Goal: Task Accomplishment & Management: Manage account settings

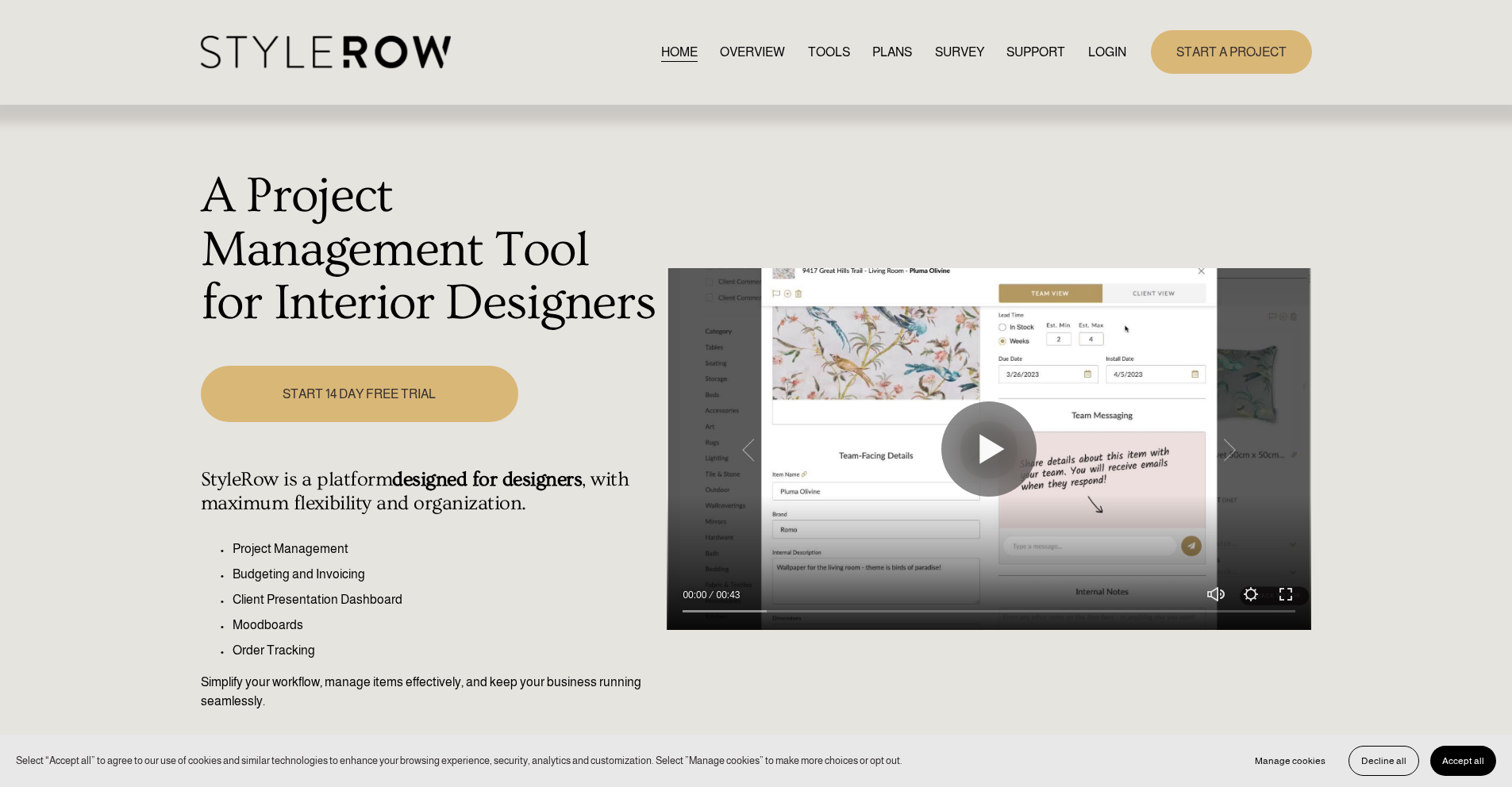
click at [1107, 46] on link "LOGIN" at bounding box center [1107, 51] width 38 height 21
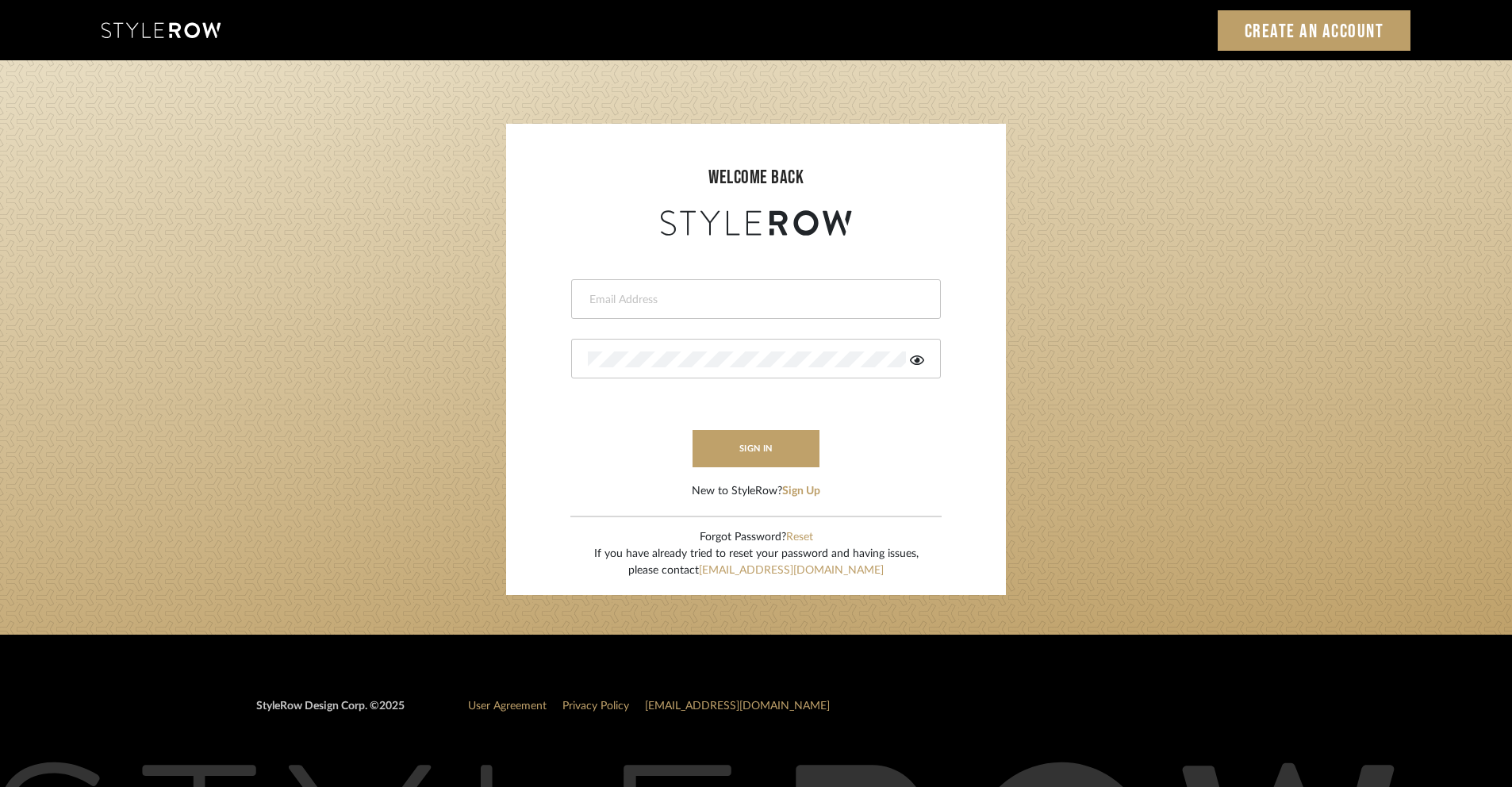
click at [775, 283] on div at bounding box center [756, 299] width 369 height 40
type input "ashley@winnieandcointeriors.com"
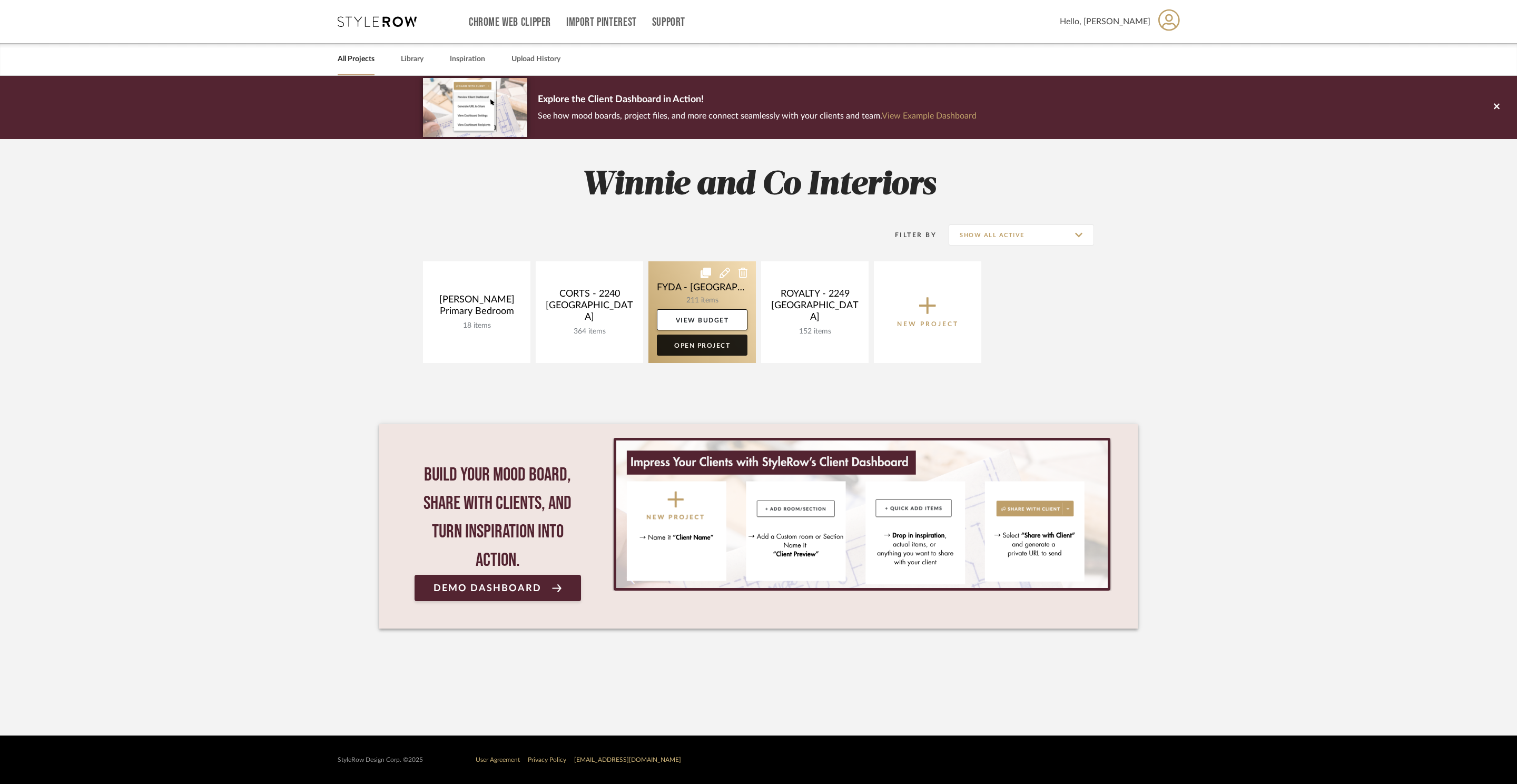
click at [695, 347] on link "Open Project" at bounding box center [702, 345] width 90 height 21
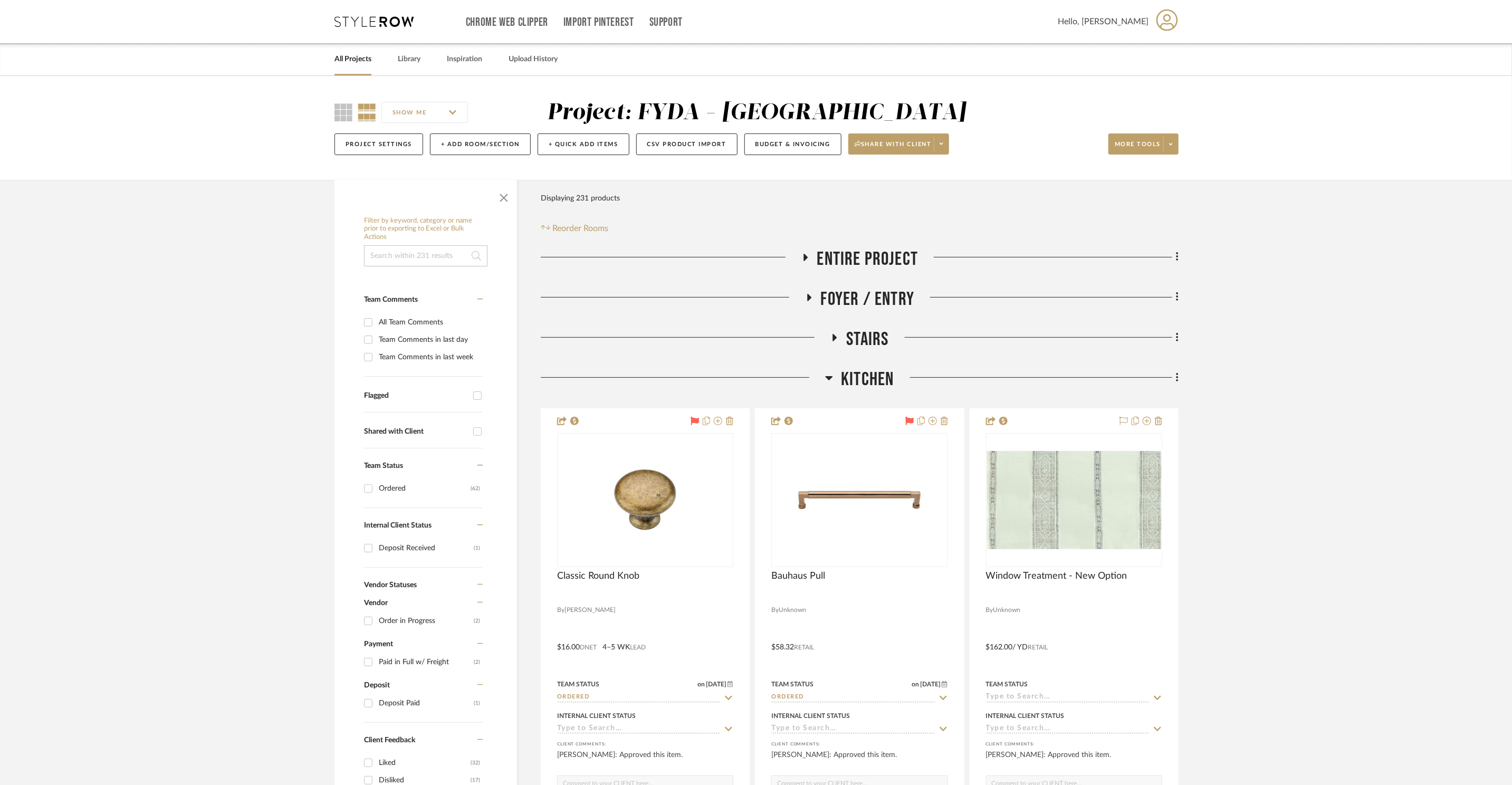
click at [828, 377] on icon at bounding box center [829, 378] width 7 height 4
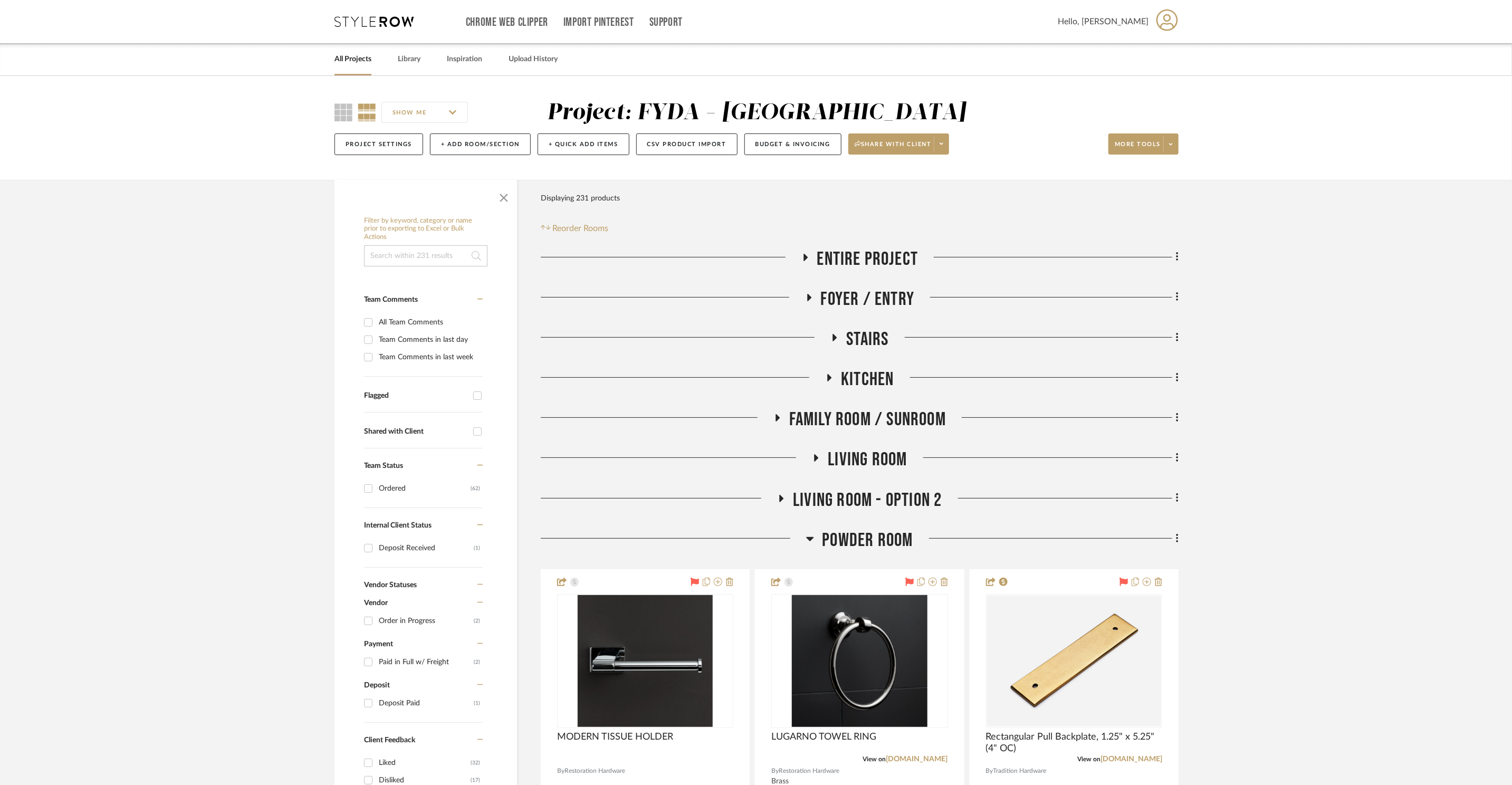
click at [867, 461] on span "Living Room" at bounding box center [867, 459] width 79 height 23
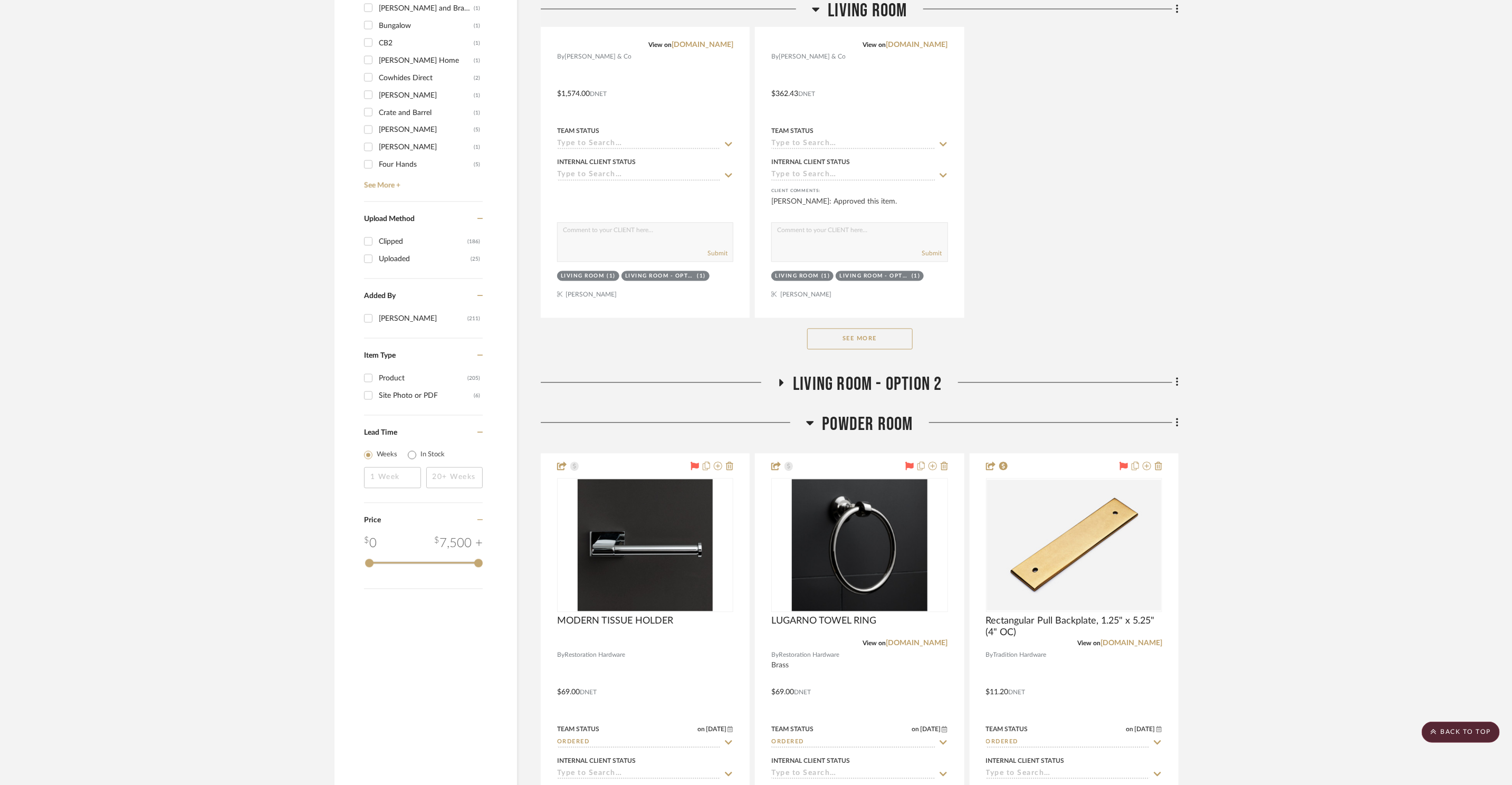
scroll to position [1570, 0]
click at [846, 330] on button "See More" at bounding box center [860, 338] width 106 height 21
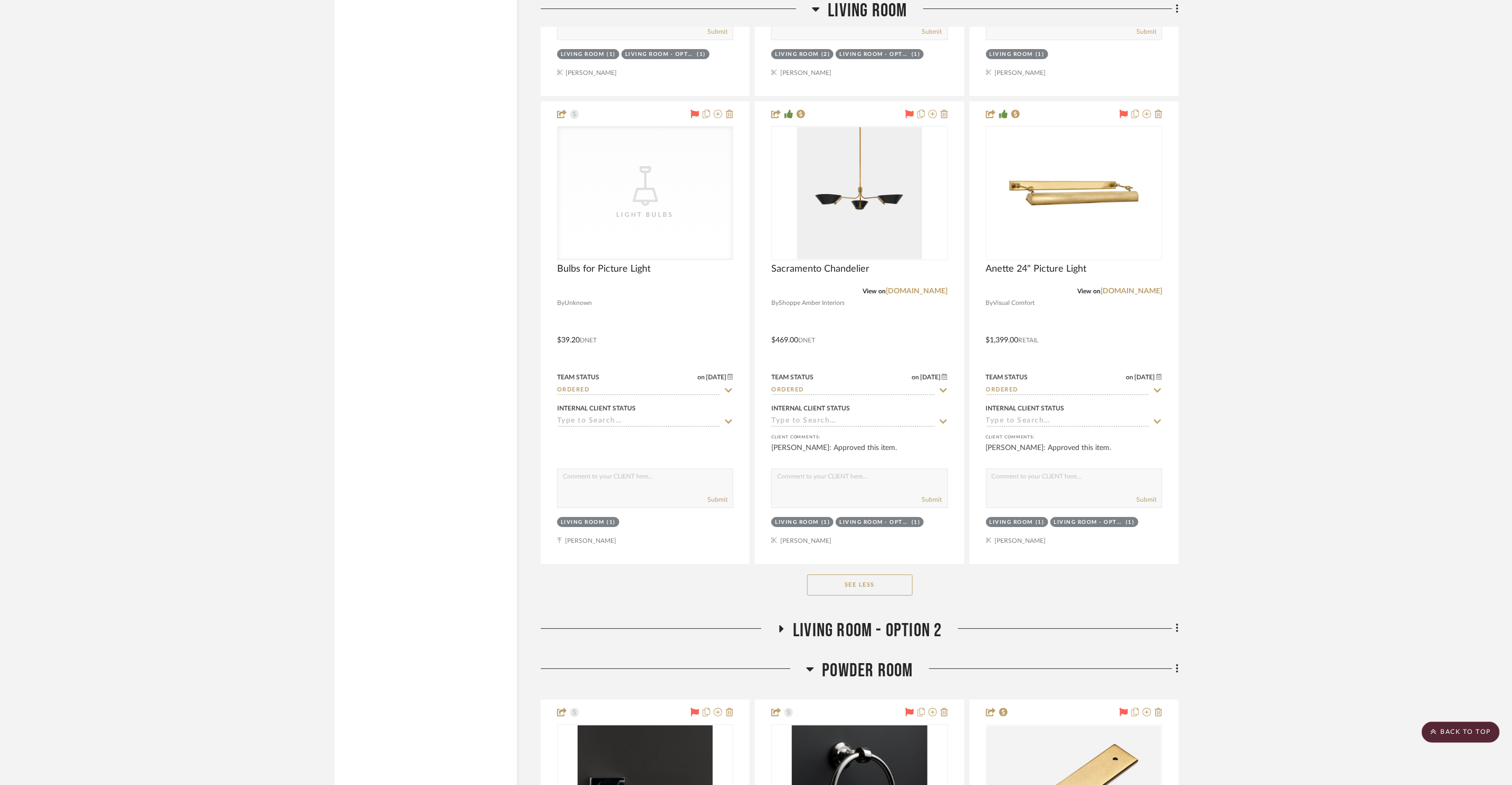
scroll to position [2728, 0]
click at [1082, 213] on div at bounding box center [1074, 192] width 176 height 134
click at [1083, 204] on img "0" at bounding box center [1074, 192] width 132 height 132
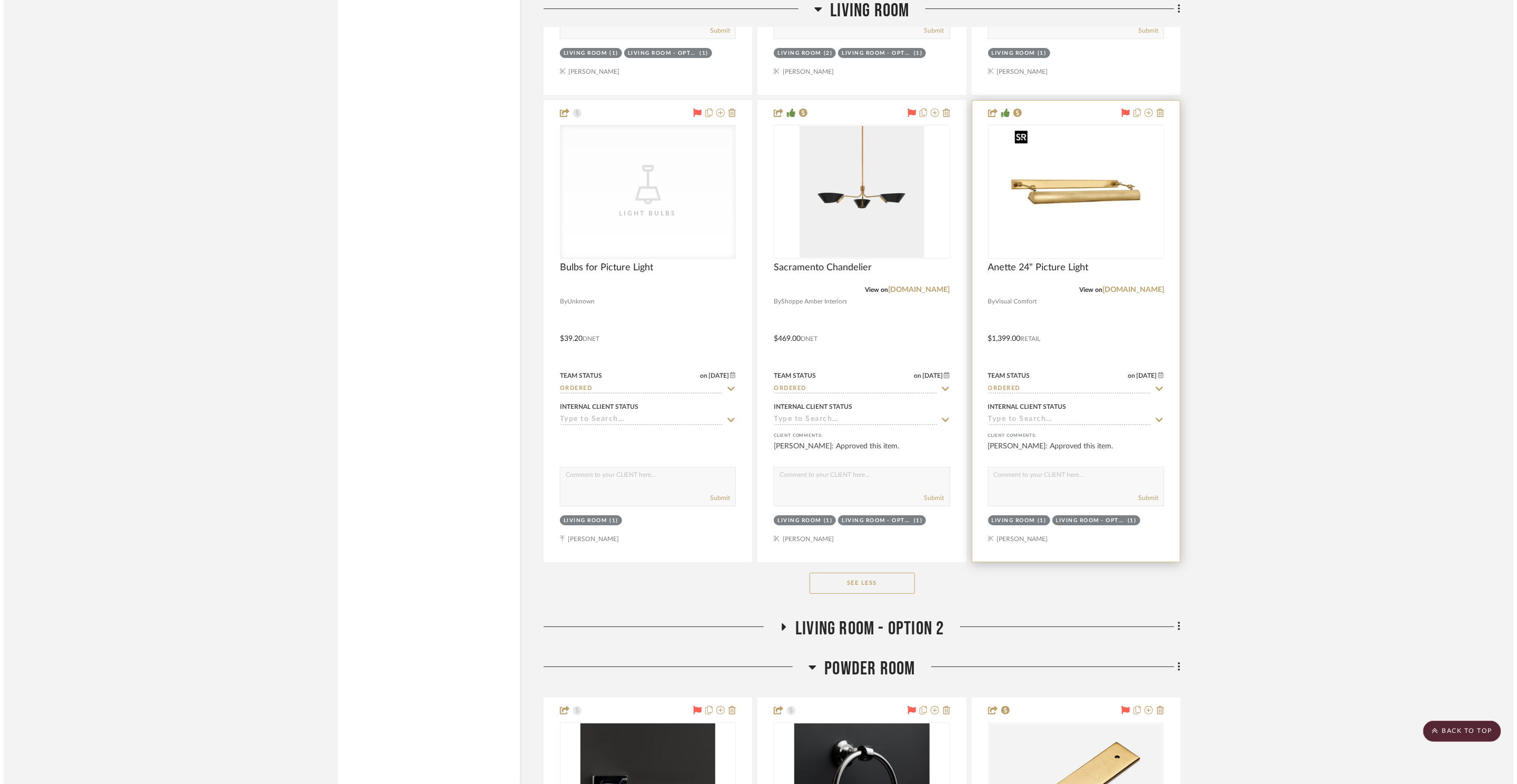
scroll to position [0, 0]
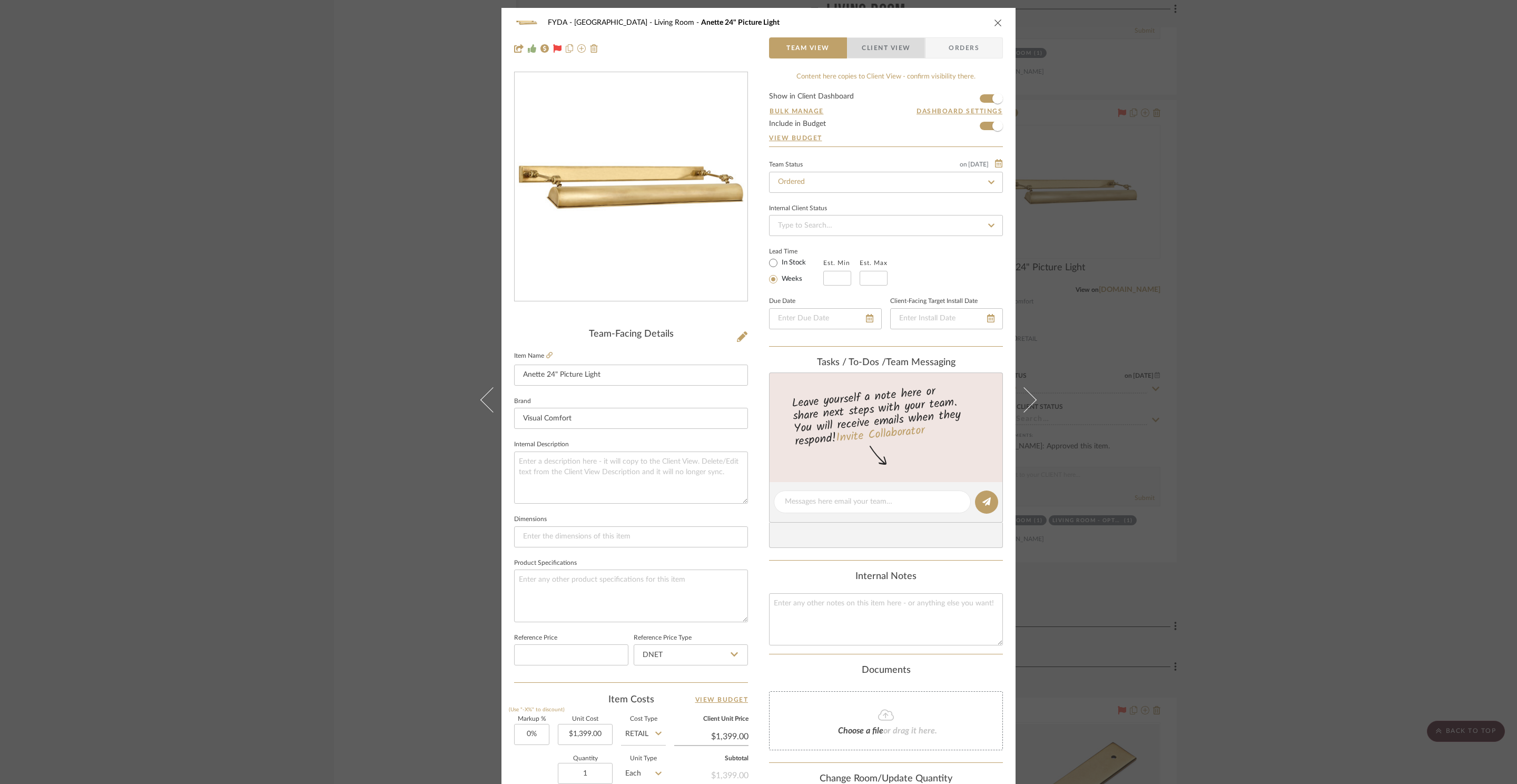
click at [893, 48] on span "Client View" at bounding box center [885, 48] width 48 height 21
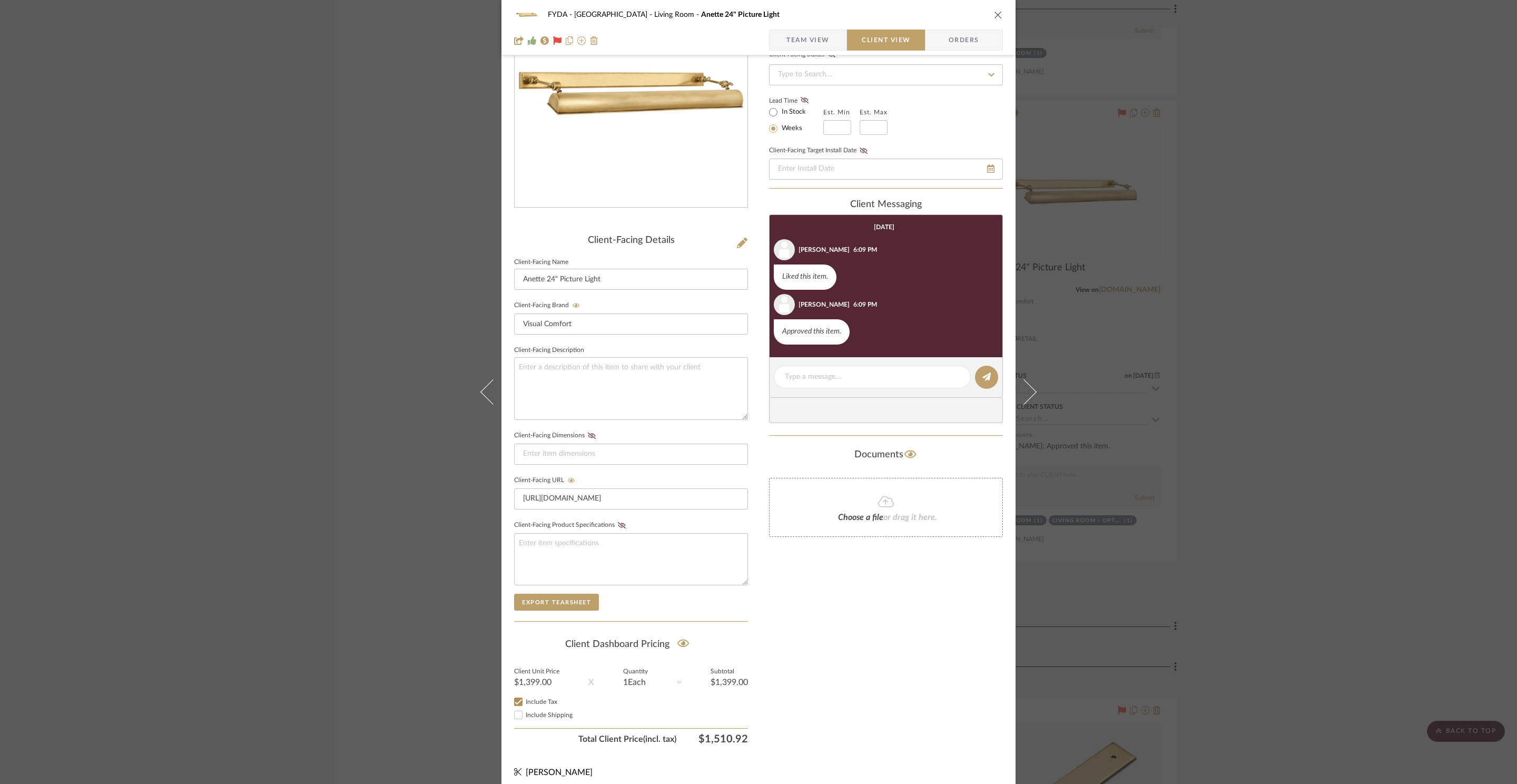
scroll to position [106, 0]
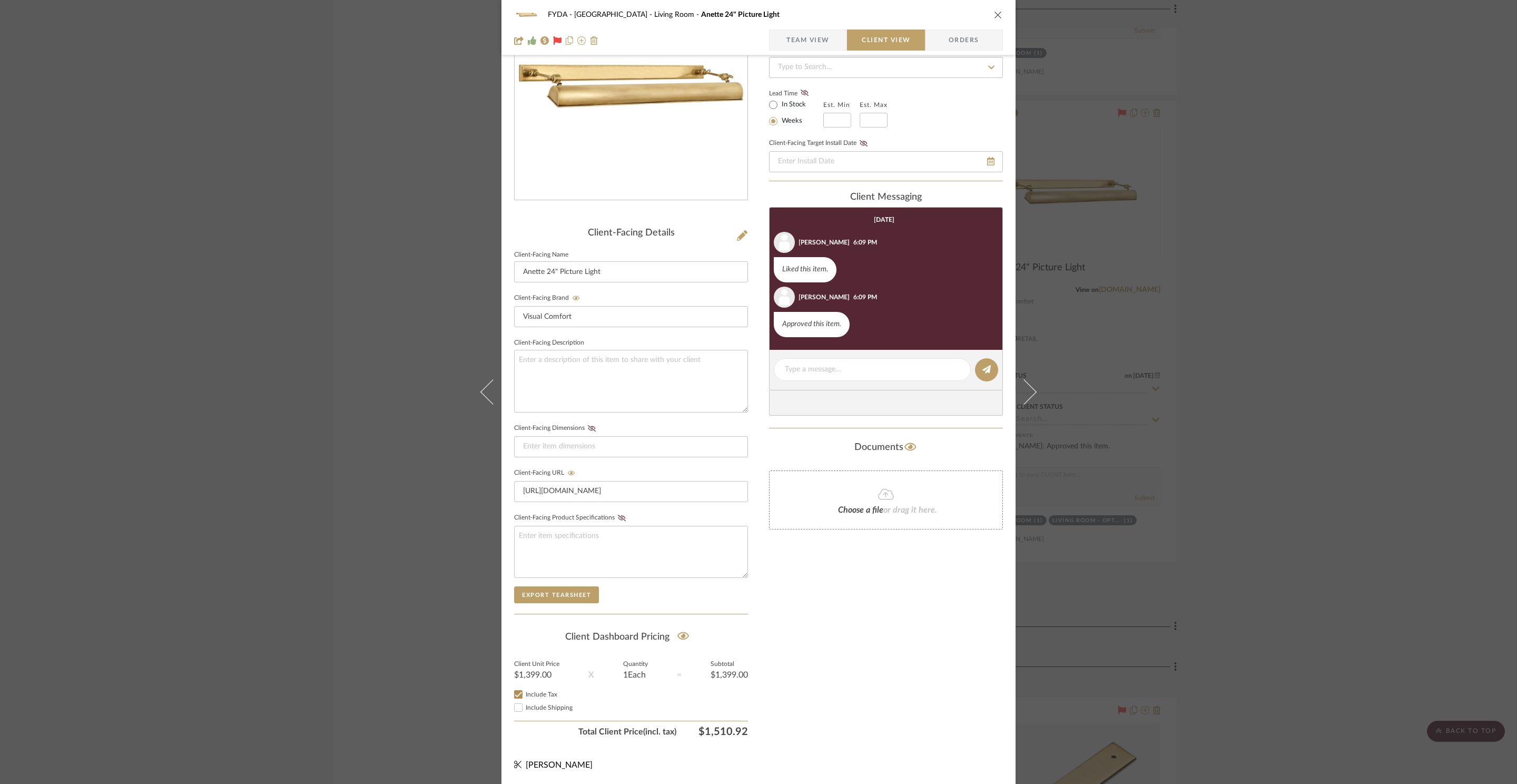
click at [1274, 343] on div "FYDA - 655 City Park Living Room Anette 24" Picture Light Team View Client View…" at bounding box center [758, 392] width 1517 height 784
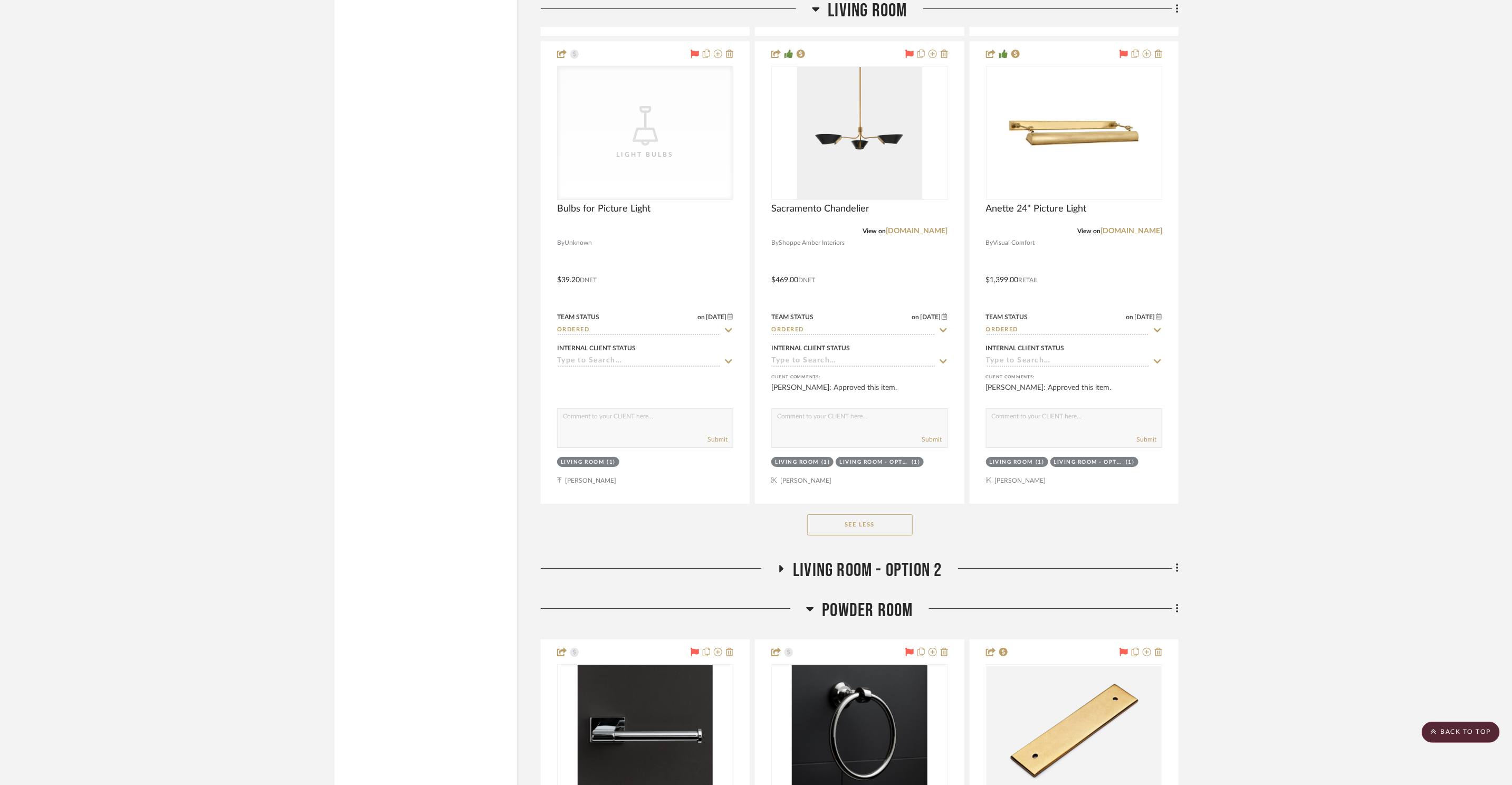
scroll to position [2984, 0]
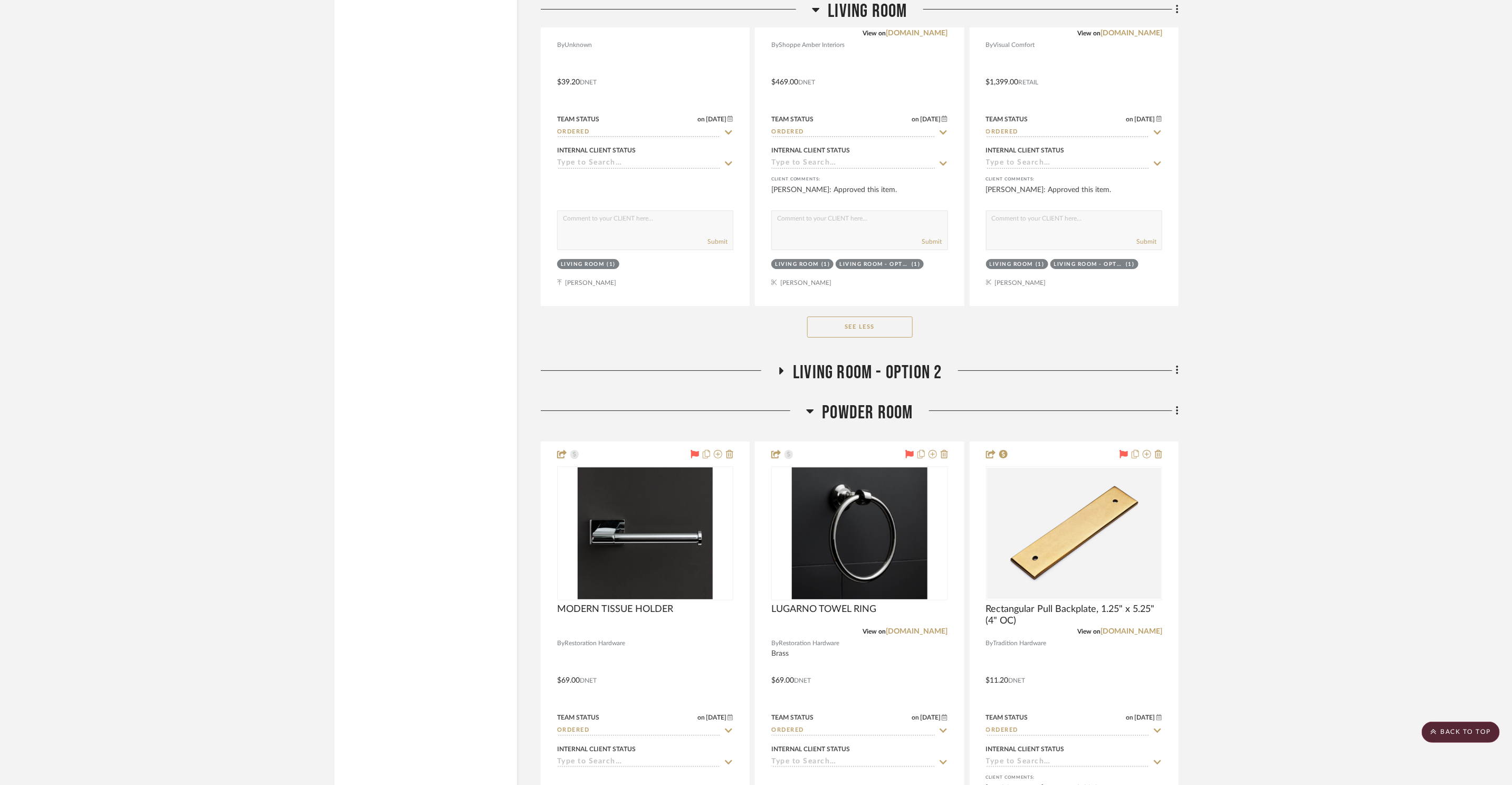
click at [876, 367] on span "Living Room - Option 2" at bounding box center [867, 372] width 149 height 23
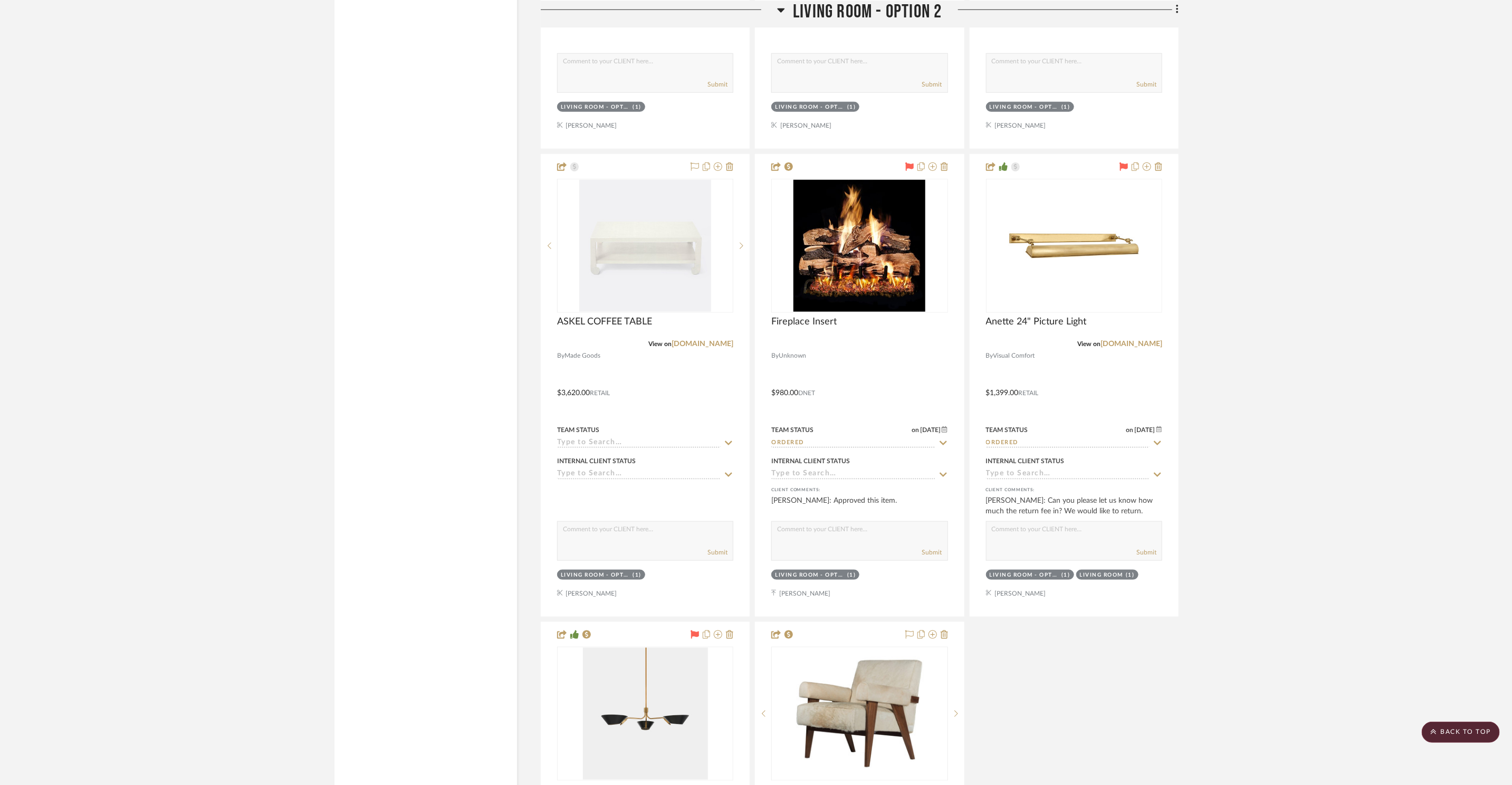
scroll to position [3894, 0]
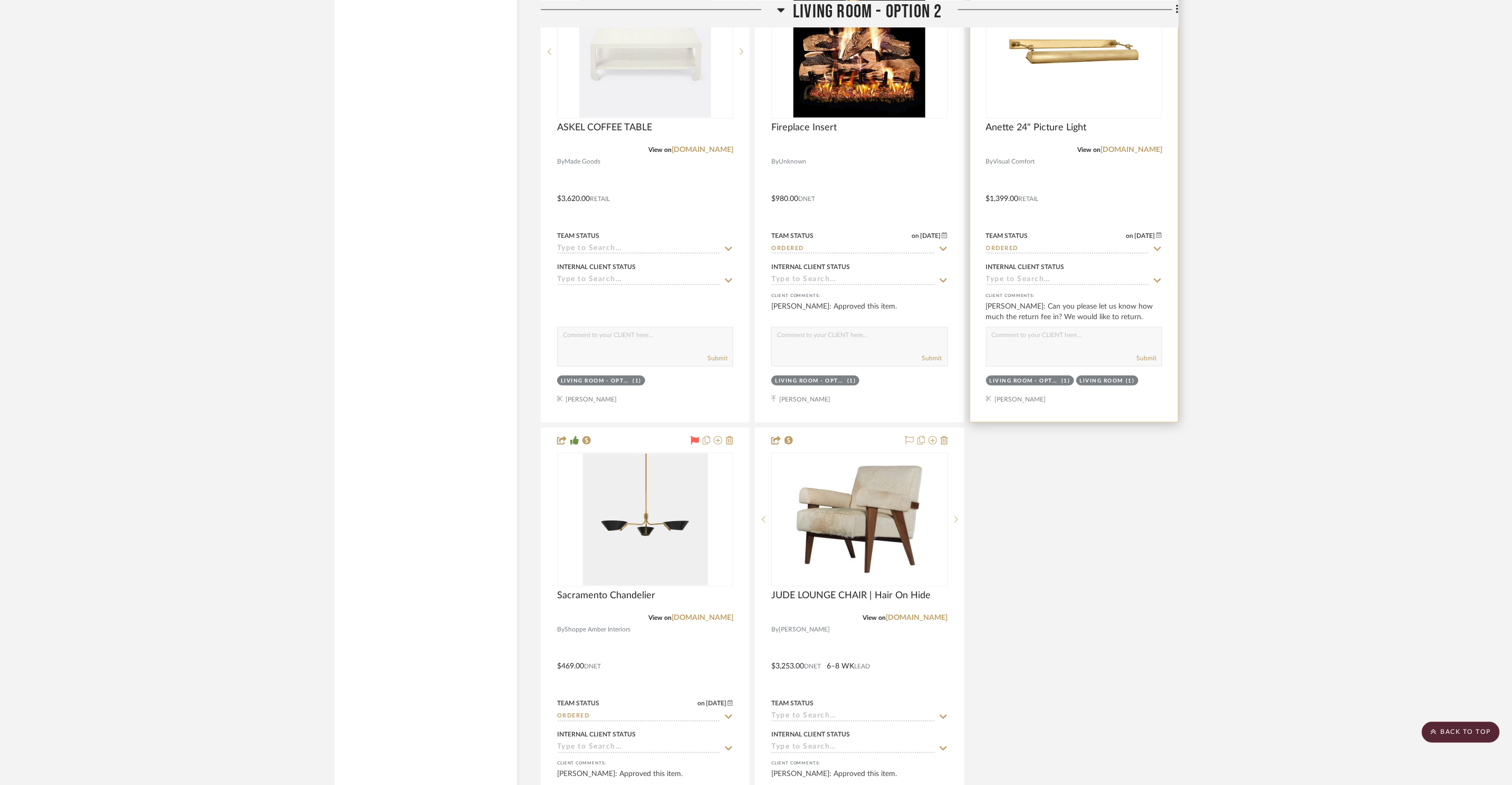
click at [1051, 346] on textarea at bounding box center [1074, 337] width 175 height 20
type textarea "I got them to waive the 15% restocking fee. They would just charge 10% shipping…"
click at [1142, 360] on button "Submit" at bounding box center [1147, 358] width 20 height 10
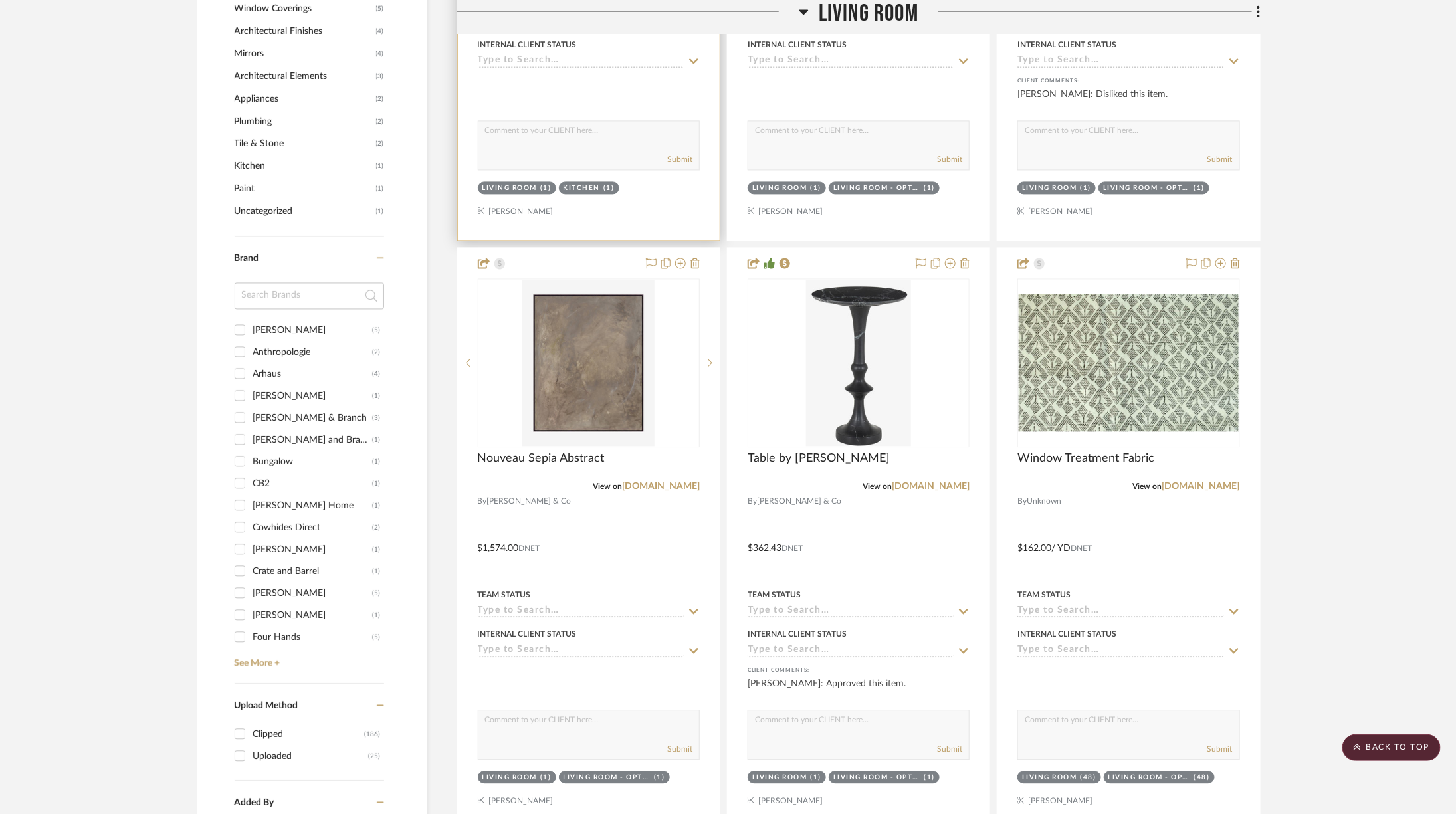
scroll to position [0, 0]
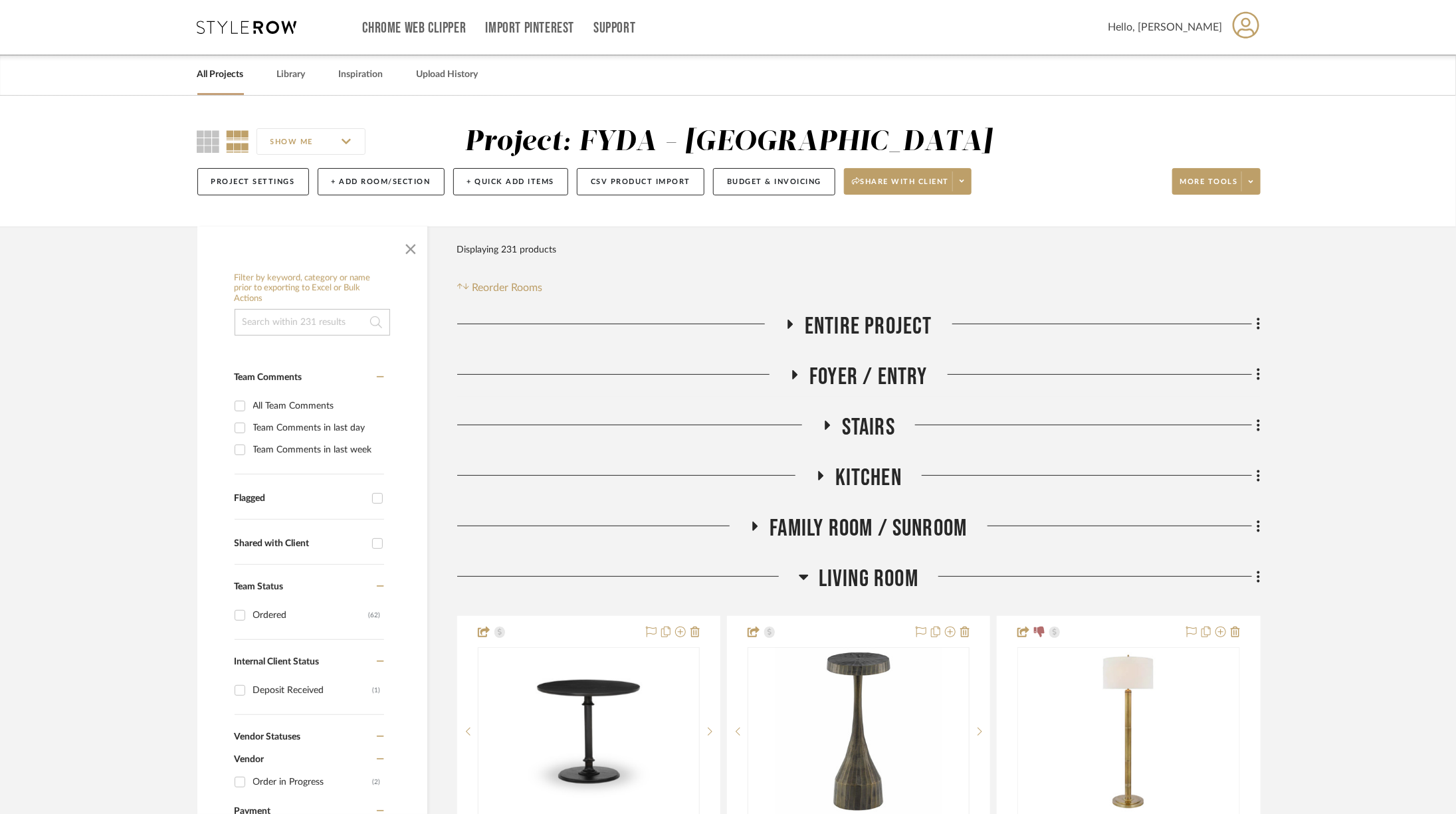
click at [862, 369] on span "Foyer / Entry" at bounding box center [869, 376] width 119 height 28
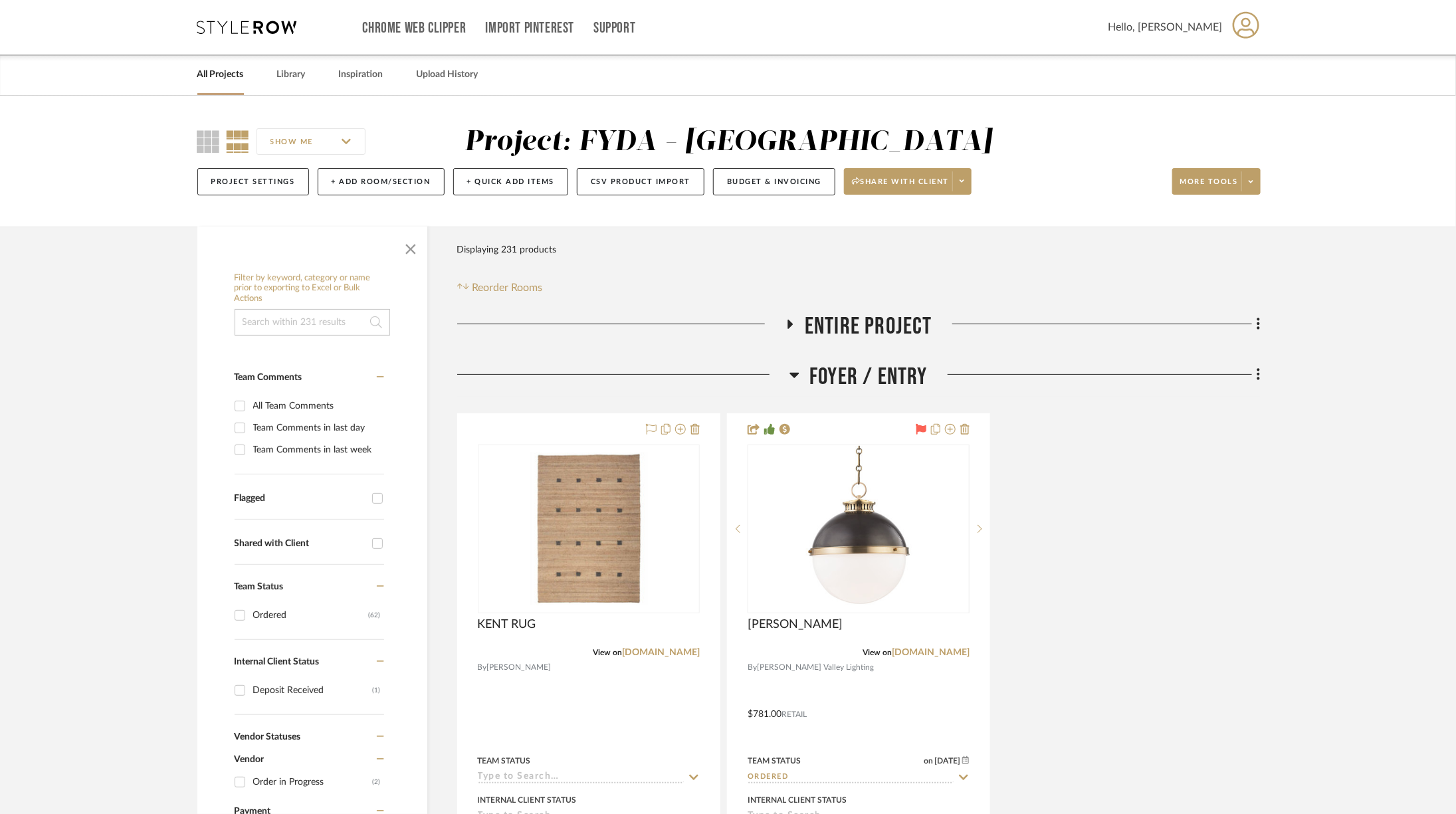
click at [862, 369] on span "Foyer / Entry" at bounding box center [869, 376] width 119 height 28
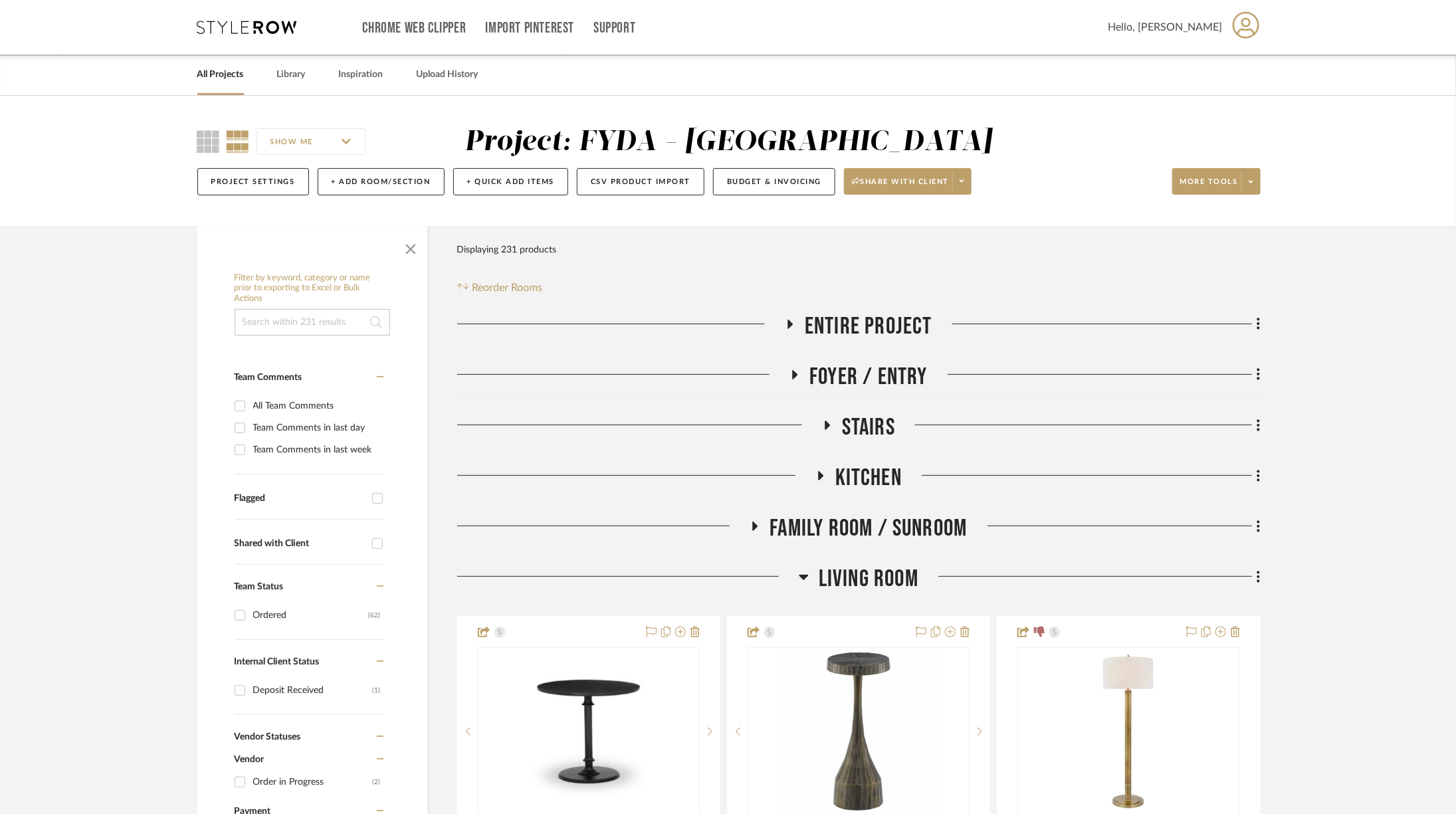
click at [878, 415] on span "Stairs" at bounding box center [868, 427] width 53 height 28
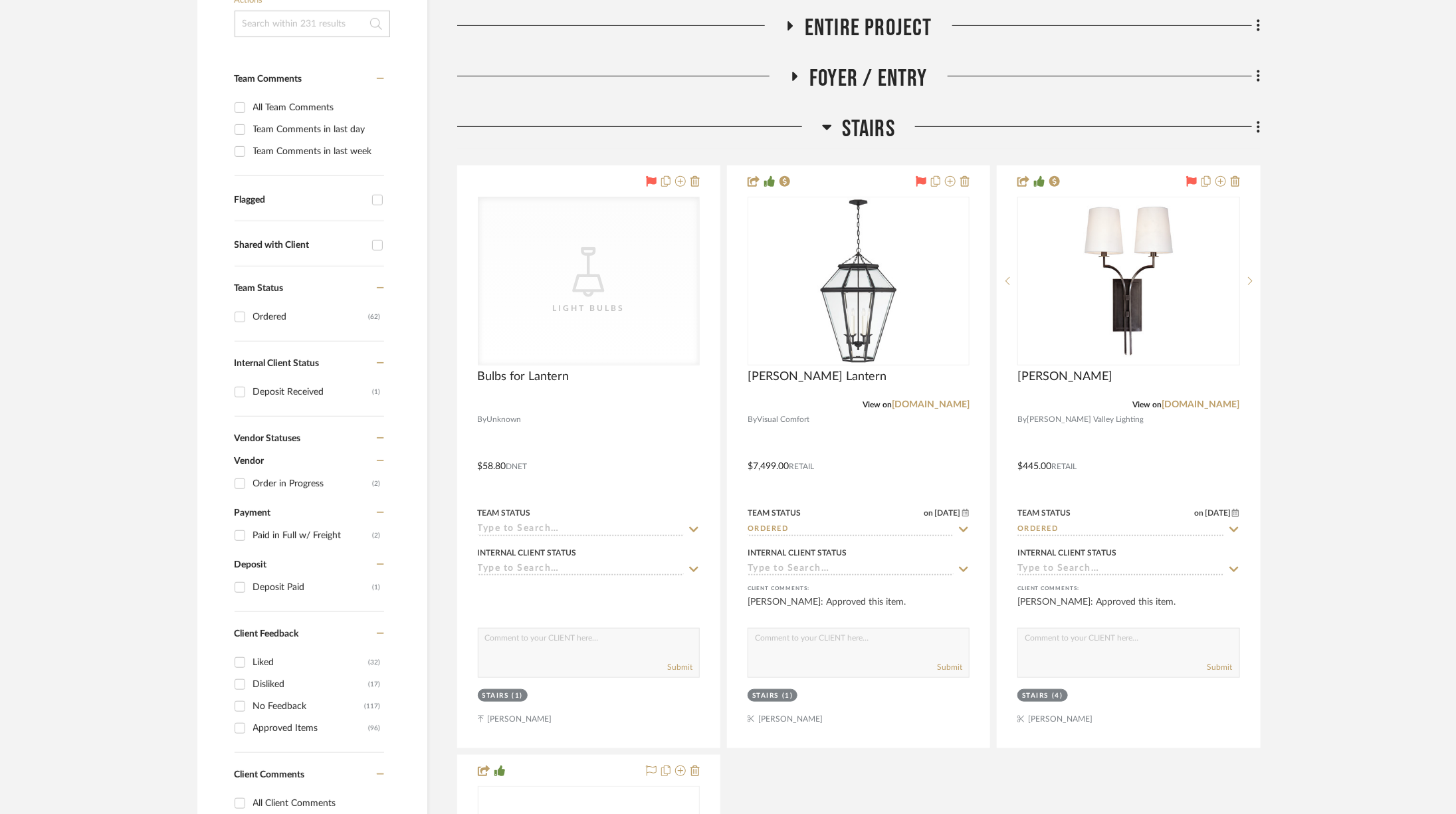
scroll to position [642, 0]
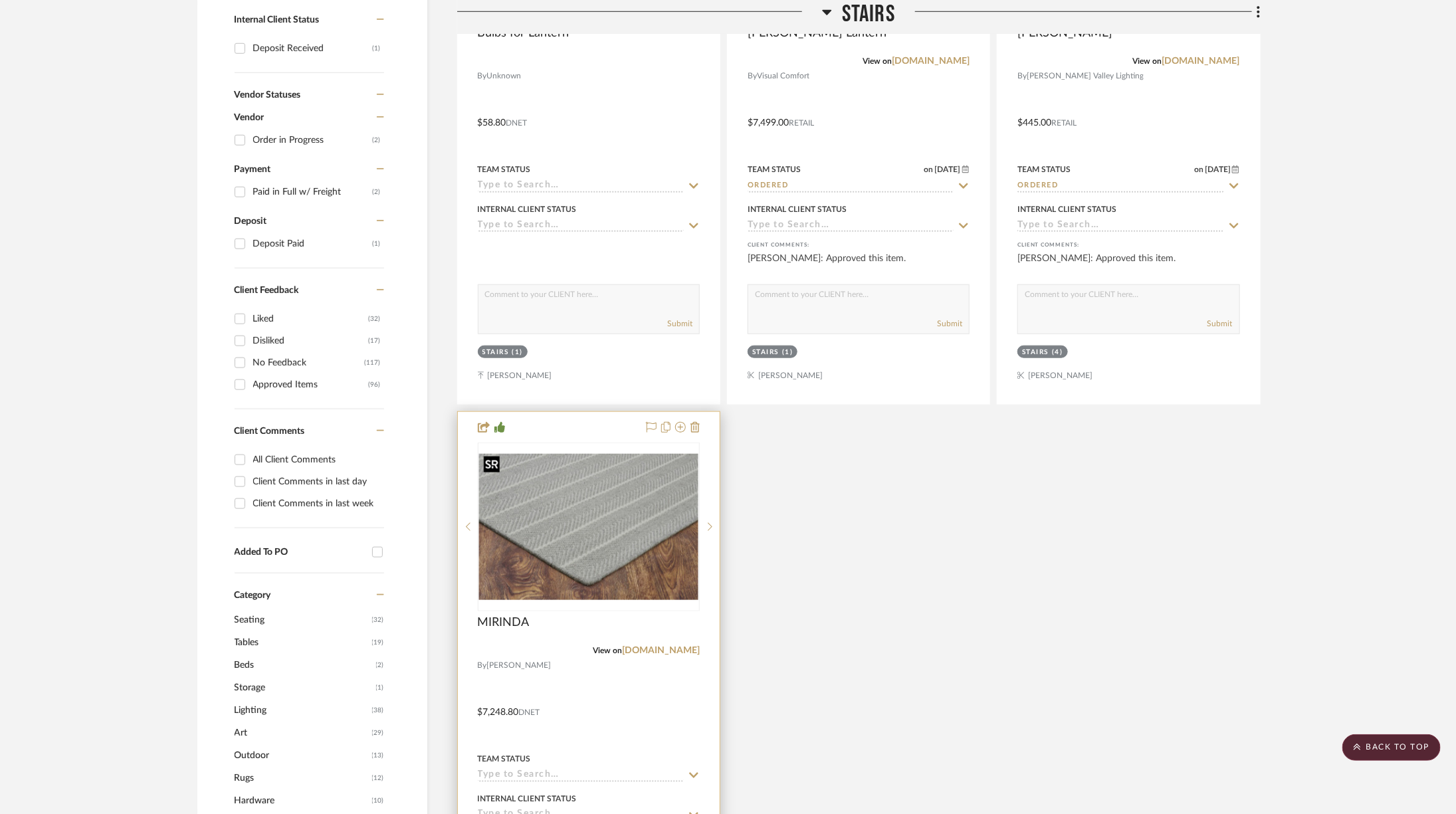
click at [0, 0] on img at bounding box center [0, 0] width 0 height 0
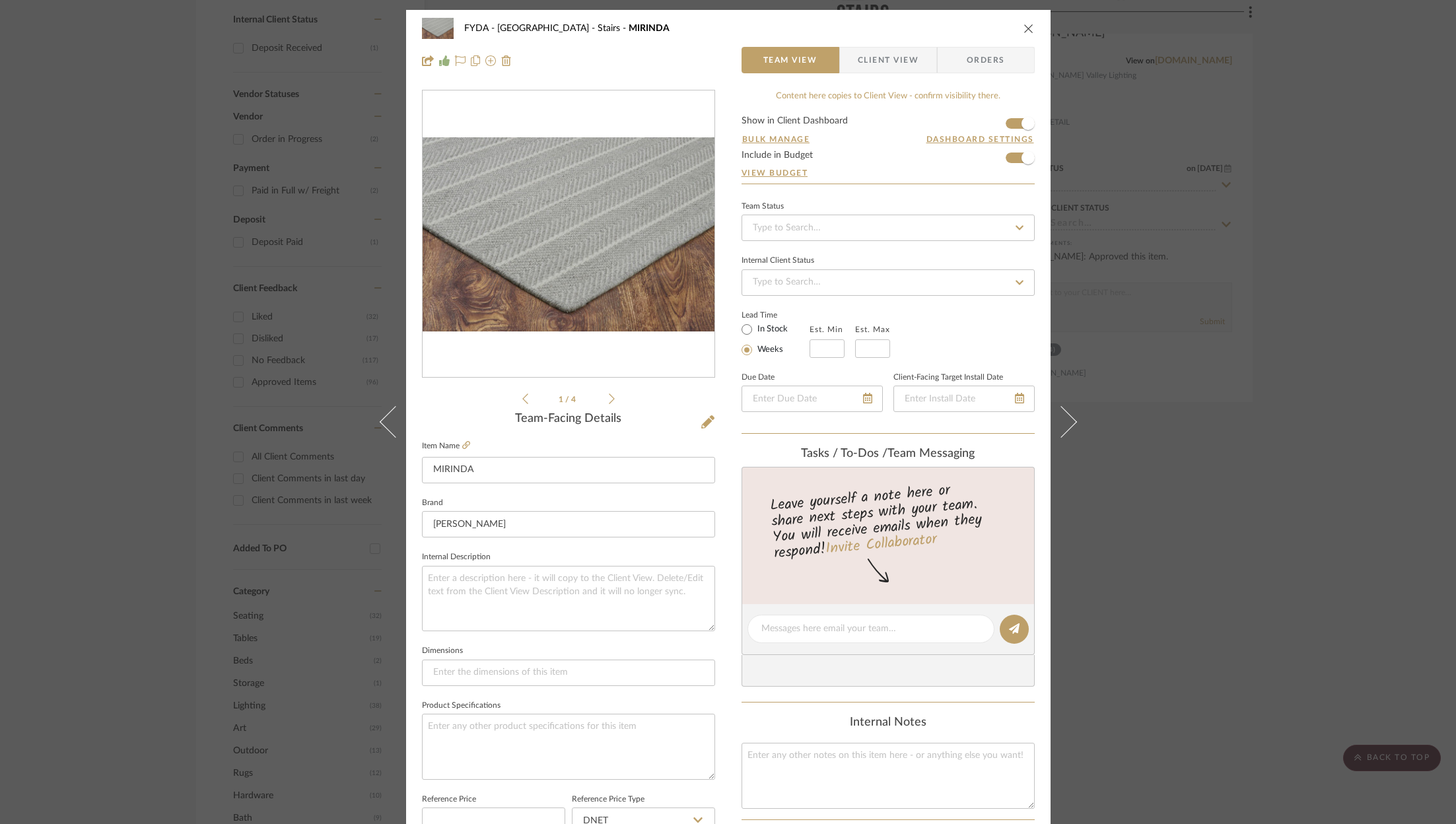
click at [1301, 438] on div "FYDA - 655 City Park Stairs MIRINDA Team View Client View Orders 1 / 4 Team-Fac…" at bounding box center [728, 412] width 1456 height 824
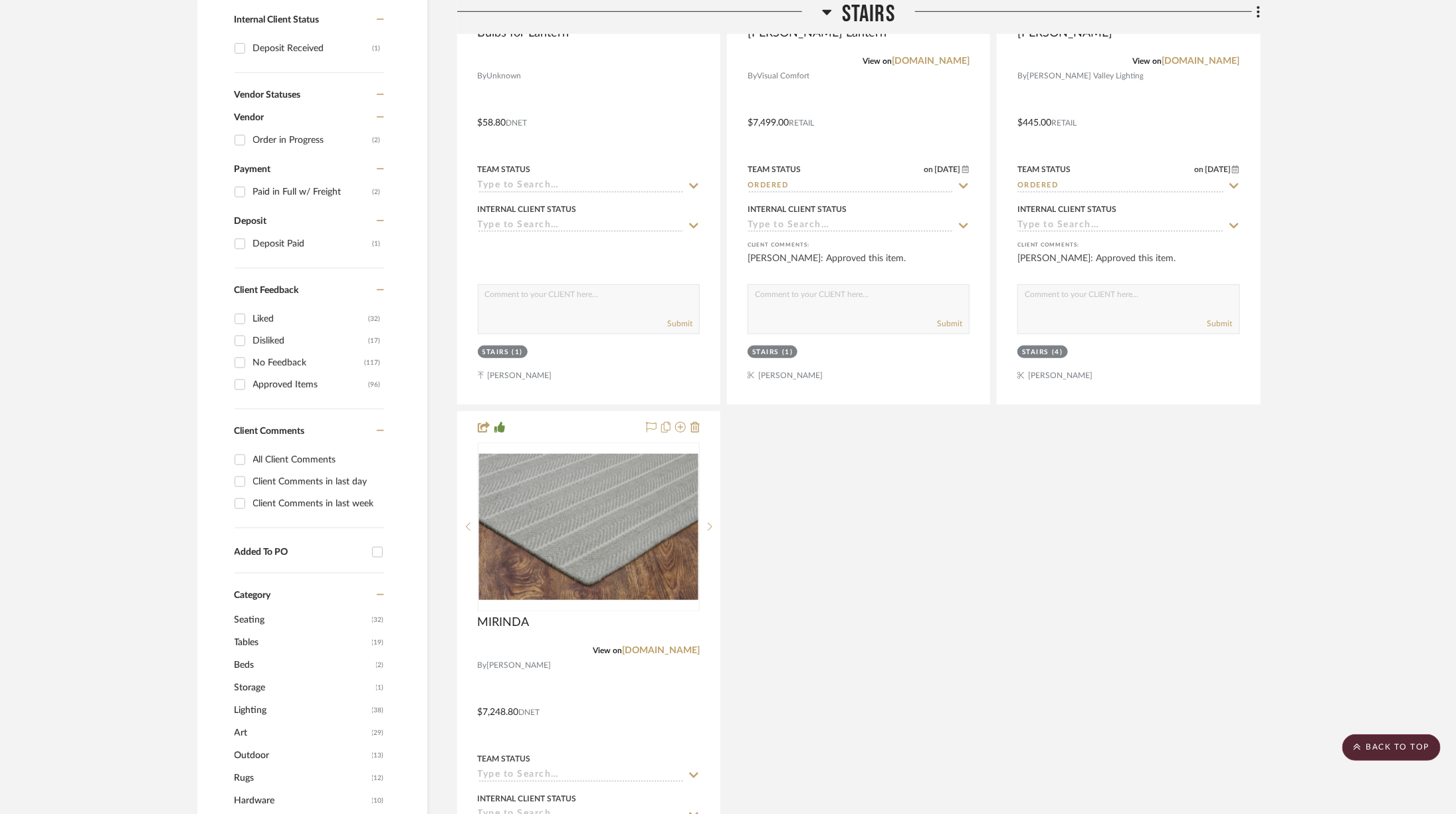
scroll to position [1272, 0]
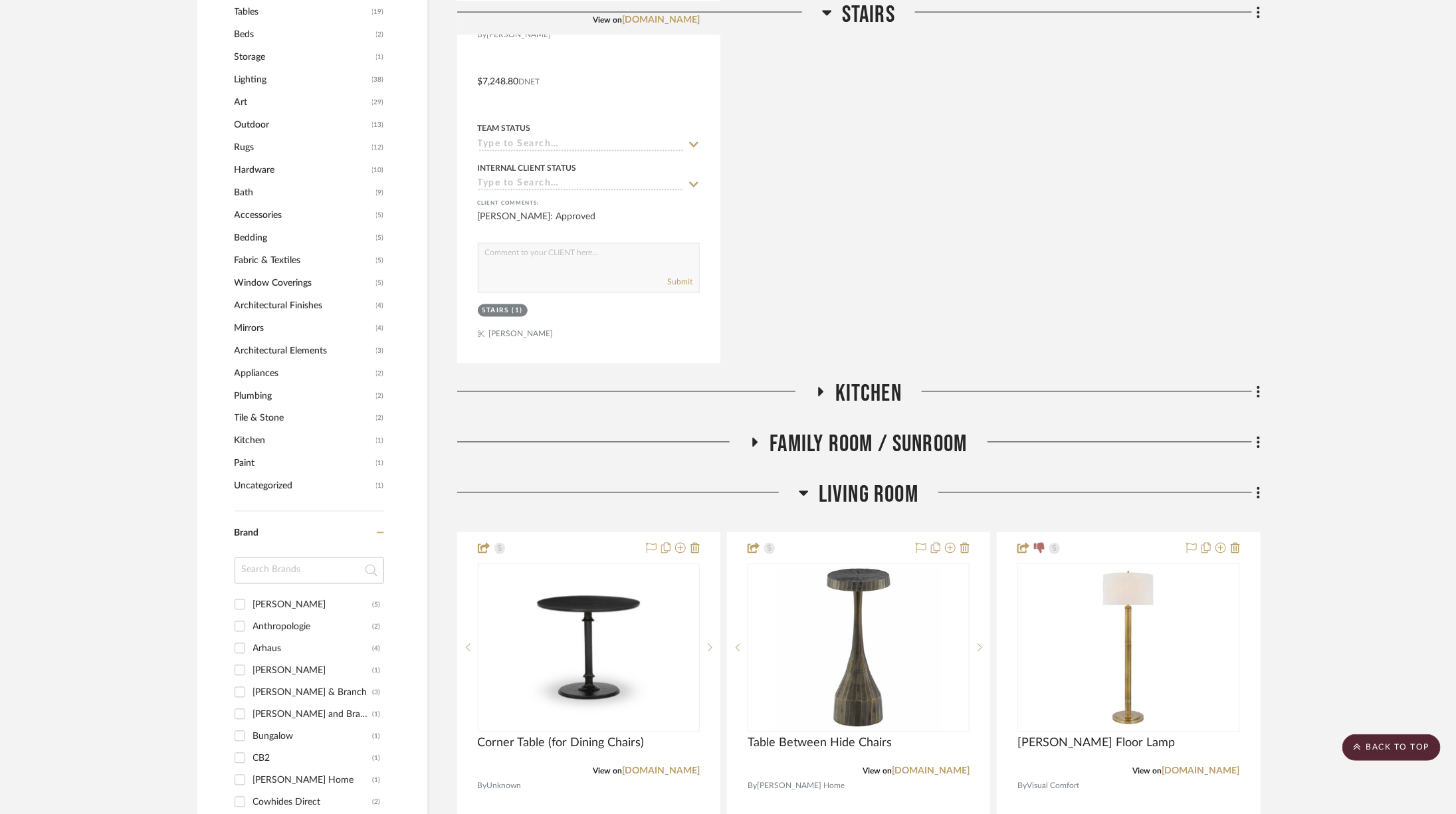
click at [862, 399] on span "Kitchen" at bounding box center [868, 394] width 66 height 28
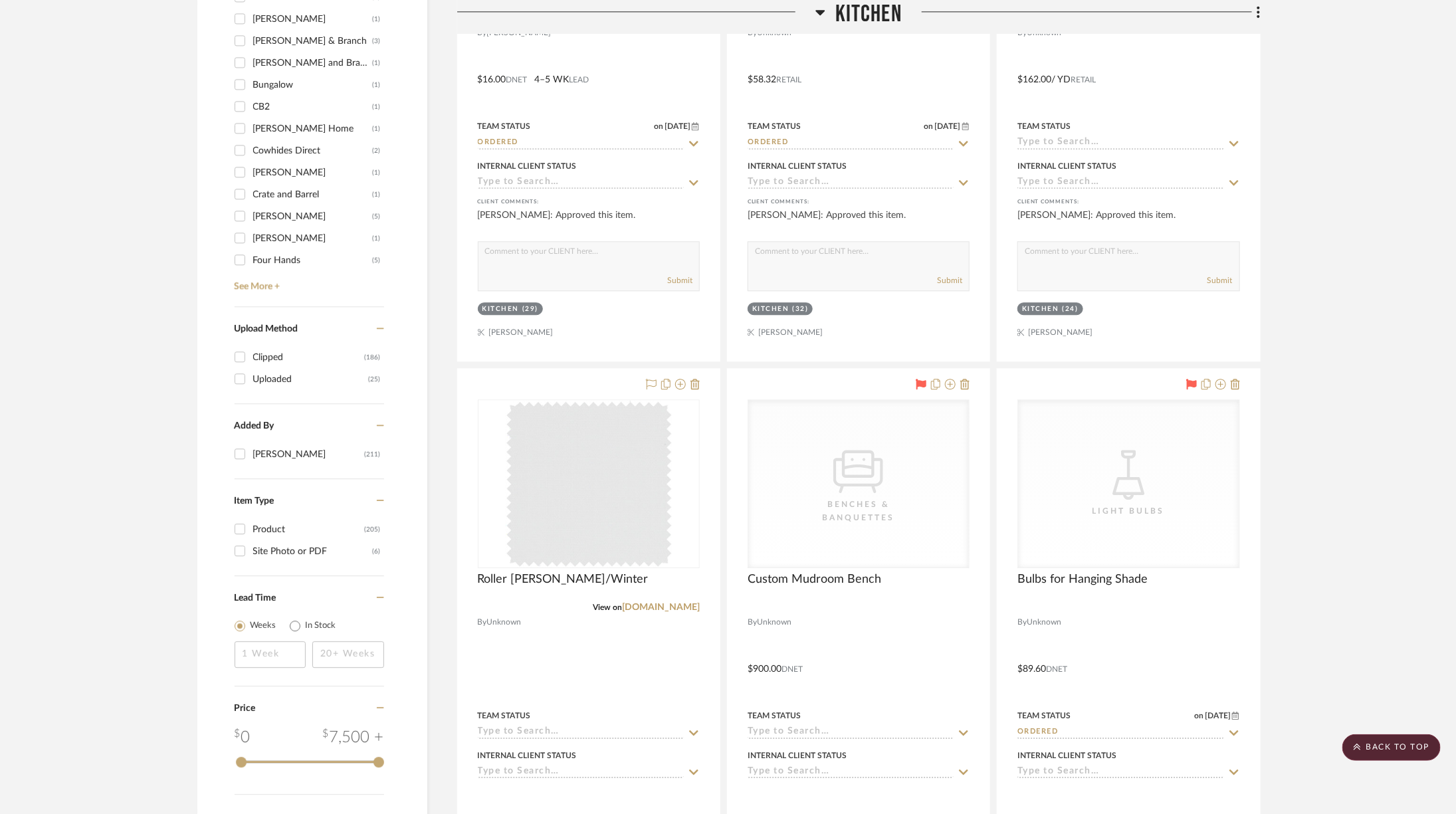
scroll to position [1556, 0]
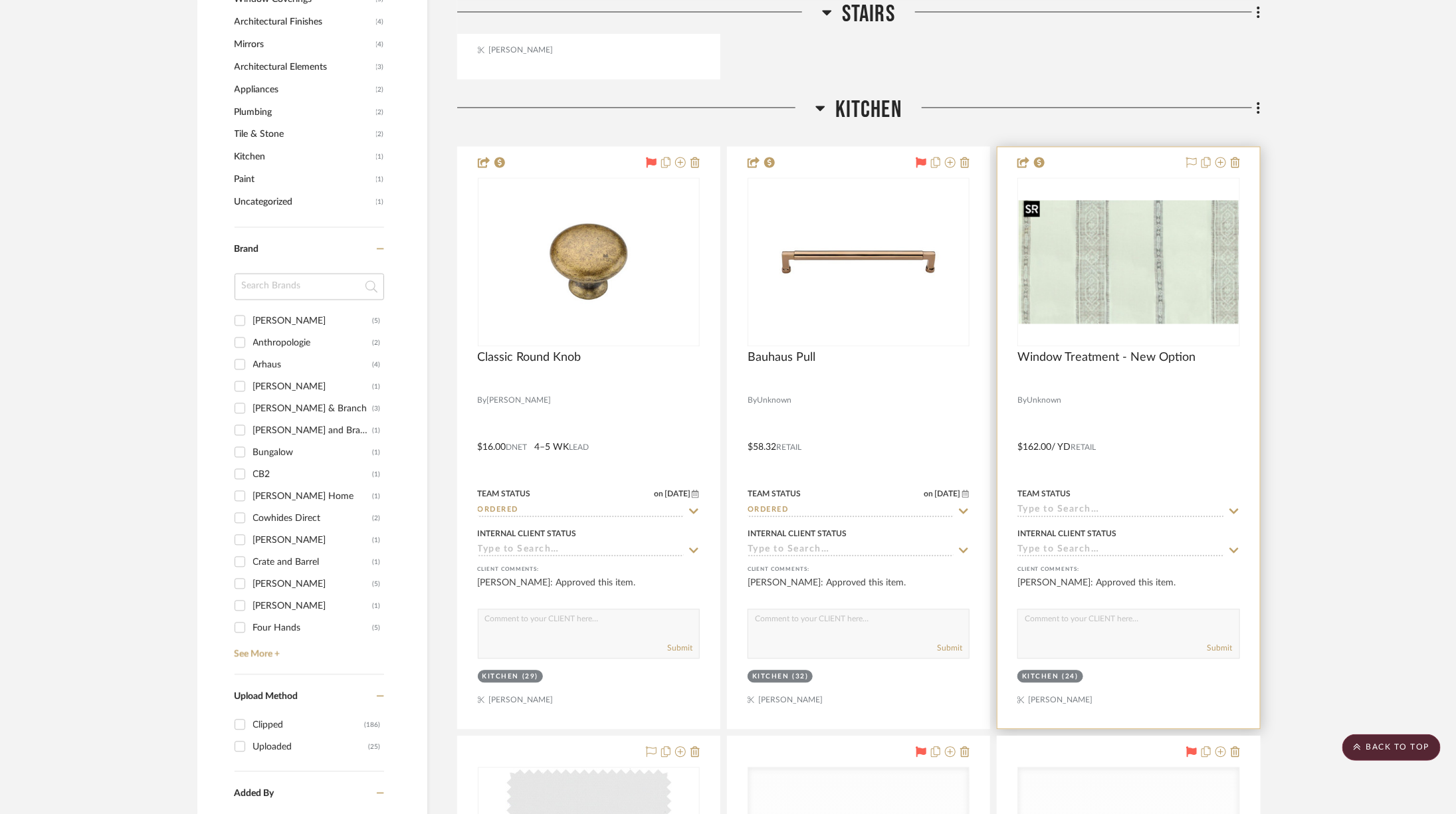
click at [0, 0] on img at bounding box center [0, 0] width 0 height 0
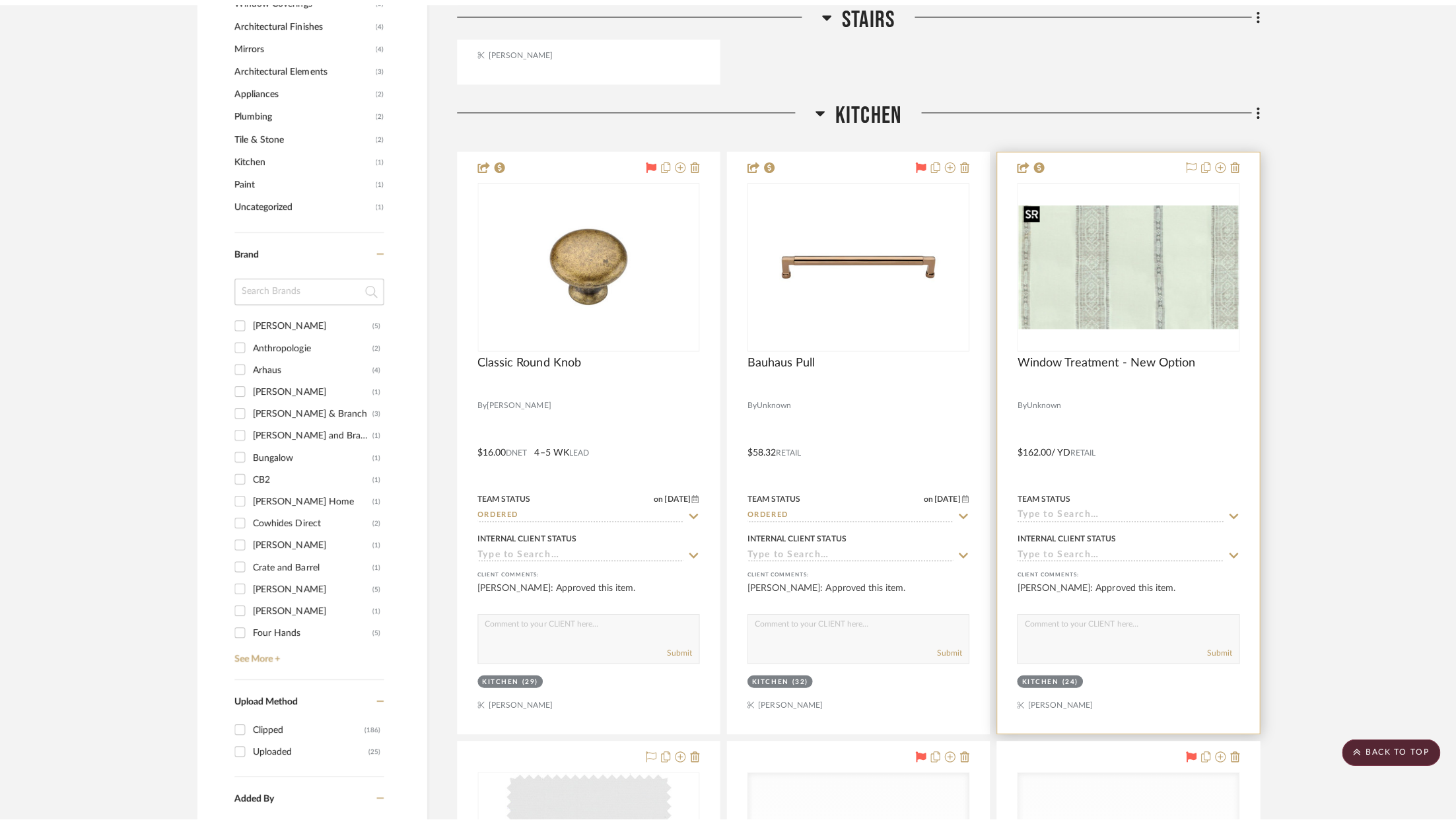
scroll to position [0, 0]
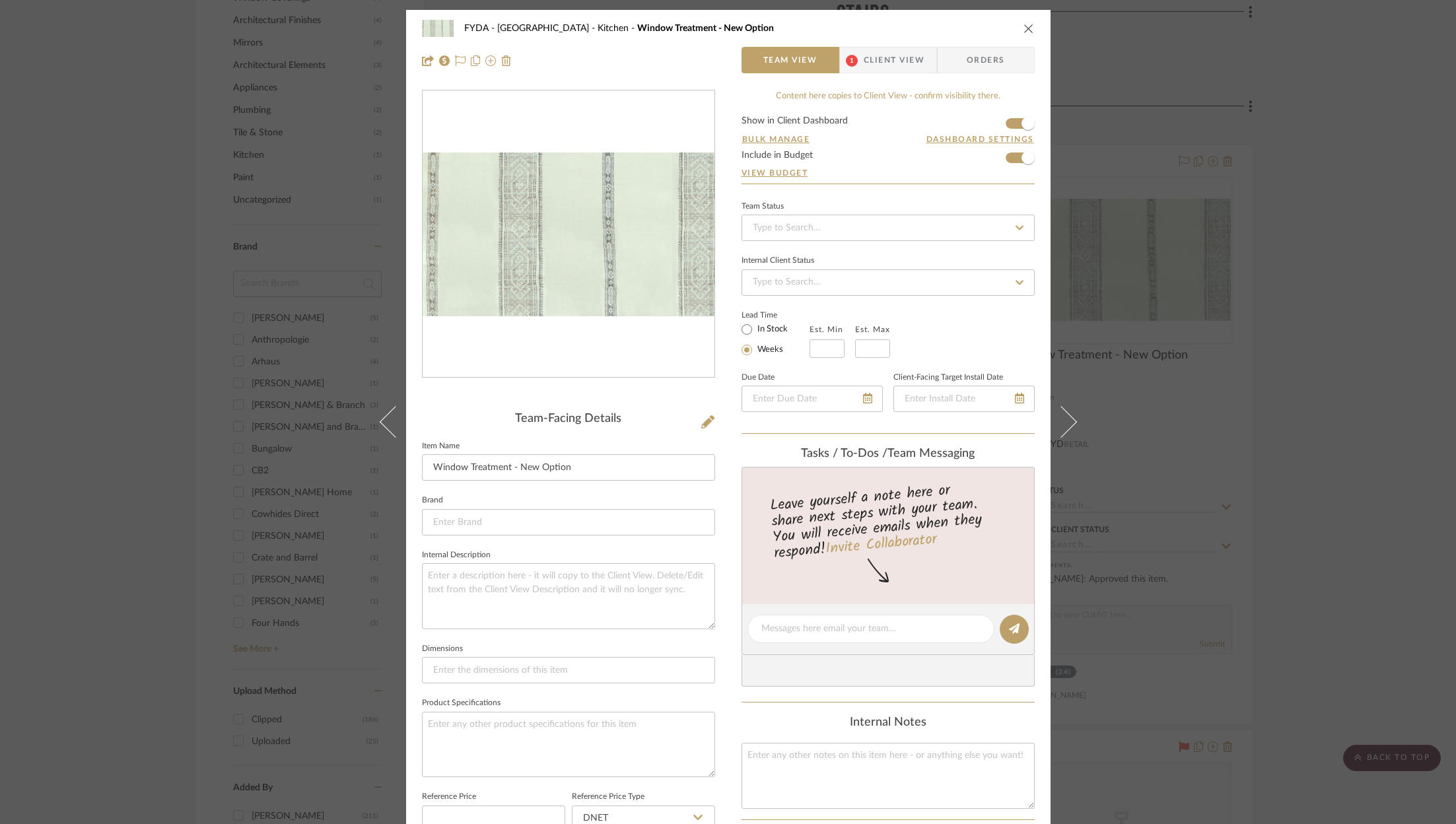
click at [1299, 314] on div "FYDA - 655 City Park Kitchen Window Treatment - New Option Team View 1 Client V…" at bounding box center [728, 412] width 1456 height 824
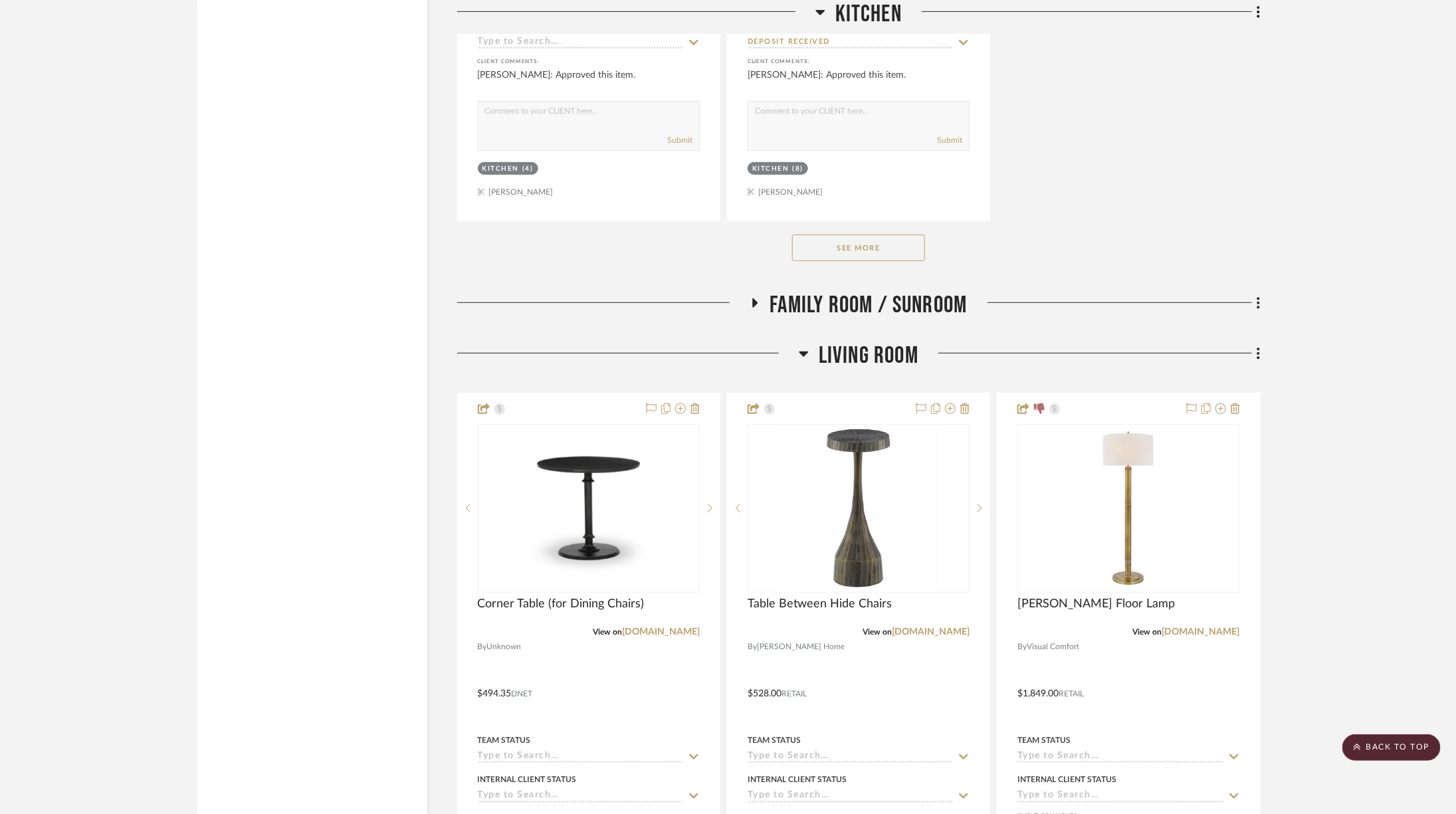
scroll to position [3392, 0]
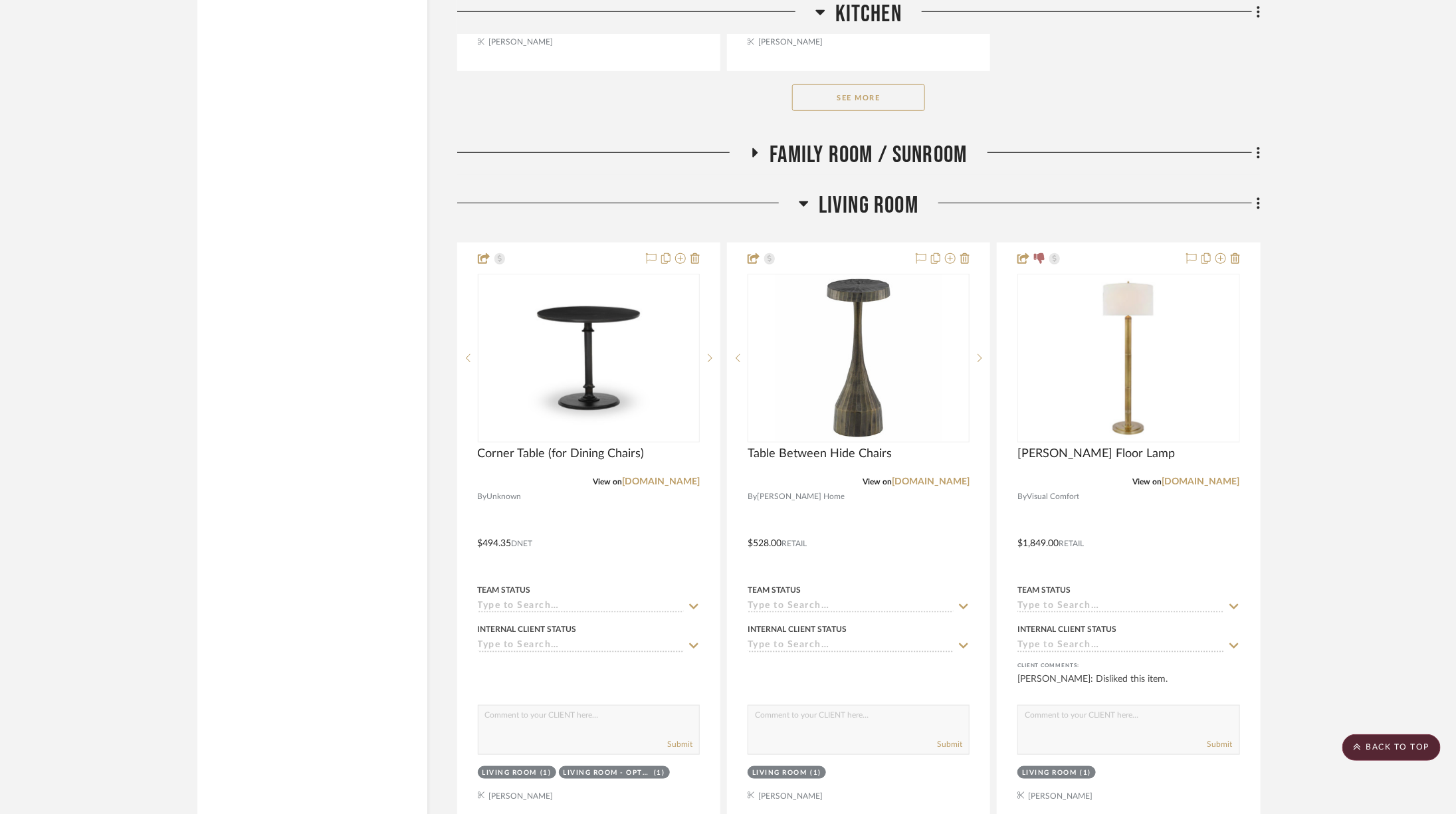
click at [905, 141] on span "Family Room / Sunroom" at bounding box center [868, 155] width 197 height 28
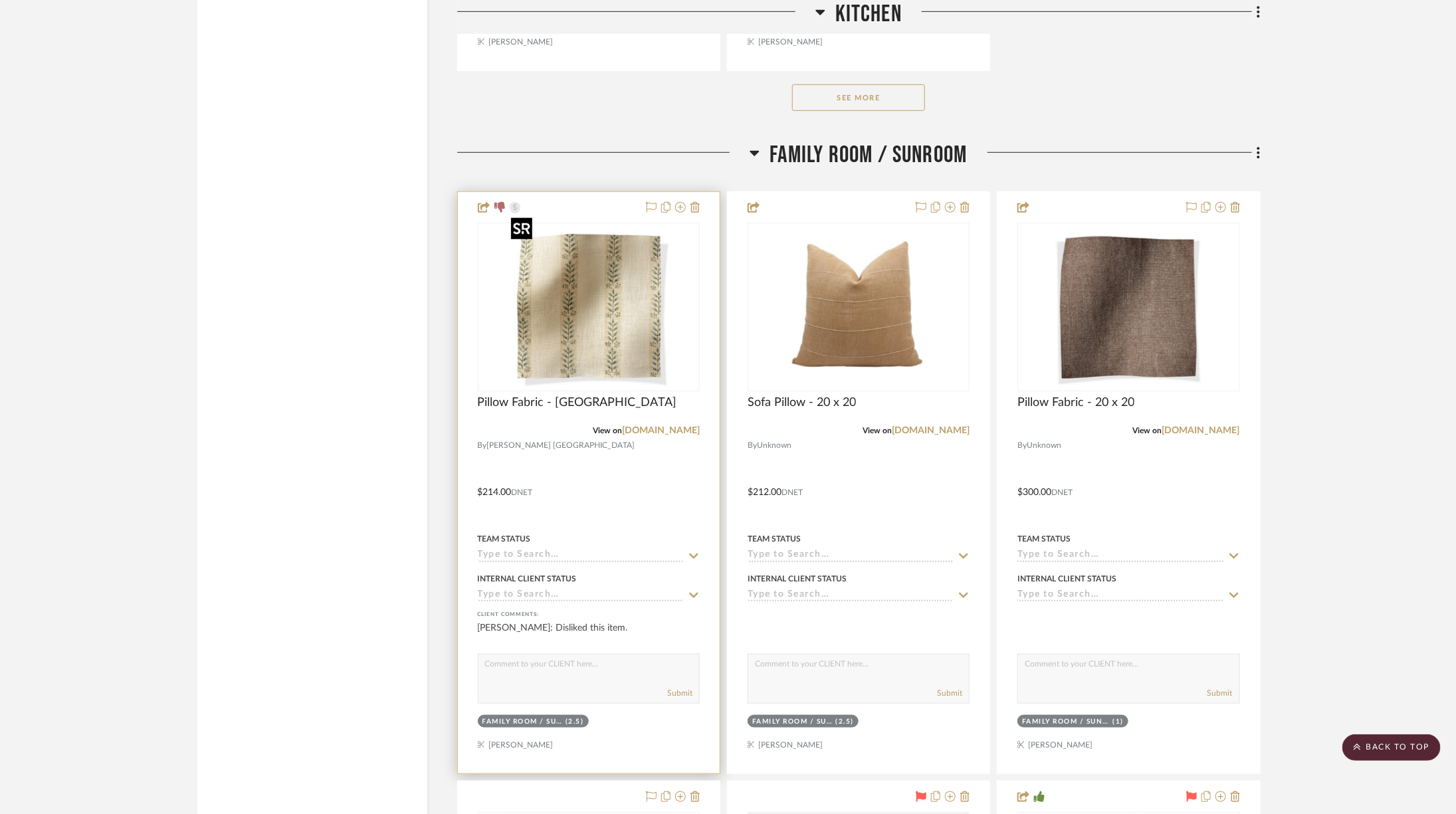
click at [609, 328] on img "0" at bounding box center [589, 307] width 166 height 166
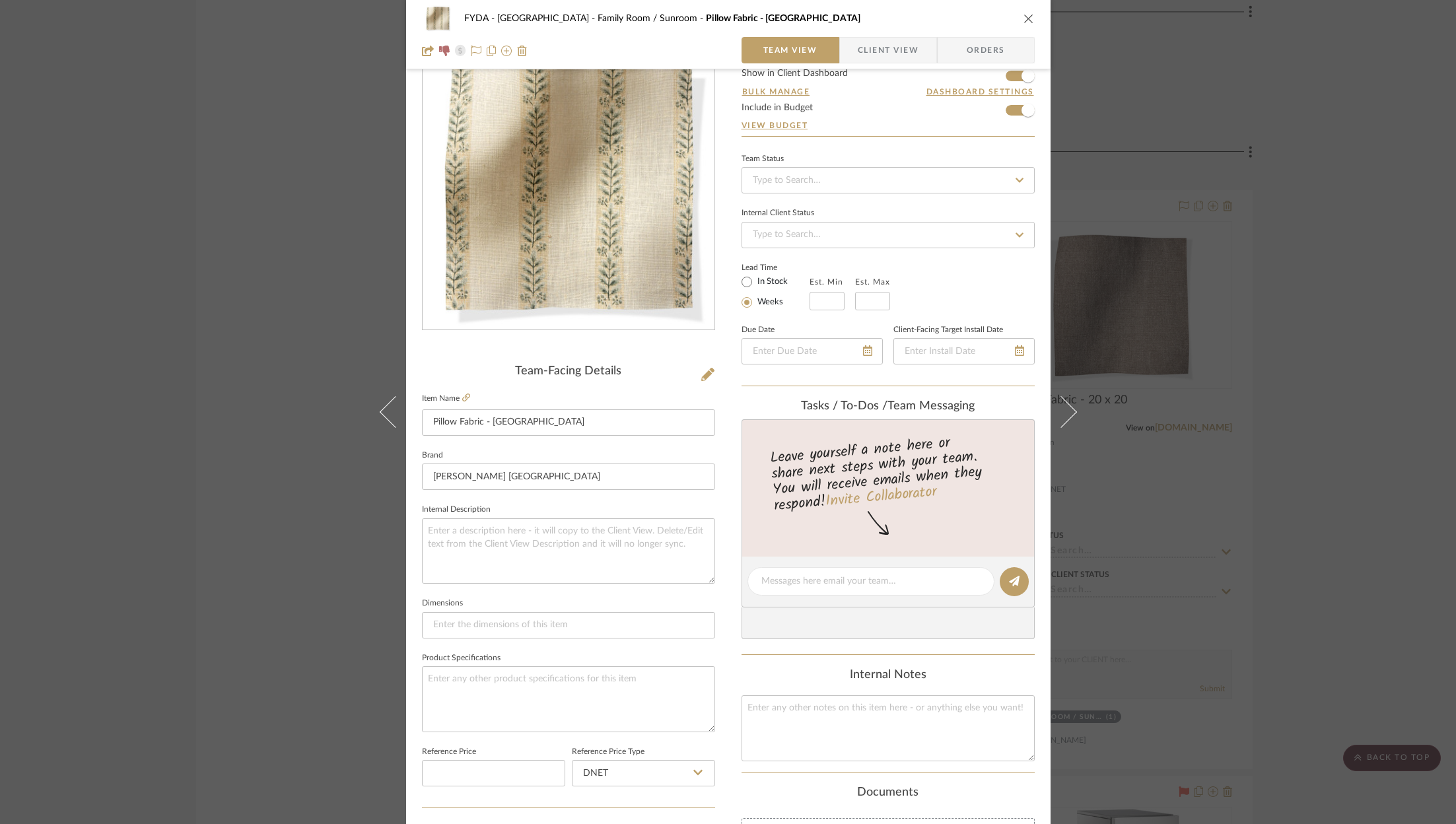
scroll to position [401, 0]
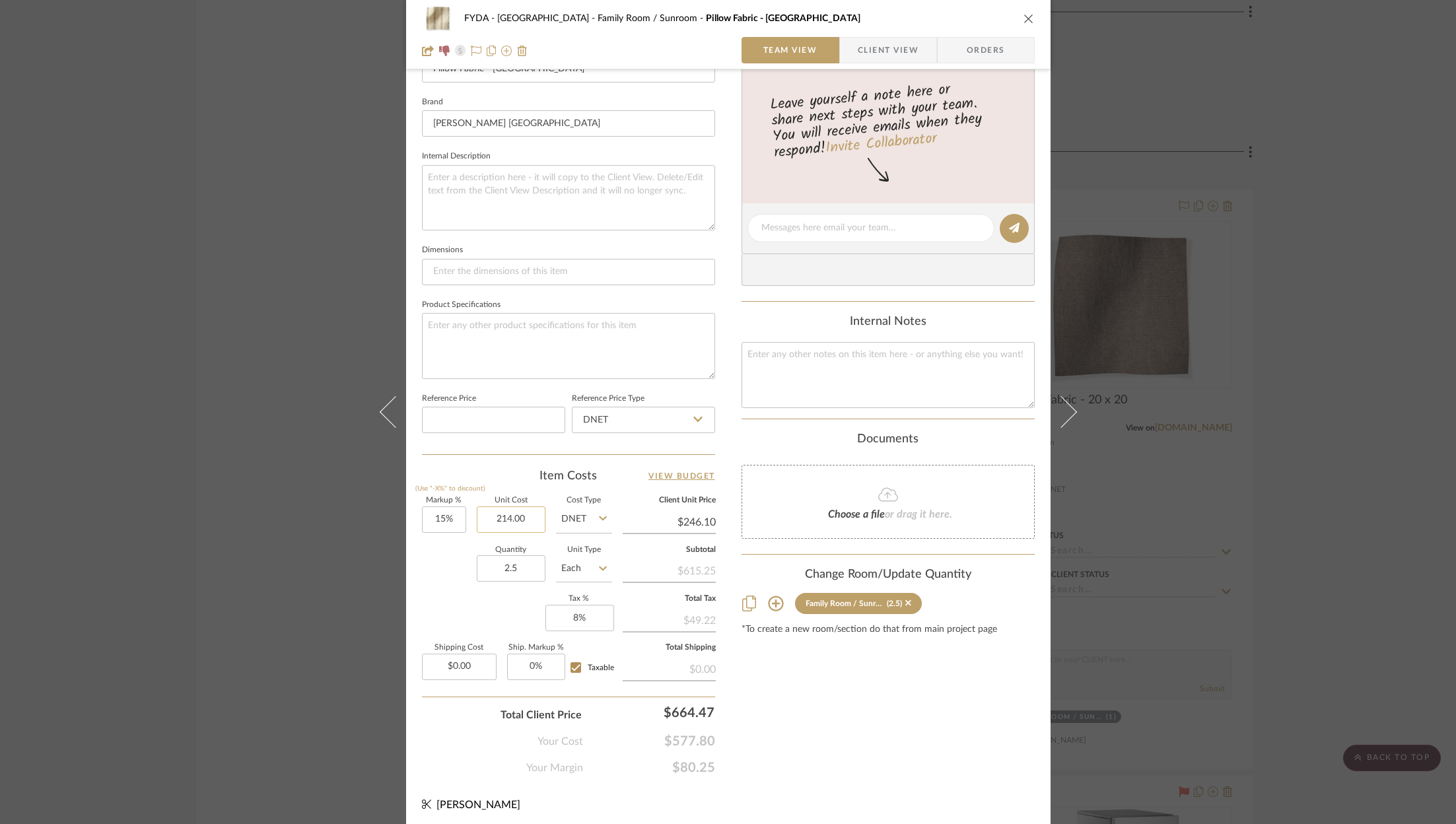
click at [512, 519] on input "214.00" at bounding box center [511, 519] width 69 height 27
type input "$220.00"
click at [866, 384] on textarea at bounding box center [888, 374] width 293 height 65
type textarea "ORdering from Et"
type input "$253.00"
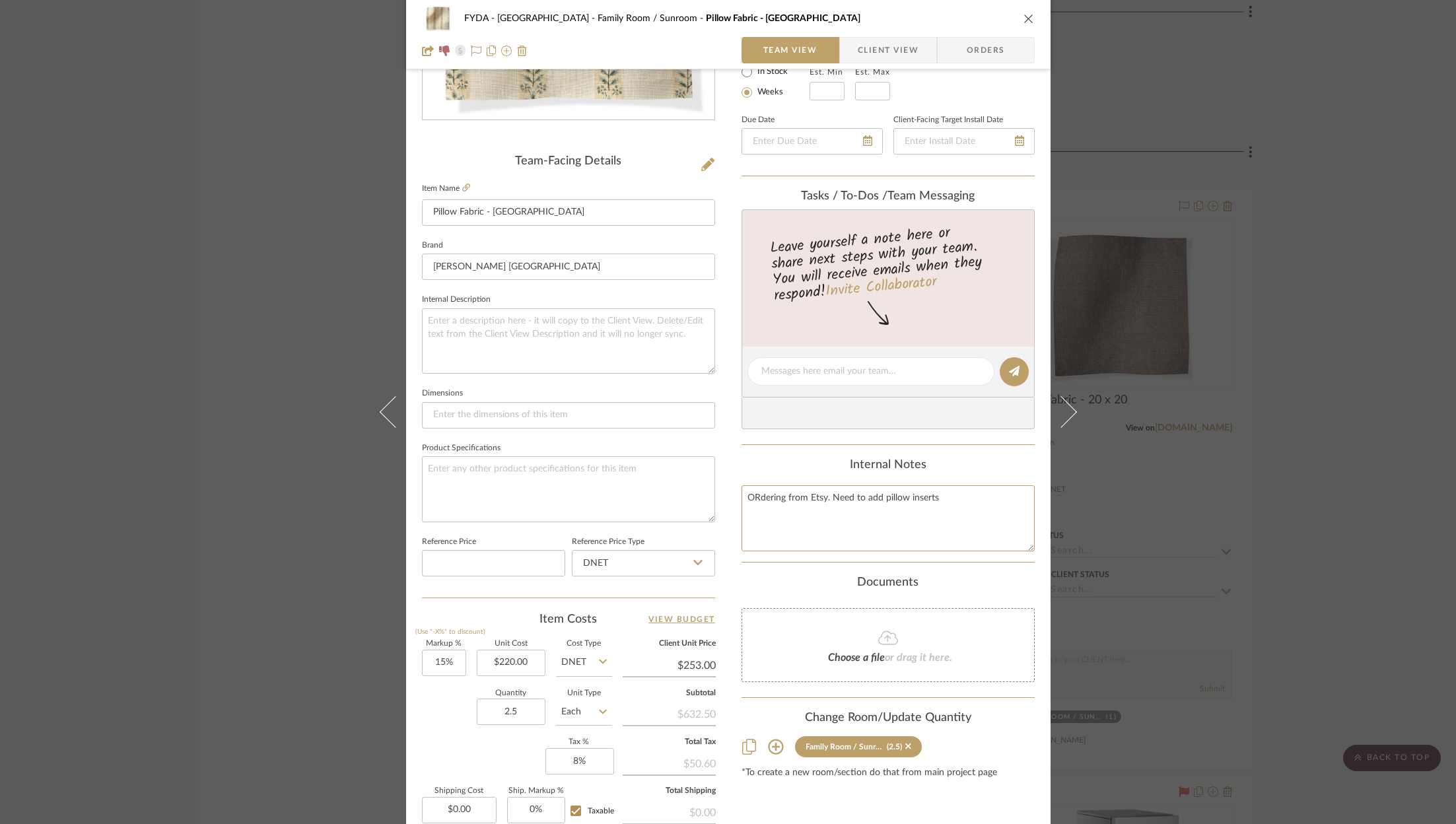
scroll to position [0, 0]
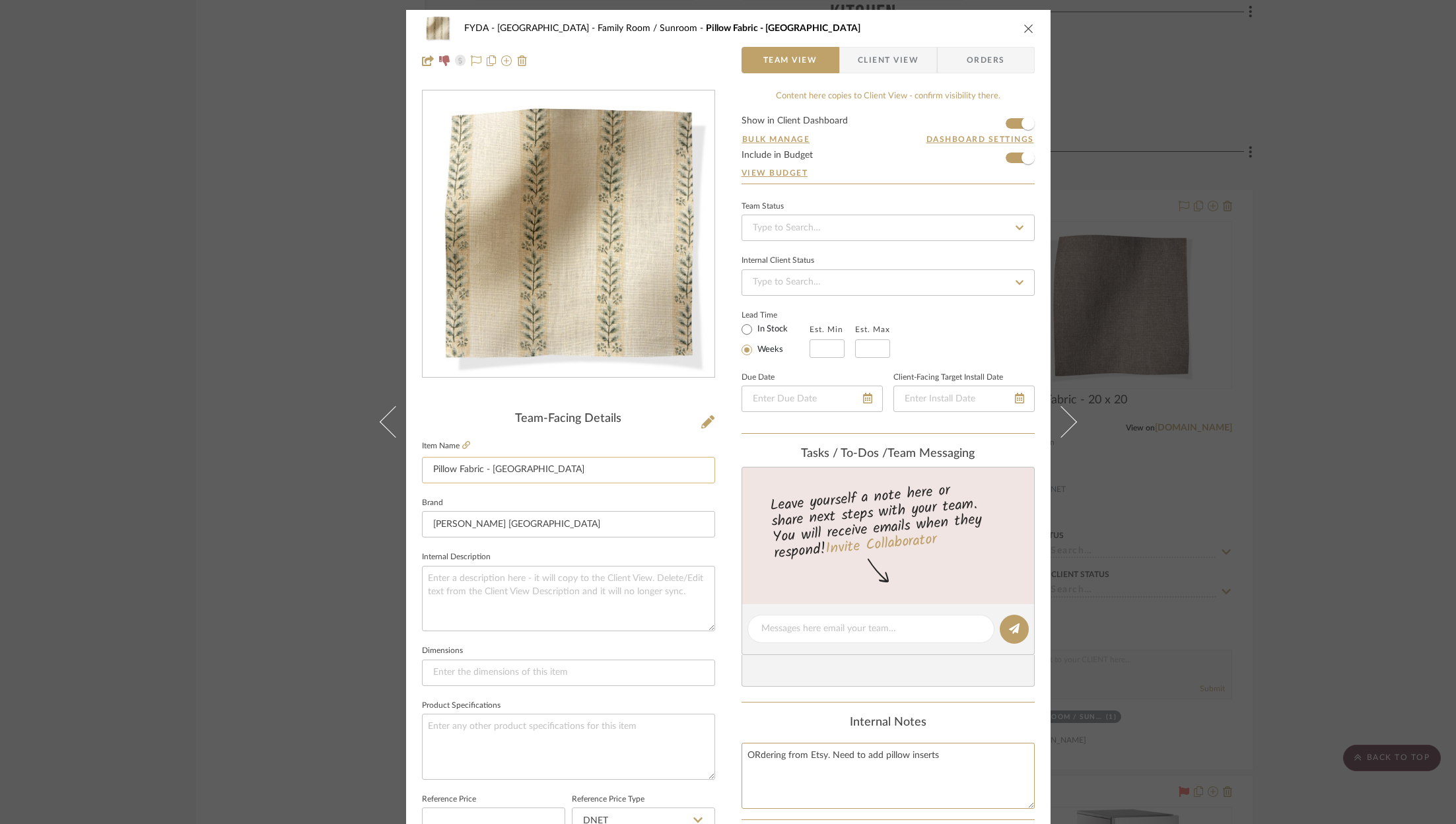
type textarea "ORdering from Etsy. Need to add pillow inserts"
click at [594, 471] on input "Pillow Fabric - Avignon" at bounding box center [568, 470] width 293 height 27
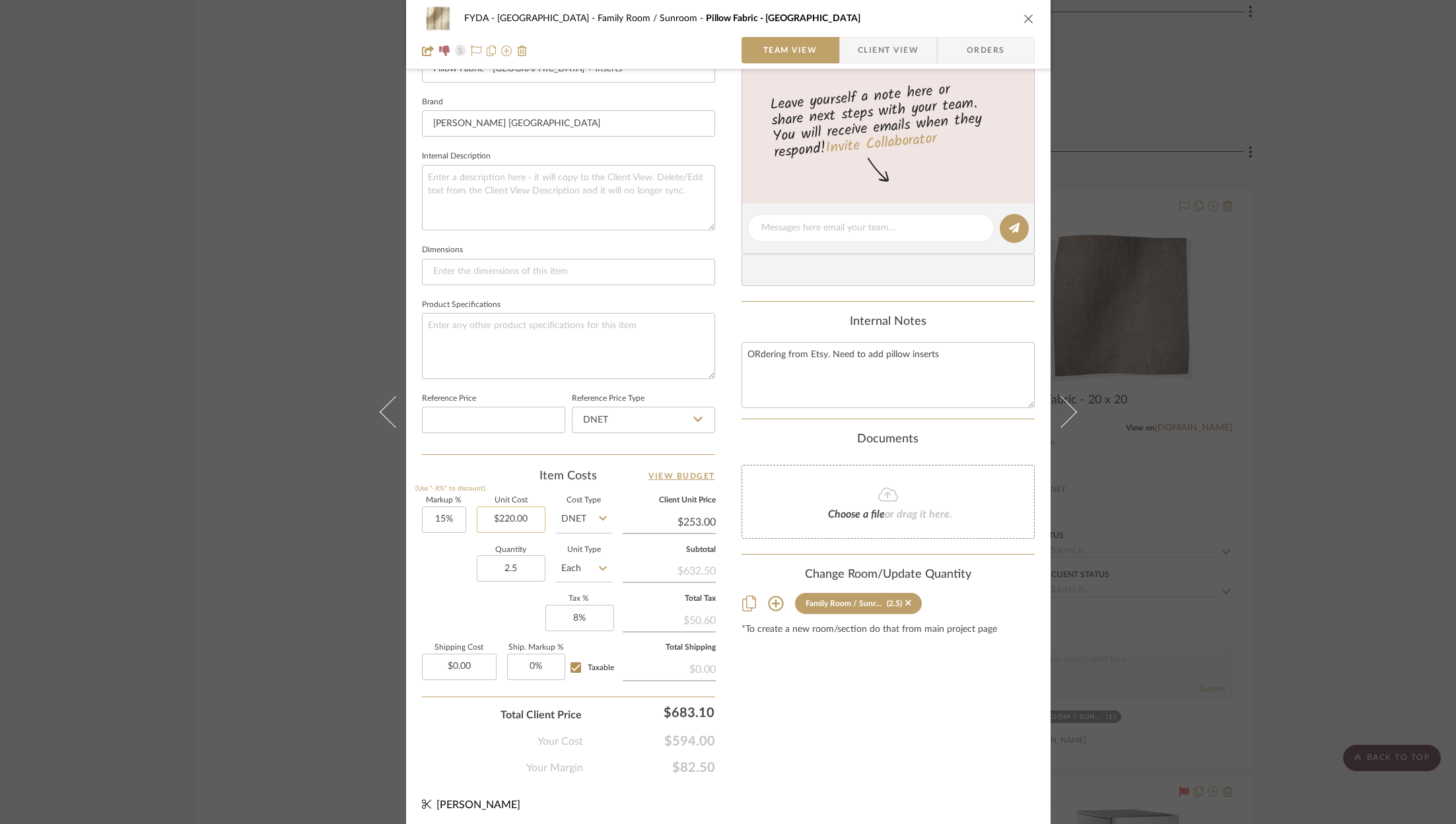
type input "Pillow Fabric - [GEOGRAPHIC_DATA] + Inserts"
click at [532, 516] on input "220.00" at bounding box center [511, 519] width 69 height 27
type input "2"
type input "$270.00"
click at [911, 761] on div "Content here copies to Client View - confirm visibility there. Show in Client D…" at bounding box center [888, 232] width 293 height 1087
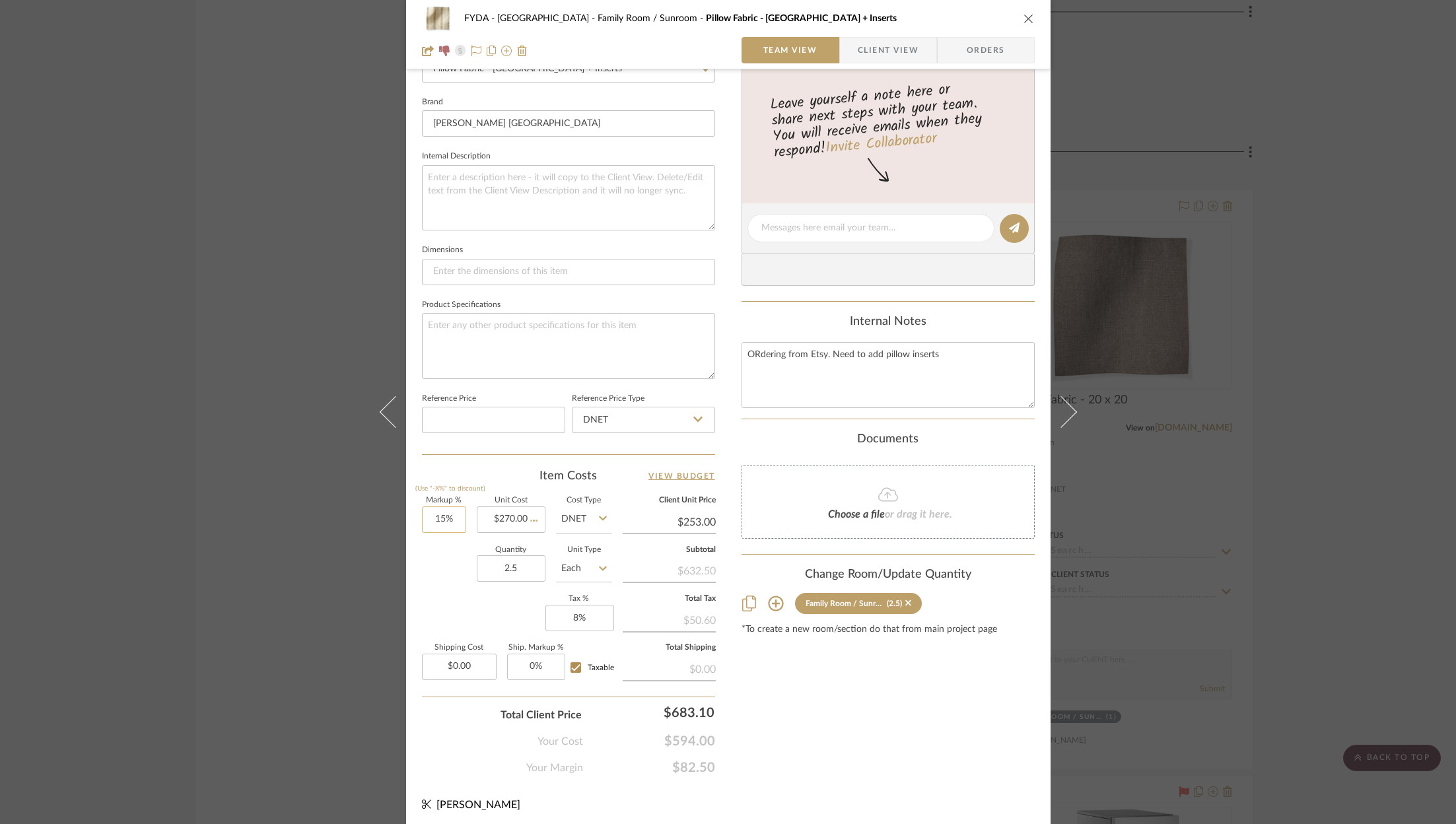
type input "$310.50"
click at [453, 519] on input "15" at bounding box center [444, 519] width 44 height 27
type input "10%"
click at [492, 617] on div "Markup % (Use "-X%" to discount) 10% Unit Cost $270.00 Cost Type DNET Client Un…" at bounding box center [568, 594] width 293 height 193
type input "$297.00"
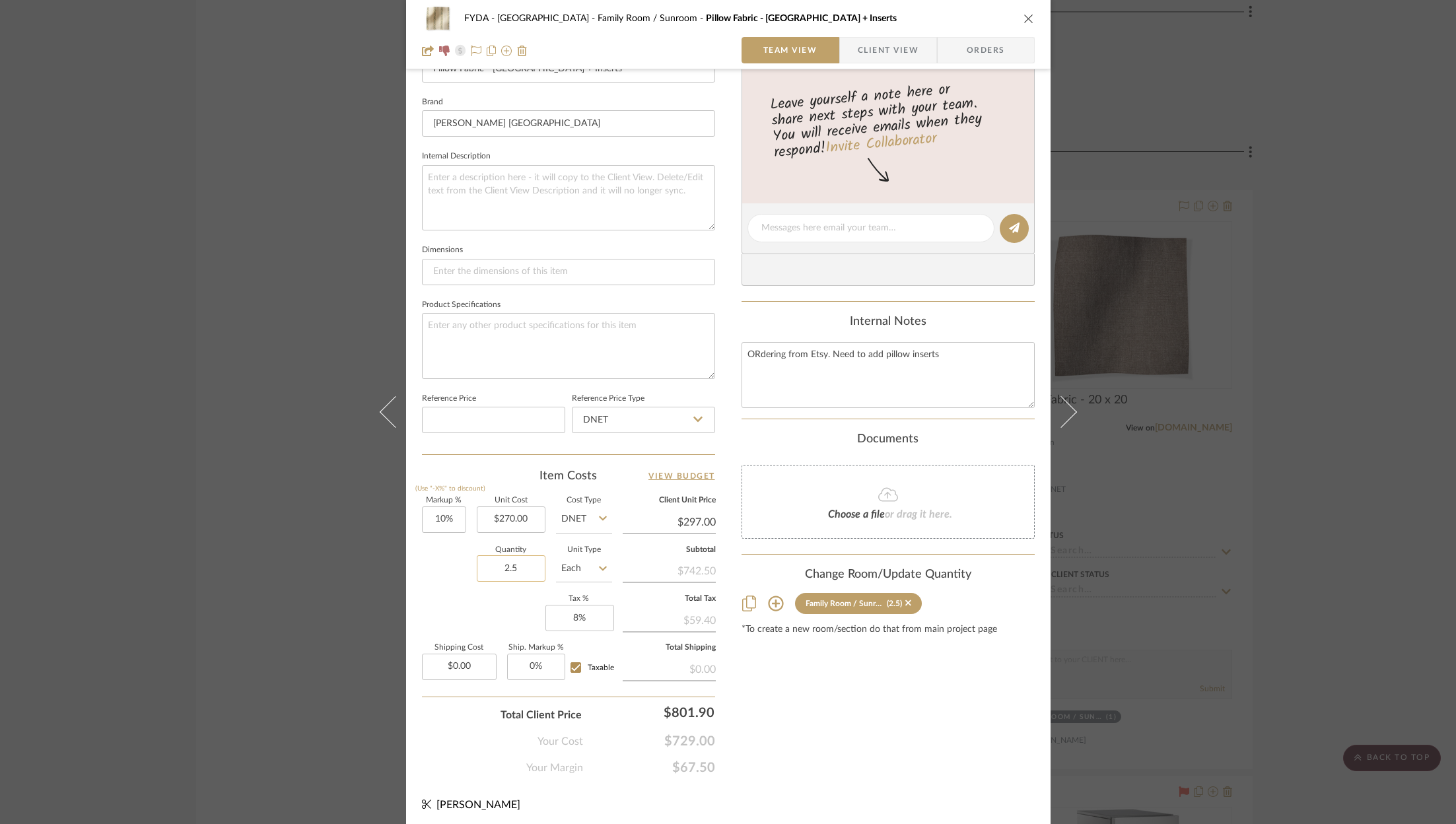
click at [518, 562] on input "2.5" at bounding box center [511, 568] width 69 height 27
type input "2"
click at [927, 722] on div "Content here copies to Client View - confirm visibility there. Show in Client D…" at bounding box center [888, 232] width 293 height 1087
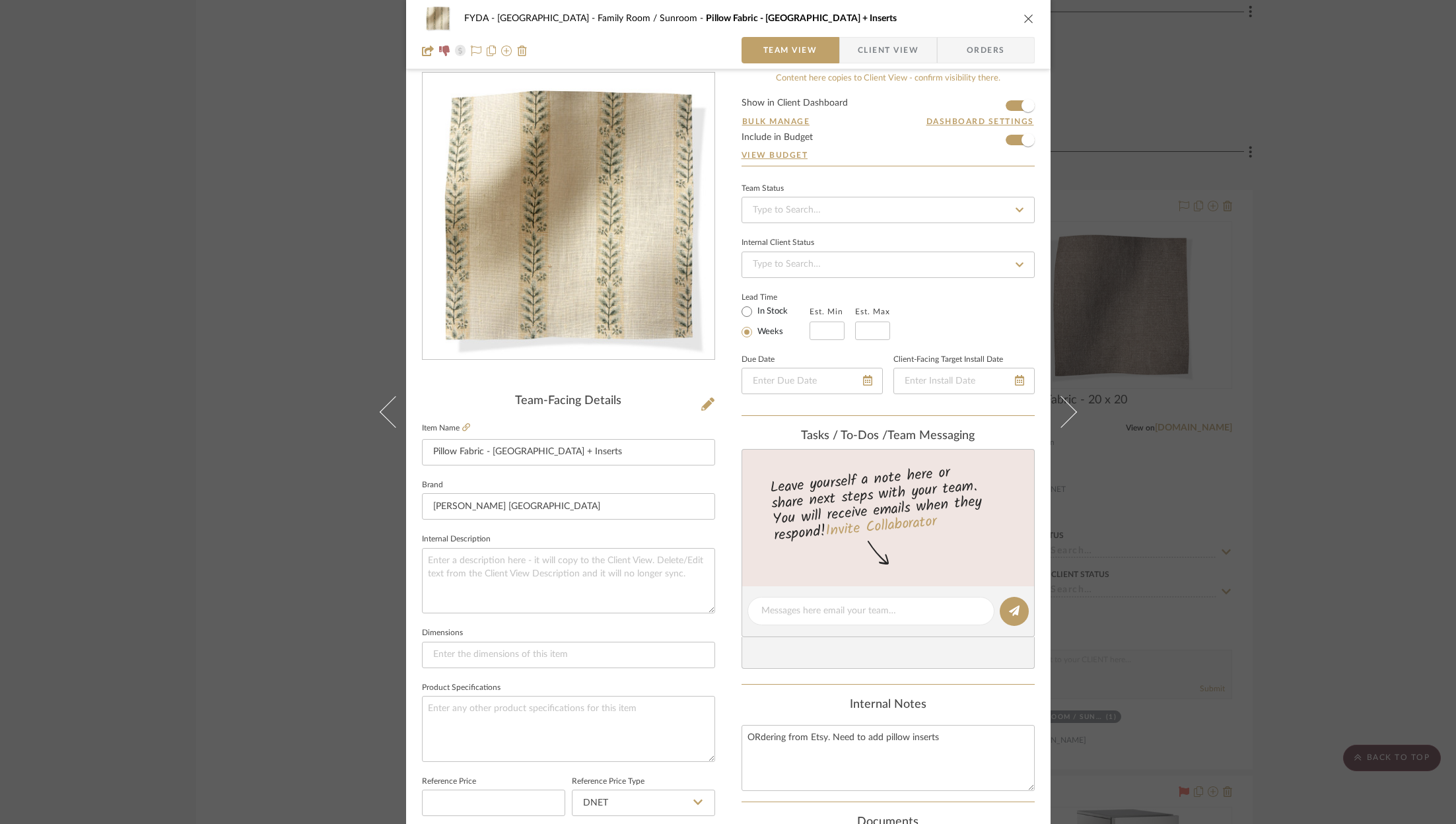
scroll to position [0, 0]
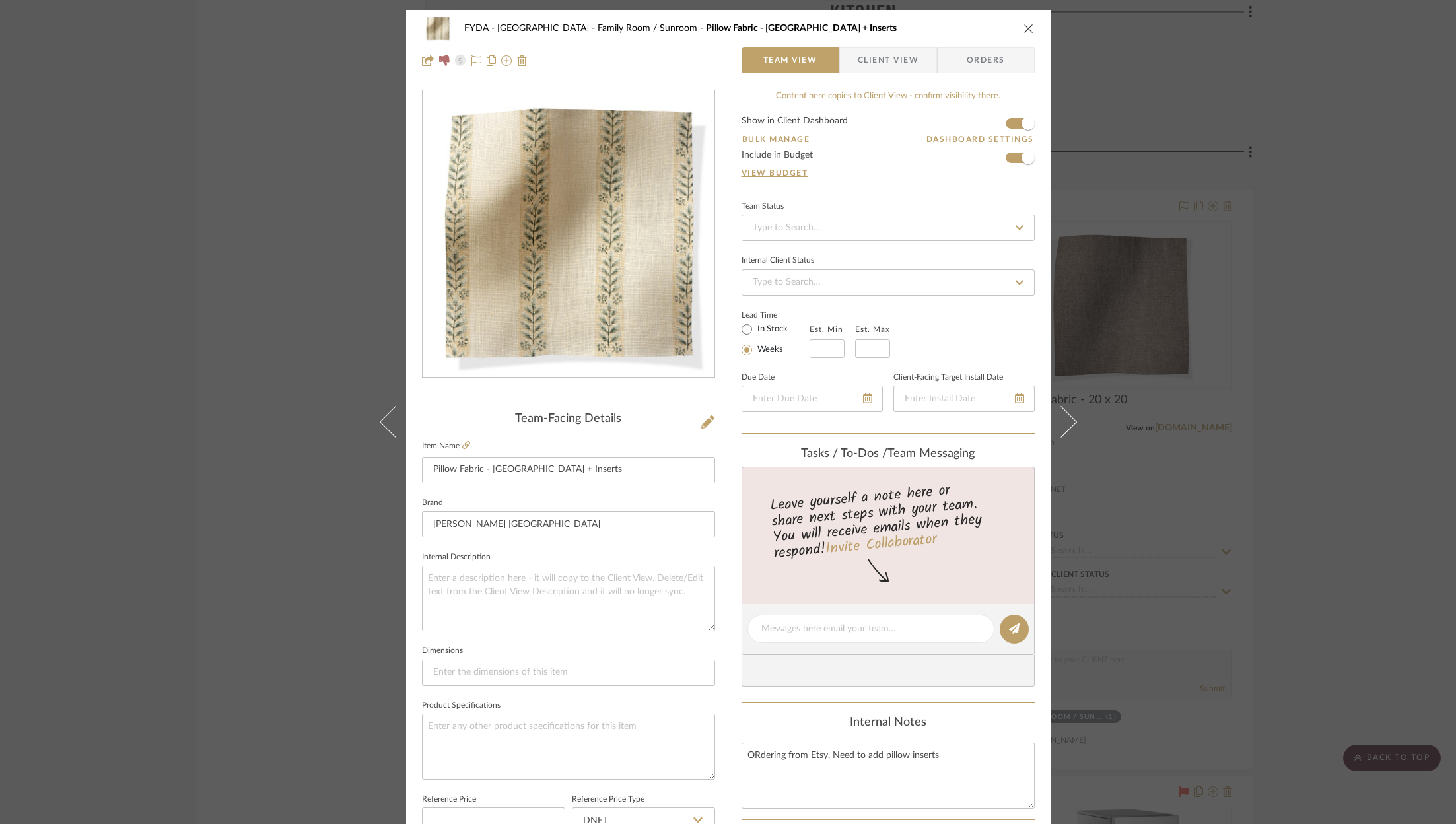
click at [1023, 28] on icon "close" at bounding box center [1029, 28] width 11 height 11
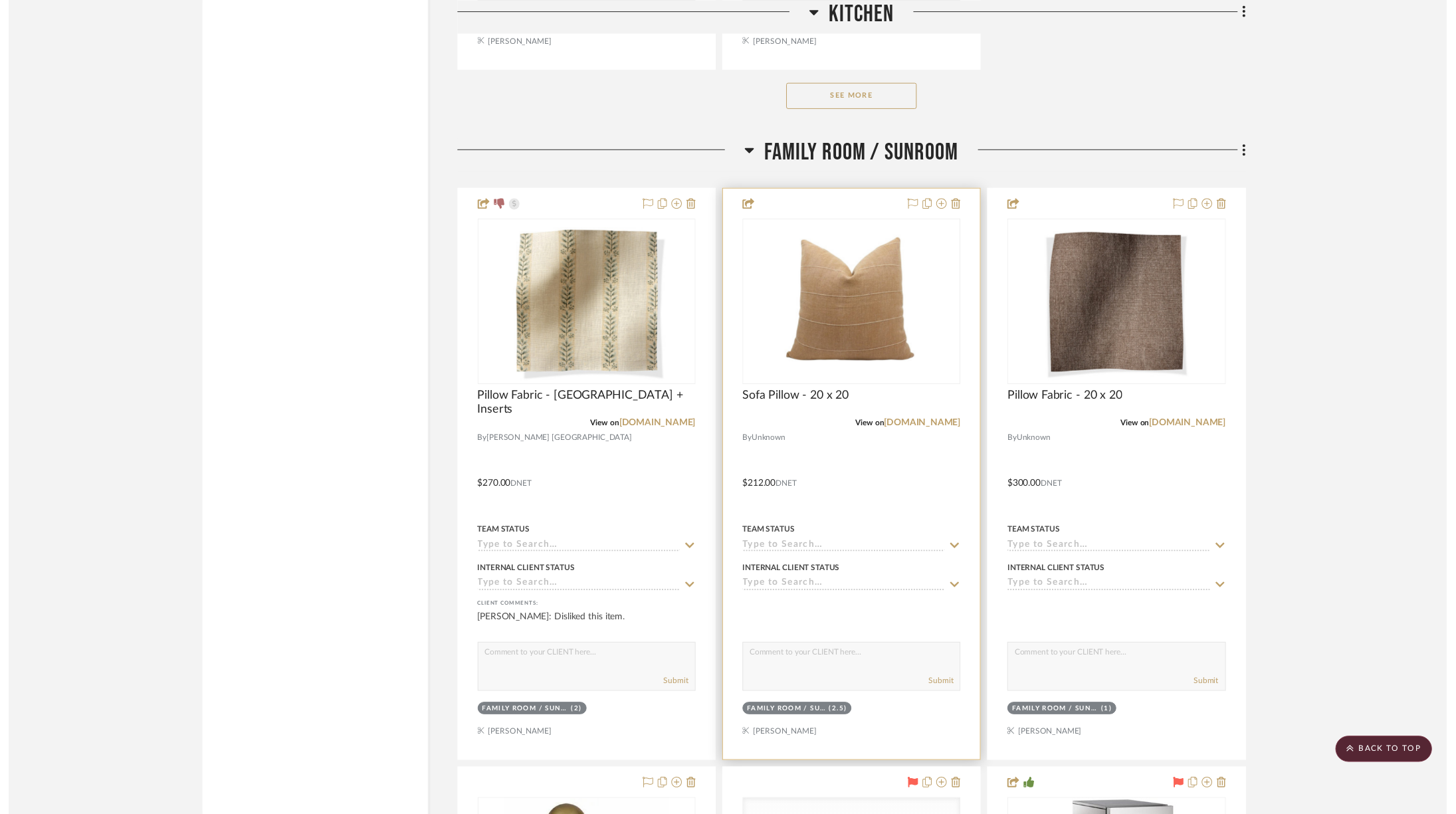
scroll to position [3392, 0]
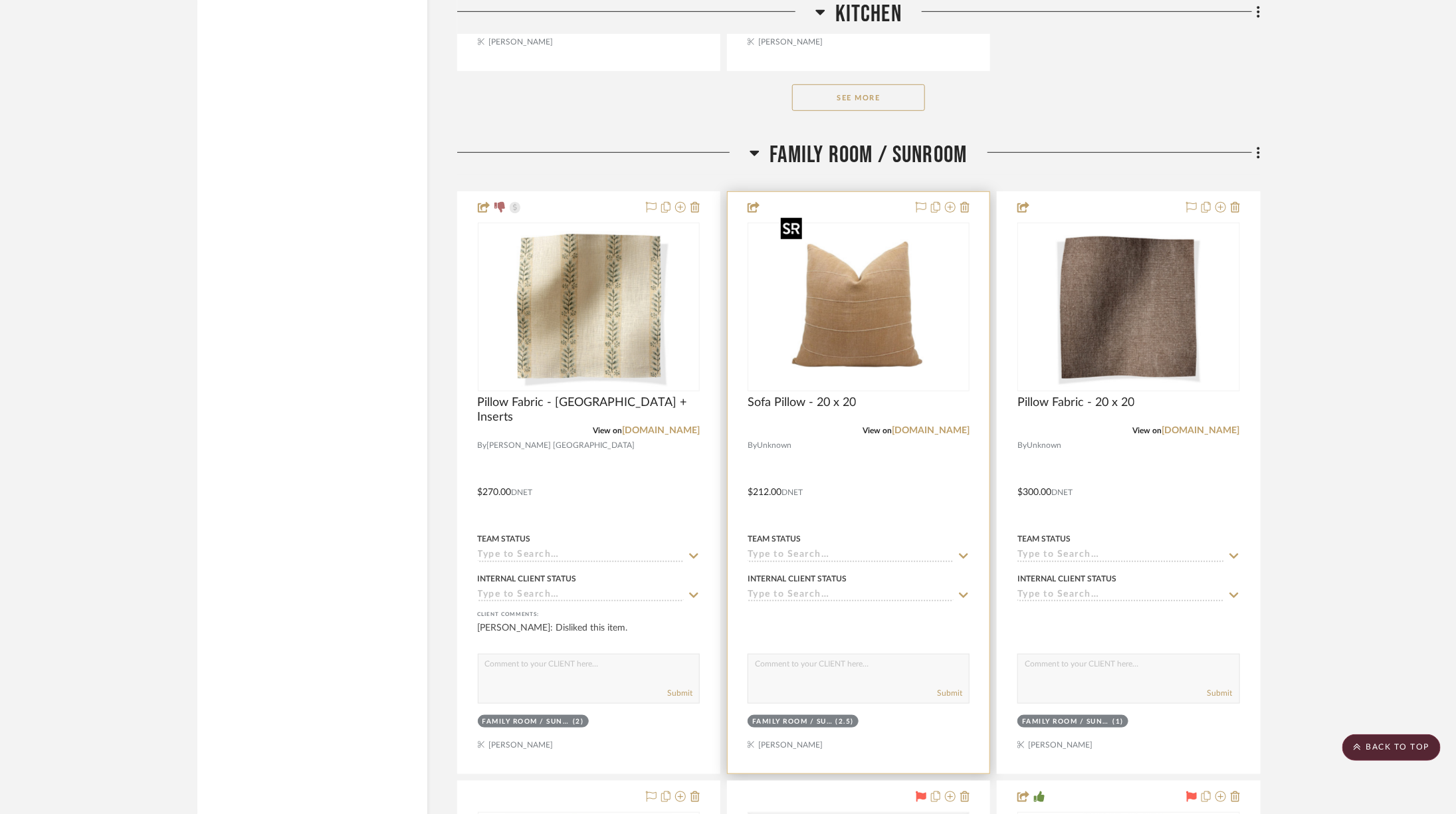
click at [860, 316] on img "0" at bounding box center [858, 307] width 166 height 166
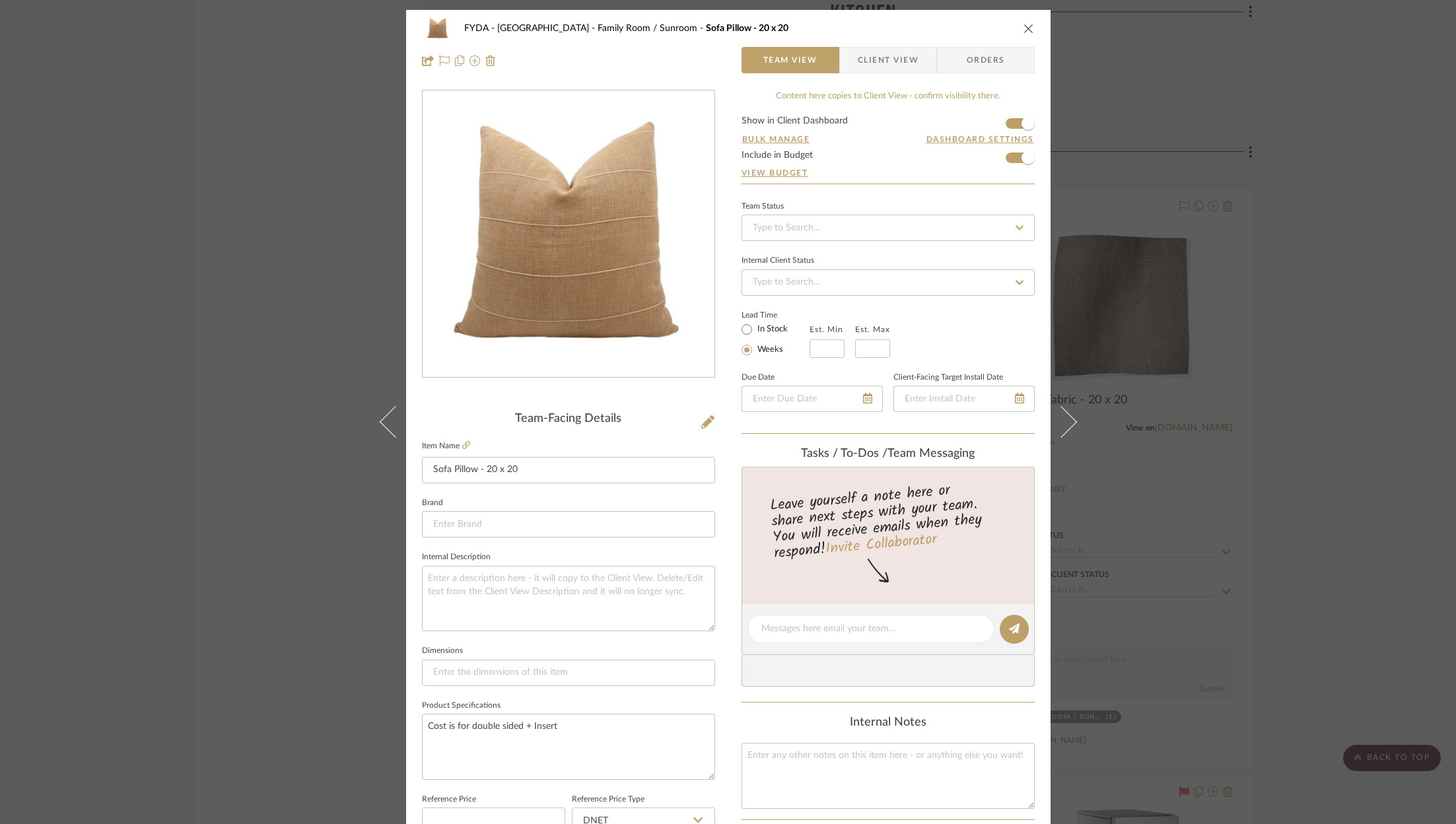
scroll to position [401, 0]
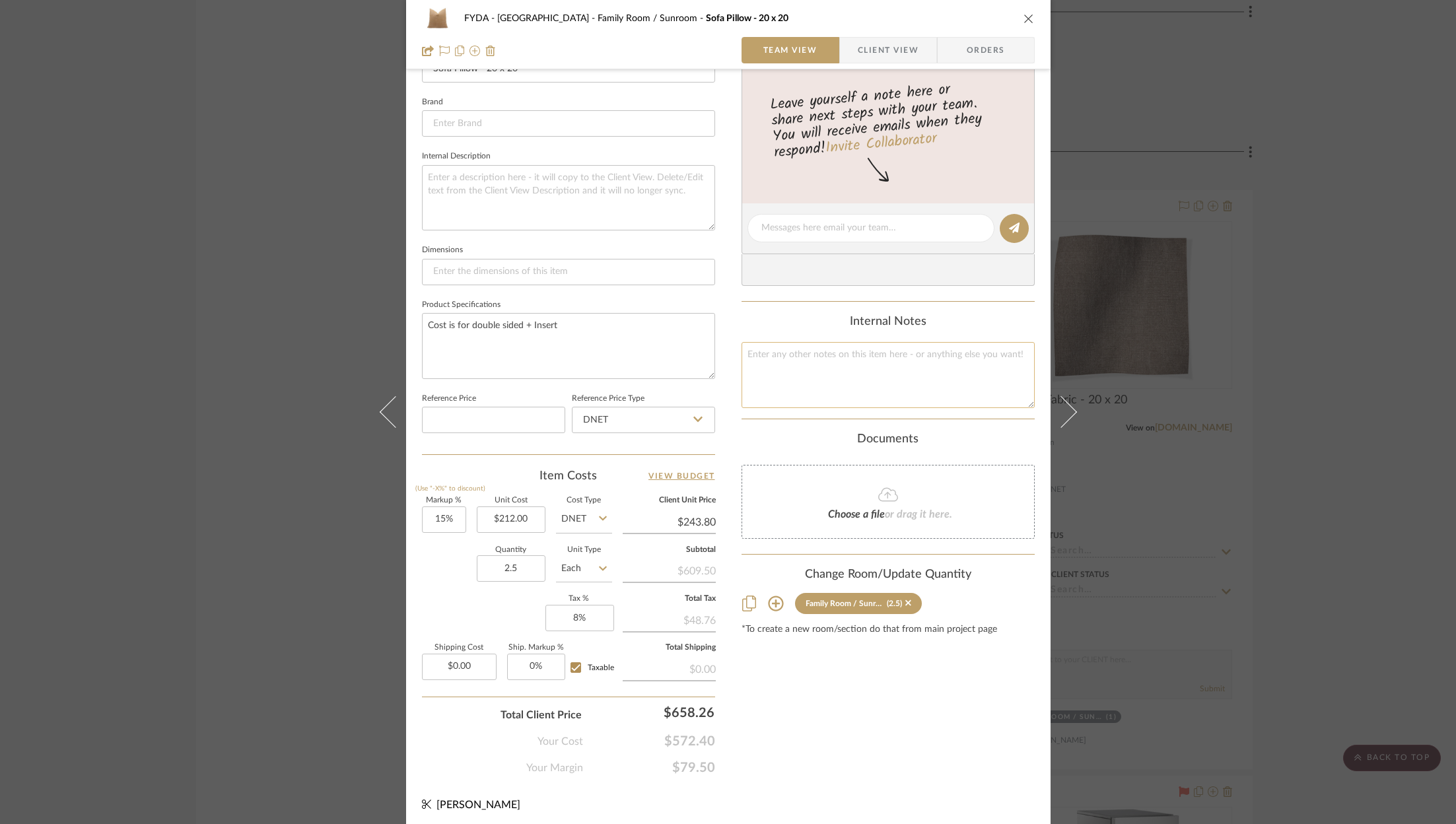
click at [909, 357] on textarea at bounding box center [888, 374] width 293 height 65
type textarea "4"
type textarea "$50 insert"
drag, startPoint x: 760, startPoint y: 348, endPoint x: 752, endPoint y: 347, distance: 8.1
click at [759, 348] on textarea "$50 insert" at bounding box center [888, 374] width 293 height 65
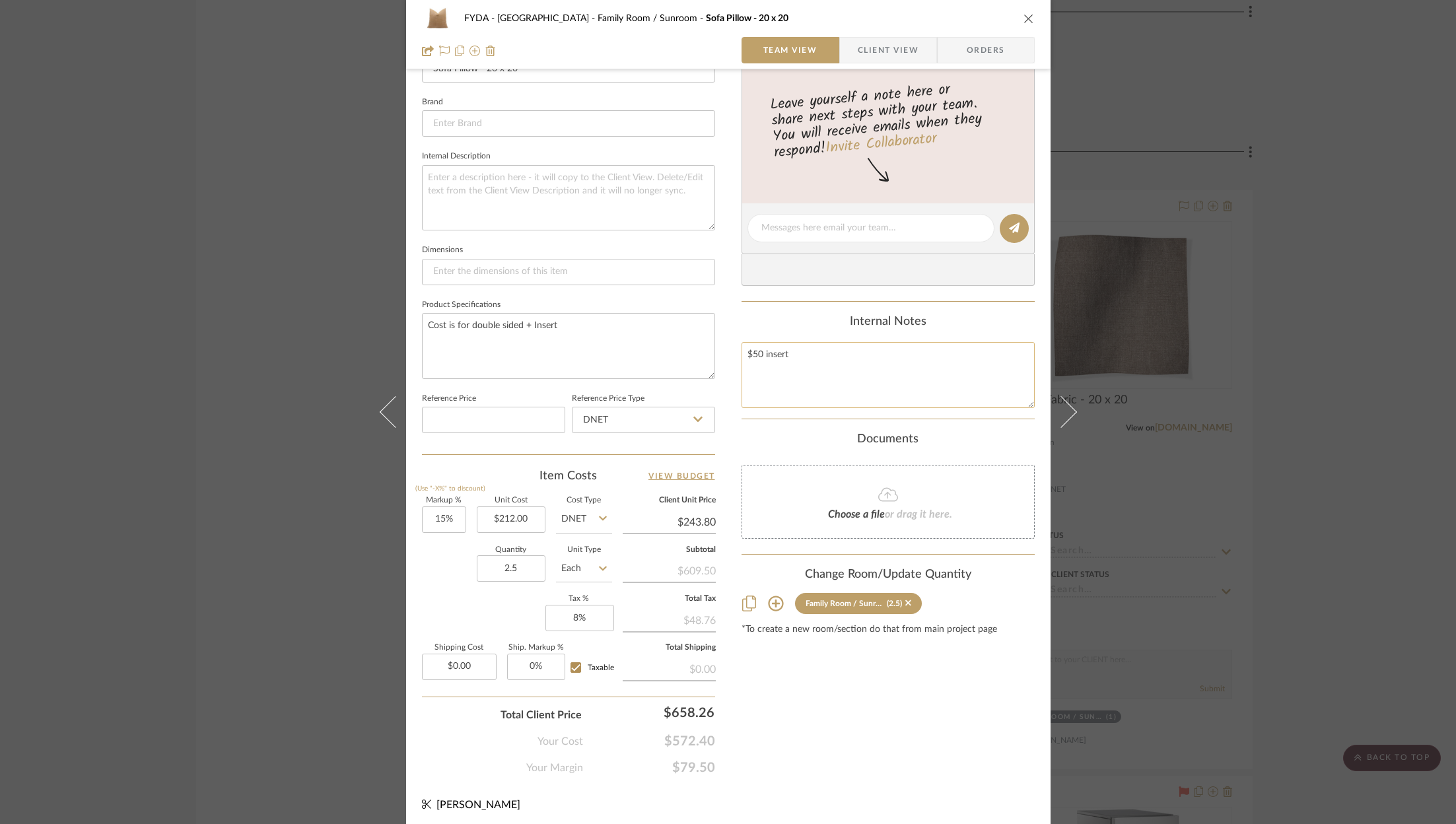
click at [752, 347] on textarea "$50 insert" at bounding box center [888, 374] width 293 height 65
type textarea "$40 insert"
click at [927, 780] on div "FYDA - 655 City Park Family Room / Sunroom Sofa Pillow - 20 x 20 Team View Clie…" at bounding box center [728, 219] width 645 height 1220
click at [505, 515] on input "212.00" at bounding box center [511, 519] width 69 height 27
type input "$252.00"
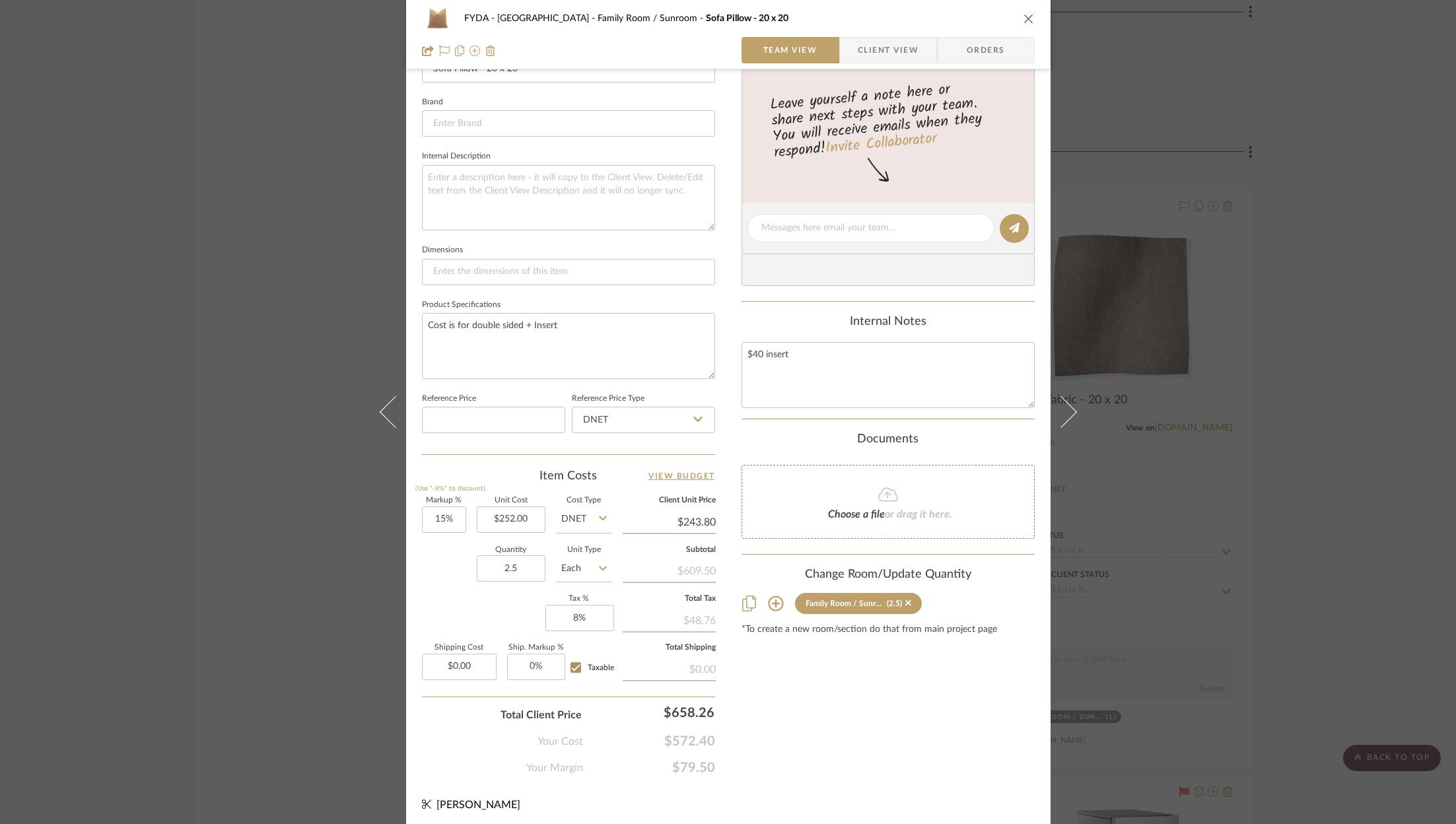
click at [886, 763] on div "Content here copies to Client View - confirm visibility there. Show in Client D…" at bounding box center [888, 232] width 293 height 1087
type input "$289.80"
click at [686, 521] on input "289.80" at bounding box center [669, 523] width 93 height 20
type input "$289.80"
click at [854, 767] on div "Content here copies to Client View - confirm visibility there. Show in Client D…" at bounding box center [888, 232] width 293 height 1087
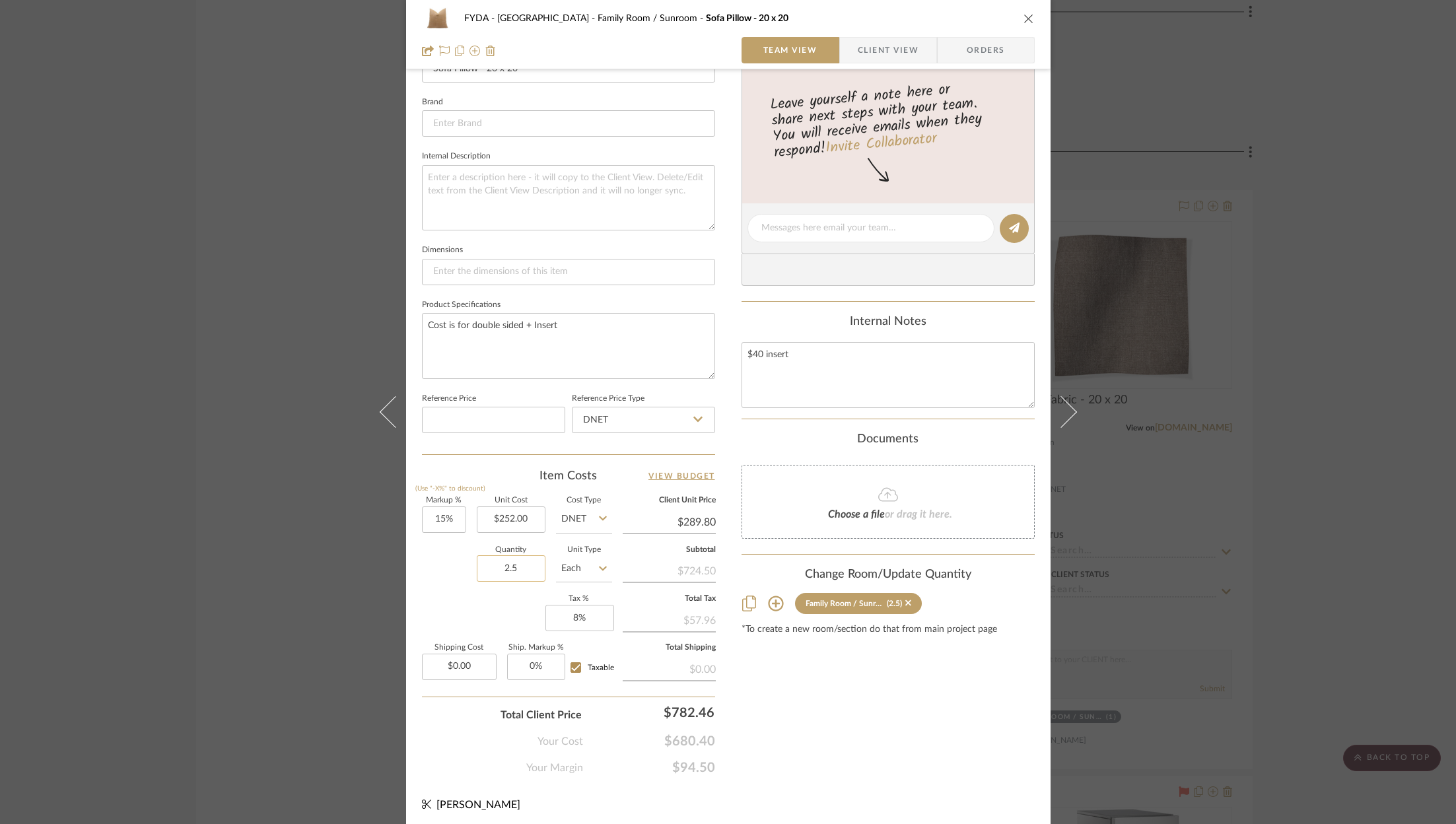
click at [509, 559] on input "2.5" at bounding box center [511, 568] width 69 height 27
type input "2"
click at [849, 704] on div "Content here copies to Client View - confirm visibility there. Show in Client D…" at bounding box center [888, 232] width 293 height 1087
click at [1023, 17] on icon "close" at bounding box center [1029, 18] width 11 height 11
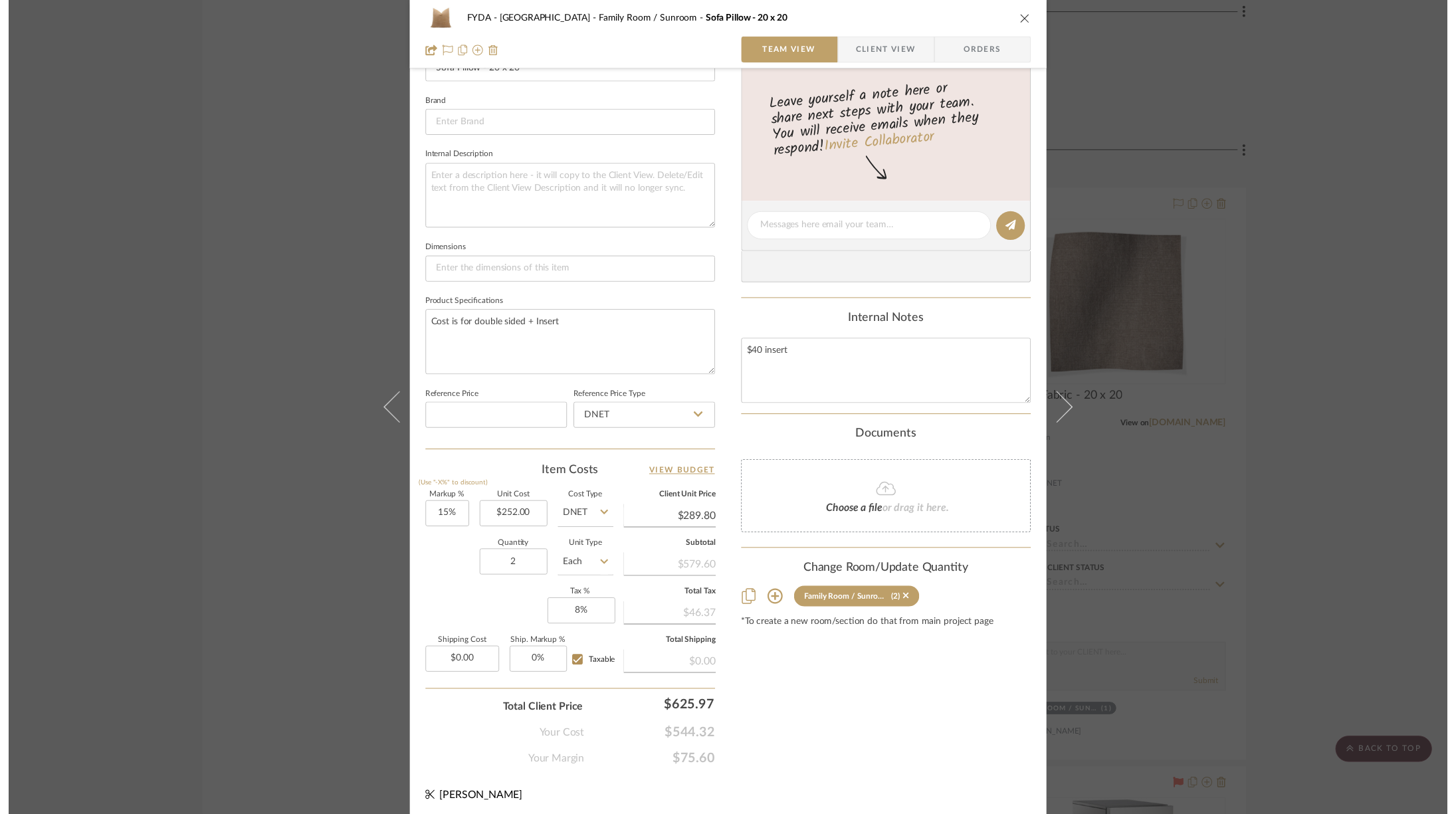
scroll to position [3392, 0]
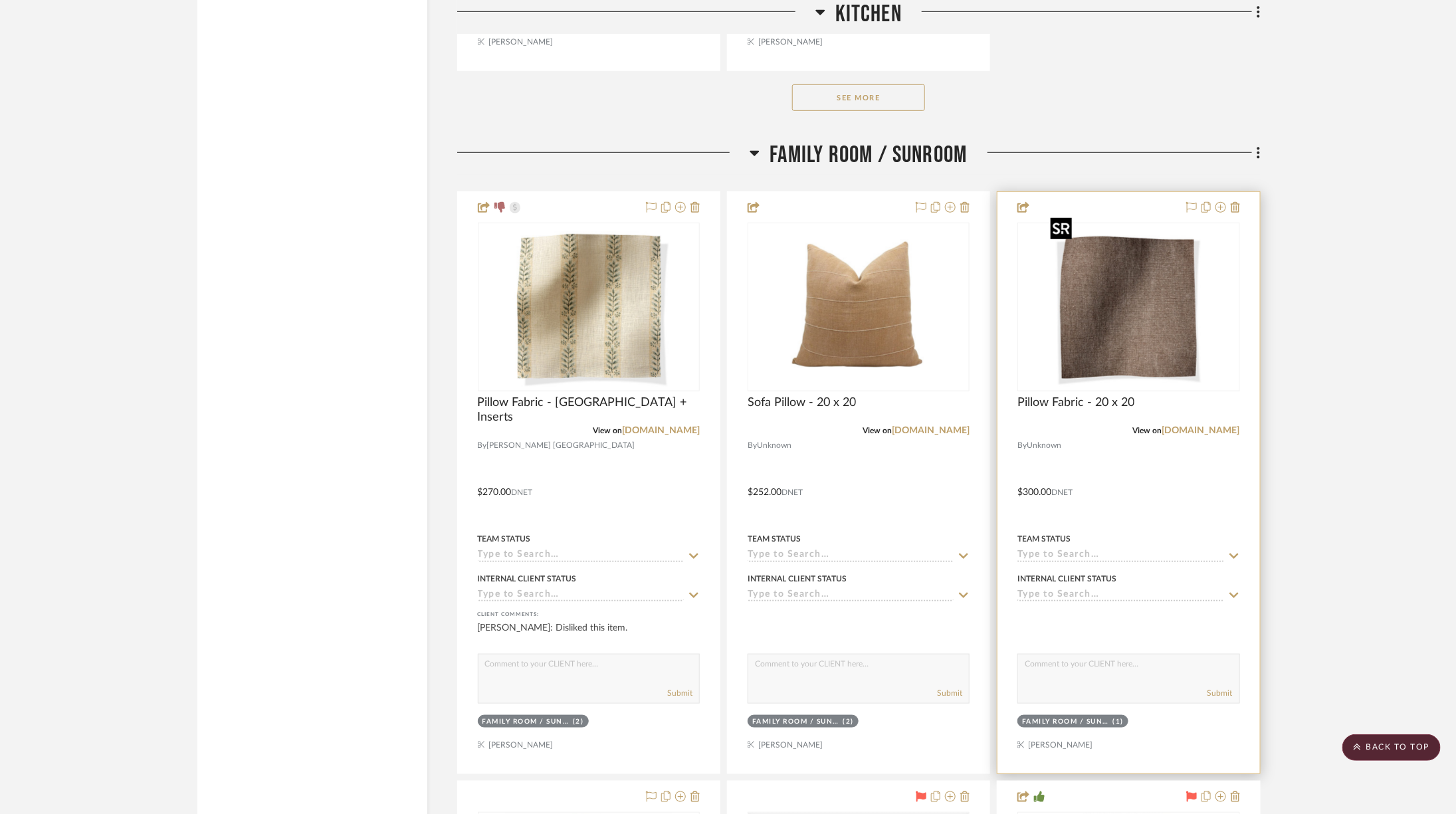
click at [1117, 278] on img "0" at bounding box center [1128, 307] width 166 height 166
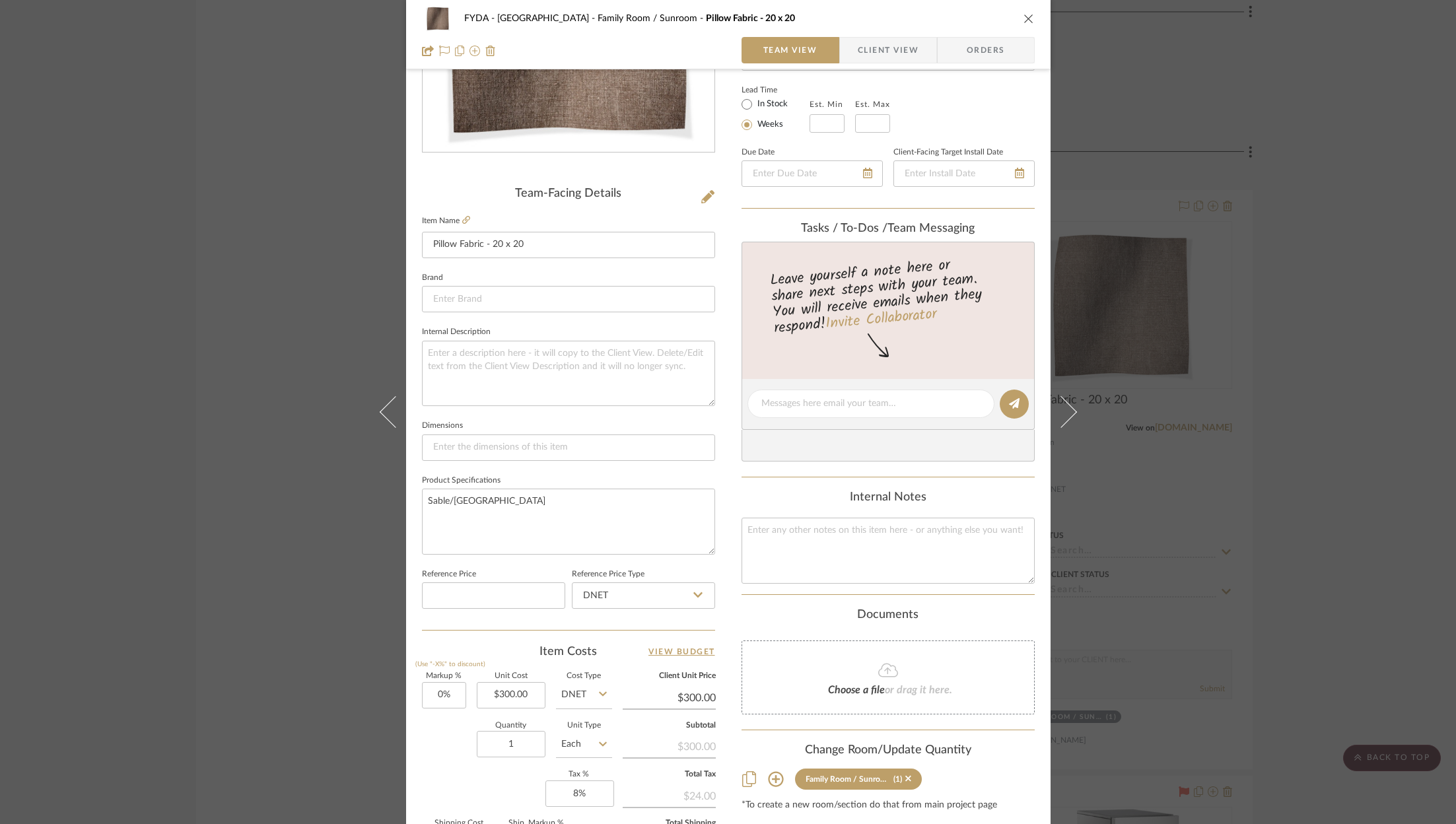
scroll to position [401, 0]
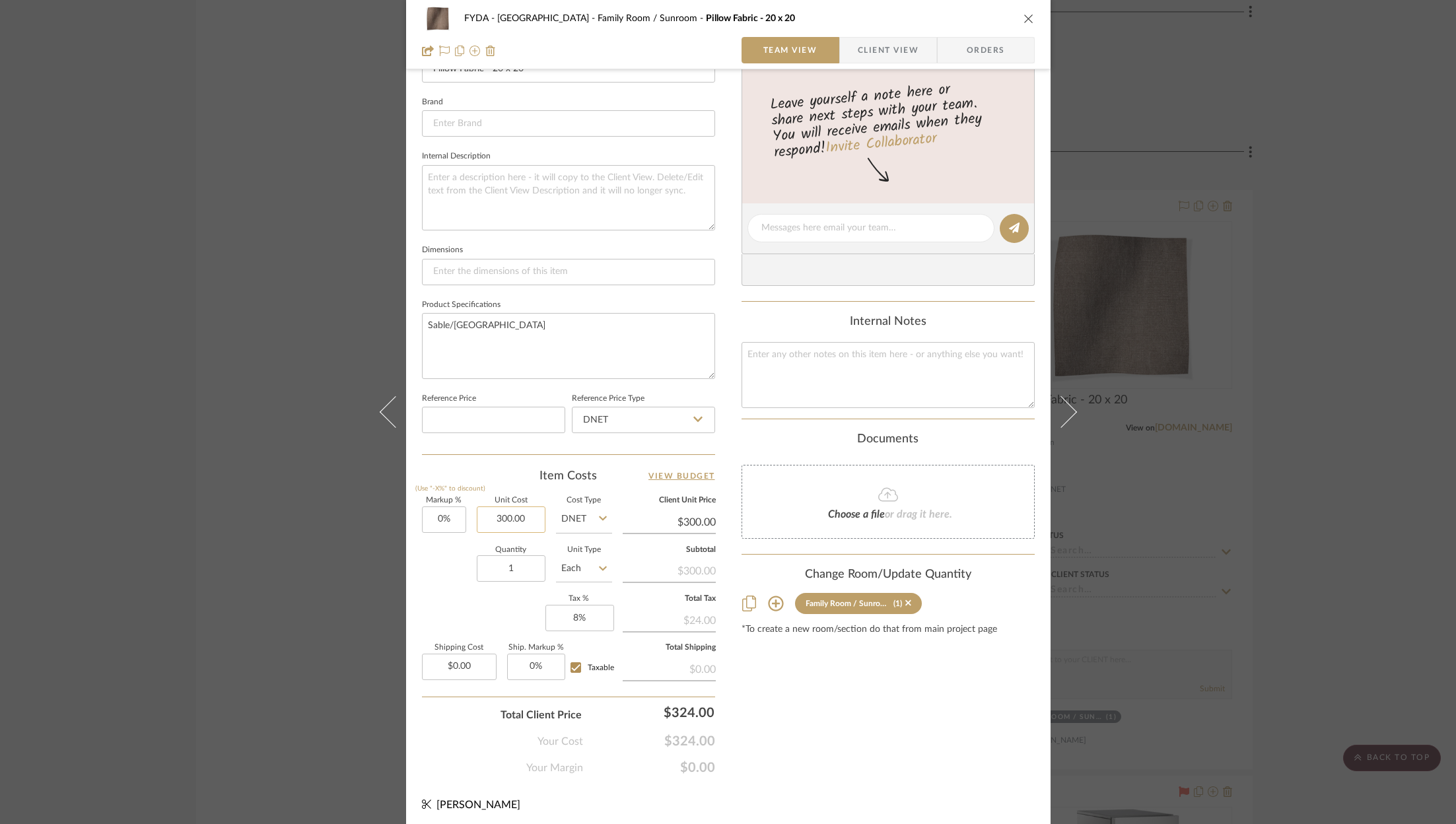
drag, startPoint x: 516, startPoint y: 519, endPoint x: 533, endPoint y: 520, distance: 17.0
click at [517, 519] on input "300.00" at bounding box center [511, 519] width 69 height 27
type input "$250.00"
click at [858, 743] on div "Content here copies to Client View - confirm visibility there. Show in Client D…" at bounding box center [888, 232] width 293 height 1087
type input "$250.00"
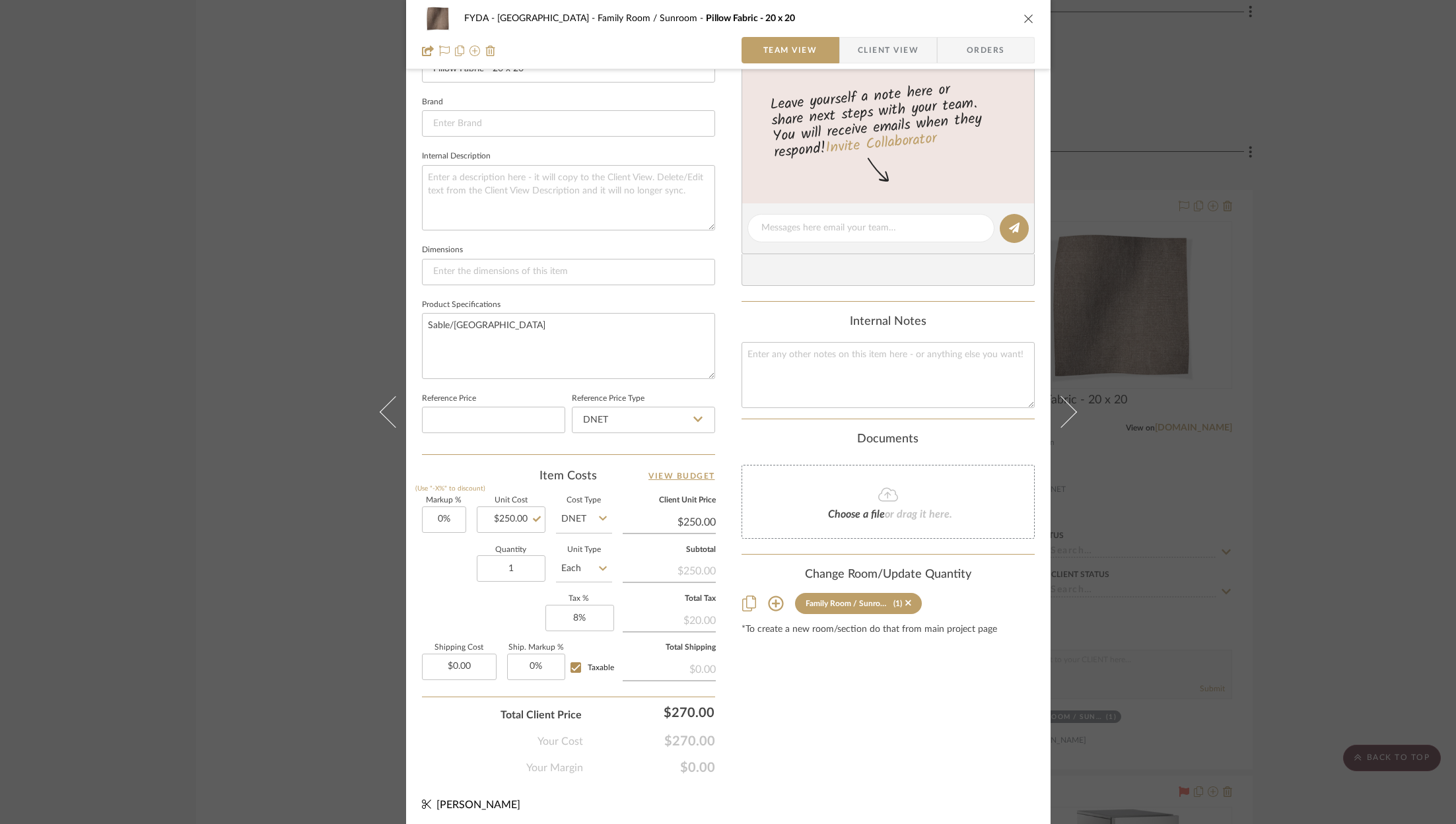
scroll to position [0, 0]
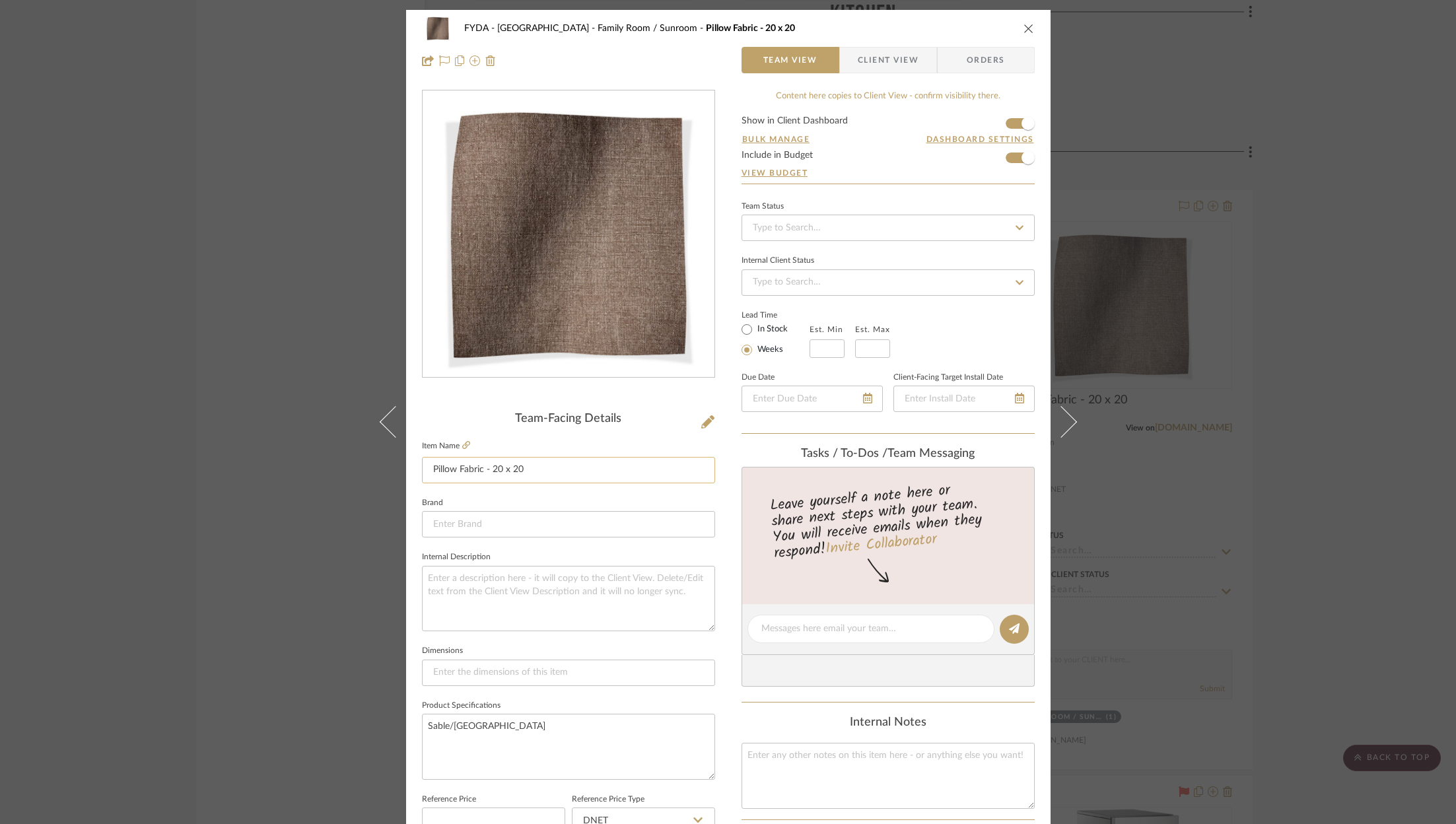
click at [570, 470] on input "Pillow Fabric - 20 x 20" at bounding box center [568, 470] width 293 height 27
type input "Pillow Fabric - 20 x 20 + Insert"
click at [724, 474] on div "FYDA - 655 City Park Family Room / Sunroom Pillow Fabric - 20 x 20 Team View Cl…" at bounding box center [728, 620] width 645 height 1220
click at [1025, 21] on div "FYDA - 655 City Park Family Room / Sunroom Pillow Fabric - 20 x 20 + Insert" at bounding box center [728, 28] width 613 height 27
click at [1024, 22] on button "close" at bounding box center [1029, 28] width 12 height 12
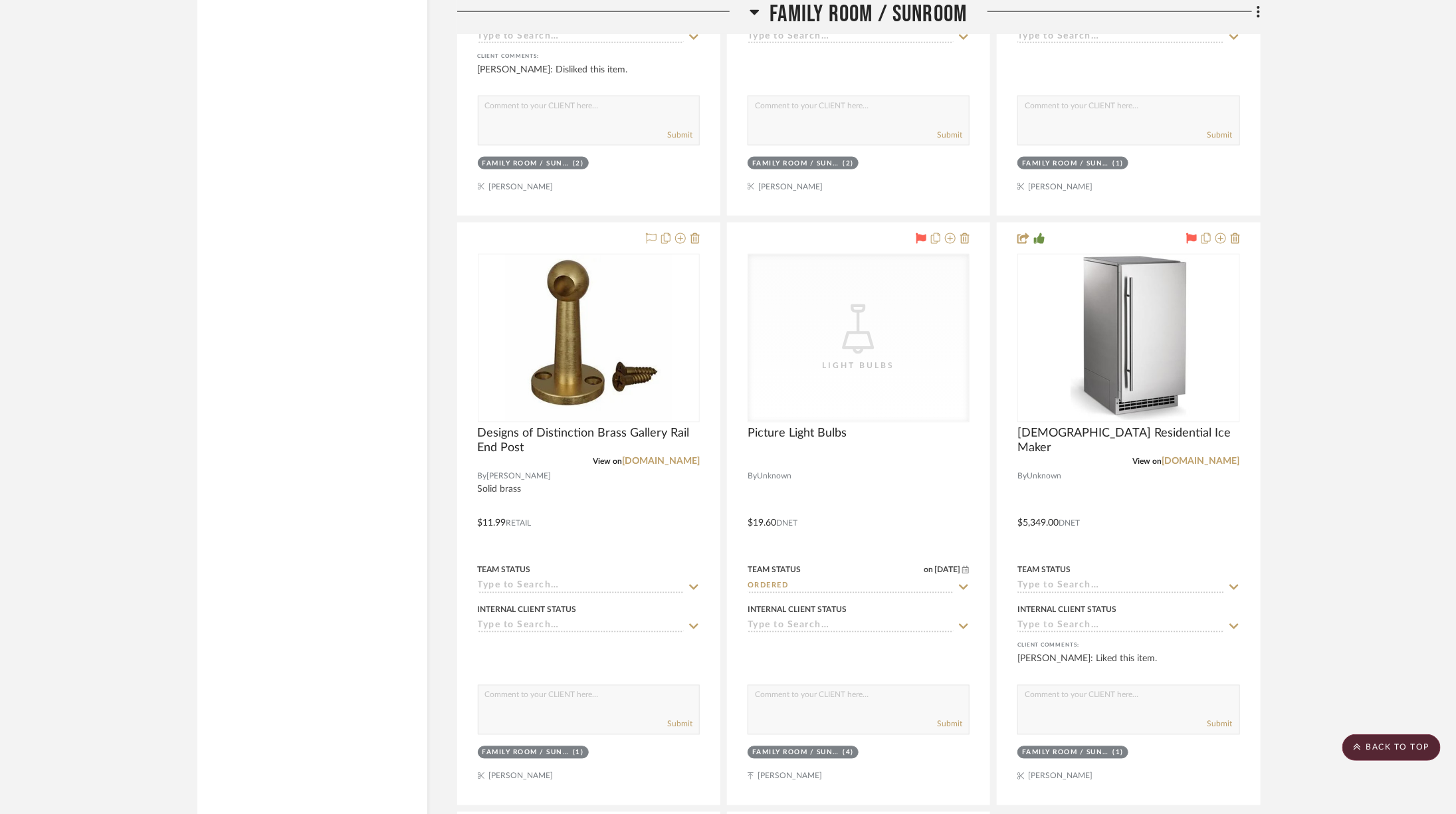
scroll to position [3968, 0]
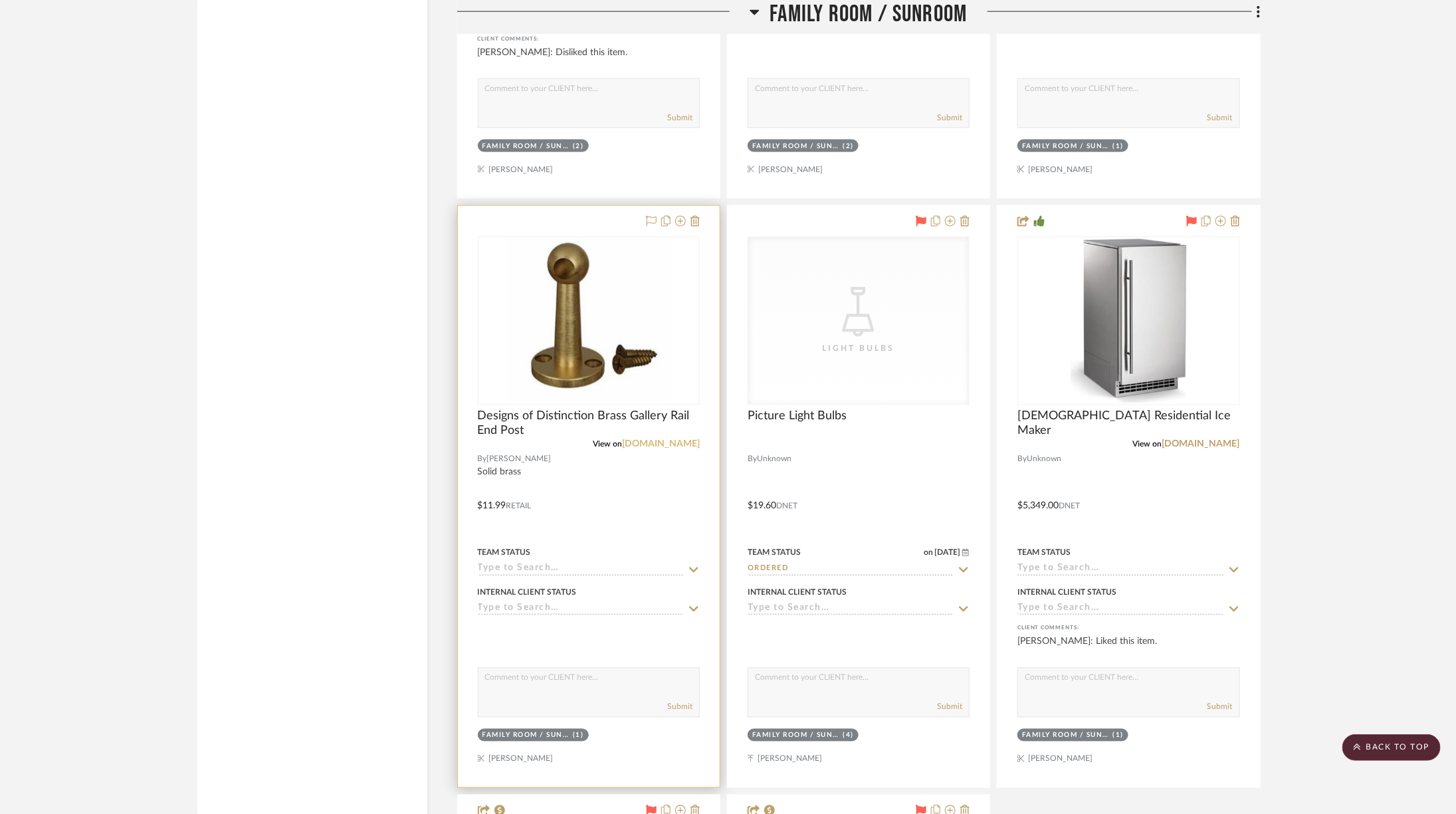
click at [663, 440] on link "vandykes.com" at bounding box center [660, 445] width 78 height 9
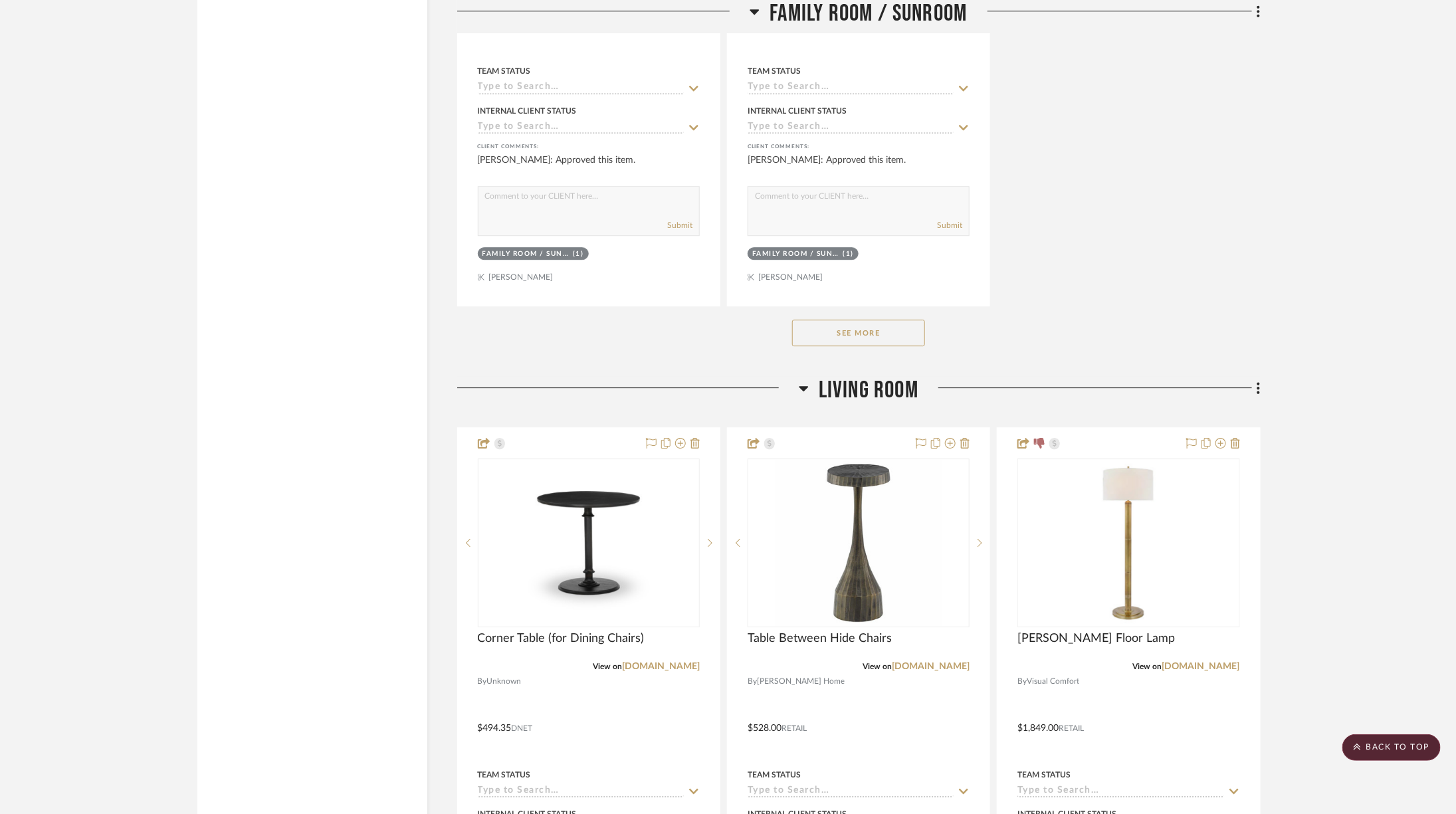
scroll to position [5265, 0]
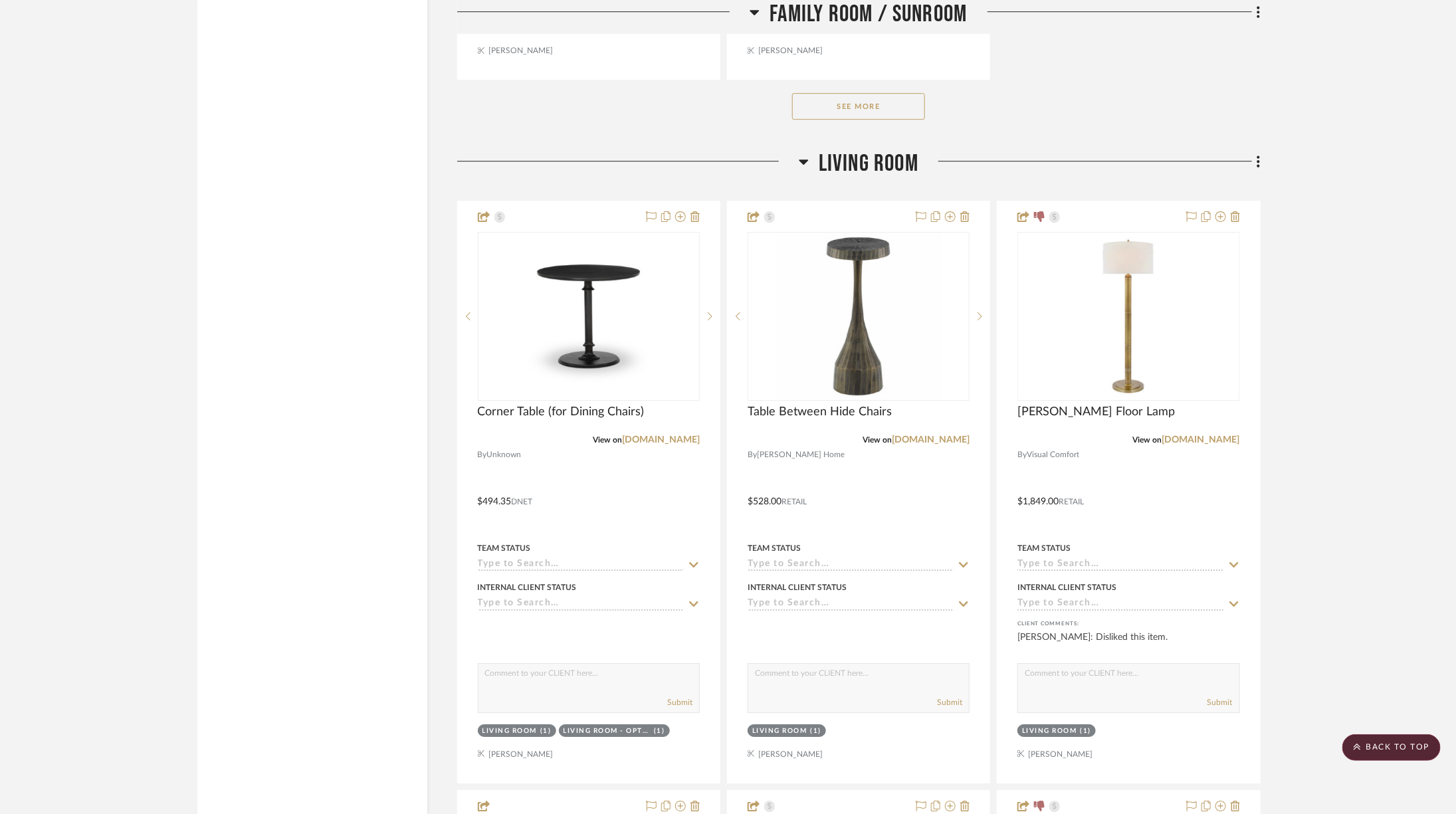
click at [853, 149] on span "Living Room" at bounding box center [868, 163] width 99 height 28
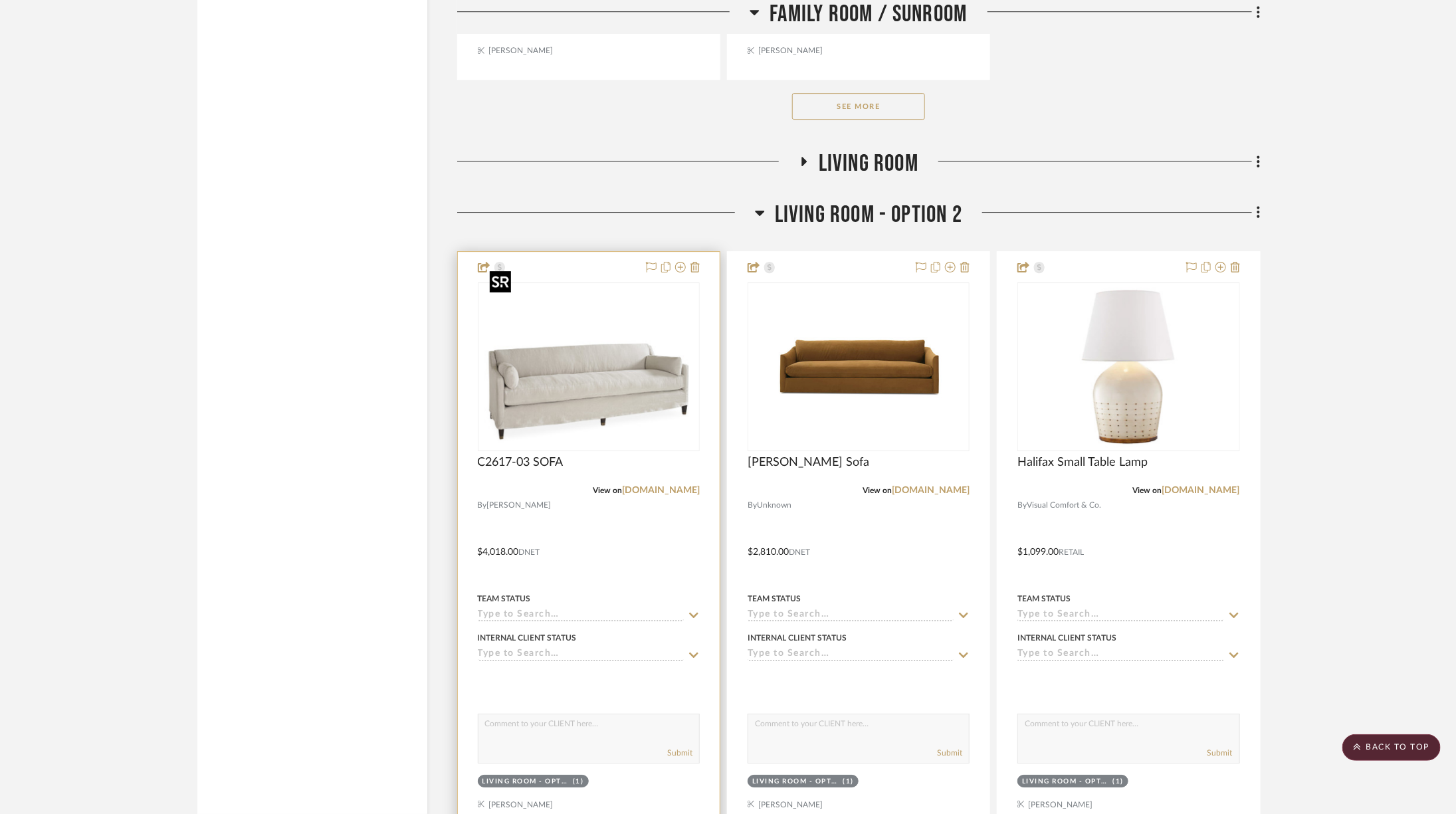
click at [657, 325] on img "0" at bounding box center [588, 367] width 208 height 166
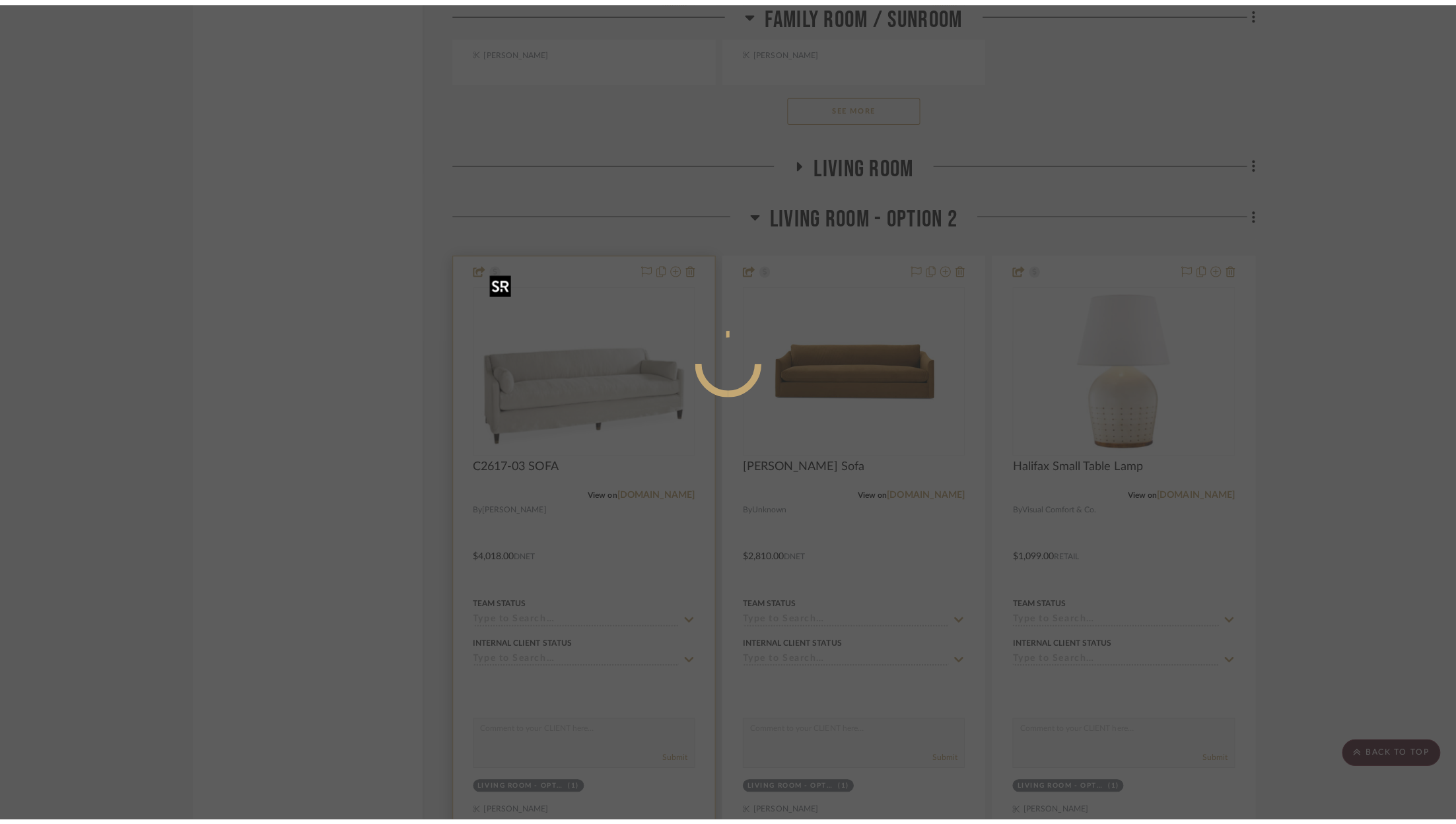
scroll to position [0, 0]
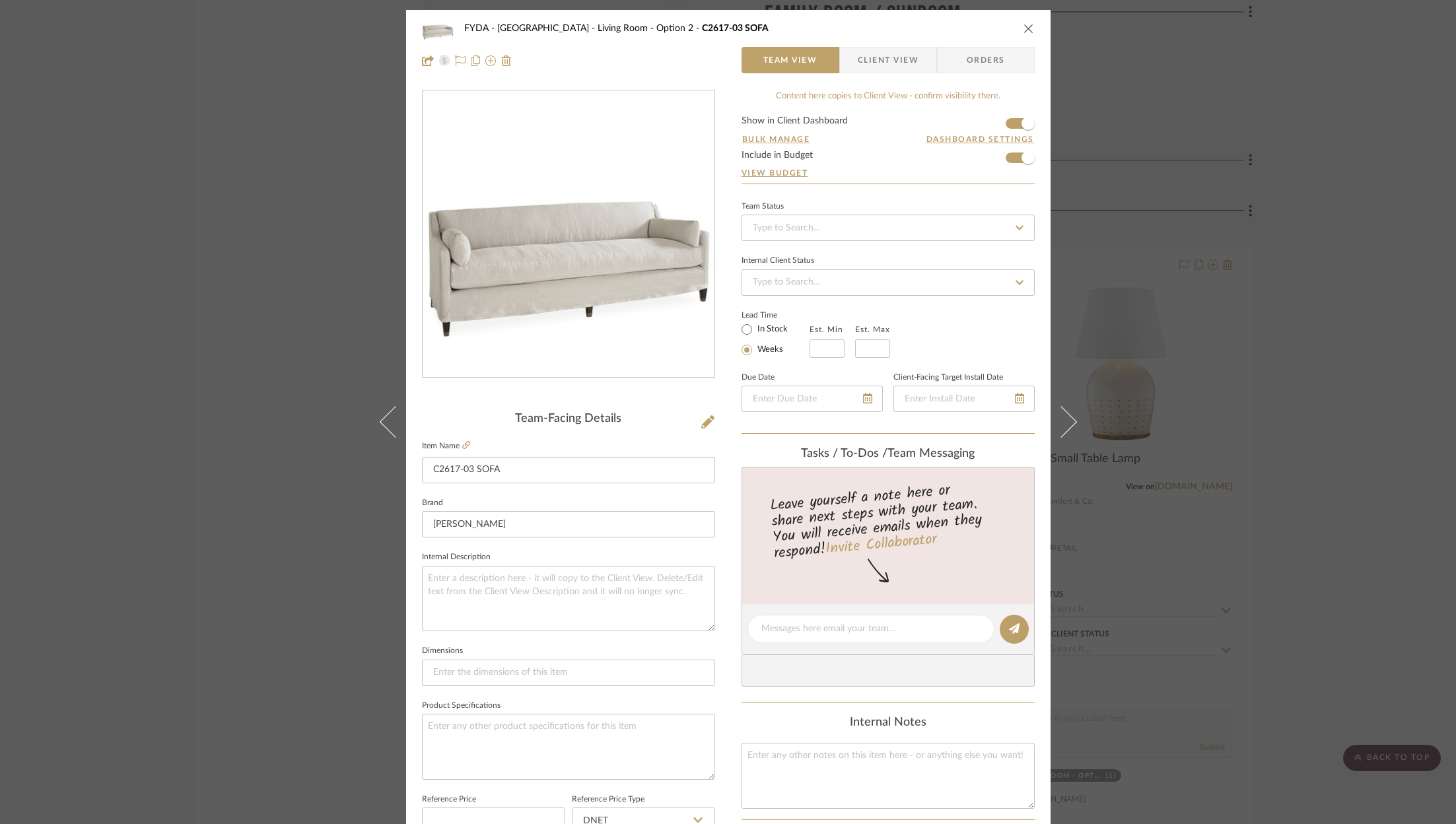
click at [1295, 273] on div "FYDA - 655 City Park Living Room - Option 2 C2617-03 SOFA Team View Client View…" at bounding box center [728, 412] width 1456 height 824
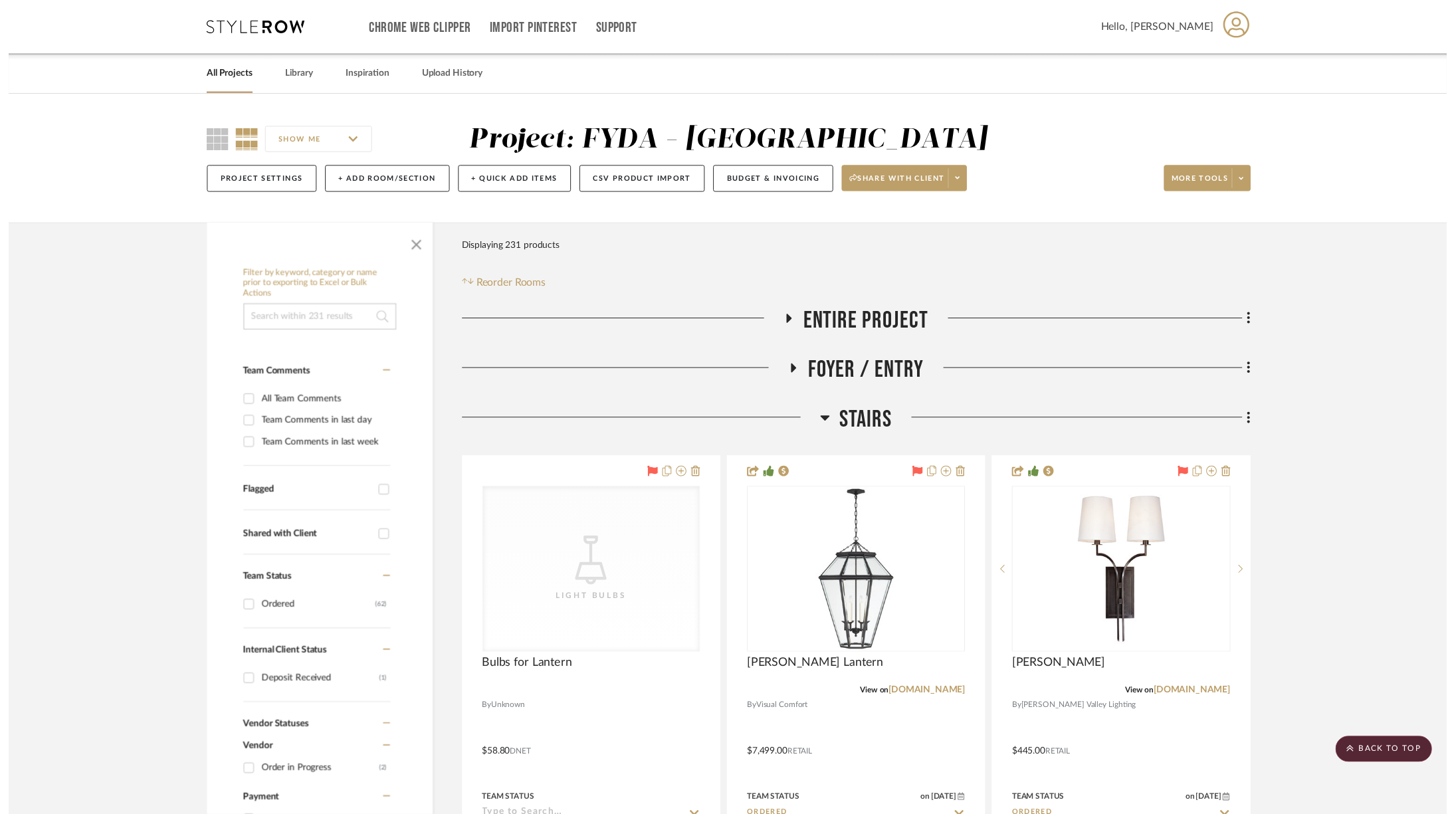
scroll to position [5265, 0]
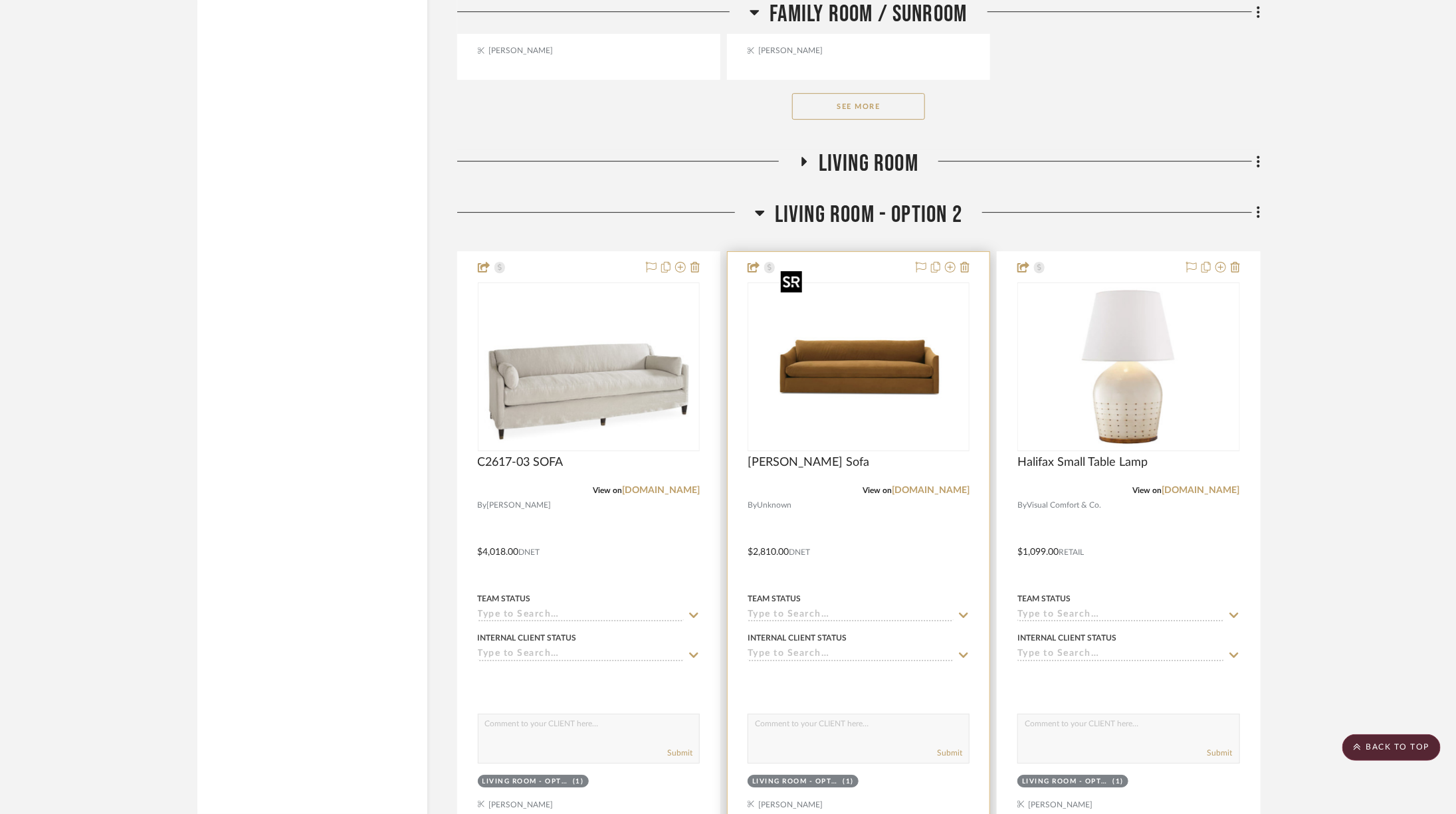
click at [0, 0] on img at bounding box center [0, 0] width 0 height 0
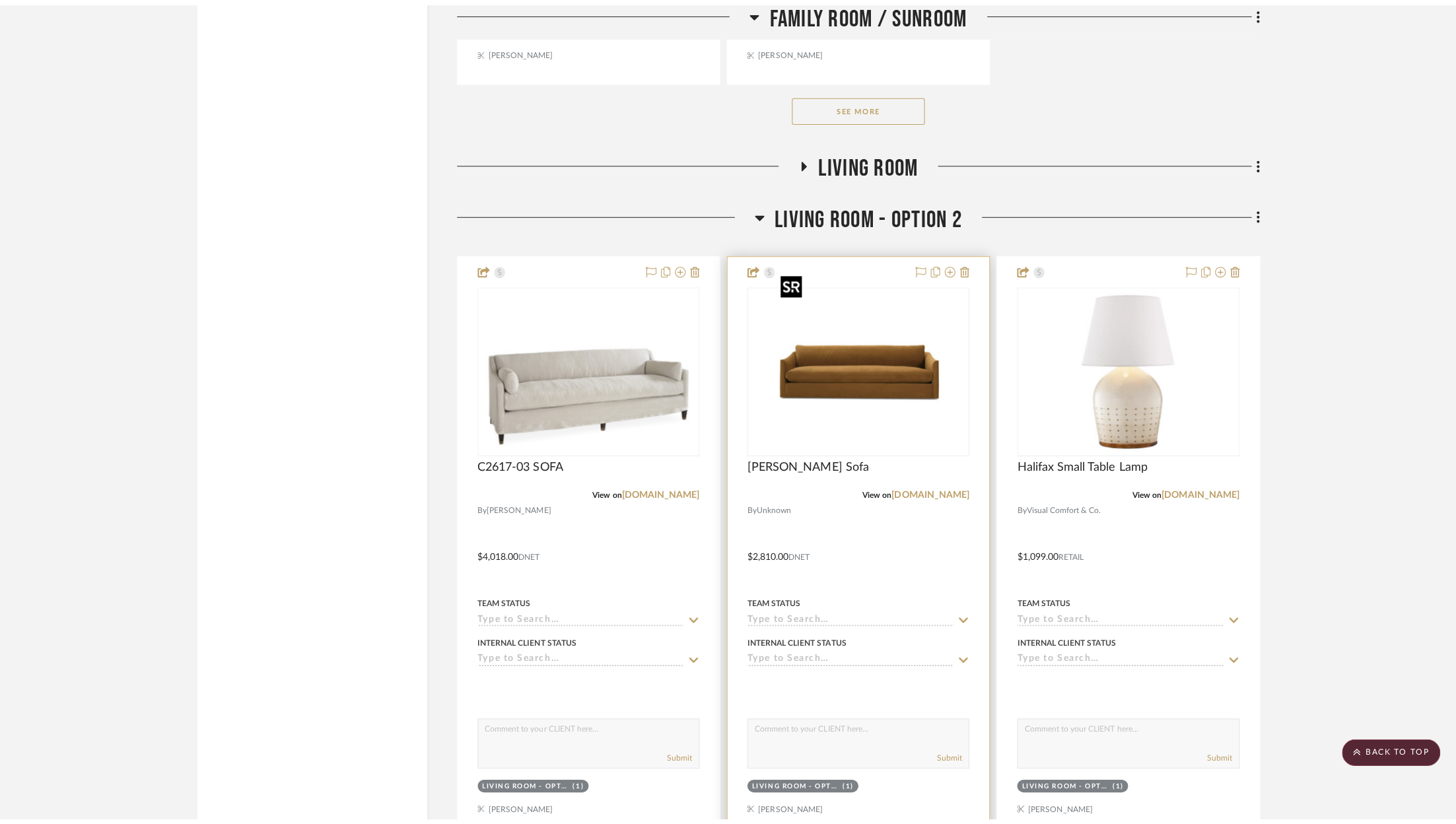
scroll to position [0, 0]
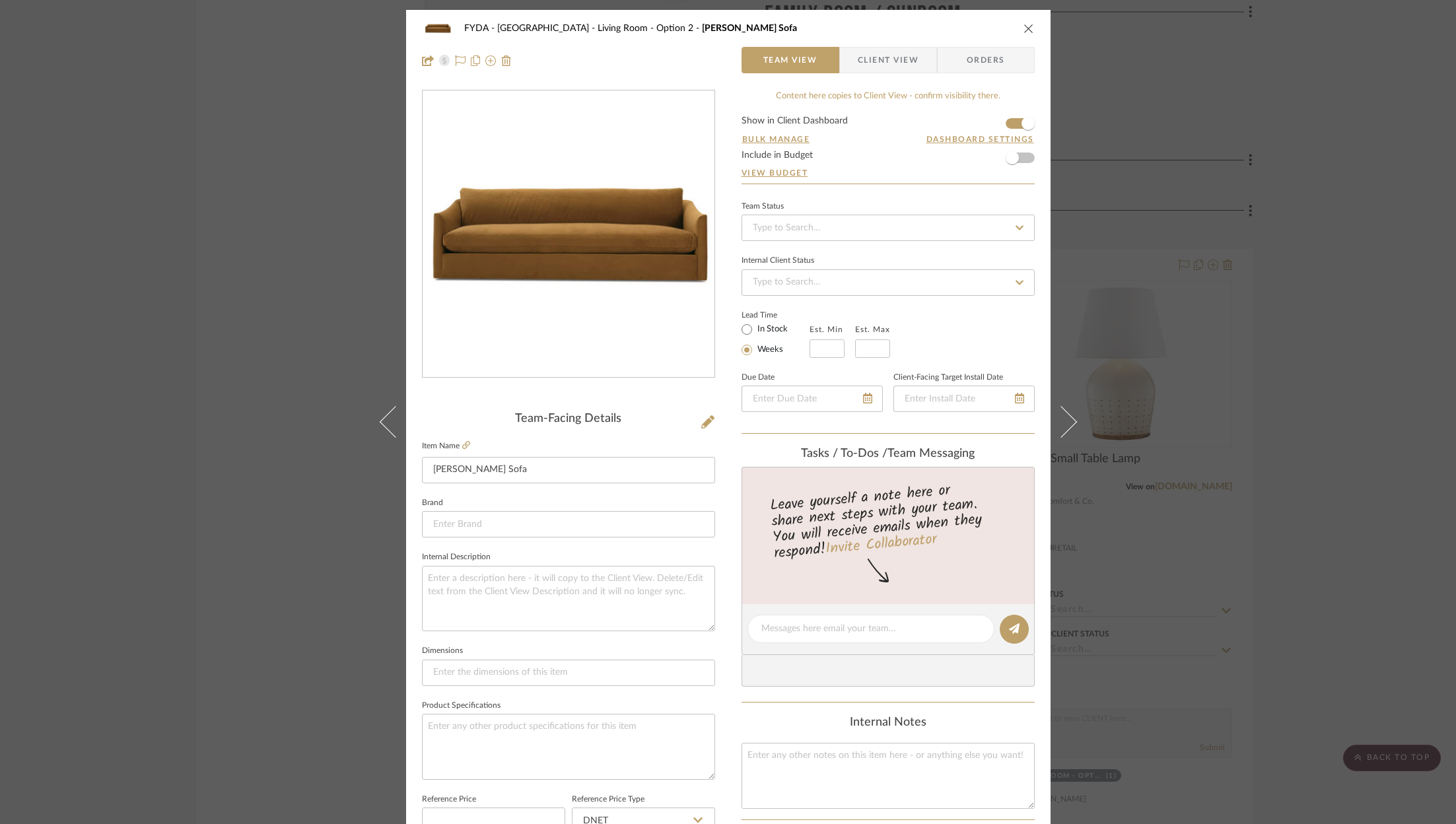
click at [1318, 278] on div "FYDA - 655 City Park Living Room - Option 2 Adler Sofa Team View Client View Or…" at bounding box center [728, 412] width 1456 height 824
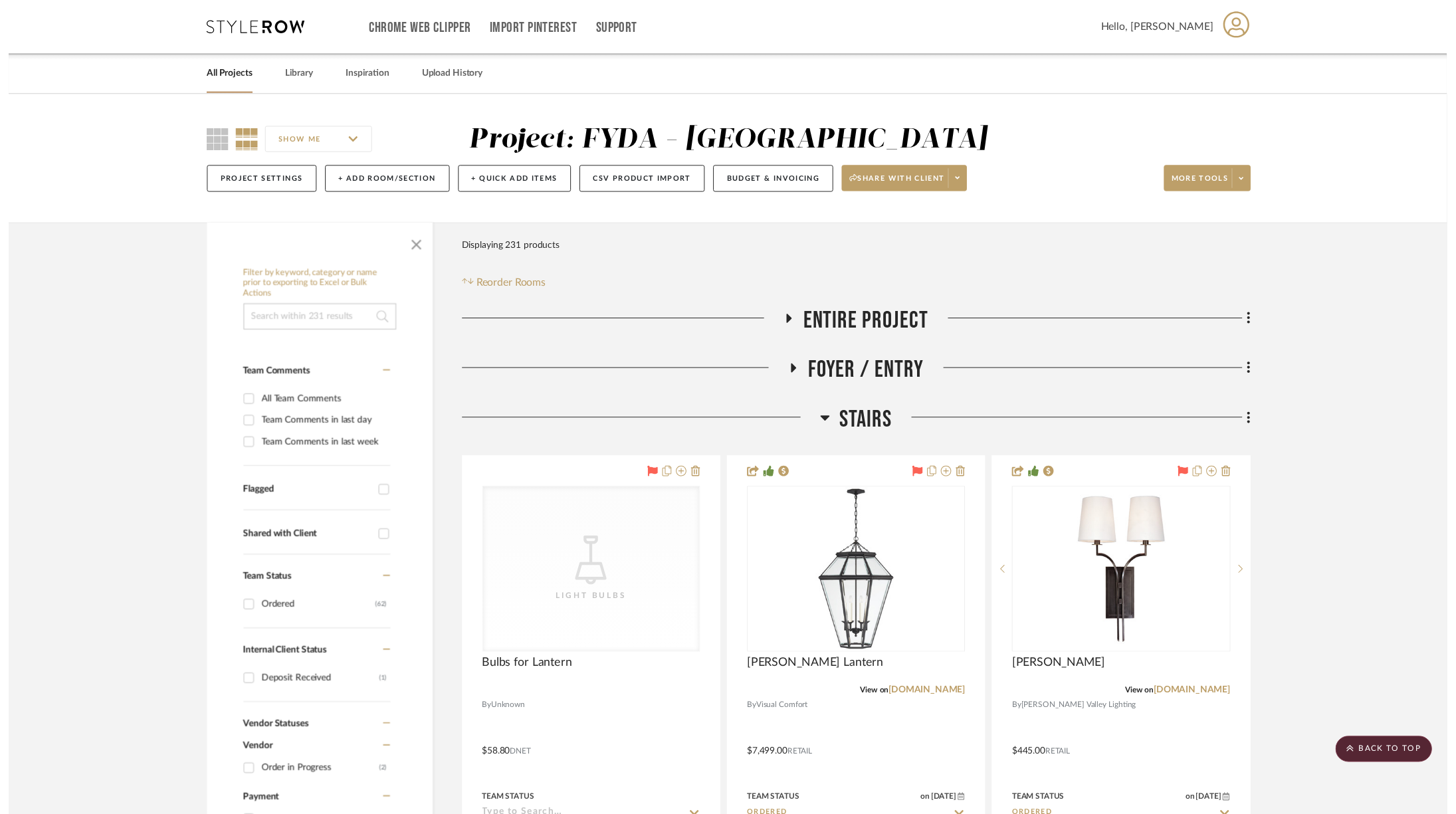
scroll to position [5265, 0]
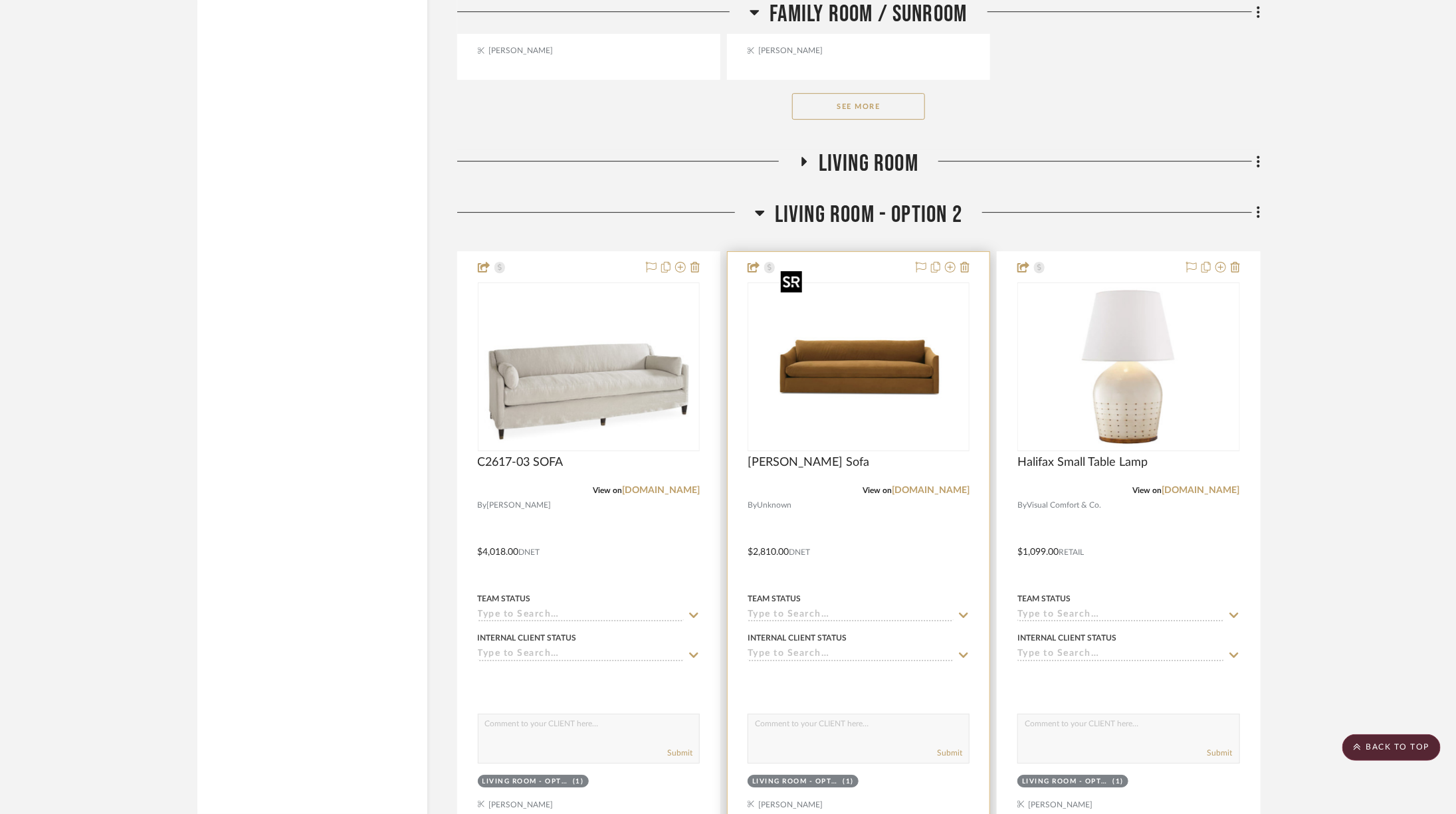
click at [905, 329] on img "0" at bounding box center [858, 367] width 166 height 166
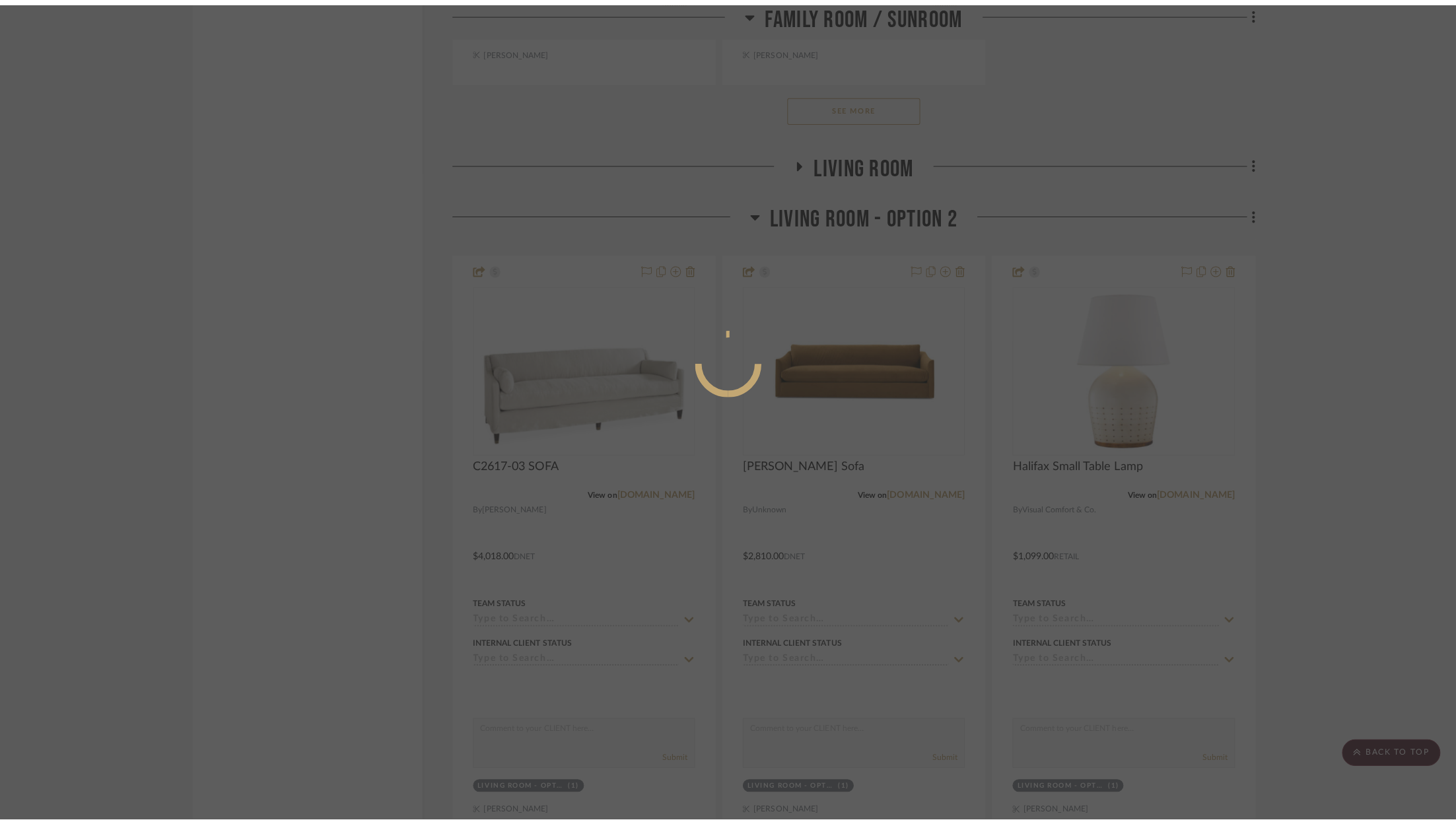
scroll to position [0, 0]
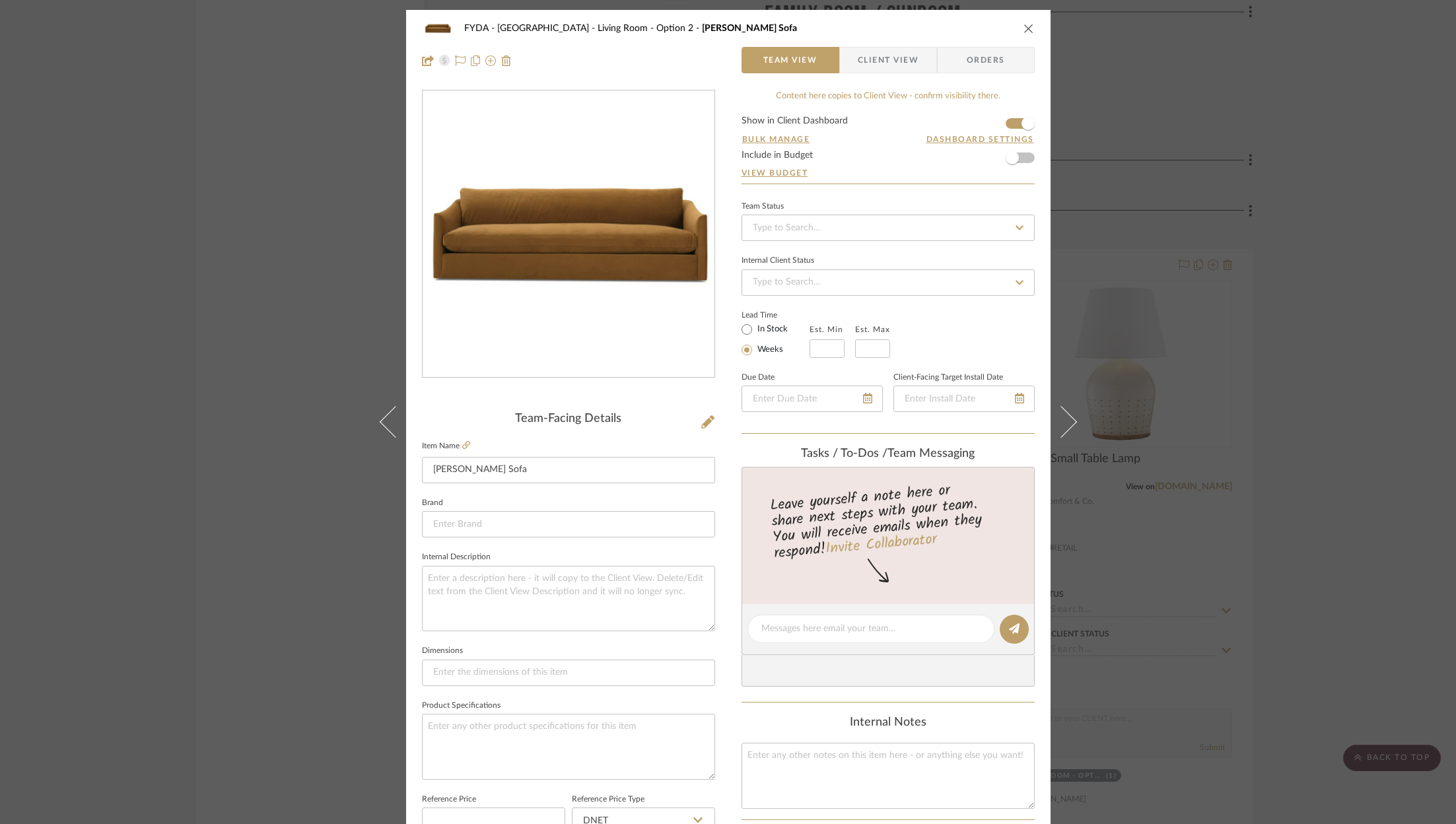
click at [1282, 283] on div "FYDA - 655 City Park Living Room - Option 2 Adler Sofa Team View Client View Or…" at bounding box center [728, 412] width 1456 height 824
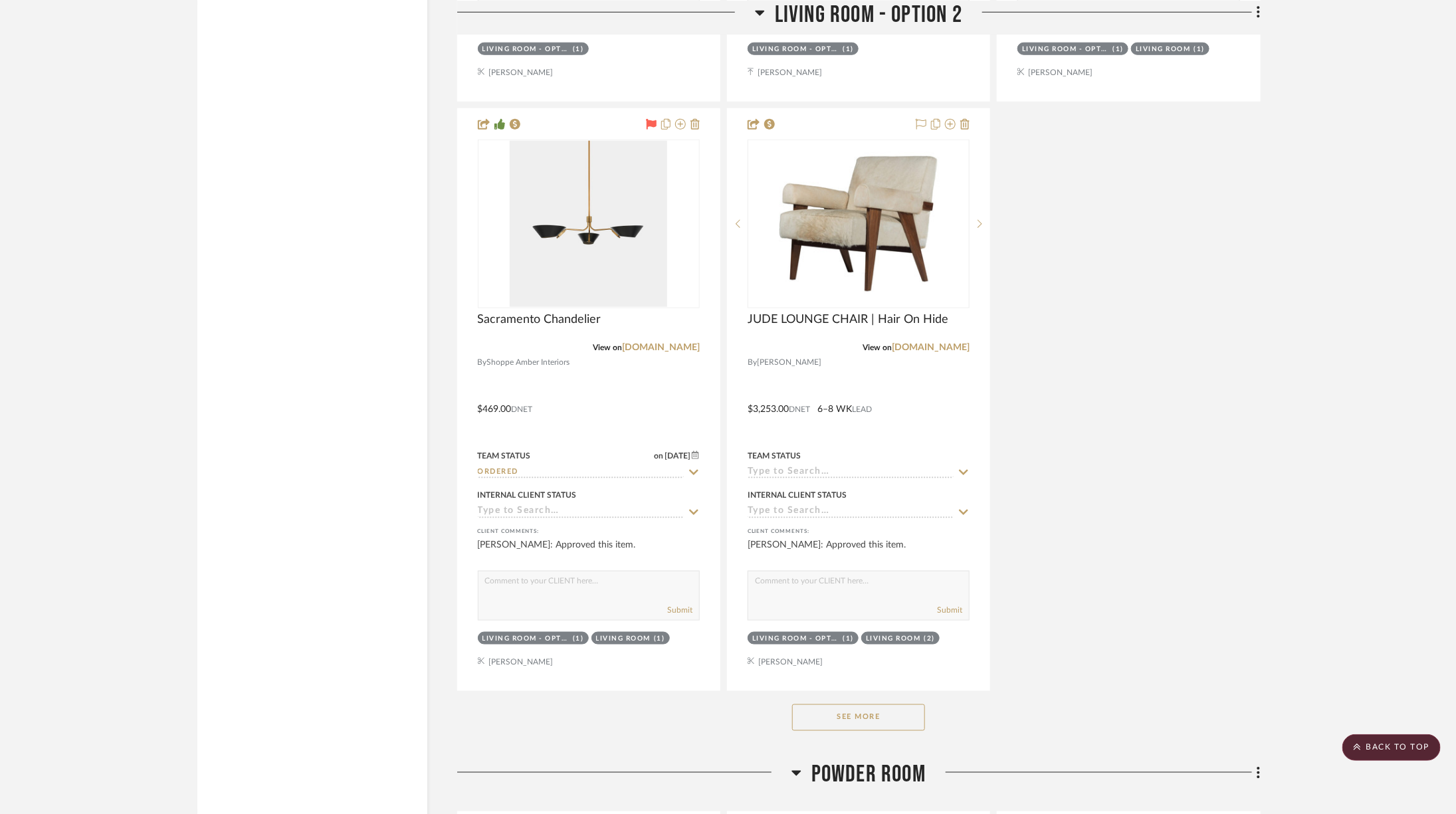
scroll to position [6830, 0]
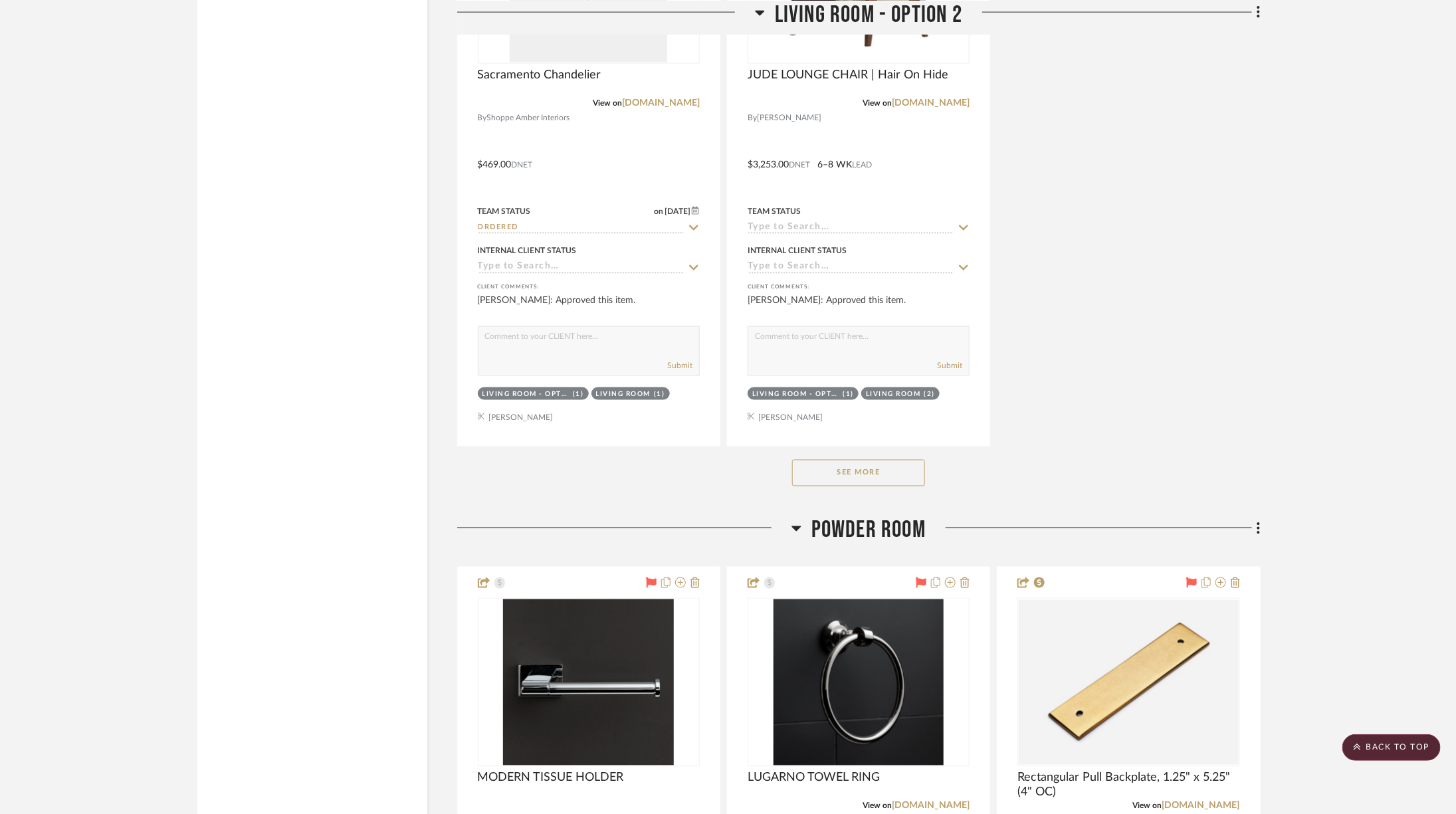
click at [858, 459] on button "See More" at bounding box center [858, 472] width 133 height 27
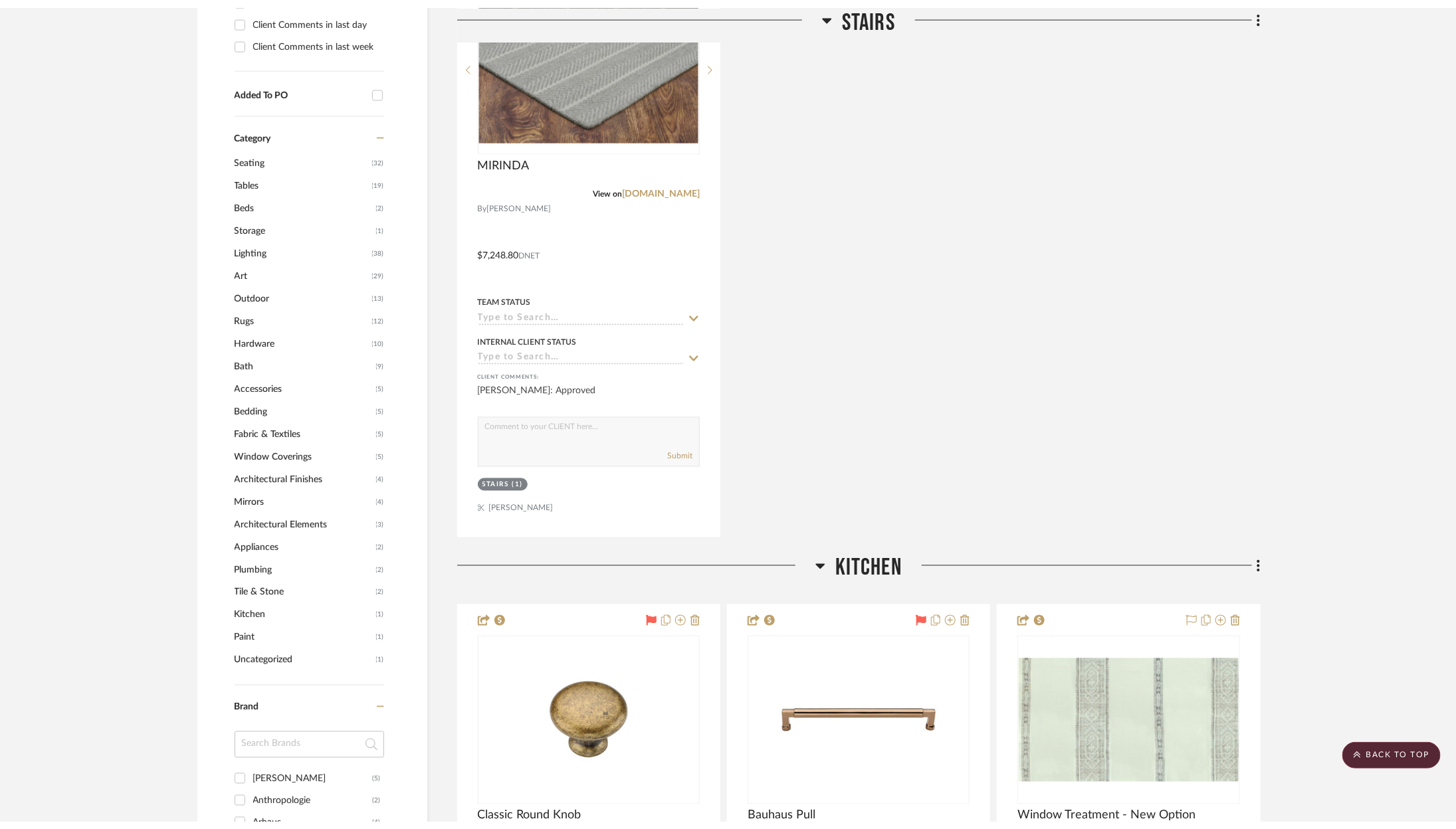
scroll to position [0, 0]
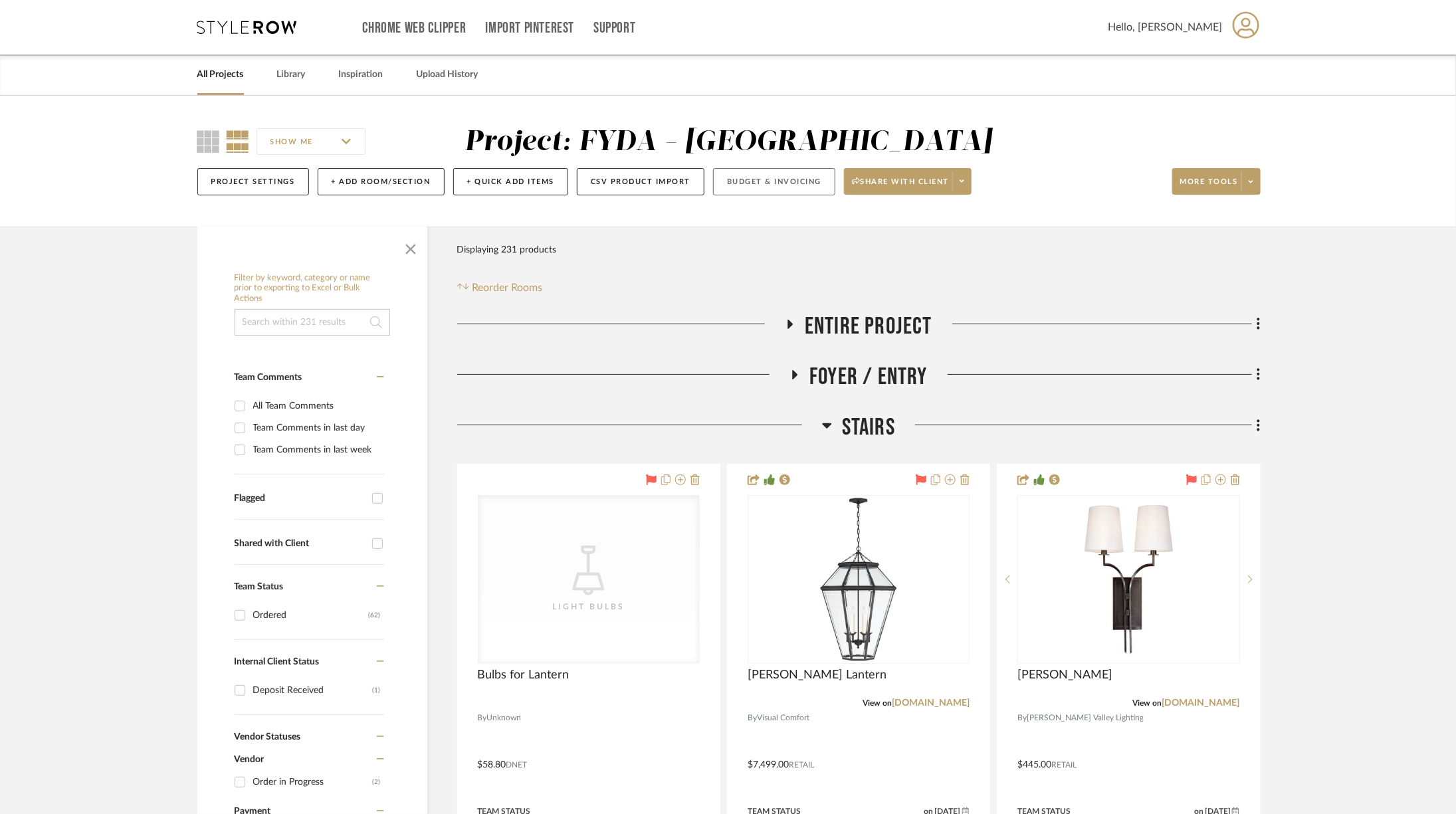
click at [756, 172] on button "Budget & Invoicing" at bounding box center [773, 181] width 122 height 27
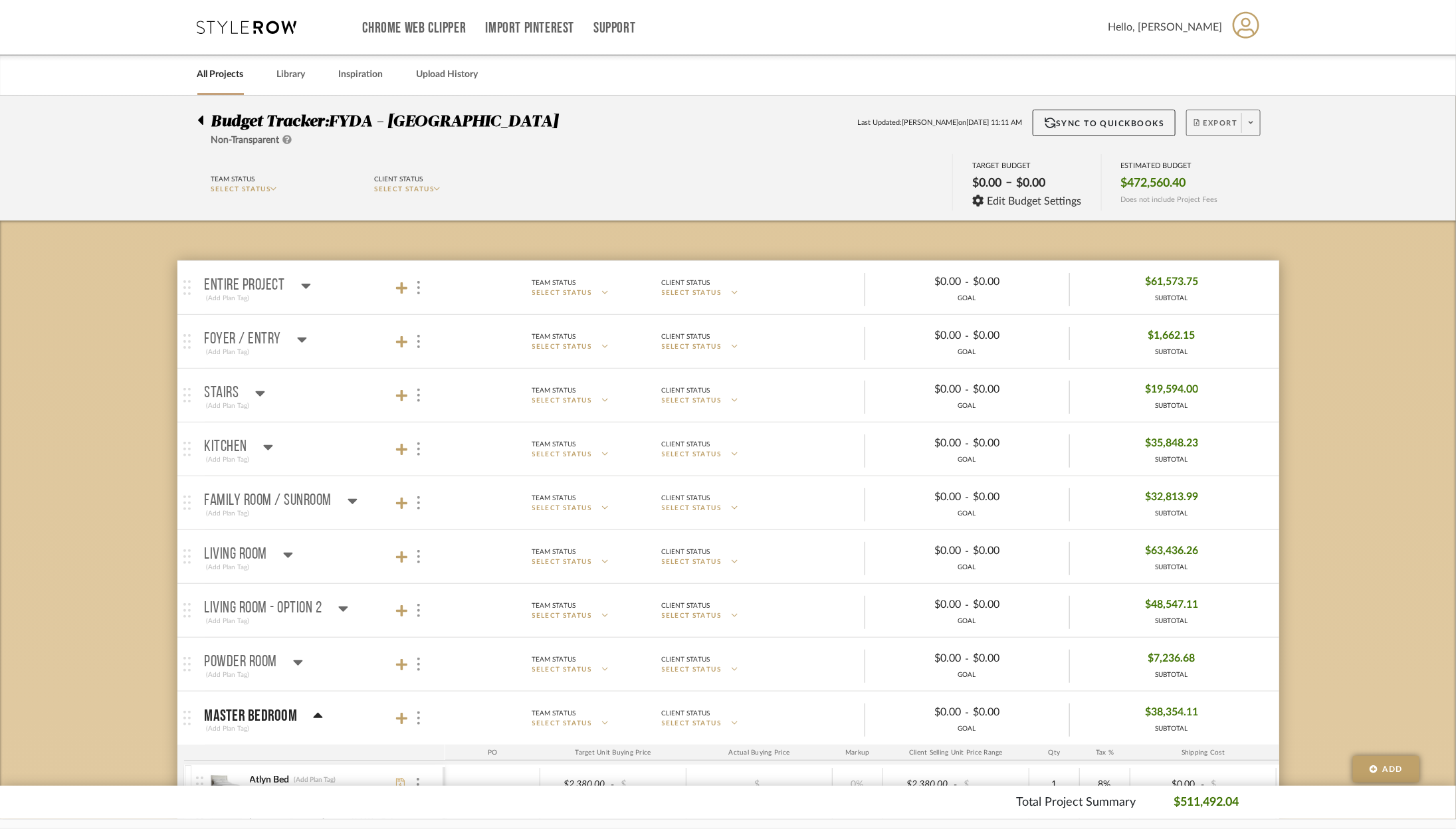
click at [1249, 122] on icon at bounding box center [1251, 122] width 5 height 7
click at [1226, 158] on span "Export PDF" at bounding box center [1247, 160] width 99 height 12
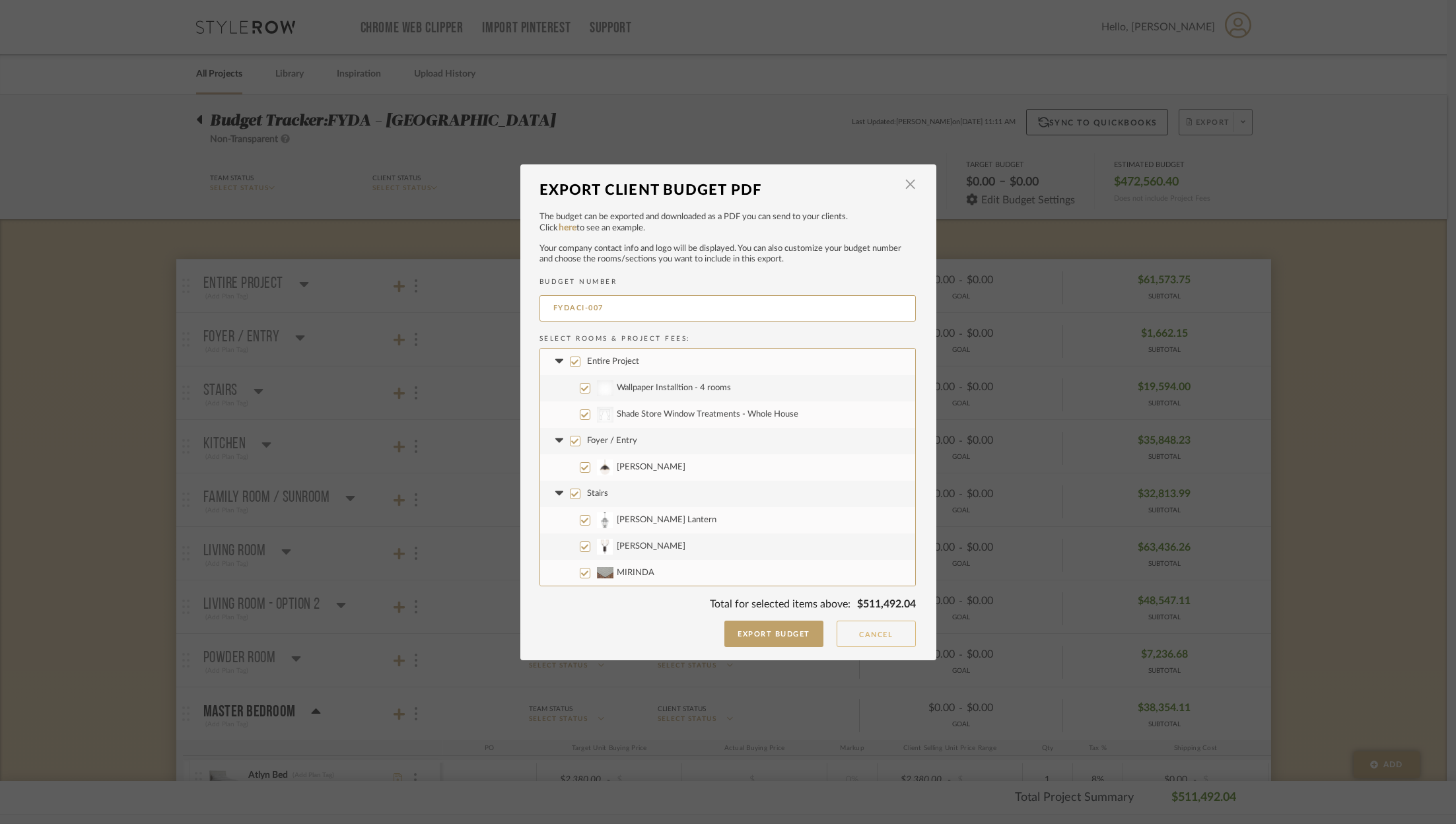
click at [882, 632] on button "Cancel" at bounding box center [876, 634] width 80 height 27
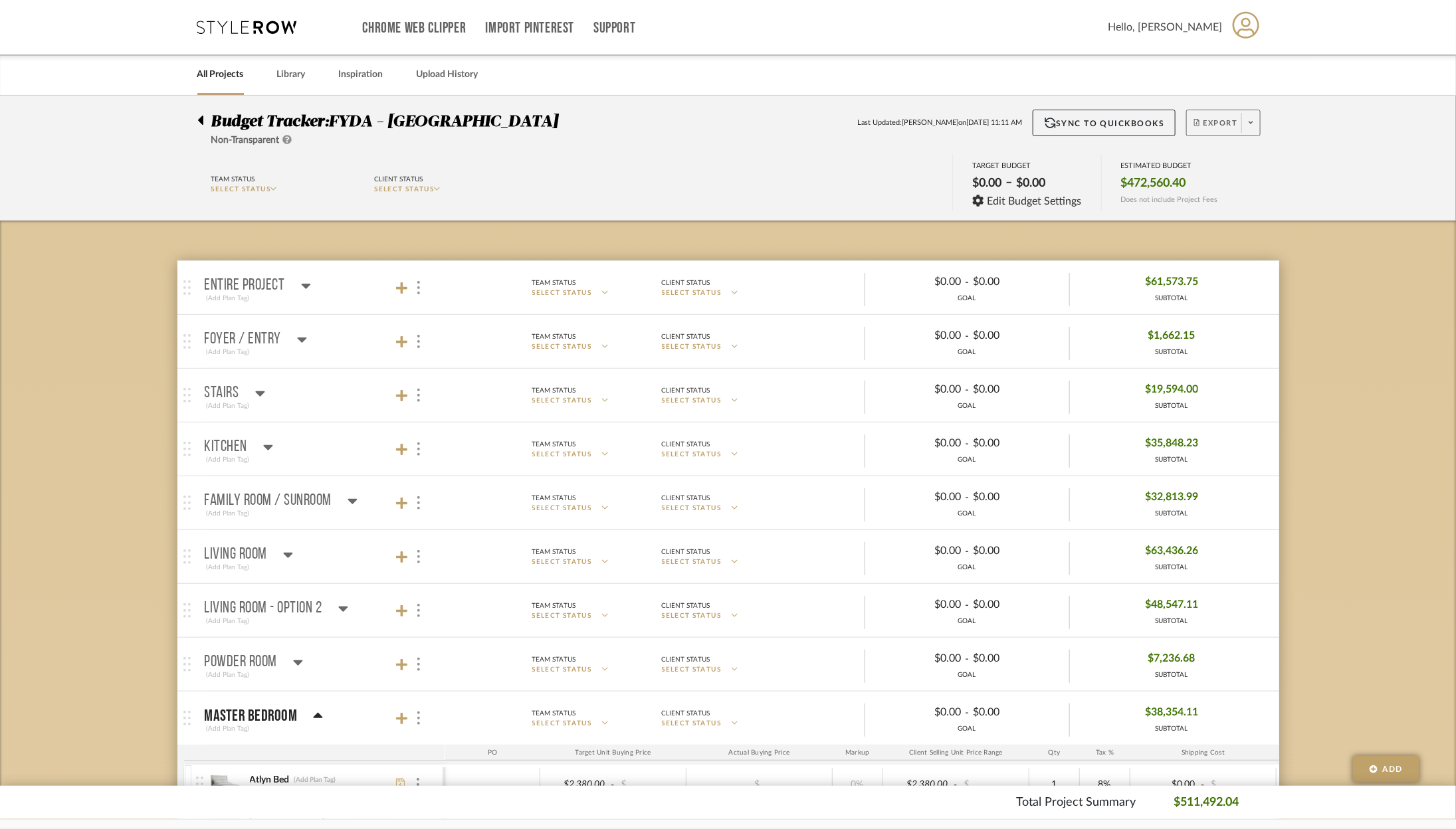
scroll to position [352, 0]
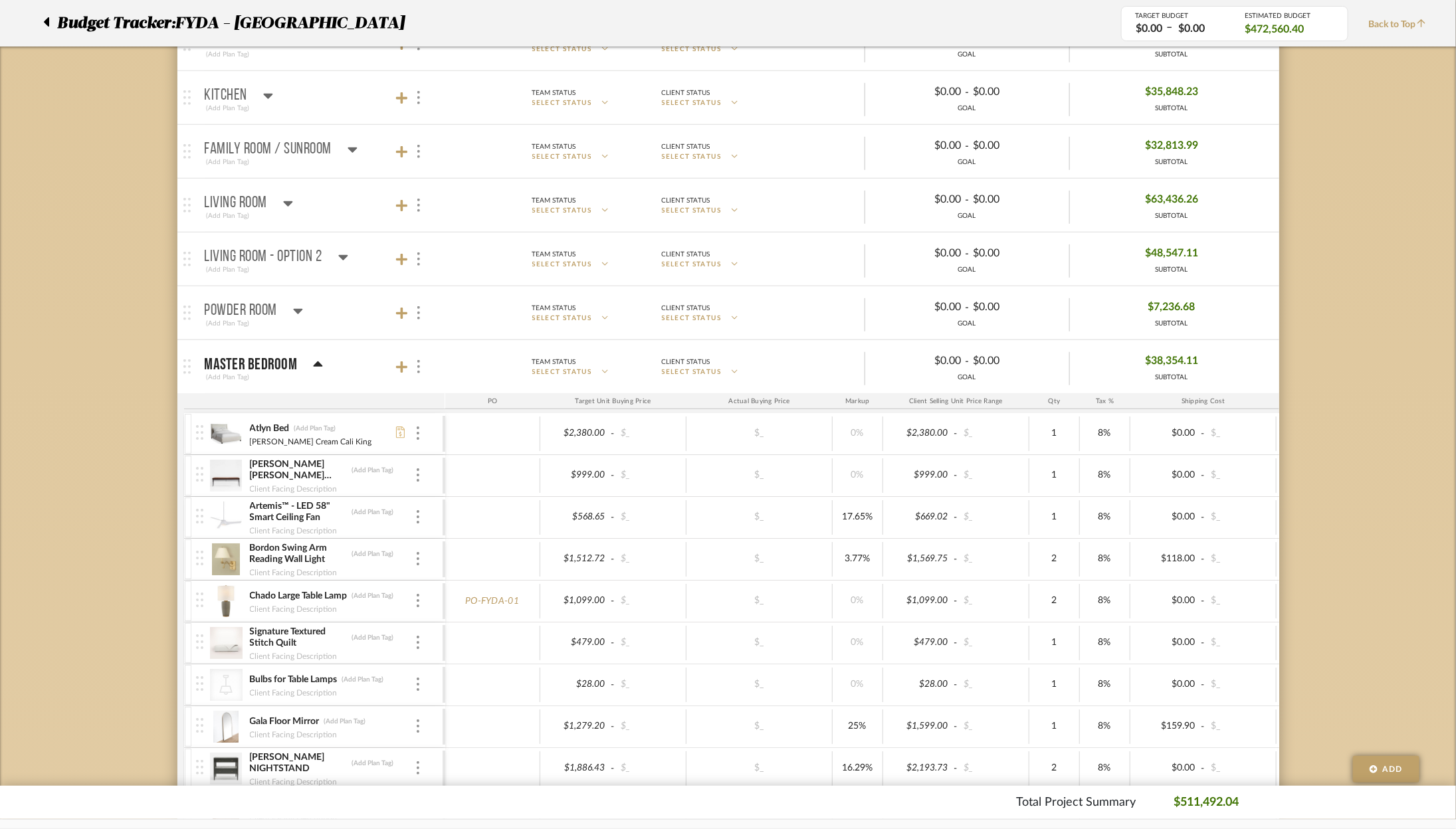
click at [309, 311] on mat-panel-title "Powder Room (Add Plan Tag)" at bounding box center [322, 313] width 234 height 32
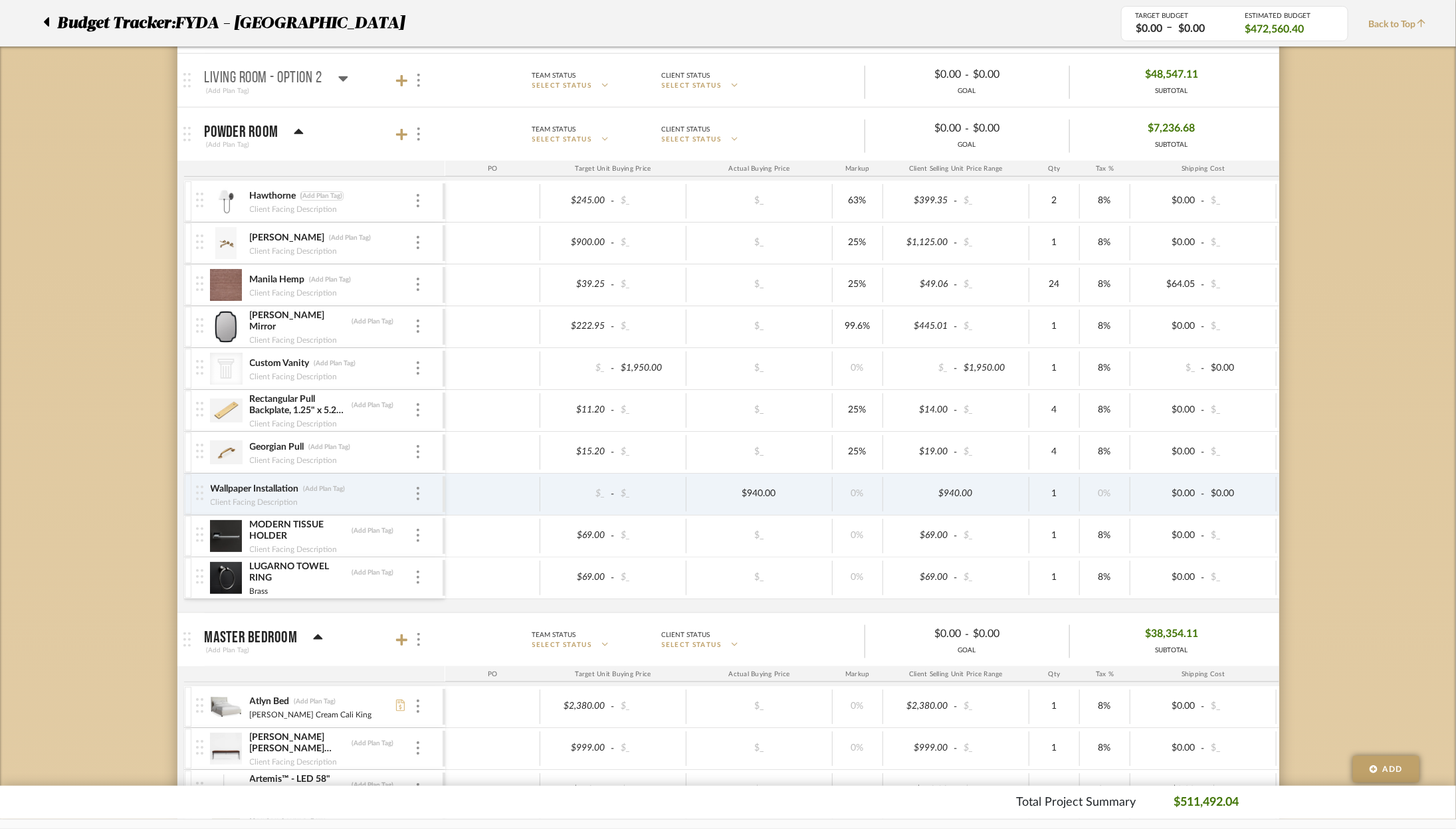
scroll to position [532, 0]
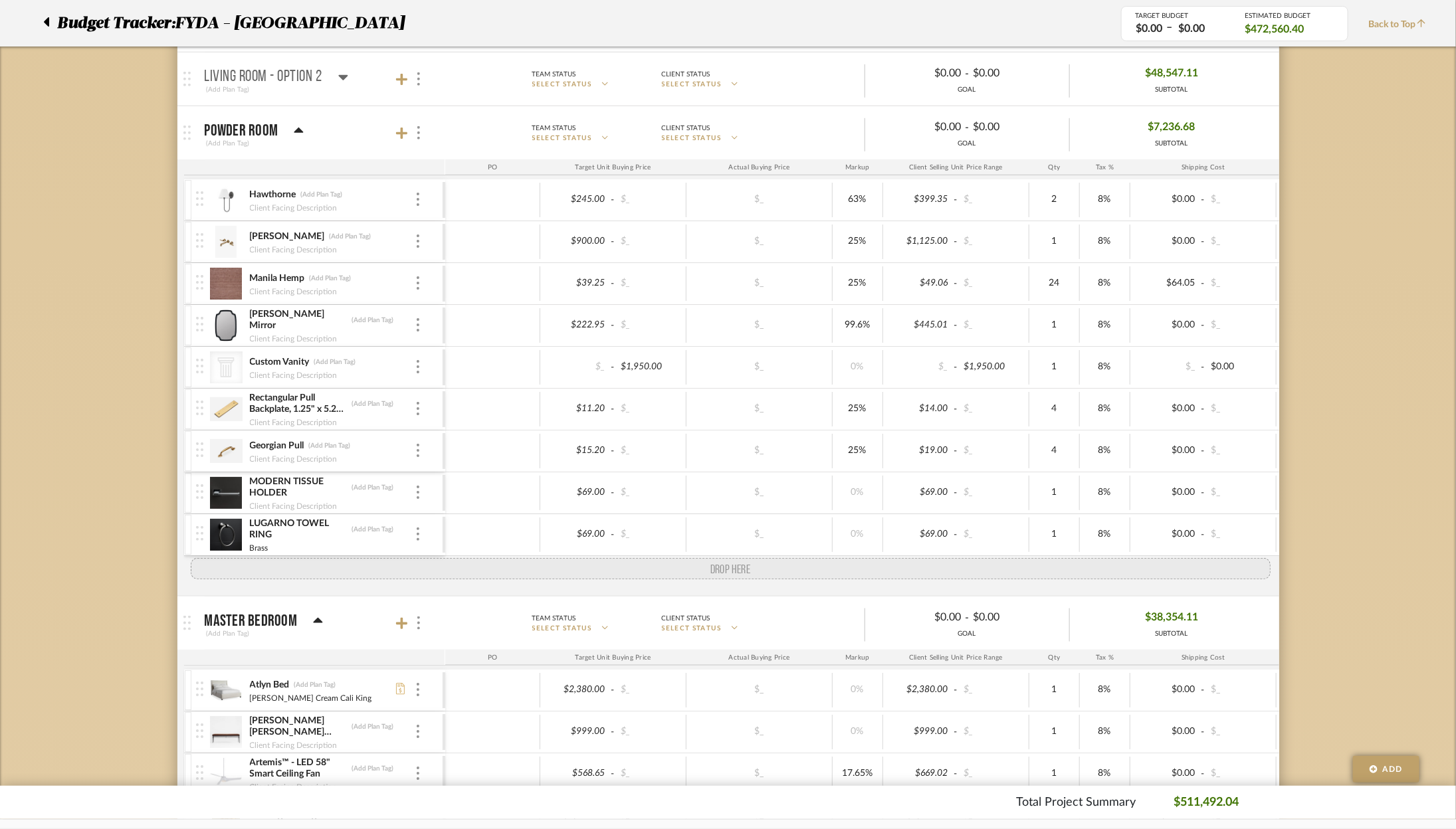
drag, startPoint x: 199, startPoint y: 485, endPoint x: 192, endPoint y: 570, distance: 85.3
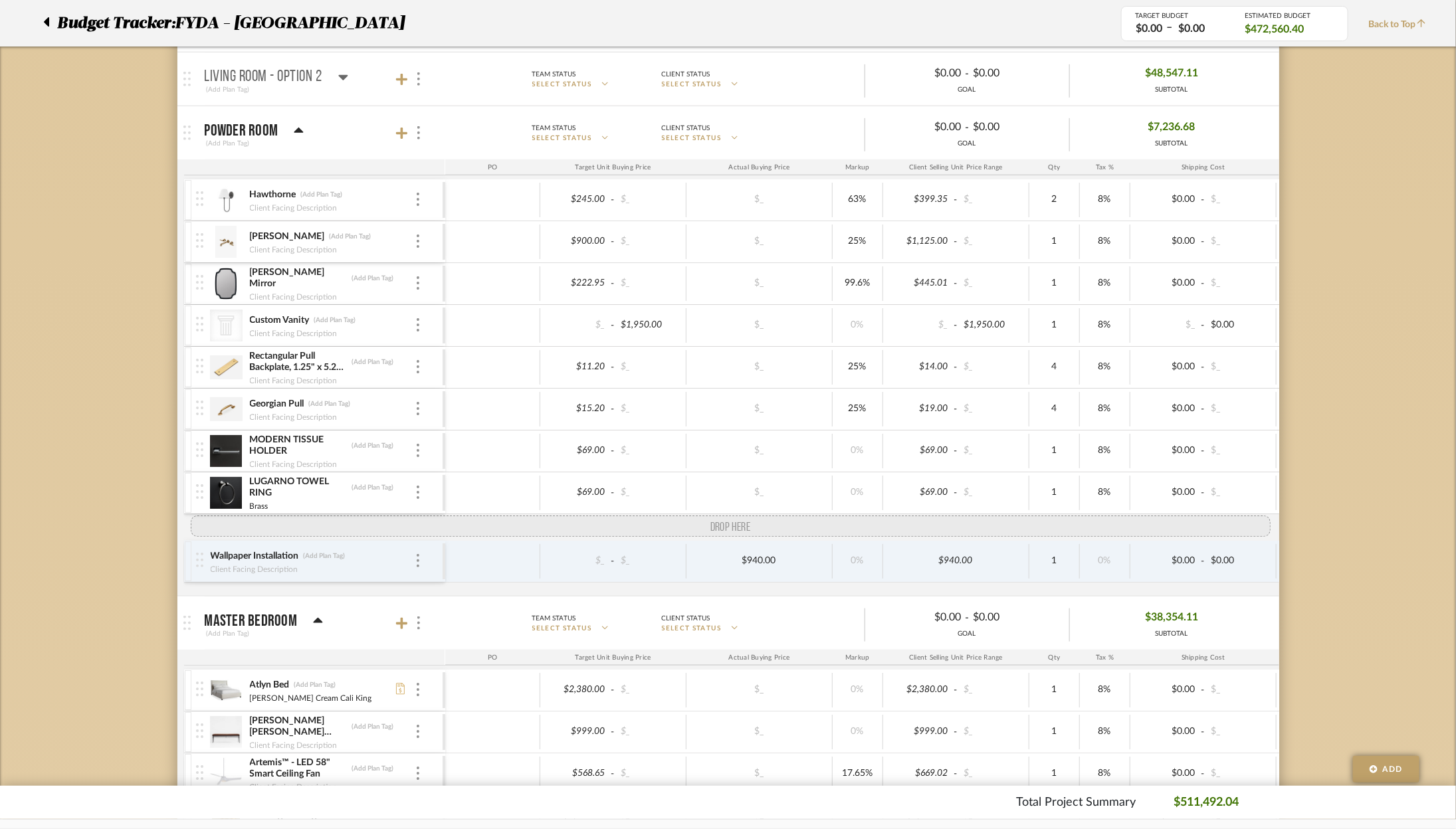
drag, startPoint x: 195, startPoint y: 279, endPoint x: 182, endPoint y: 500, distance: 221.4
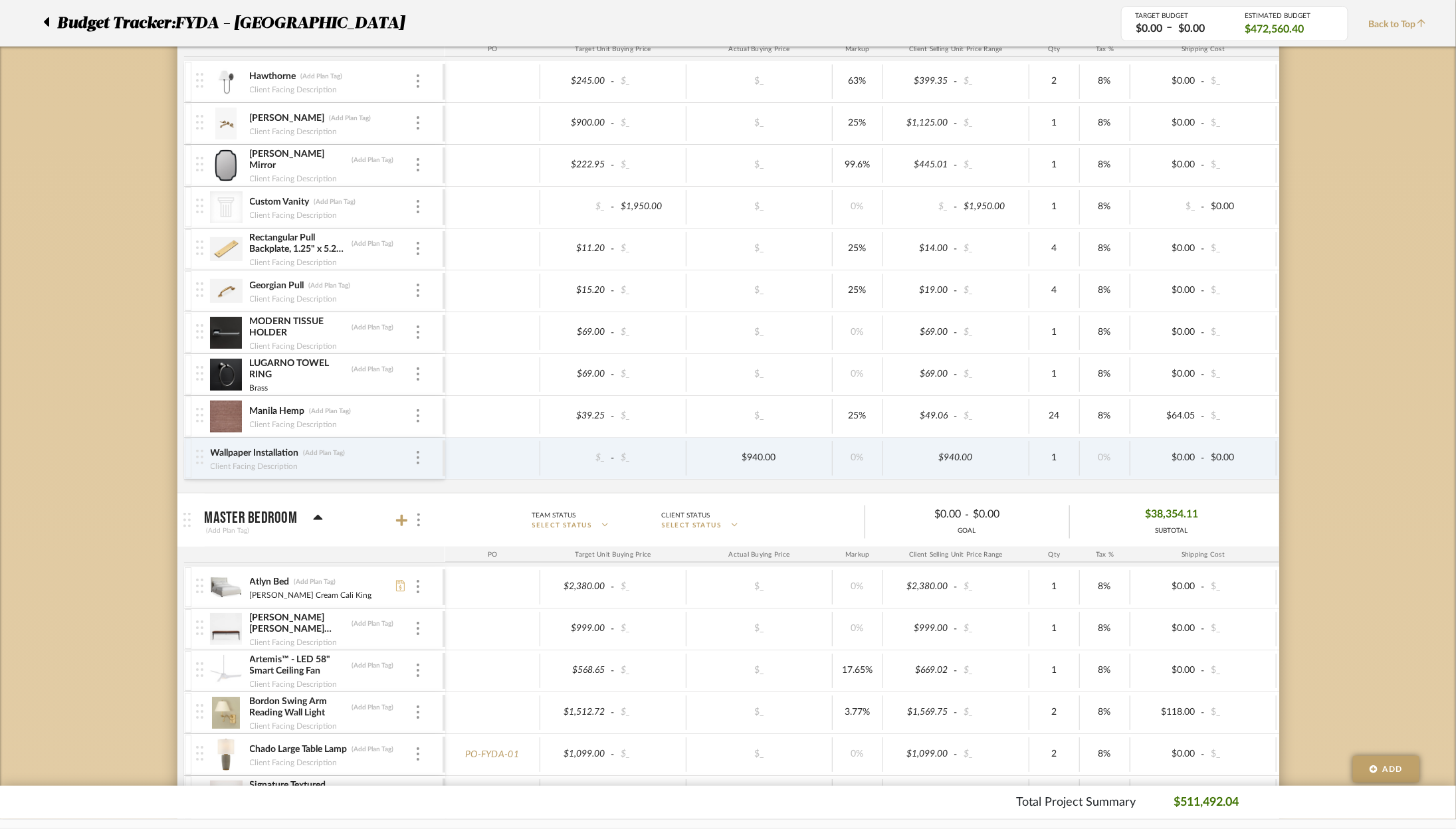
scroll to position [756, 0]
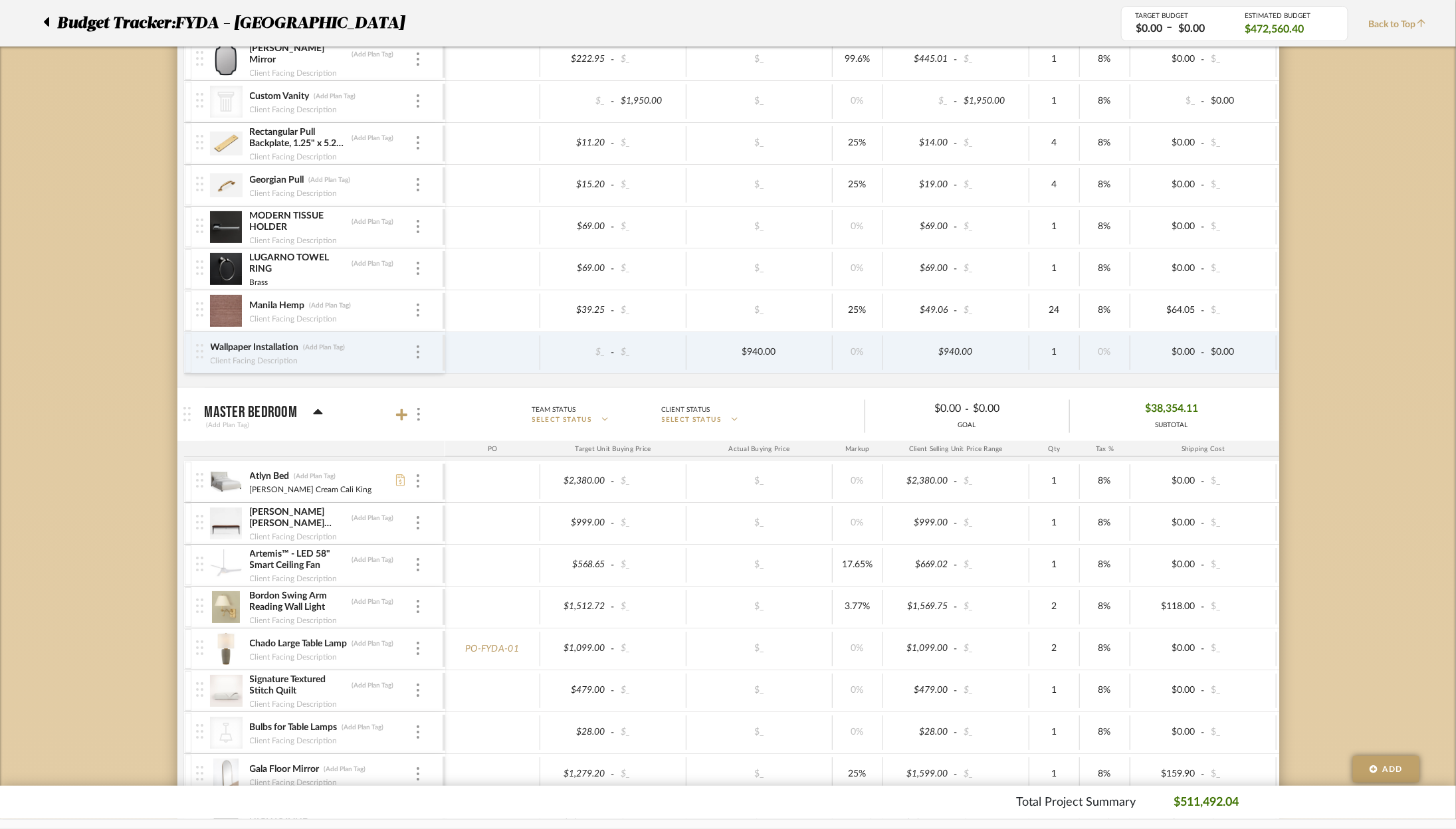
click at [229, 312] on img at bounding box center [226, 310] width 32 height 32
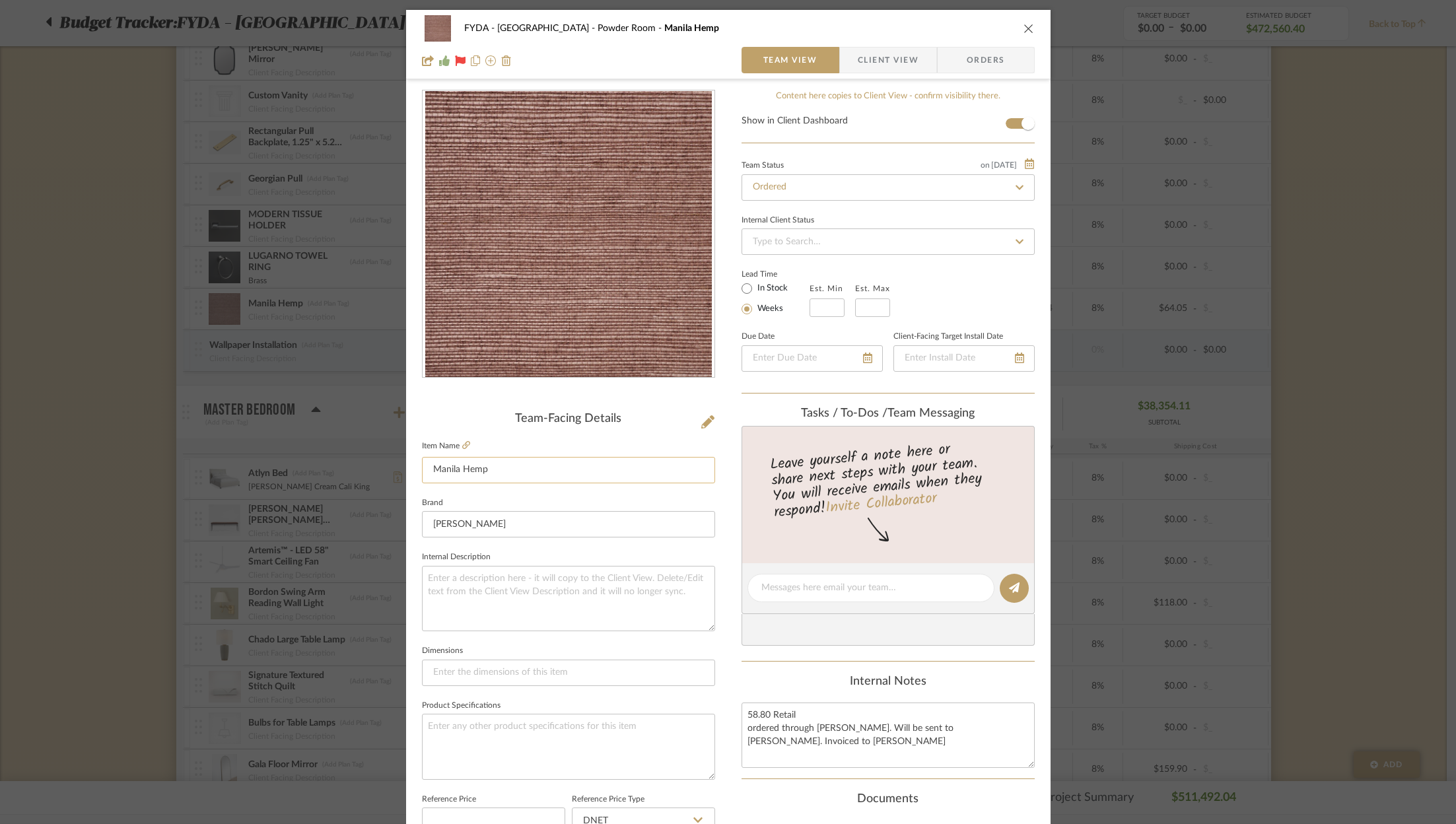
scroll to position [401, 0]
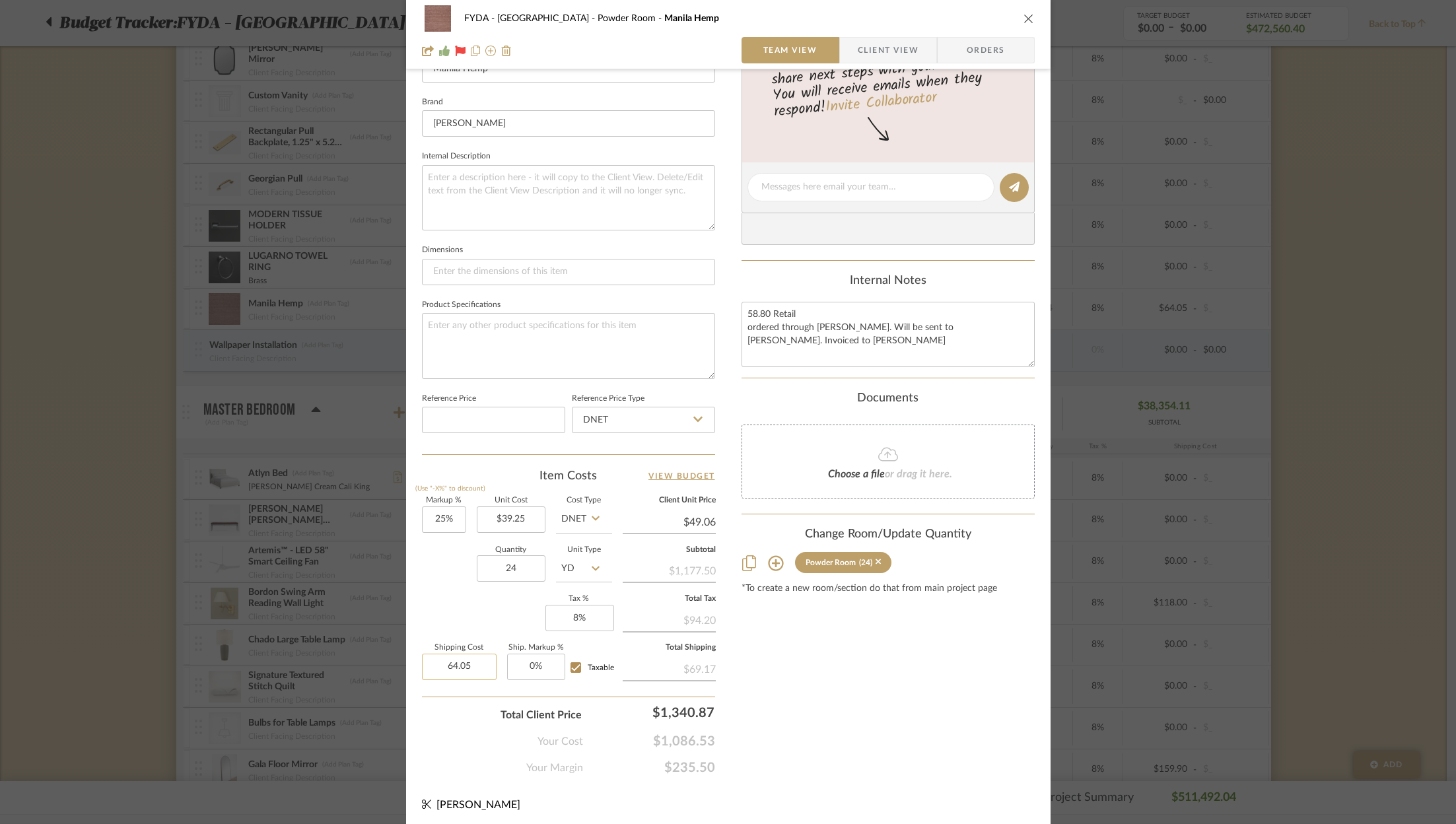
click at [470, 663] on input "64.05" at bounding box center [460, 667] width 75 height 27
type input "$69.17"
click at [990, 718] on div "Content here copies to Client View - confirm visibility there. Show in Client D…" at bounding box center [888, 232] width 293 height 1087
click at [1308, 216] on div "FYDA - 655 City Park Powder Room Manila Hemp Team View Client View Orders Team-…" at bounding box center [728, 412] width 1456 height 824
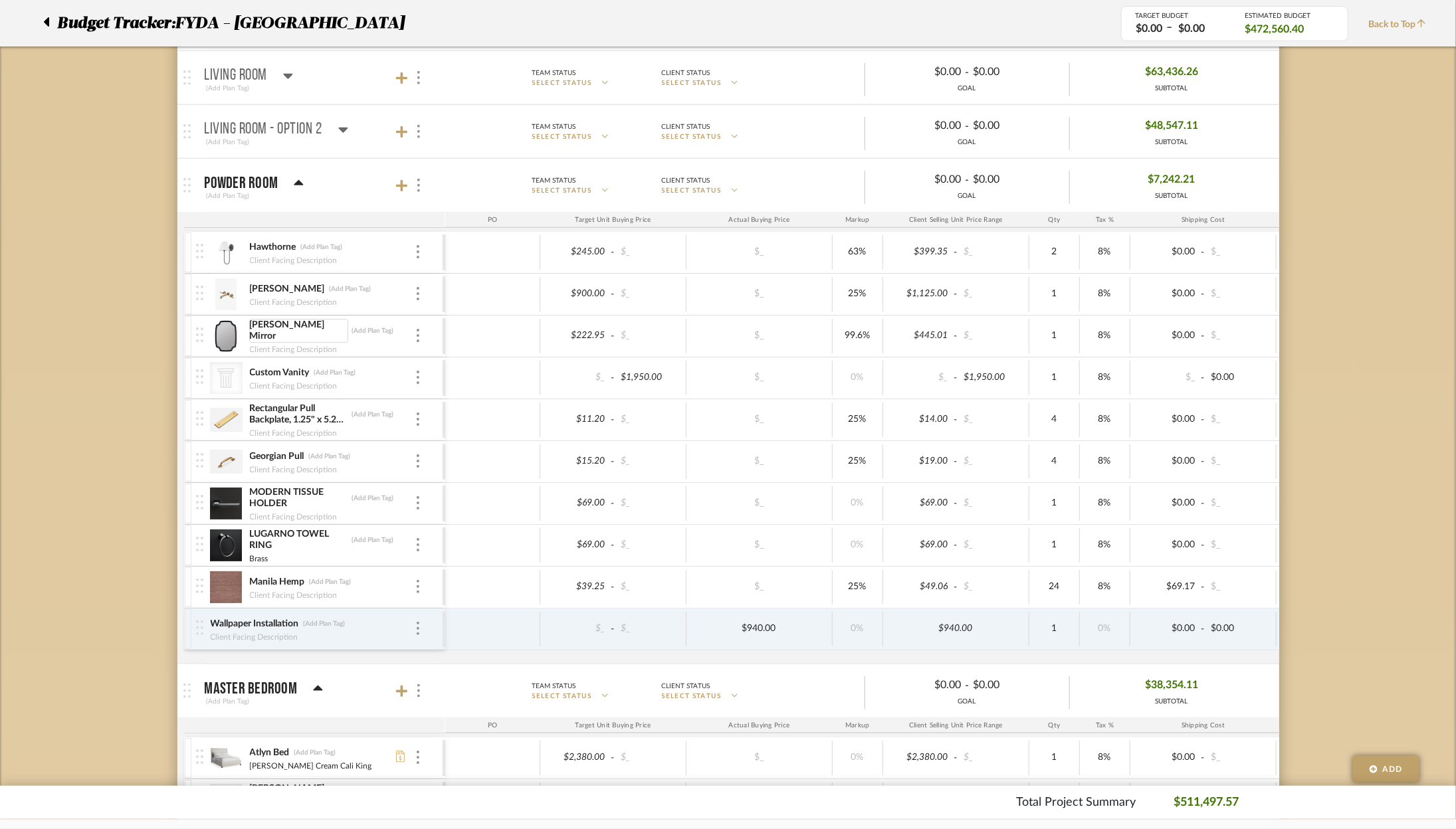
scroll to position [456, 0]
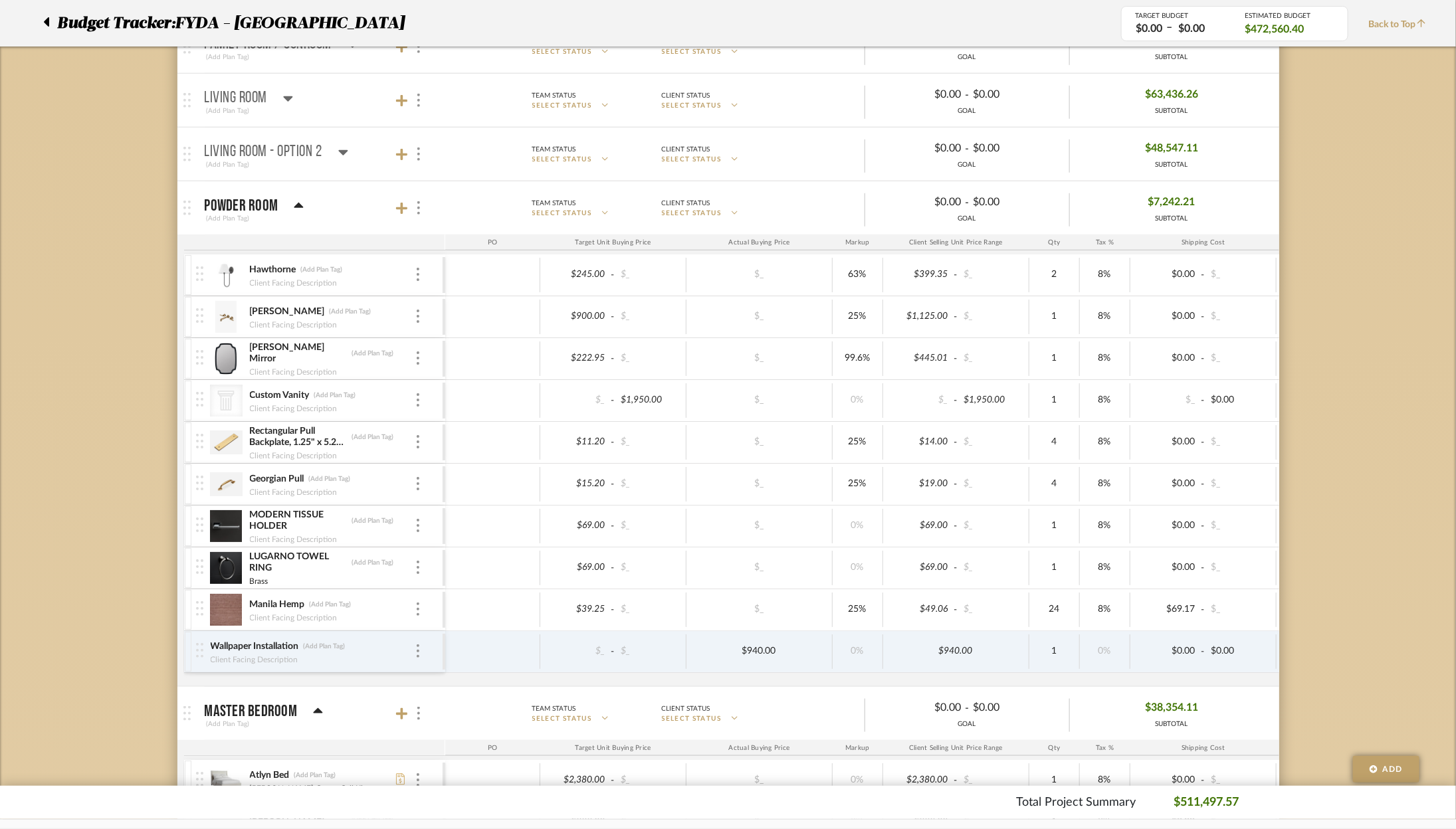
click at [299, 205] on icon at bounding box center [299, 205] width 9 height 5
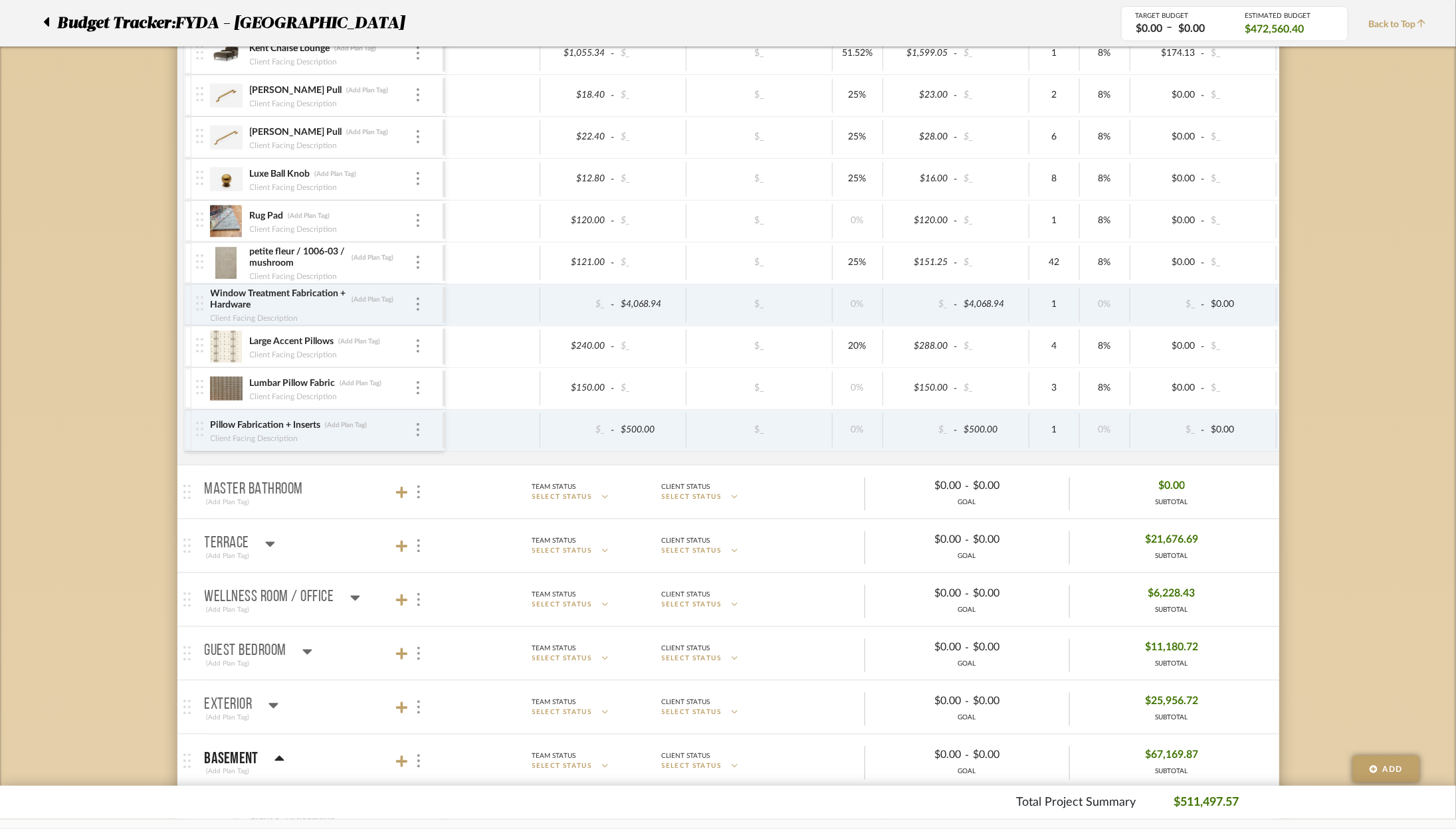
scroll to position [1150, 0]
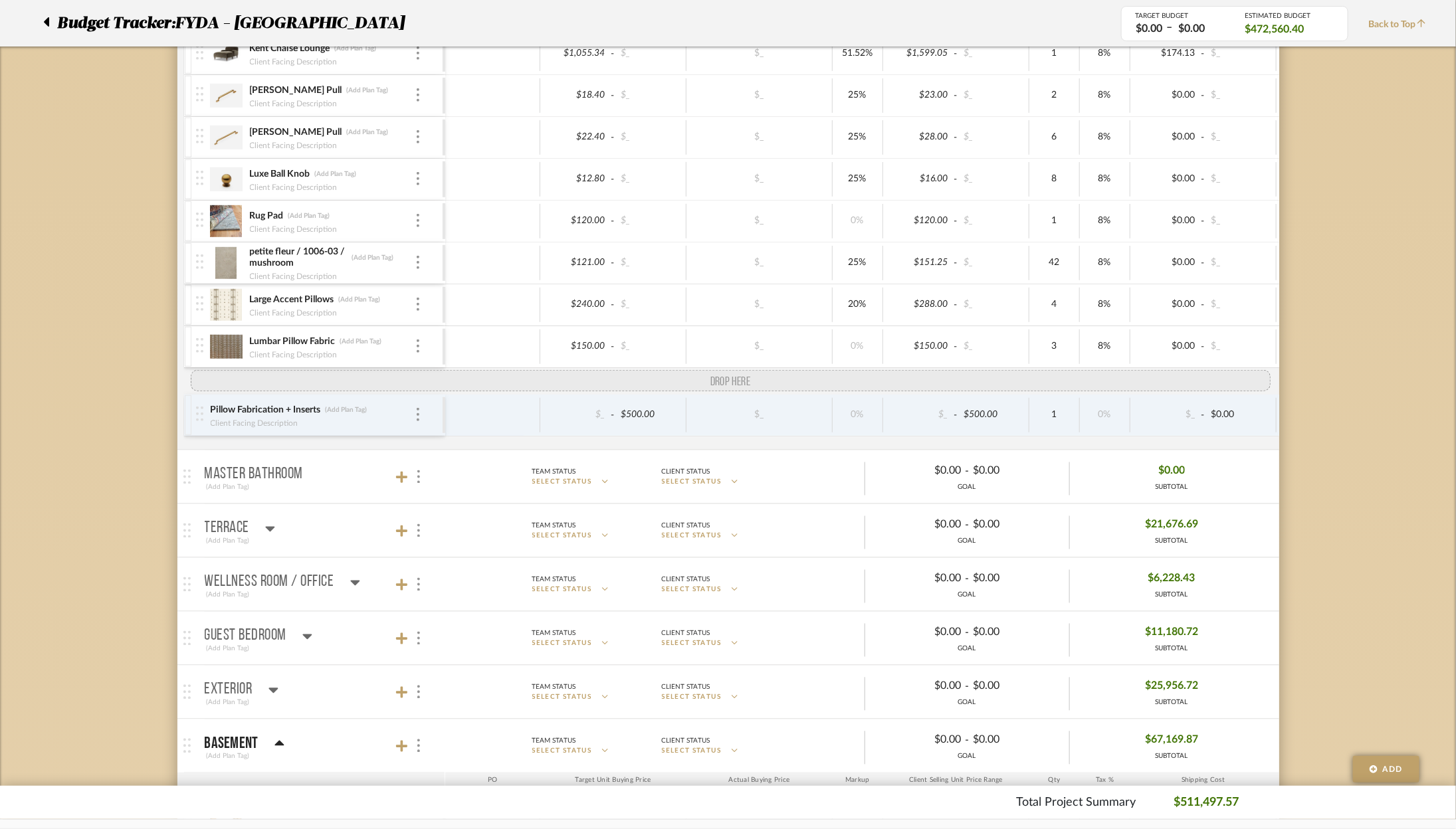
drag, startPoint x: 199, startPoint y: 304, endPoint x: 195, endPoint y: 372, distance: 68.1
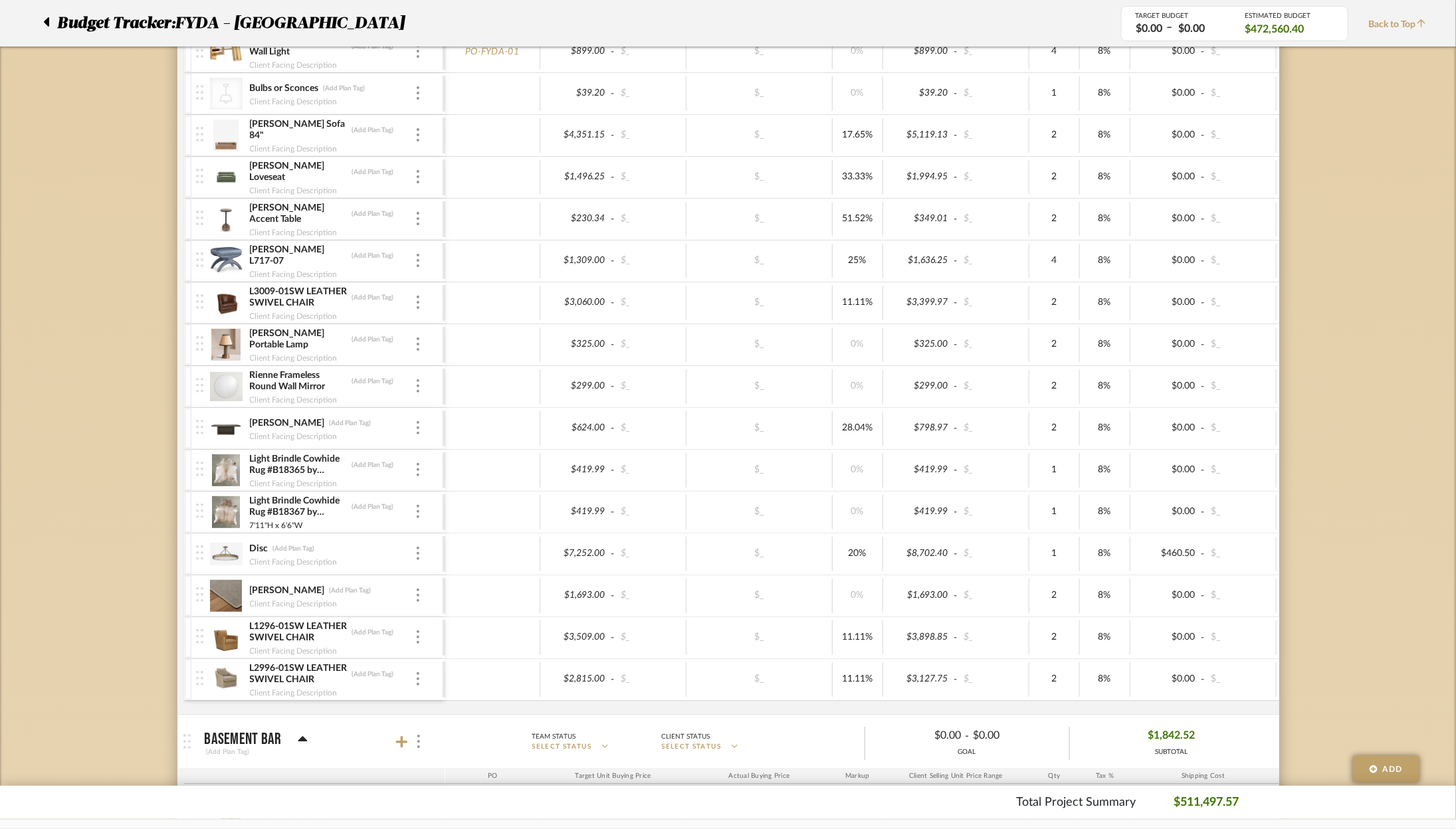
scroll to position [2004, 0]
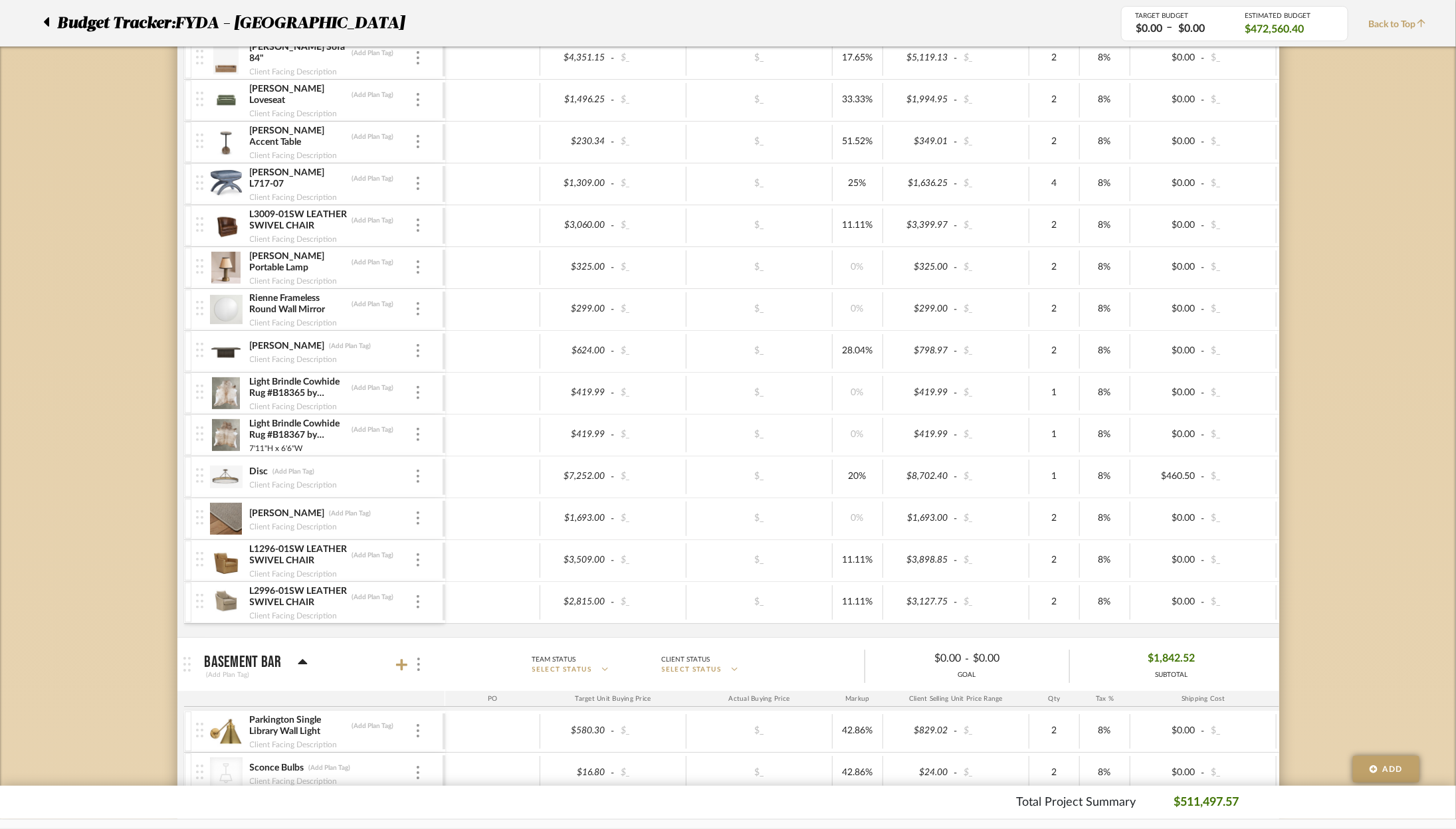
click at [409, 551] on div "L1296-01SW LEATHER SWIVEL CHAIR (Add Plan Tag)" at bounding box center [332, 555] width 165 height 24
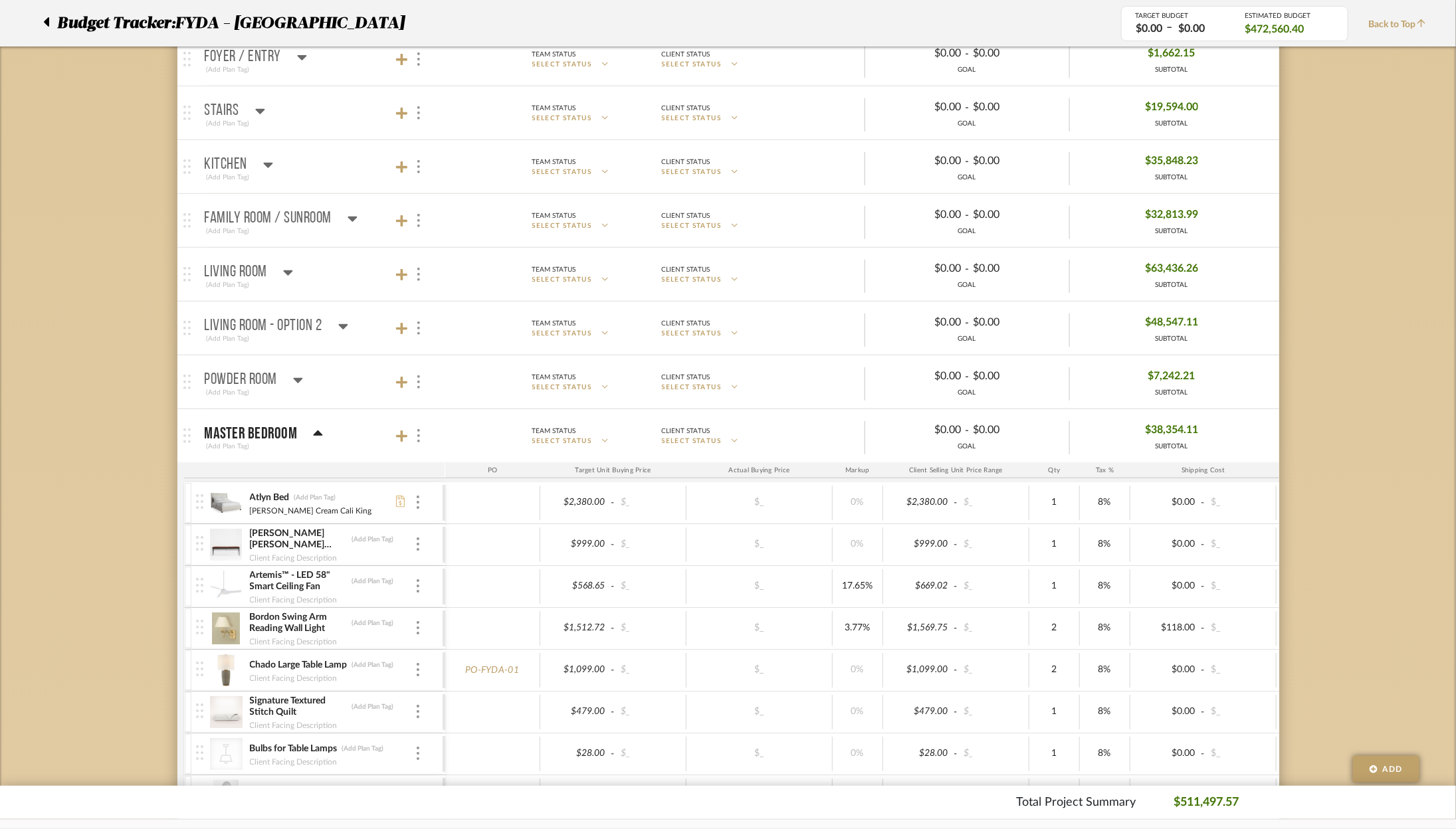
scroll to position [356, 0]
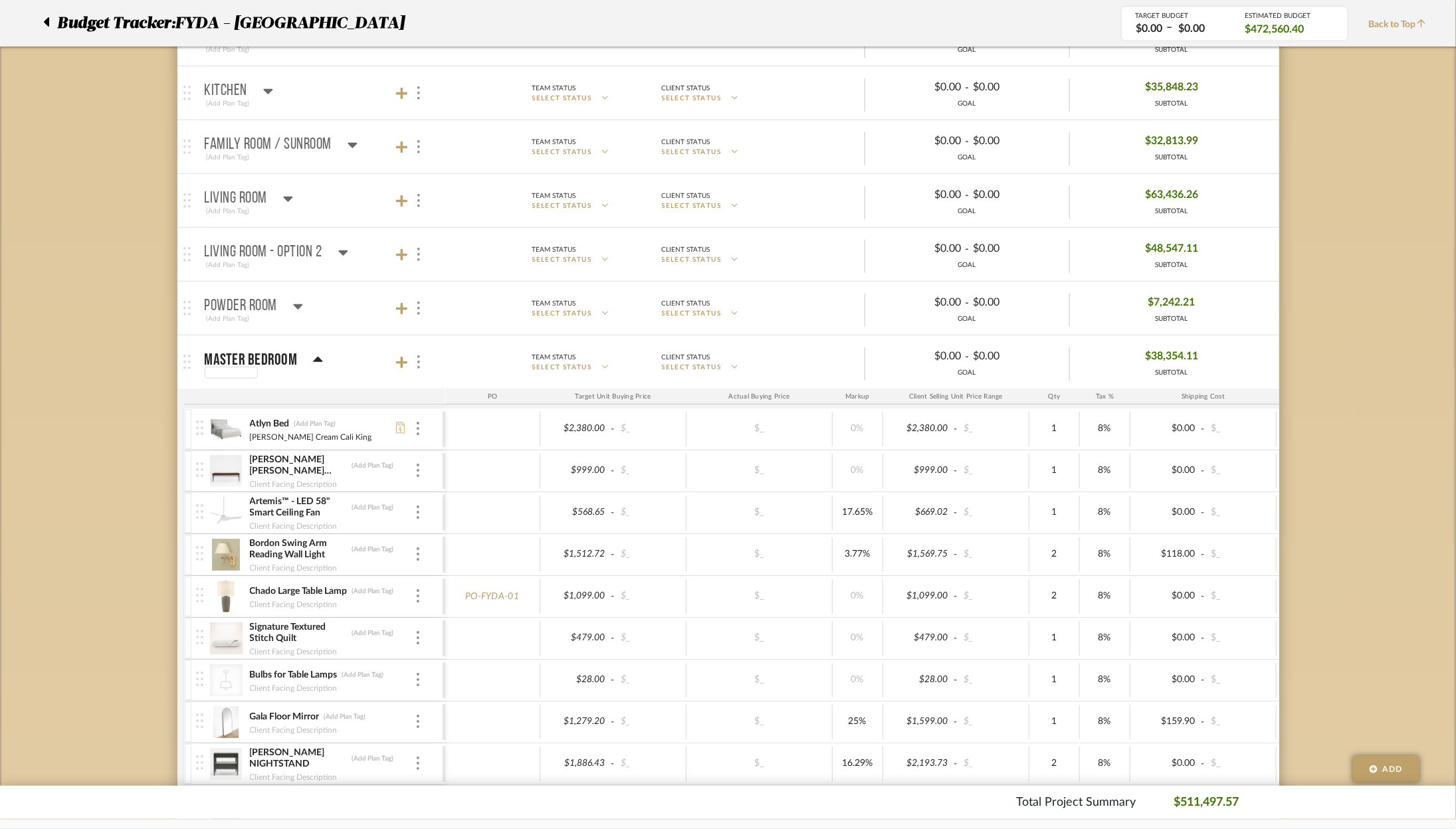
click at [313, 367] on div at bounding box center [264, 373] width 119 height 12
click at [313, 360] on icon at bounding box center [318, 360] width 10 height 16
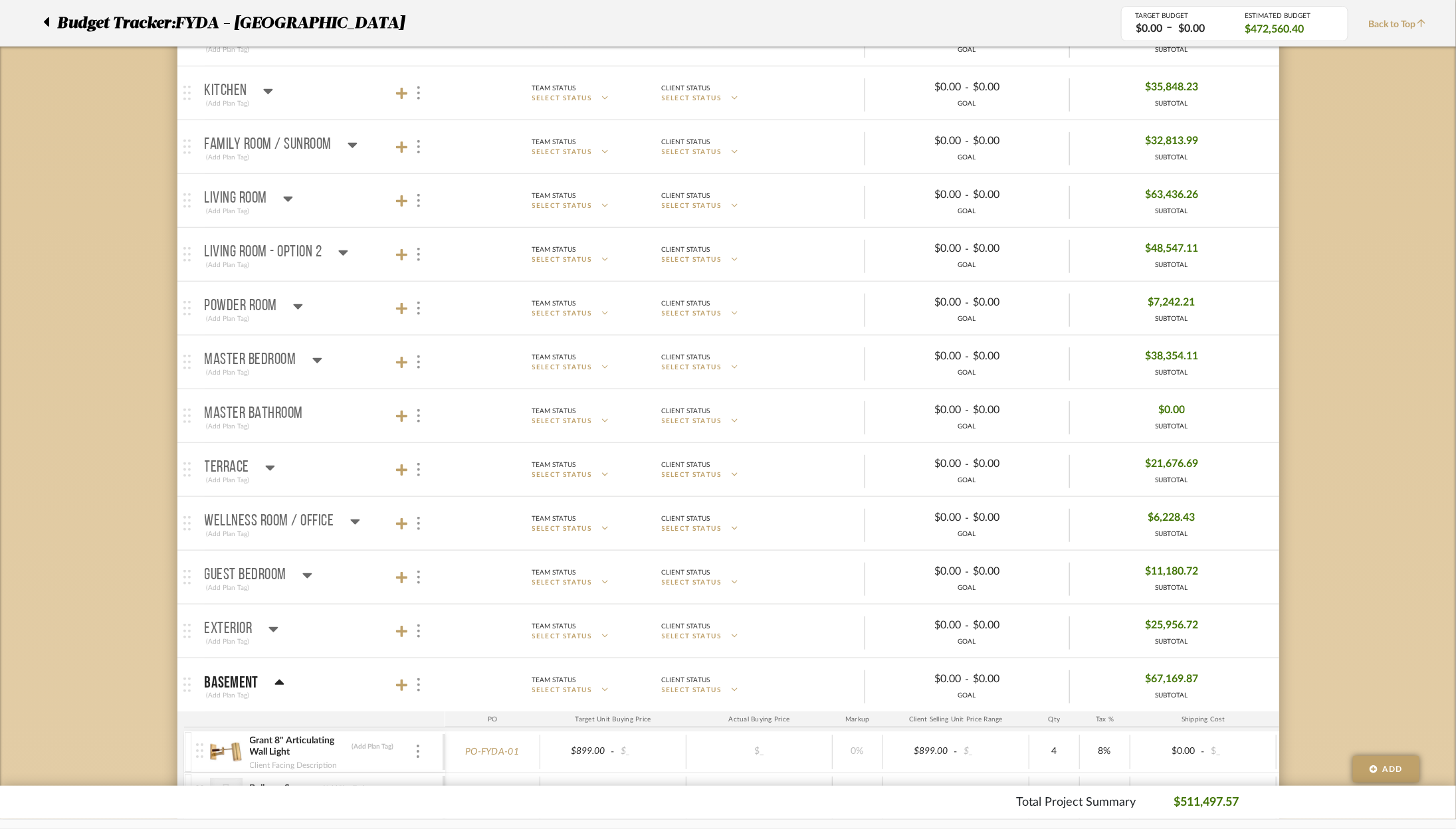
click at [273, 627] on icon at bounding box center [273, 630] width 9 height 5
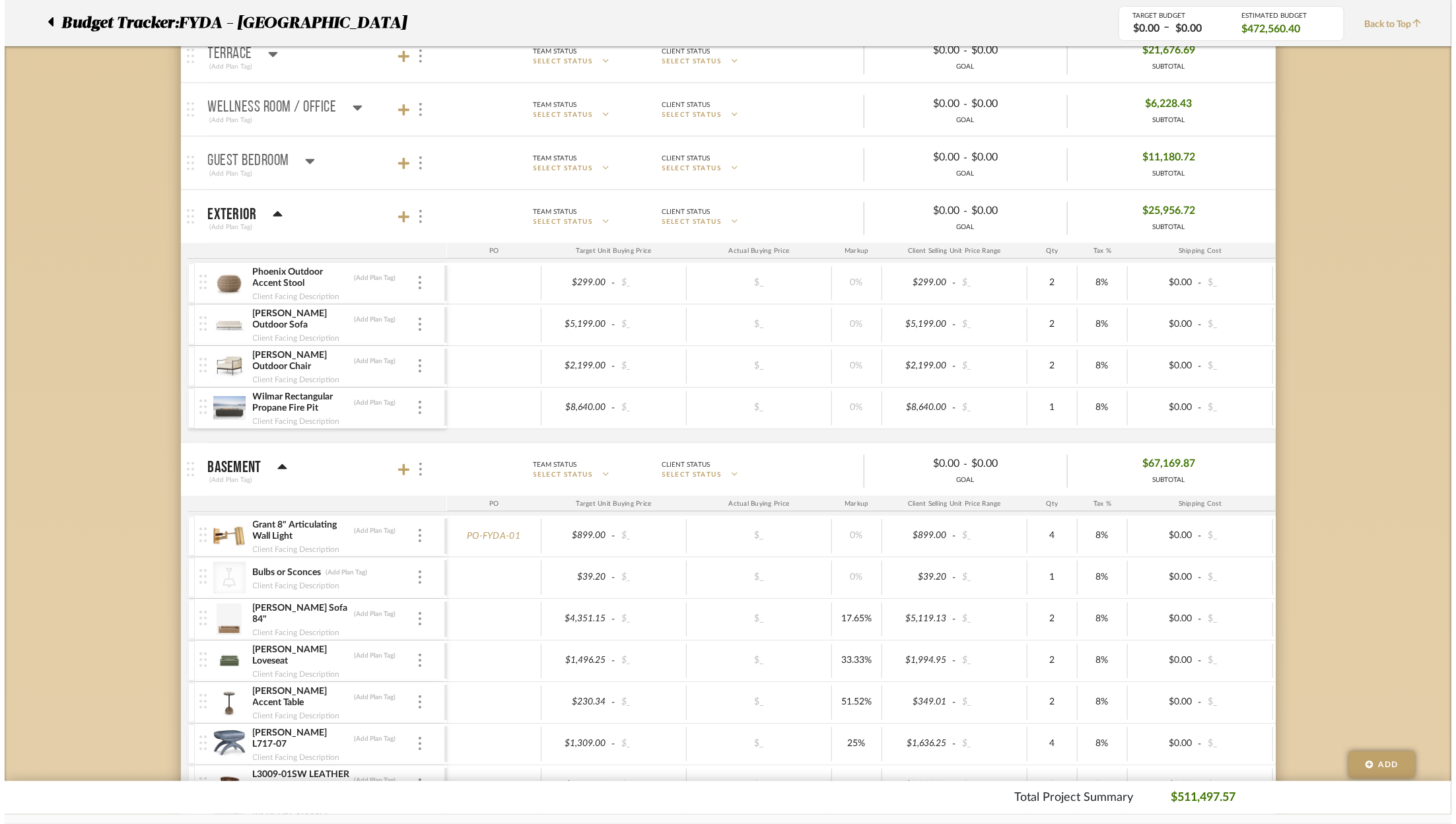
scroll to position [0, 0]
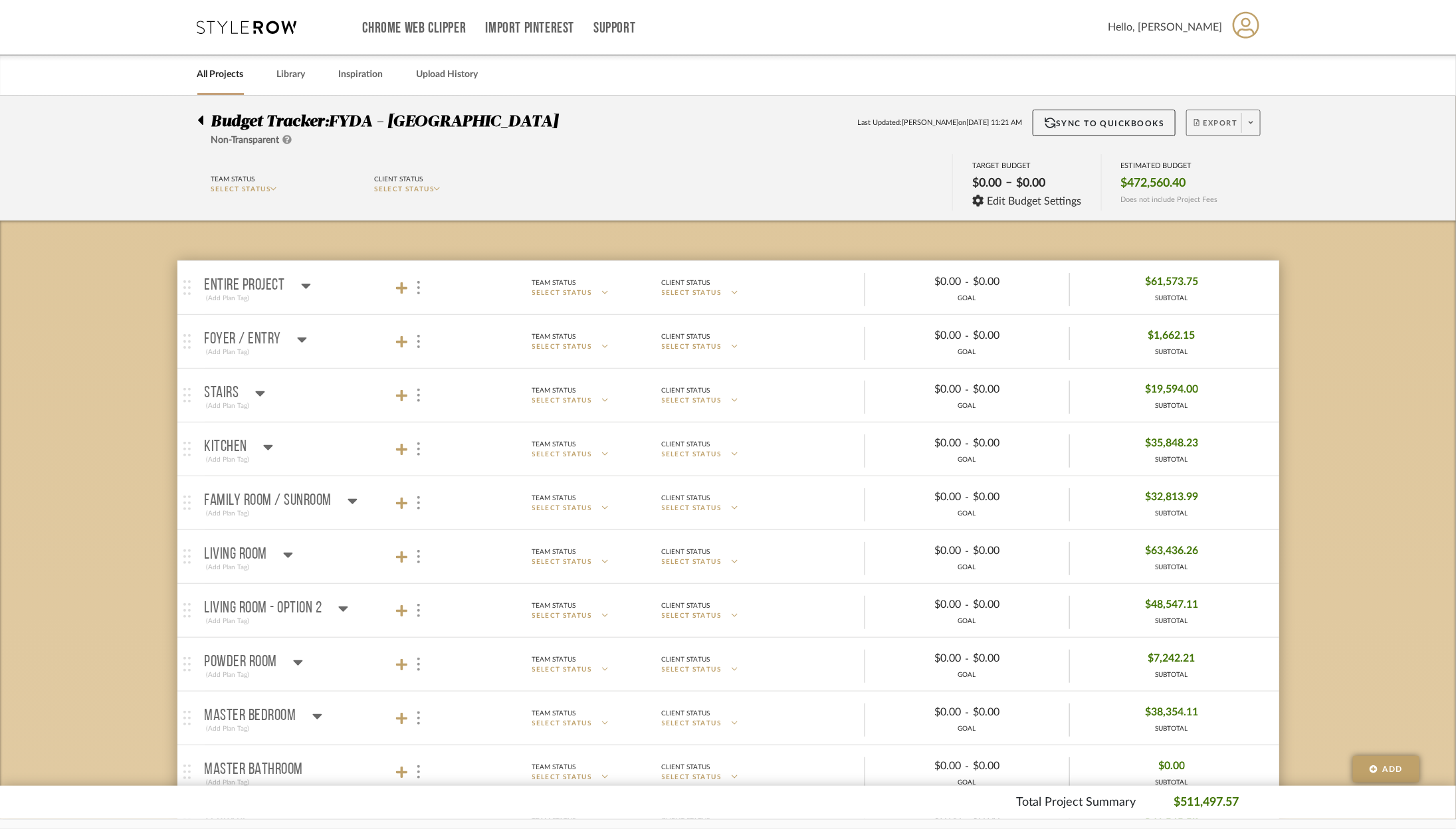
click at [1251, 124] on icon at bounding box center [1251, 122] width 5 height 7
click at [1242, 169] on button "Export PDF" at bounding box center [1247, 160] width 126 height 32
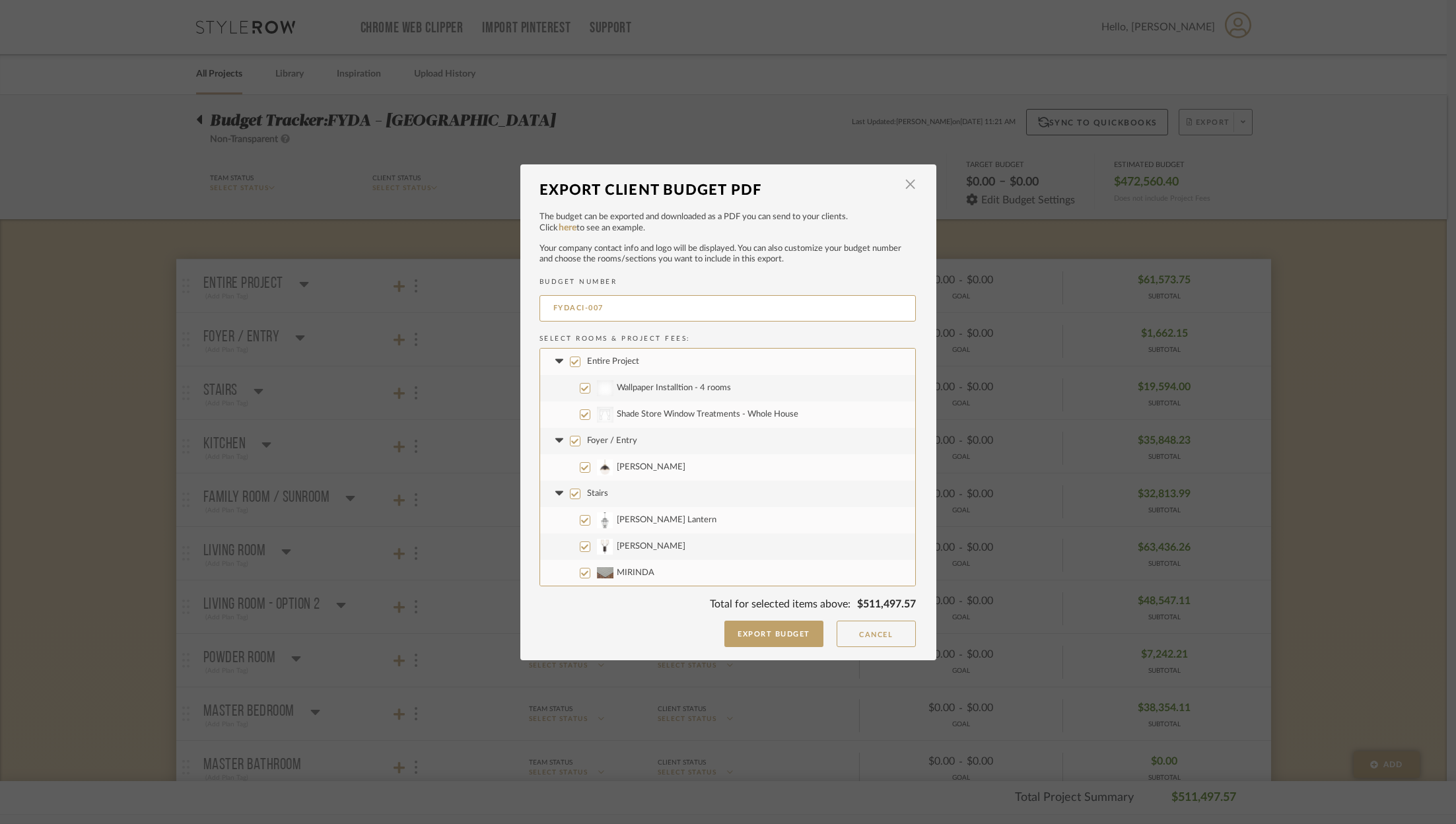
click at [563, 357] on label "Entire Project" at bounding box center [727, 362] width 375 height 27
click at [570, 357] on input "Entire Project" at bounding box center [575, 362] width 11 height 11
checkbox input "false"
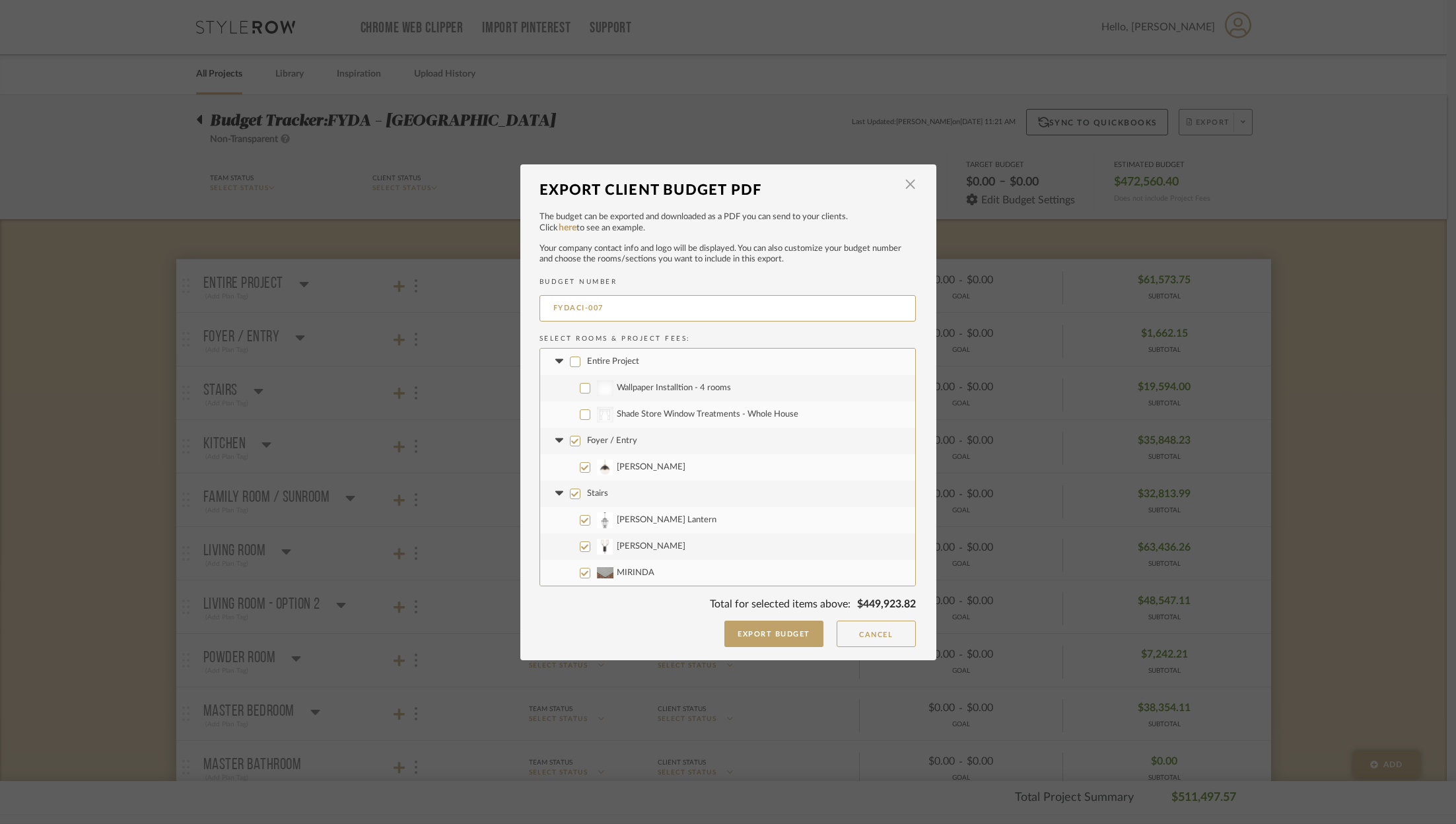
click at [572, 441] on input "Foyer / Entry" at bounding box center [575, 441] width 11 height 11
checkbox input "false"
click at [570, 356] on input "Stairs" at bounding box center [575, 361] width 11 height 11
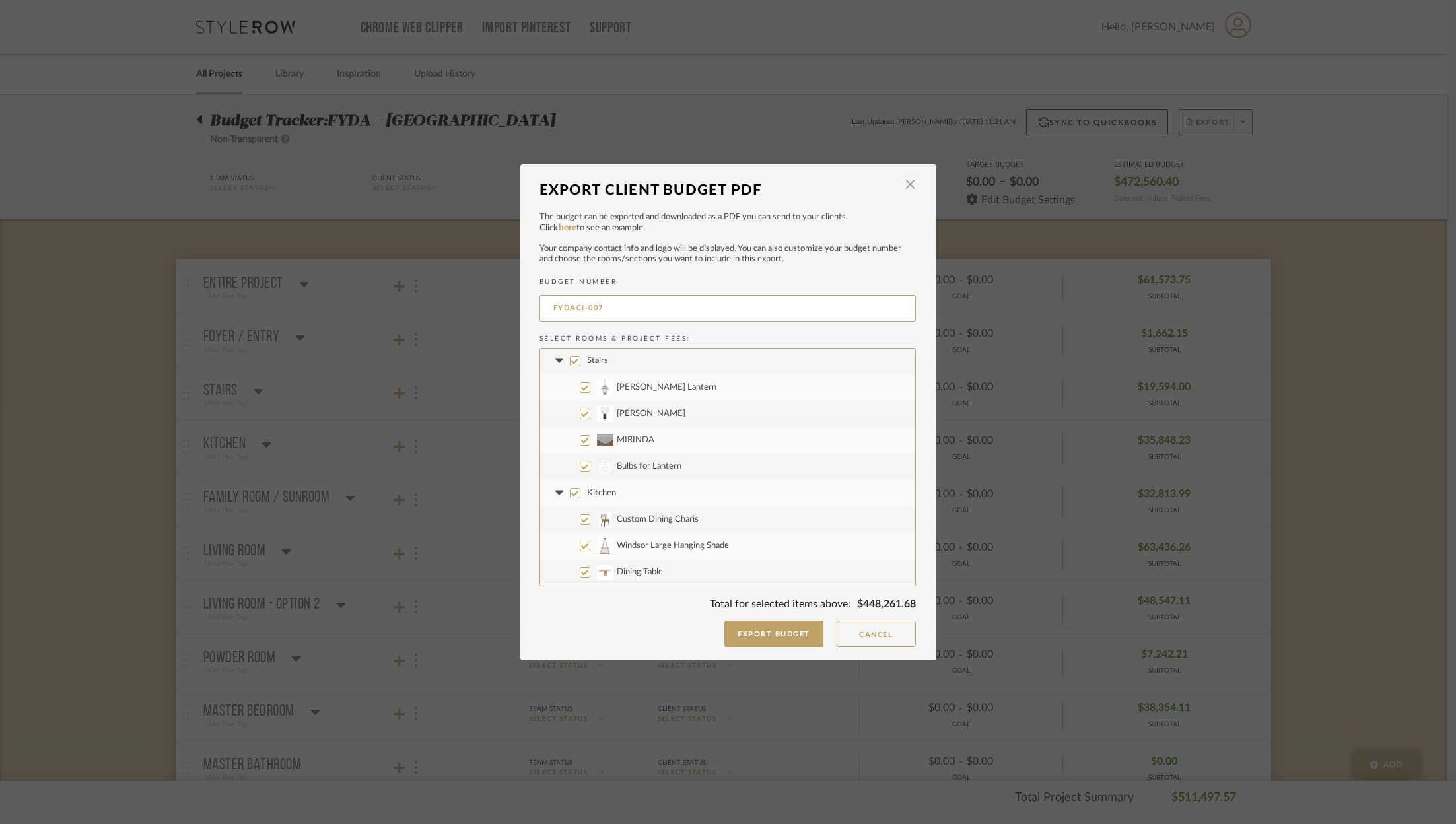
checkbox input "false"
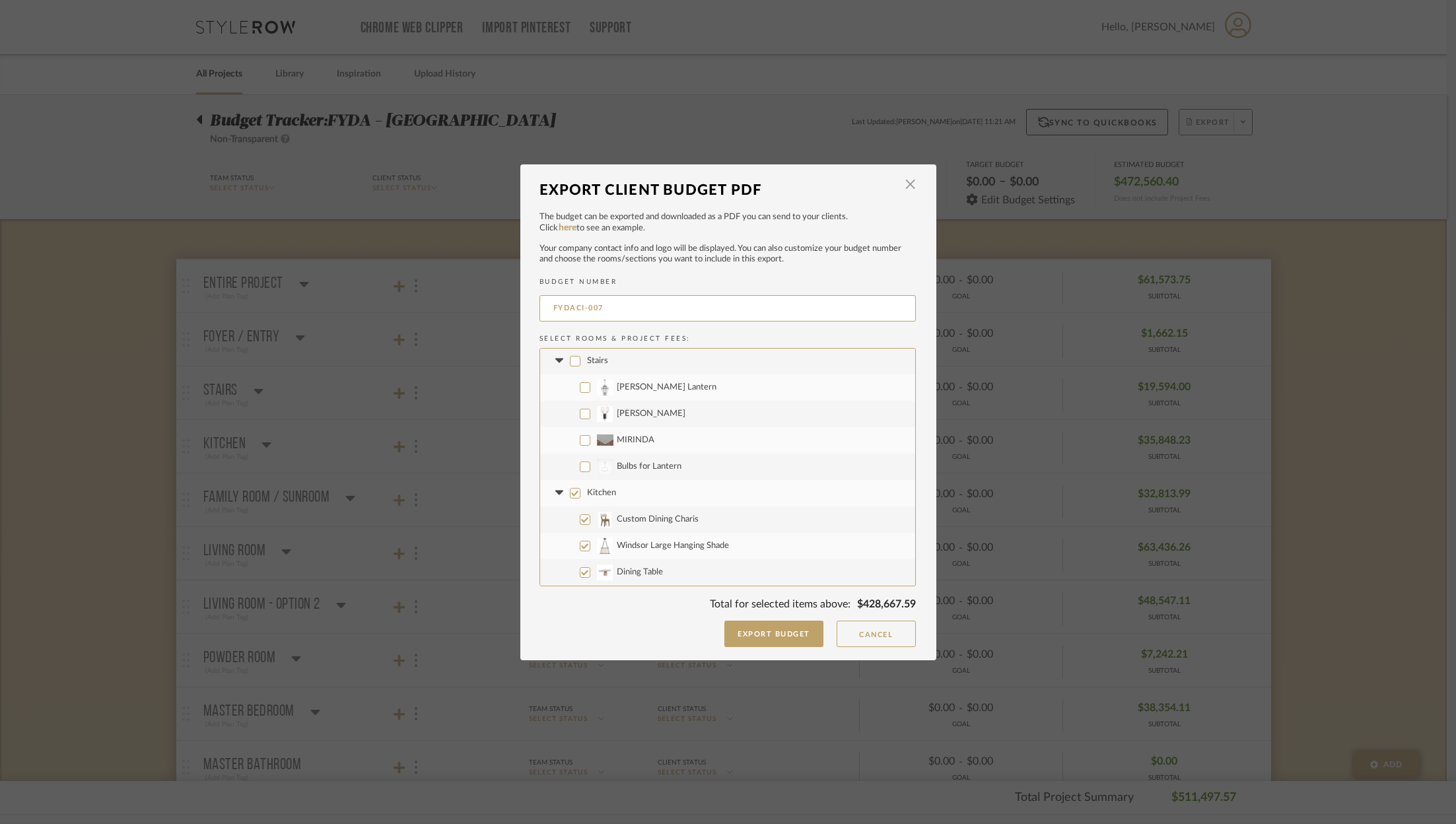
click at [580, 438] on input "MIRINDA" at bounding box center [585, 441] width 11 height 11
checkbox input "true"
click at [570, 410] on input "Kitchen" at bounding box center [575, 409] width 11 height 11
checkbox input "false"
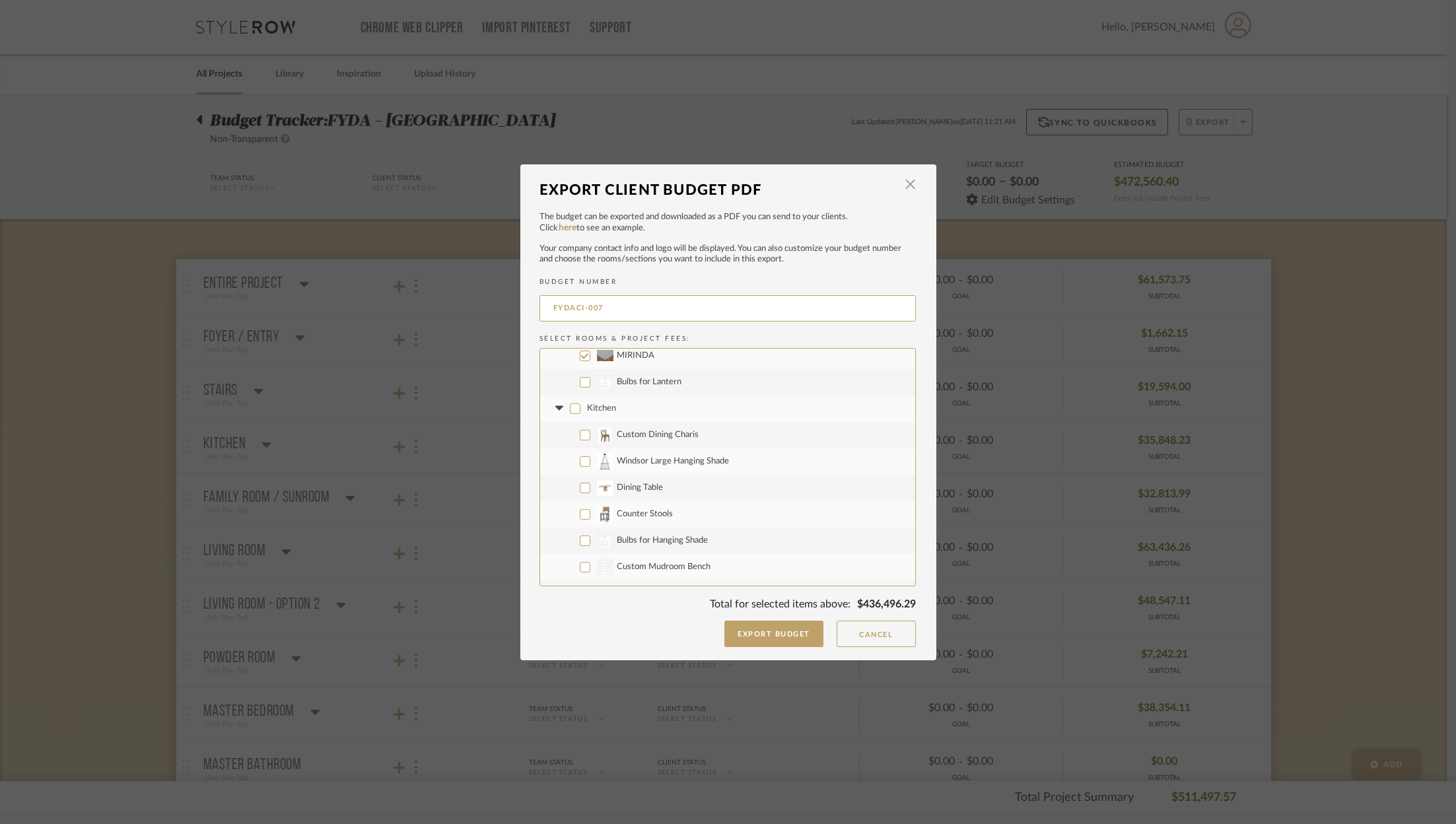
checkbox input "false"
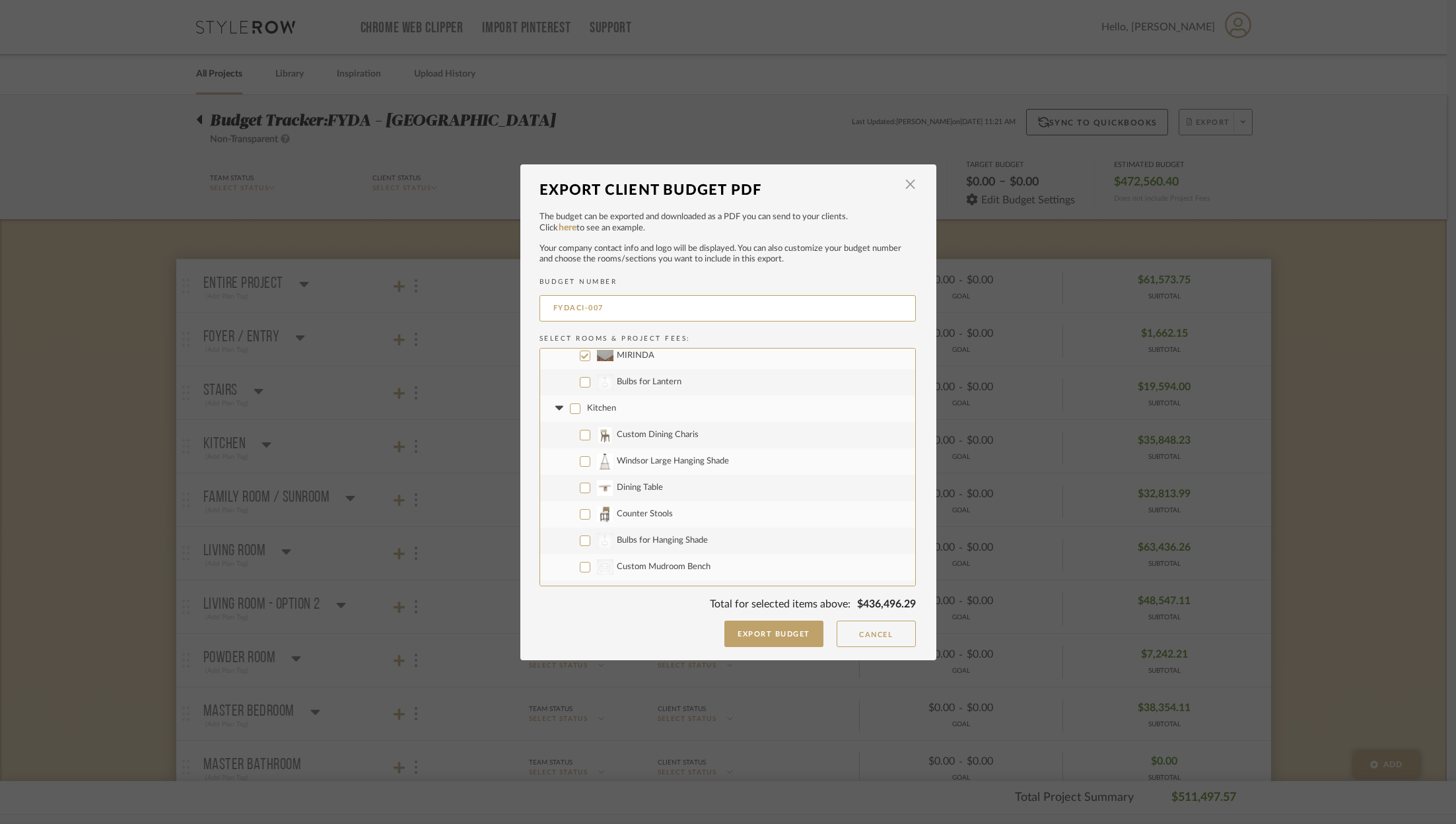
checkbox input "false"
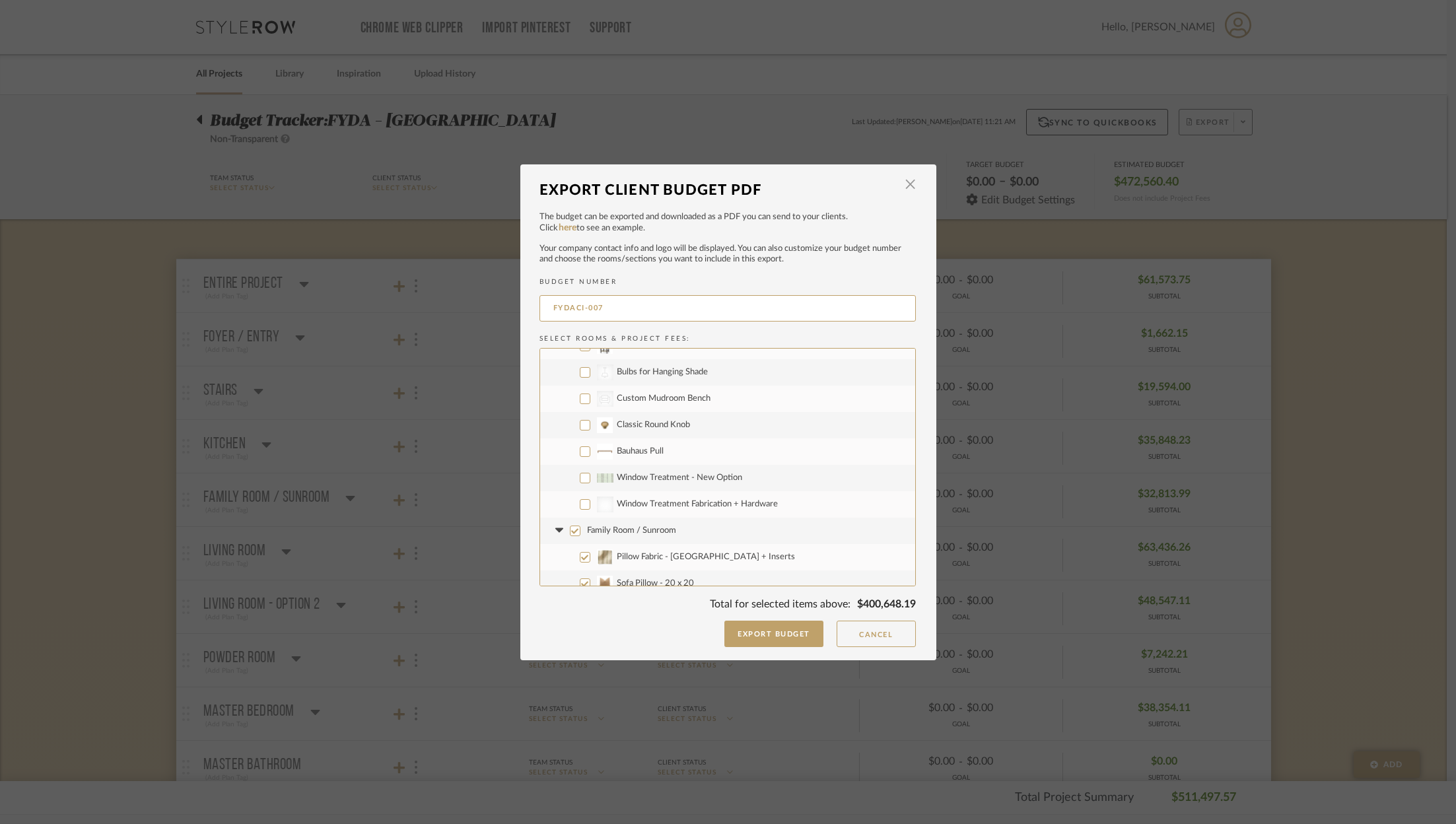
scroll to position [389, 0]
click at [580, 477] on input "Window Treatment - New Option" at bounding box center [585, 474] width 11 height 11
checkbox input "true"
click at [580, 500] on input "Window Treatment Fabrication + Hardware" at bounding box center [585, 500] width 11 height 11
checkbox input "true"
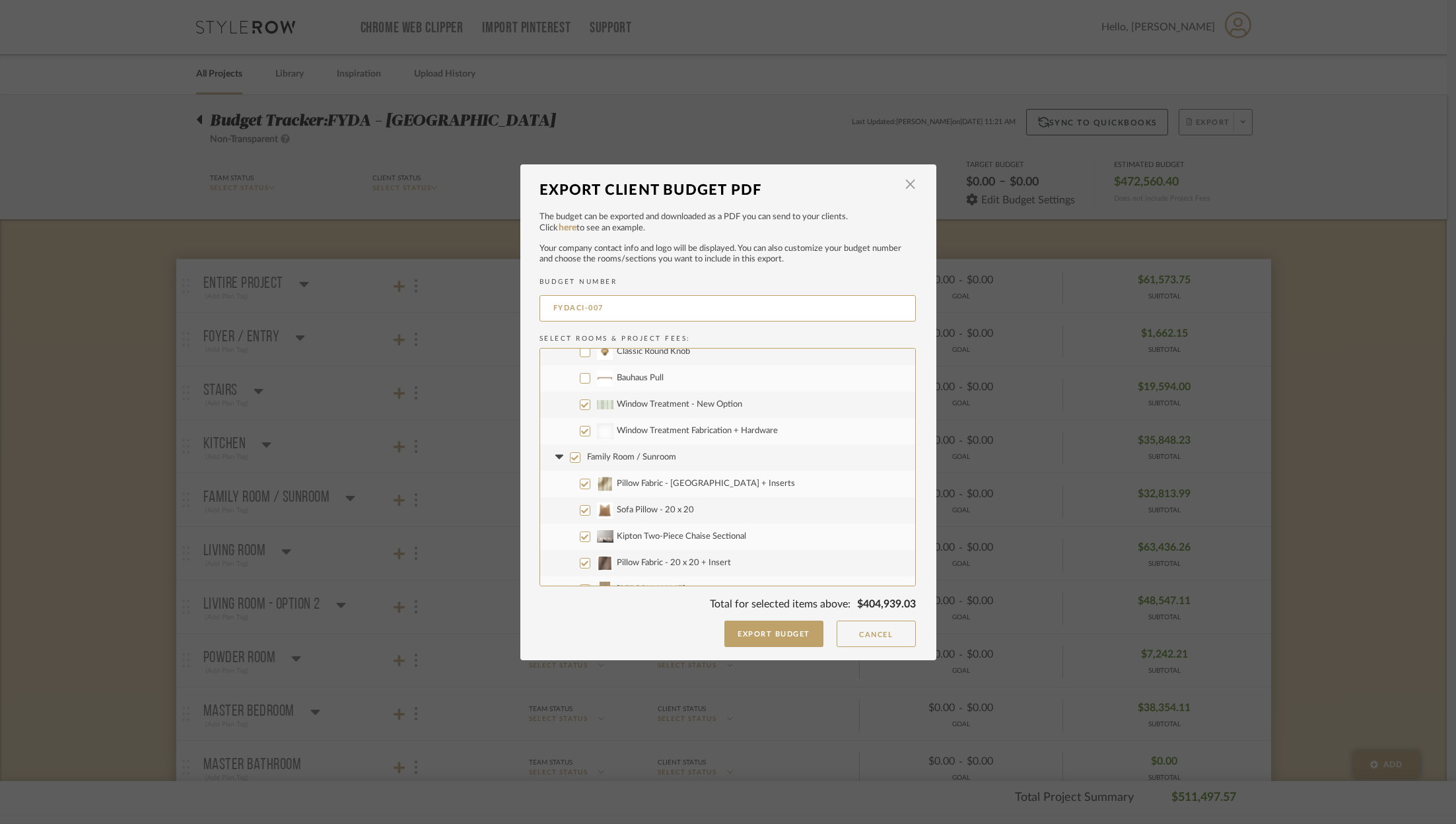
scroll to position [462, 0]
click at [570, 456] on input "Family Room / Sunroom" at bounding box center [575, 454] width 11 height 11
checkbox input "false"
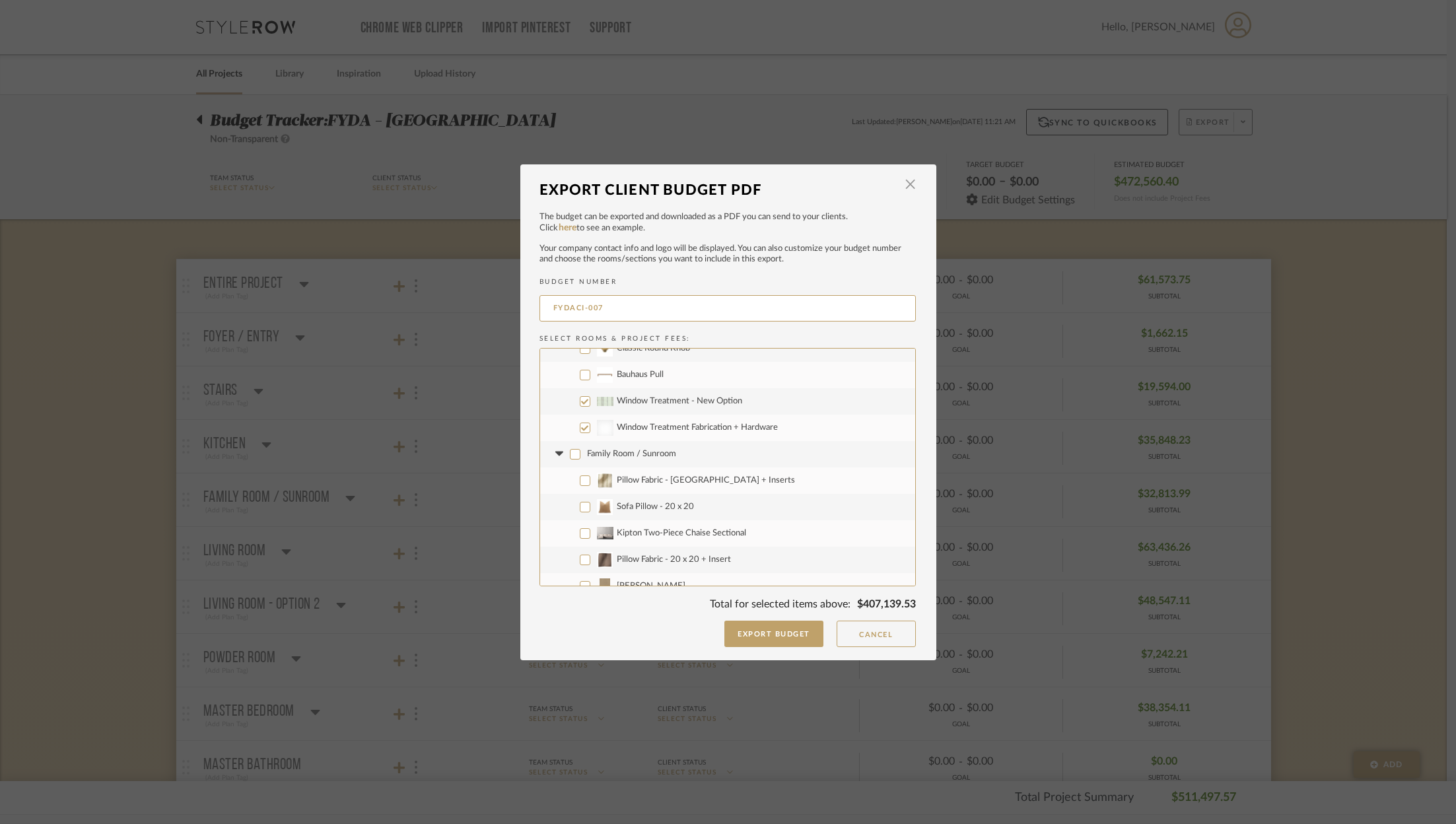
checkbox input "false"
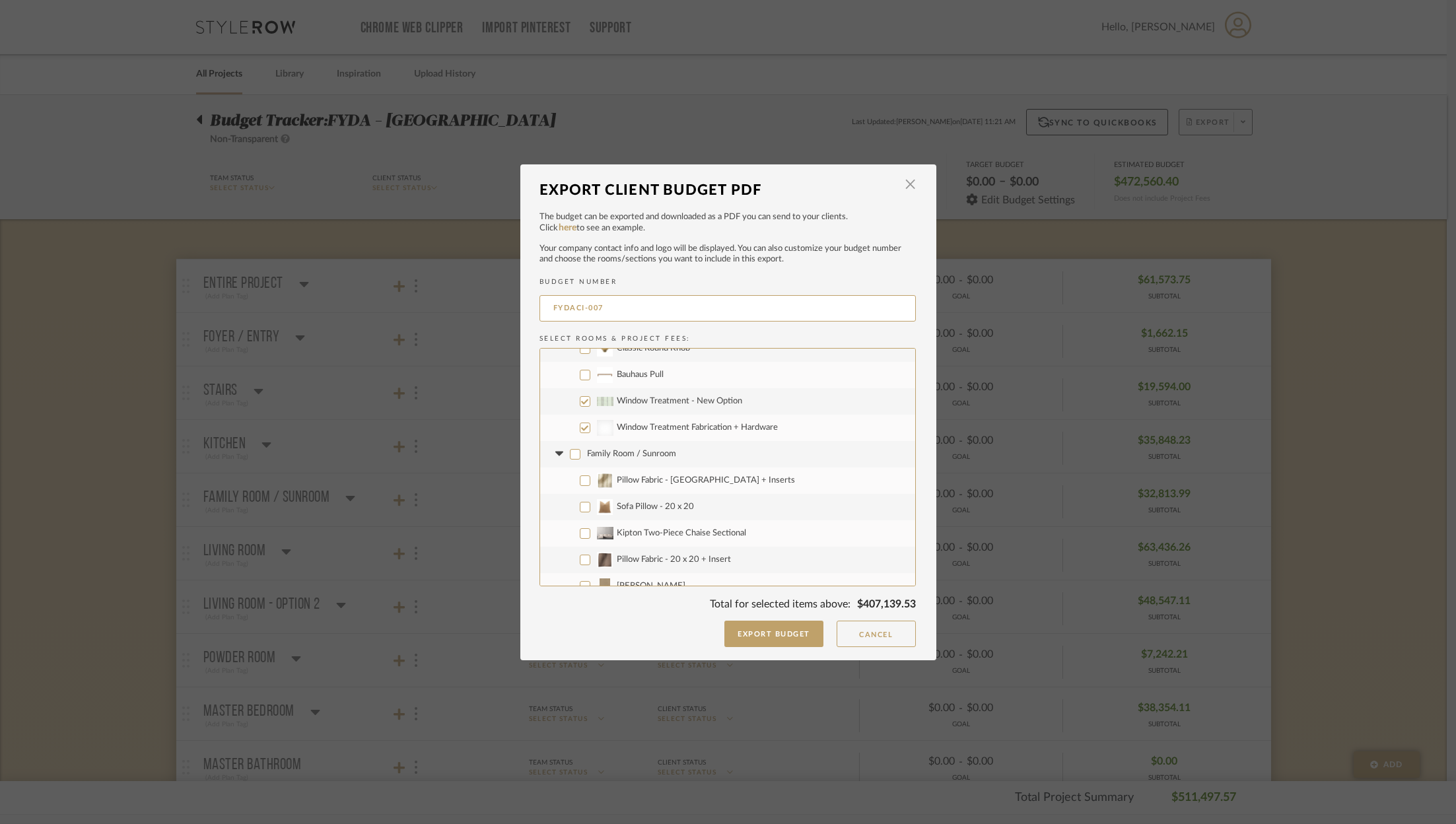
checkbox input "false"
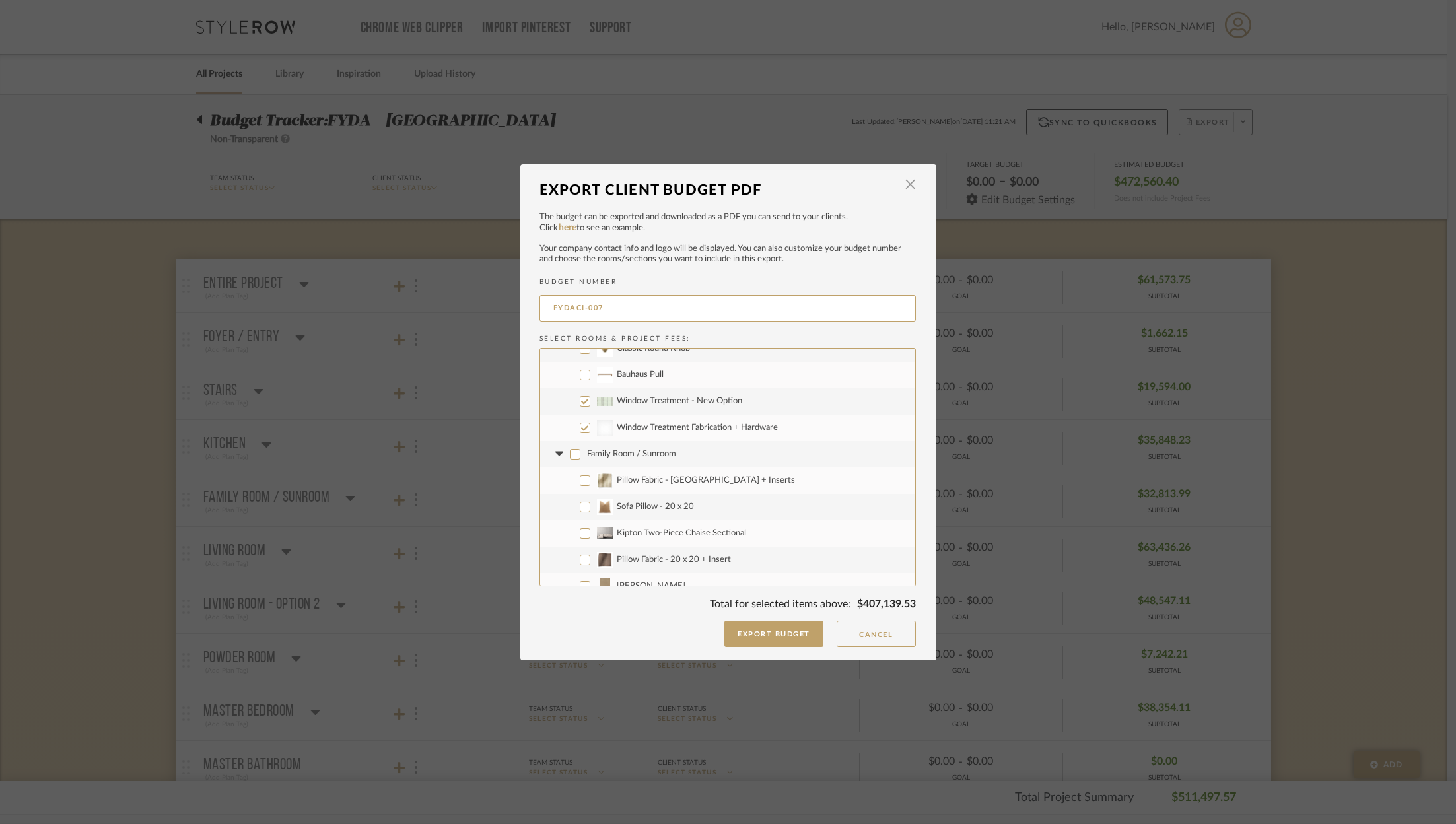
checkbox input "false"
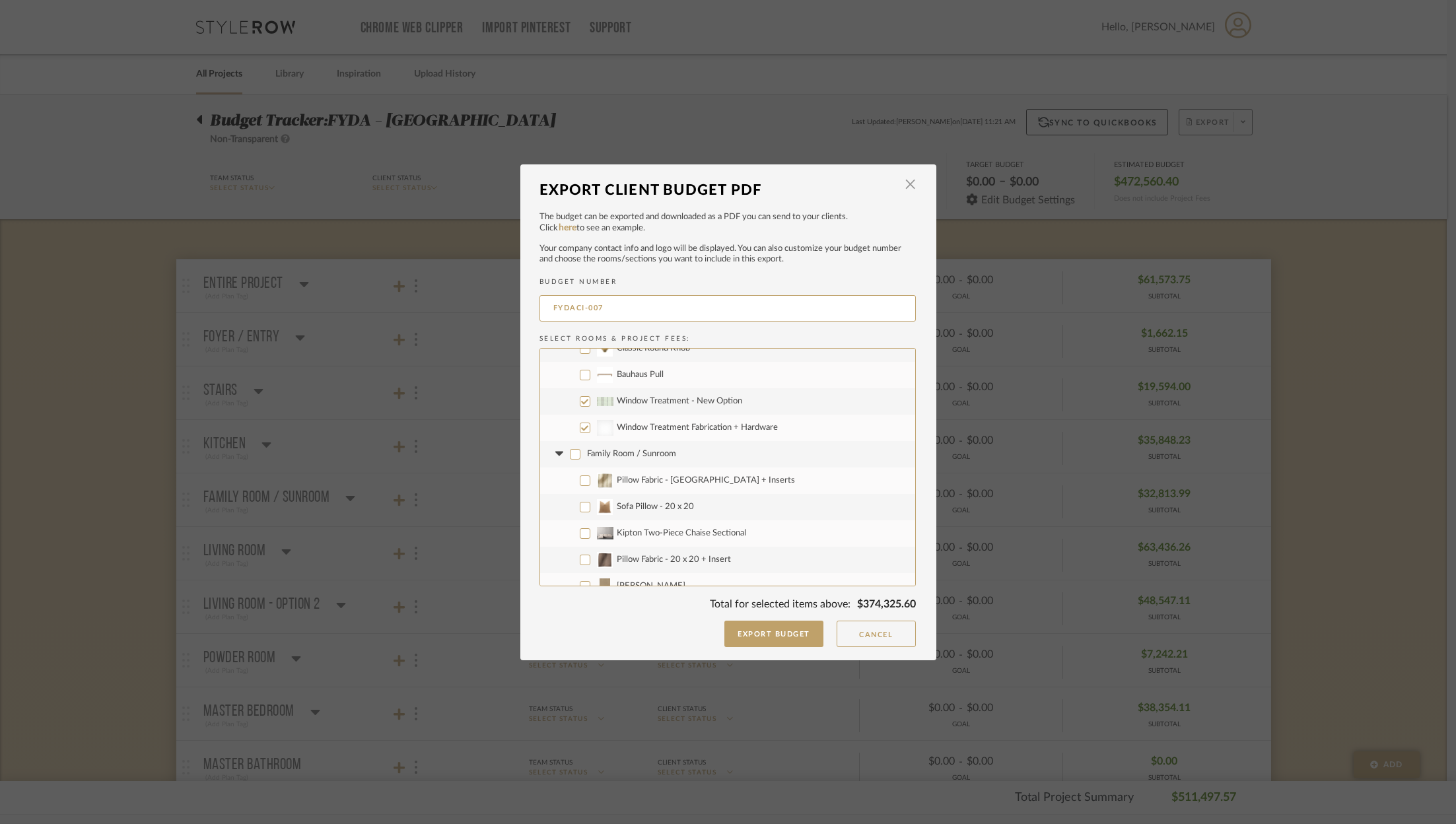
click at [580, 480] on input "Pillow Fabric - [GEOGRAPHIC_DATA] + Inserts" at bounding box center [585, 481] width 11 height 11
checkbox input "true"
click at [580, 505] on input "Sofa Pillow - 20 x 20" at bounding box center [585, 507] width 11 height 11
checkbox input "true"
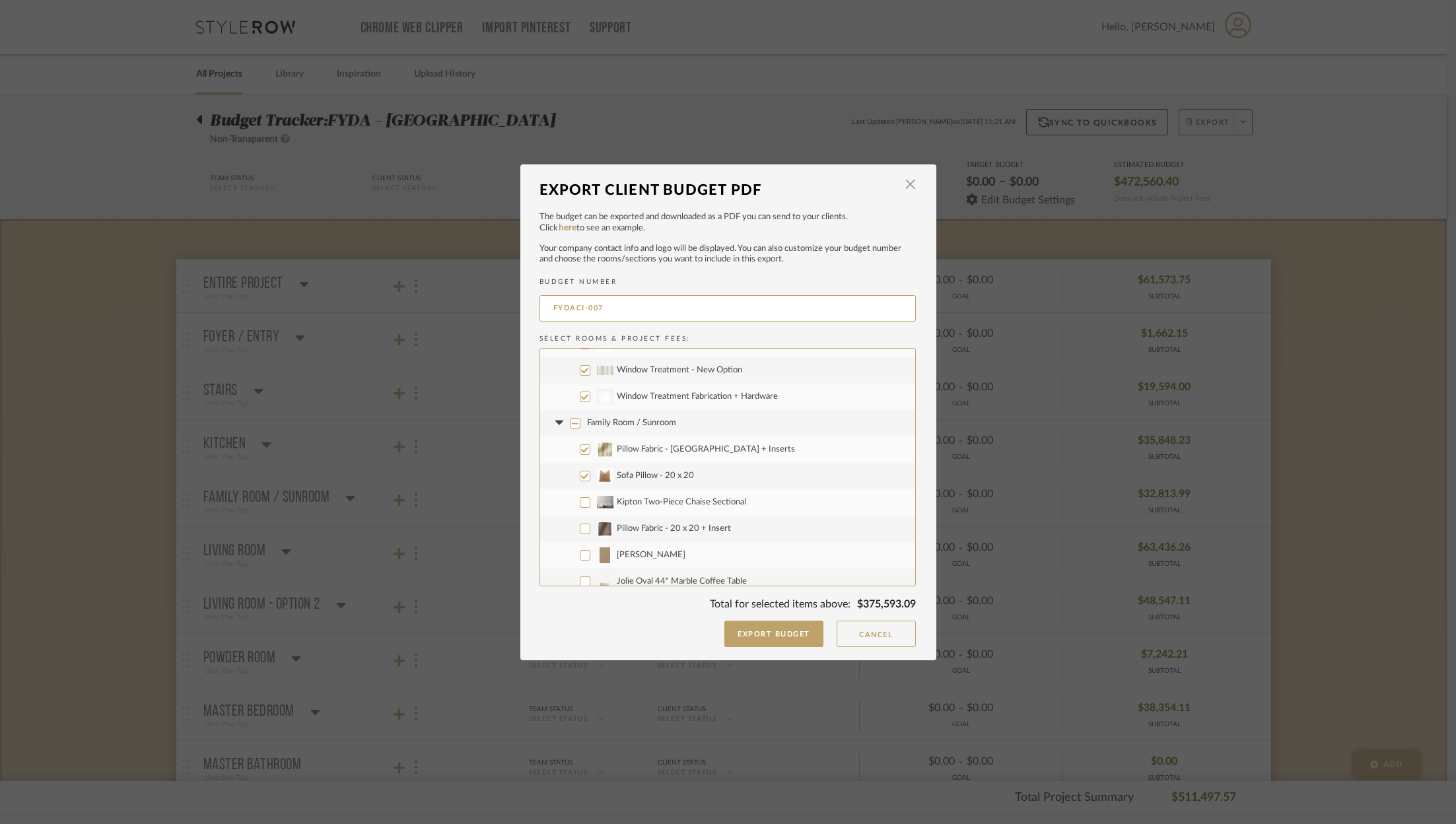
drag, startPoint x: 578, startPoint y: 526, endPoint x: 550, endPoint y: 544, distance: 33.3
click at [580, 526] on input "Pillow Fabric - 20 x 20 + Insert" at bounding box center [585, 529] width 11 height 11
checkbox input "true"
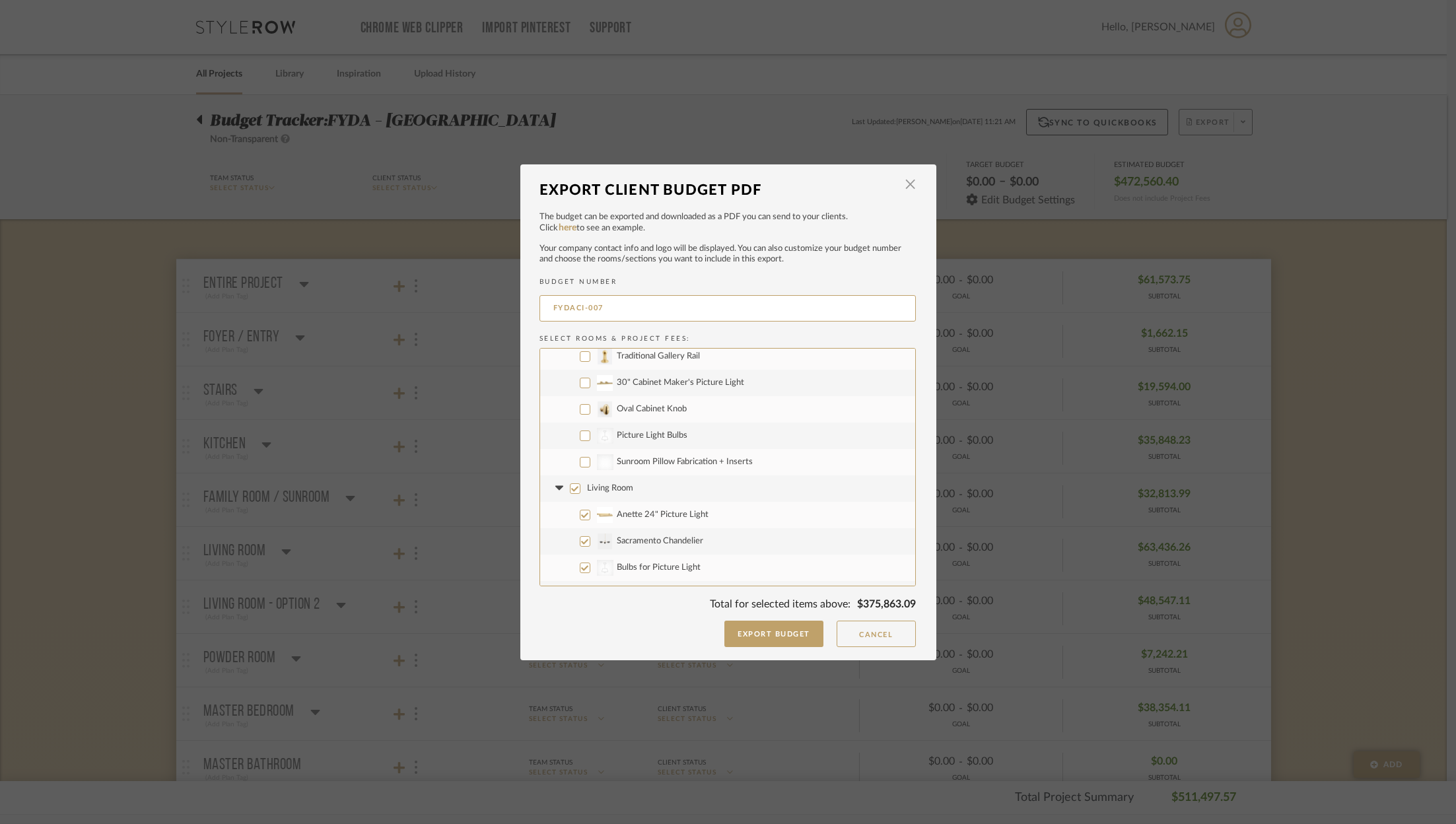
scroll to position [945, 0]
click at [606, 451] on span "Living Room" at bounding box center [609, 446] width 46 height 8
click at [580, 451] on input "Living Room" at bounding box center [575, 448] width 11 height 11
checkbox input "false"
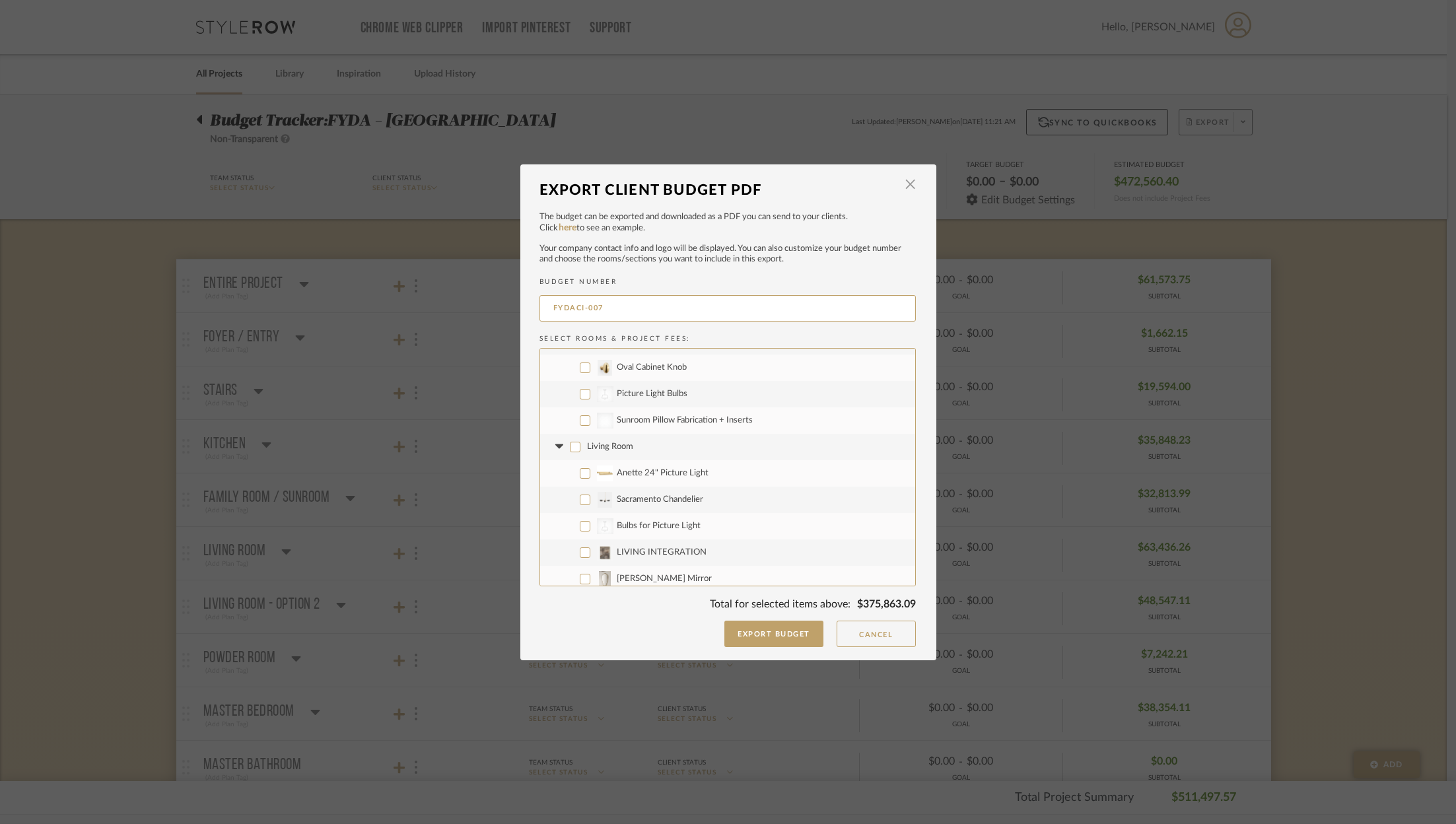
checkbox input "false"
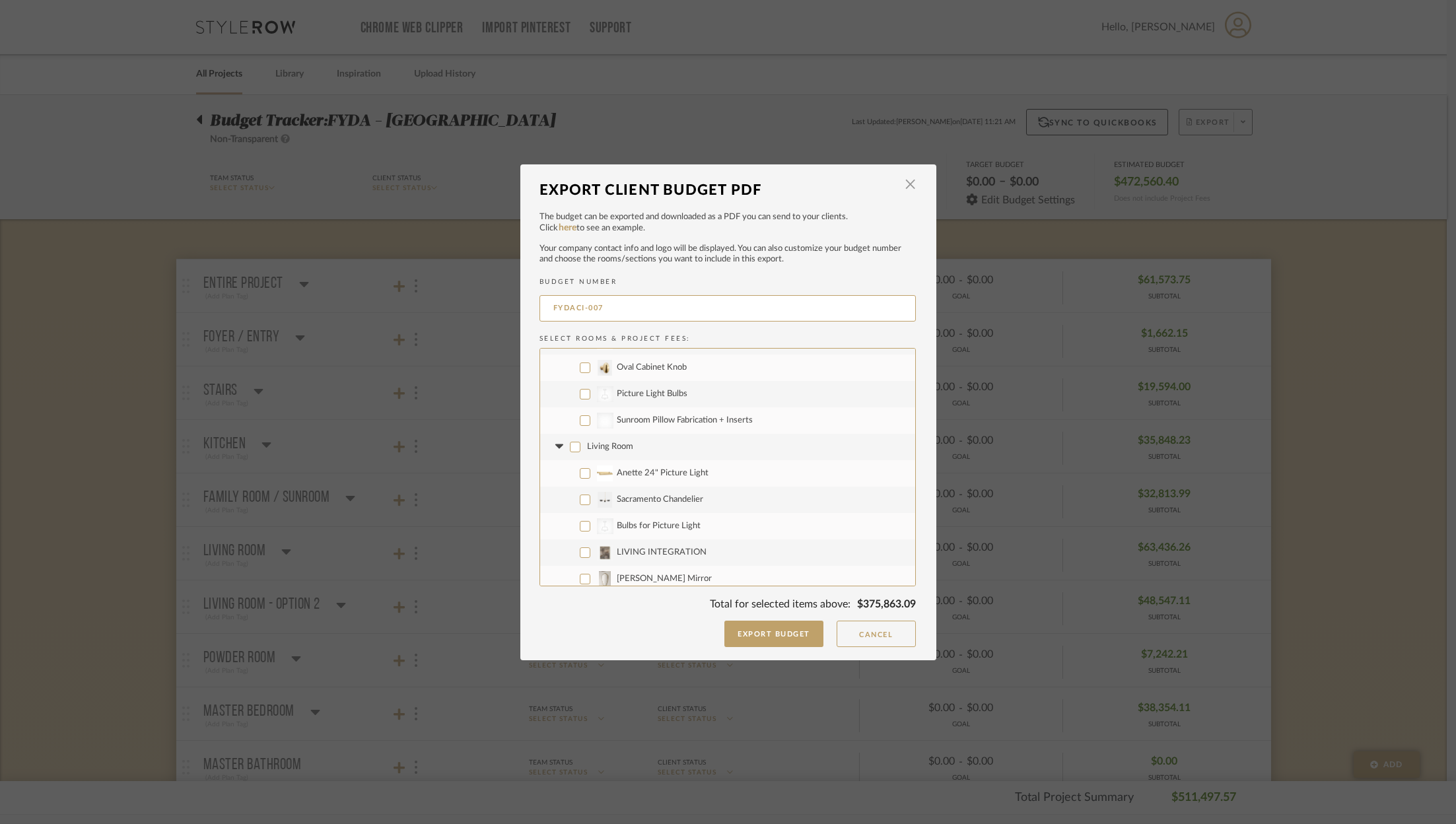
checkbox input "false"
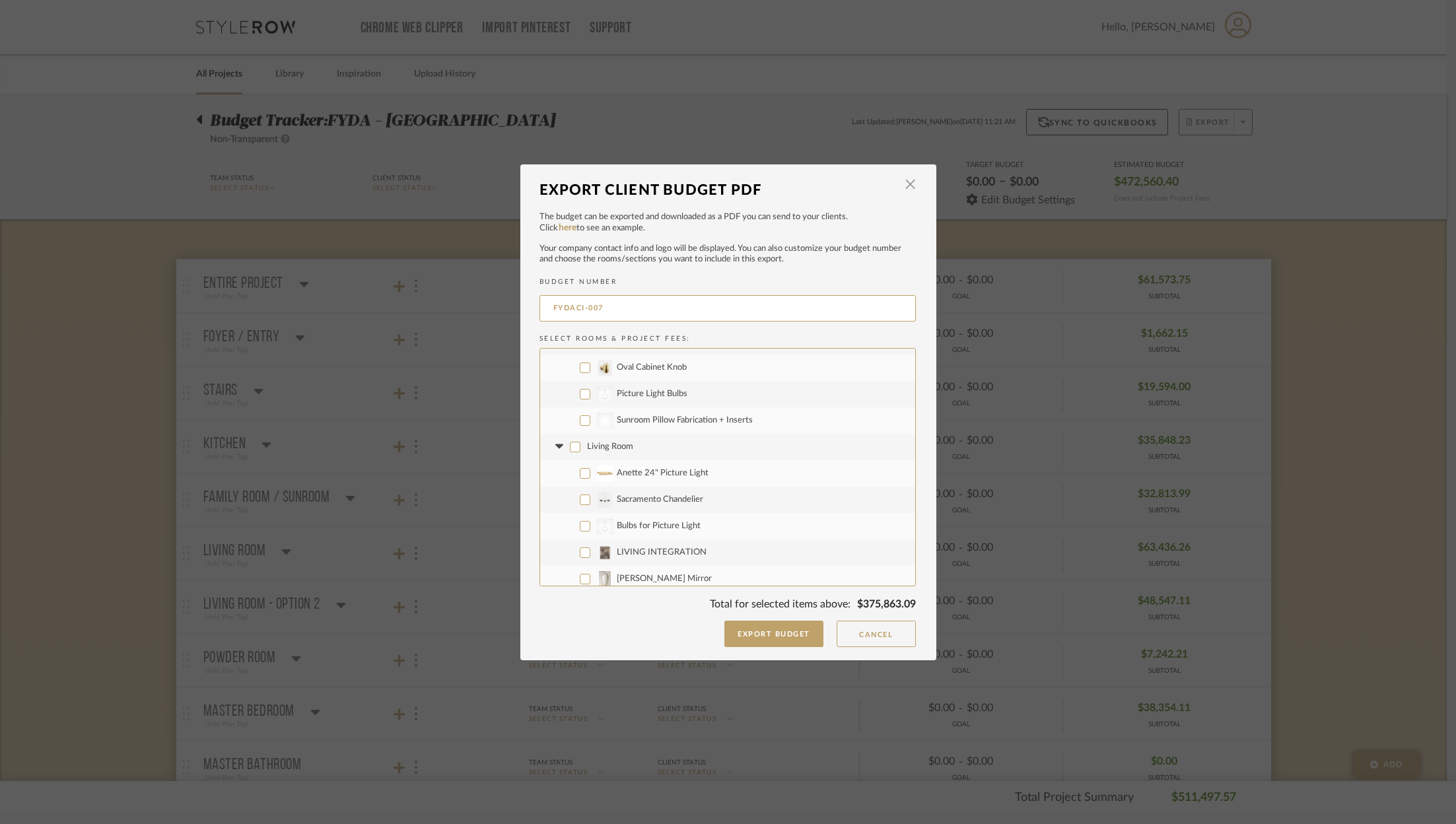
checkbox input "false"
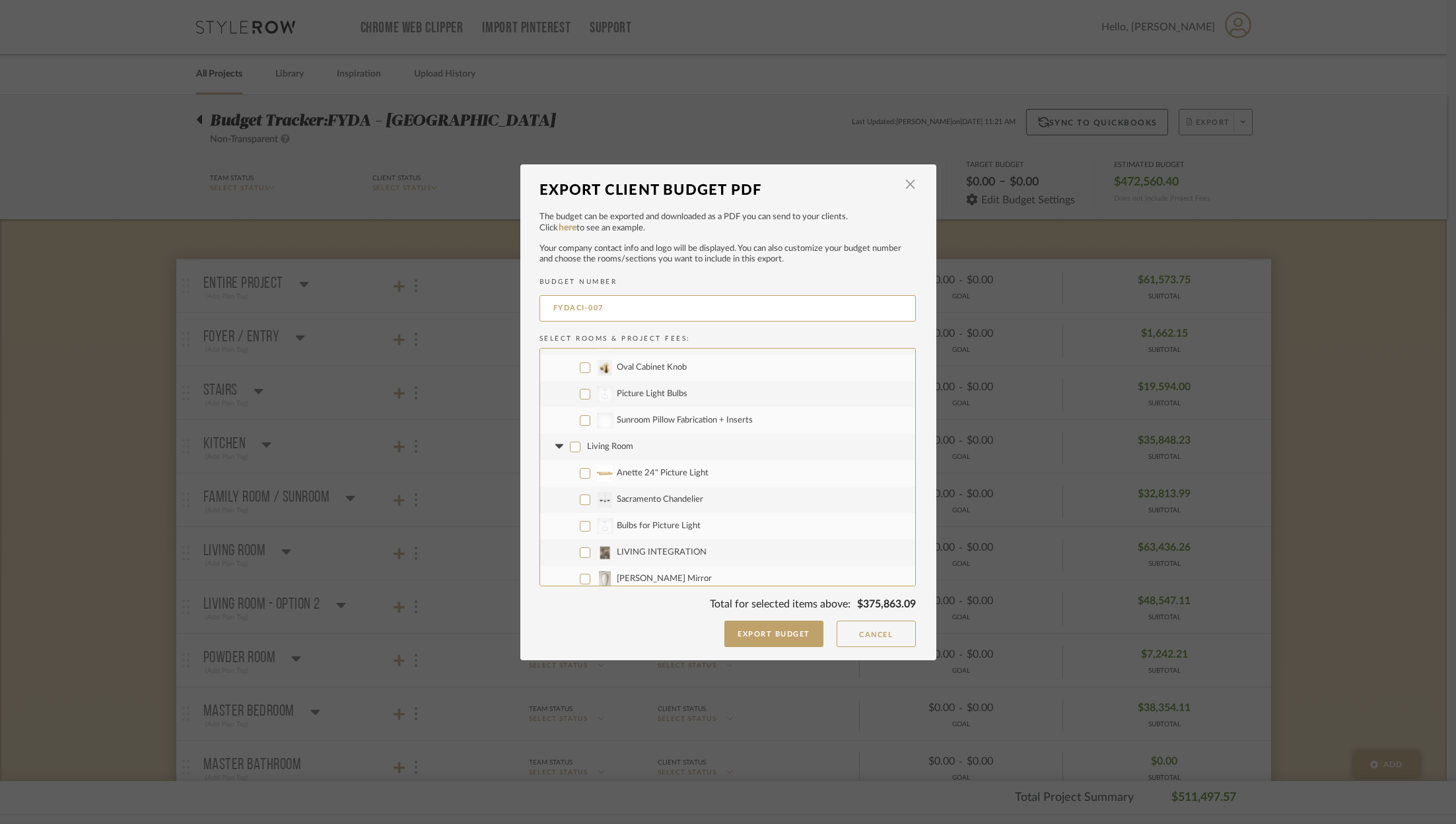
checkbox input "false"
click at [555, 445] on icon at bounding box center [559, 447] width 8 height 5
click at [578, 465] on label "Anette 24" Picture Light" at bounding box center [727, 458] width 375 height 27
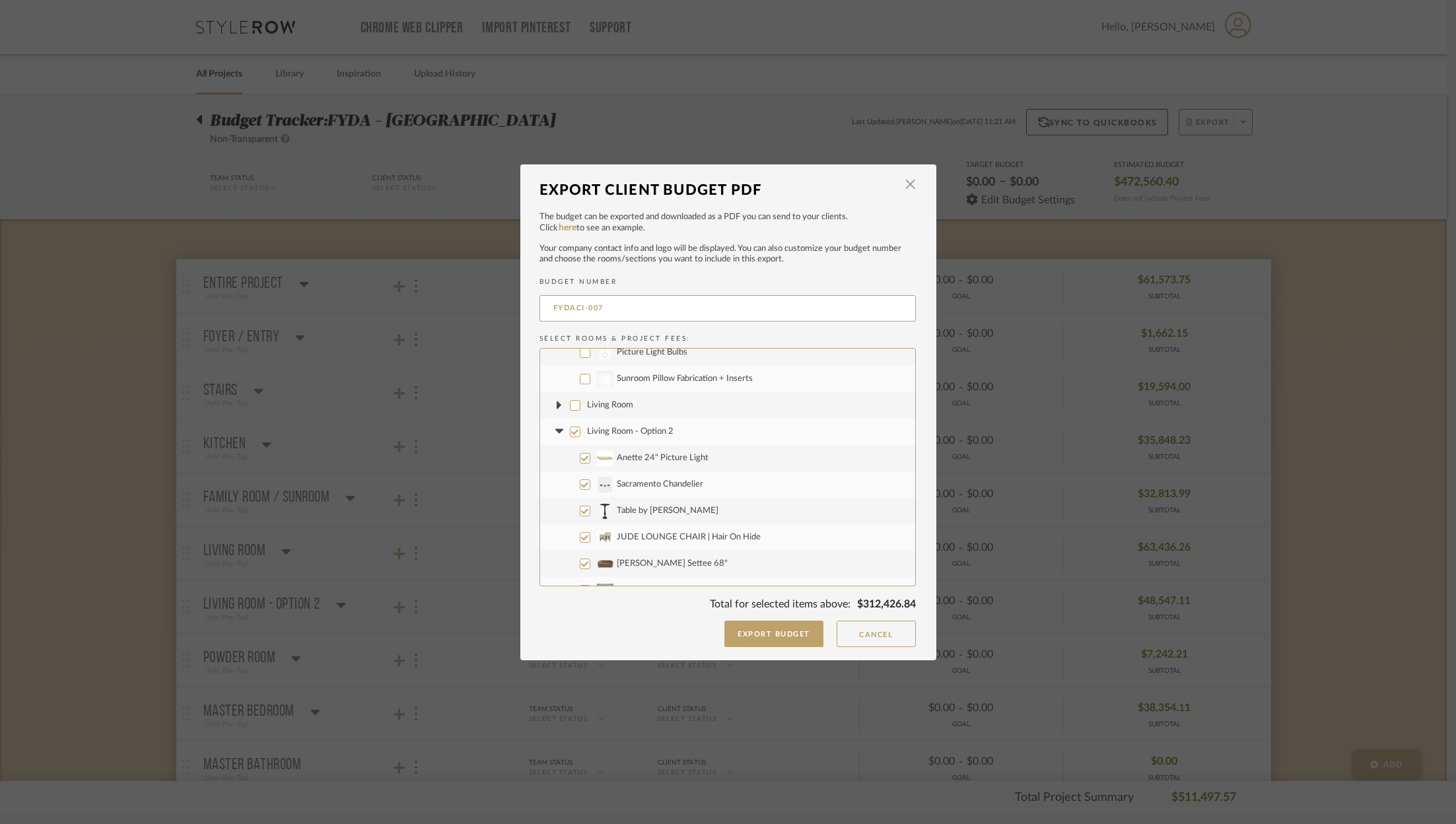
click at [580, 464] on input "Anette 24" Picture Light" at bounding box center [585, 458] width 11 height 11
checkbox input "false"
drag, startPoint x: 579, startPoint y: 484, endPoint x: 562, endPoint y: 492, distance: 18.8
click at [580, 484] on input "Sacramento Chandelier" at bounding box center [585, 485] width 11 height 11
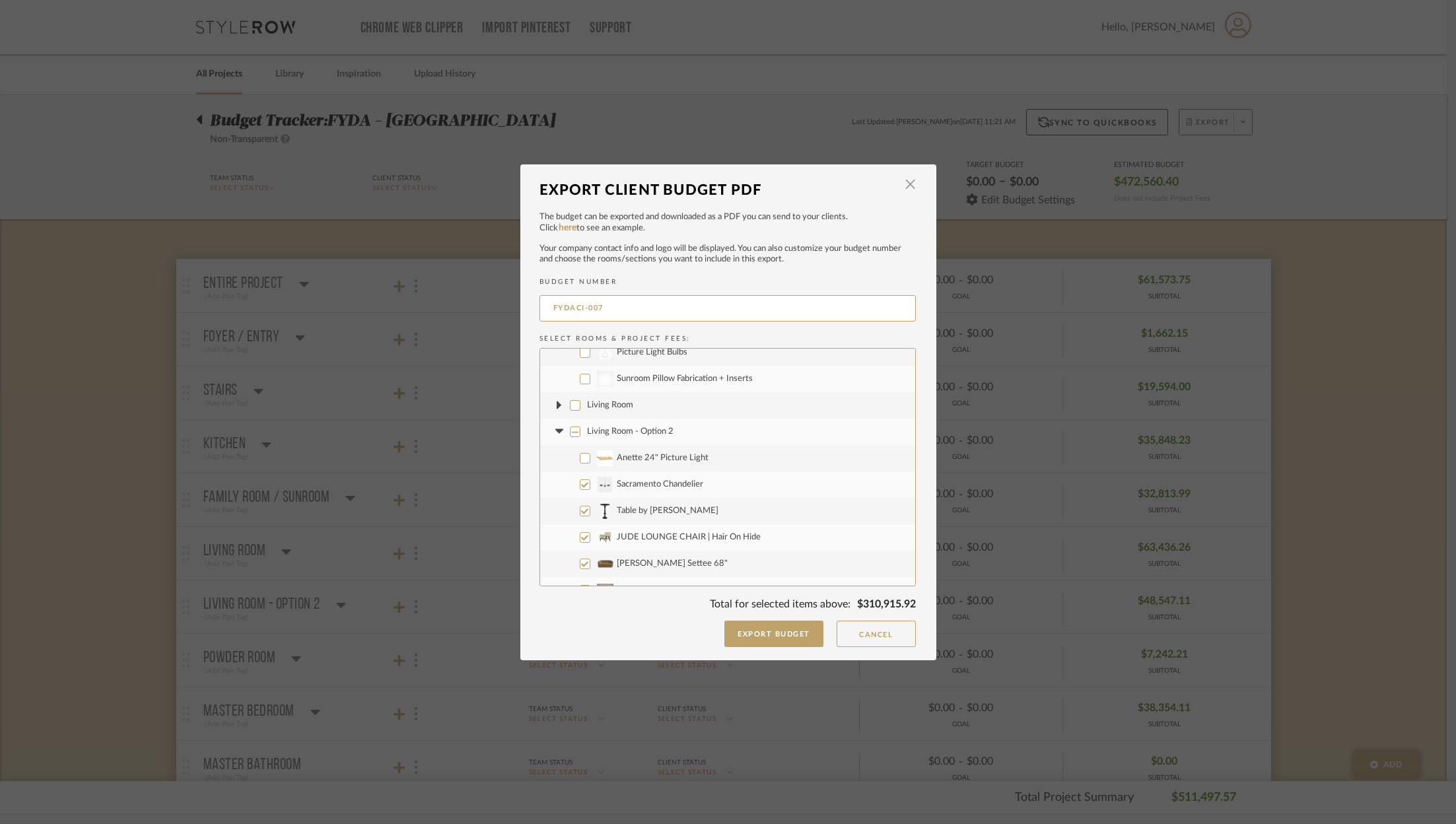
checkbox input "false"
click at [583, 461] on input "Fireplace Insert" at bounding box center [585, 459] width 11 height 11
checkbox input "false"
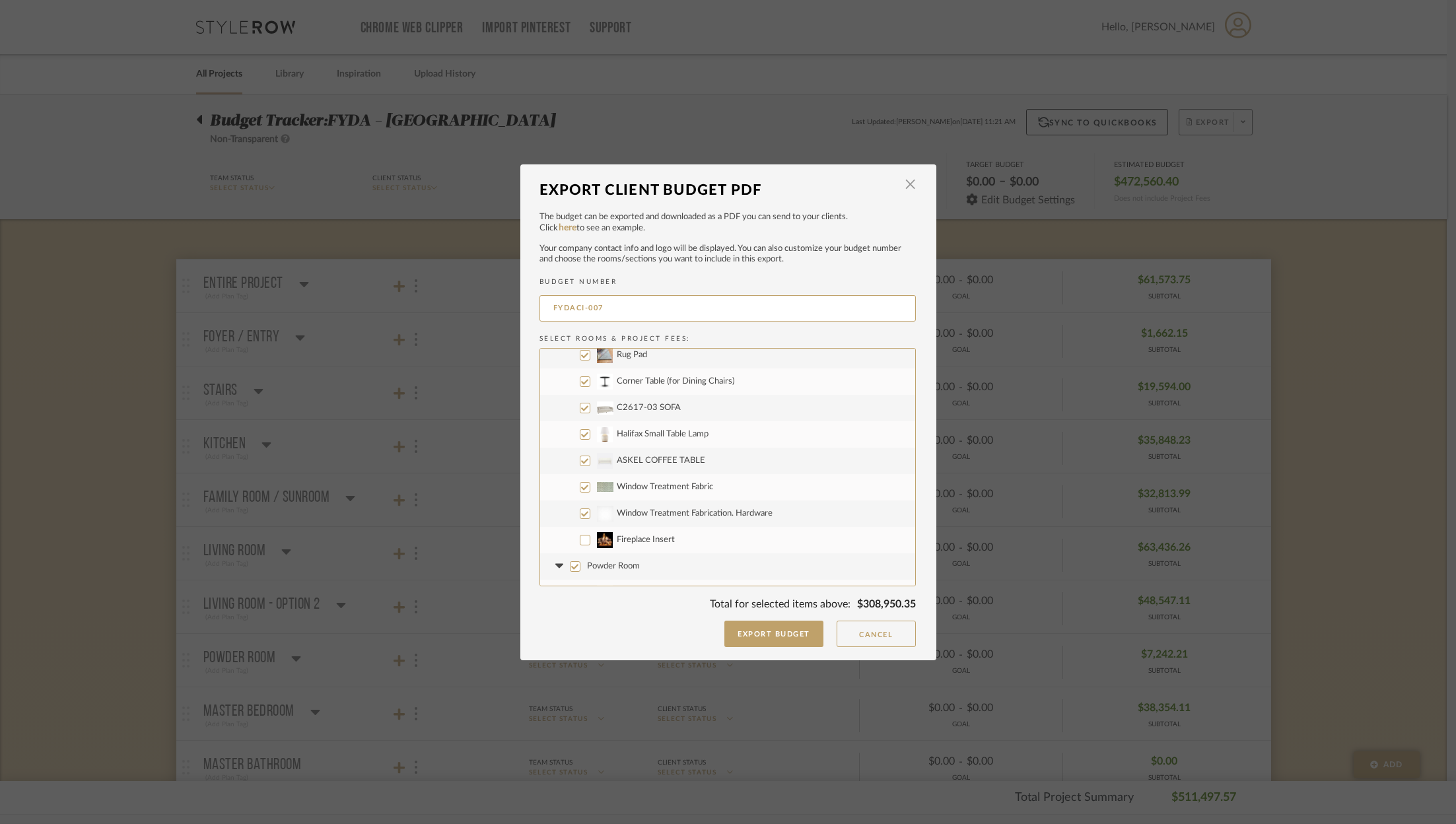
click at [573, 565] on input "Powder Room" at bounding box center [575, 567] width 11 height 11
checkbox input "false"
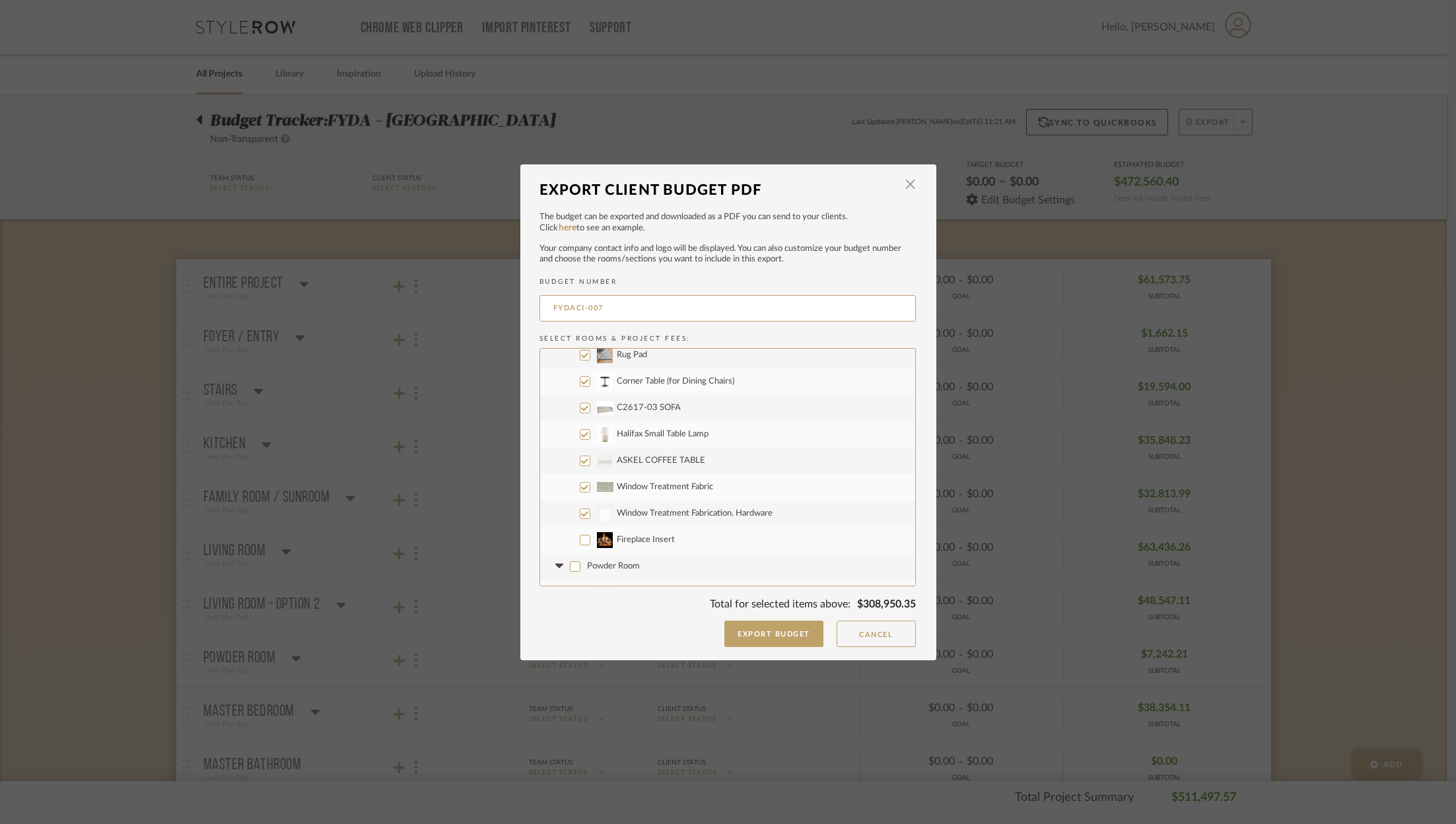
checkbox input "false"
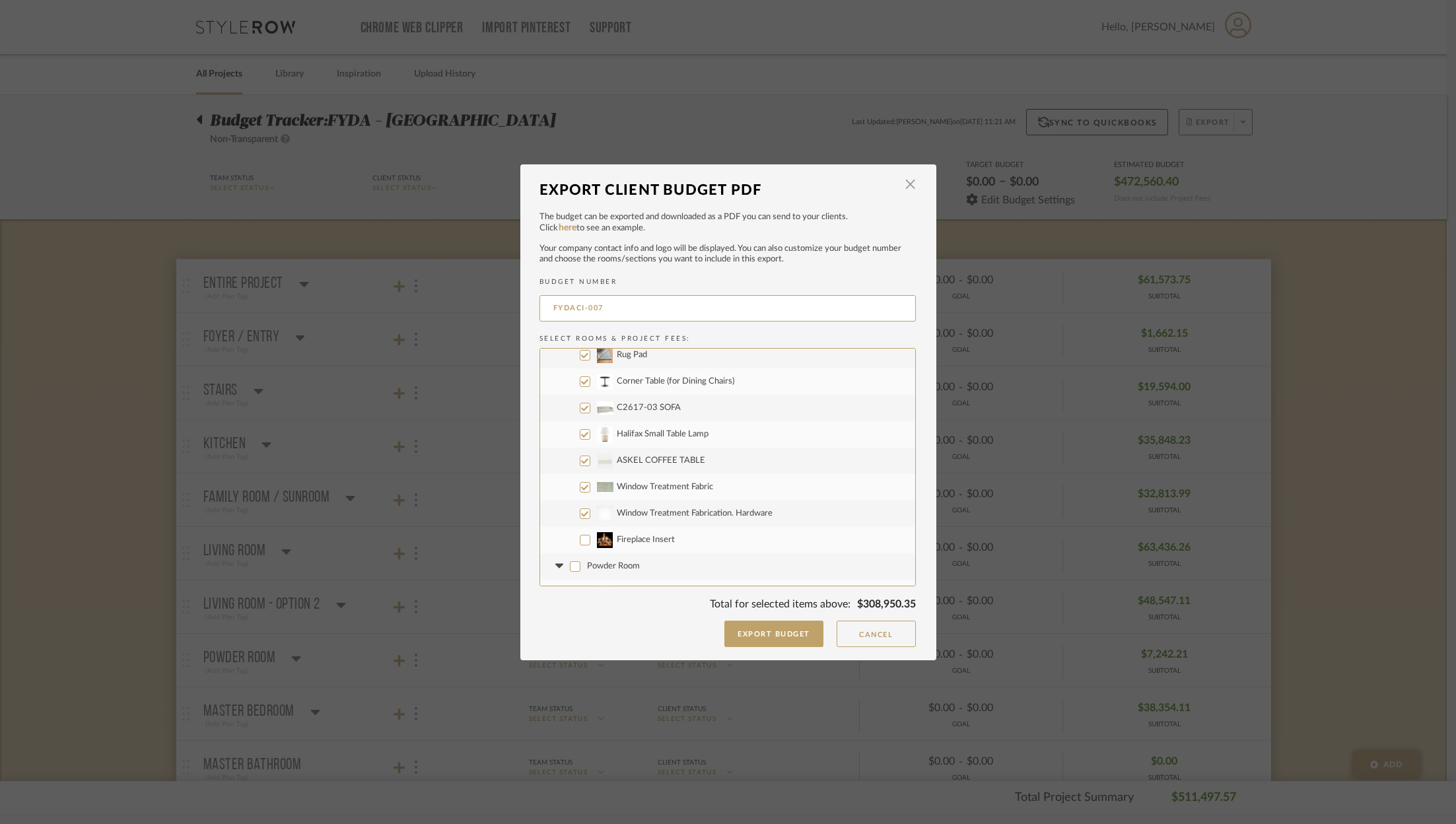
checkbox input "false"
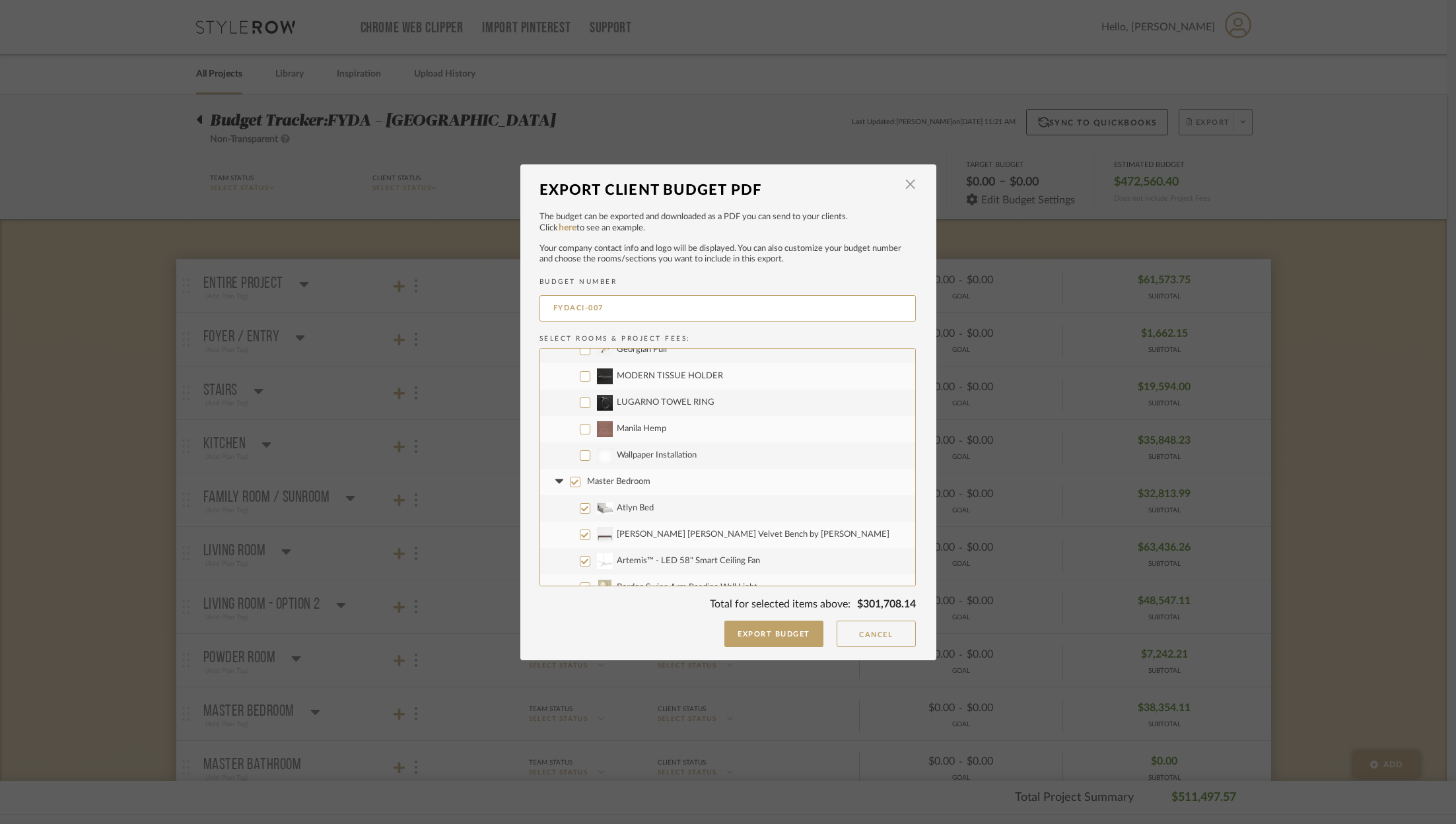
scroll to position [1710, 0]
click at [643, 418] on span "Wallpaper Installation" at bounding box center [656, 422] width 80 height 8
click at [590, 418] on input "Wallpaper Installation" at bounding box center [585, 422] width 11 height 11
checkbox input "true"
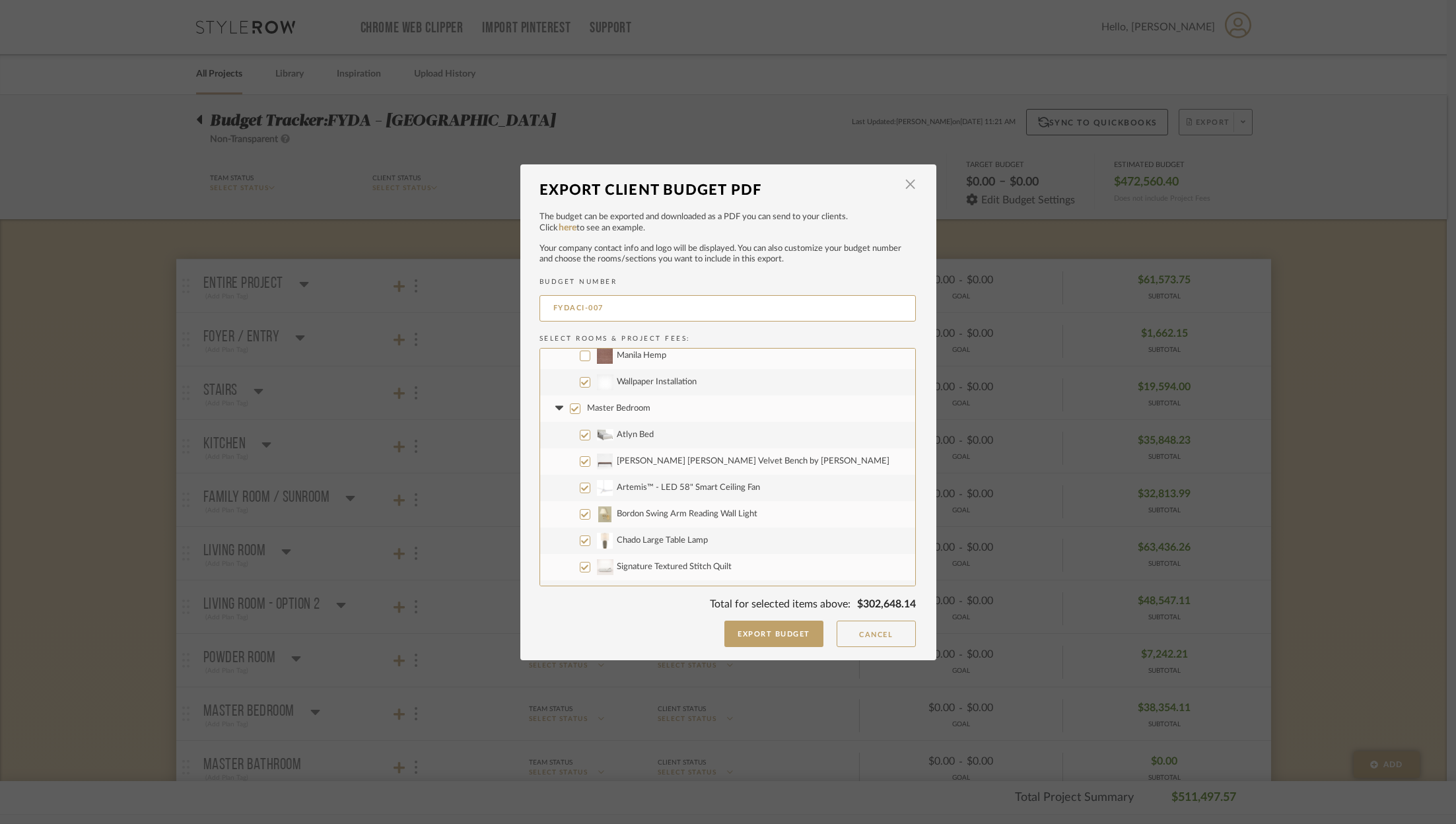
scroll to position [1754, 0]
click at [882, 637] on button "Cancel" at bounding box center [876, 634] width 80 height 27
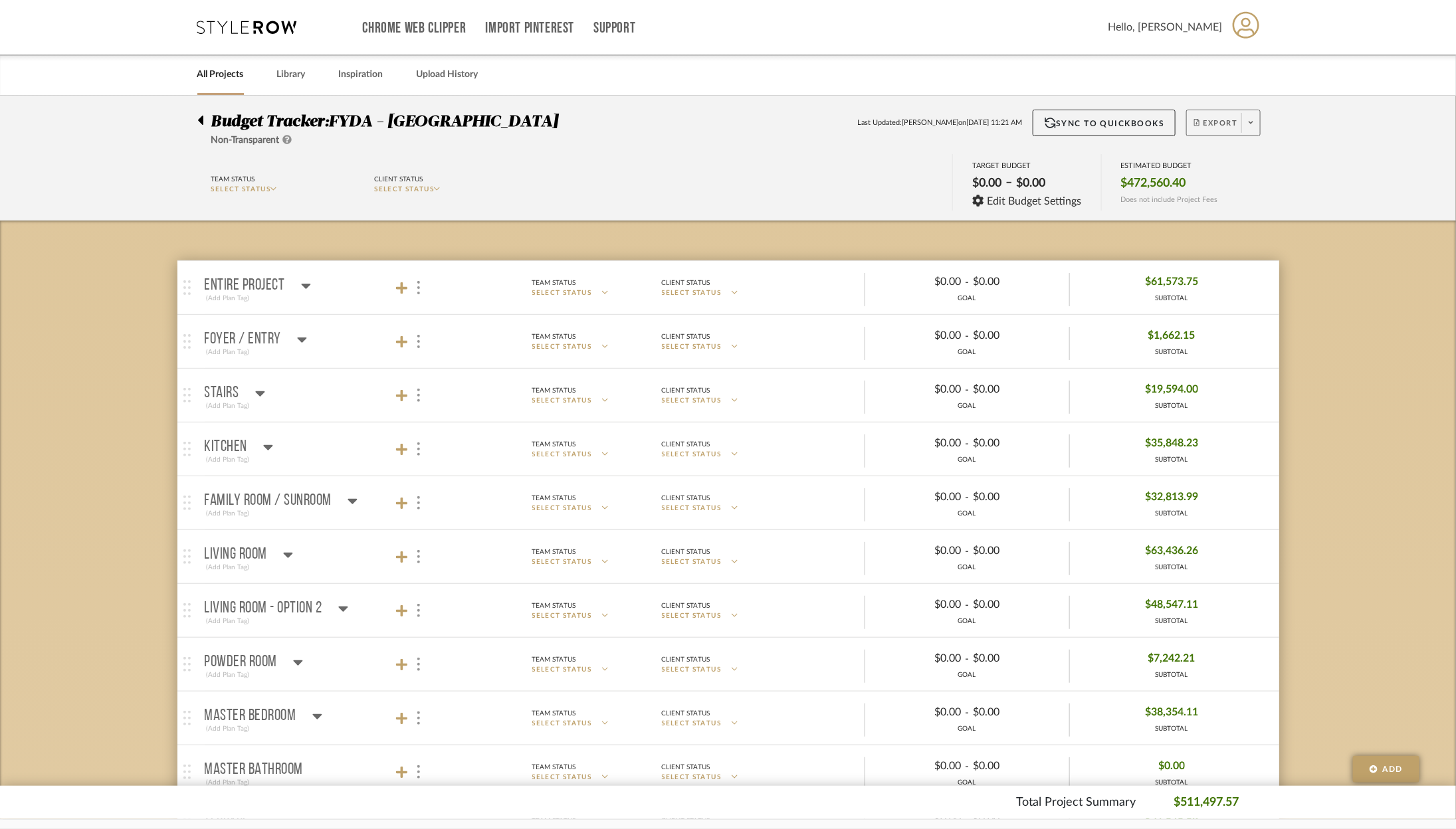
click at [1261, 119] on div "Budget Tracker: FYDA - 655 City Park Non-Transparent Last Updated: Ashley Furno…" at bounding box center [728, 128] width 1101 height 38
click at [1254, 124] on span at bounding box center [1251, 123] width 18 height 20
click at [1242, 156] on span "Export PDF" at bounding box center [1247, 160] width 99 height 12
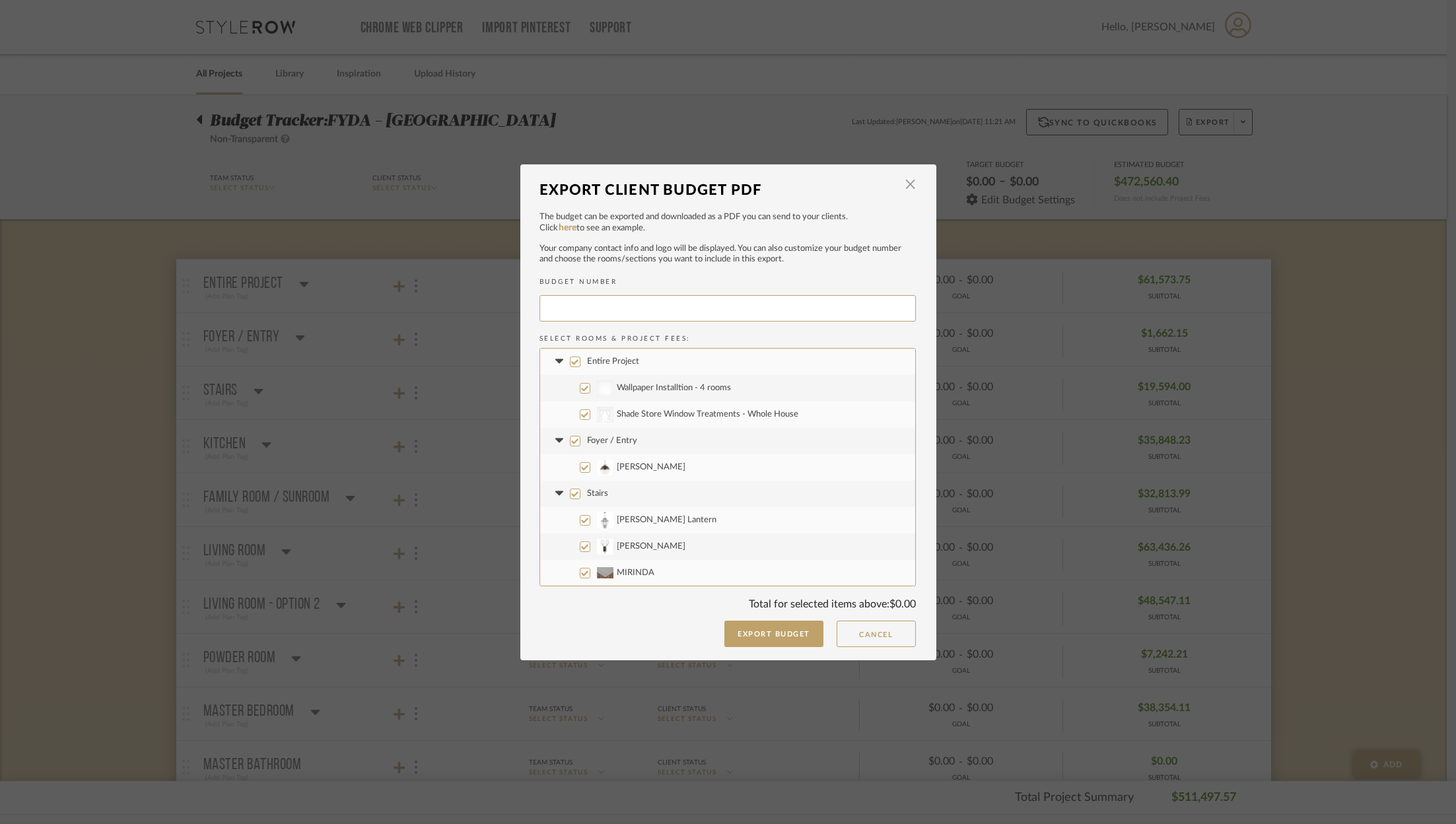
type input "FYDACI-007"
click at [570, 445] on input "Foyer / Entry" at bounding box center [575, 441] width 11 height 11
checkbox input "false"
click at [570, 360] on input "Entire Project" at bounding box center [575, 362] width 11 height 11
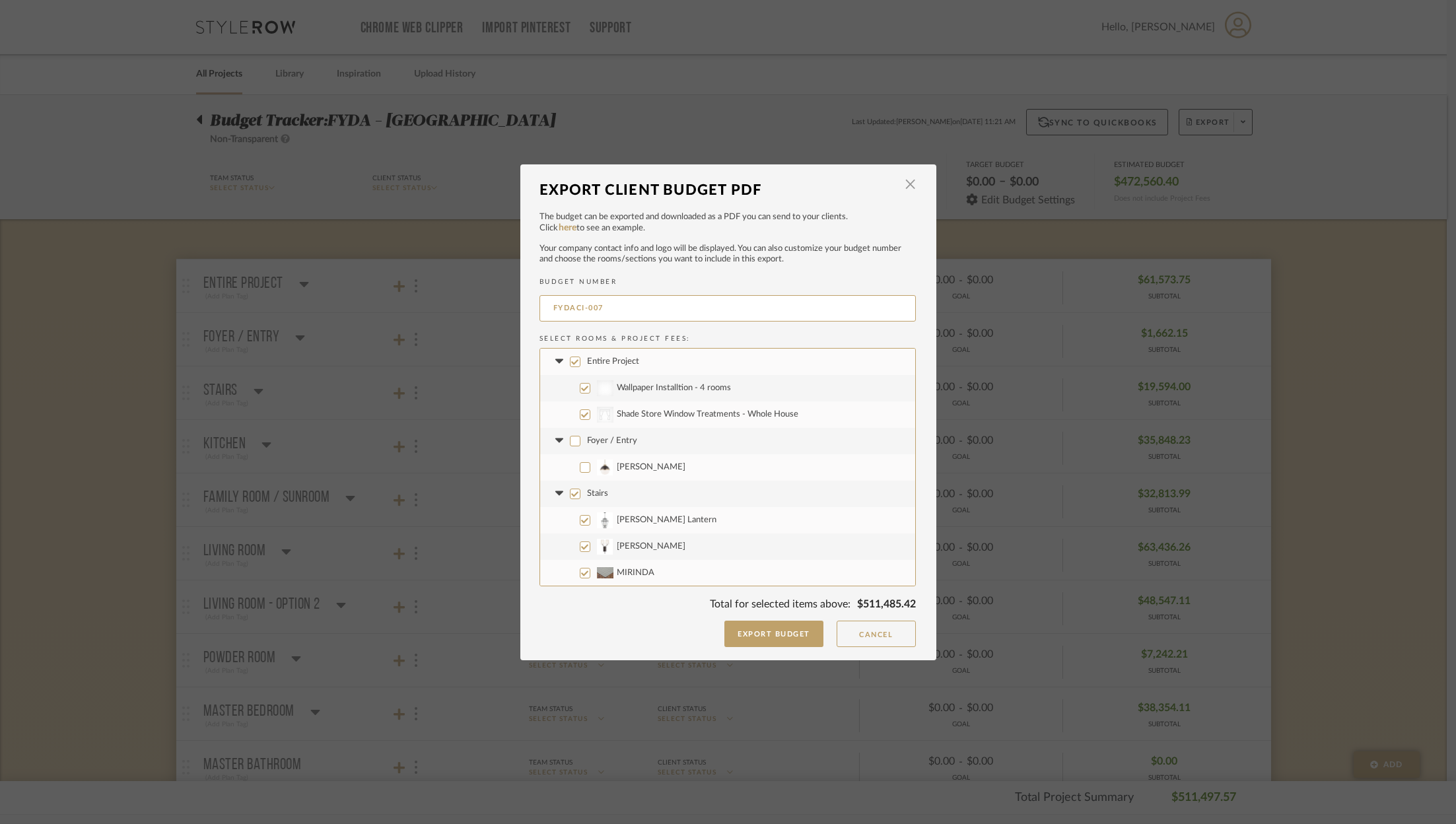
checkbox input "false"
click at [570, 438] on input "Stairs" at bounding box center [575, 435] width 11 height 11
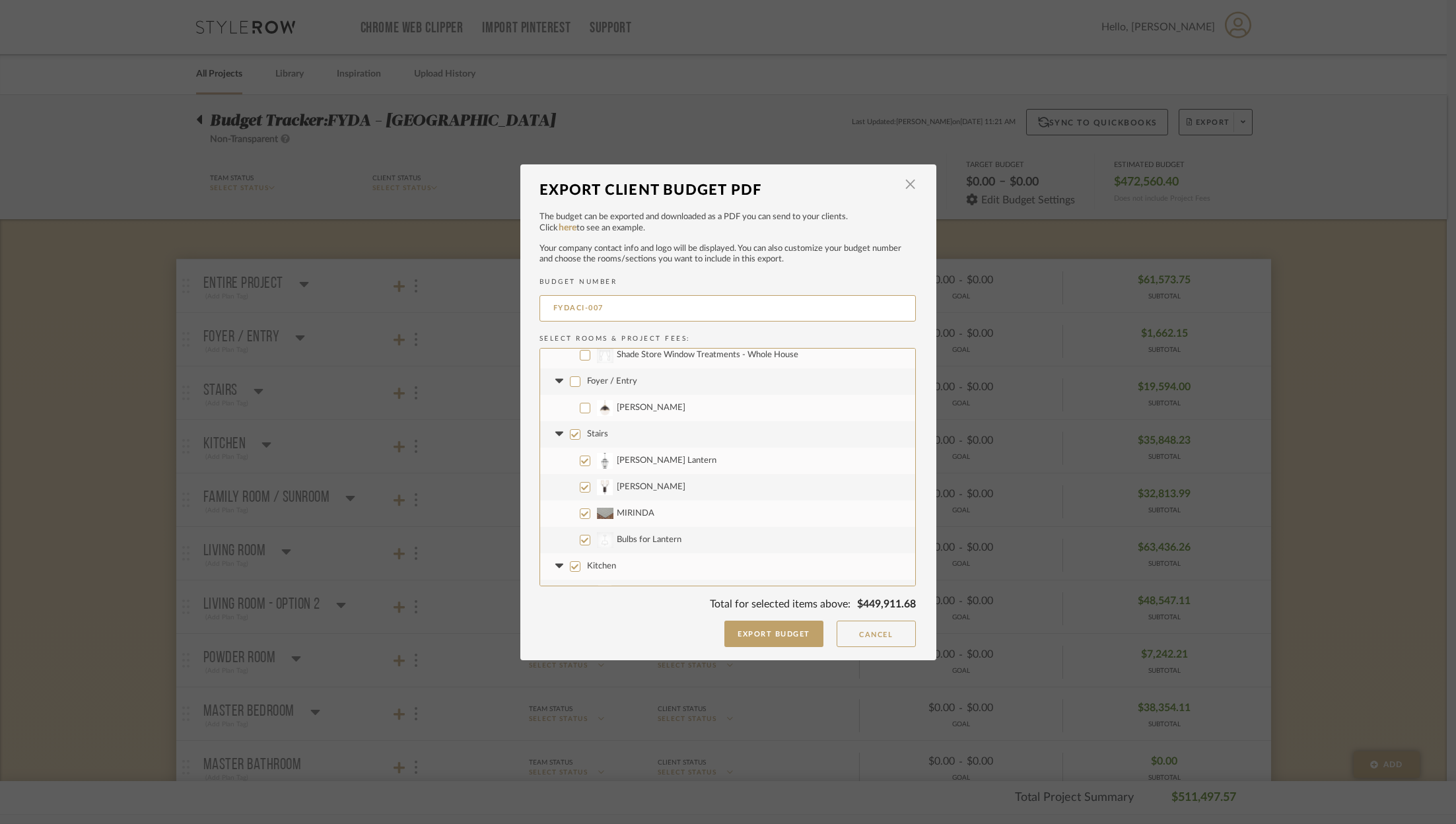
checkbox input "false"
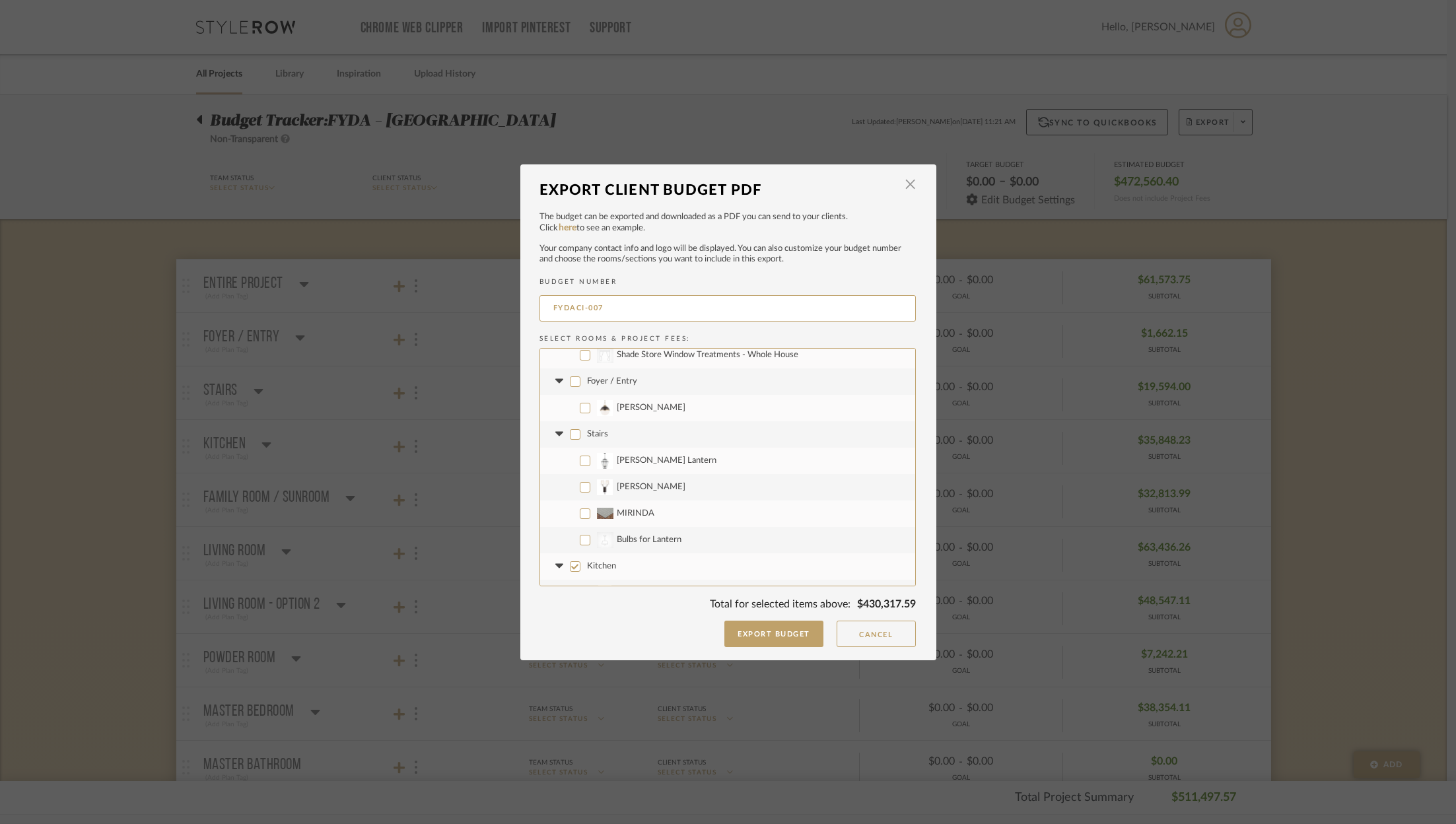
drag, startPoint x: 579, startPoint y: 516, endPoint x: 566, endPoint y: 516, distance: 13.0
click at [580, 516] on input "MIRINDA" at bounding box center [585, 514] width 11 height 11
checkbox input "true"
click at [570, 471] on input "Kitchen" at bounding box center [575, 474] width 11 height 11
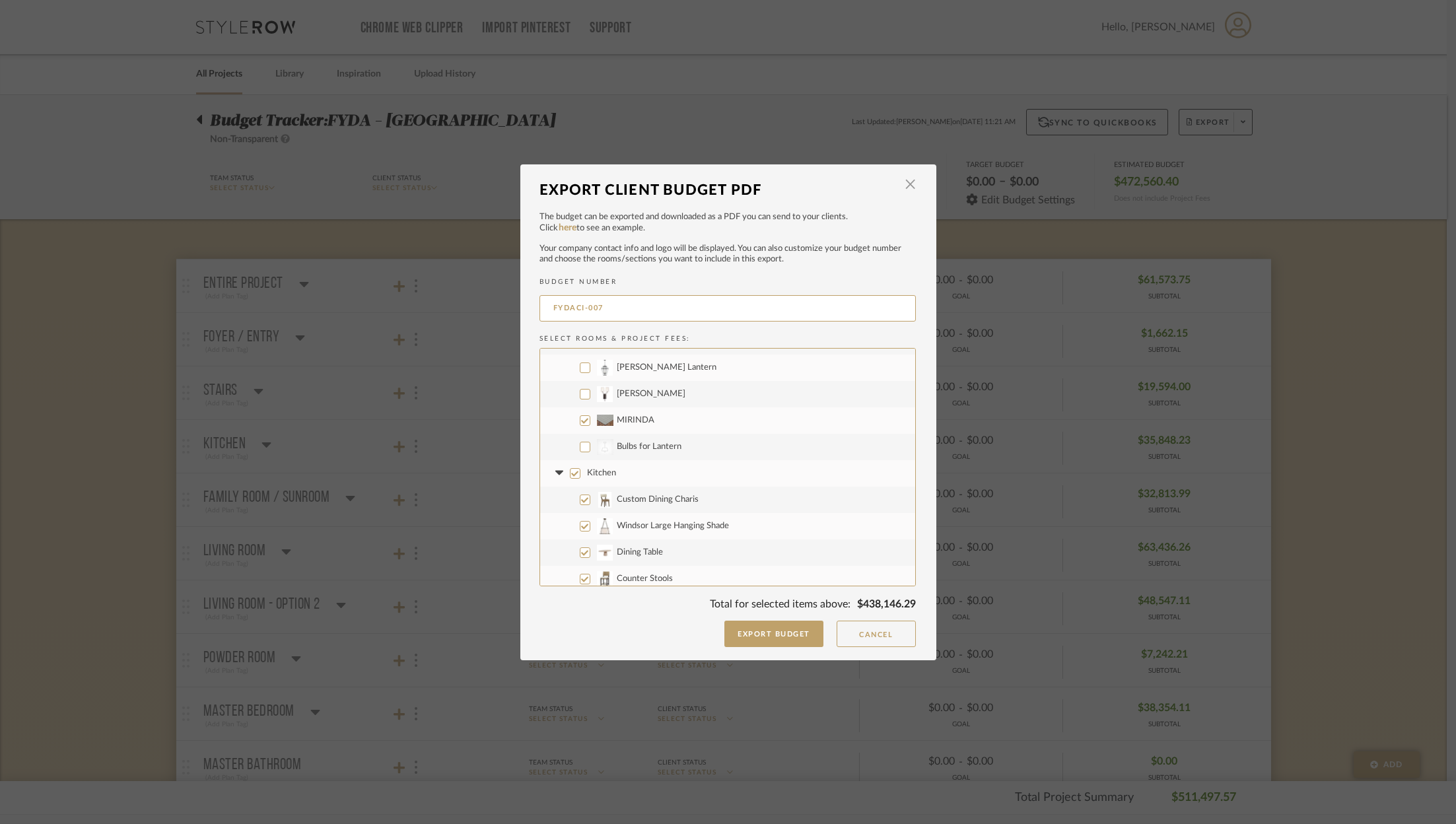
checkbox input "false"
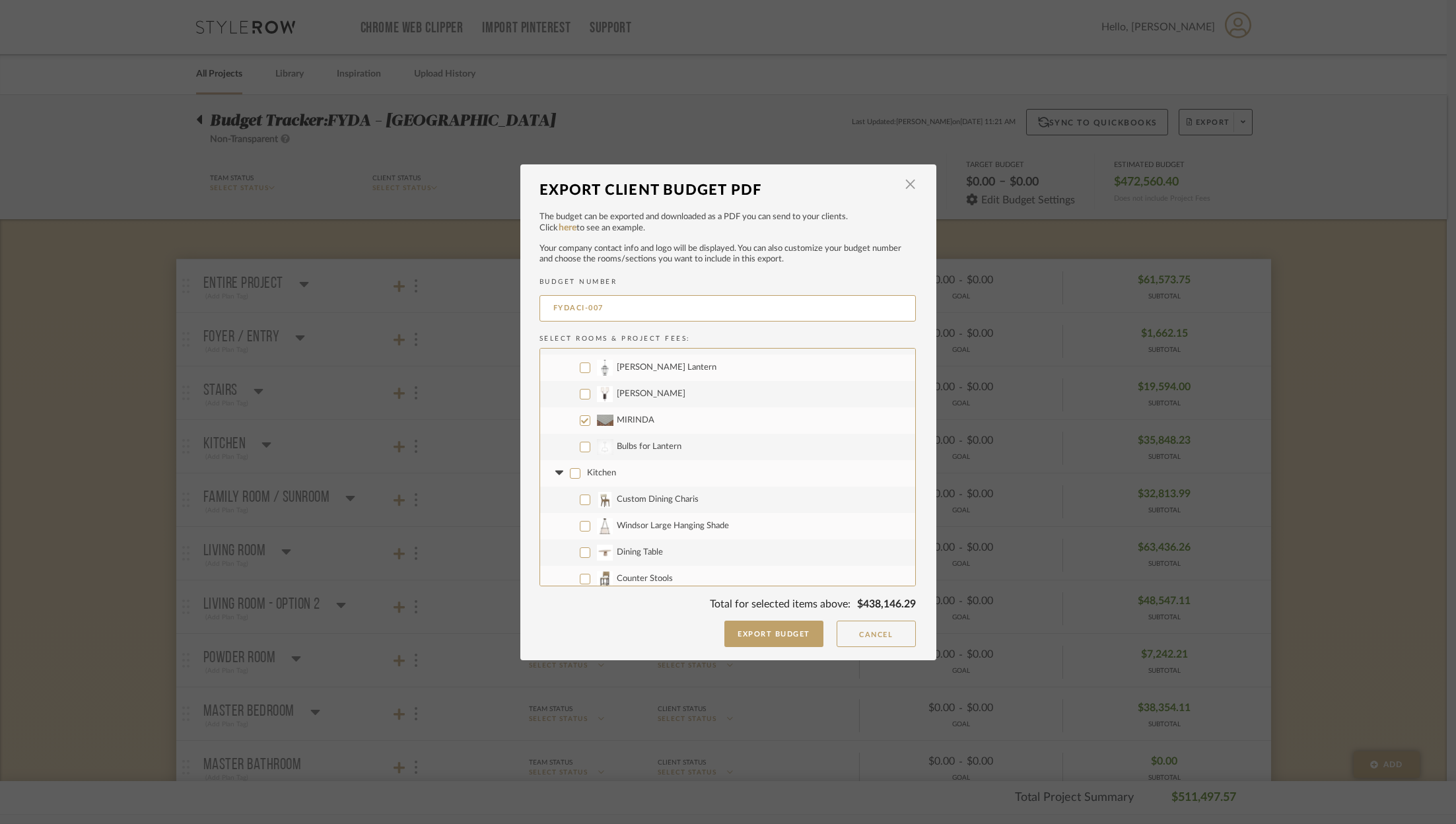
checkbox input "false"
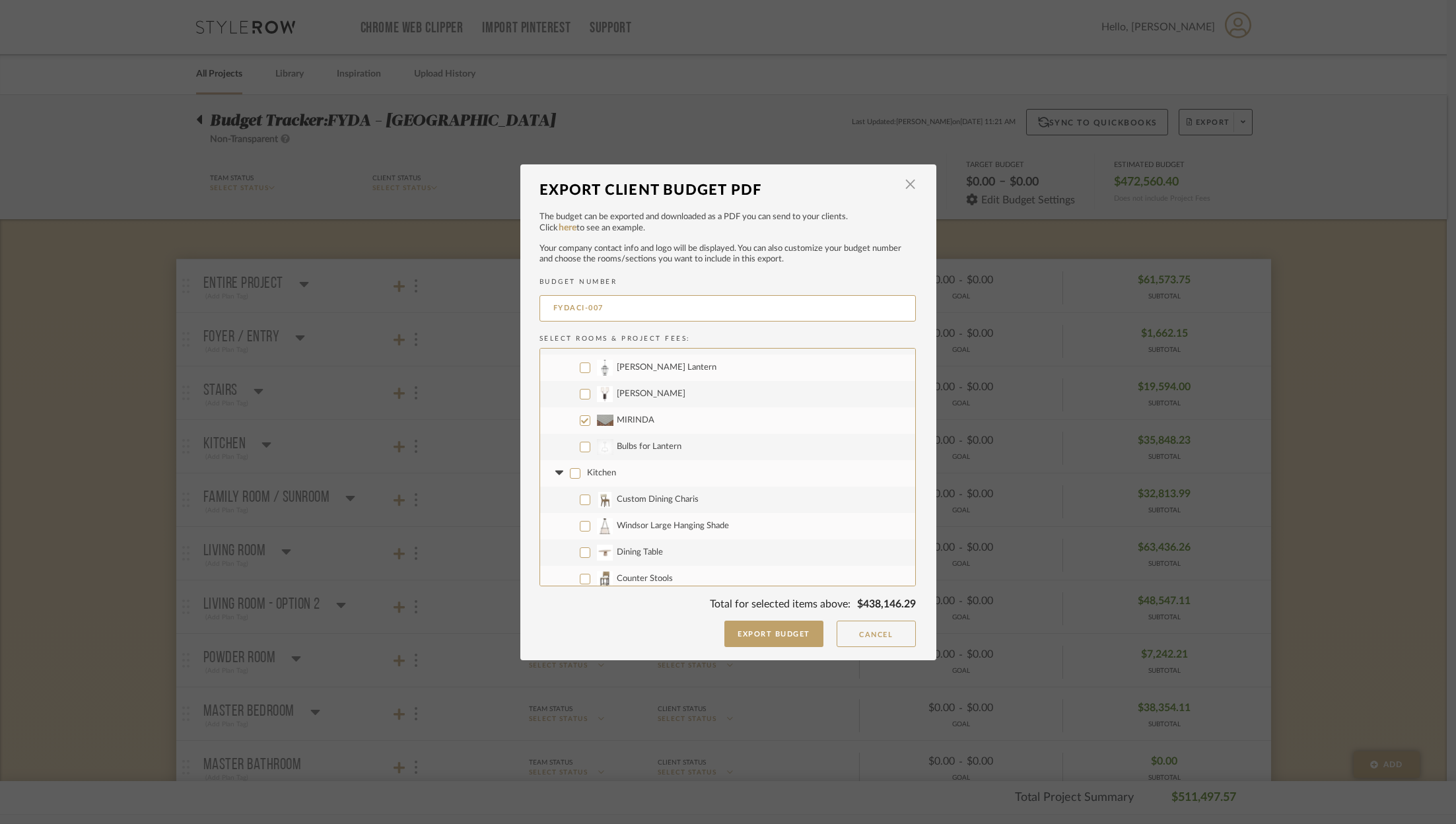
checkbox input "false"
click at [646, 434] on label "Window Treatment - New Option" at bounding box center [727, 423] width 375 height 27
click at [590, 428] on input "Window Treatment - New Option" at bounding box center [585, 423] width 11 height 11
checkbox input "true"
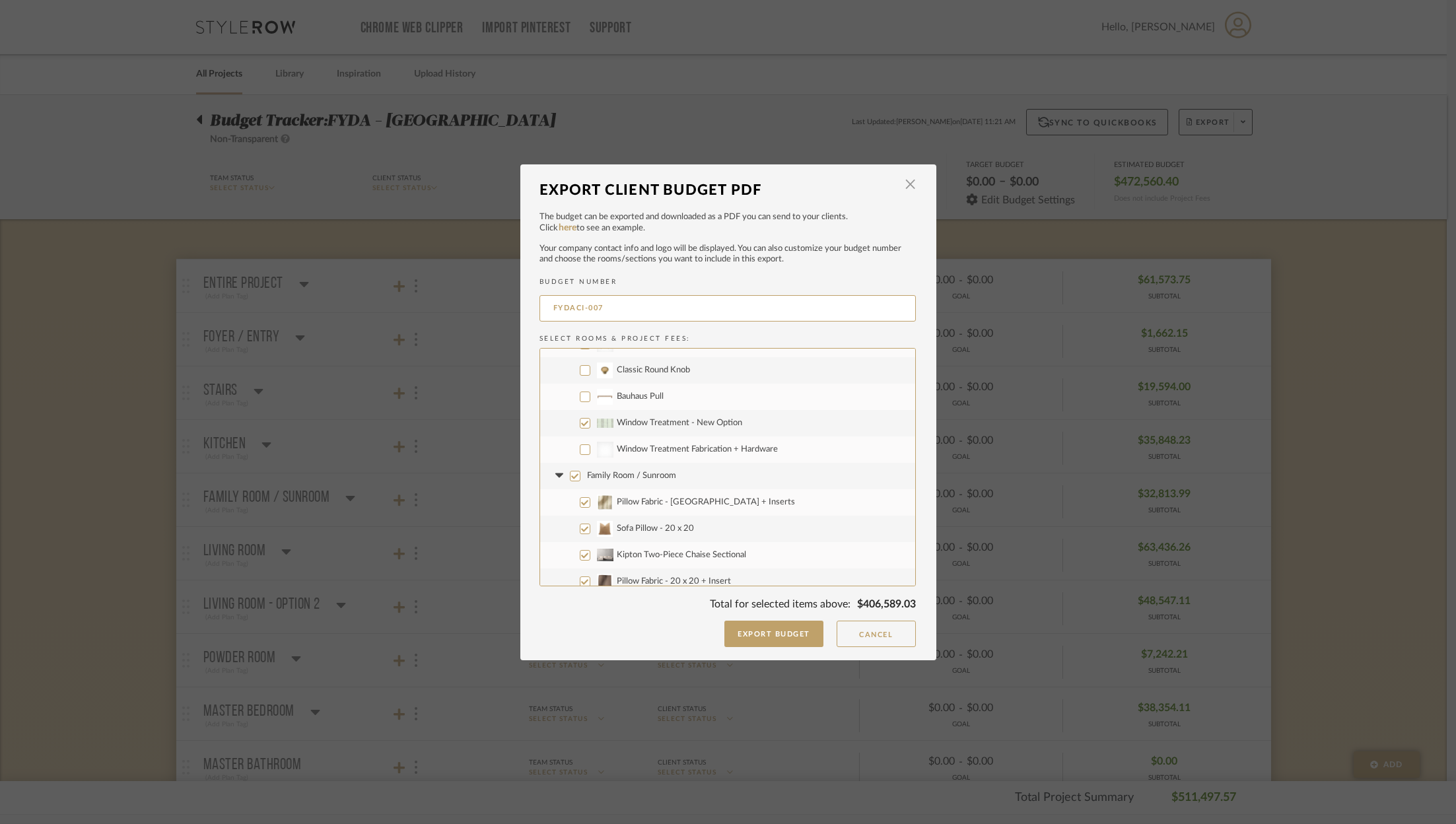
click at [648, 443] on label "Window Treatment Fabrication + Hardware" at bounding box center [727, 450] width 375 height 27
click at [590, 445] on input "Window Treatment Fabrication + Hardware" at bounding box center [585, 450] width 11 height 11
click at [570, 484] on input "Family Room / Sunroom" at bounding box center [575, 486] width 11 height 11
click at [630, 514] on span "Pillow Fabric - [GEOGRAPHIC_DATA] + Inserts" at bounding box center [705, 511] width 178 height 8
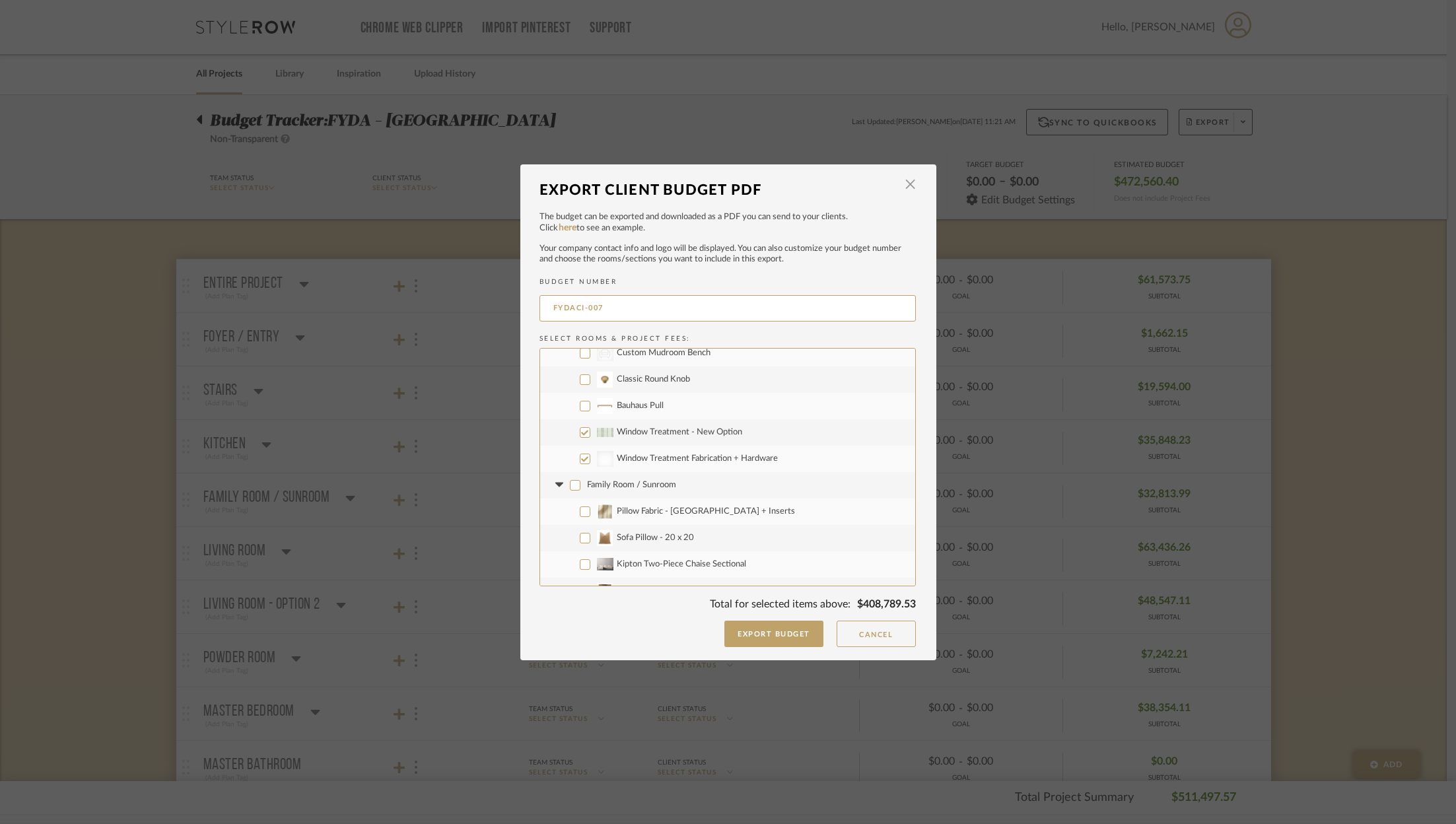
click at [590, 514] on input "Pillow Fabric - [GEOGRAPHIC_DATA] + Inserts" at bounding box center [585, 512] width 11 height 11
click at [652, 534] on span "Sofa Pillow - 20 x 20" at bounding box center [655, 538] width 77 height 8
click at [590, 534] on input "Sofa Pillow - 20 x 20" at bounding box center [585, 539] width 11 height 11
drag, startPoint x: 675, startPoint y: 555, endPoint x: 730, endPoint y: 547, distance: 55.6
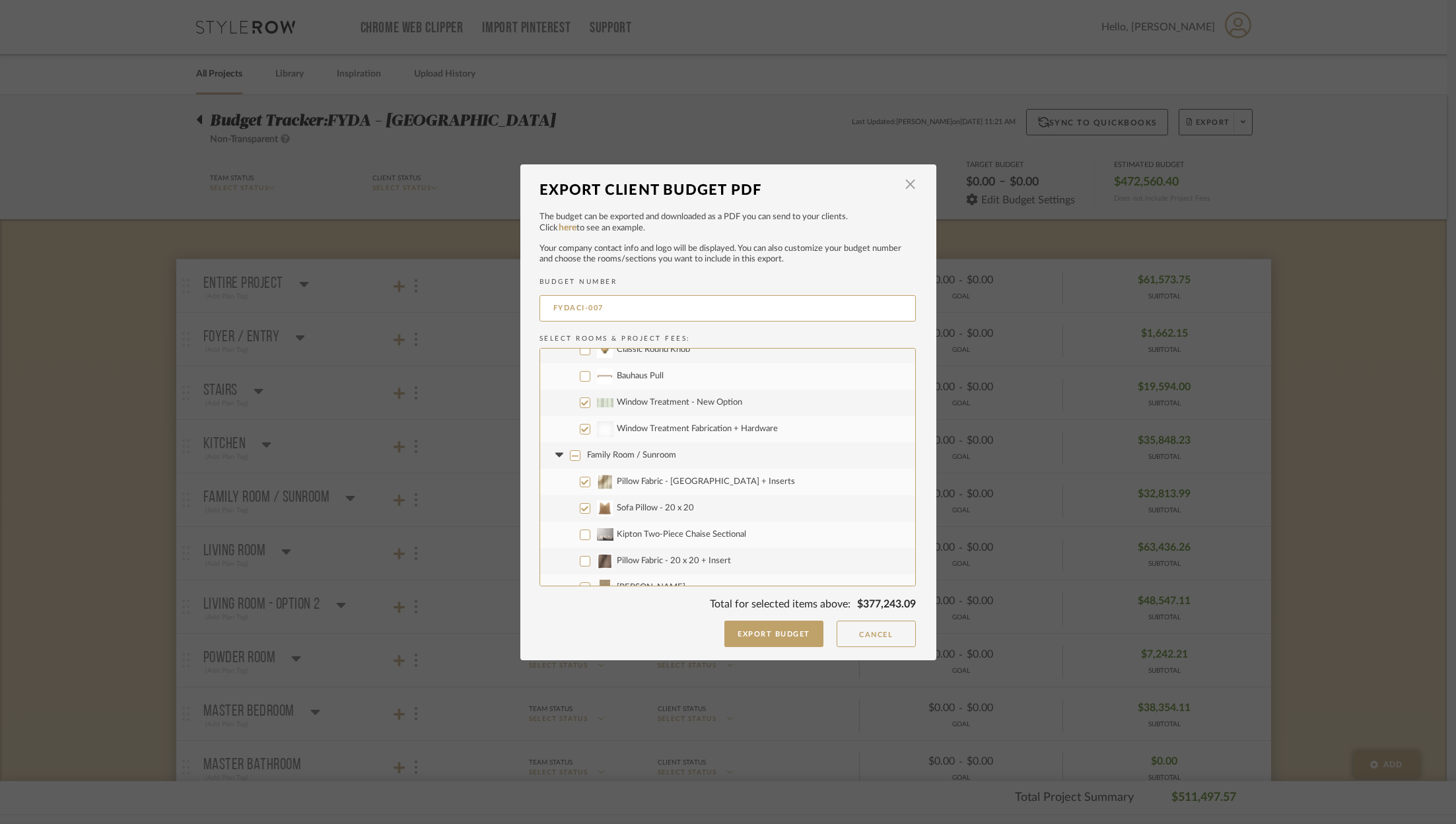
click at [675, 555] on label "Pillow Fabric - 20 x 20 + Insert" at bounding box center [727, 562] width 375 height 27
click at [590, 556] on input "Pillow Fabric - 20 x 20 + Insert" at bounding box center [585, 562] width 11 height 11
click at [594, 452] on span "Living Room" at bounding box center [609, 448] width 46 height 8
click at [580, 452] on input "Living Room" at bounding box center [575, 449] width 11 height 11
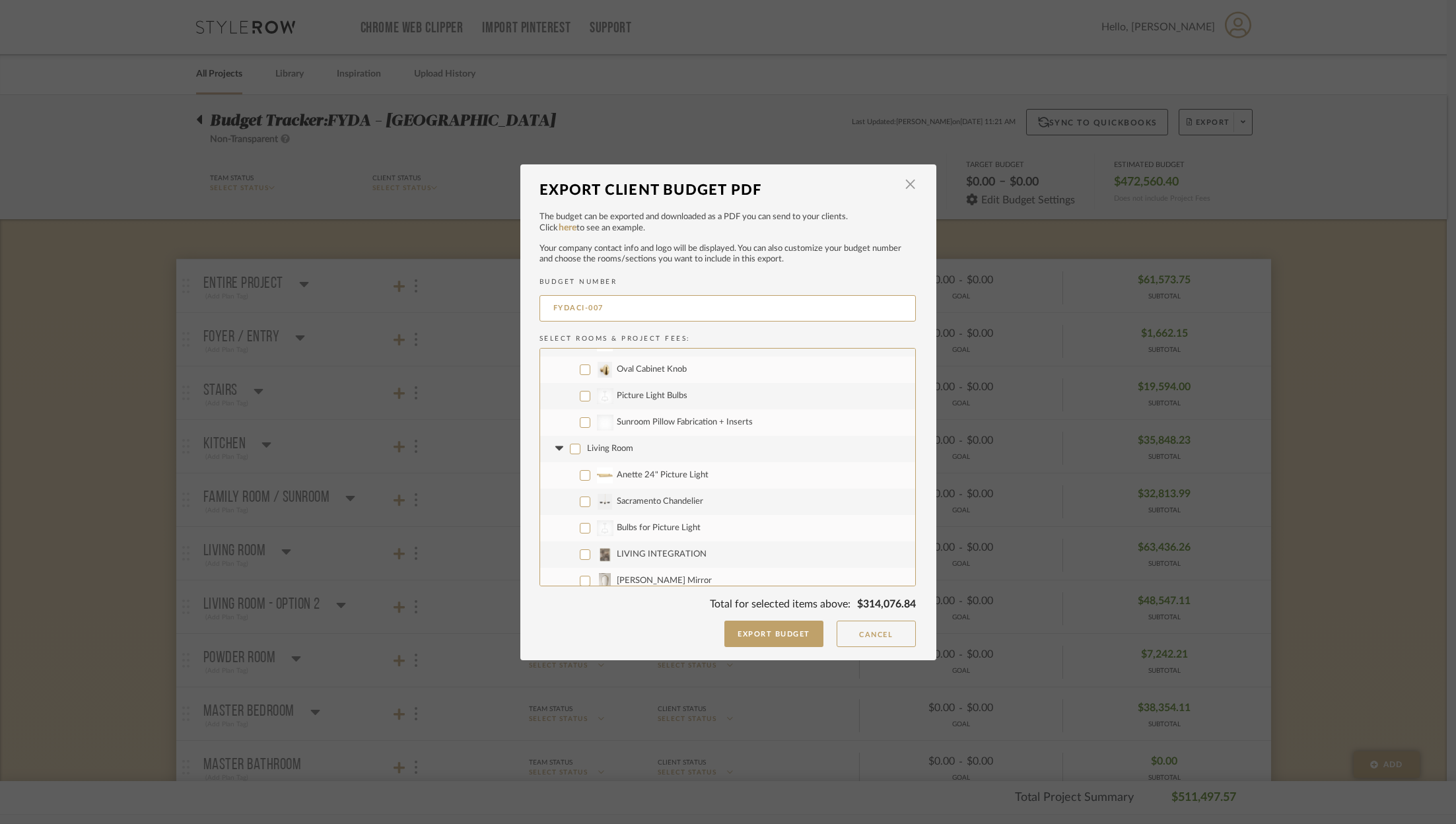
click at [553, 447] on icon at bounding box center [560, 449] width 14 height 5
click at [580, 379] on input "Anette 24" Picture Light" at bounding box center [585, 376] width 11 height 11
click at [580, 403] on input "Sacramento Chandelier" at bounding box center [585, 403] width 11 height 11
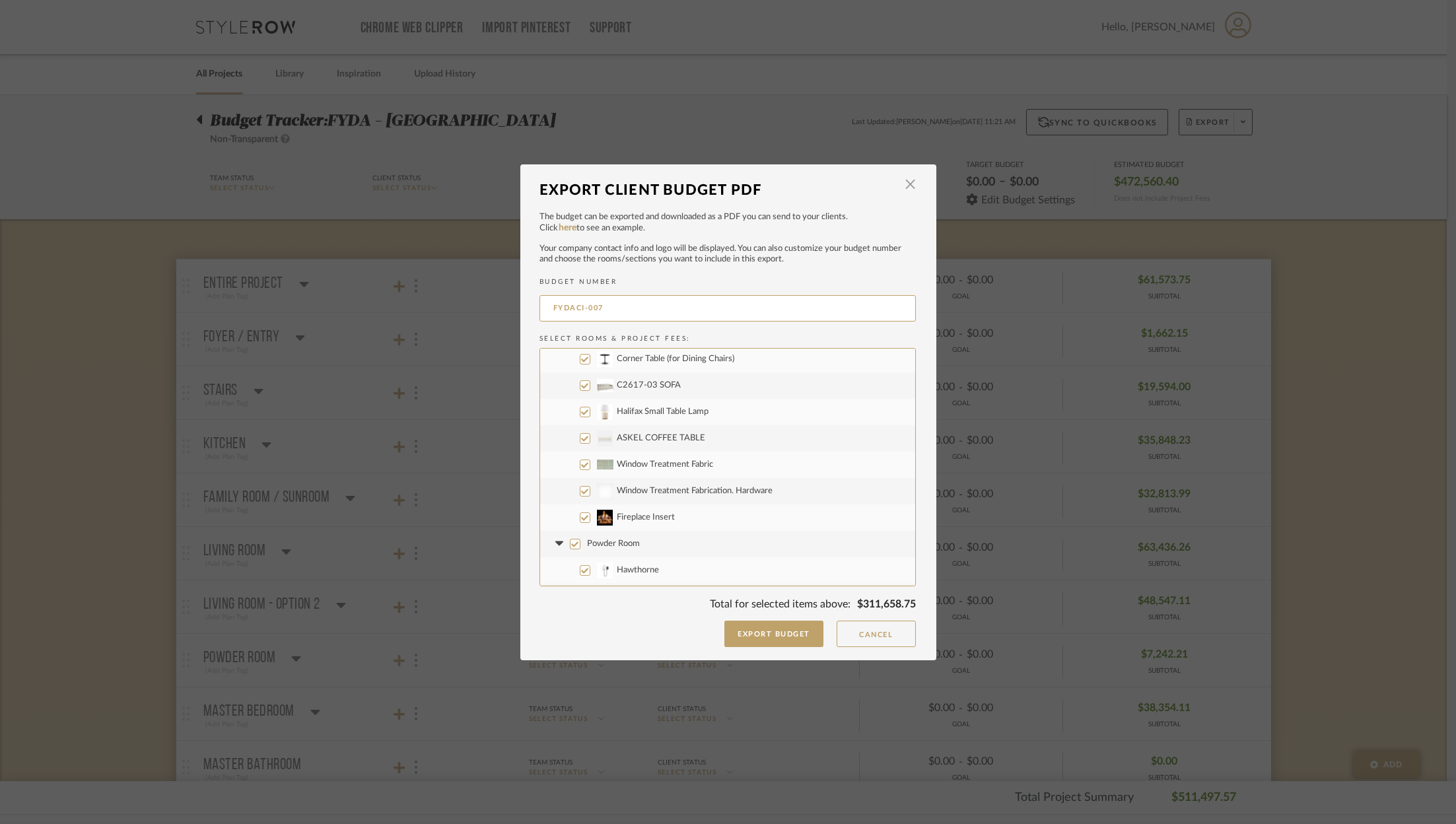
drag, startPoint x: 580, startPoint y: 516, endPoint x: 563, endPoint y: 515, distance: 17.0
click at [580, 515] on input "Fireplace Insert" at bounding box center [585, 518] width 11 height 11
click at [572, 432] on input "Powder Room" at bounding box center [575, 432] width 11 height 11
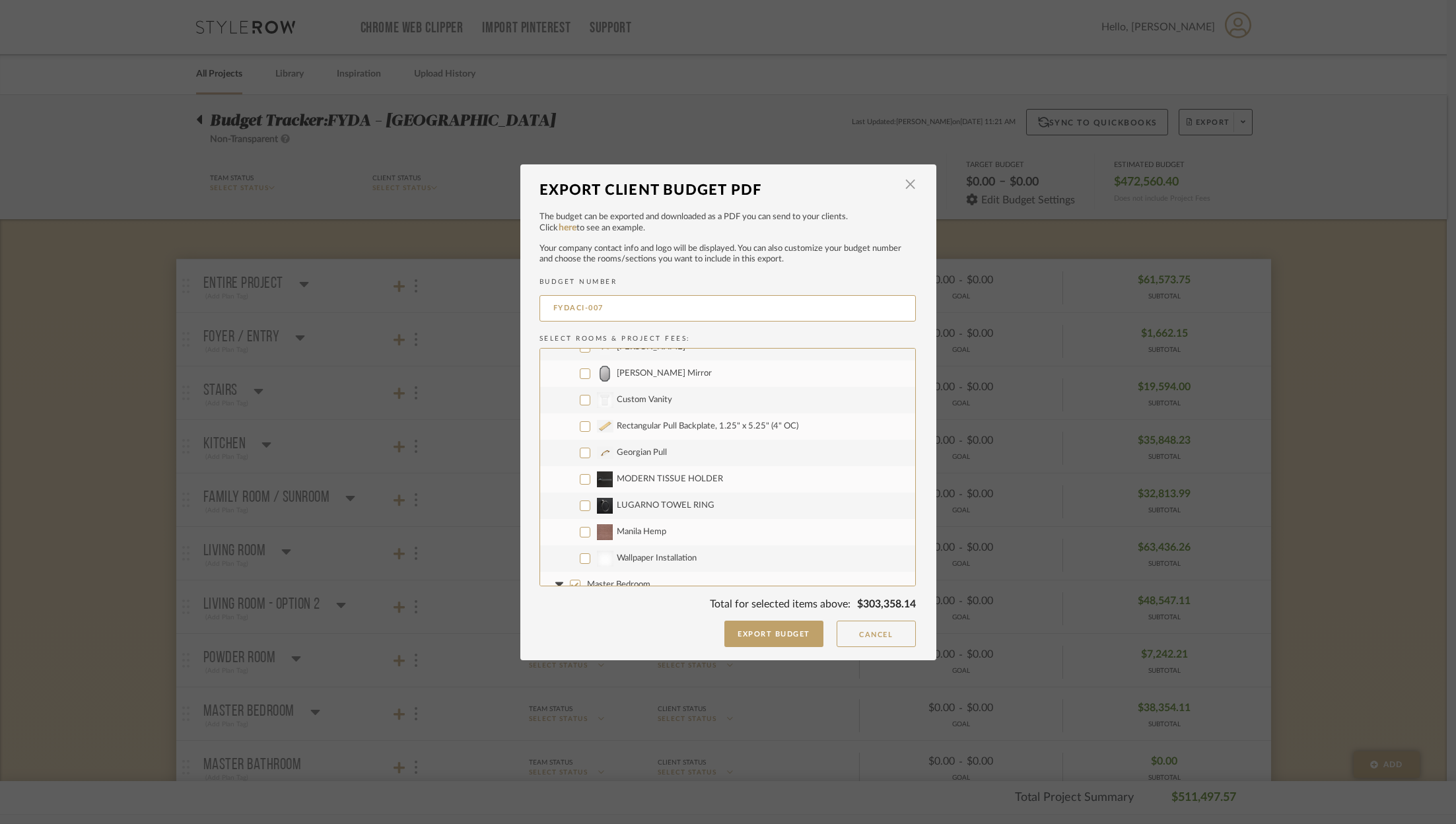
click at [580, 559] on input "Wallpaper Installation" at bounding box center [585, 559] width 11 height 11
click at [570, 378] on input "Master Bedroom" at bounding box center [575, 377] width 11 height 11
click at [596, 516] on img at bounding box center [605, 522] width 17 height 16
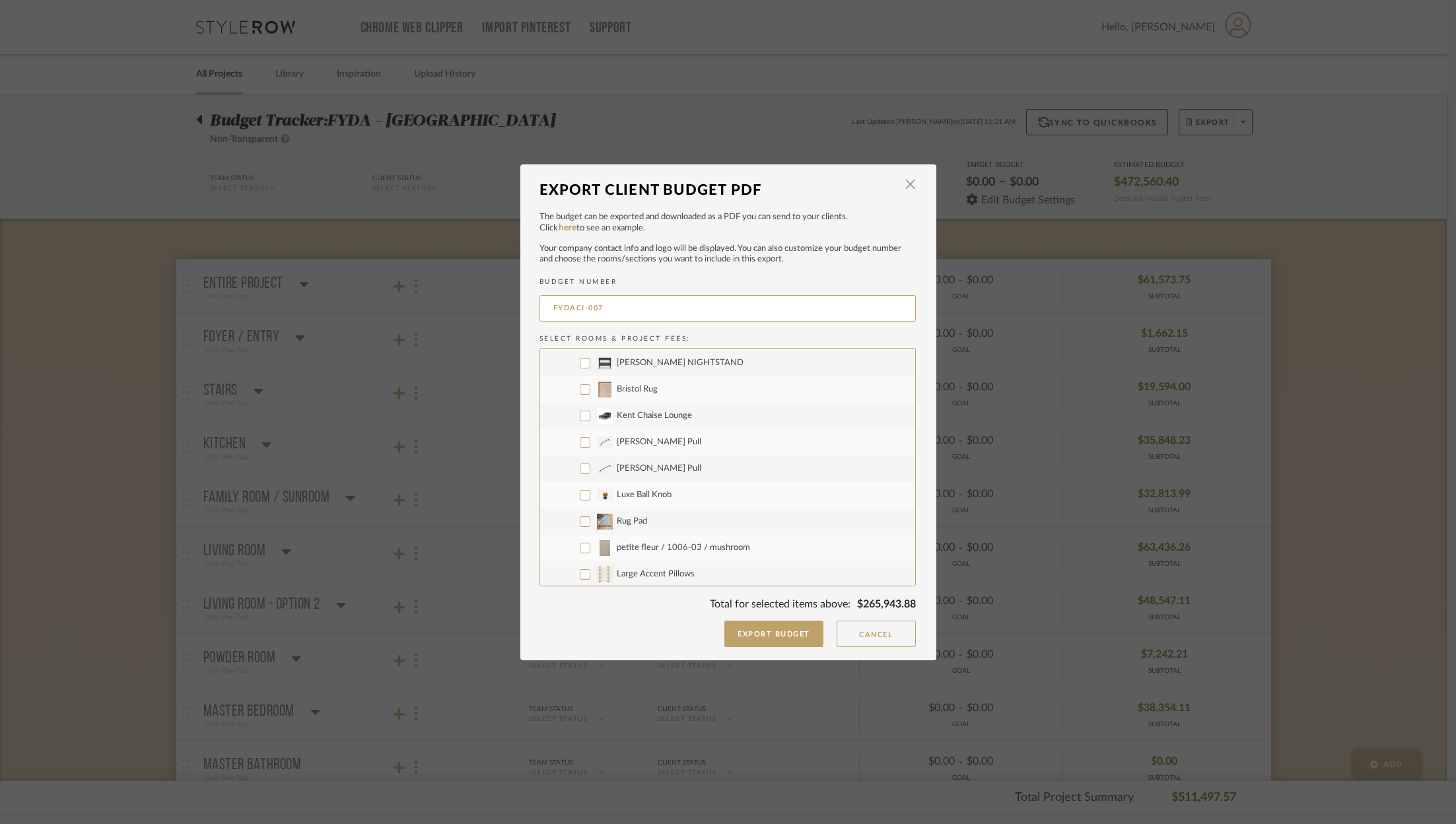
click at [590, 516] on input "Rug Pad" at bounding box center [585, 522] width 11 height 11
click at [580, 543] on input "petite fleur / 1006-03 / mushroom" at bounding box center [585, 549] width 11 height 11
click at [580, 570] on input "Large Accent Pillows" at bounding box center [585, 575] width 11 height 11
click at [574, 516] on label "Lumbar Pillow Fabric" at bounding box center [727, 513] width 375 height 27
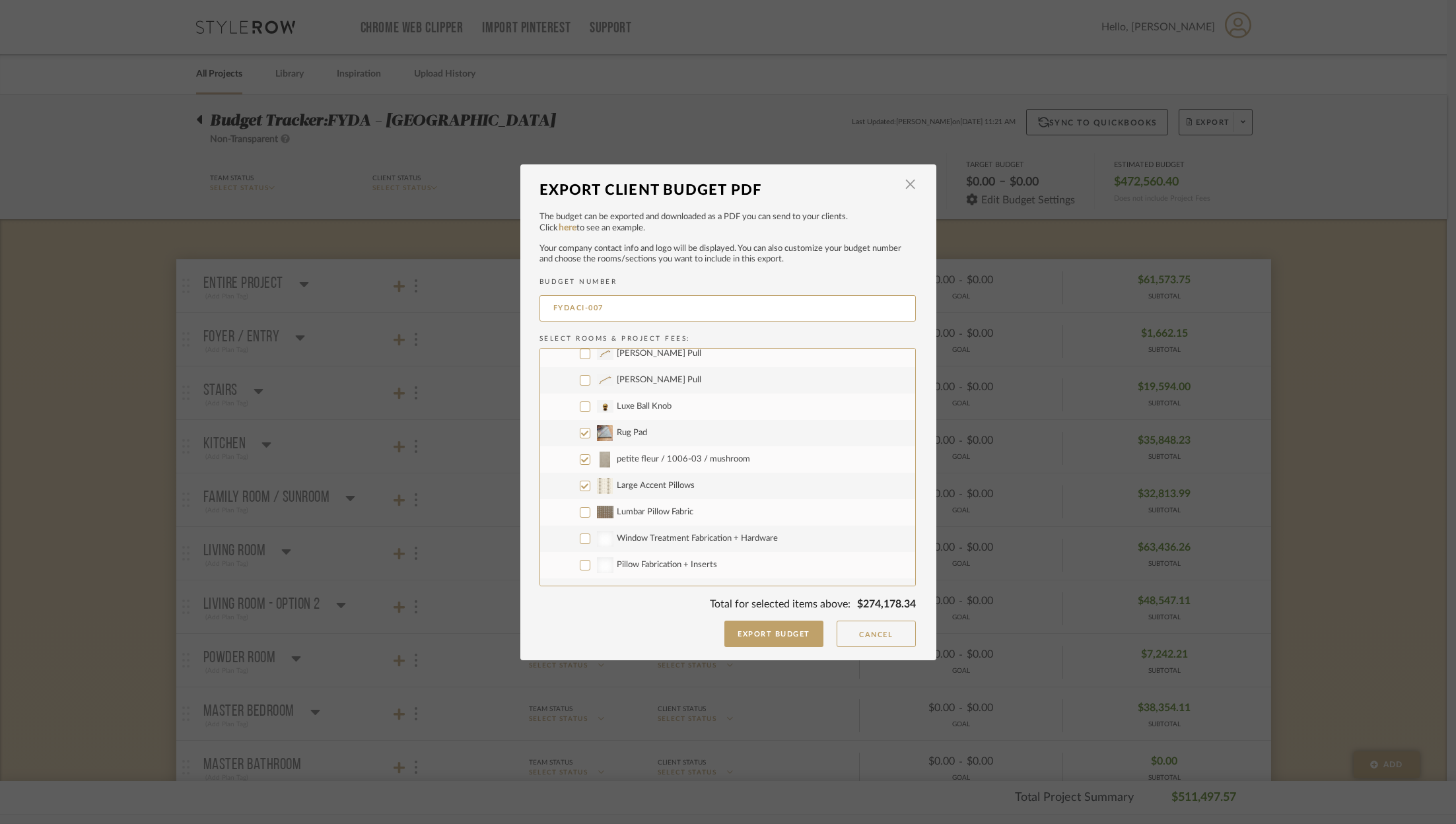
click at [580, 516] on input "Lumbar Pillow Fabric" at bounding box center [585, 513] width 11 height 11
click at [580, 539] on input "Window Treatment Fabrication + Hardware" at bounding box center [585, 539] width 11 height 11
click at [582, 563] on input "Pillow Fabrication + Inserts" at bounding box center [585, 565] width 11 height 11
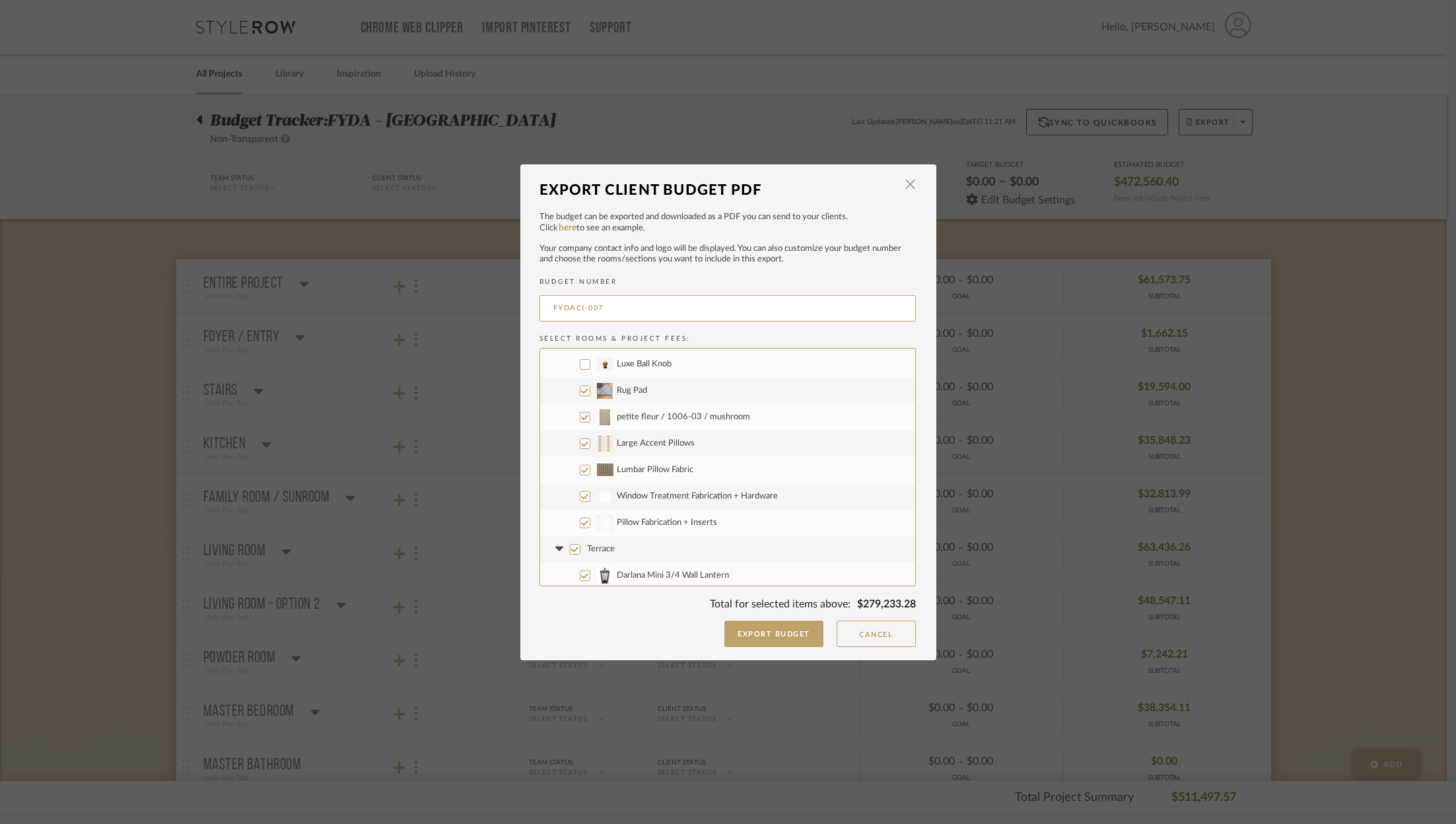
scroll to position [2200, 0]
click at [570, 516] on input "Terrace" at bounding box center [575, 513] width 11 height 11
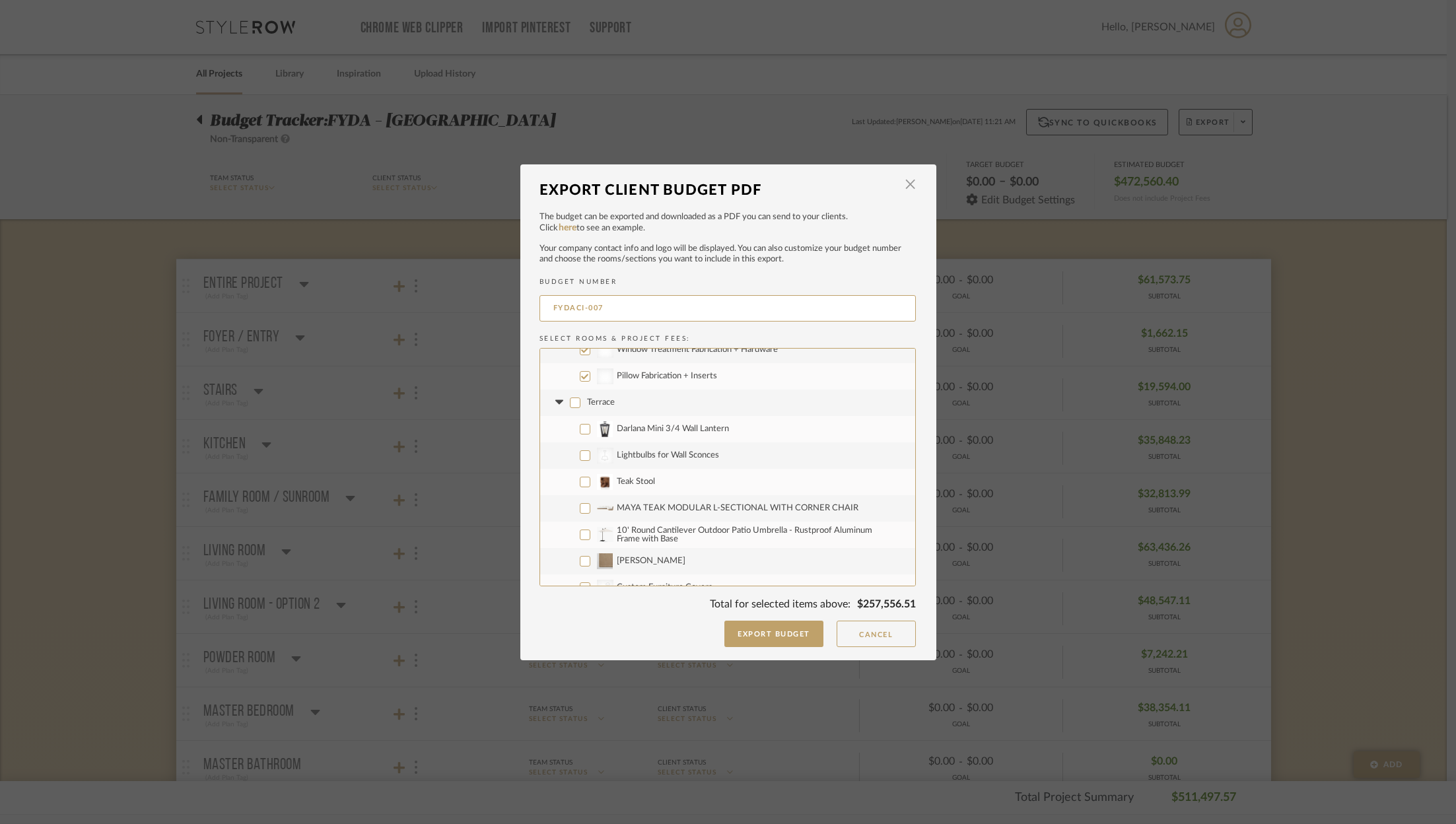
scroll to position [2340, 0]
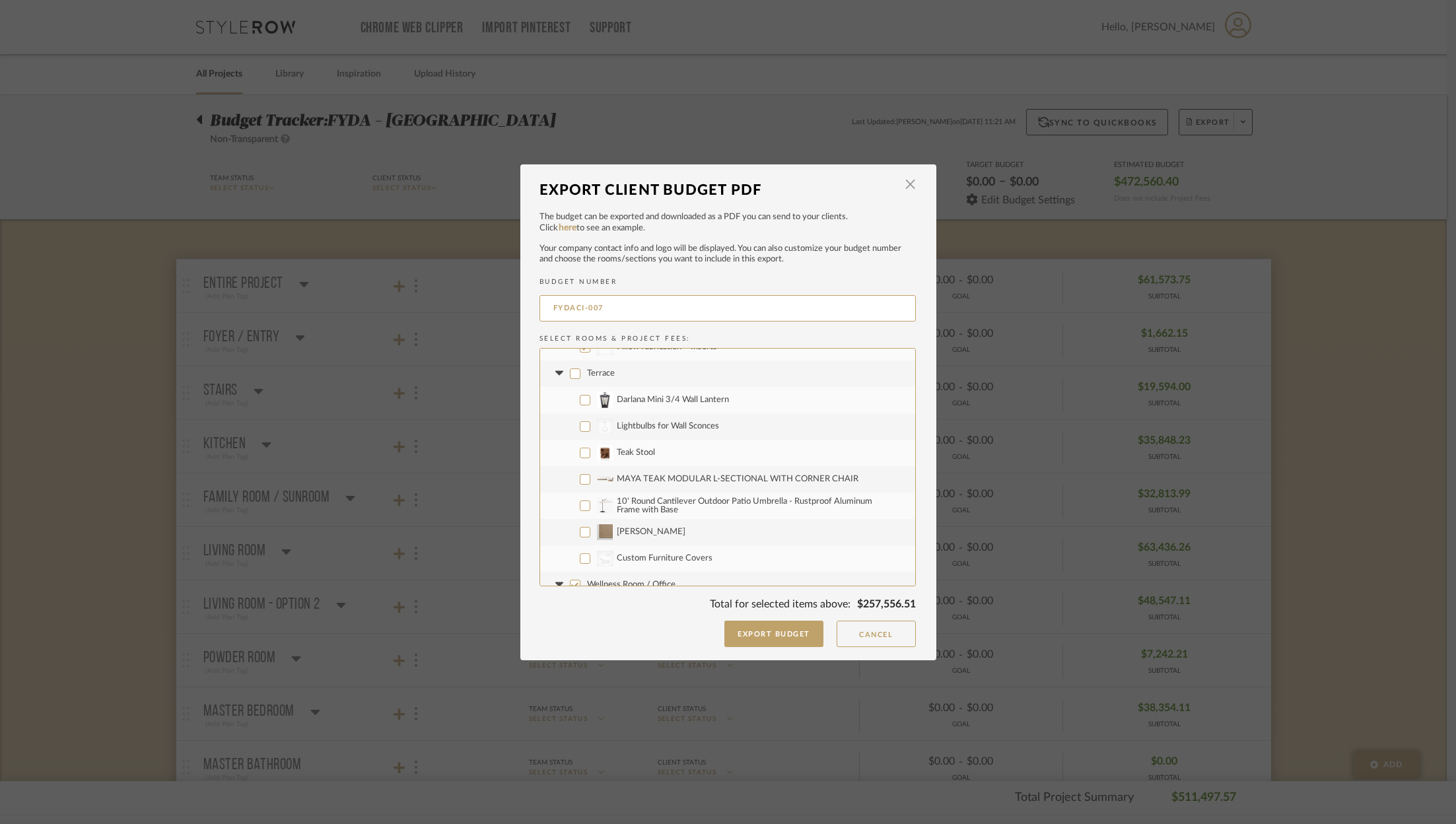
click at [580, 480] on input "MAYA TEAK MODULAR L-SECTIONAL WITH CORNER CHAIR" at bounding box center [585, 480] width 11 height 11
click at [574, 524] on label "[PERSON_NAME]" at bounding box center [727, 533] width 375 height 27
click at [580, 527] on input "[PERSON_NAME]" at bounding box center [585, 533] width 11 height 11
click at [577, 551] on label "CategoryIconOutdoor Custom Furniture Covers" at bounding box center [727, 559] width 375 height 27
click at [580, 553] on input "CategoryIconOutdoor Custom Furniture Covers" at bounding box center [585, 559] width 11 height 11
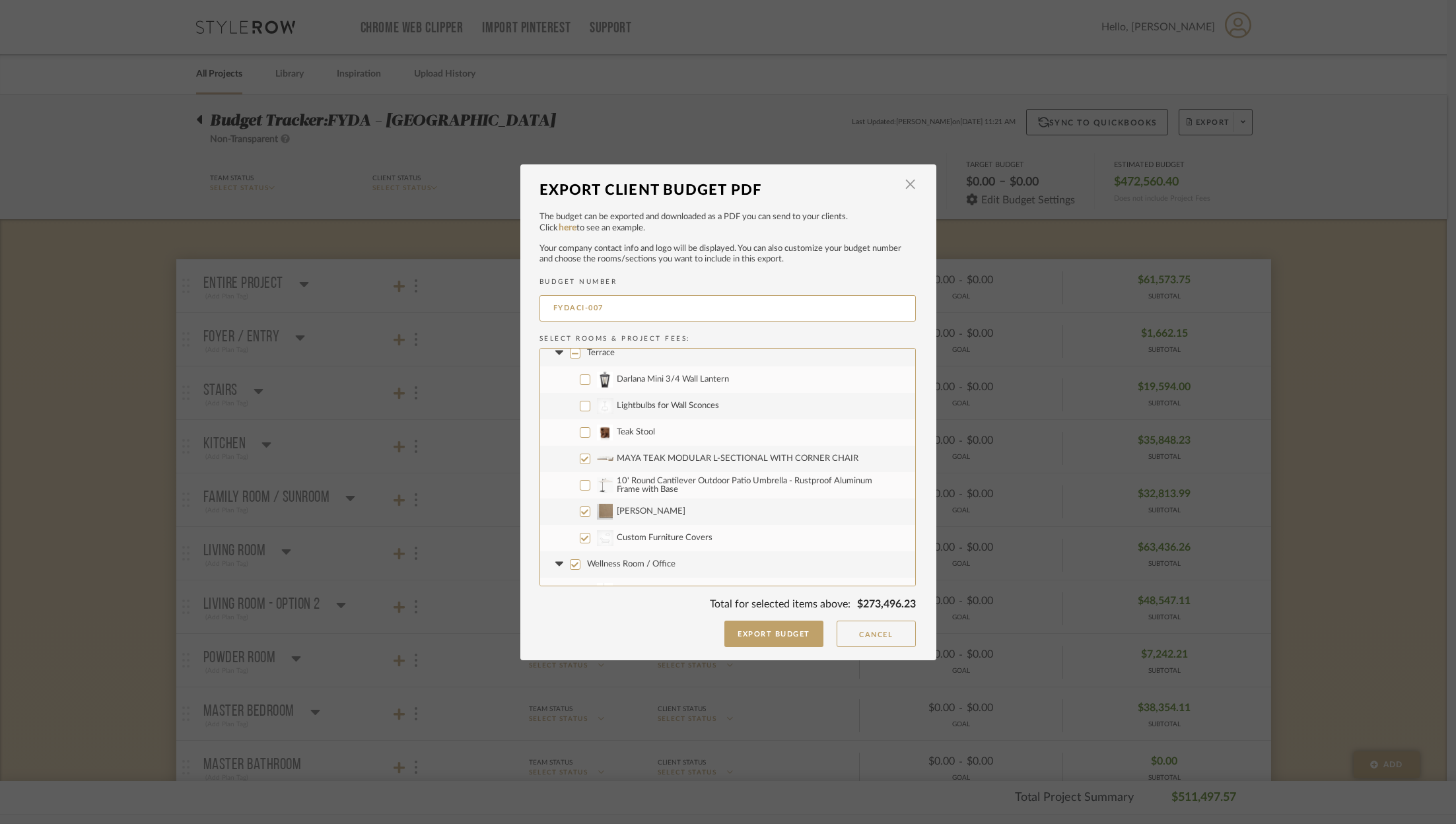
scroll to position [2442, 0]
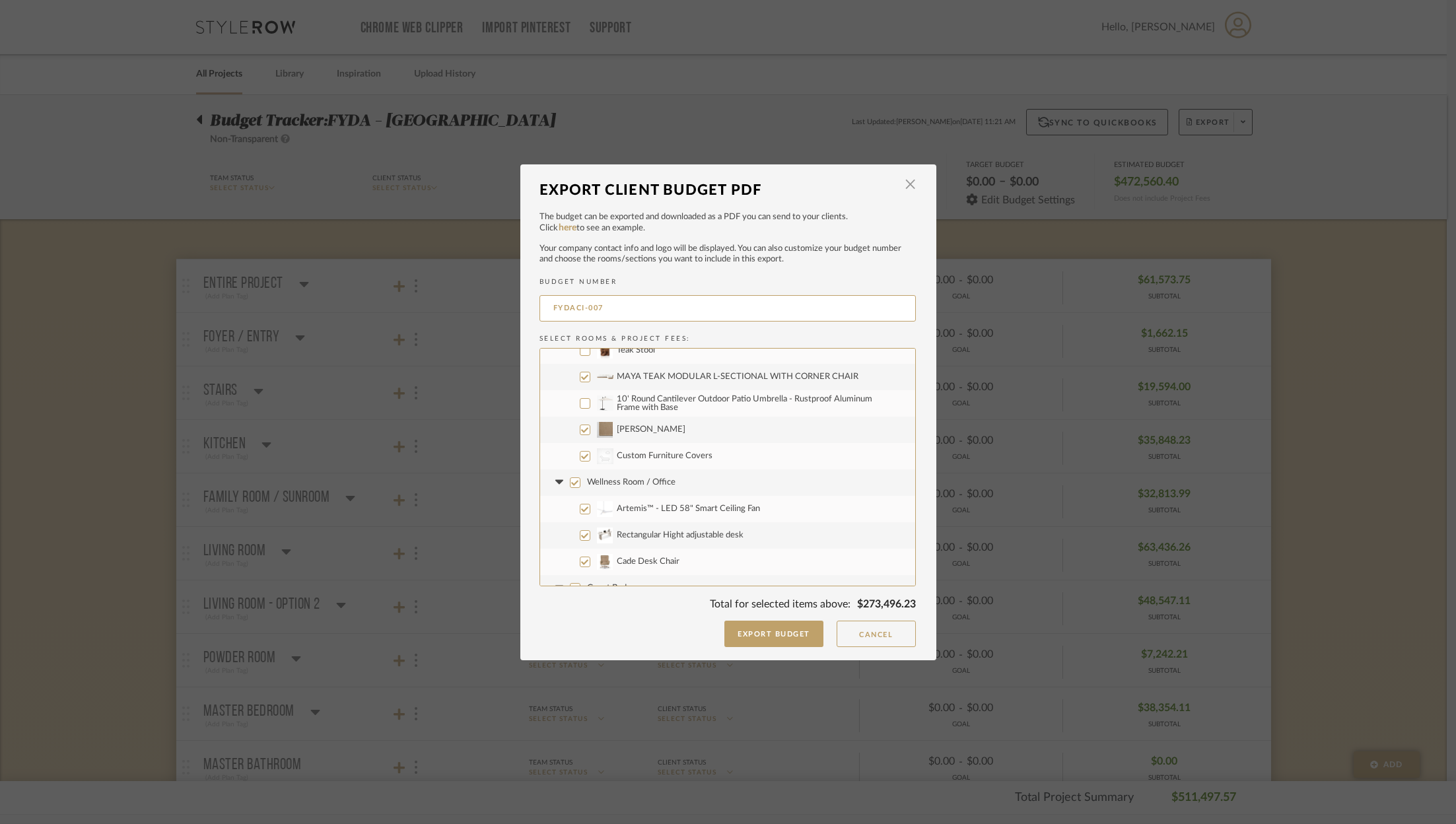
click at [571, 483] on input "Wellness Room / Office" at bounding box center [575, 483] width 11 height 11
click at [580, 480] on input "Artemis™ - LED 58" Smart Ceiling Fan" at bounding box center [585, 480] width 11 height 11
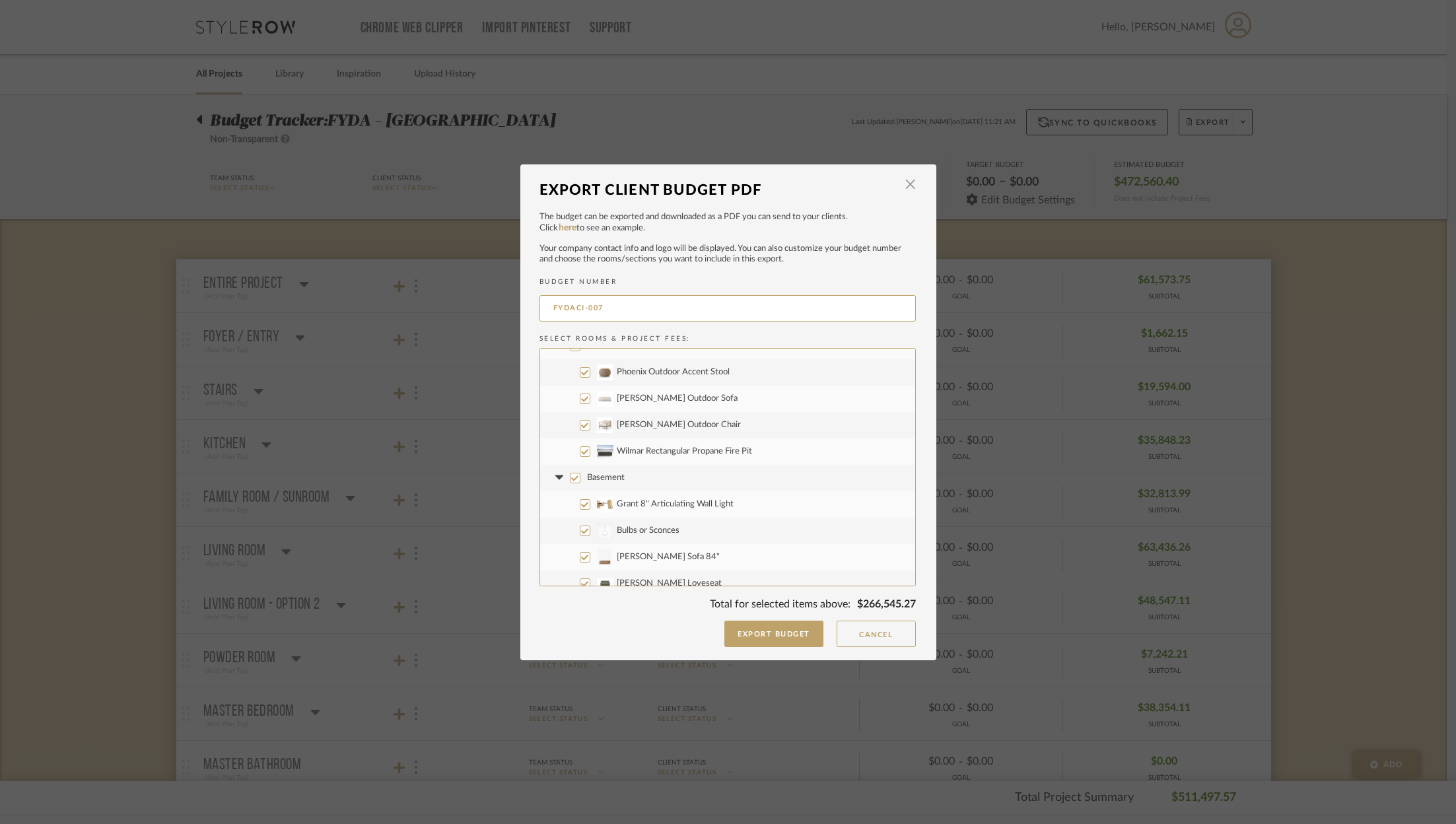
scroll to position [2895, 0]
click at [580, 482] on input "Grant 8" Articulating Wall Light" at bounding box center [585, 479] width 11 height 11
click at [580, 502] on input "CategoryIconLighting Created with Sketch. Bulbs or Sconces" at bounding box center [585, 506] width 11 height 11
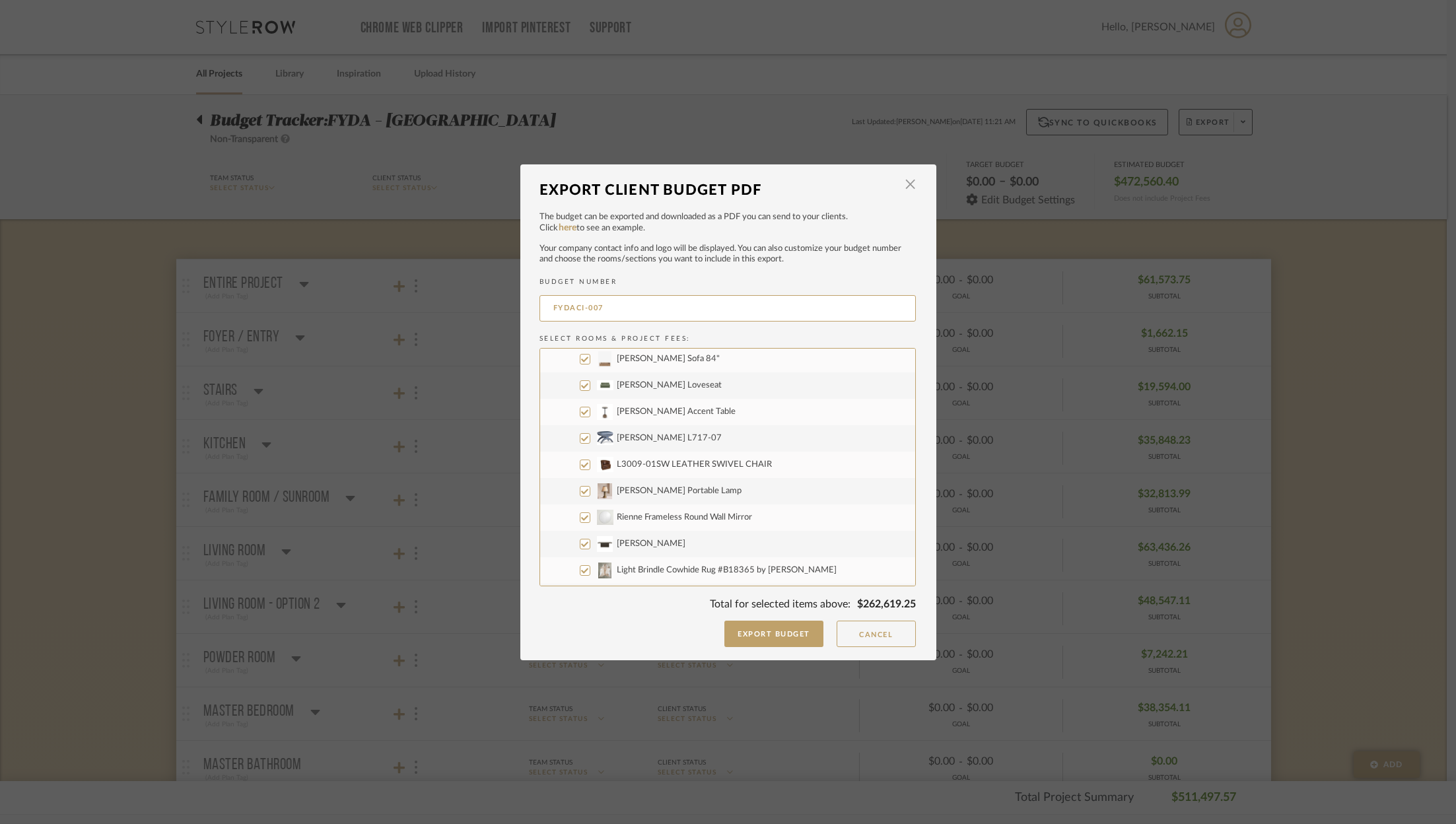
scroll to position [3031, 0]
click at [580, 526] on input "[PERSON_NAME] Portable Lamp" at bounding box center [585, 528] width 11 height 11
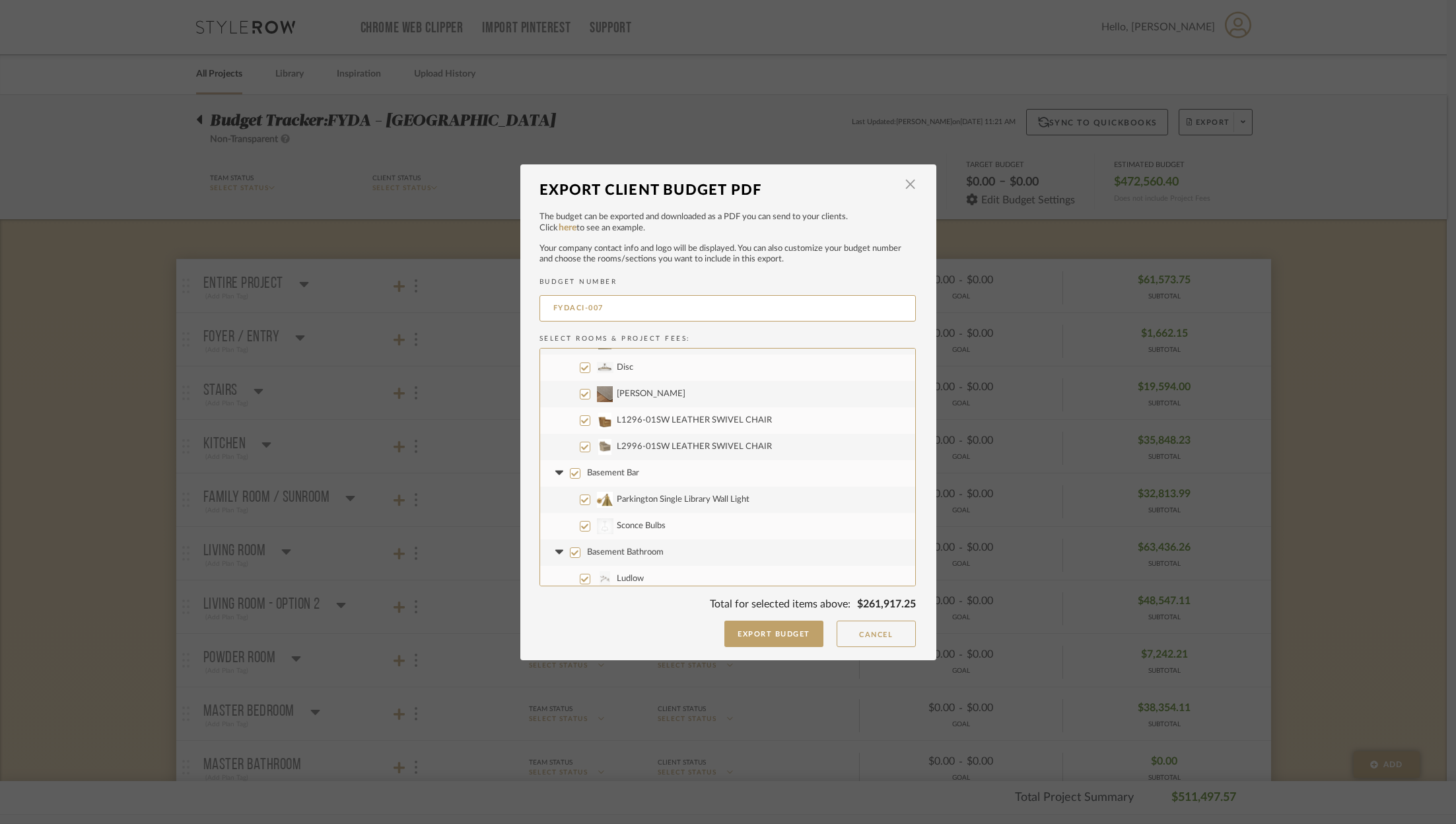
scroll to position [3336, 0]
click at [580, 405] on input "L1296-01SW LEATHER SWIVEL CHAIR" at bounding box center [585, 409] width 11 height 11
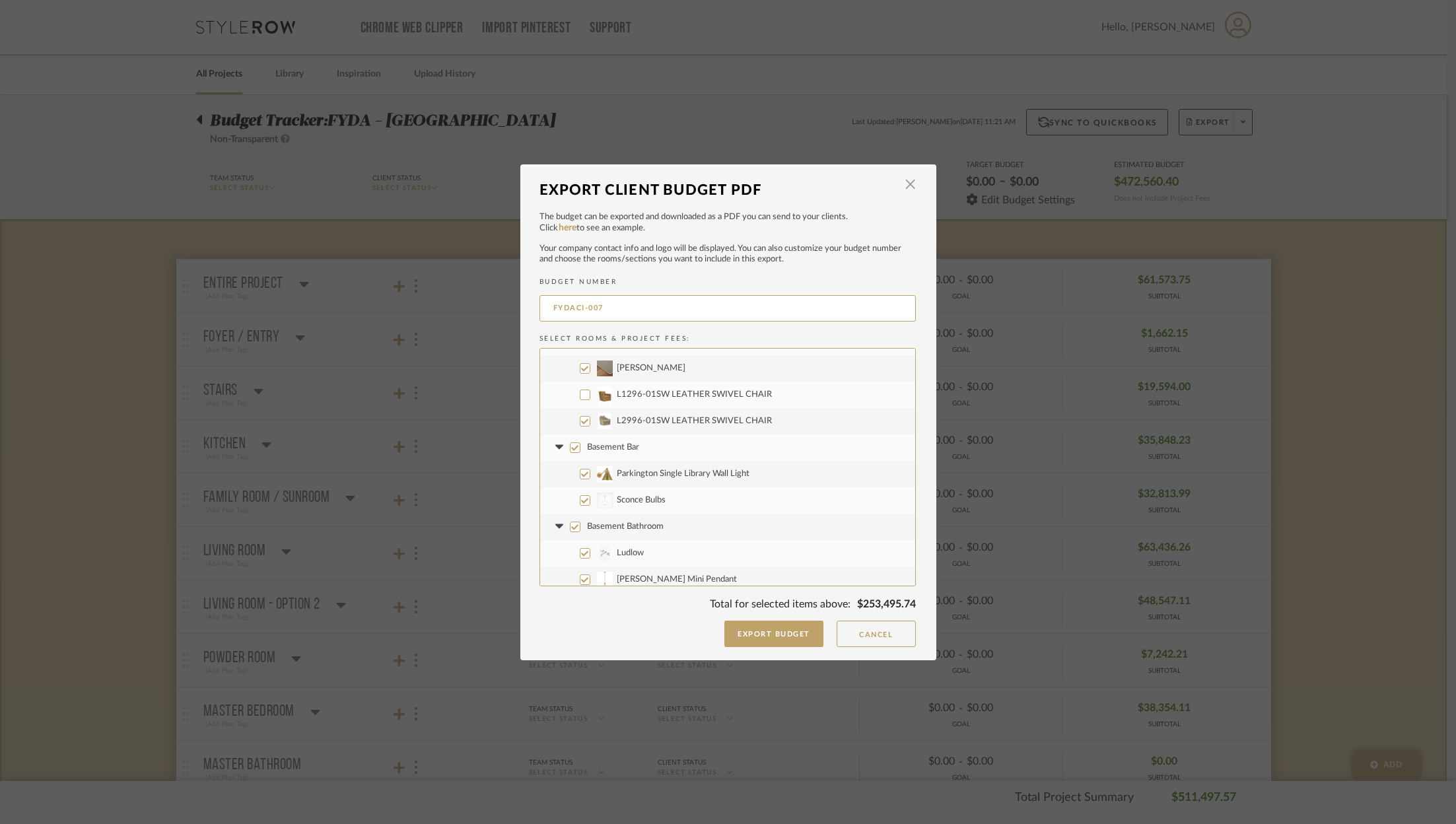
scroll to position [3382, 0]
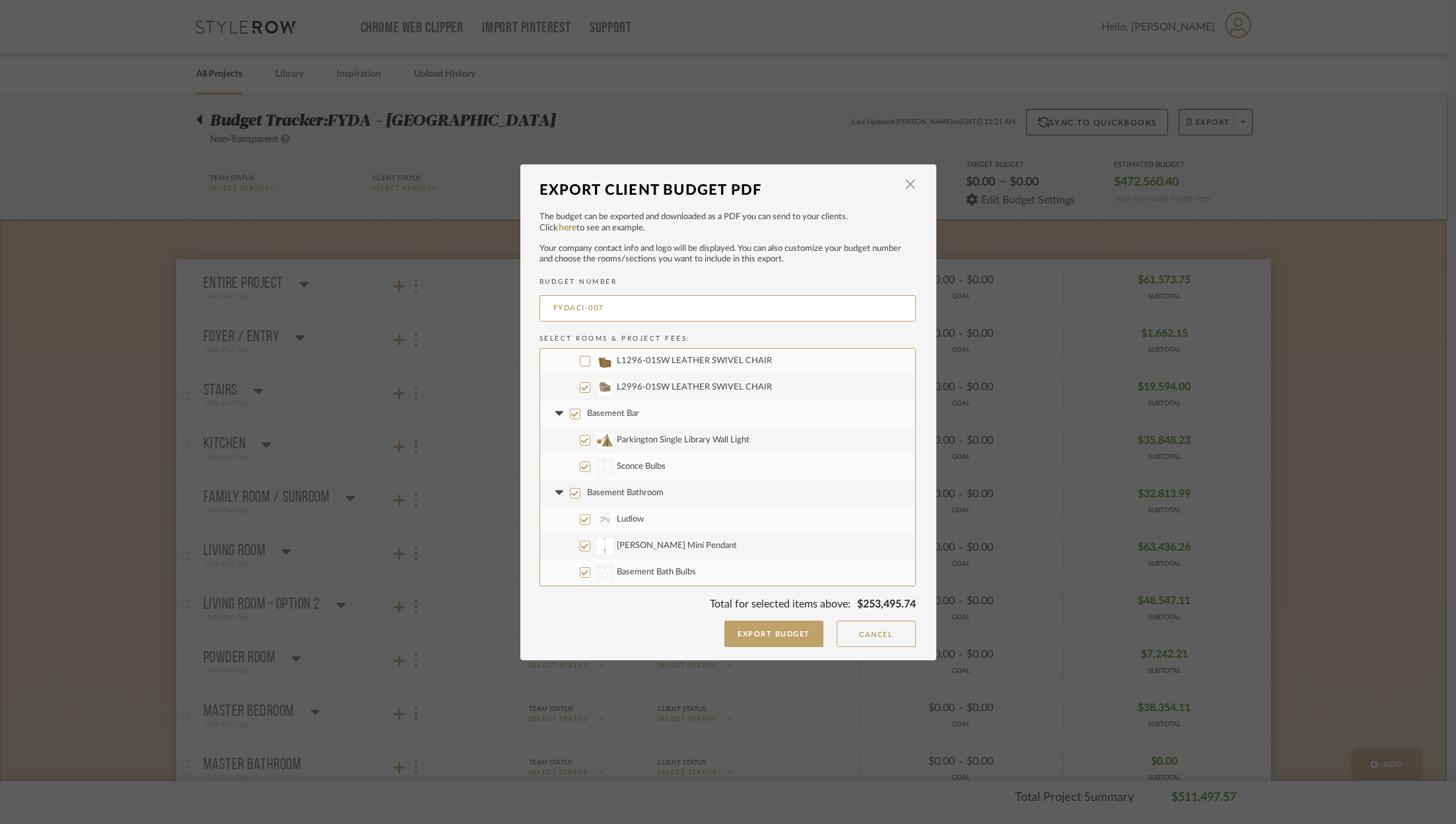
click at [574, 412] on input "Basement Bar" at bounding box center [575, 414] width 11 height 11
click at [557, 412] on icon at bounding box center [559, 414] width 8 height 5
click at [580, 463] on input "Ludlow" at bounding box center [585, 467] width 11 height 11
click at [580, 492] on input "[PERSON_NAME] Mini Pendant" at bounding box center [585, 493] width 11 height 11
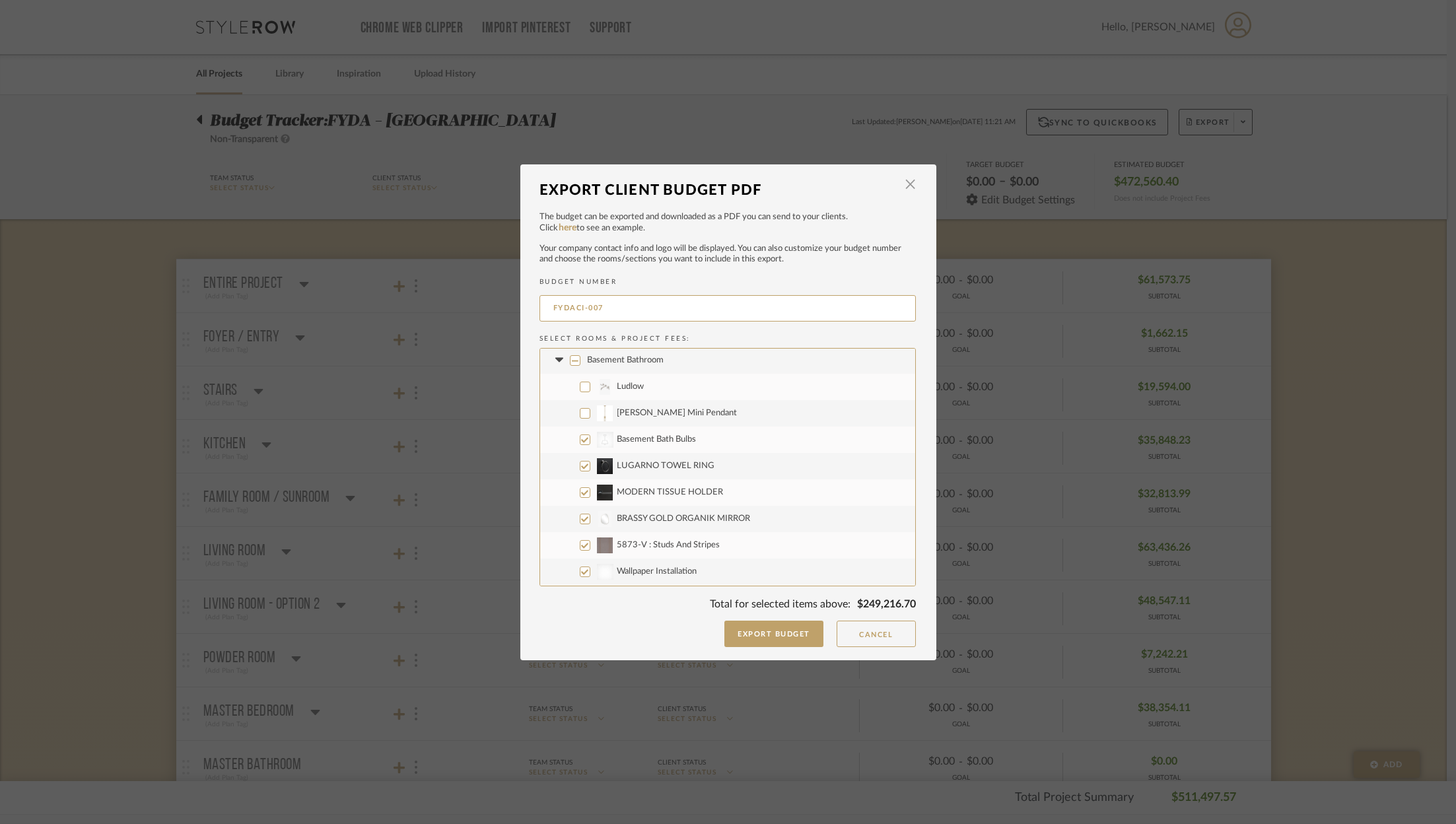
scroll to position [3361, 0]
click at [570, 462] on input "Basement Bathroom" at bounding box center [575, 462] width 11 height 11
click at [665, 497] on label "5873-V : Studs And Stripes" at bounding box center [727, 489] width 375 height 27
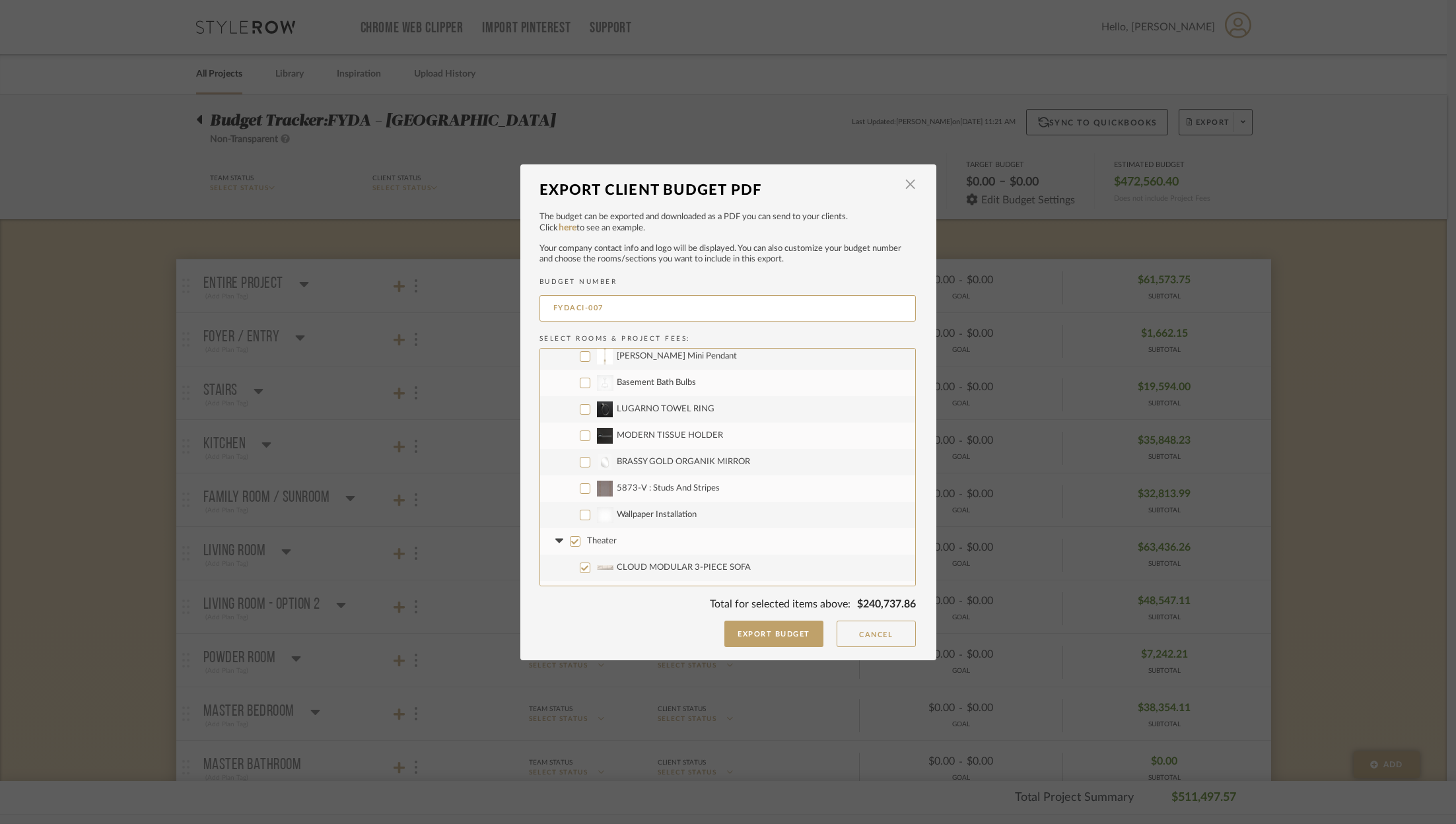
click at [590, 494] on input "5873-V : Studs And Stripes" at bounding box center [585, 489] width 11 height 11
click at [655, 519] on label "Wallpaper Installation" at bounding box center [727, 515] width 375 height 27
click at [590, 519] on input "Wallpaper Installation" at bounding box center [585, 515] width 11 height 11
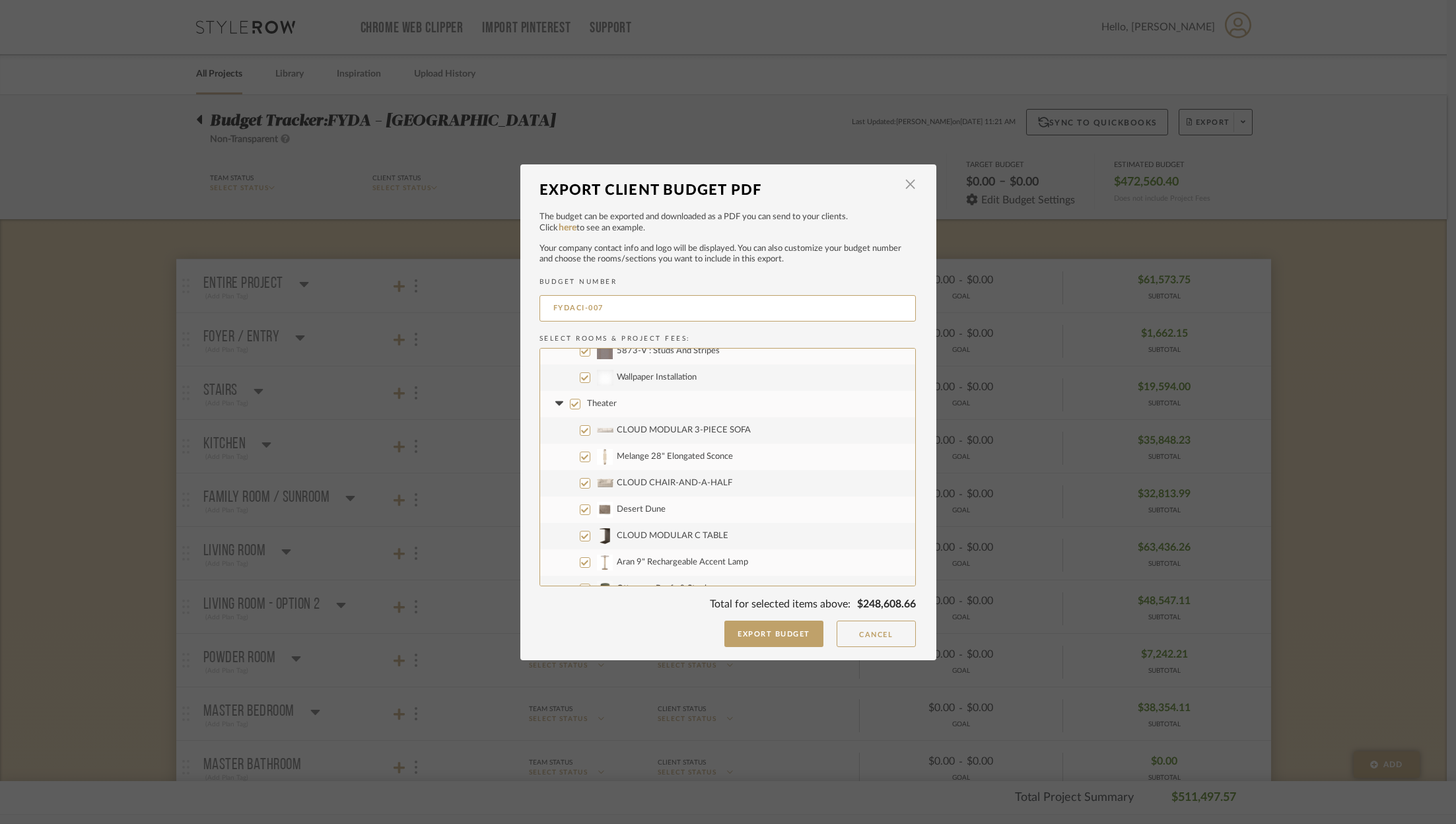
scroll to position [3678, 0]
click at [571, 383] on input "Theater" at bounding box center [575, 383] width 11 height 11
click at [581, 410] on input "CLOUD MODULAR 3-PIECE SOFA" at bounding box center [585, 409] width 11 height 11
click at [580, 461] on input "CLOUD CHAIR-AND-A-HALF" at bounding box center [585, 462] width 11 height 11
click at [580, 486] on input "Desert Dune" at bounding box center [585, 489] width 11 height 11
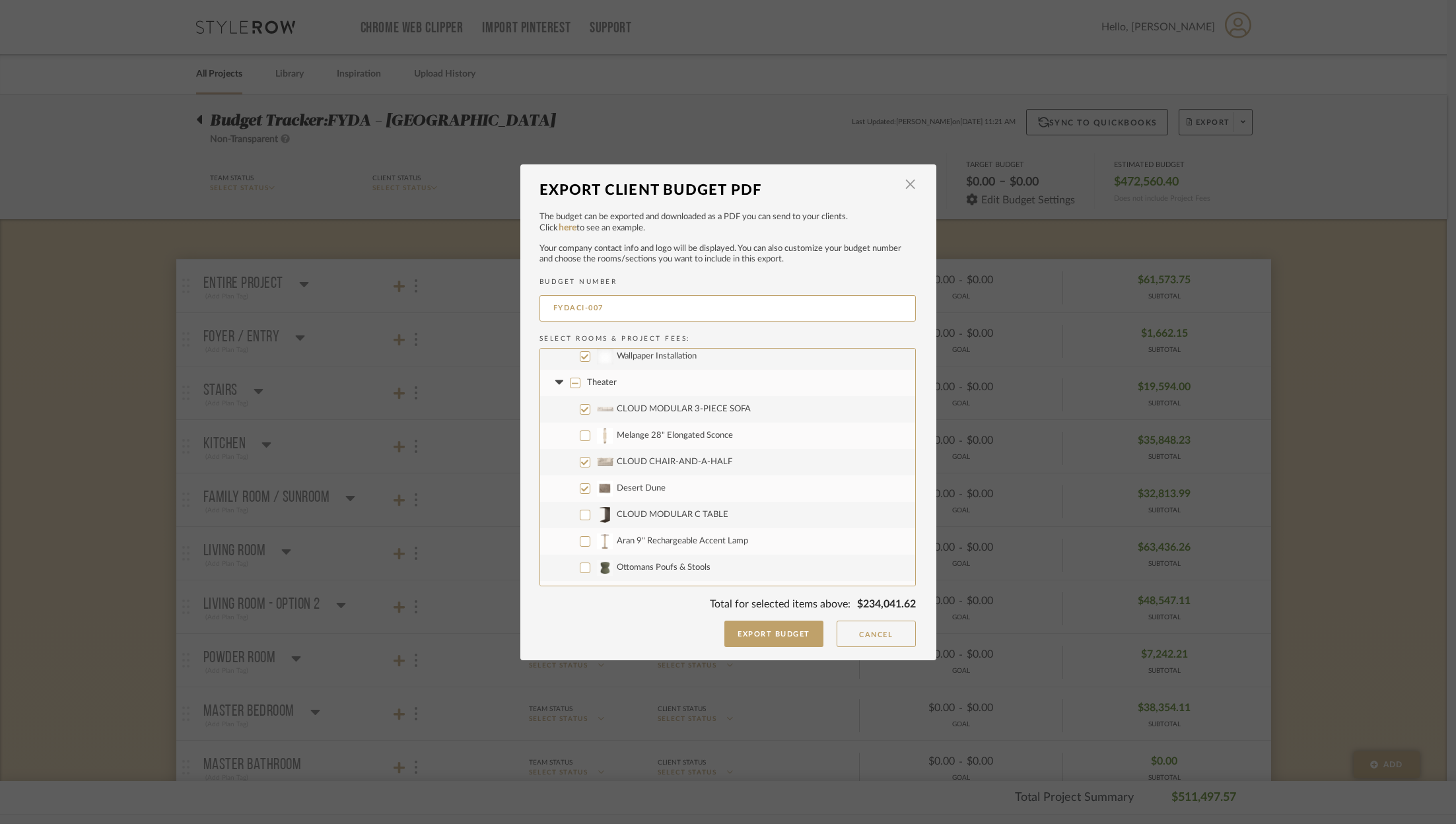
click at [580, 512] on input "CLOUD MODULAR C TABLE" at bounding box center [585, 515] width 11 height 11
click at [580, 539] on input "Aran 9" Rechargeable Accent Lamp" at bounding box center [585, 542] width 11 height 11
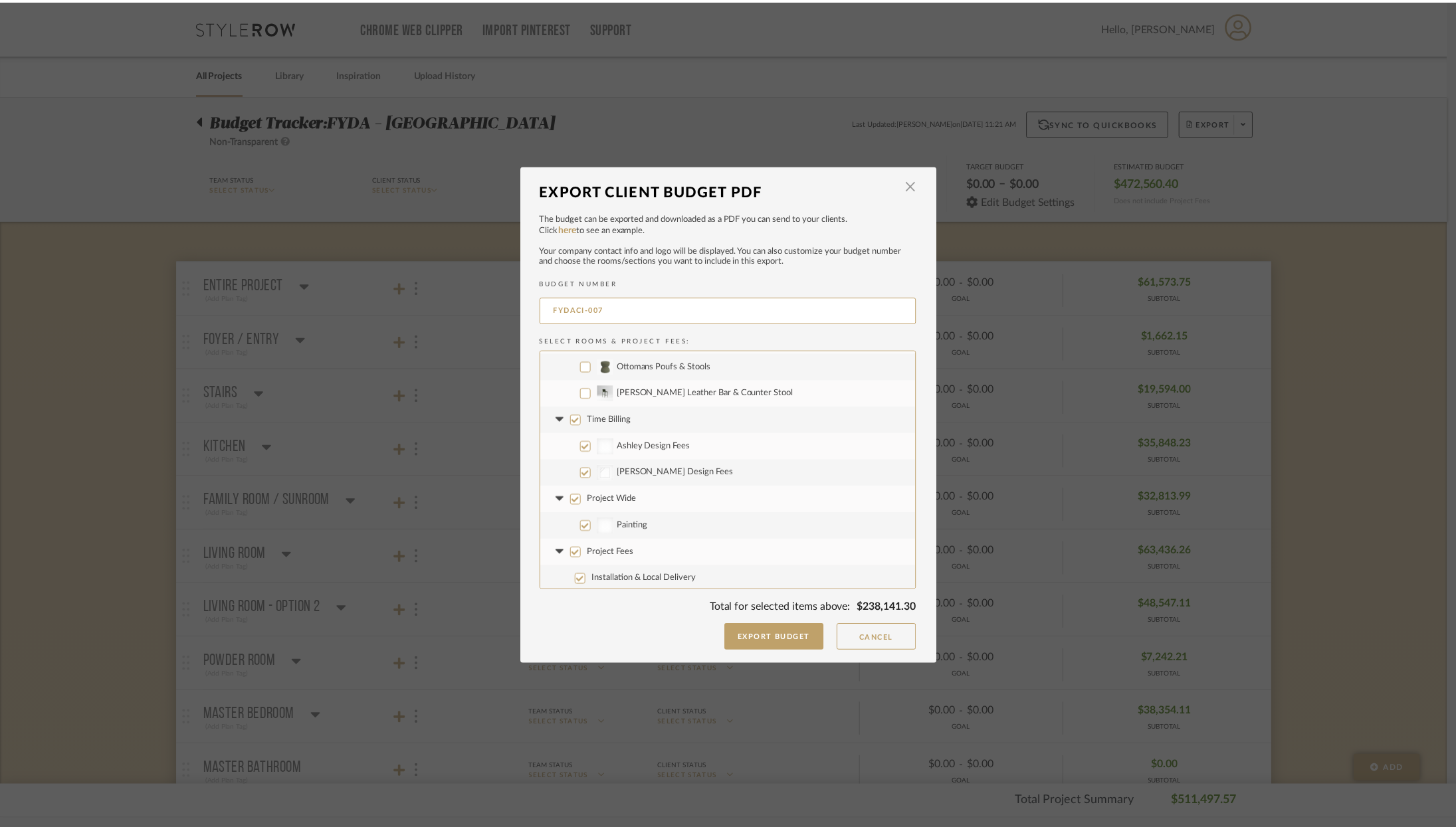
scroll to position [3907, 0]
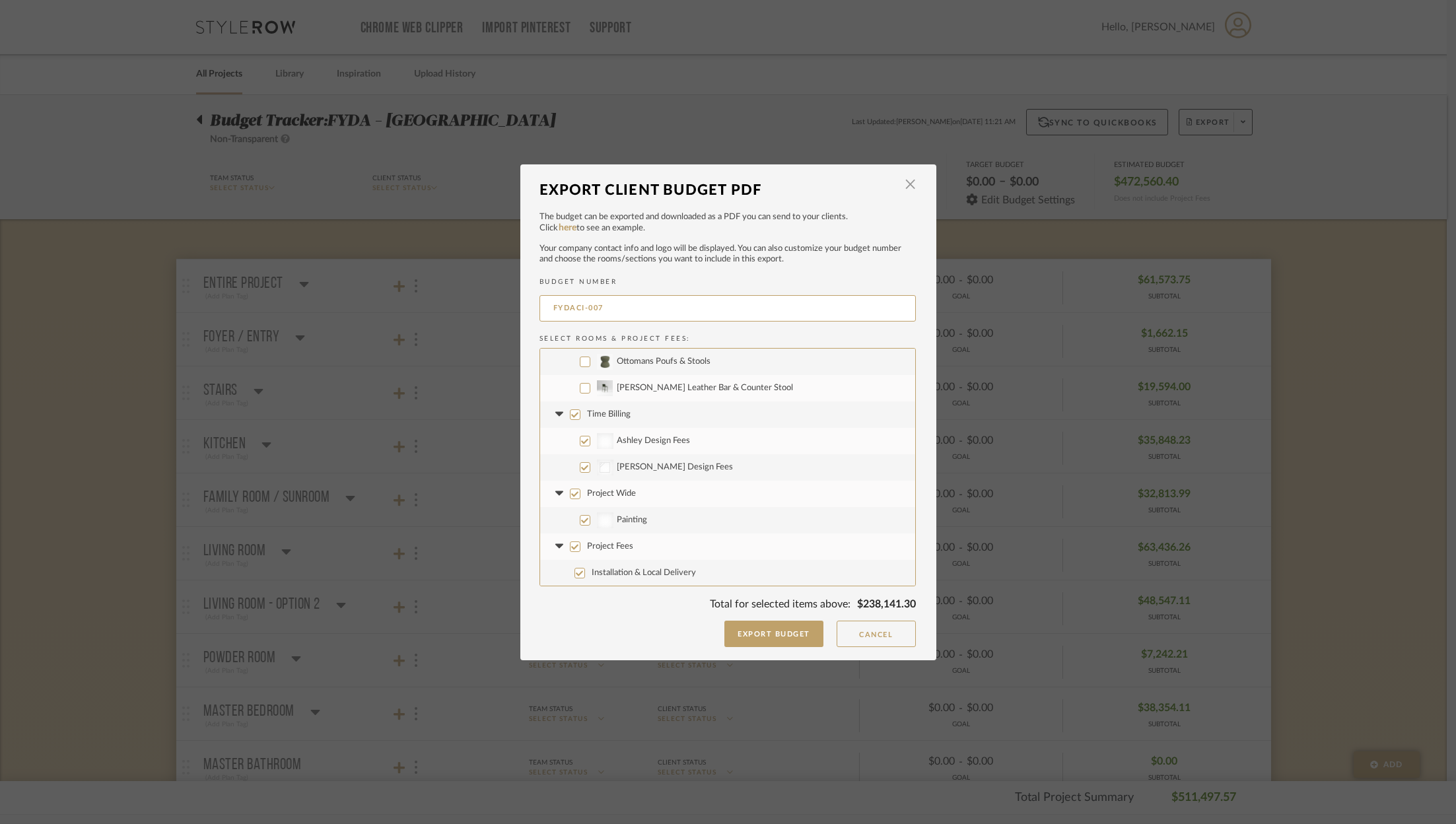
click at [570, 413] on input "Time Billing" at bounding box center [575, 415] width 11 height 11
click at [574, 496] on input "Project Wide" at bounding box center [575, 494] width 11 height 11
click at [570, 542] on input "Project Fees" at bounding box center [575, 547] width 11 height 11
click at [913, 648] on dialog-content "Export Client Budget PDF × The budget can be exported and downloaded as a PDF y…" at bounding box center [728, 412] width 416 height 496
click at [866, 636] on button "Cancel" at bounding box center [876, 634] width 80 height 27
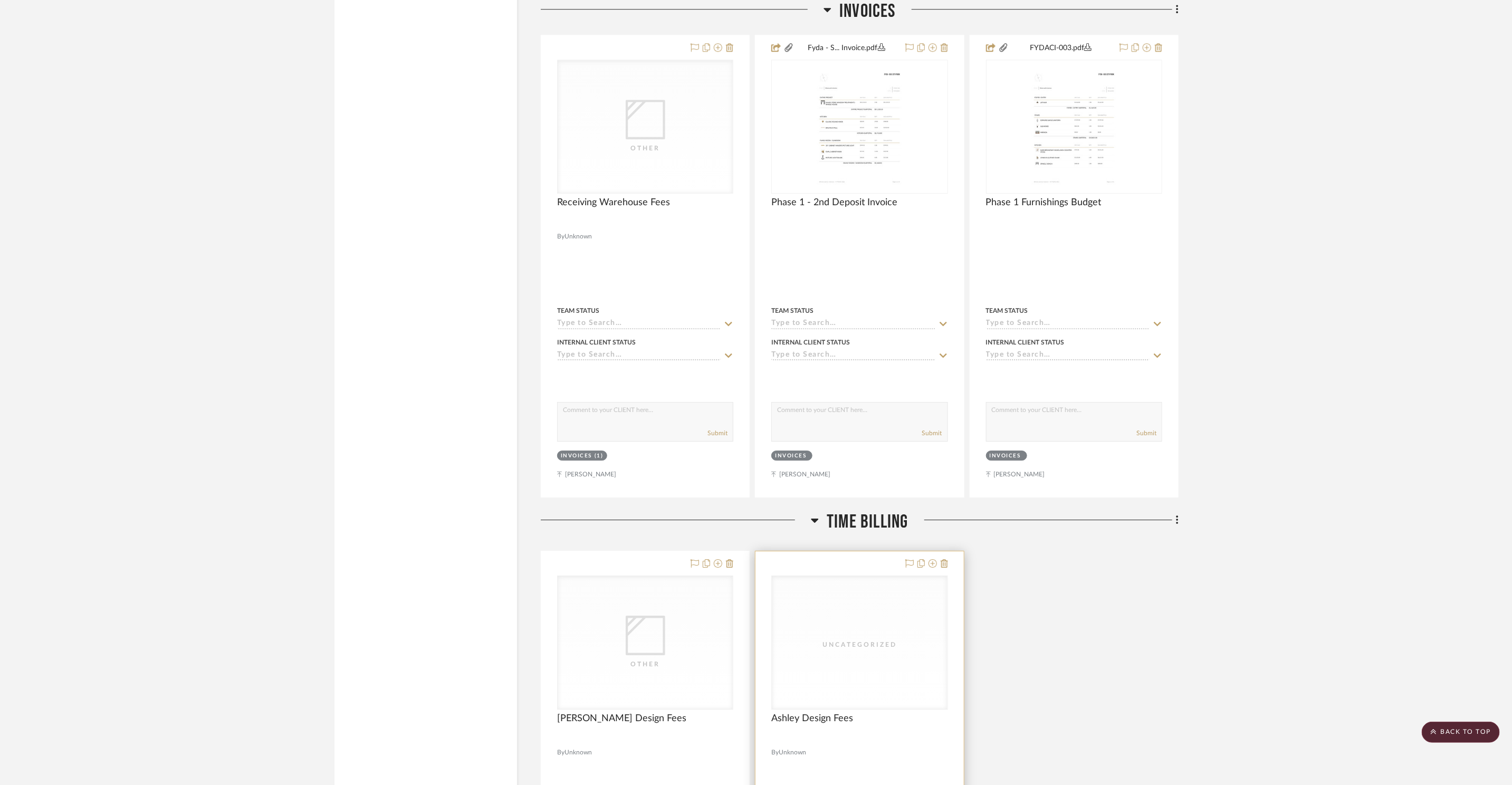
scroll to position [5187, 0]
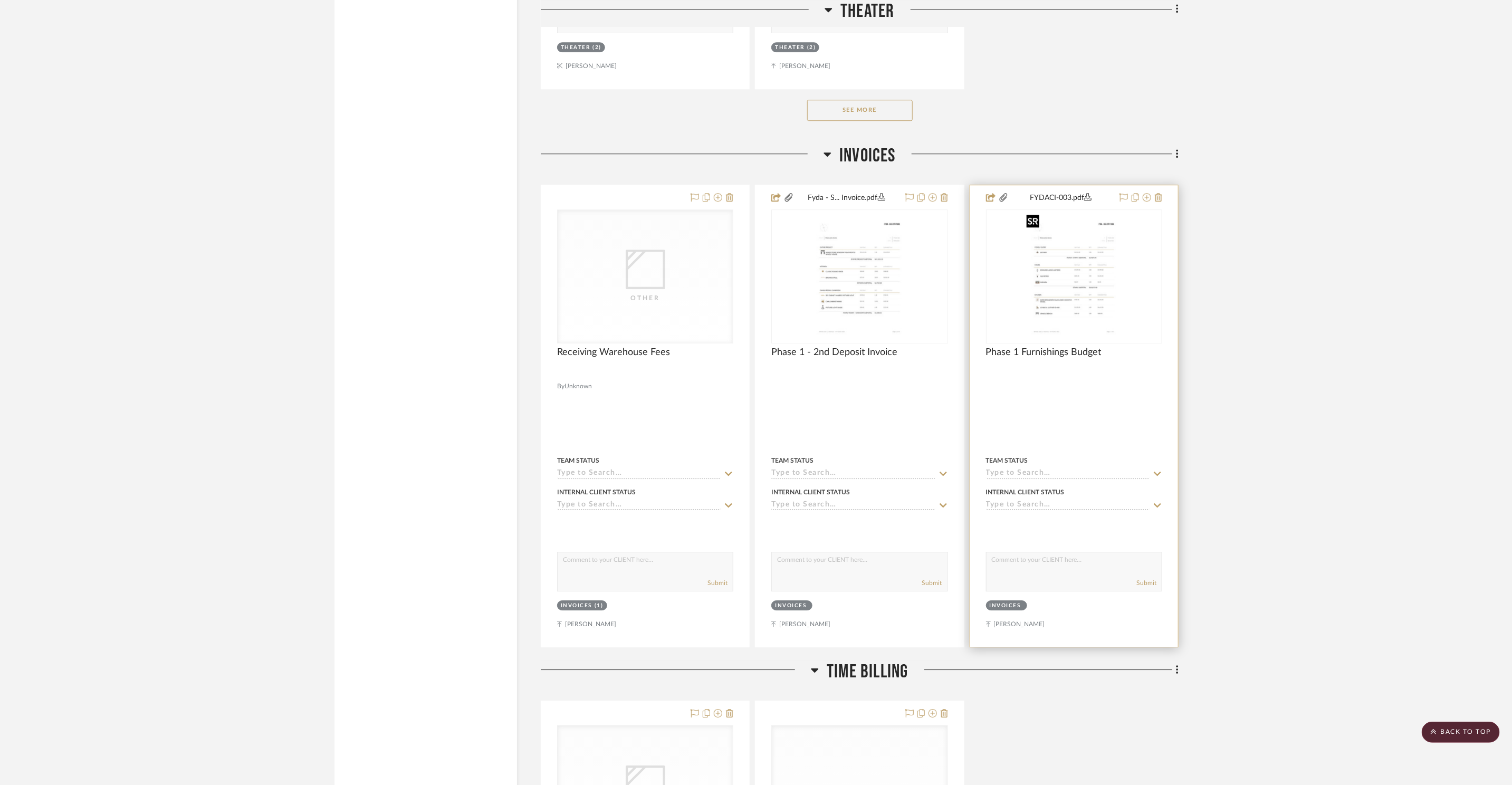
click at [0, 0] on img at bounding box center [0, 0] width 0 height 0
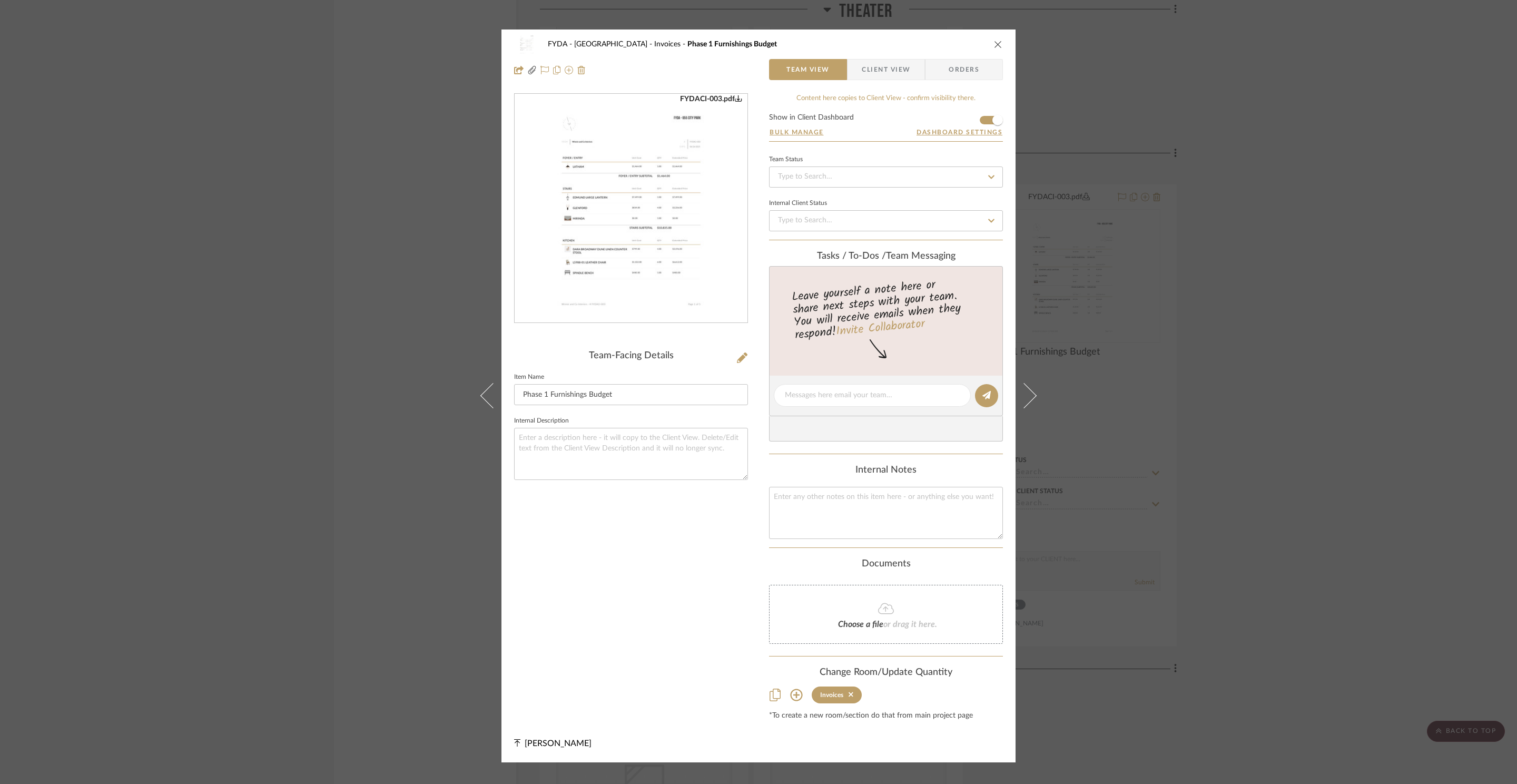
click at [654, 272] on img "0" at bounding box center [631, 209] width 179 height 229
click at [1308, 338] on div "FYDA - 655 City Park Invoices Phase 1 Furnishings Budget Team View Client View …" at bounding box center [758, 392] width 1517 height 784
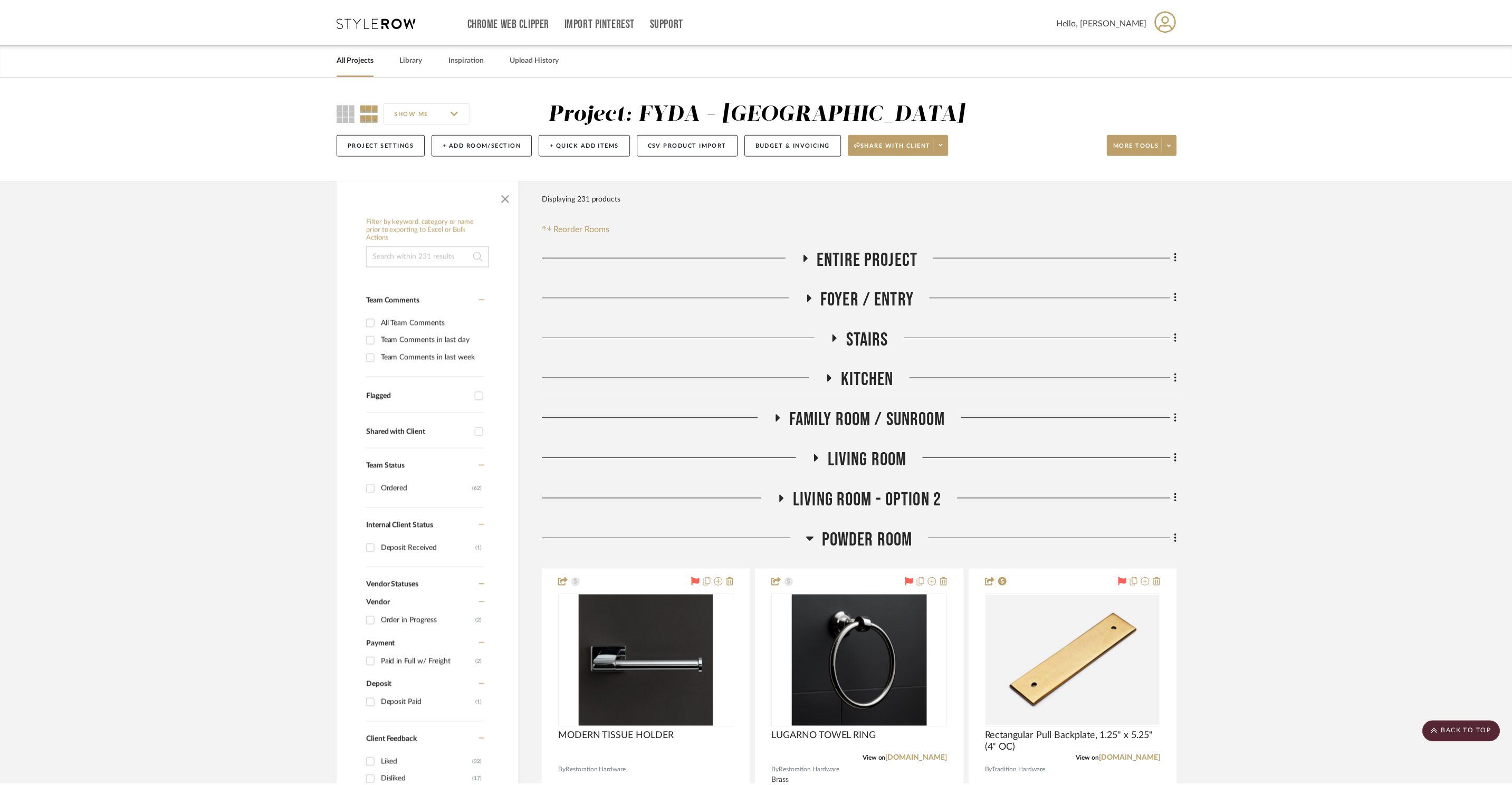
scroll to position [5187, 0]
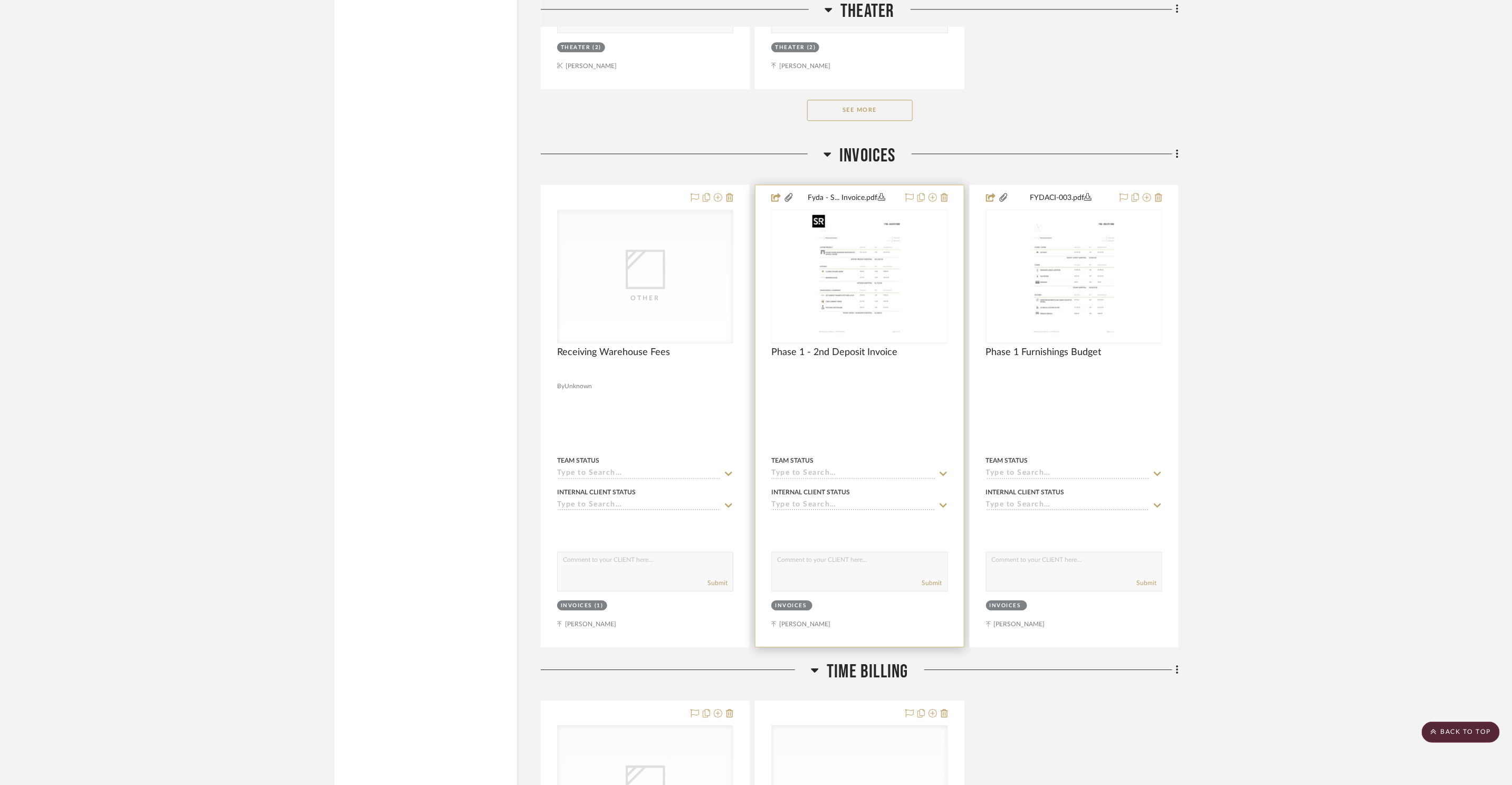
click at [864, 306] on img "0" at bounding box center [859, 276] width 103 height 132
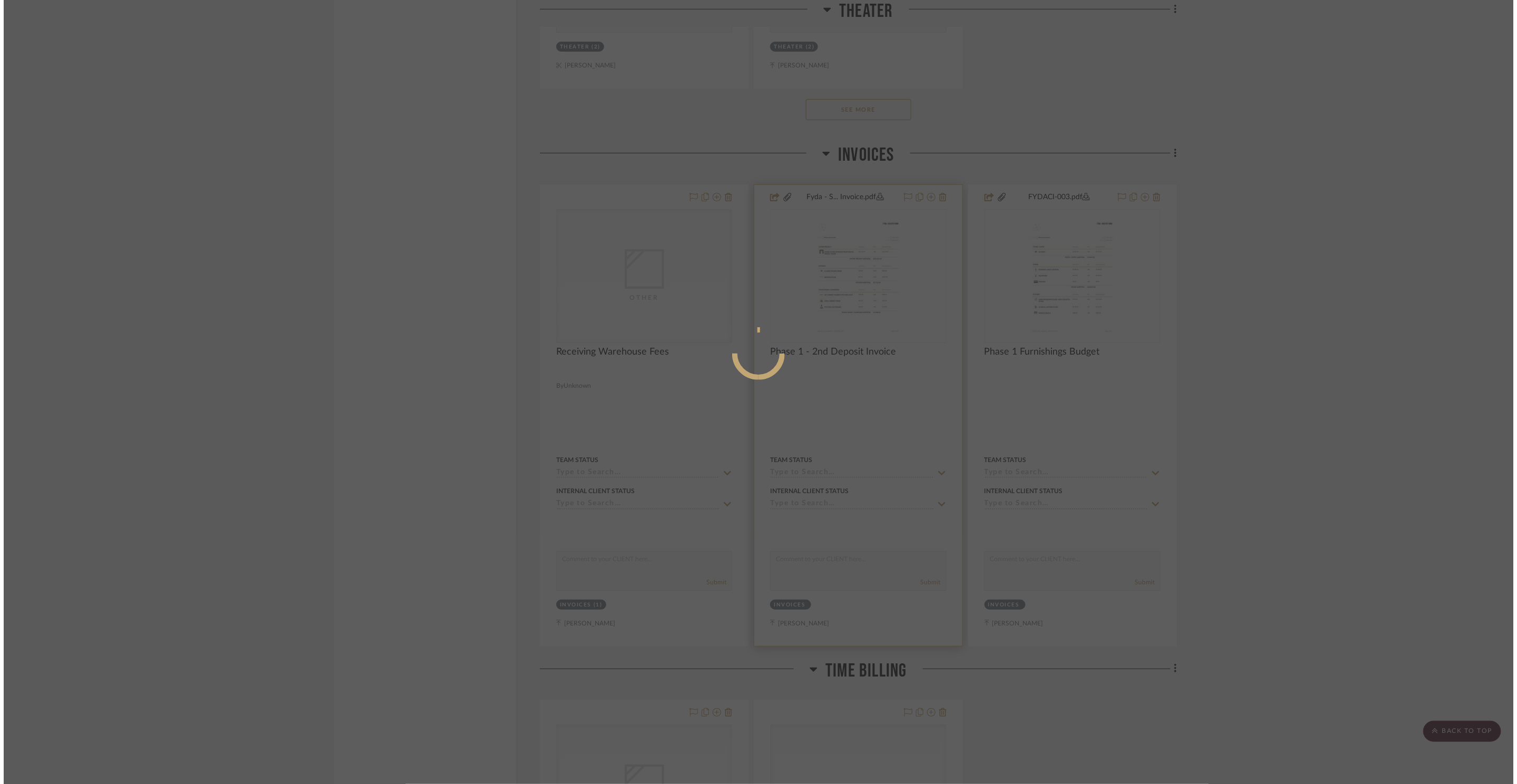
scroll to position [0, 0]
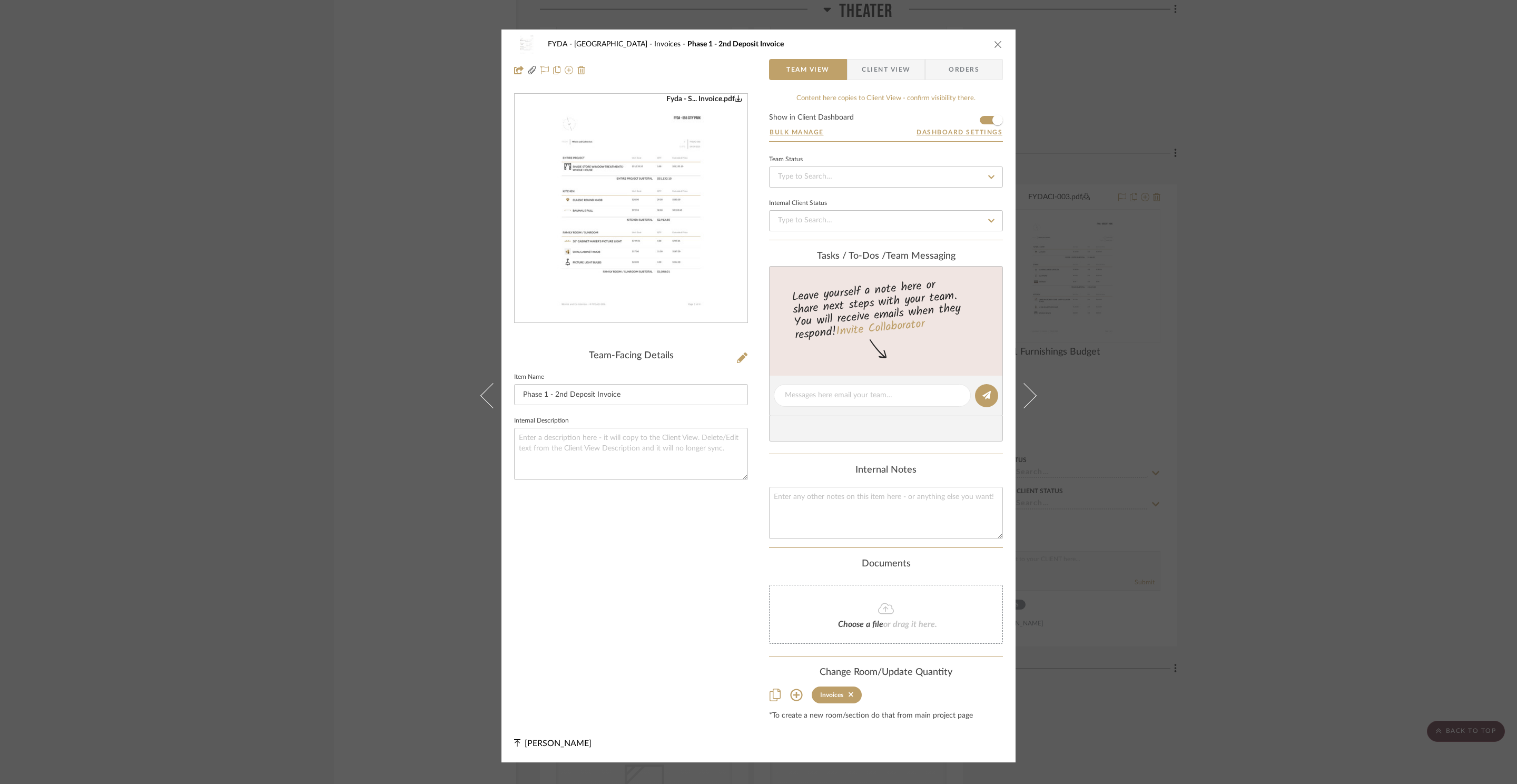
click at [616, 210] on img "0" at bounding box center [631, 209] width 179 height 229
click at [996, 43] on icon "close" at bounding box center [998, 45] width 9 height 9
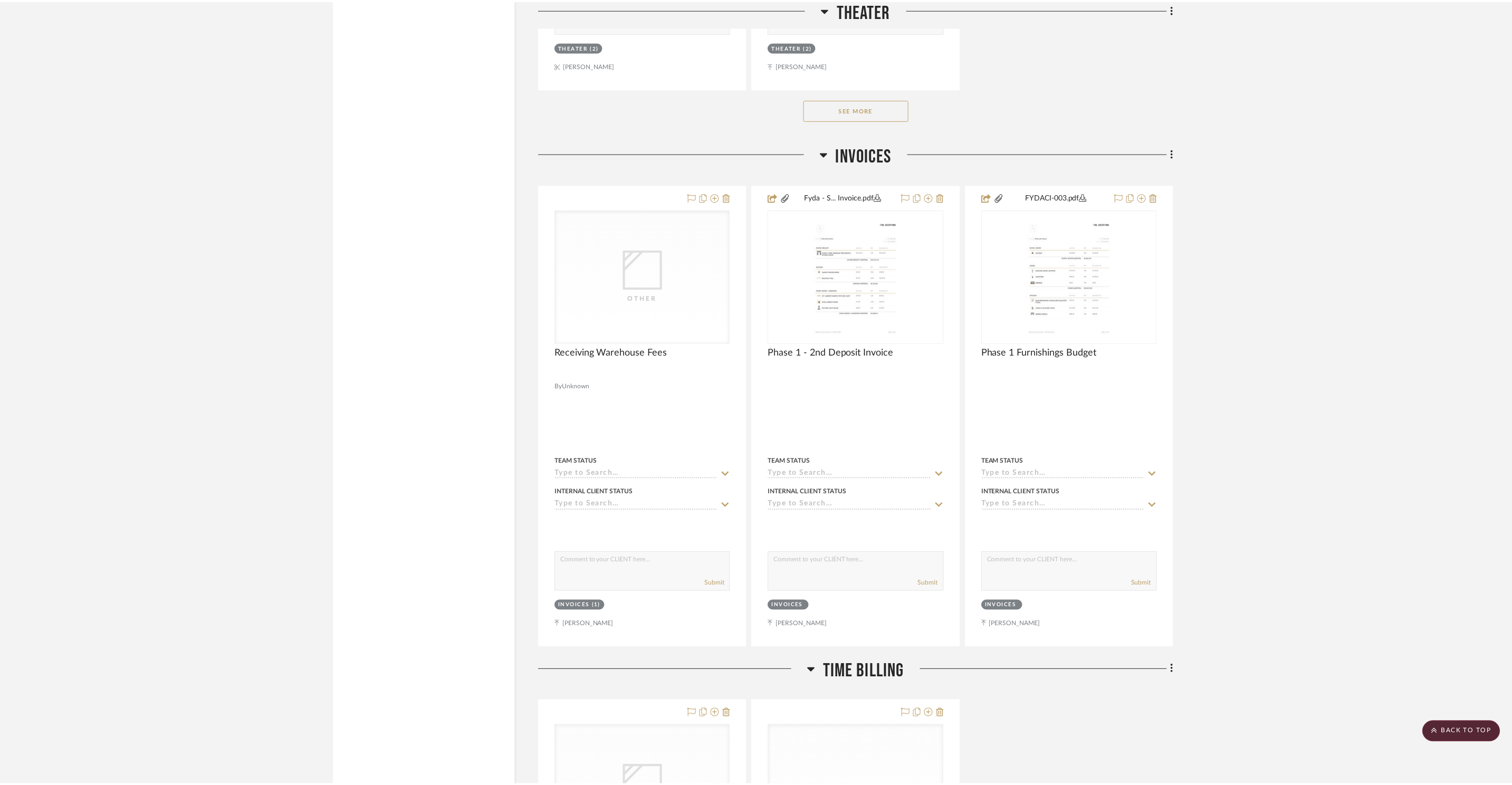
scroll to position [5187, 0]
click at [1159, 197] on icon at bounding box center [1159, 197] width 7 height 9
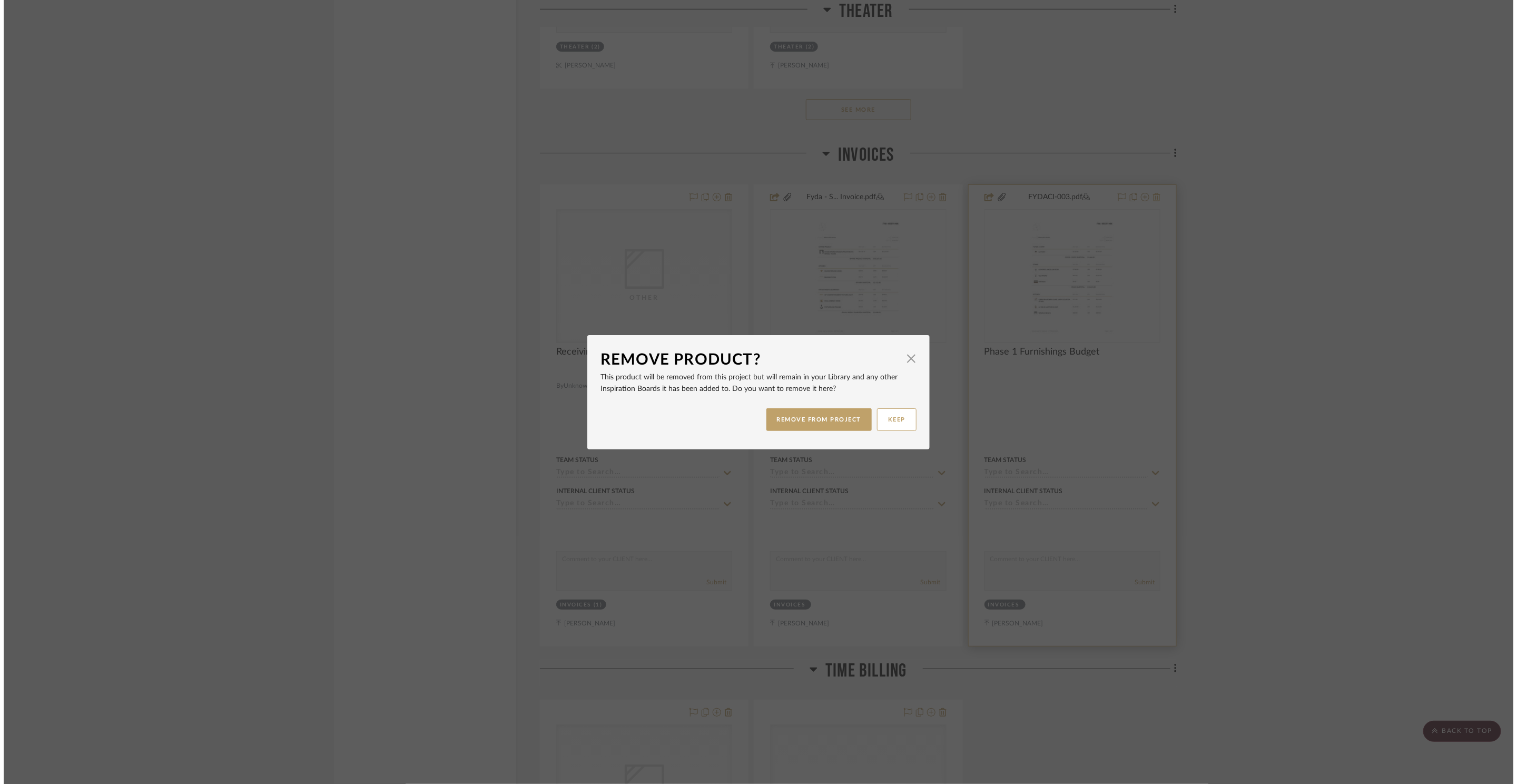
scroll to position [0, 0]
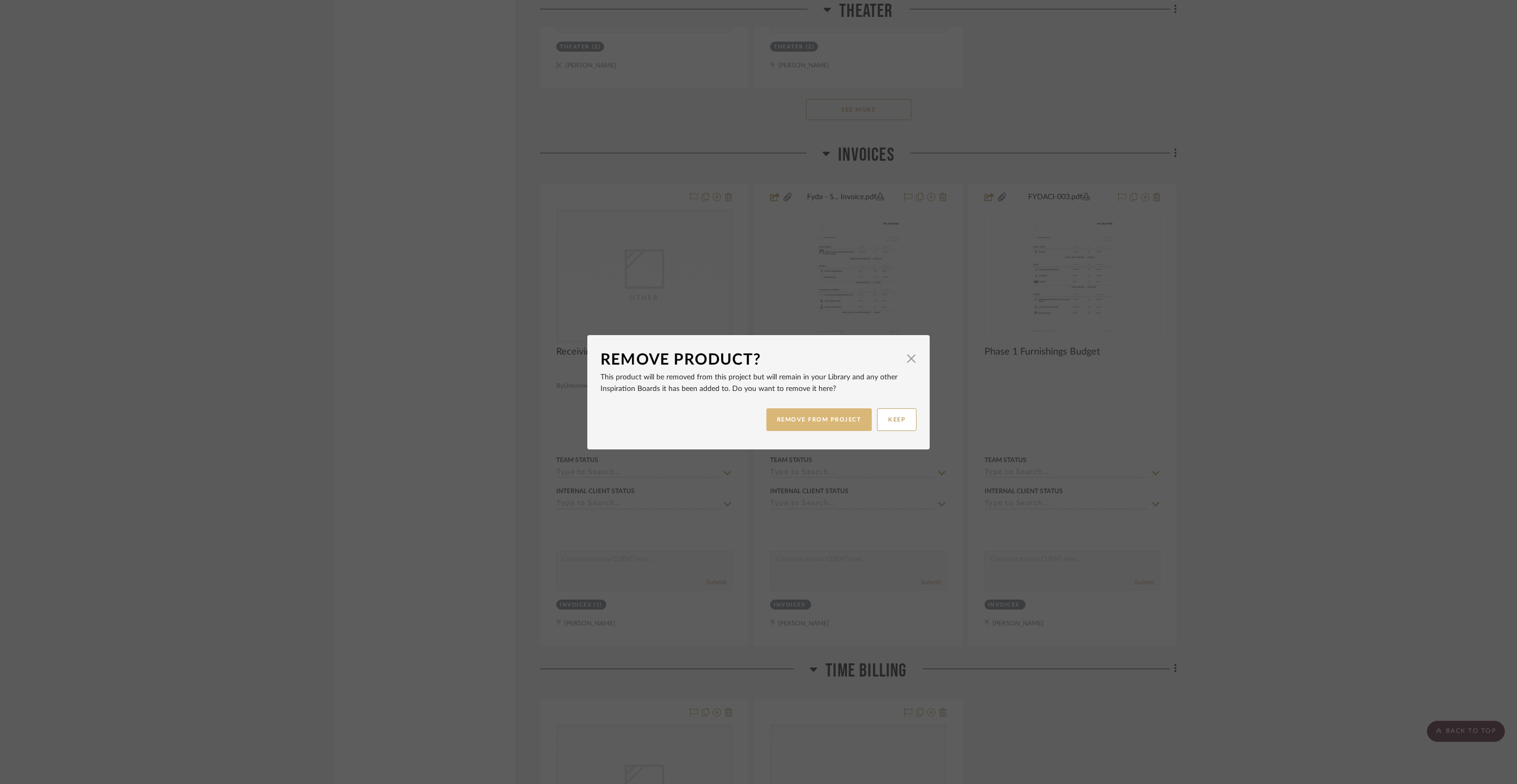
click at [835, 414] on button "REMOVE FROM PROJECT" at bounding box center [820, 419] width 106 height 23
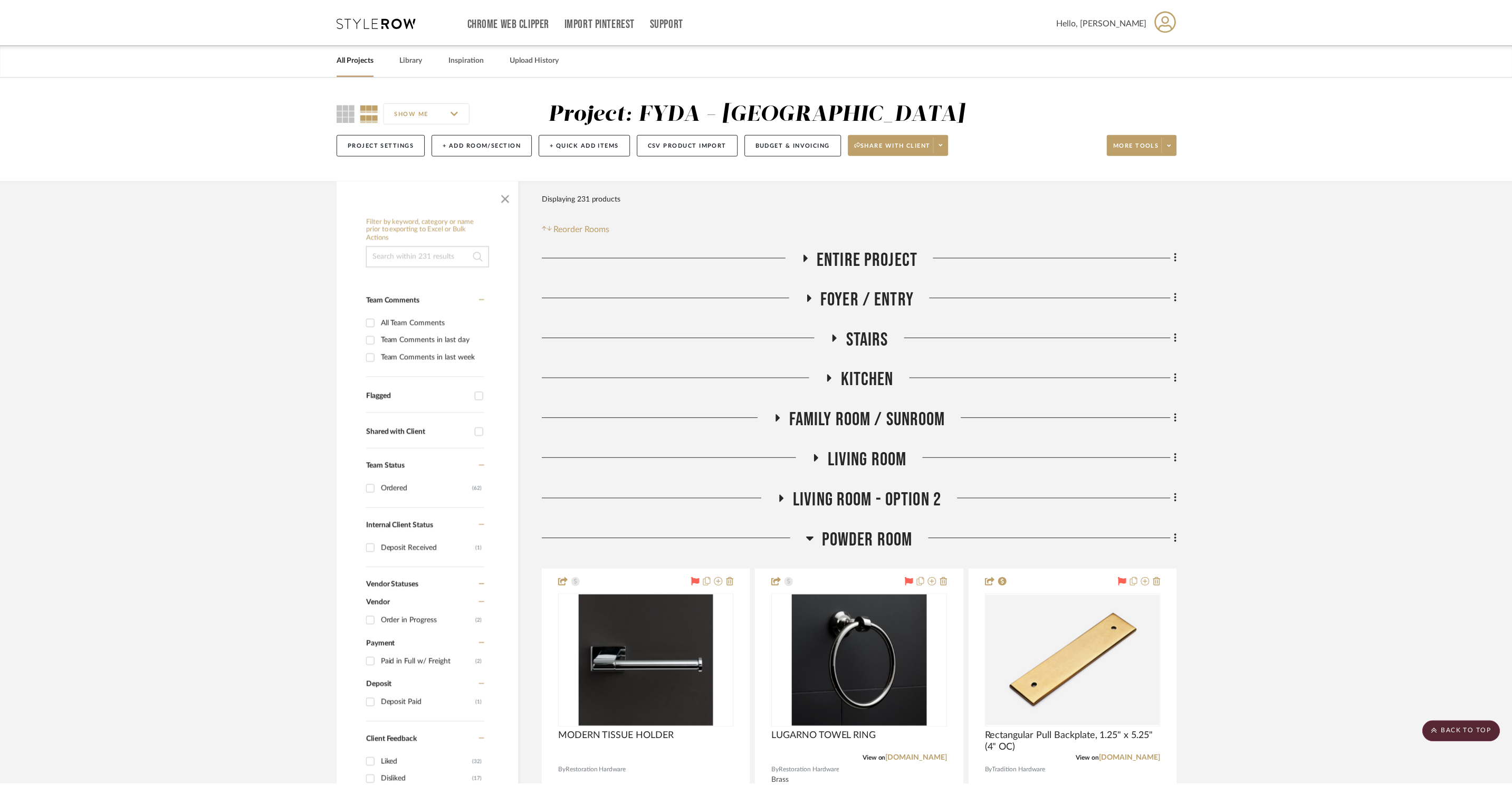
scroll to position [5187, 0]
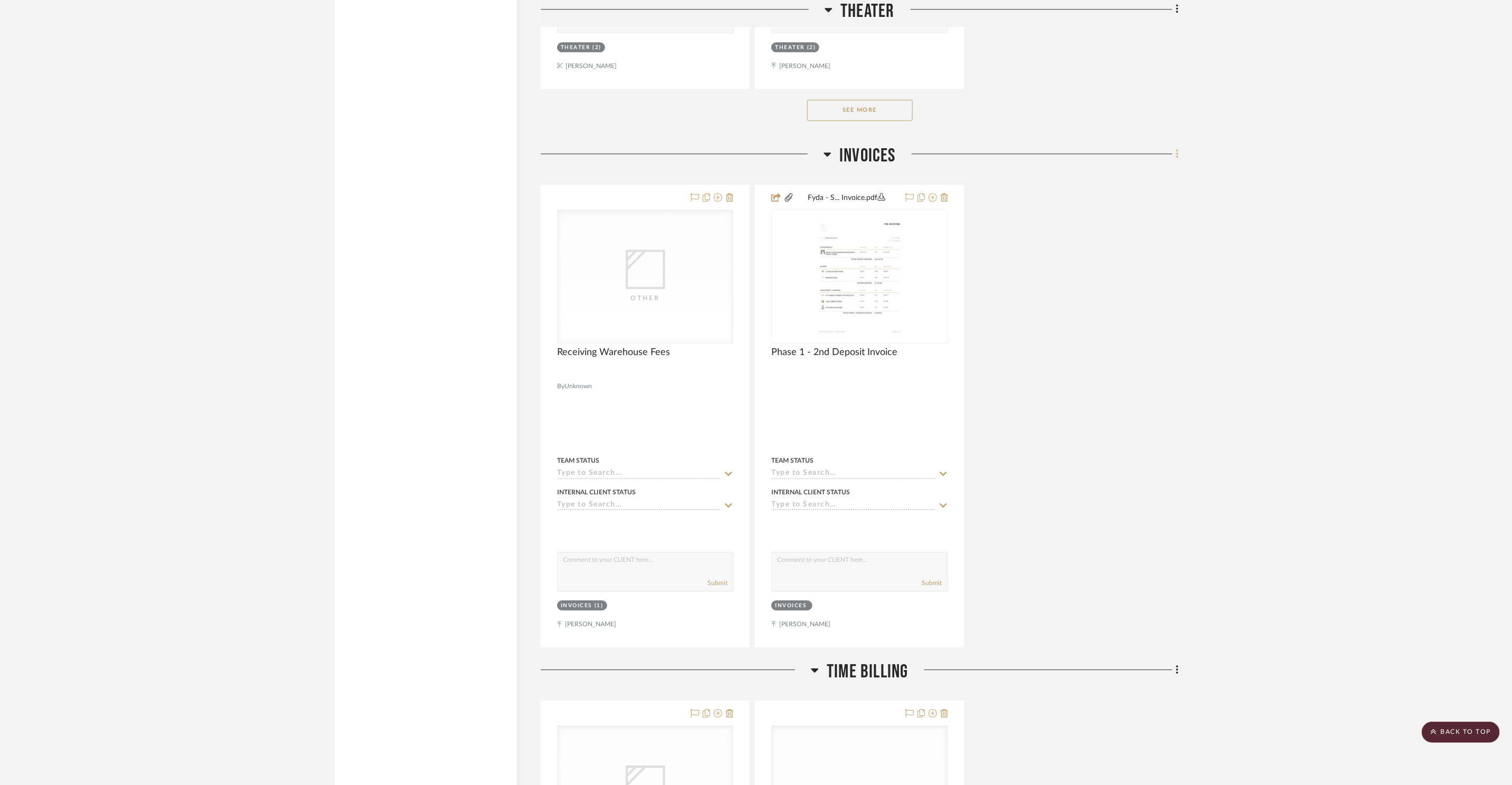
click at [1178, 152] on icon at bounding box center [1176, 153] width 2 height 9
click at [1140, 176] on span "Add New Item" at bounding box center [1123, 175] width 47 height 9
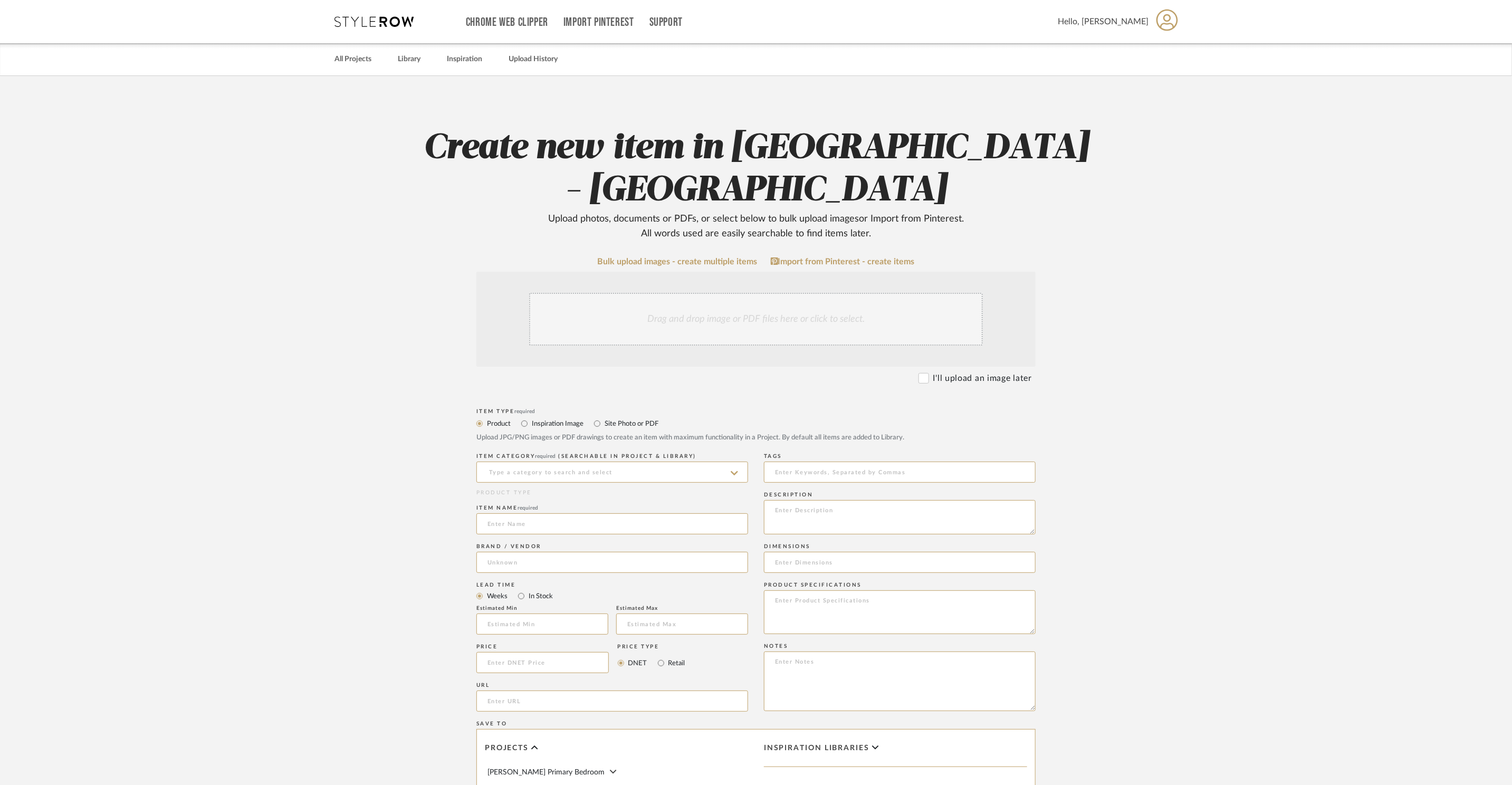
click at [743, 293] on div "Drag and drop image or PDF files here or click to select." at bounding box center [756, 319] width 453 height 53
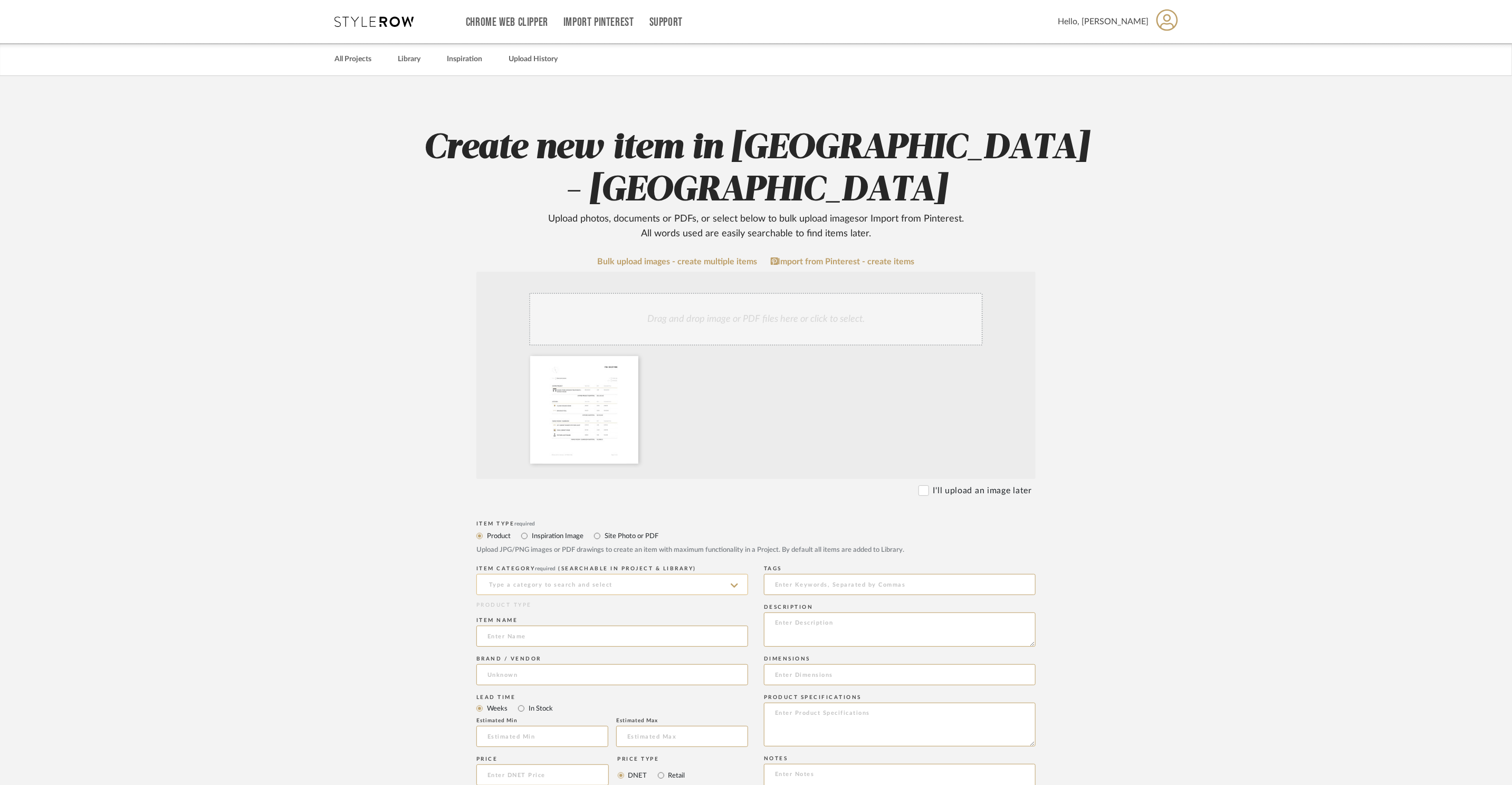
click at [615, 574] on input at bounding box center [612, 584] width 272 height 21
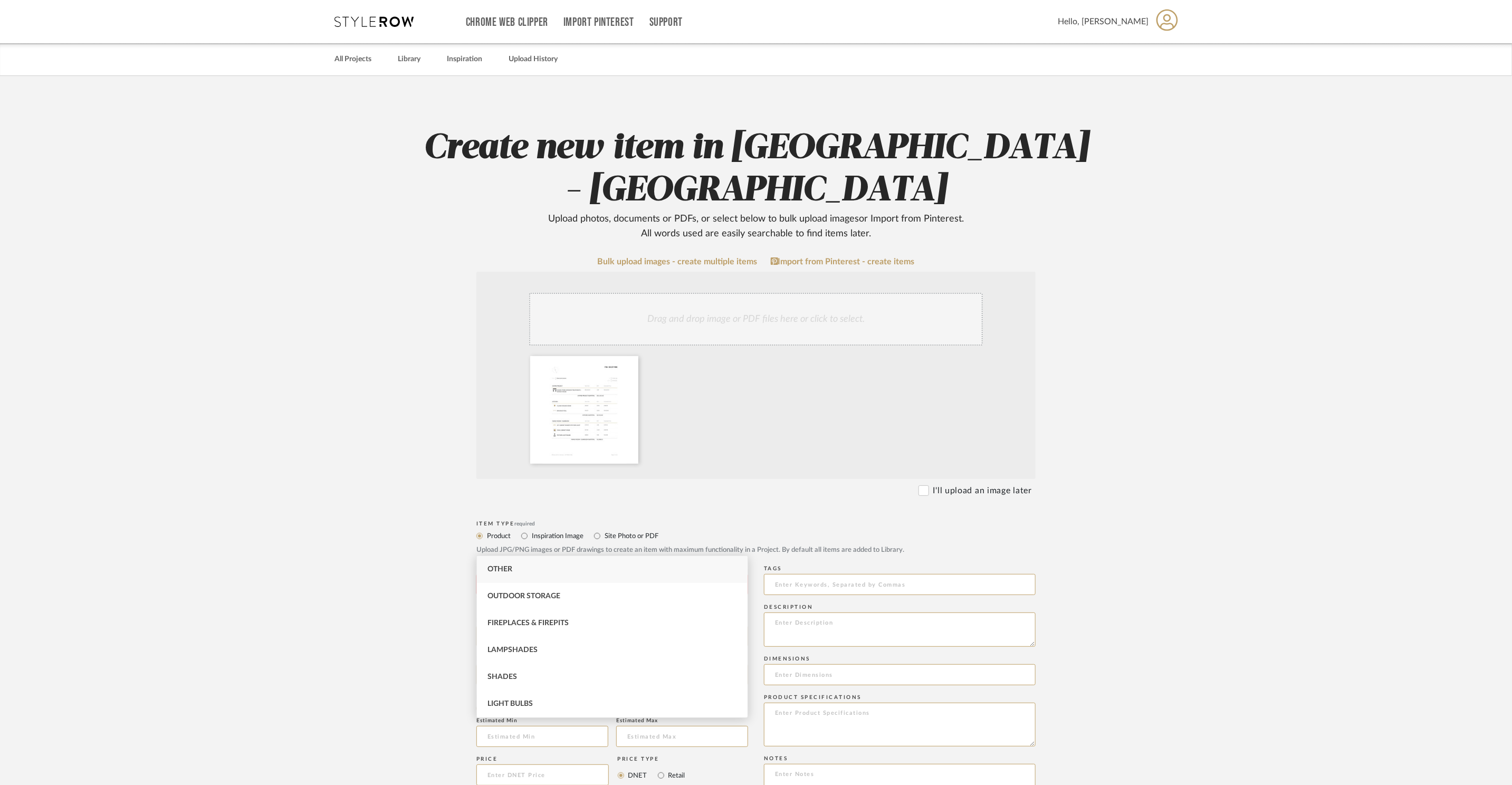
click at [606, 566] on div "Other" at bounding box center [612, 569] width 271 height 27
type input "Other"
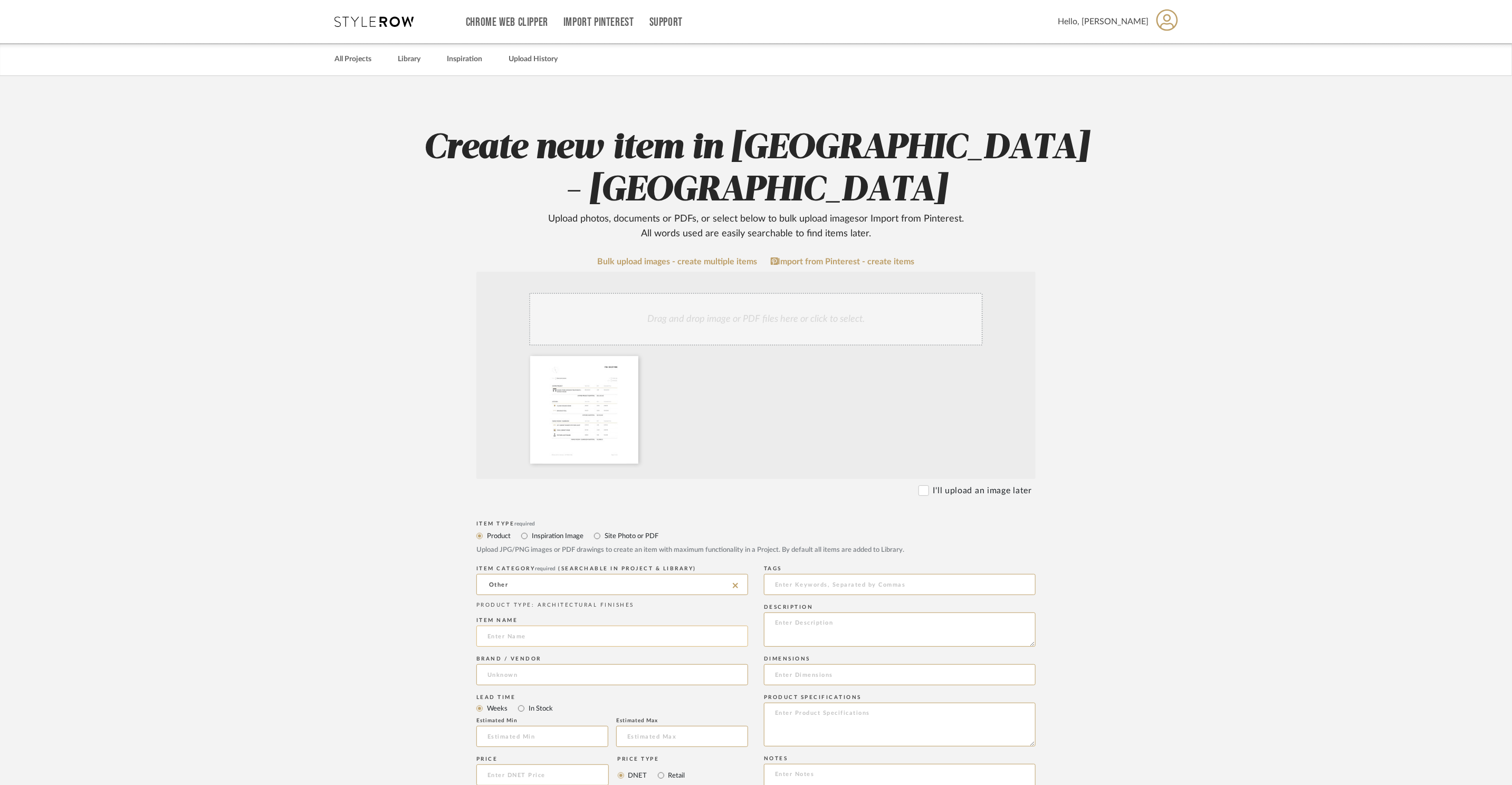
click at [577, 626] on input at bounding box center [612, 636] width 272 height 21
type input "Phase 1 - 1st Deposit Invoice"
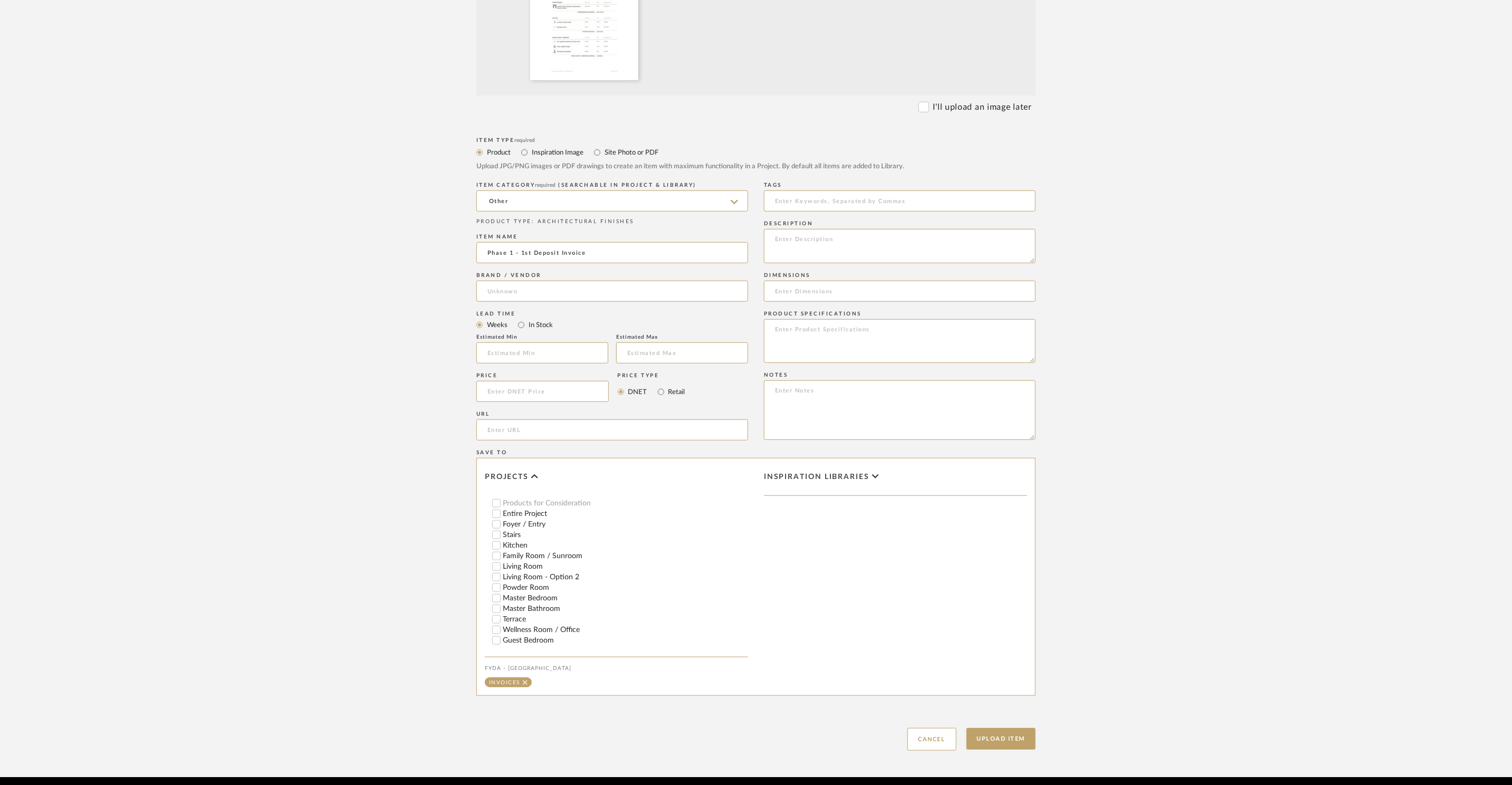
scroll to position [148, 0]
click at [1005, 728] on button "Upload Item" at bounding box center [1002, 738] width 70 height 21
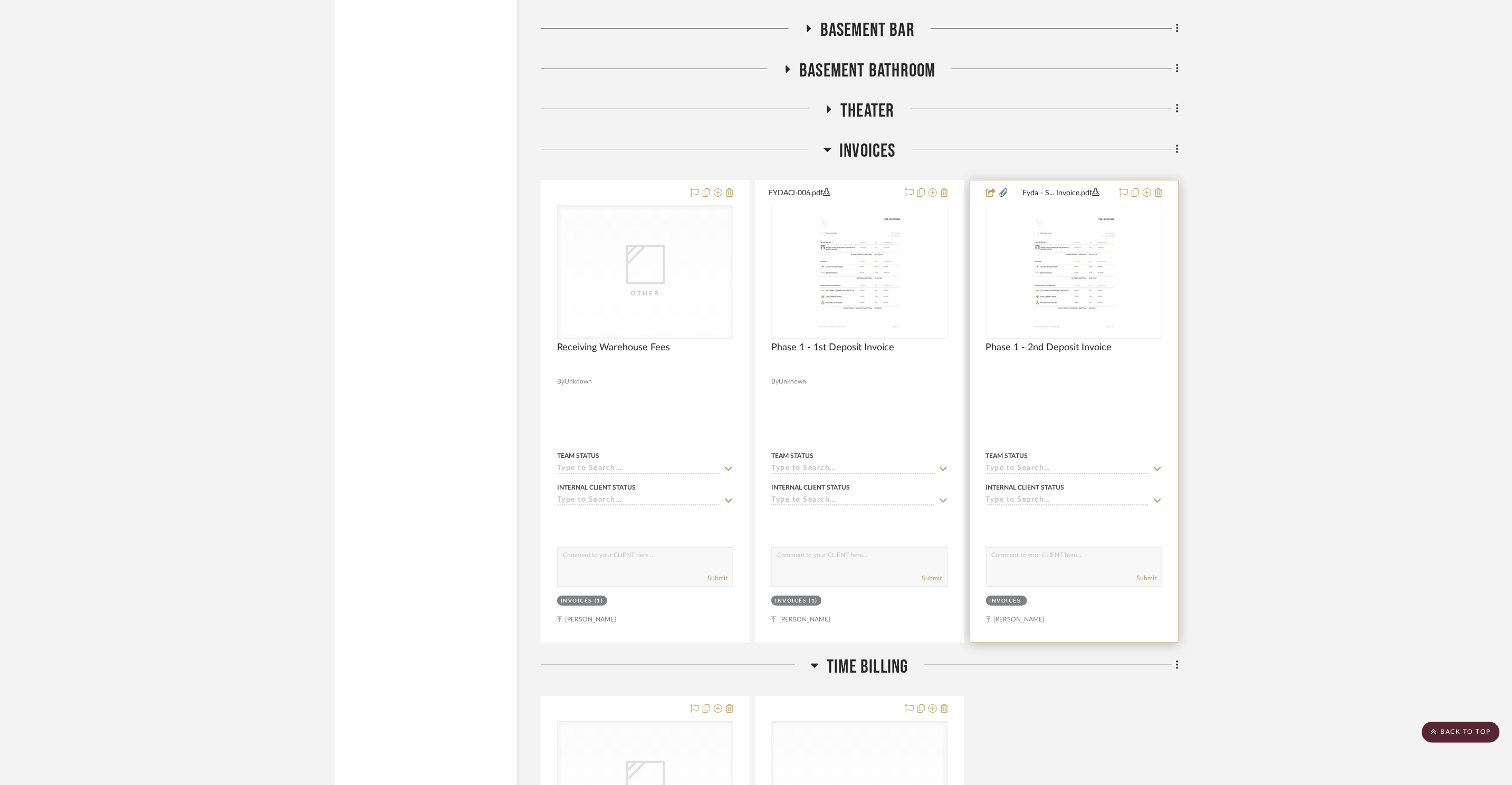
scroll to position [11865, 0]
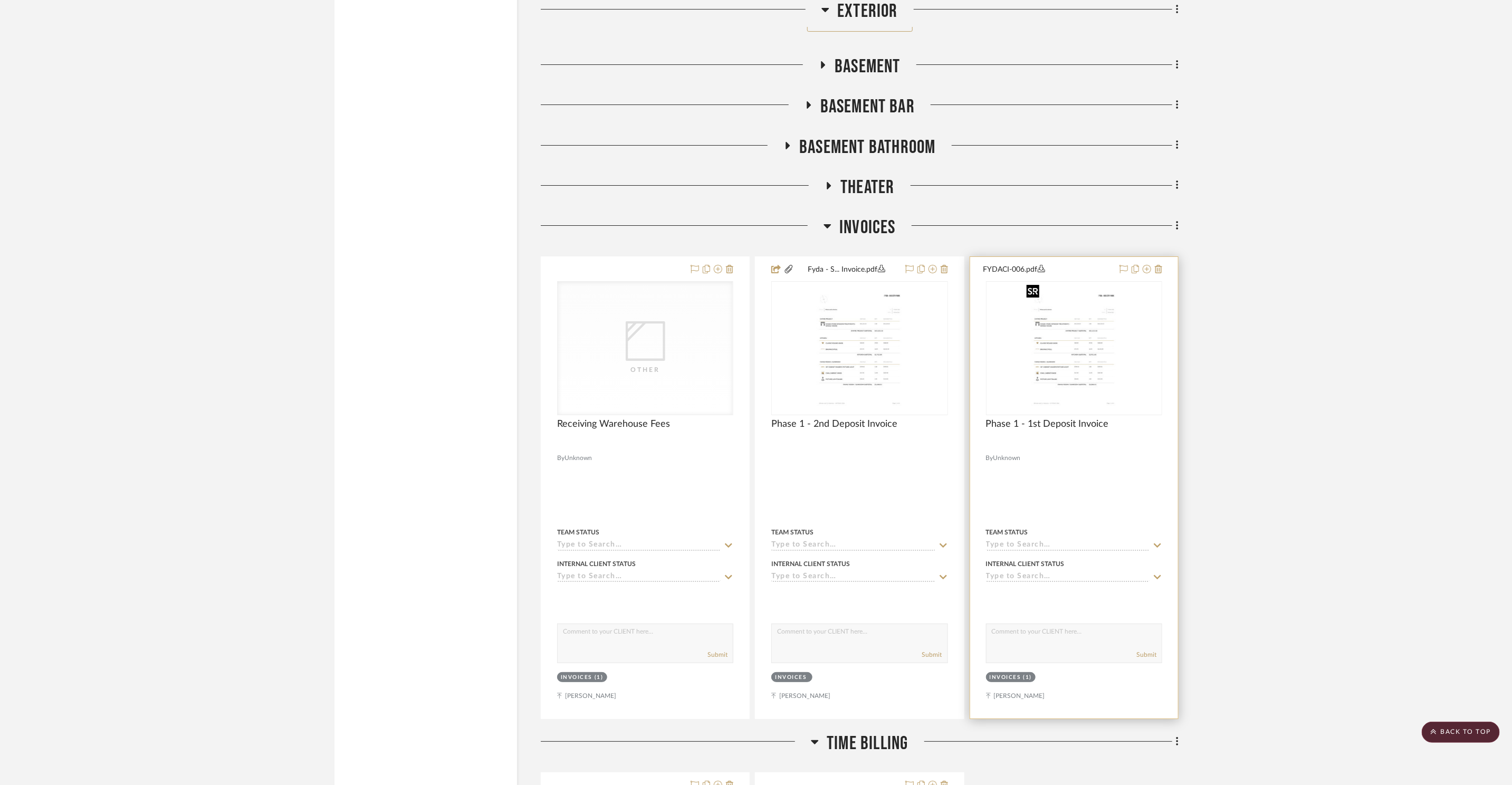
click at [1082, 361] on img "0" at bounding box center [1074, 348] width 103 height 132
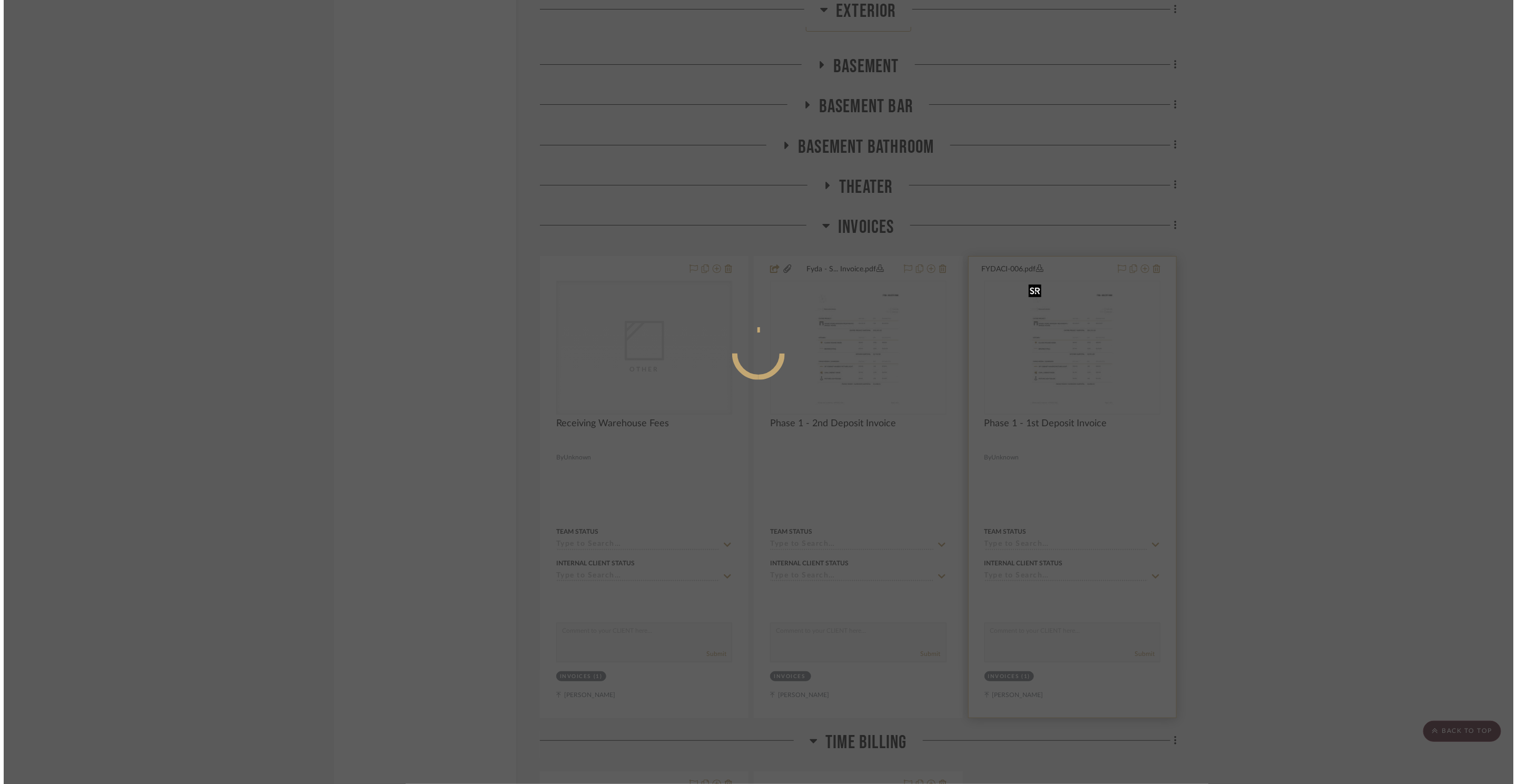
scroll to position [0, 0]
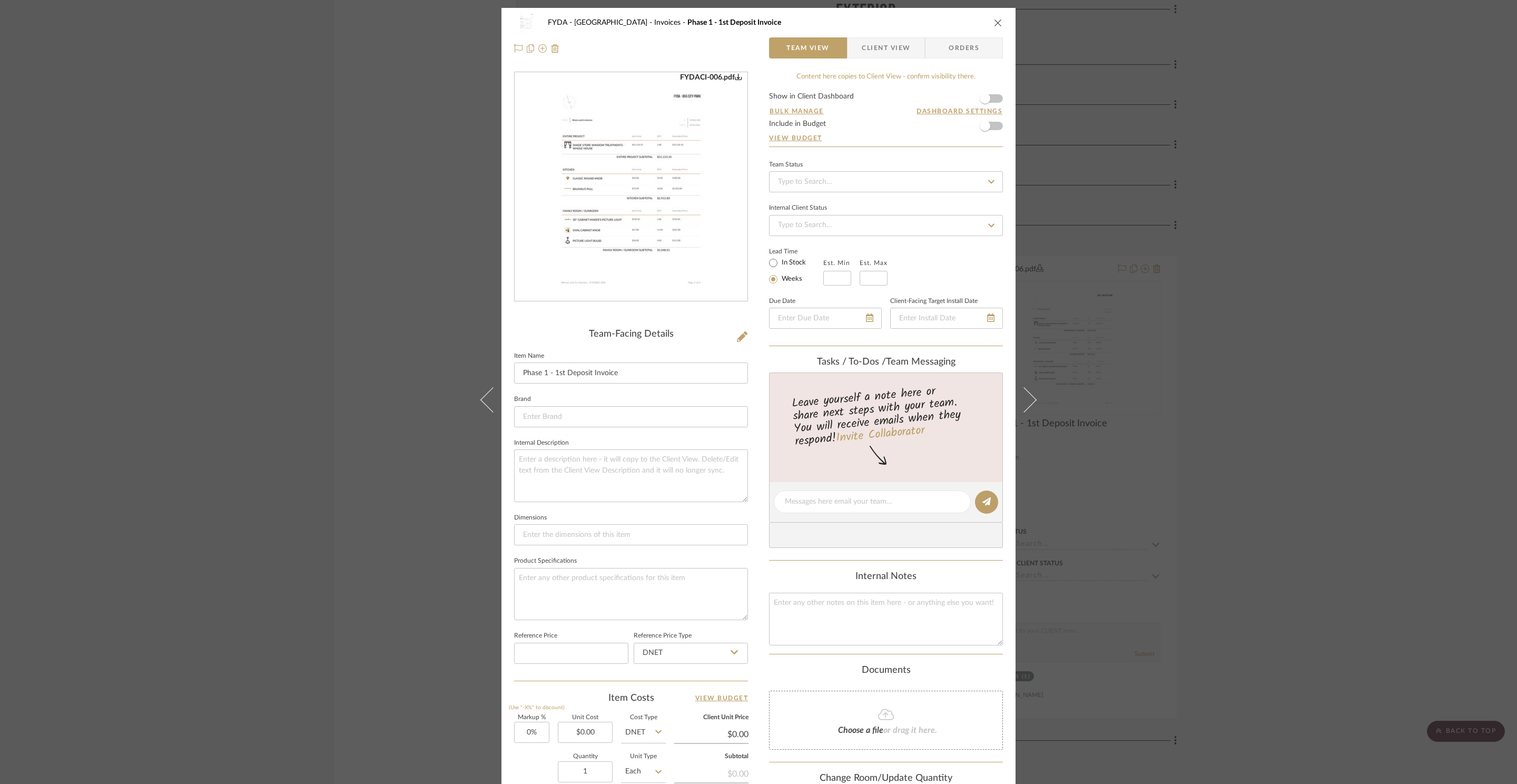
click at [664, 176] on img "0" at bounding box center [631, 187] width 179 height 229
click at [1434, 117] on div "FYDA - 655 City Park Invoices Phase 1 - 1st Deposit Invoice Team View Client Vi…" at bounding box center [758, 392] width 1517 height 784
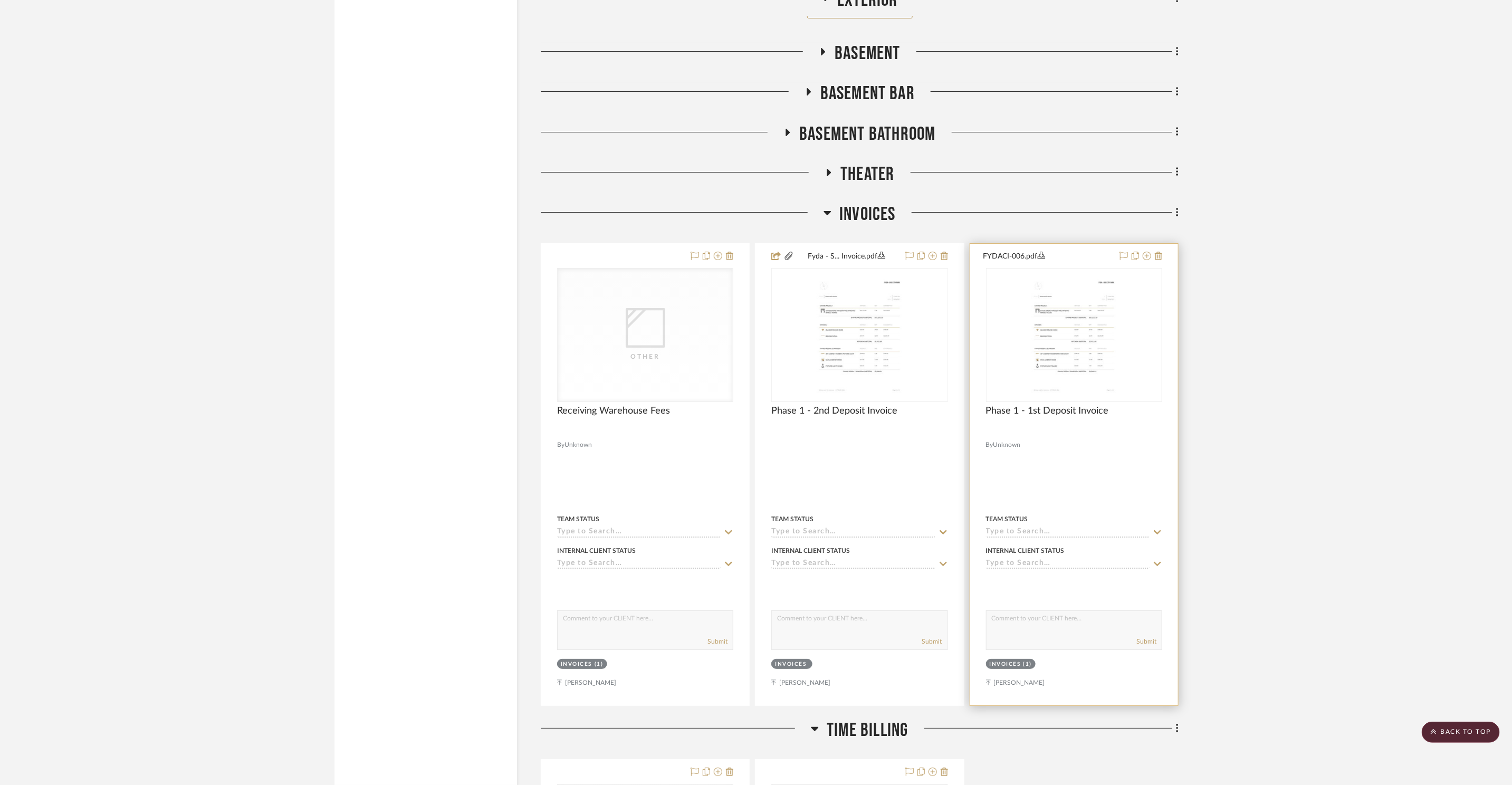
scroll to position [11879, 0]
click at [826, 340] on img "0" at bounding box center [859, 334] width 103 height 132
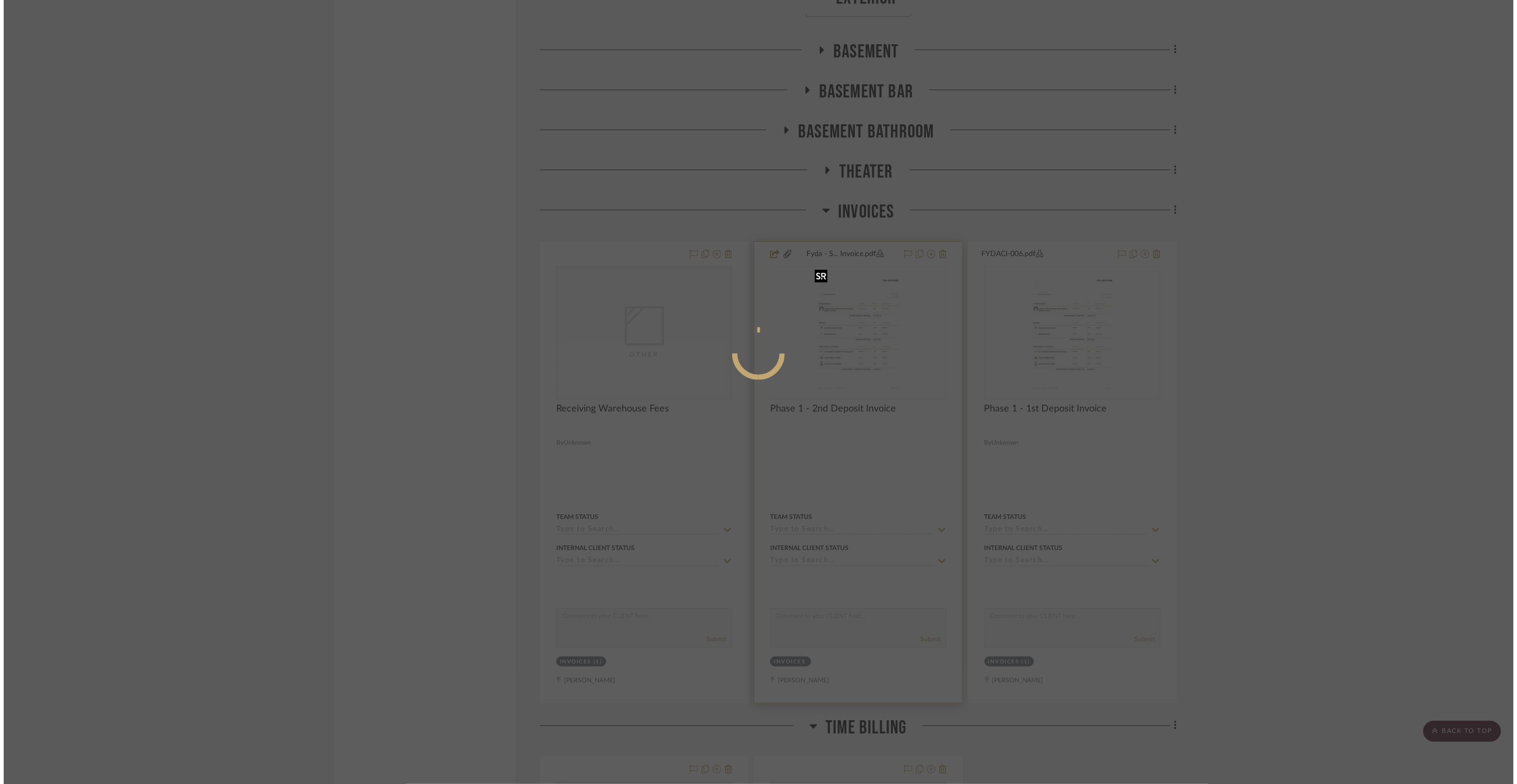
scroll to position [0, 0]
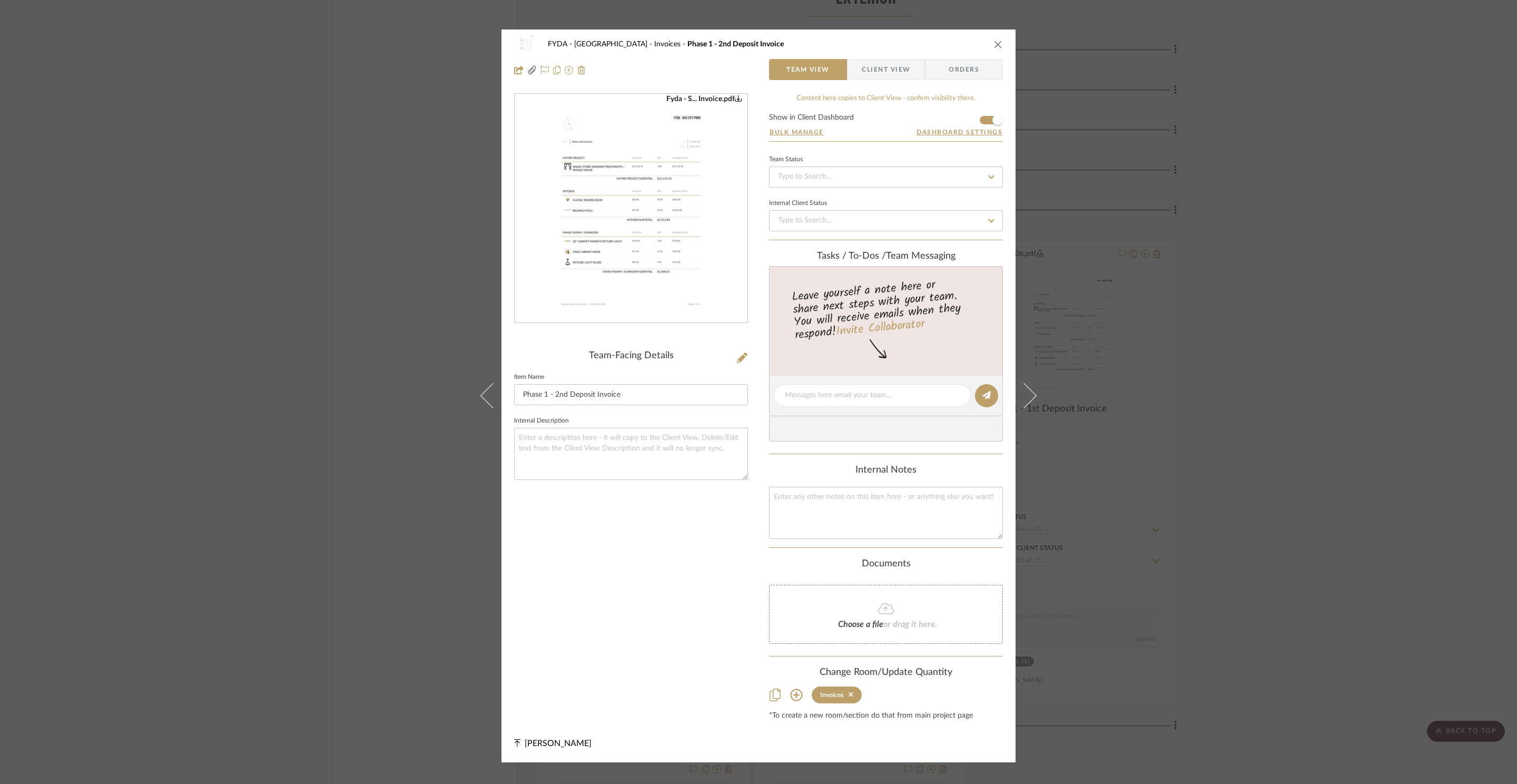
click at [570, 165] on img "0" at bounding box center [631, 209] width 179 height 229
click at [1317, 406] on div "FYDA - 655 City Park Invoices Phase 1 - 2nd Deposit Invoice Team View Client Vi…" at bounding box center [758, 392] width 1517 height 784
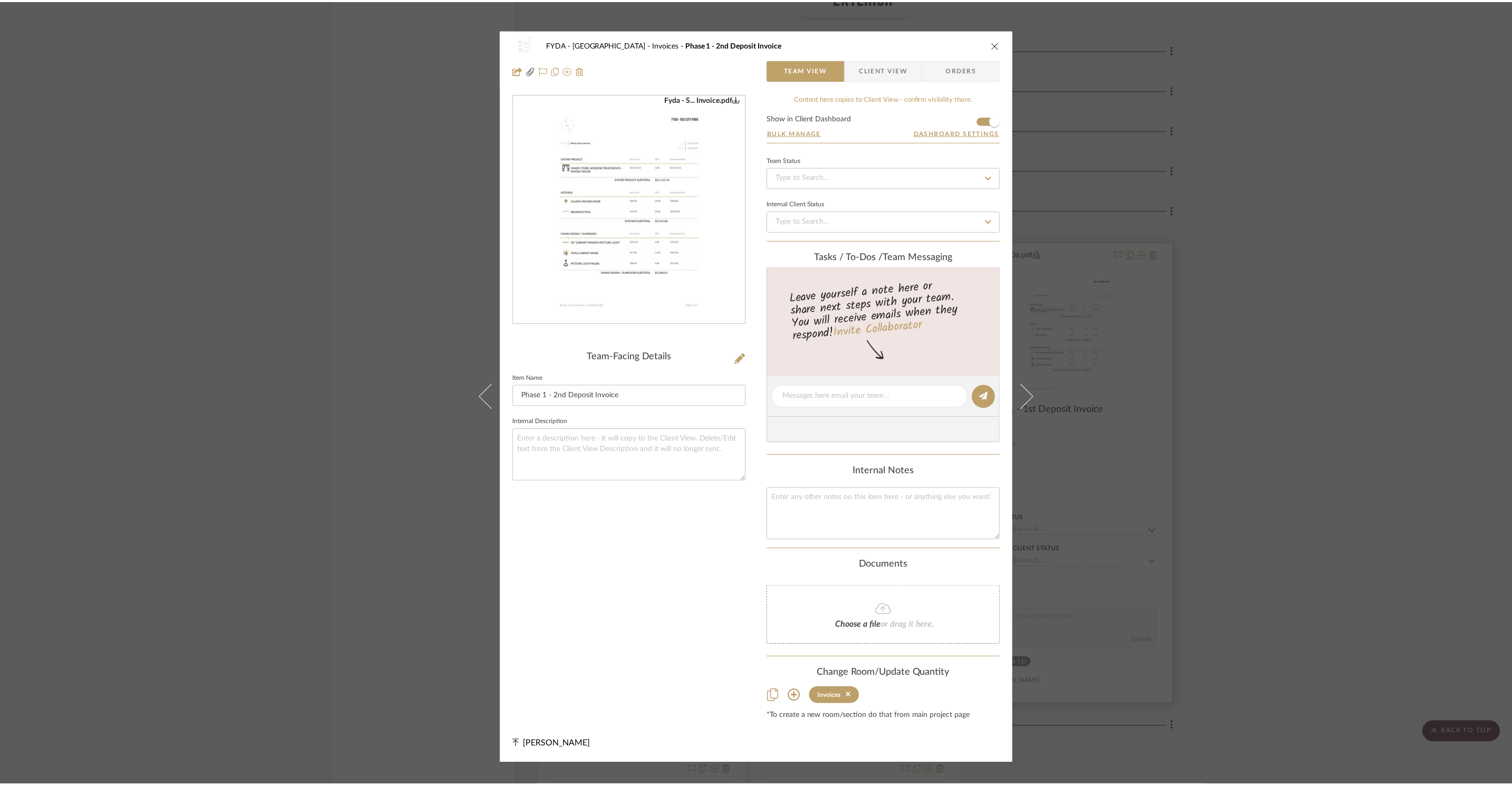
scroll to position [11879, 0]
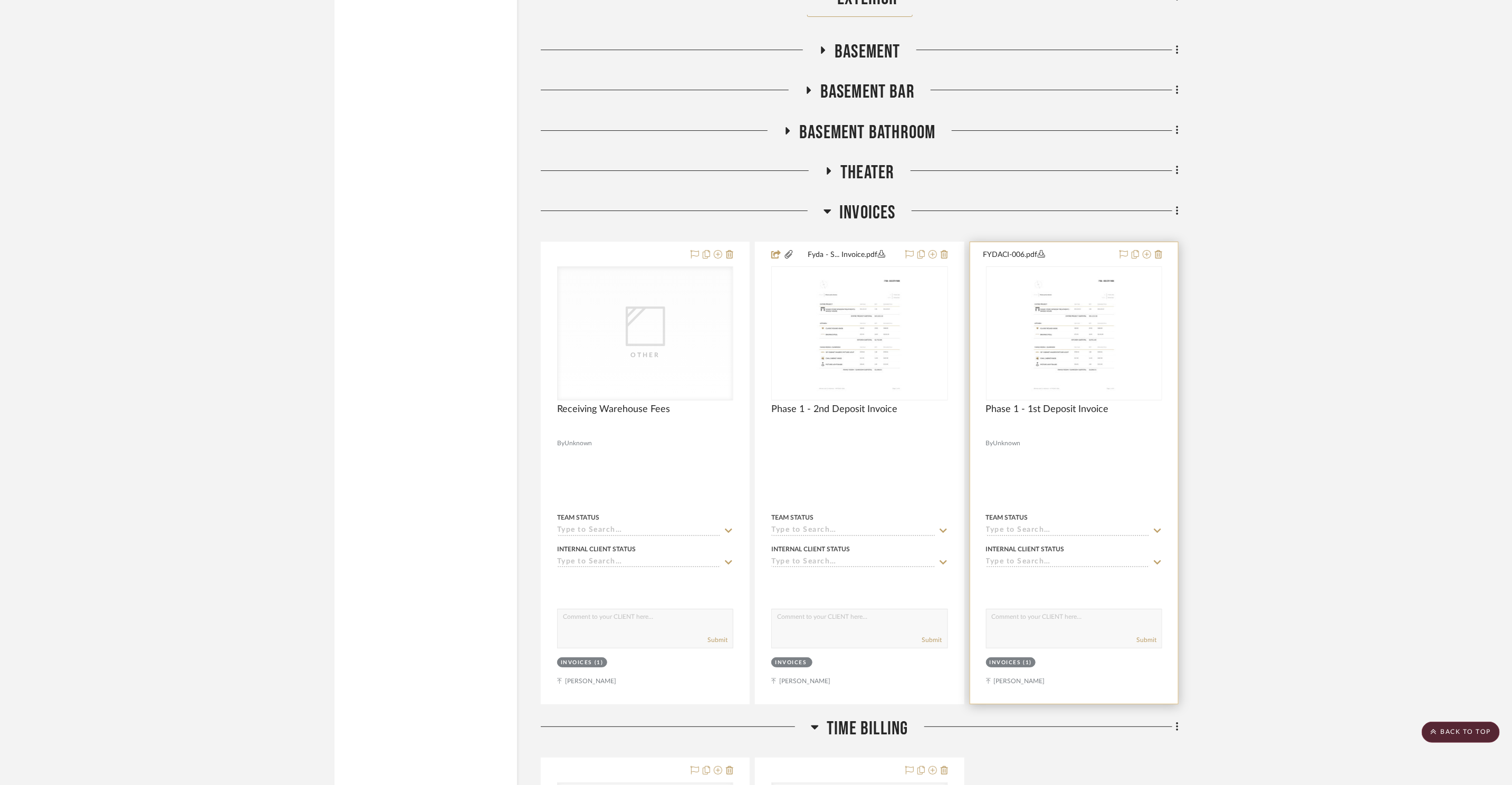
click at [1052, 308] on img "0" at bounding box center [1074, 334] width 103 height 132
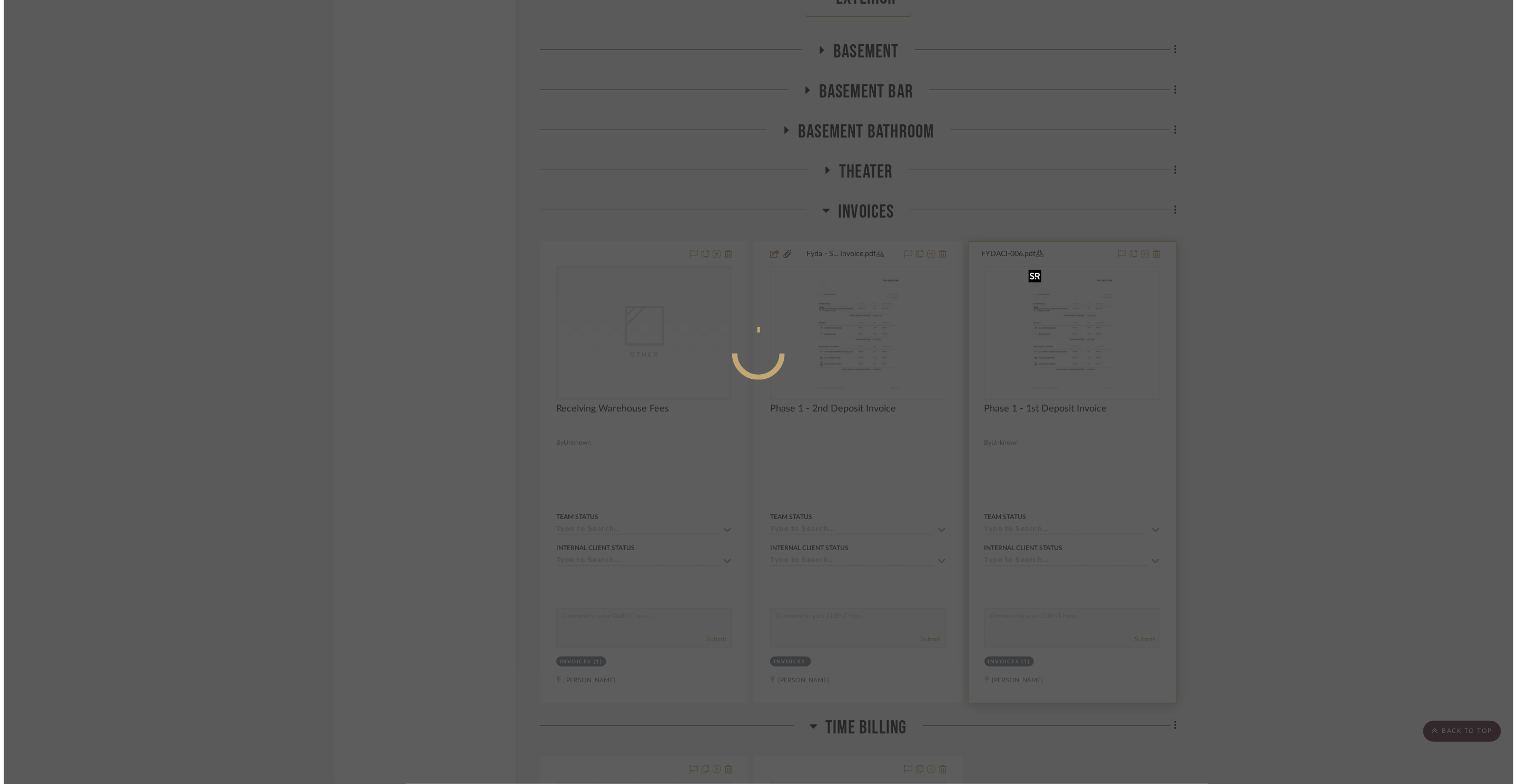
scroll to position [0, 0]
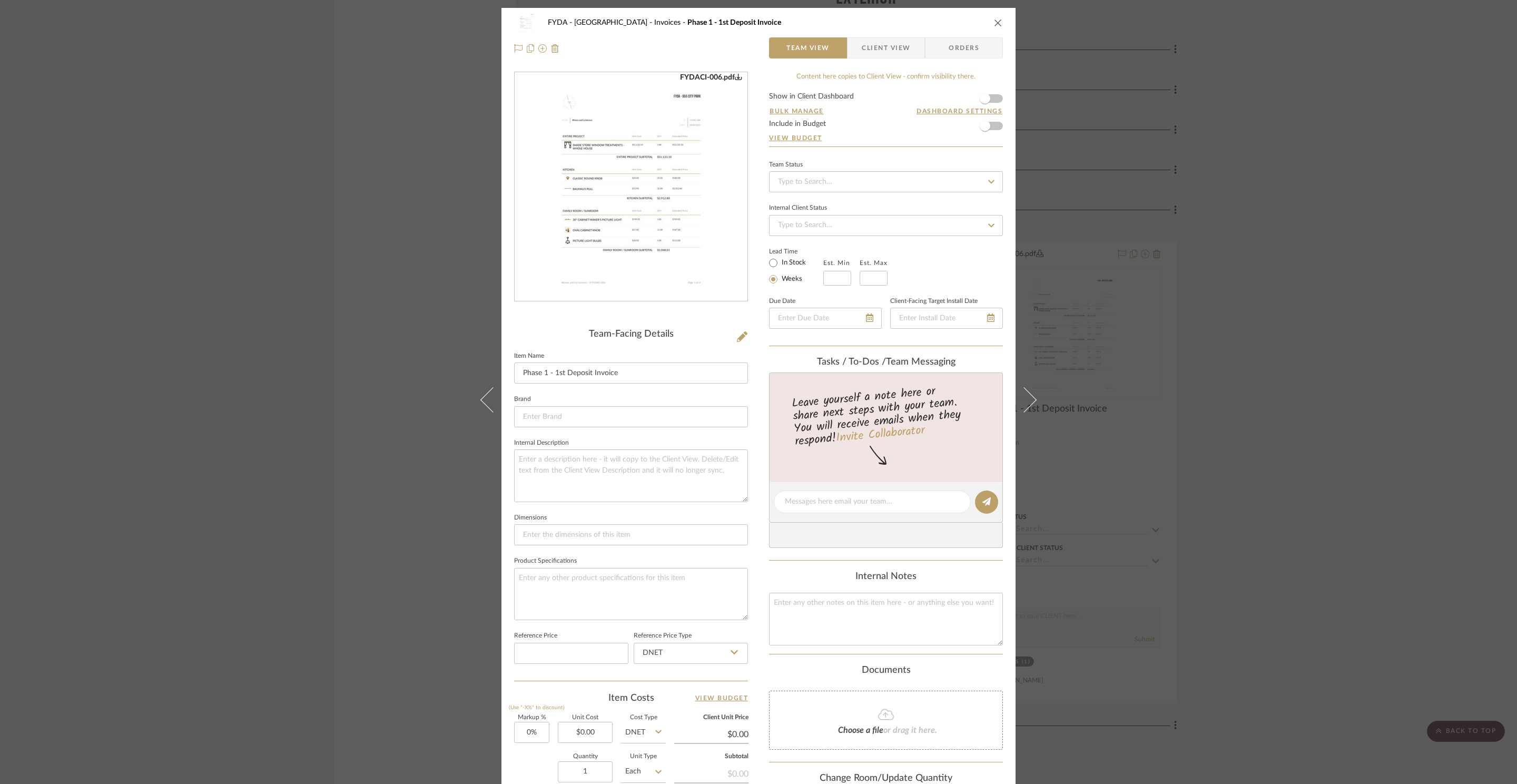
click at [685, 174] on img "0" at bounding box center [631, 187] width 179 height 229
click at [1496, 364] on div "FYDA - 655 City Park Invoices Phase 1 - 1st Deposit Invoice Team View Client Vi…" at bounding box center [758, 392] width 1517 height 784
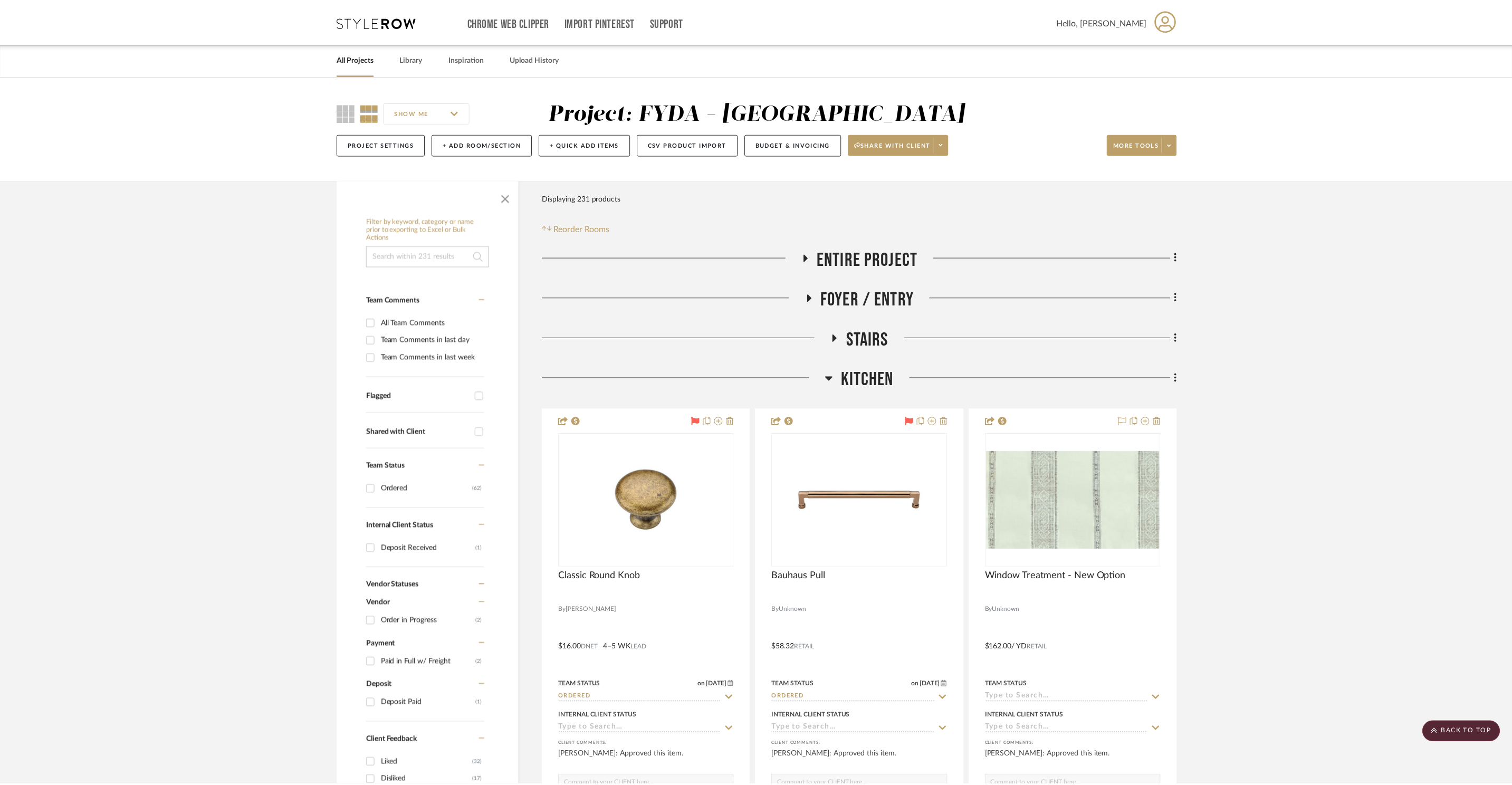
scroll to position [11879, 0]
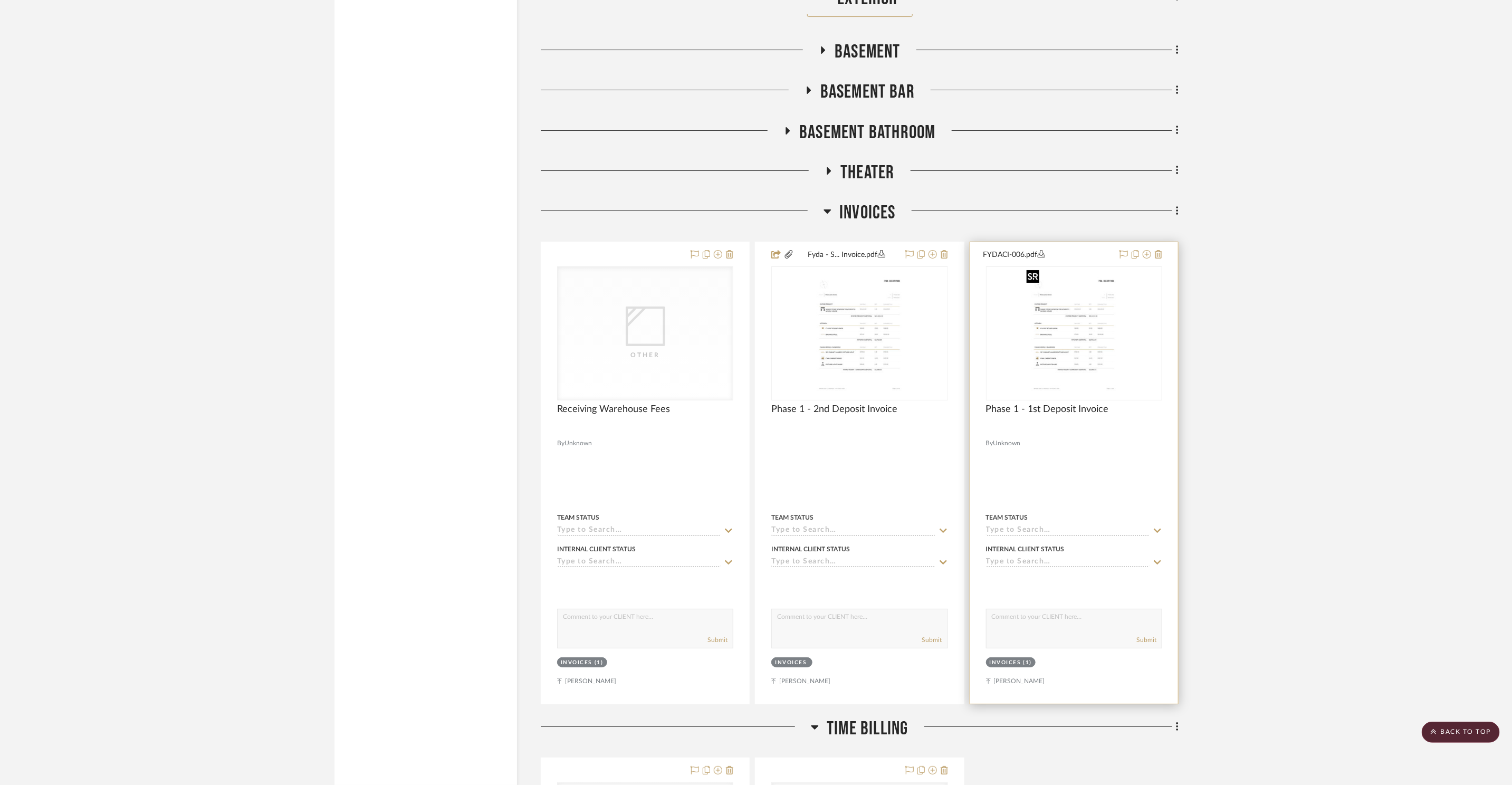
click at [1065, 335] on img "0" at bounding box center [1074, 334] width 103 height 132
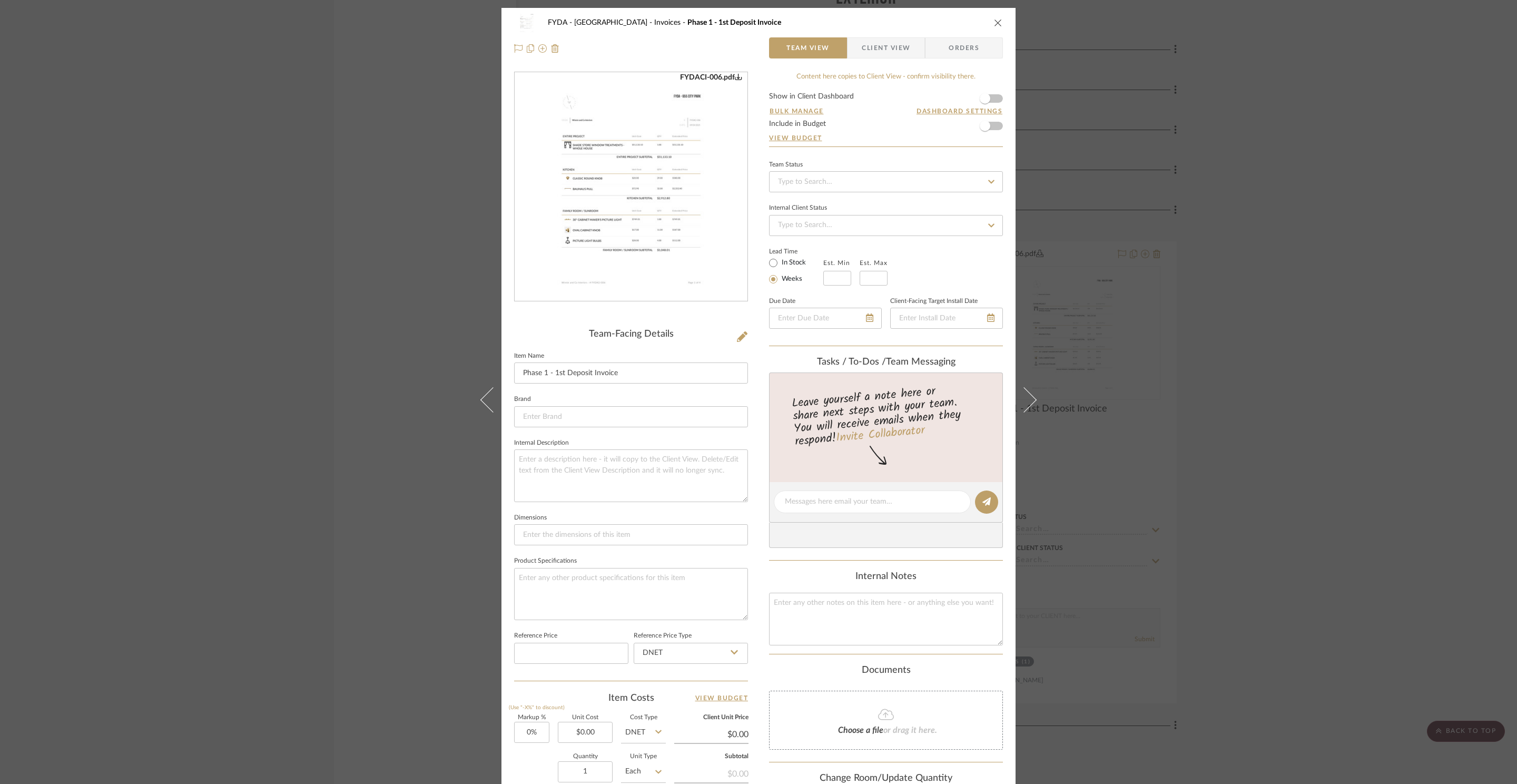
click at [995, 20] on icon "close" at bounding box center [998, 23] width 9 height 9
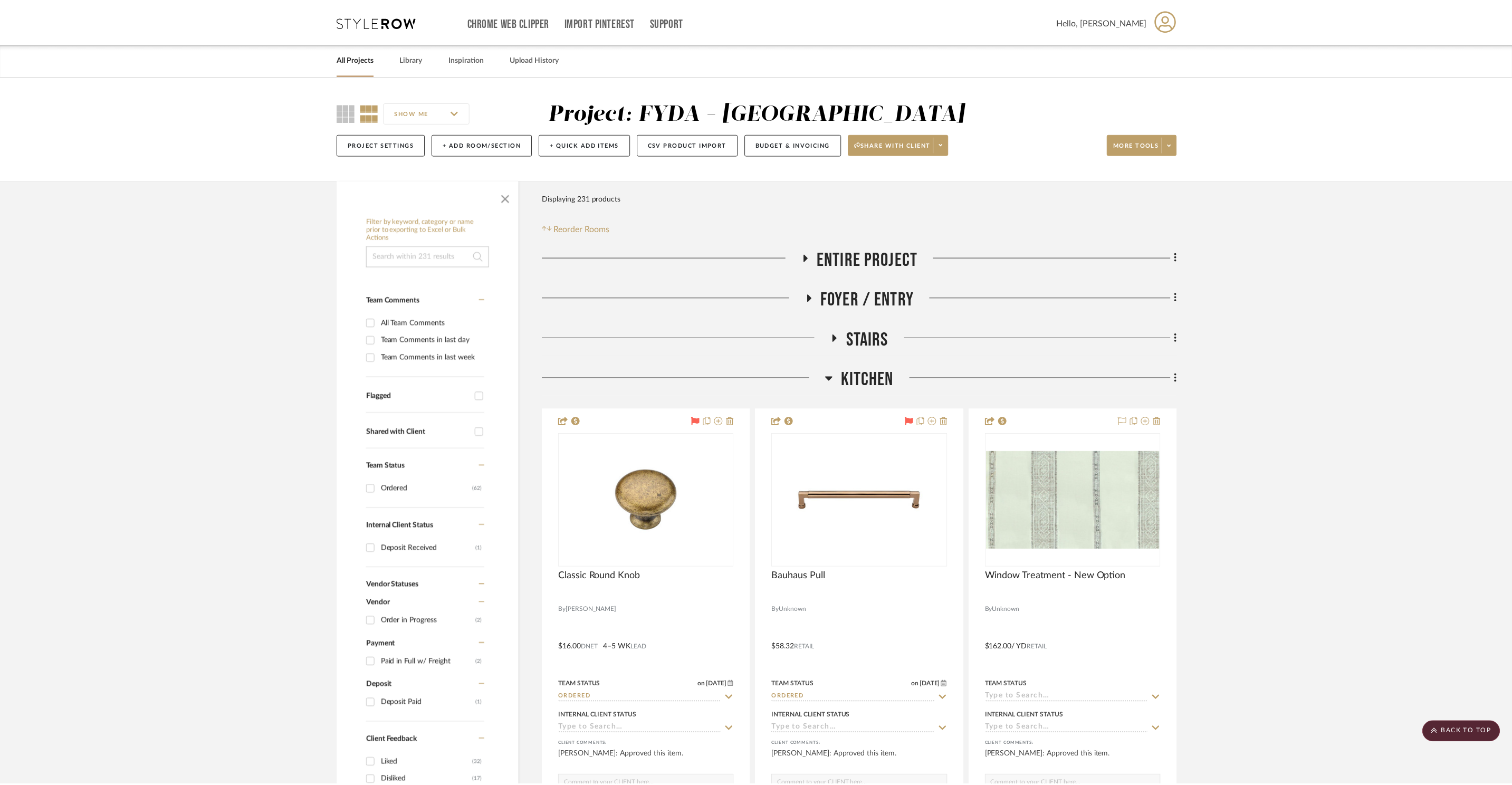
scroll to position [11879, 0]
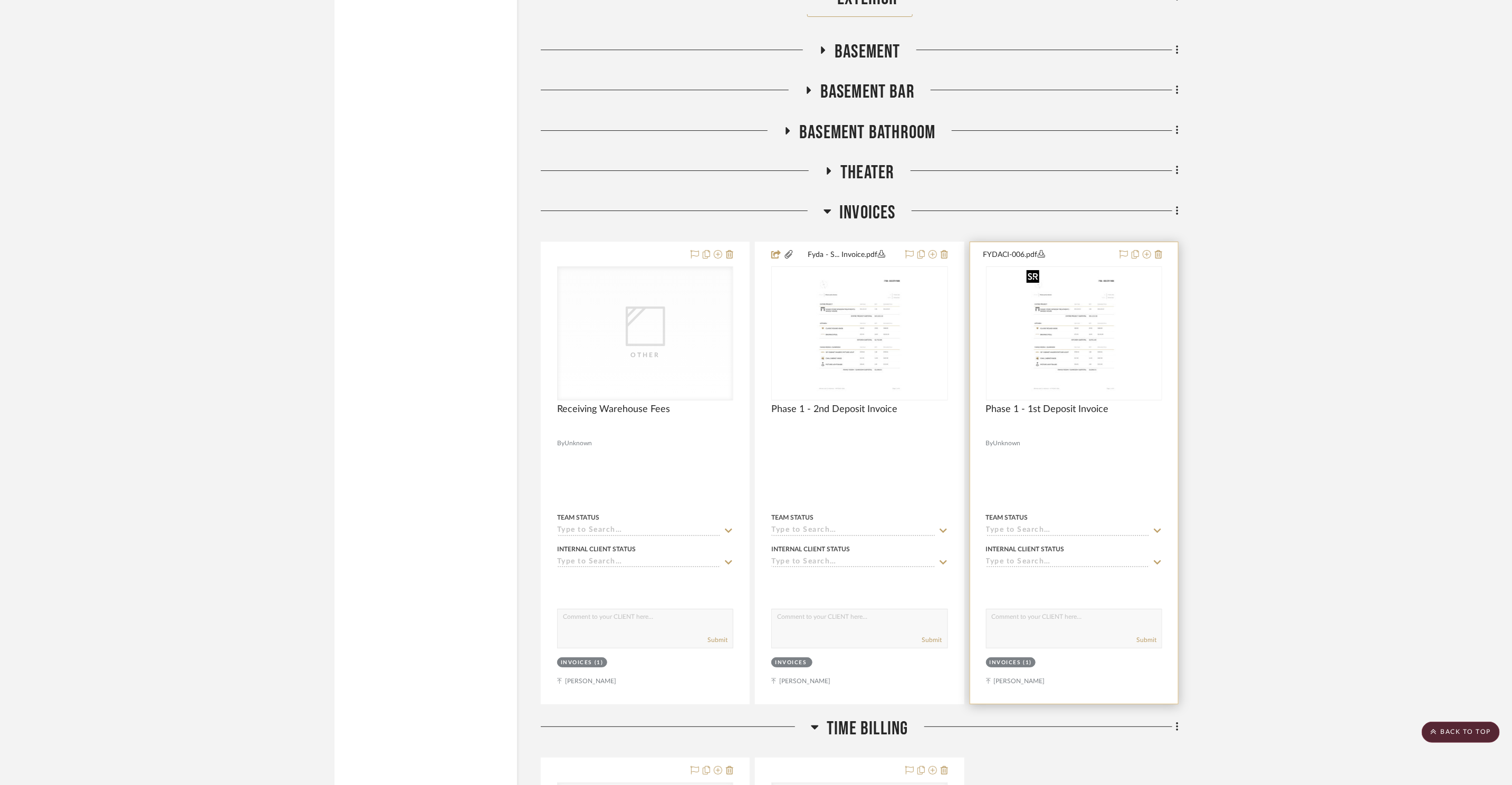
click at [1098, 310] on img "0" at bounding box center [1074, 334] width 103 height 132
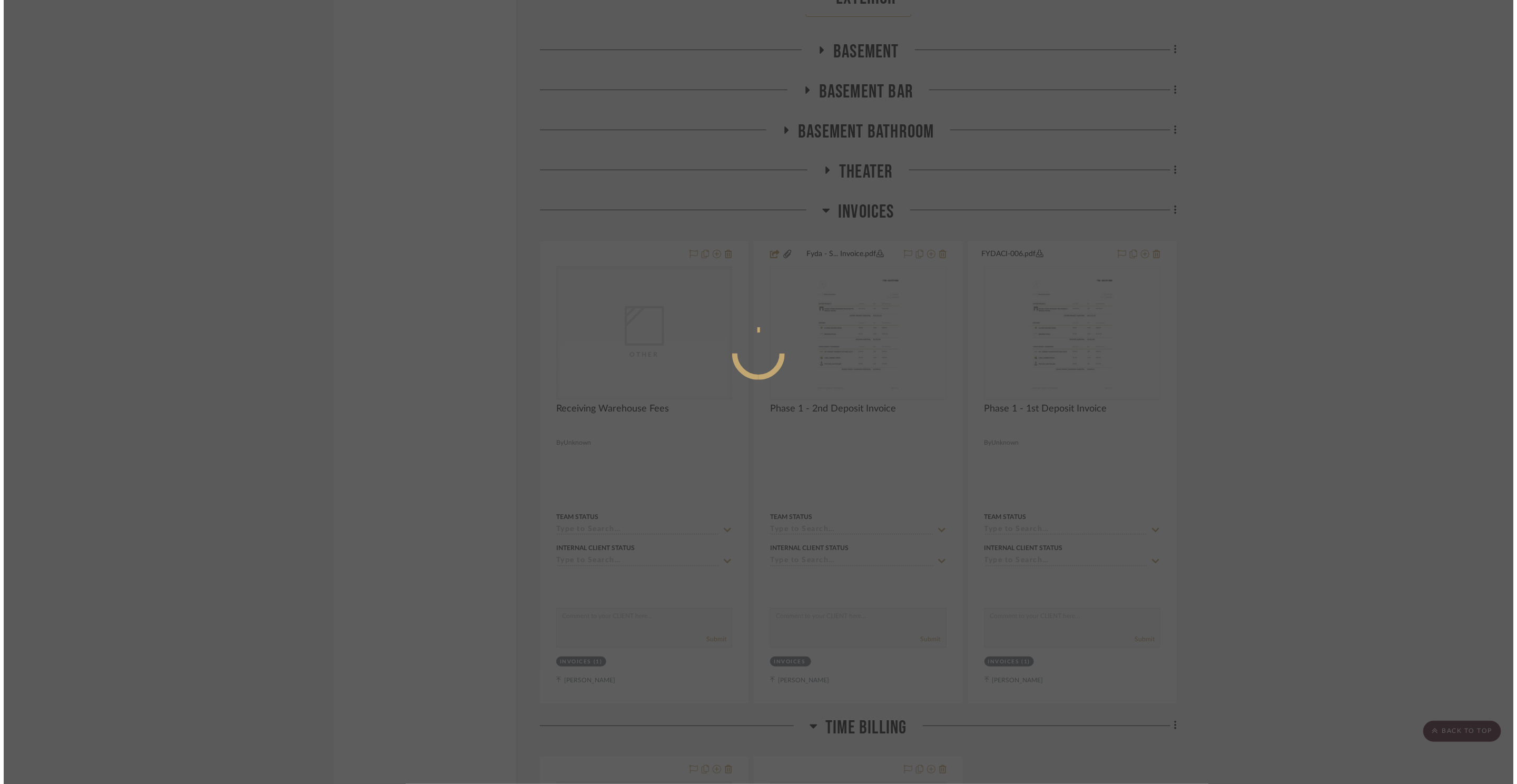
scroll to position [0, 0]
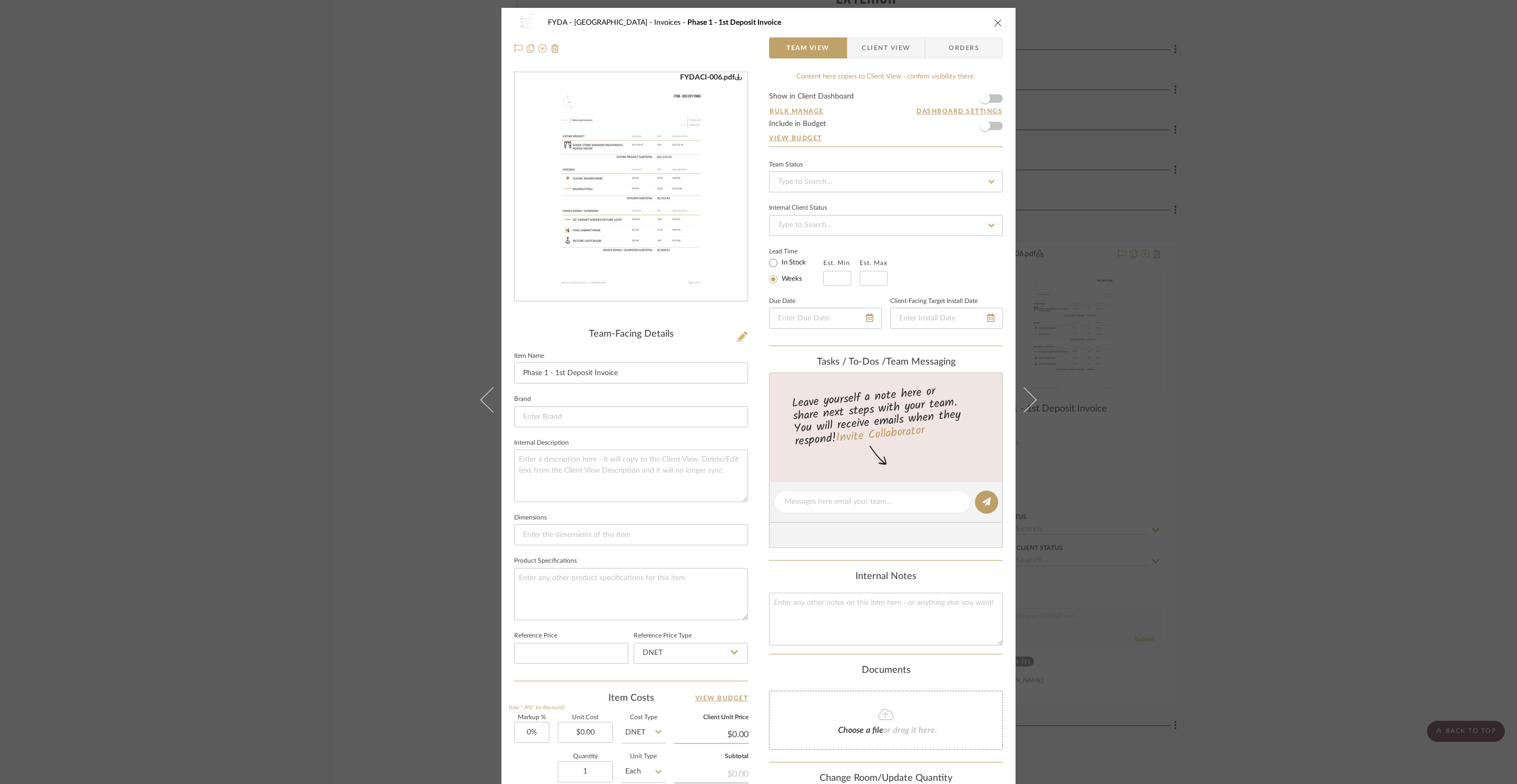
click at [738, 334] on icon at bounding box center [742, 336] width 10 height 10
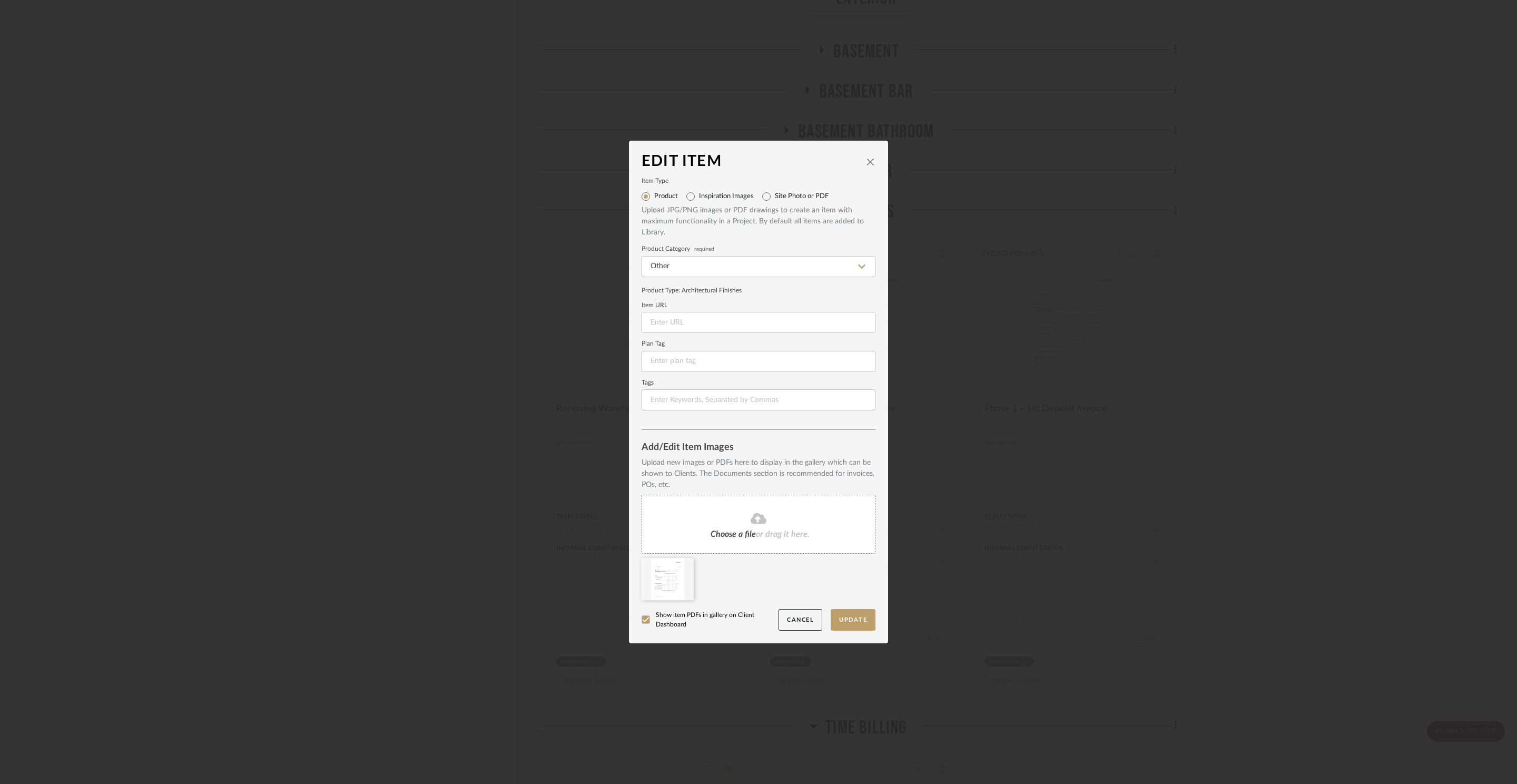
click at [744, 530] on span "Choose a file" at bounding box center [733, 534] width 45 height 9
click at [682, 566] on icon at bounding box center [686, 565] width 7 height 9
click at [862, 620] on button "Update" at bounding box center [852, 619] width 45 height 21
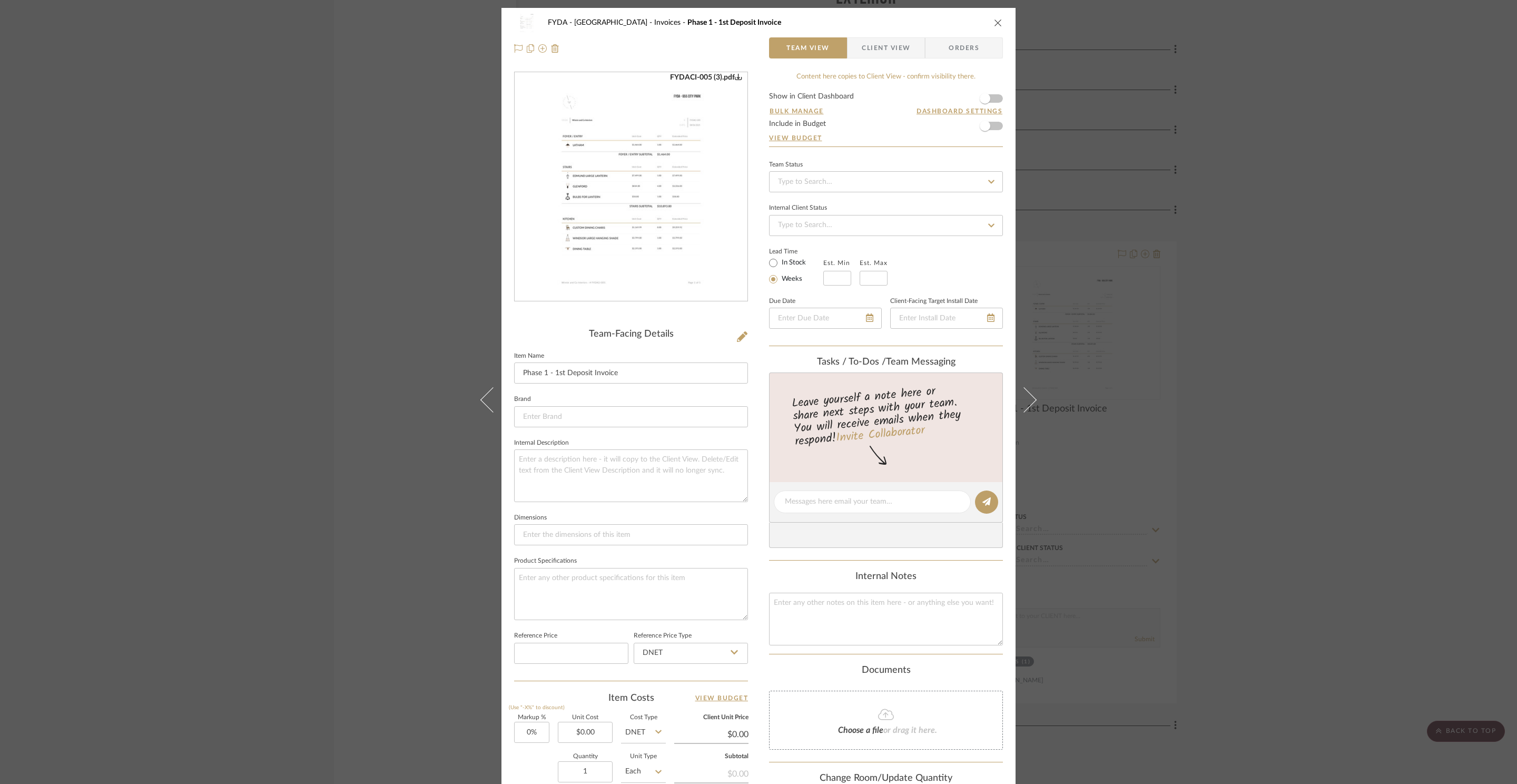
click at [603, 173] on img "0" at bounding box center [631, 187] width 179 height 229
click at [996, 23] on icon "close" at bounding box center [998, 23] width 9 height 9
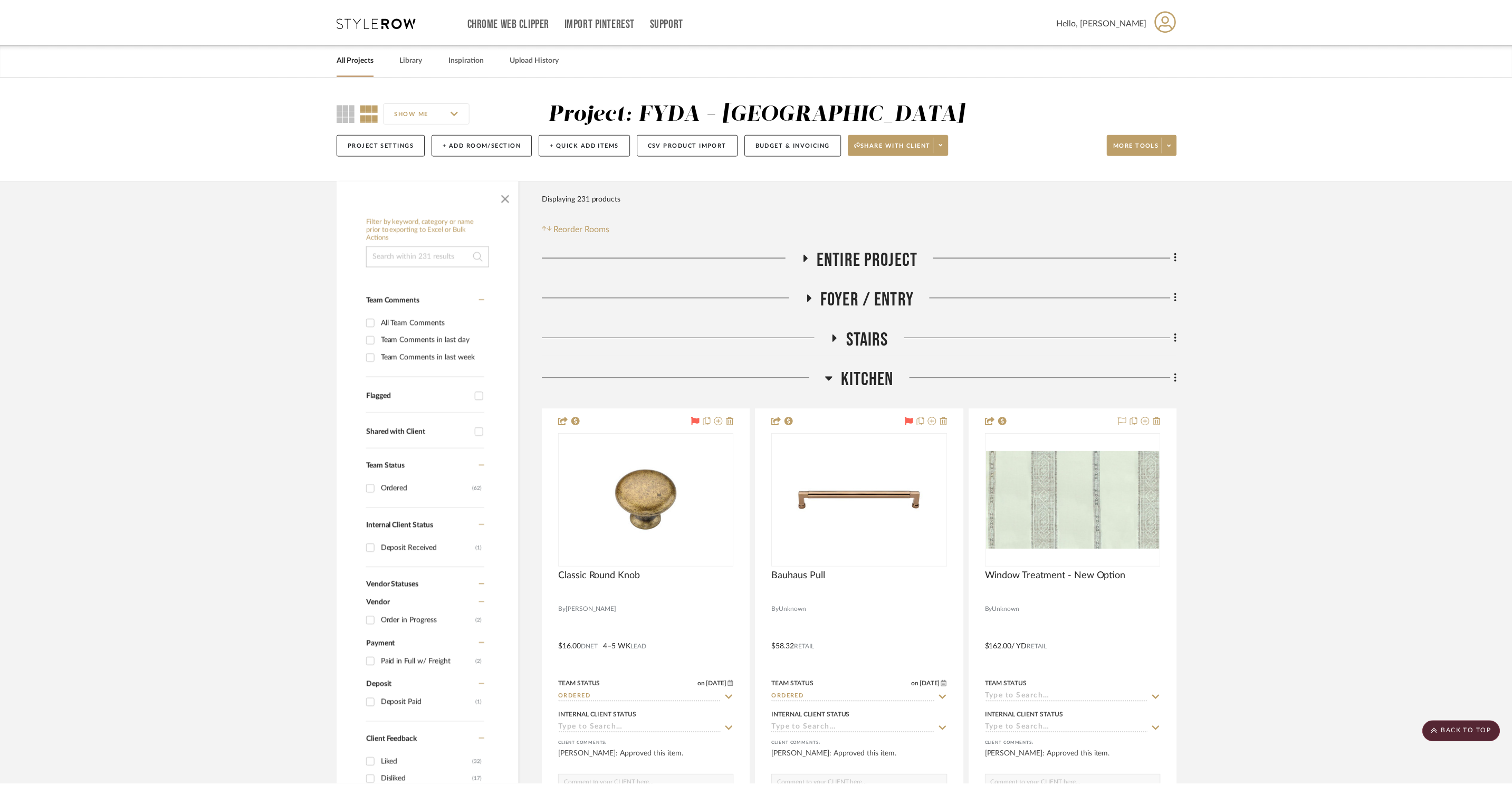
scroll to position [11879, 0]
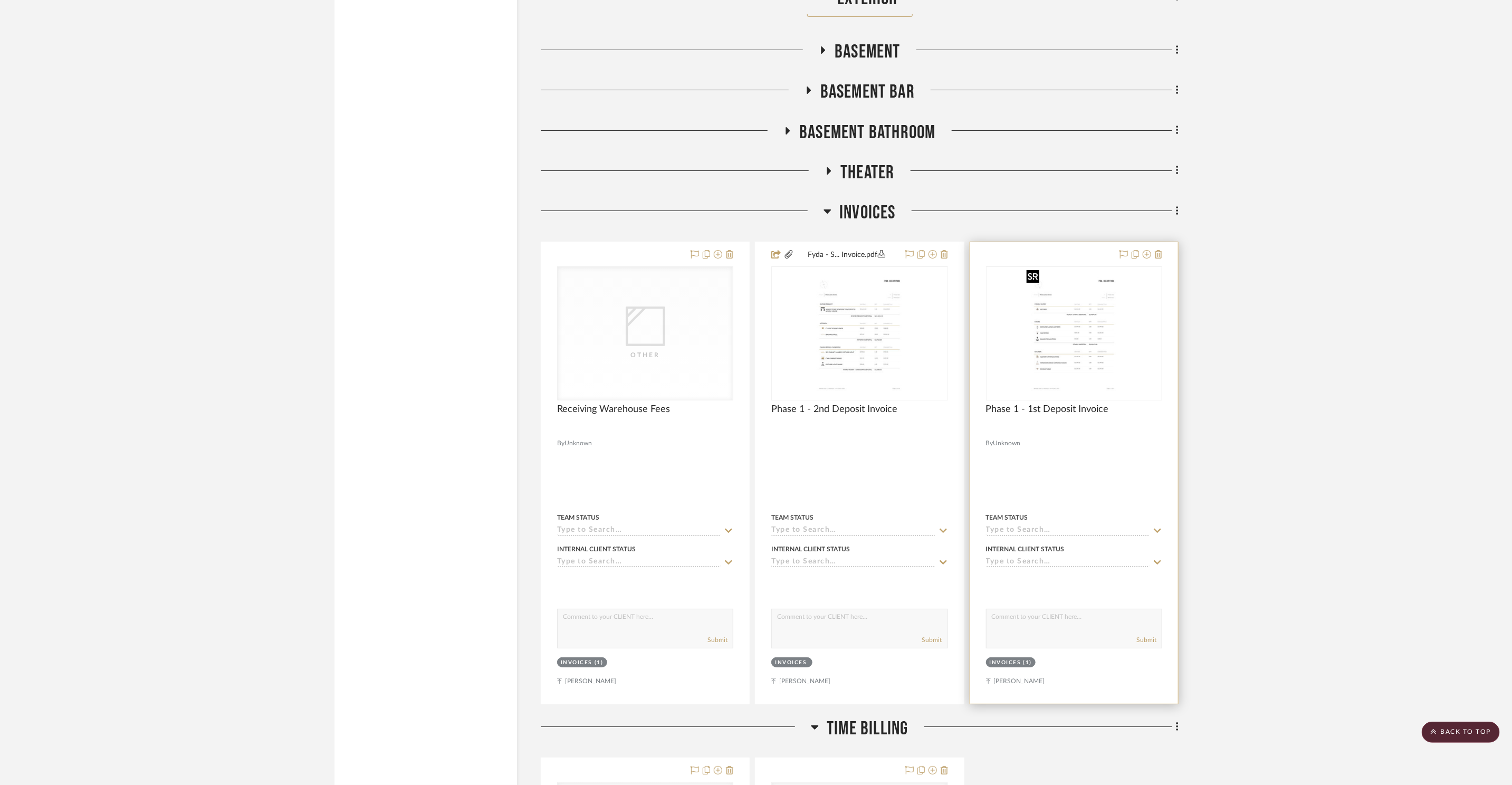
click at [1045, 339] on img "0" at bounding box center [1074, 334] width 103 height 132
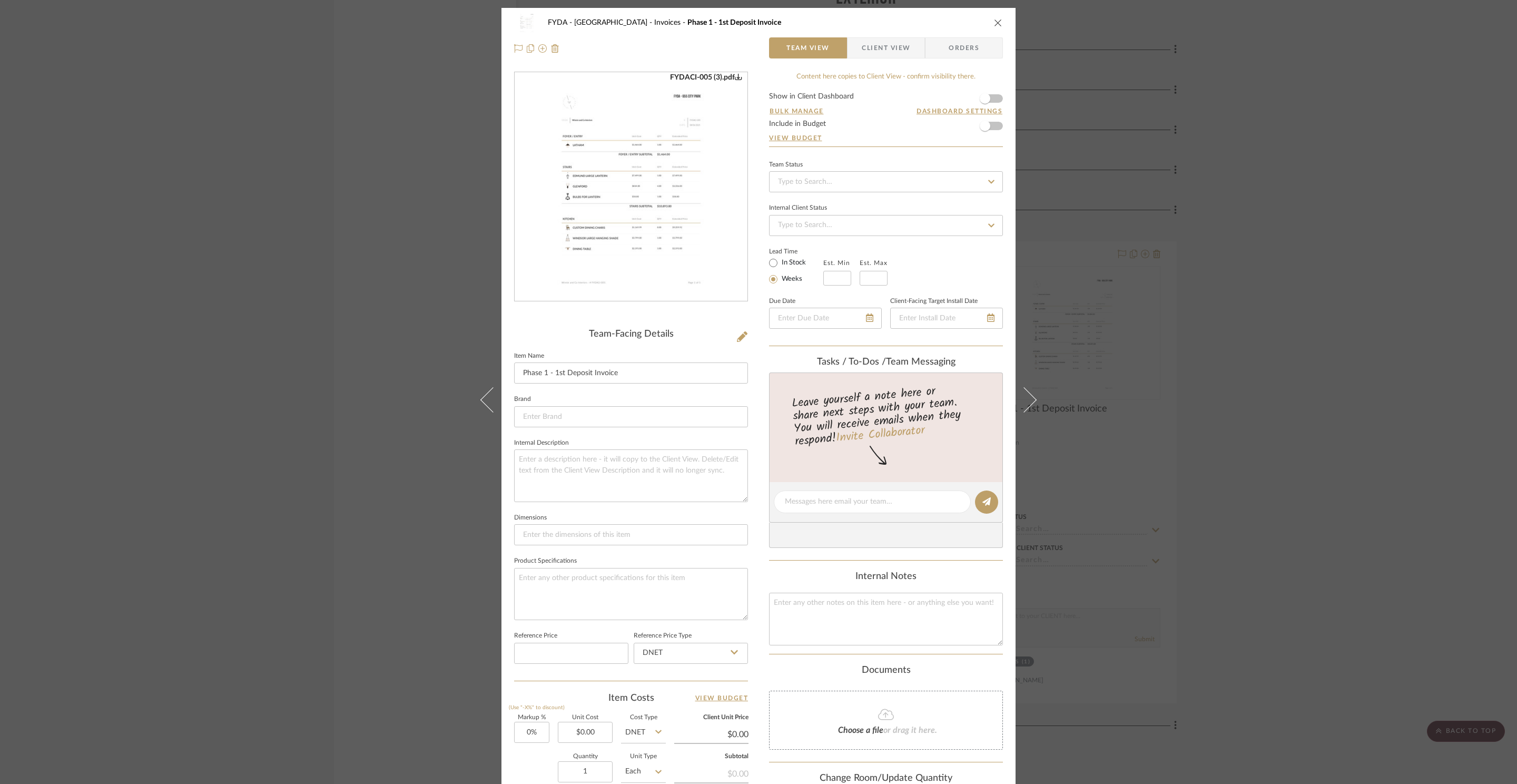
click at [630, 218] on img "0" at bounding box center [631, 187] width 179 height 229
click at [1305, 170] on div "FYDA - 655 City Park Invoices Phase 1 - 1st Deposit Invoice Team View Client Vi…" at bounding box center [758, 392] width 1517 height 784
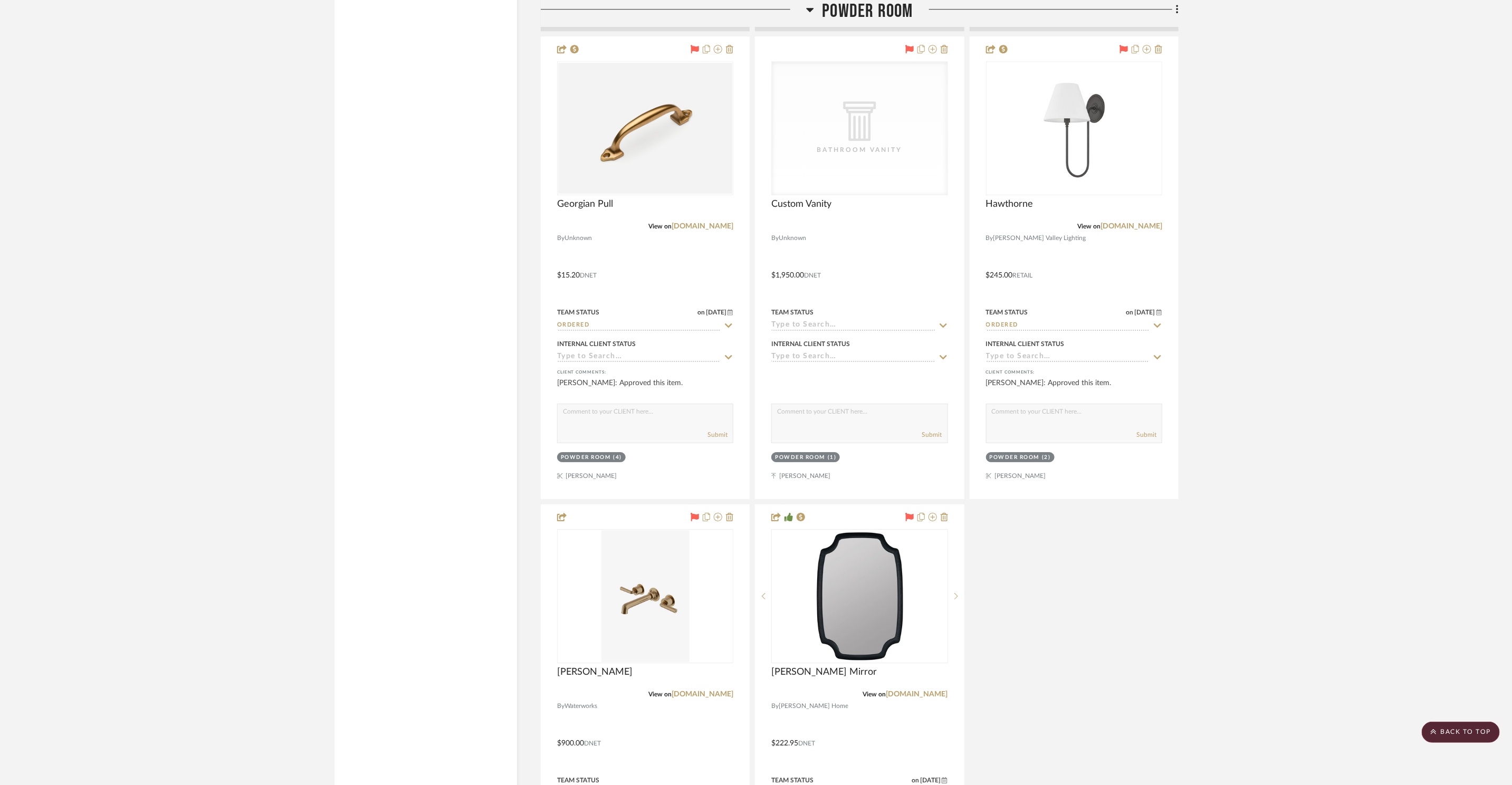
scroll to position [4870, 0]
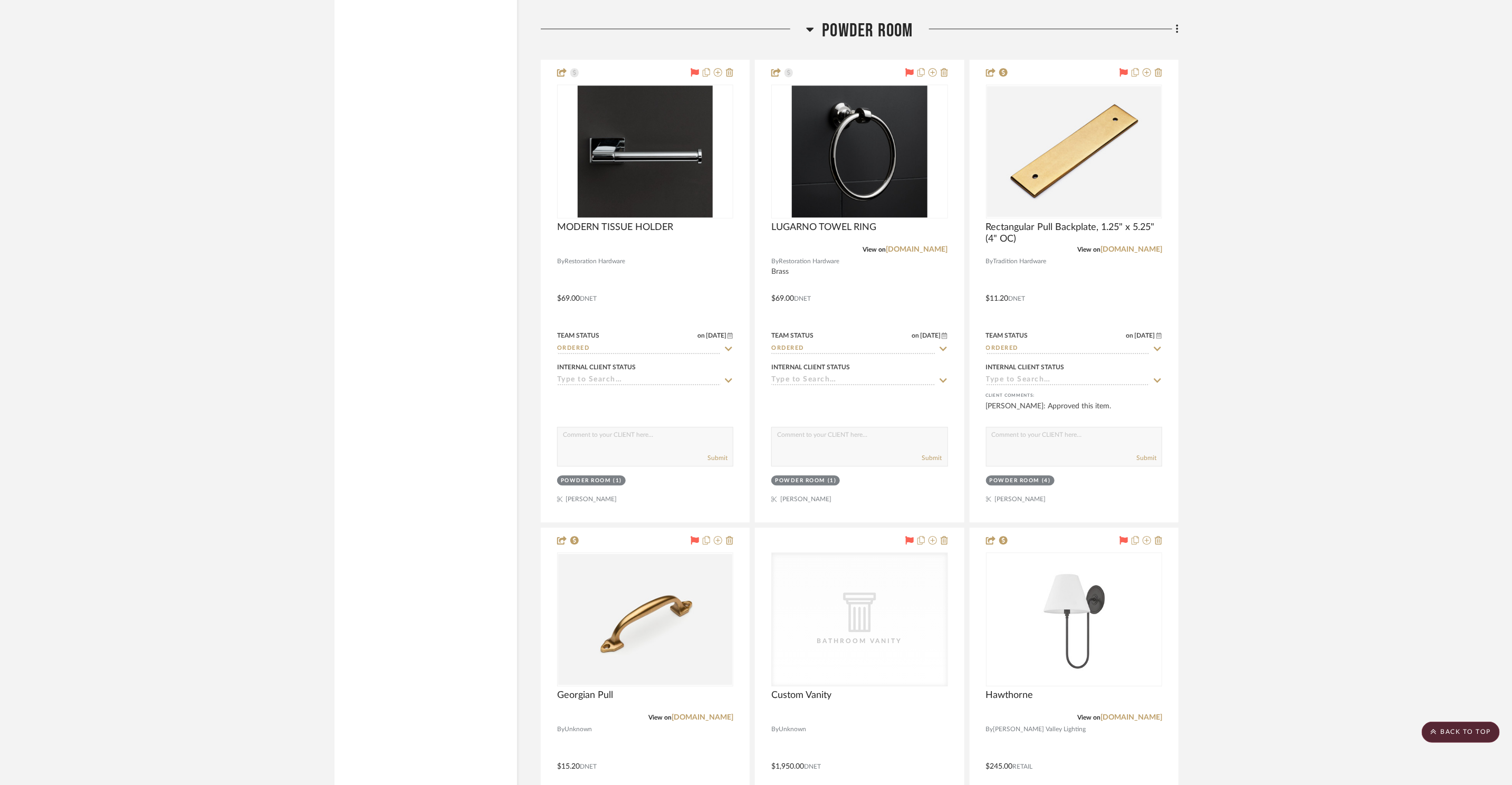
click at [817, 29] on h3 "Powder Room" at bounding box center [859, 31] width 106 height 23
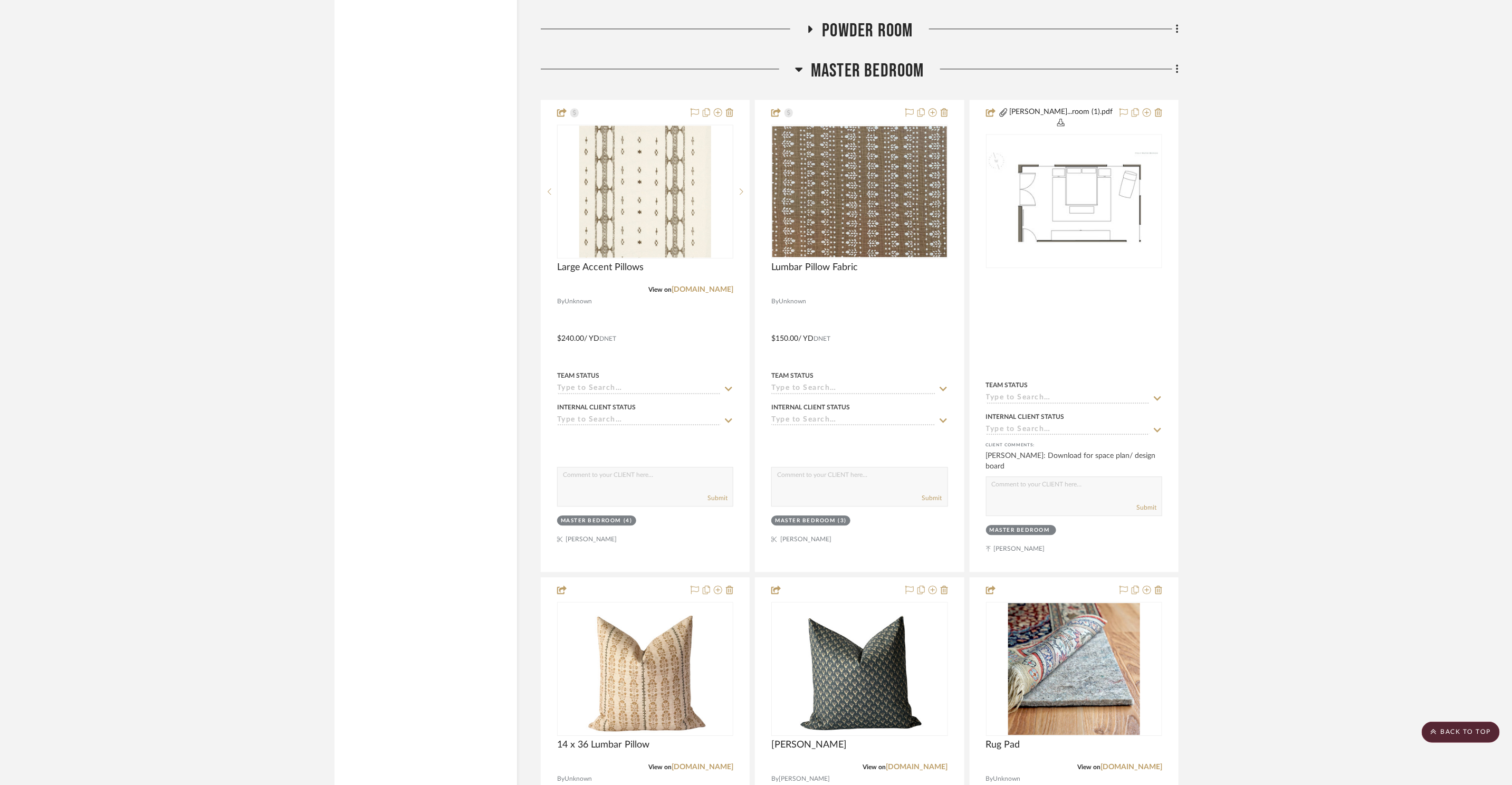
click at [813, 29] on icon at bounding box center [810, 29] width 13 height 8
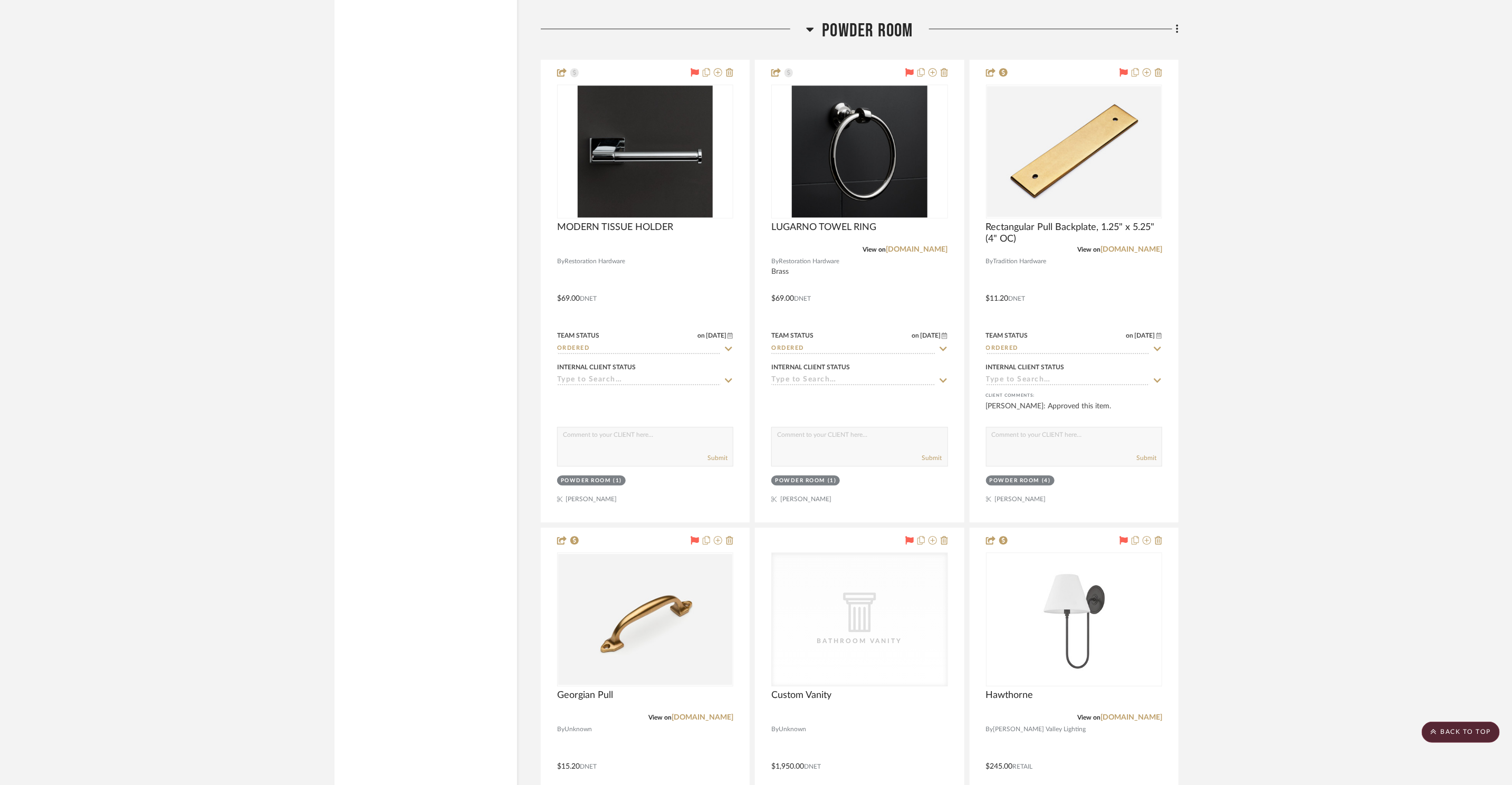
click at [813, 31] on icon at bounding box center [810, 29] width 8 height 13
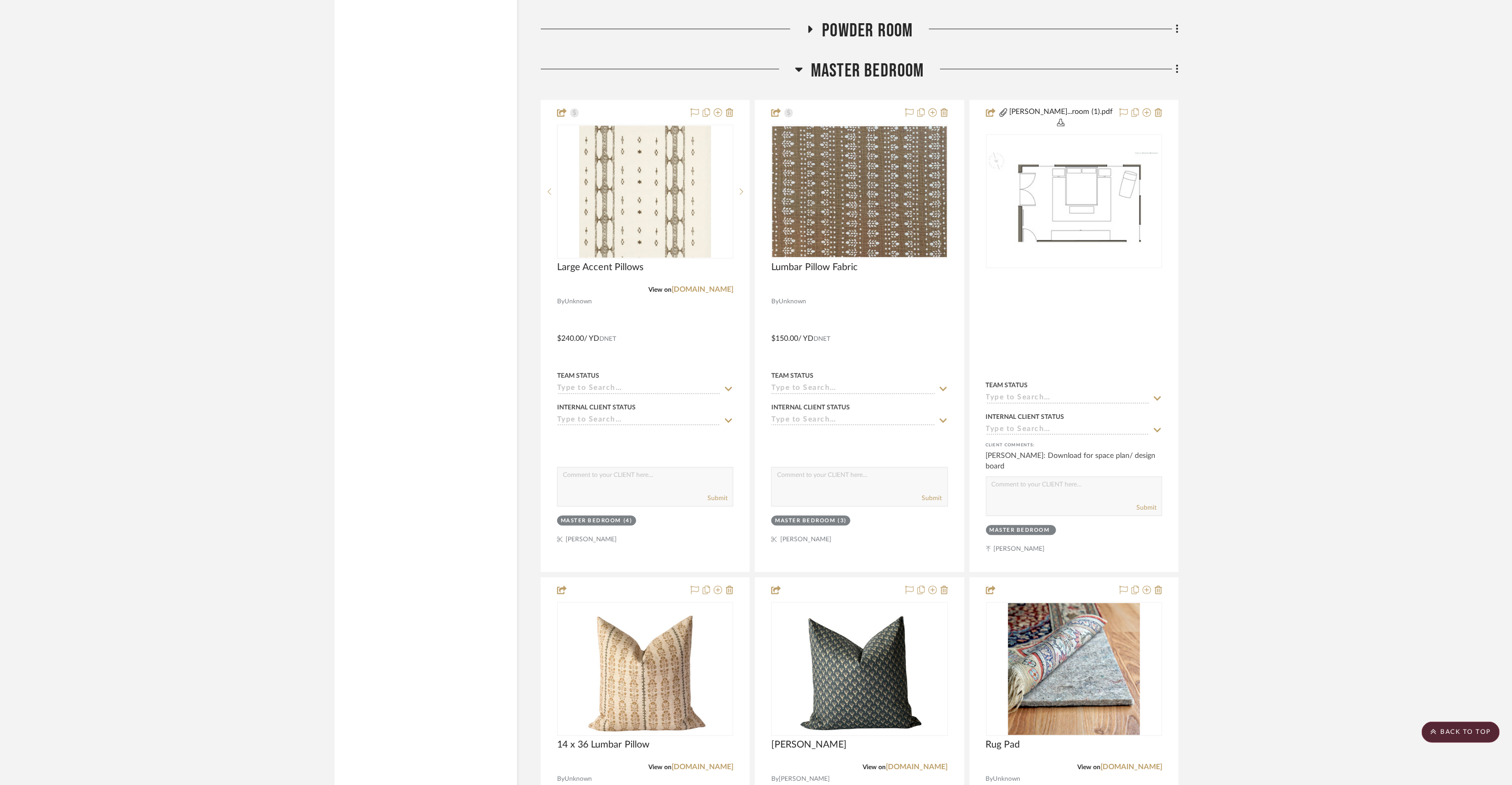
click at [809, 76] on h3 "Master Bedroom" at bounding box center [860, 71] width 130 height 23
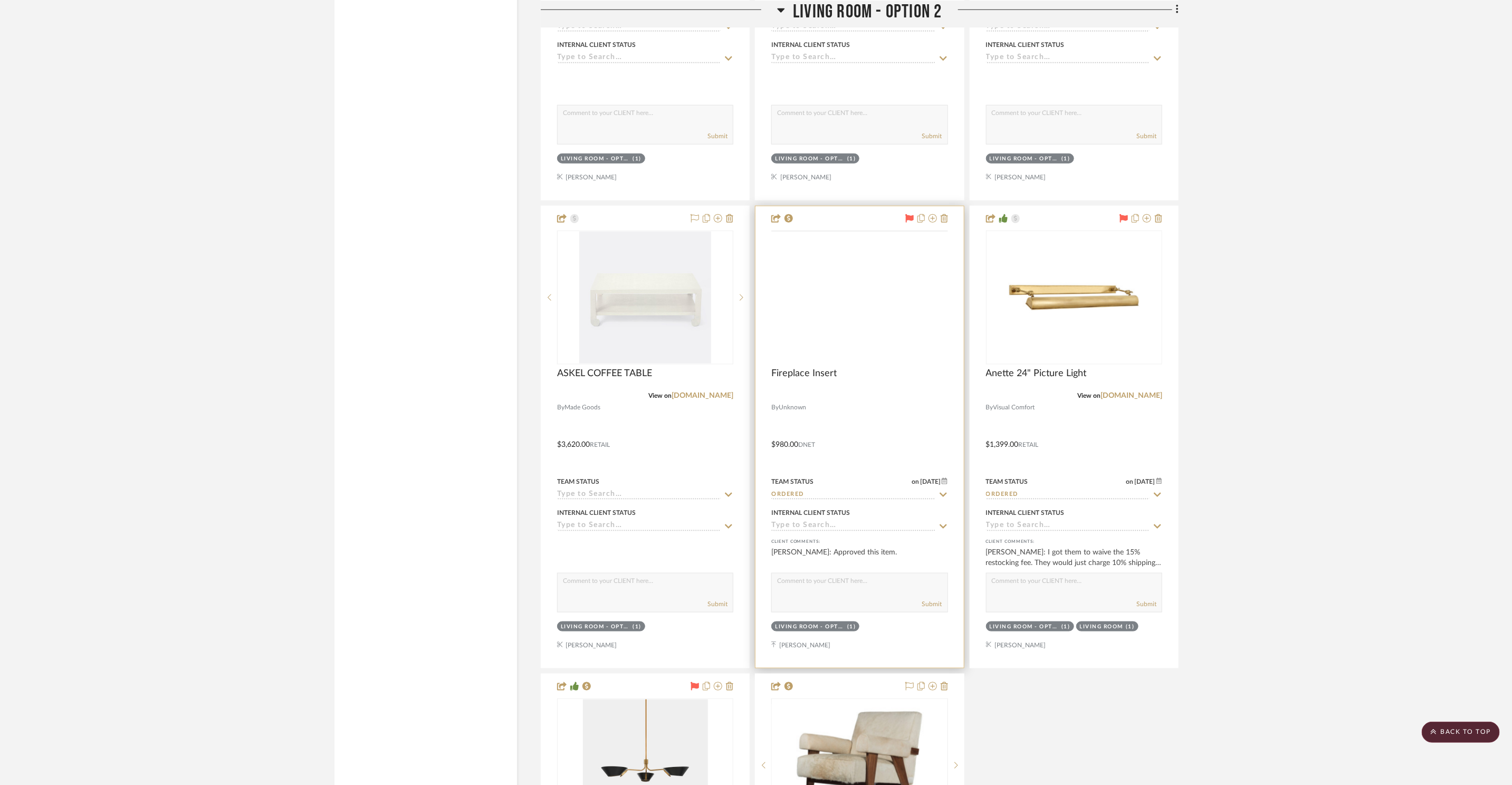
scroll to position [3678, 0]
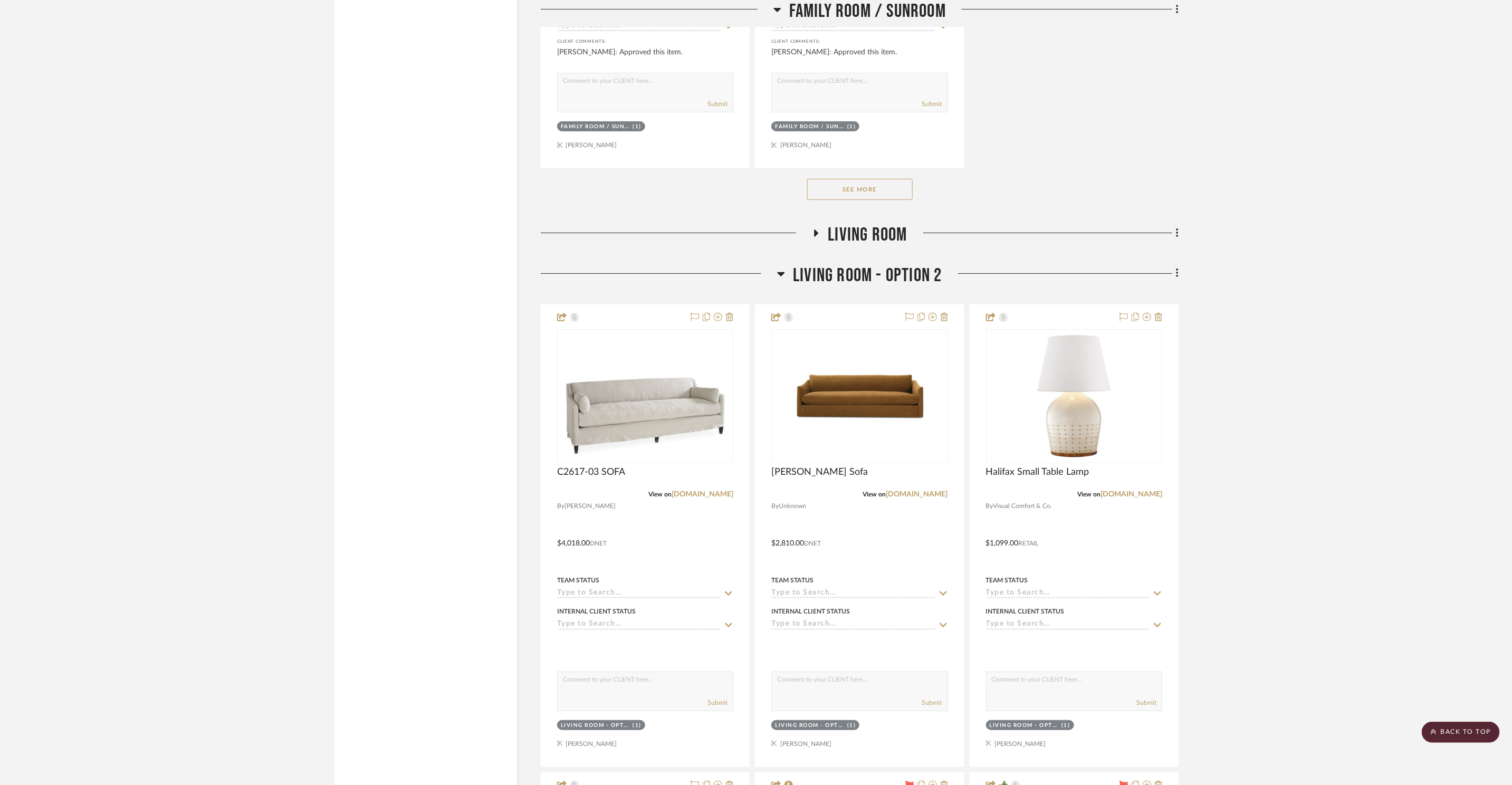
click at [875, 273] on span "Living Room - Option 2" at bounding box center [867, 276] width 149 height 23
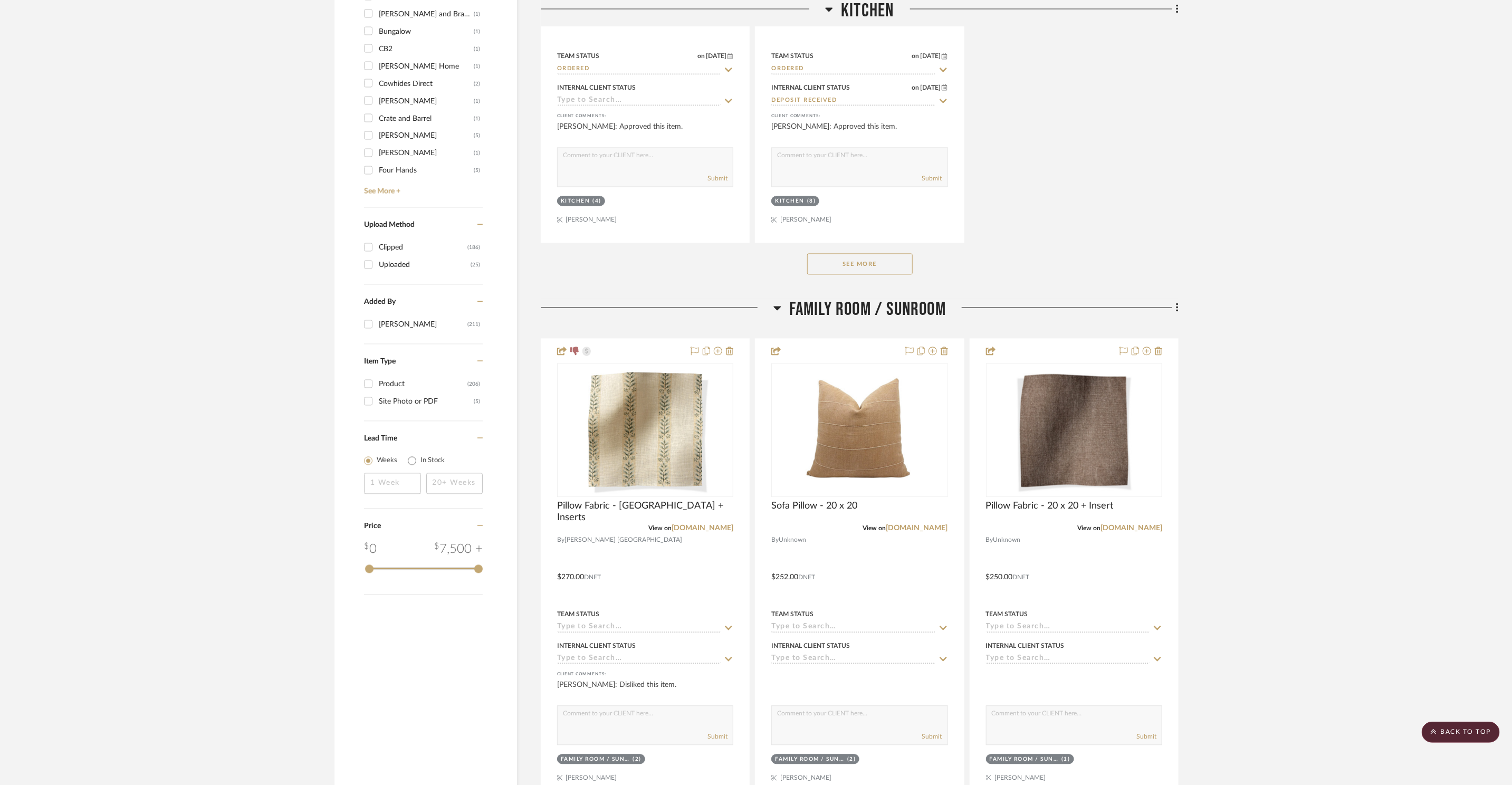
scroll to position [0, 0]
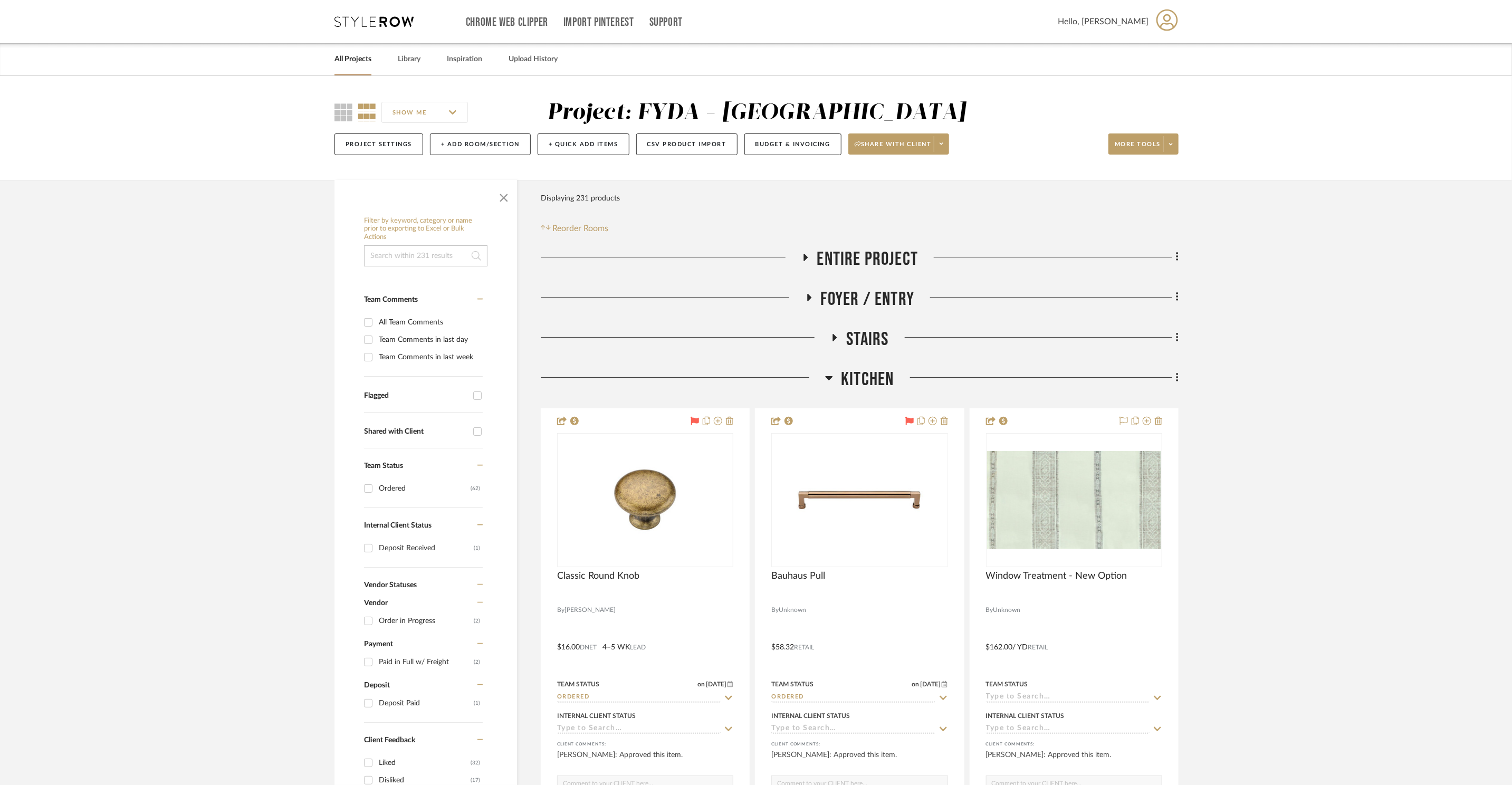
click at [863, 380] on span "Kitchen" at bounding box center [867, 379] width 53 height 23
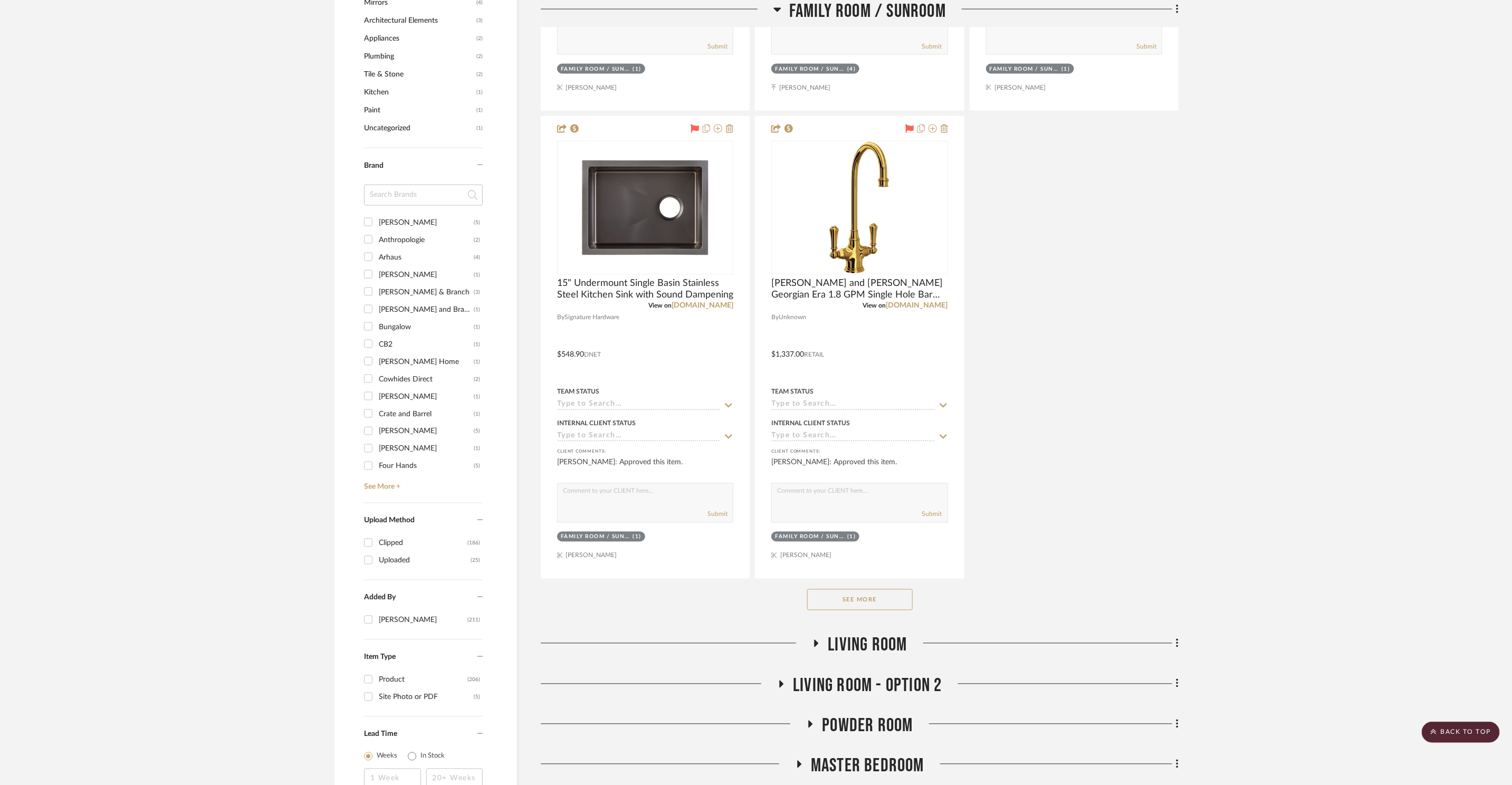
scroll to position [1819, 0]
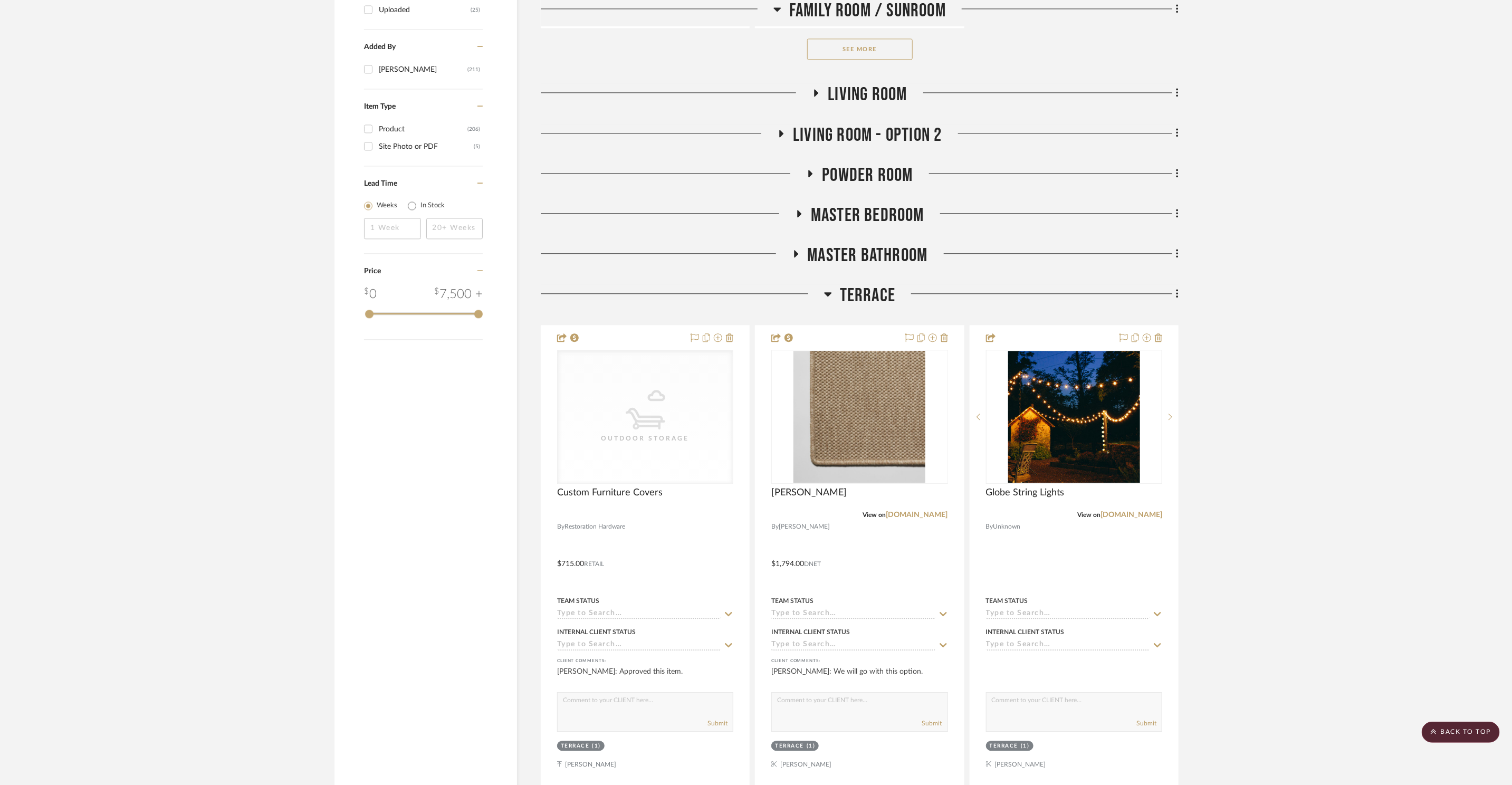
click at [875, 169] on span "Powder Room" at bounding box center [867, 175] width 90 height 23
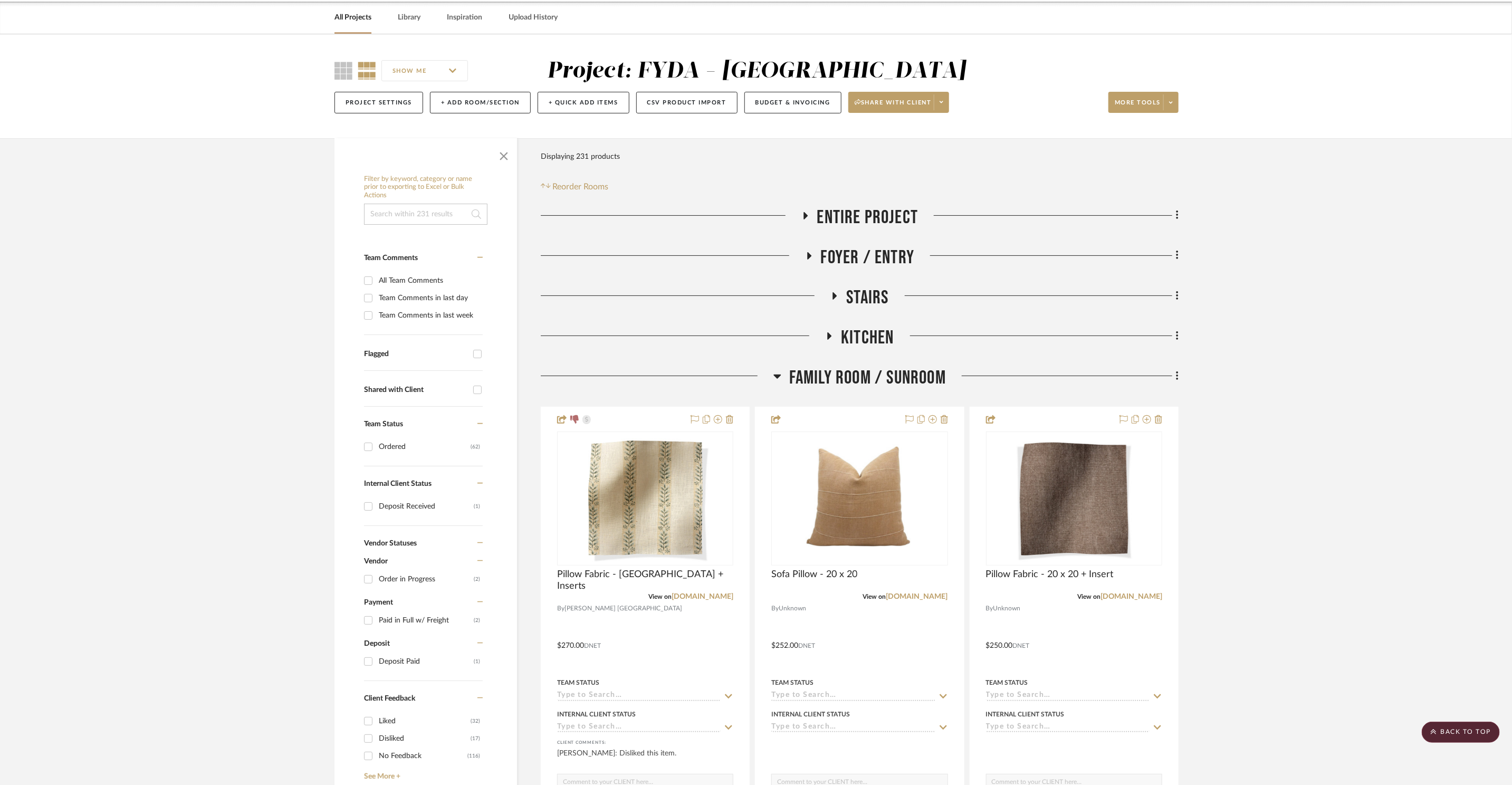
scroll to position [0, 0]
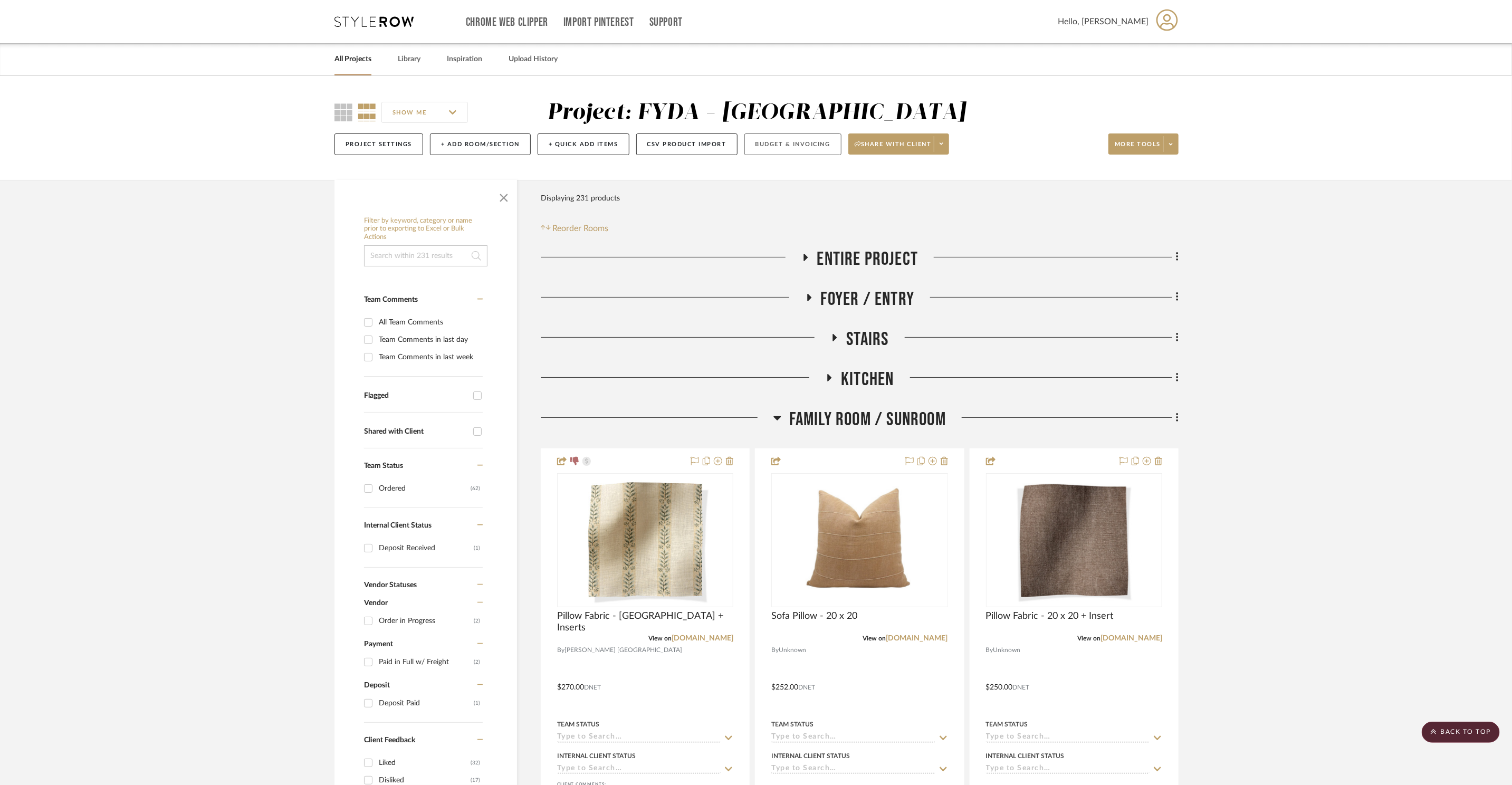
click at [786, 148] on button "Budget & Invoicing" at bounding box center [793, 144] width 97 height 21
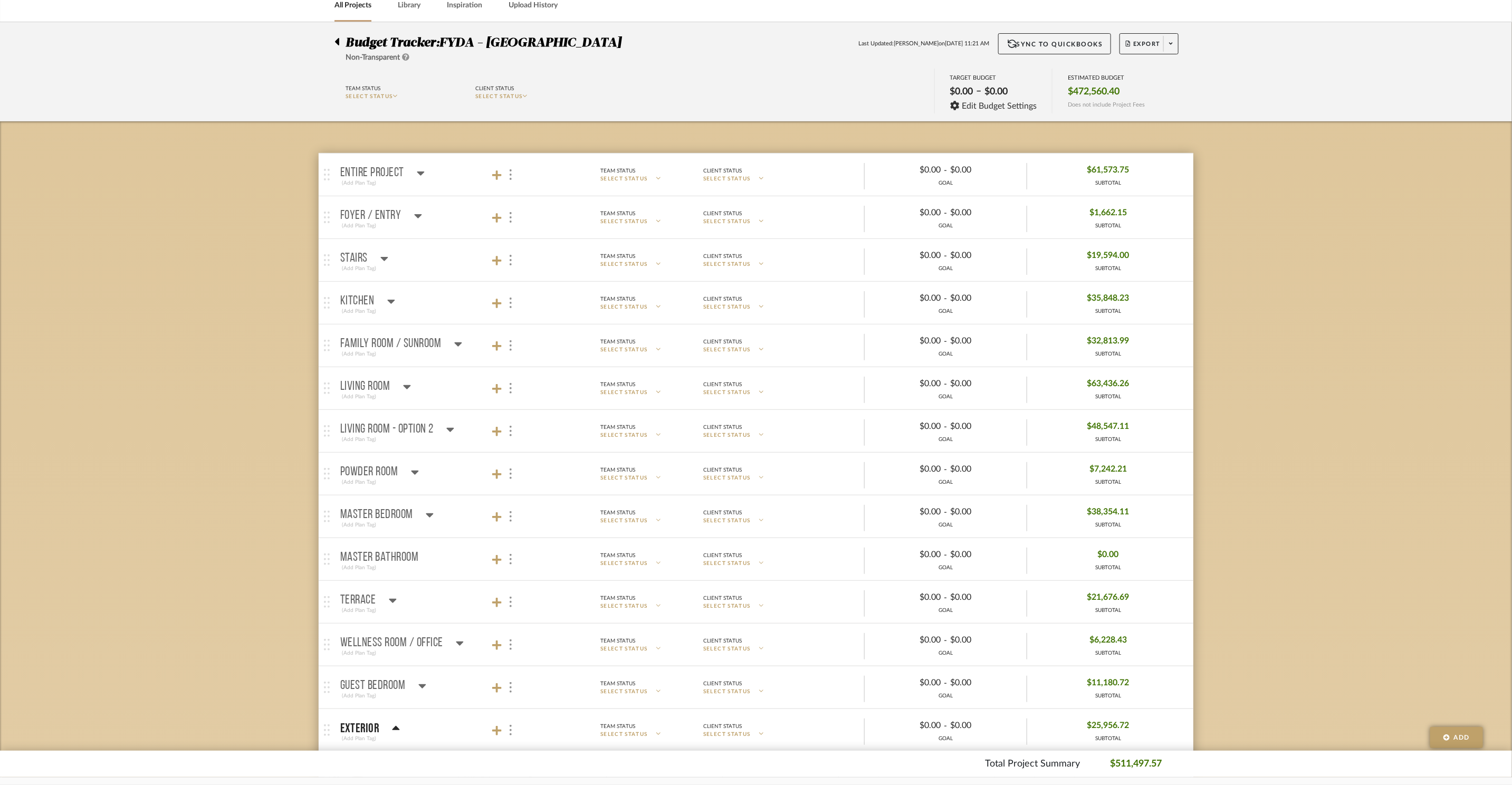
scroll to position [473, 0]
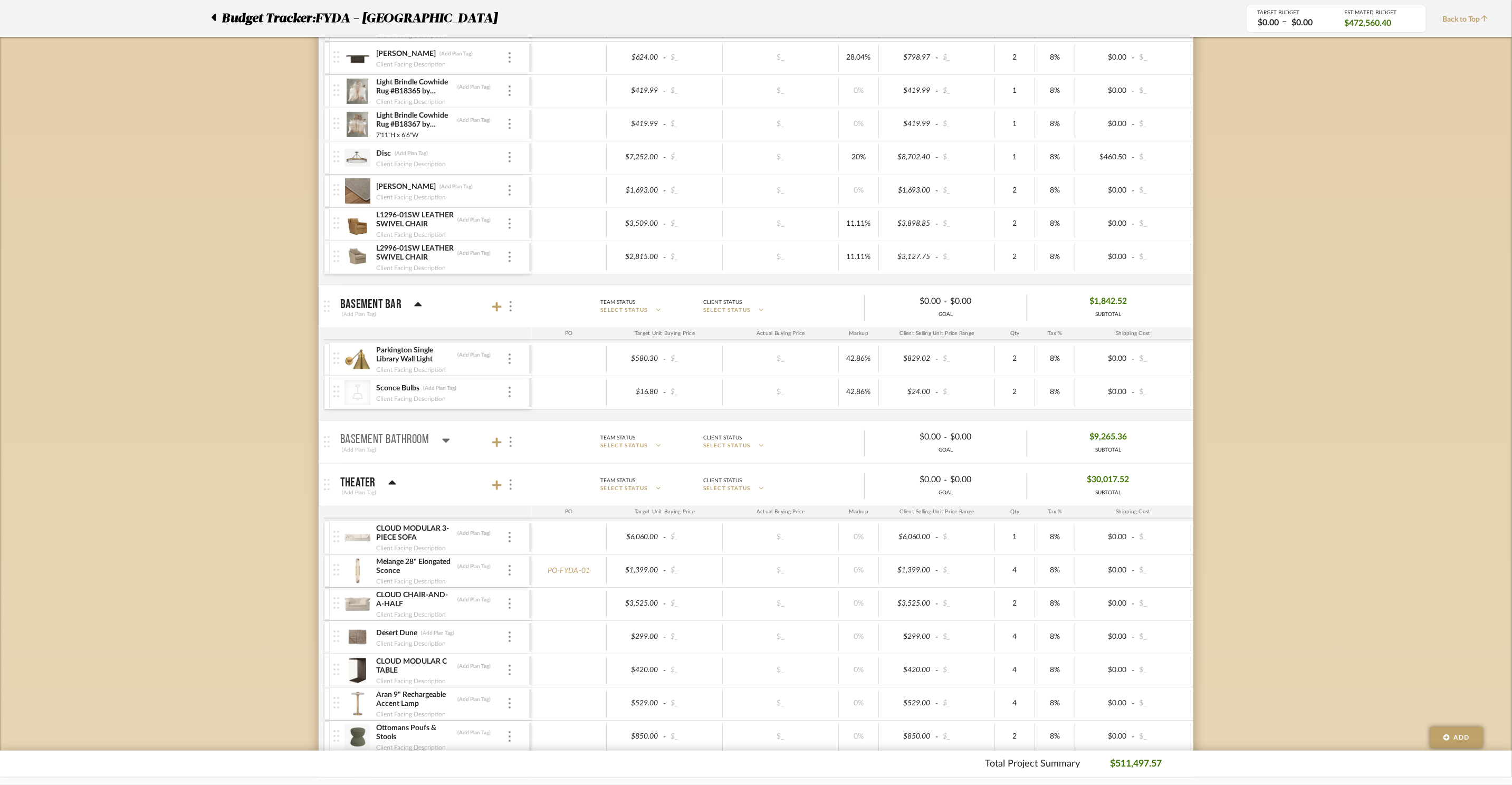
click at [431, 447] on div "Basement Bathroom" at bounding box center [395, 440] width 110 height 13
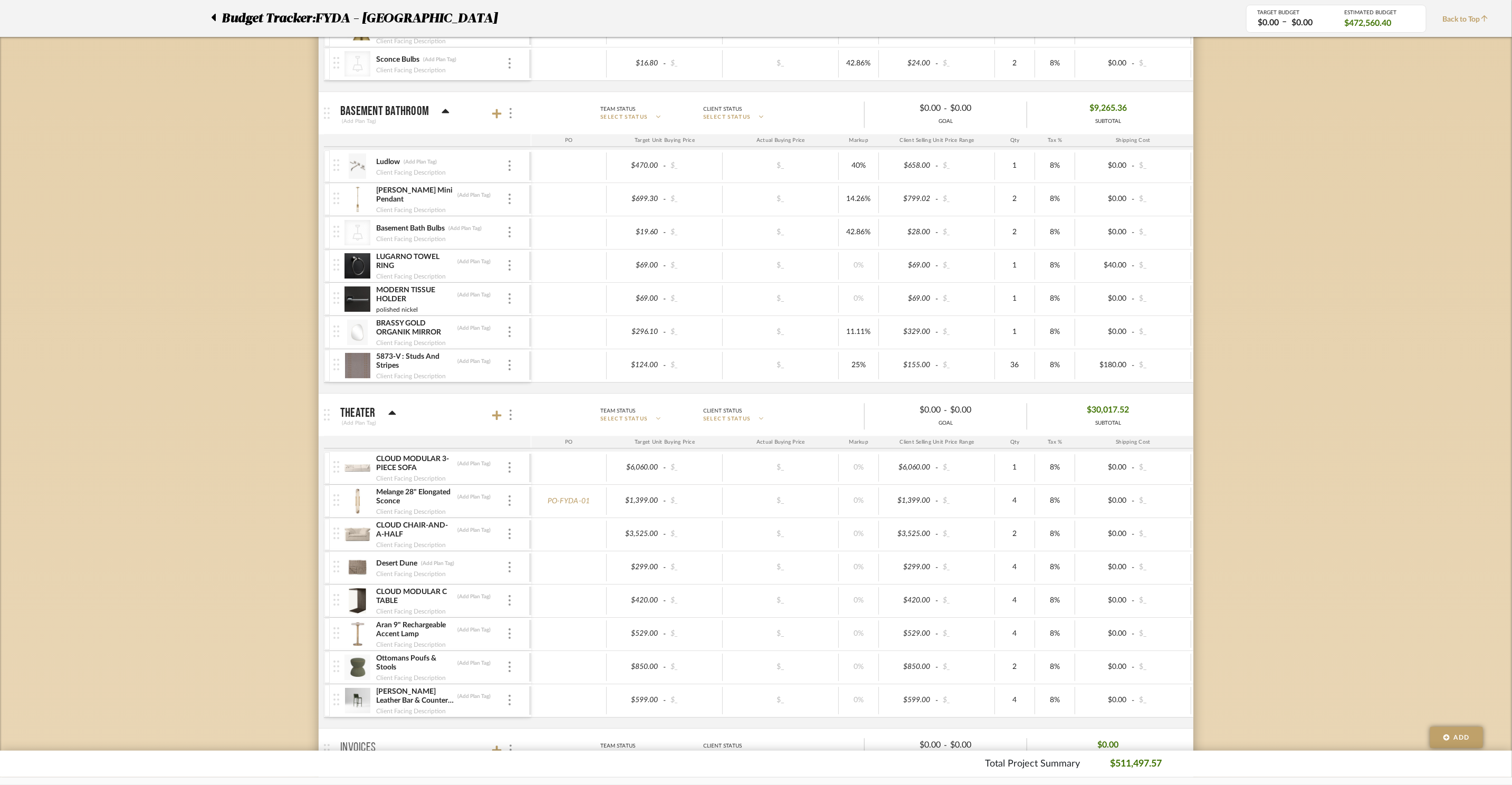
scroll to position [1538, 0]
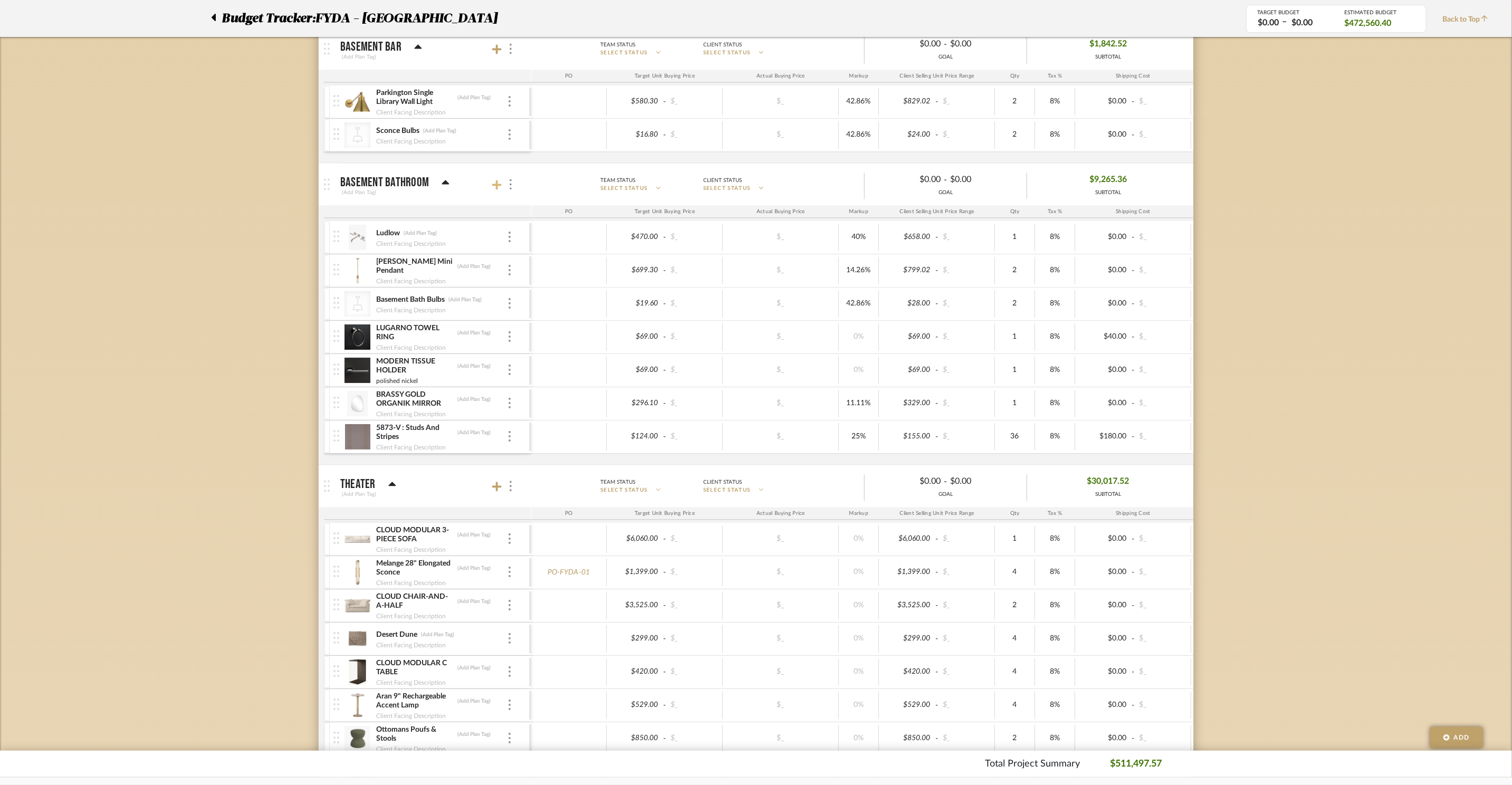
click at [499, 190] on icon at bounding box center [497, 184] width 10 height 10
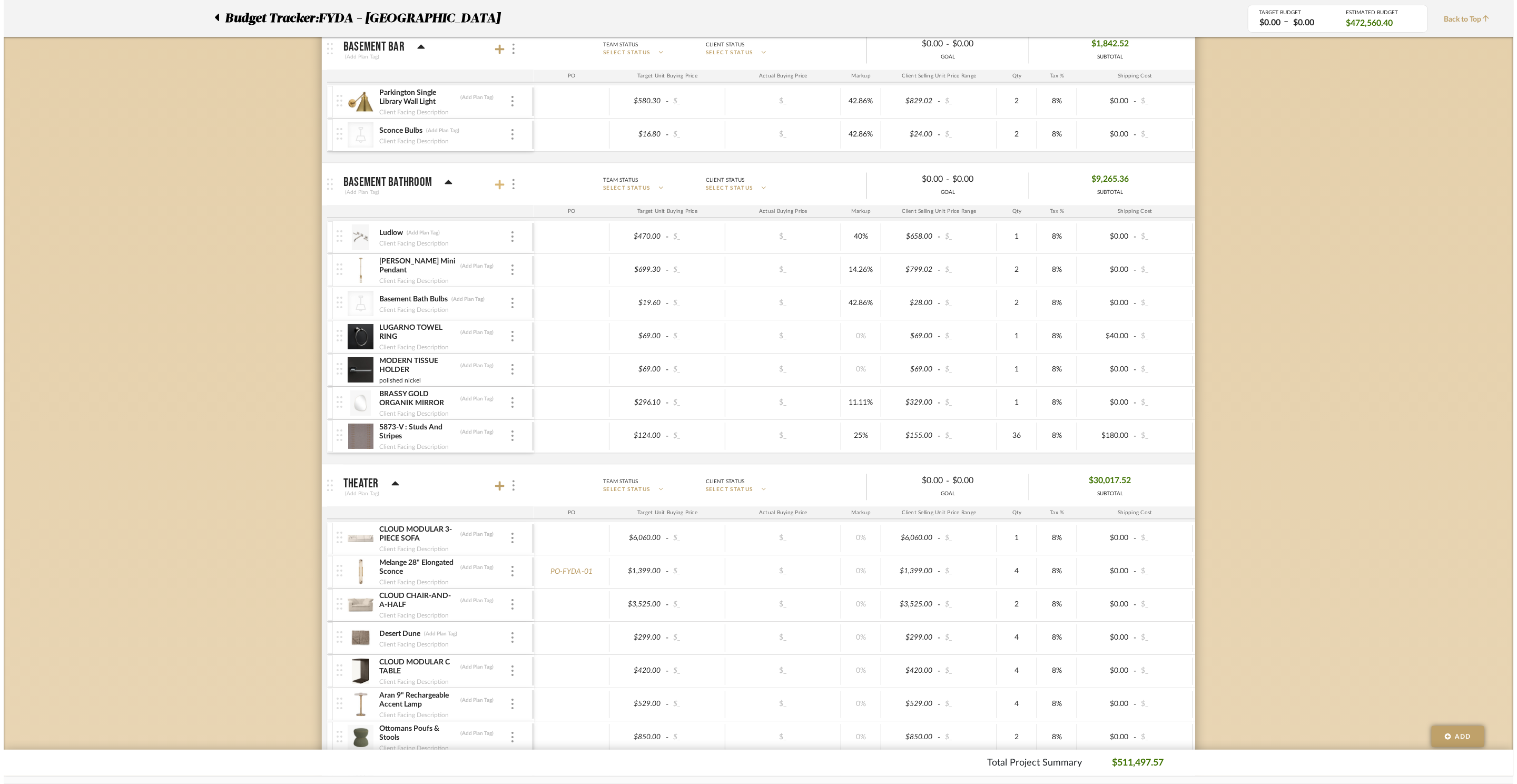
scroll to position [0, 0]
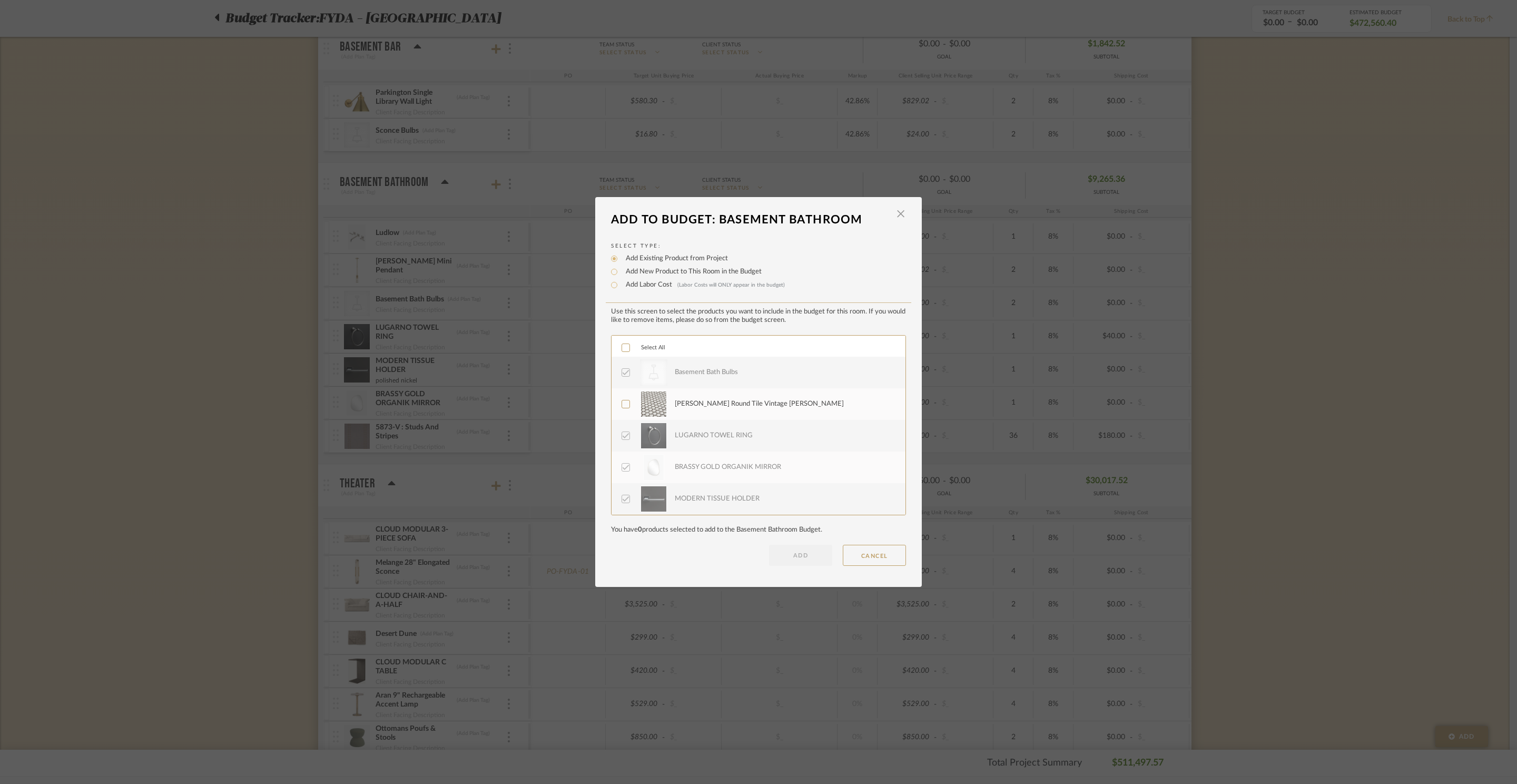
click at [648, 287] on label "Add Labor Cost (Labor Costs will ONLY appear in the budget)" at bounding box center [702, 284] width 164 height 10
click at [621, 287] on input "Add Labor Cost (Labor Costs will ONLY appear in the budget)" at bounding box center [614, 285] width 13 height 13
radio input "true"
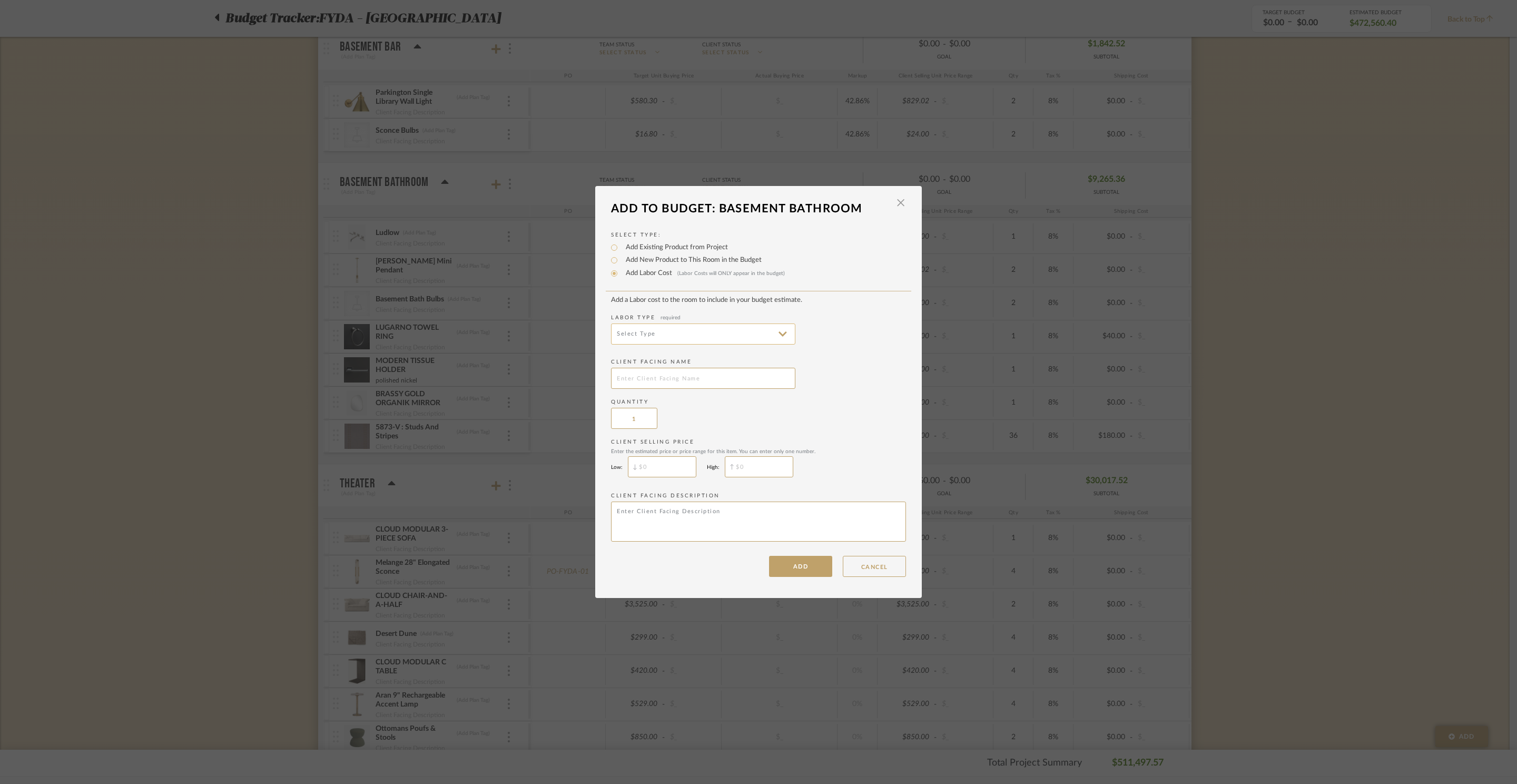
click at [698, 335] on input at bounding box center [703, 334] width 184 height 21
click at [692, 420] on span "Fabrication" at bounding box center [701, 419] width 164 height 9
type input "Fabrication"
click at [659, 379] on input "text" at bounding box center [703, 378] width 184 height 21
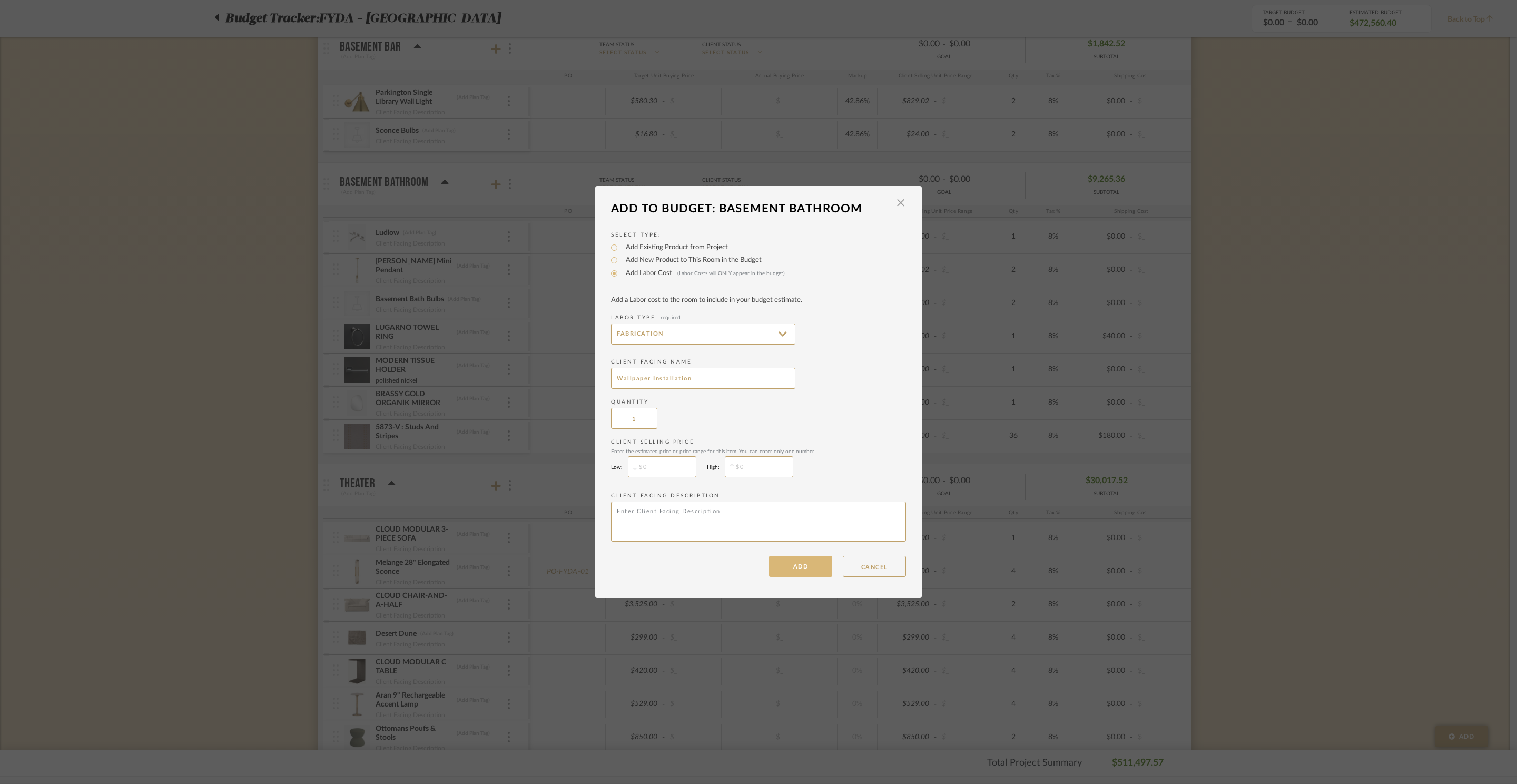
type input "Wallpaper Installation"
click at [815, 570] on button "ADD" at bounding box center [801, 566] width 63 height 21
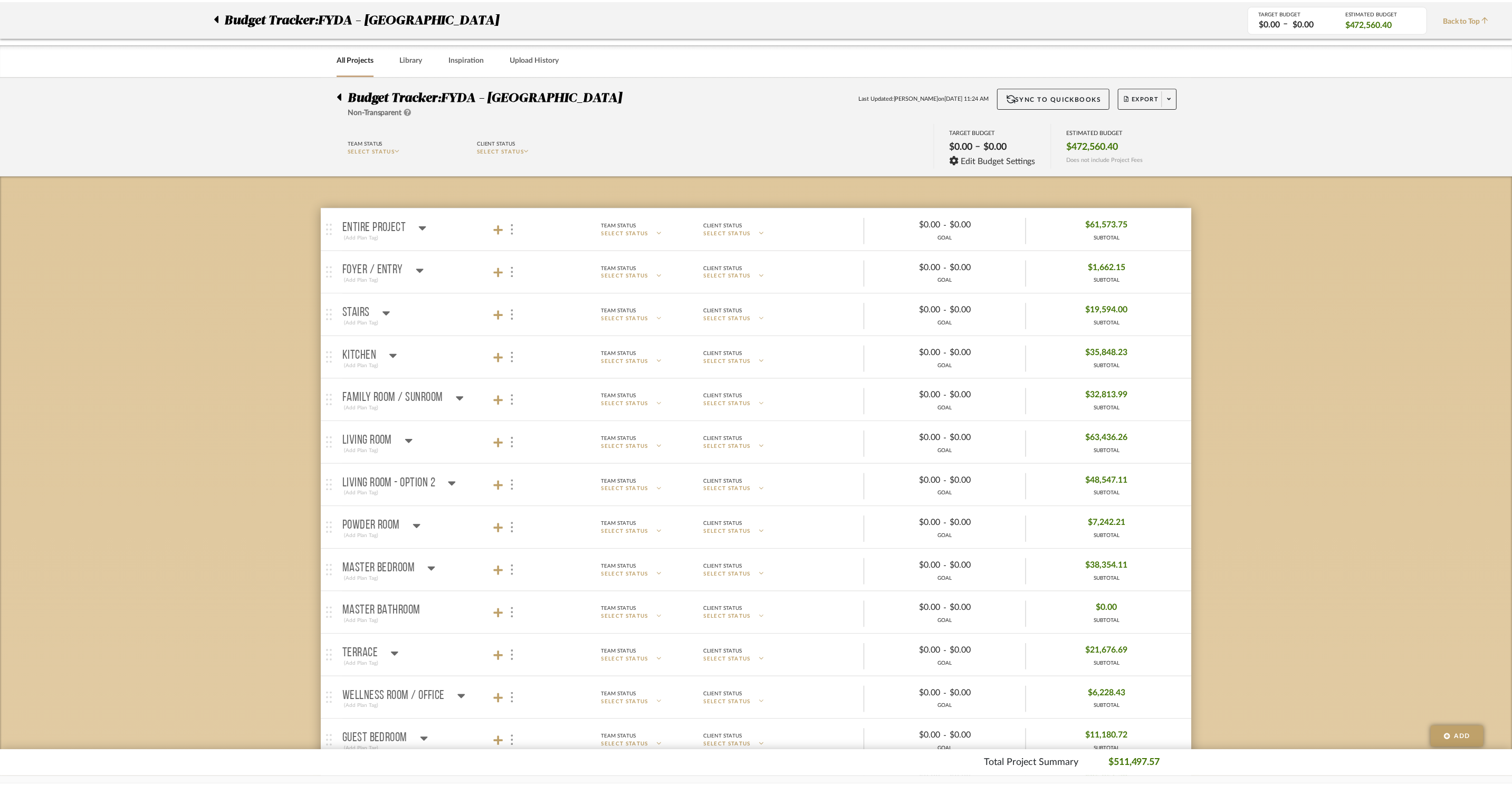
scroll to position [1538, 0]
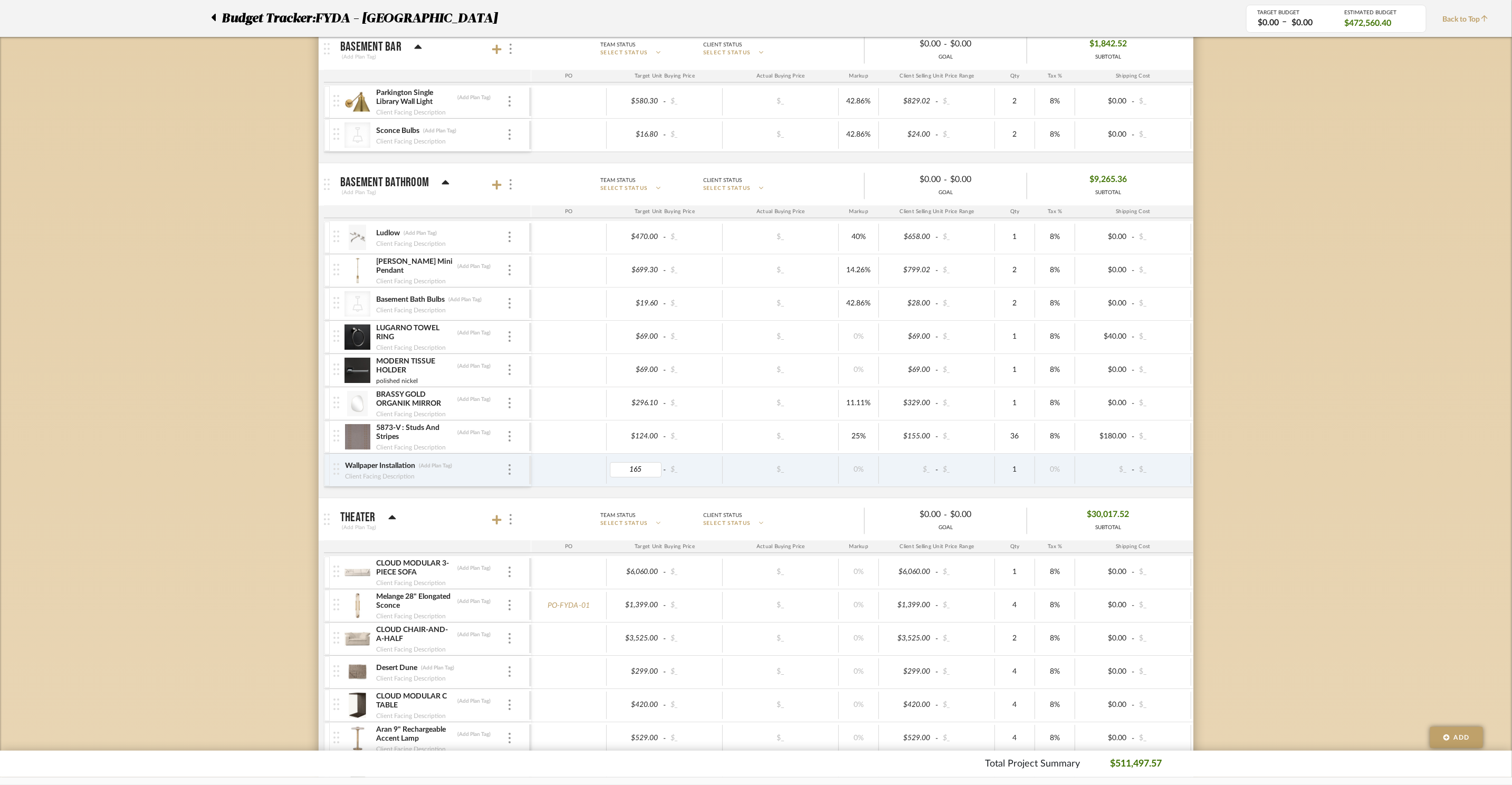
type input "1650"
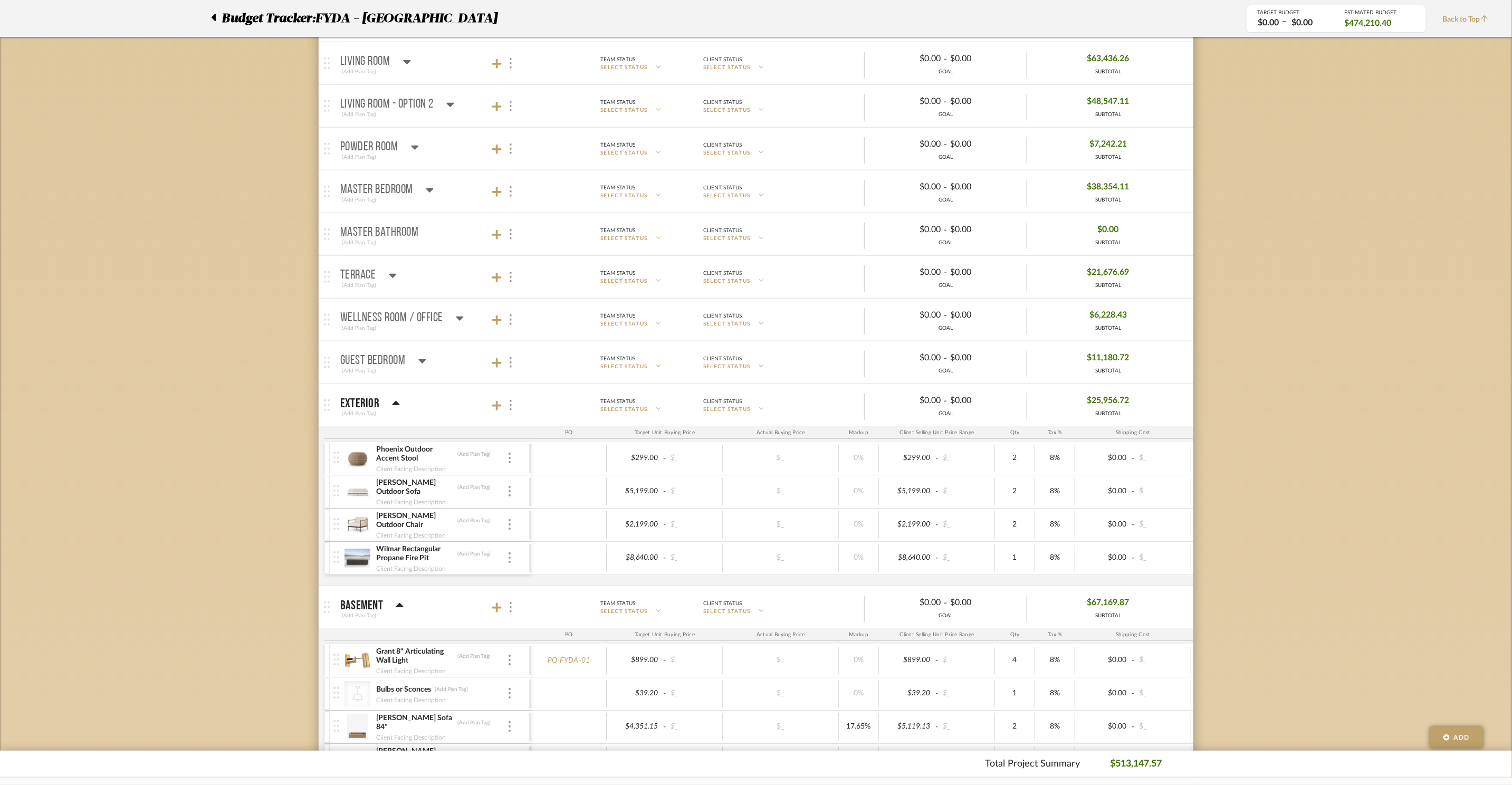
scroll to position [375, 0]
click at [422, 144] on mat-panel-title "Powder Room (Add Plan Tag)" at bounding box center [433, 153] width 186 height 26
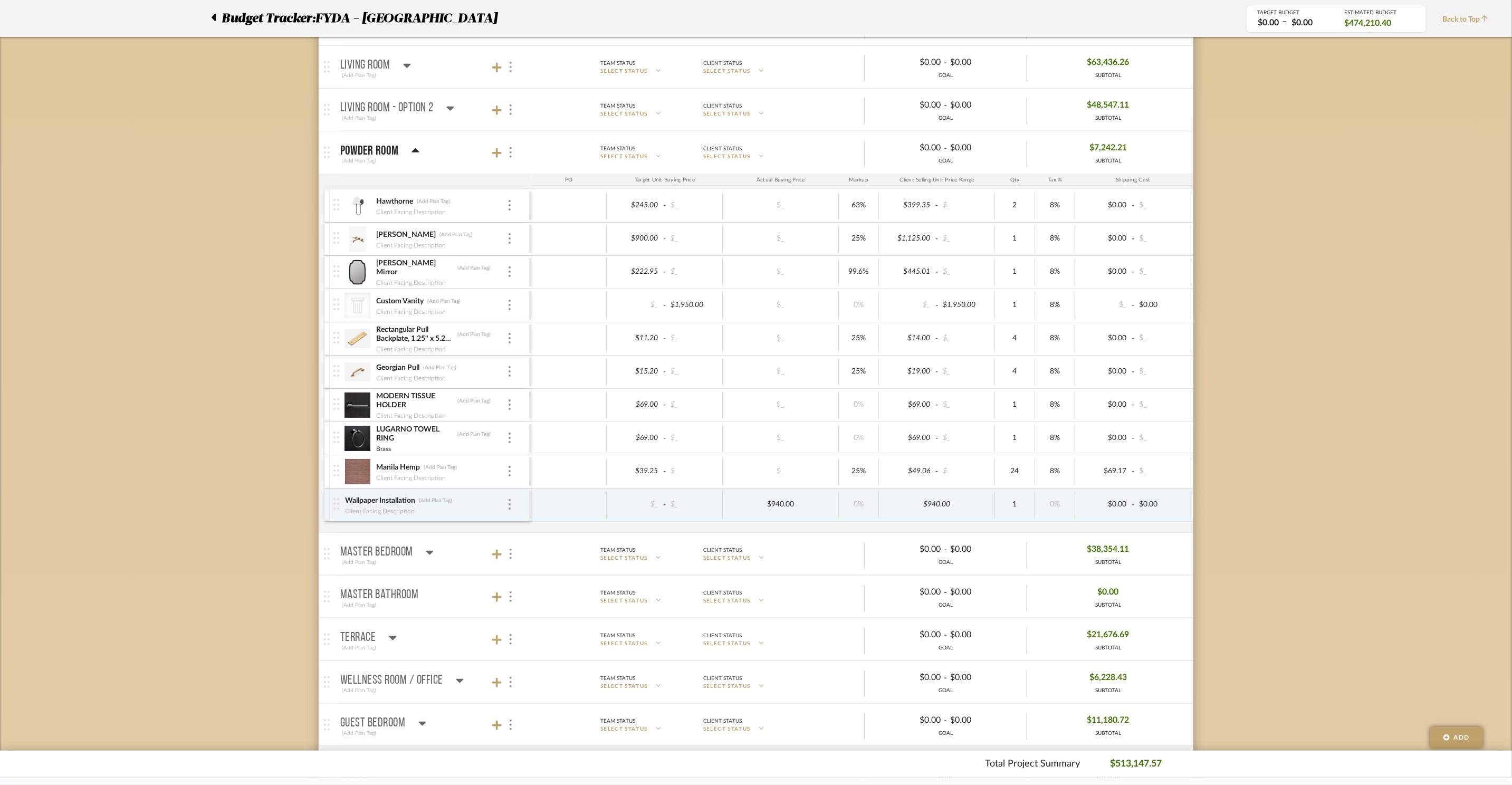
click at [419, 149] on mat-panel-title "Powder Room (Add Plan Tag)" at bounding box center [433, 153] width 186 height 26
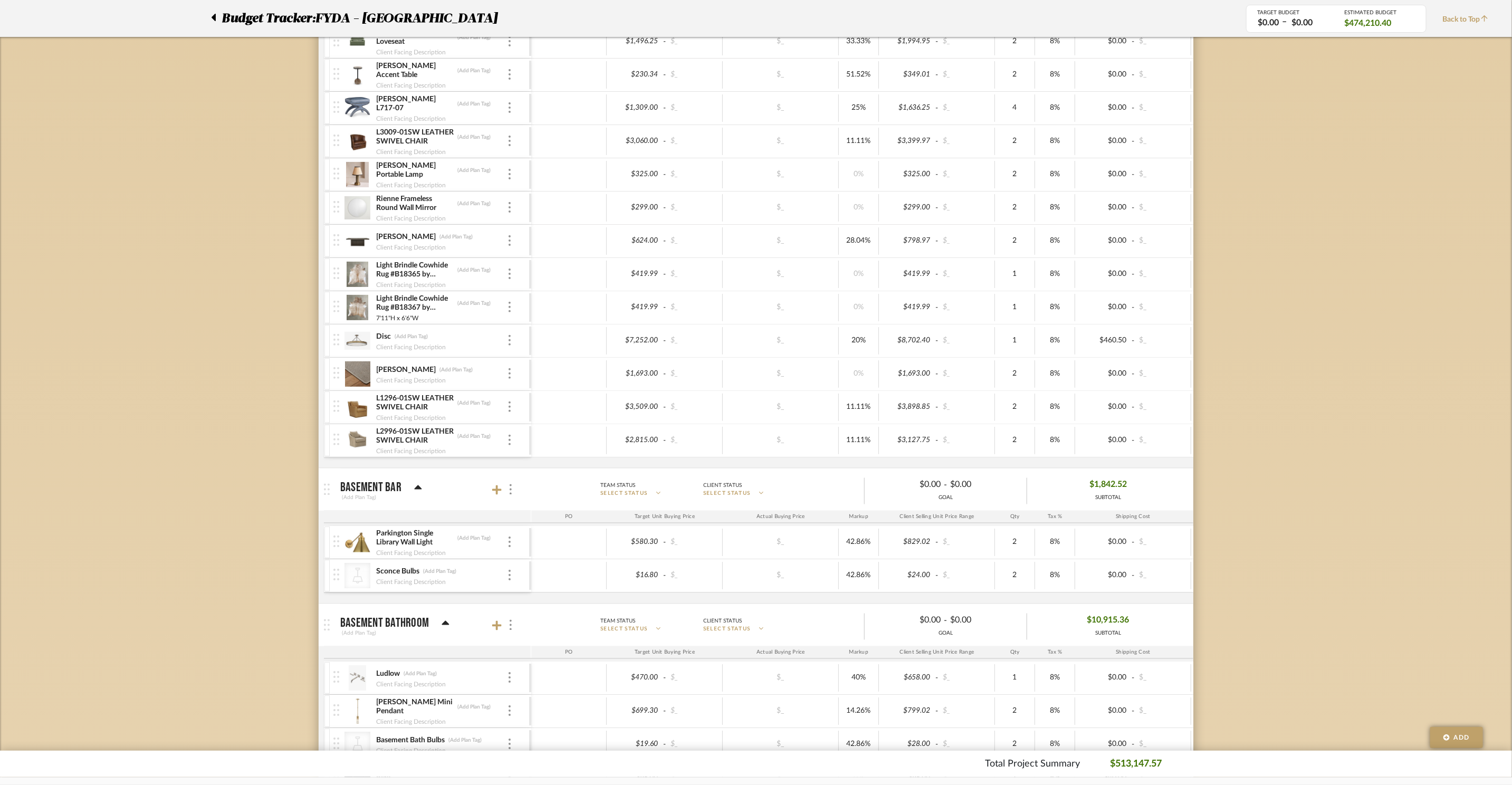
scroll to position [1258, 0]
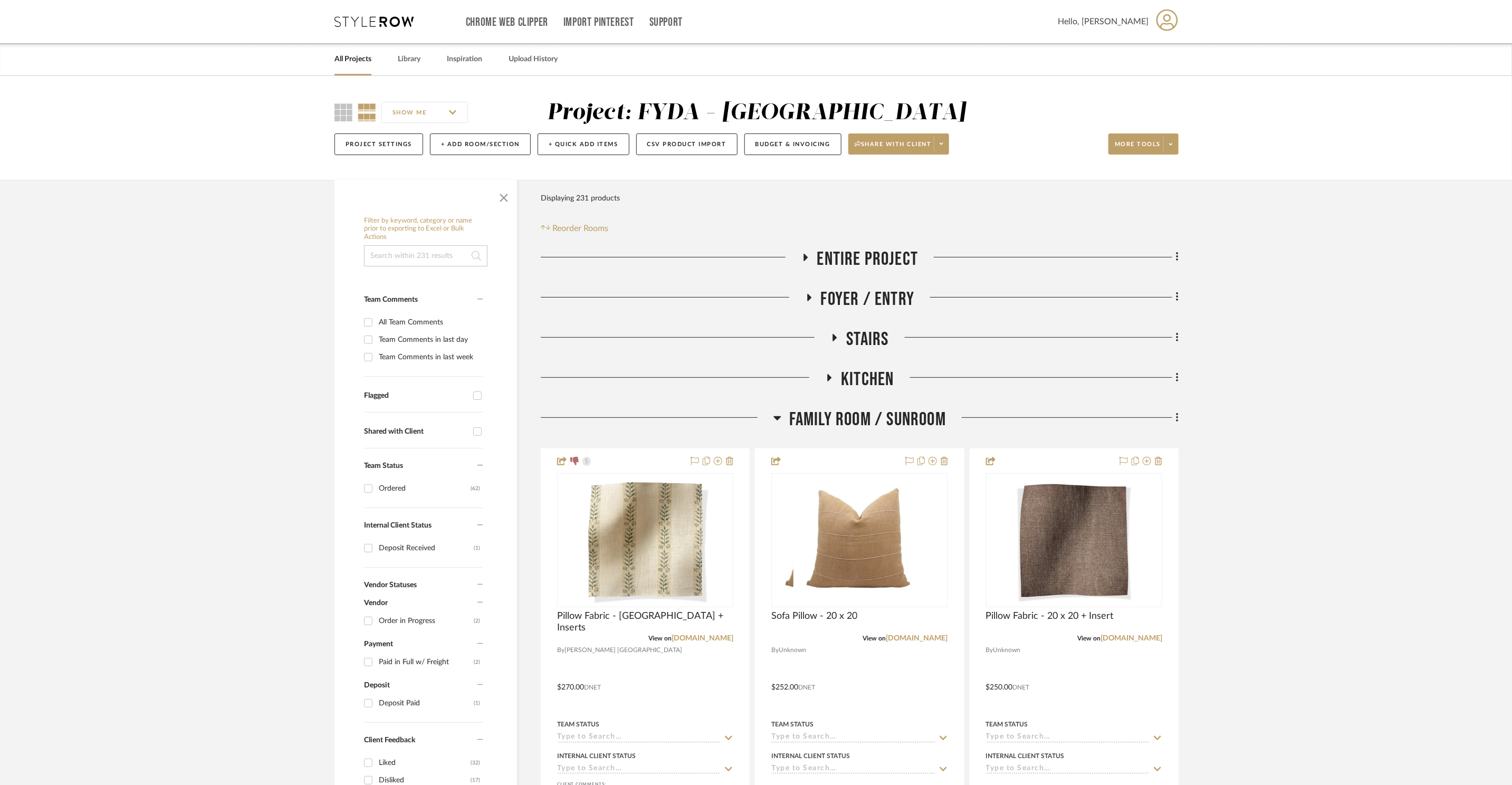
click at [790, 420] on span "Family Room / Sunroom" at bounding box center [868, 419] width 156 height 23
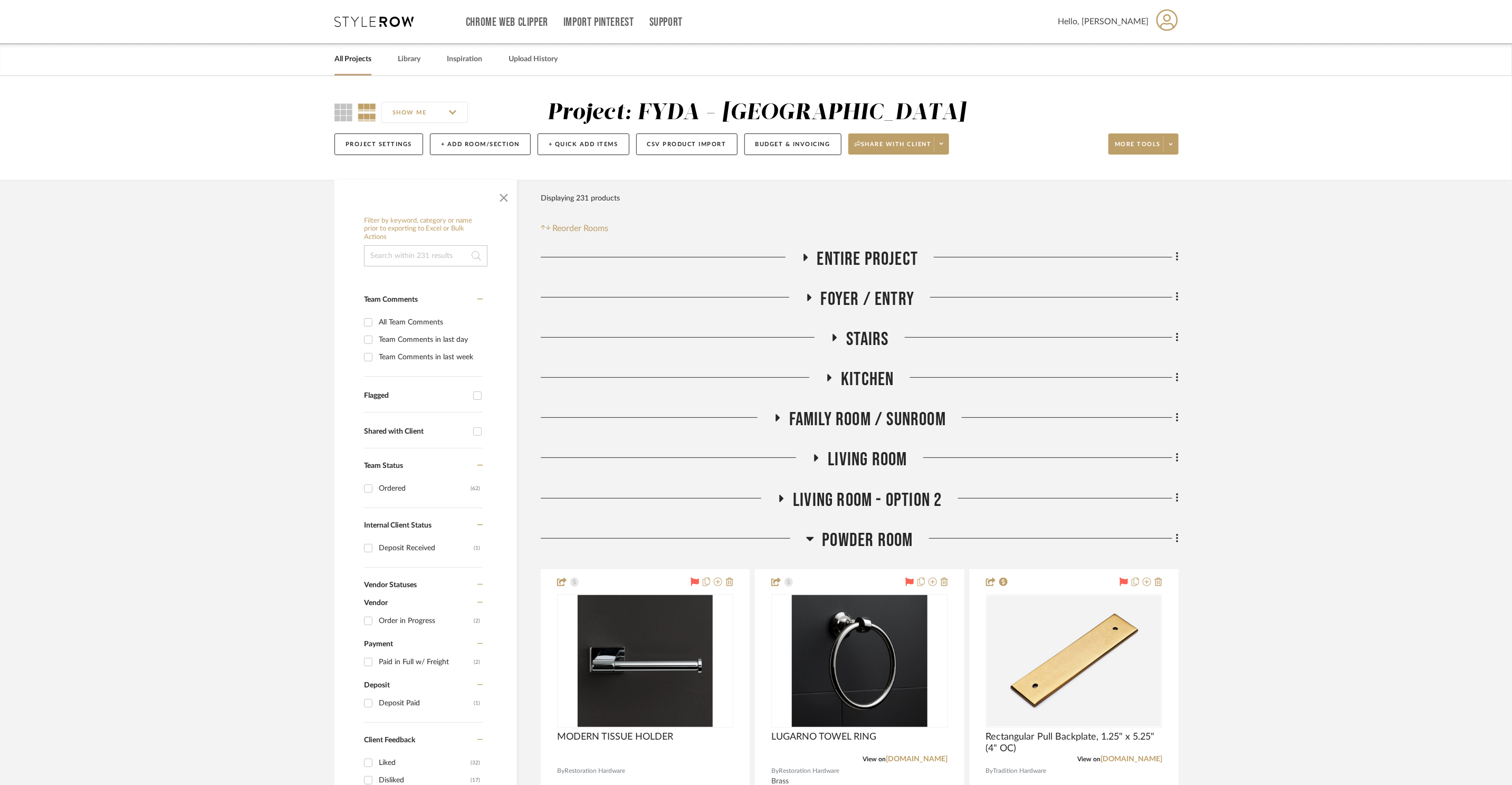
click at [843, 538] on span "Powder Room" at bounding box center [867, 540] width 90 height 23
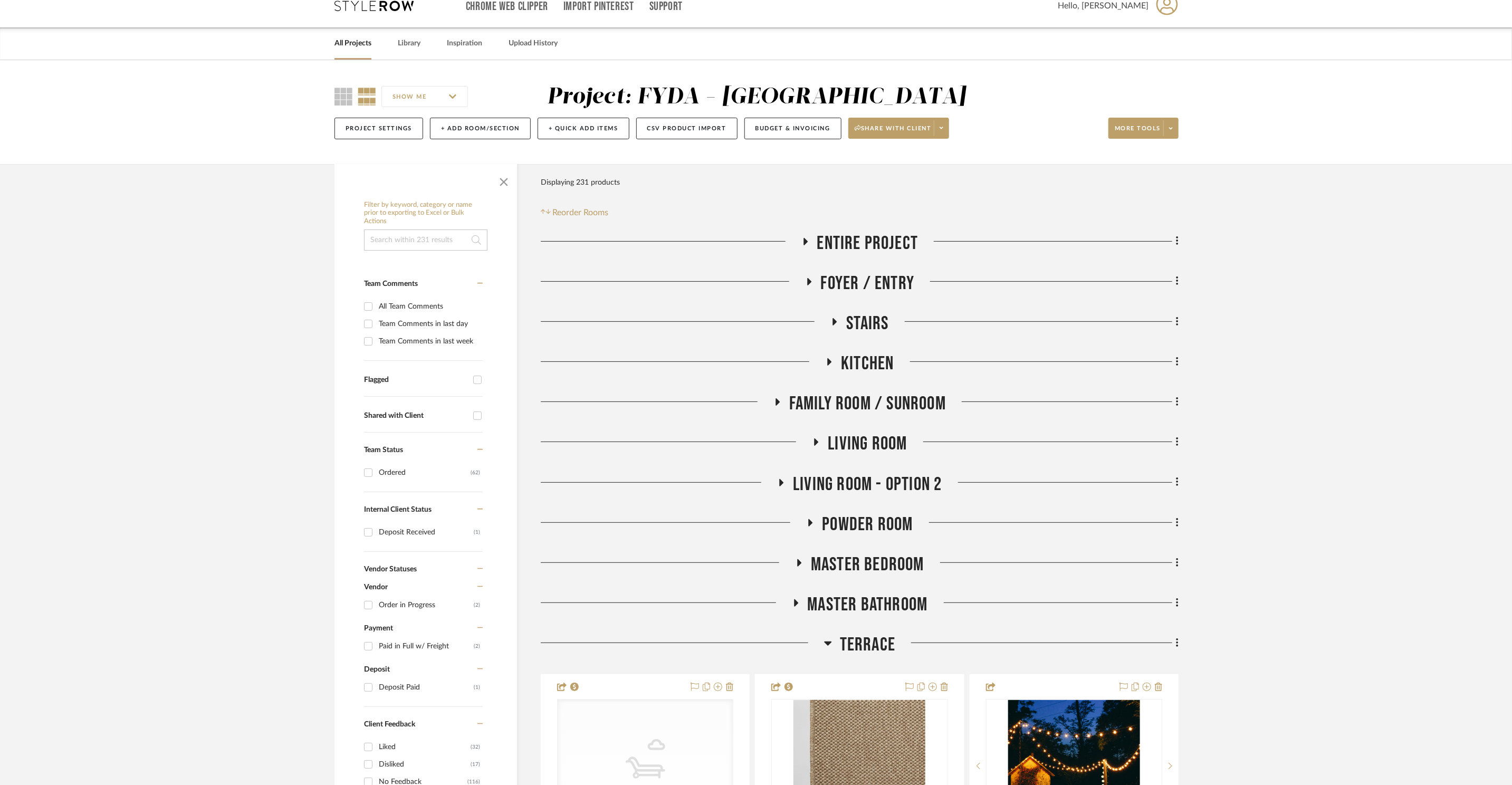
scroll to position [97, 0]
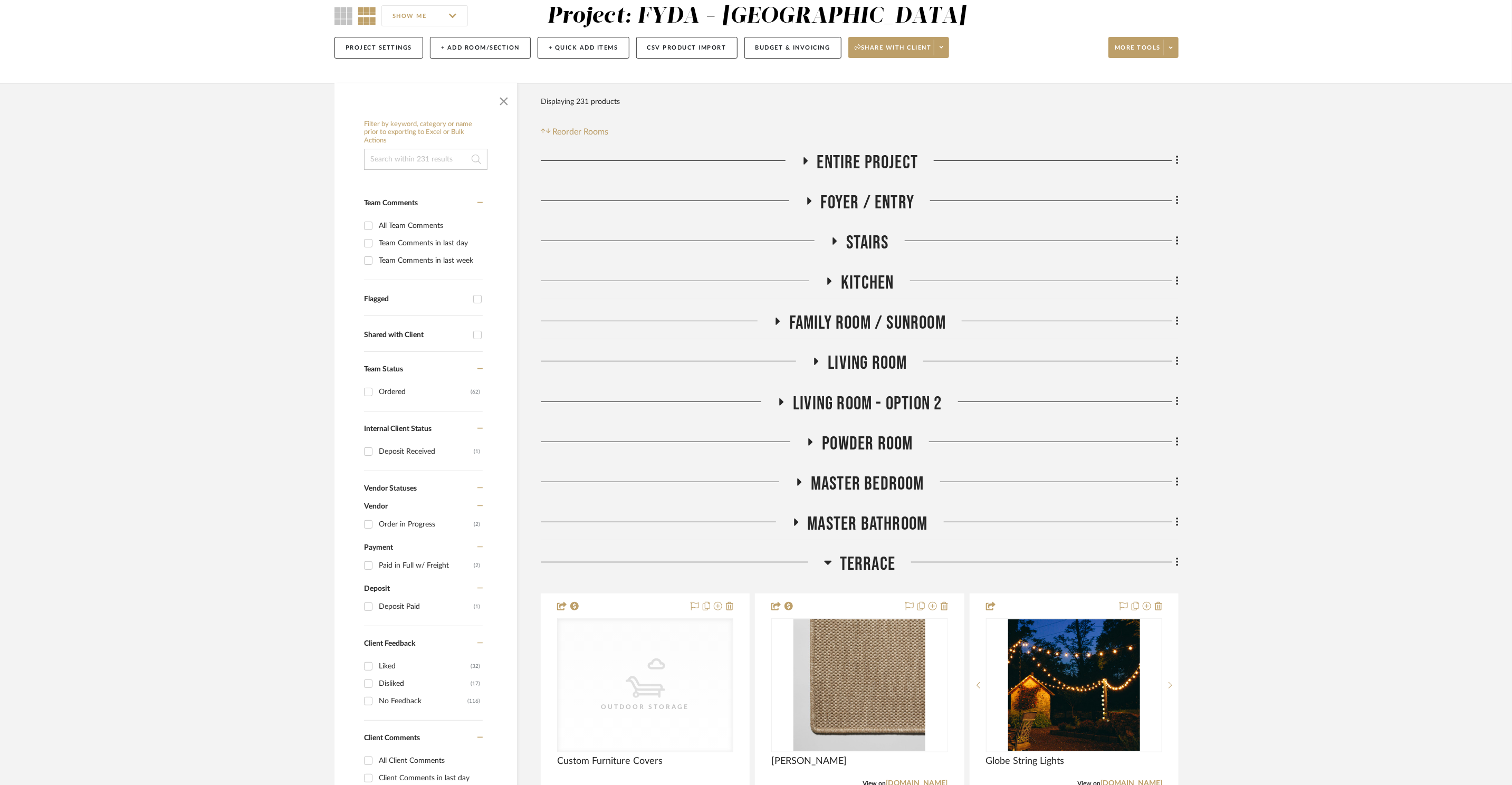
click at [855, 477] on span "Master Bedroom" at bounding box center [868, 484] width 114 height 23
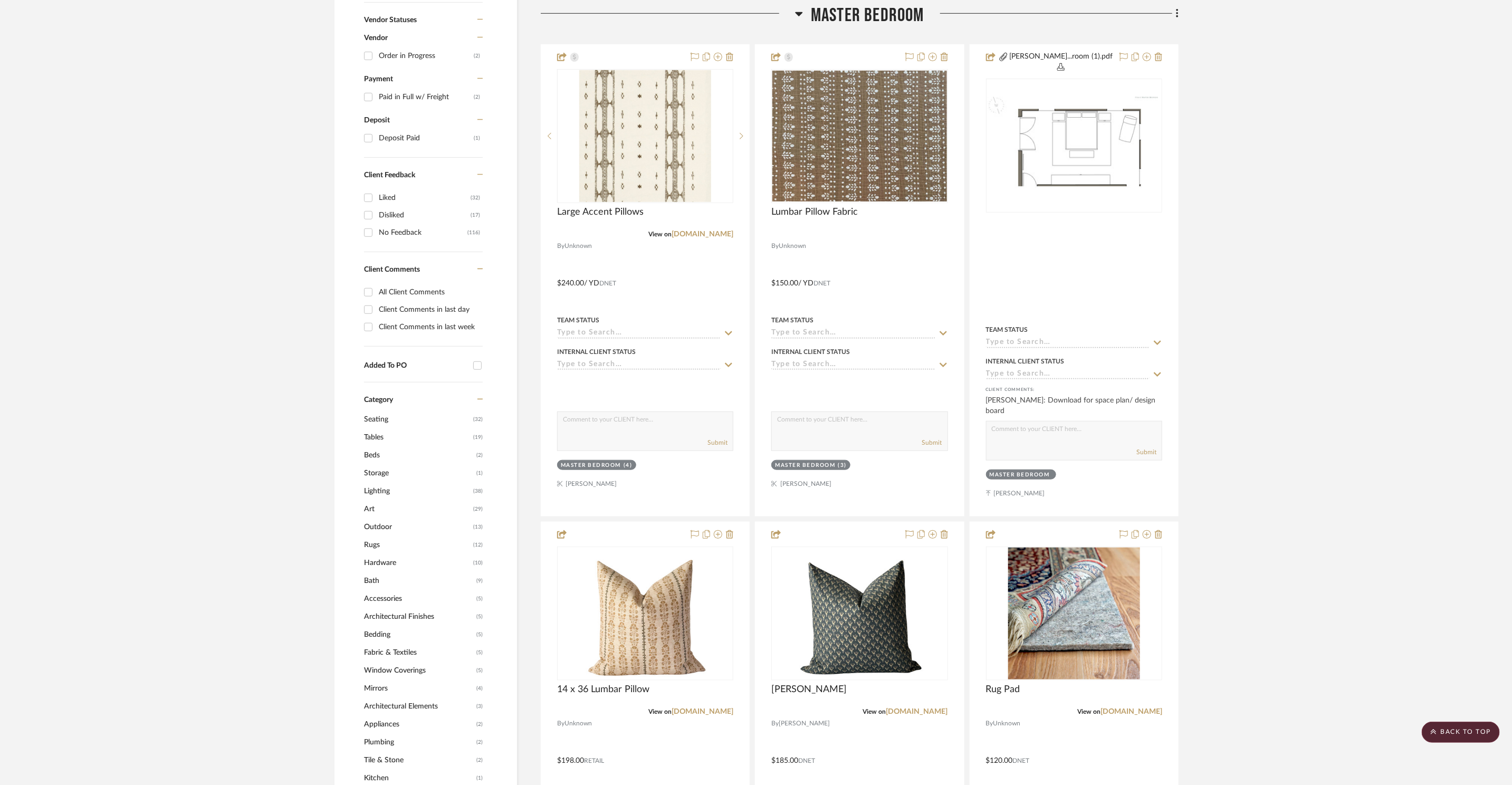
scroll to position [772, 0]
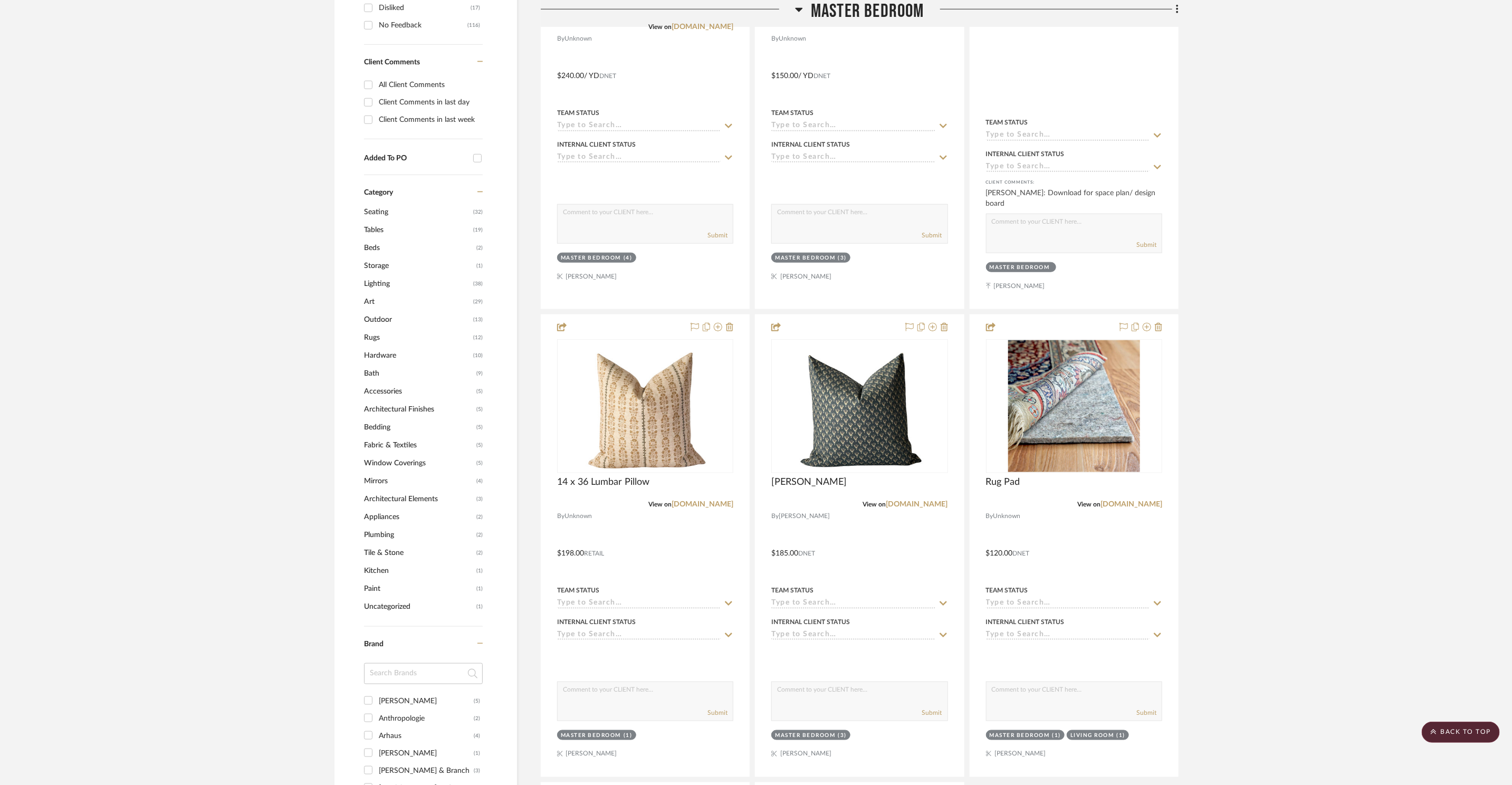
click at [857, 11] on span "Master Bedroom" at bounding box center [868, 11] width 114 height 23
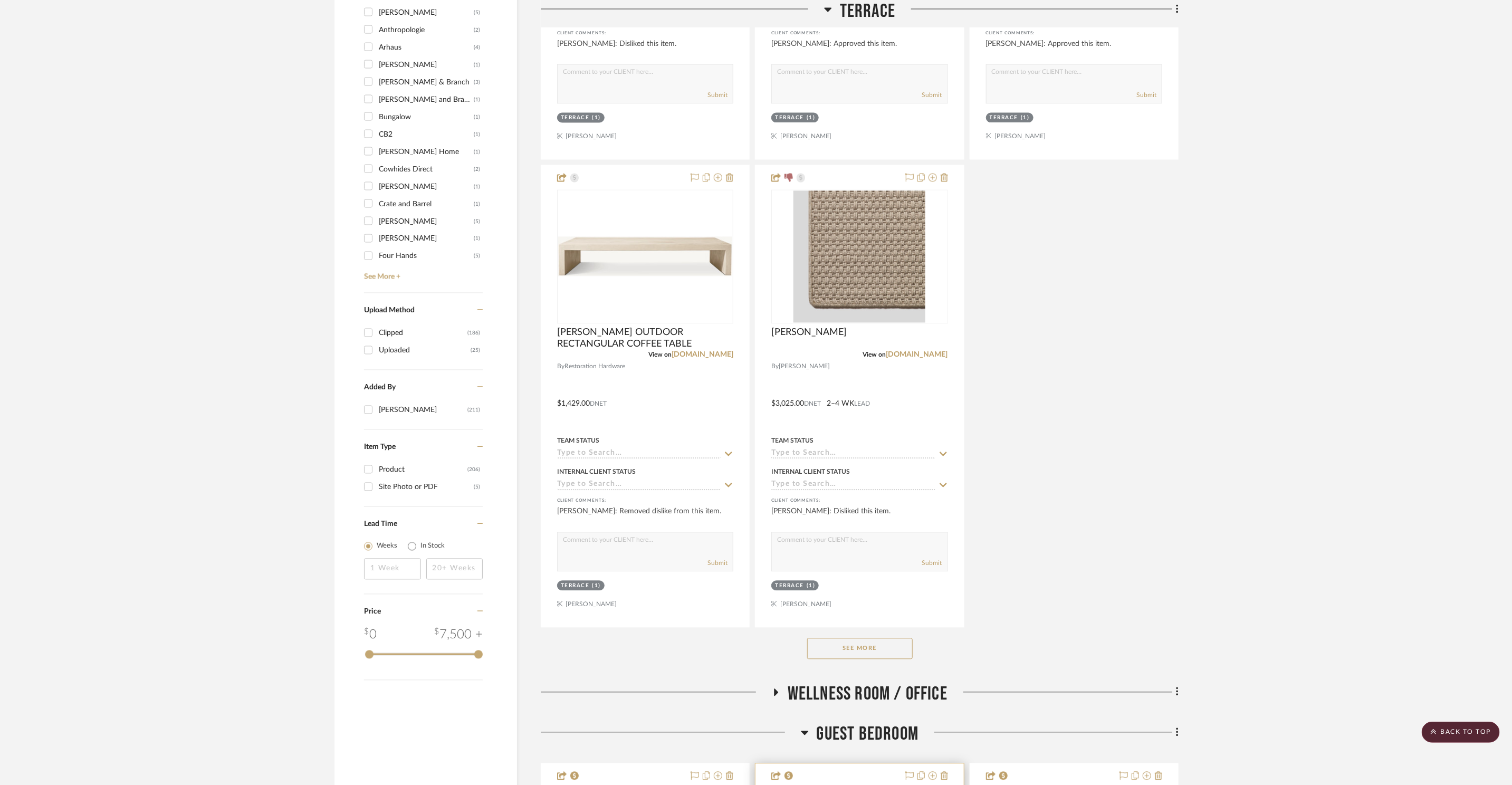
scroll to position [1943, 0]
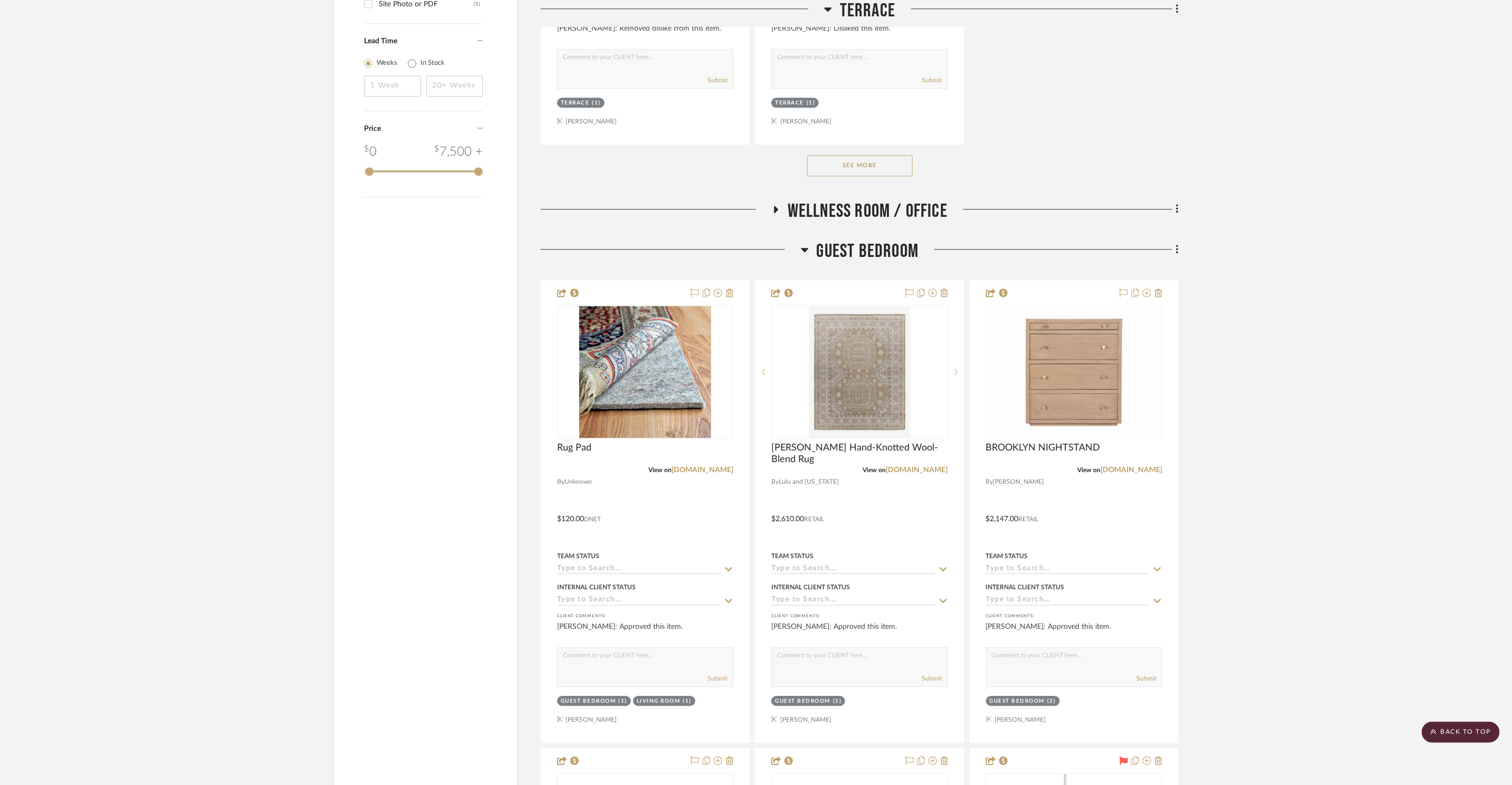
click at [850, 259] on span "Guest Bedroom" at bounding box center [867, 251] width 102 height 23
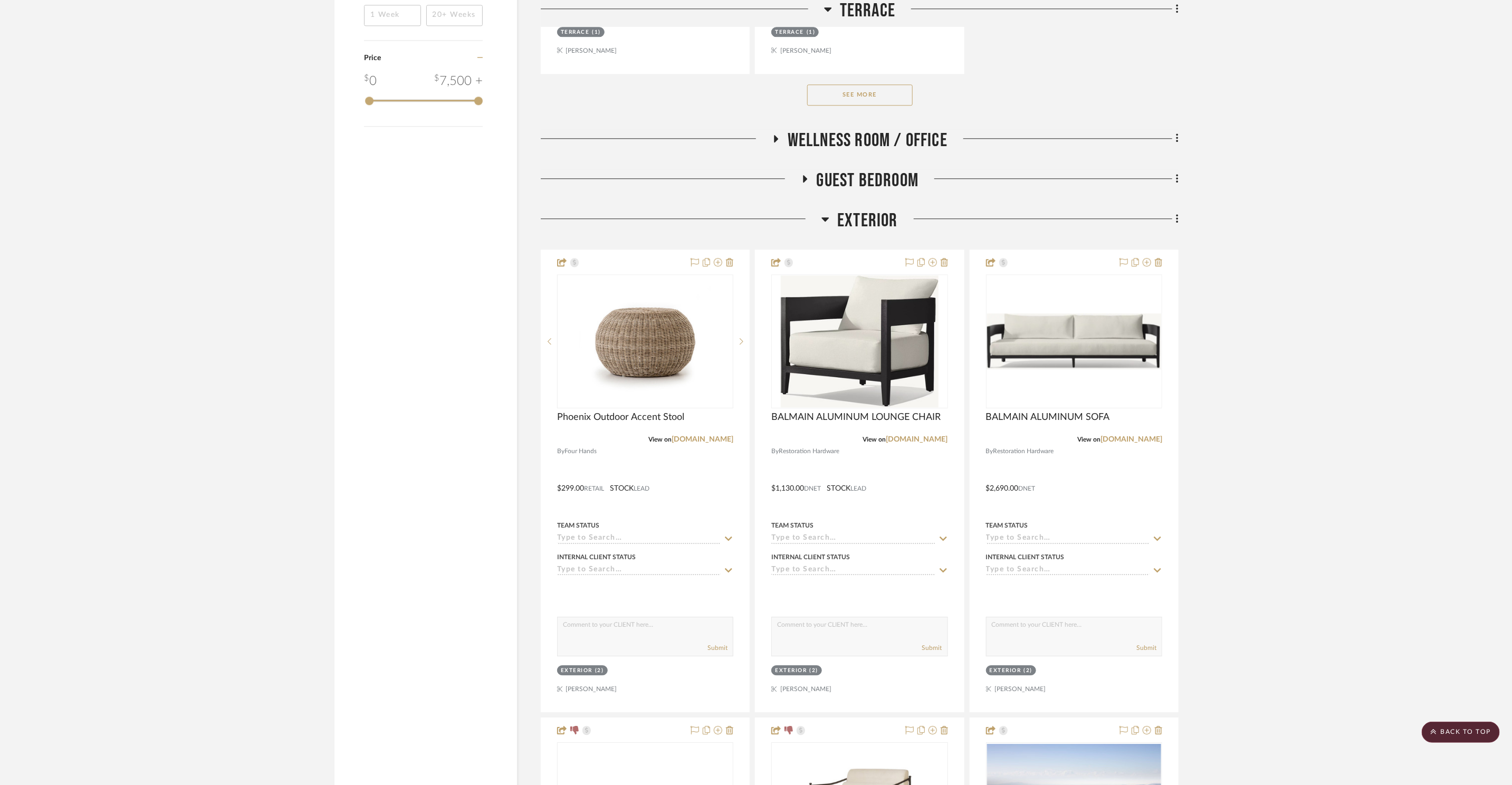
scroll to position [2015, 0]
click at [862, 216] on span "Exterior" at bounding box center [867, 220] width 61 height 23
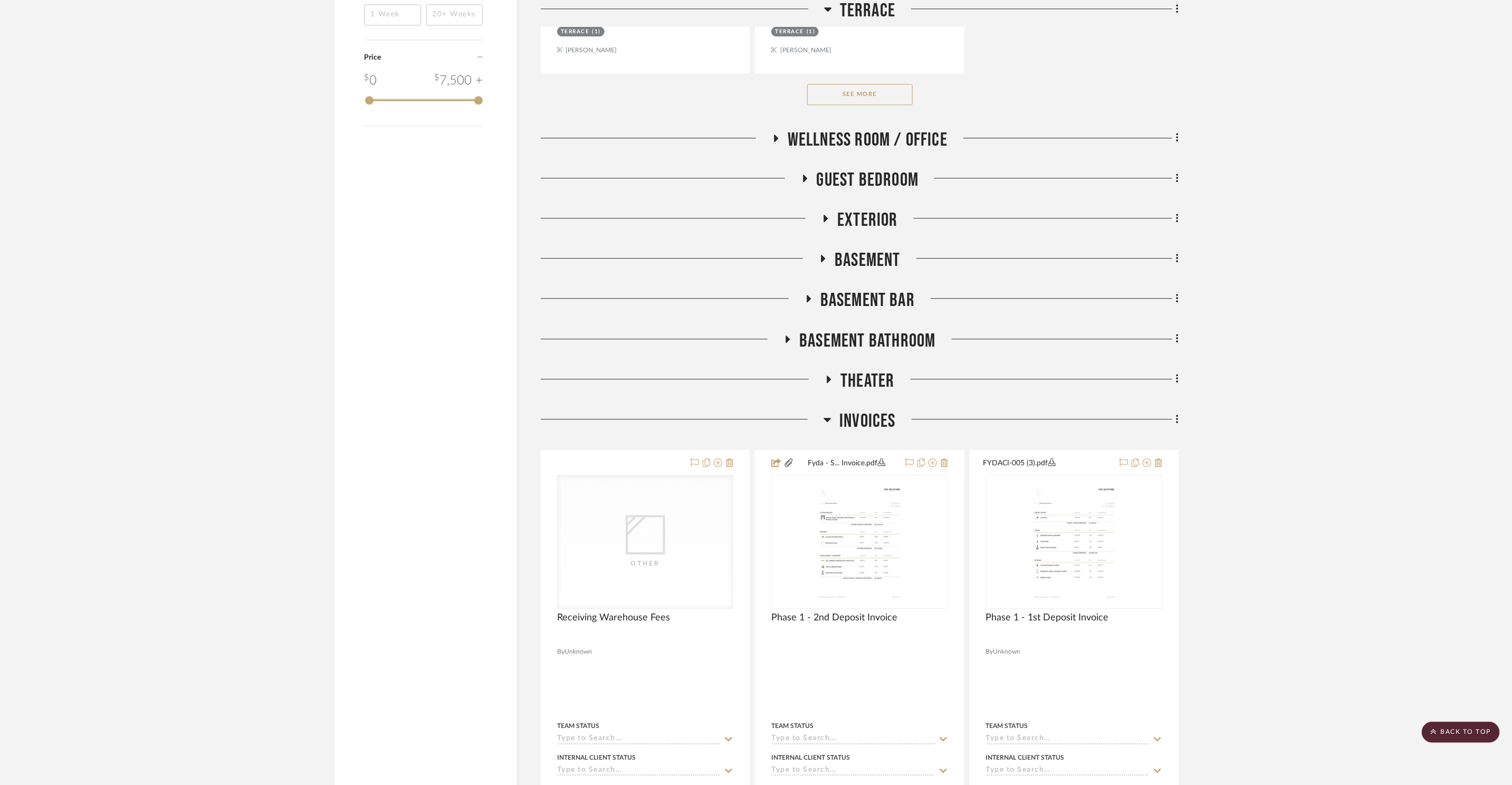
click at [873, 255] on span "Basement" at bounding box center [868, 260] width 66 height 23
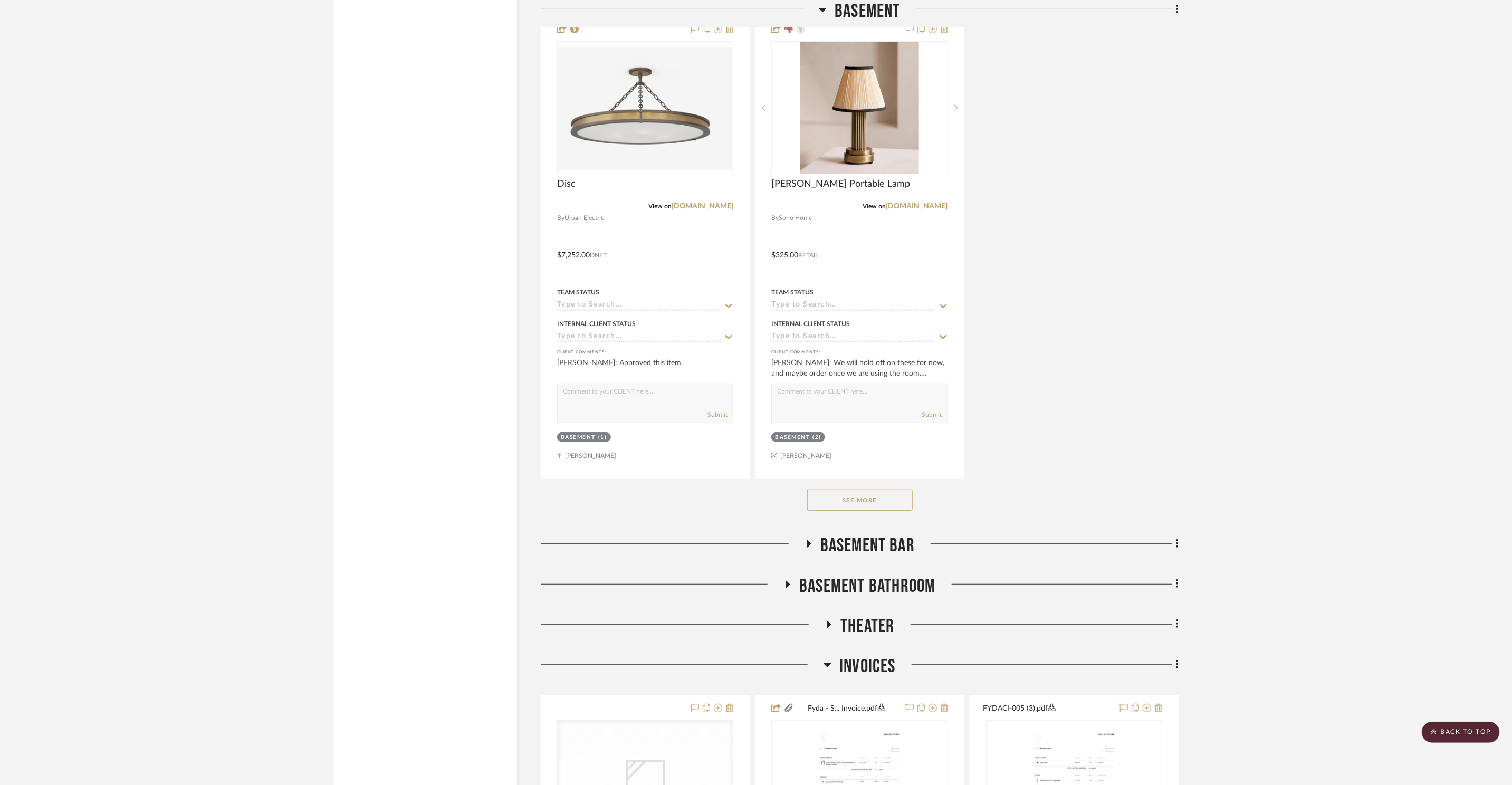
scroll to position [3228, 0]
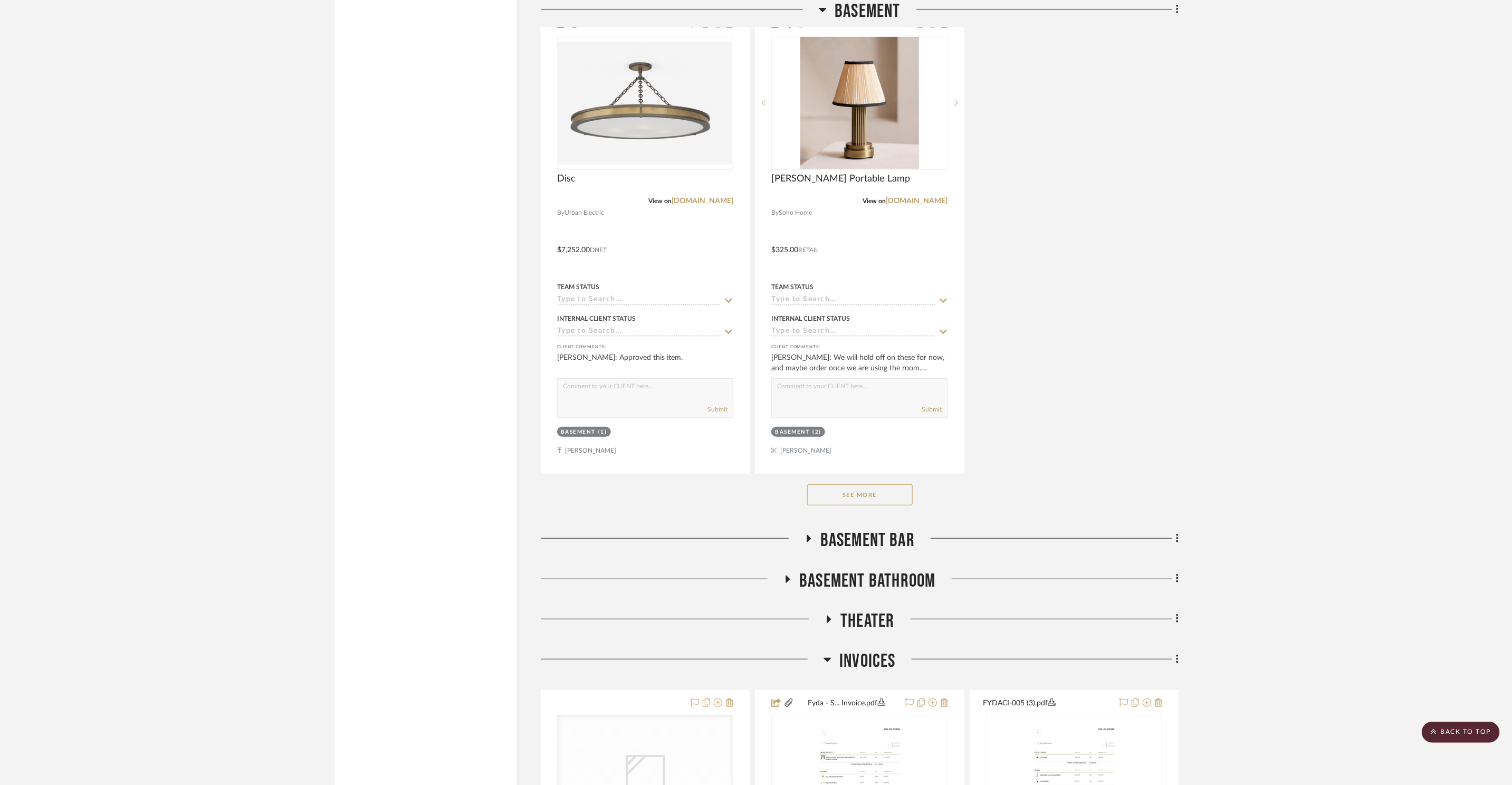
drag, startPoint x: 875, startPoint y: 509, endPoint x: 877, endPoint y: 503, distance: 6.3
click at [875, 508] on div "See More" at bounding box center [860, 494] width 638 height 42
click at [878, 500] on button "See More" at bounding box center [860, 495] width 106 height 21
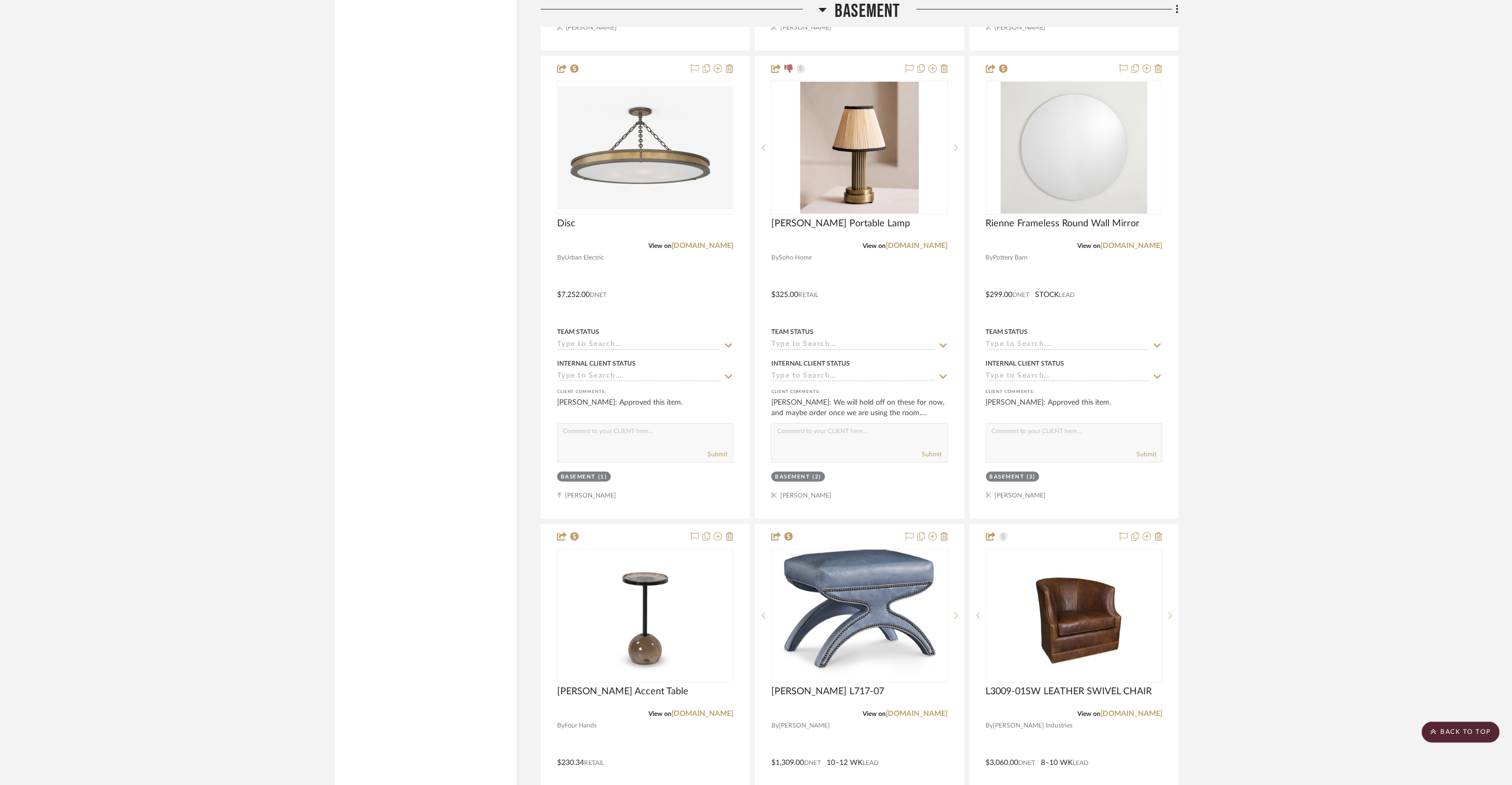
scroll to position [2989, 0]
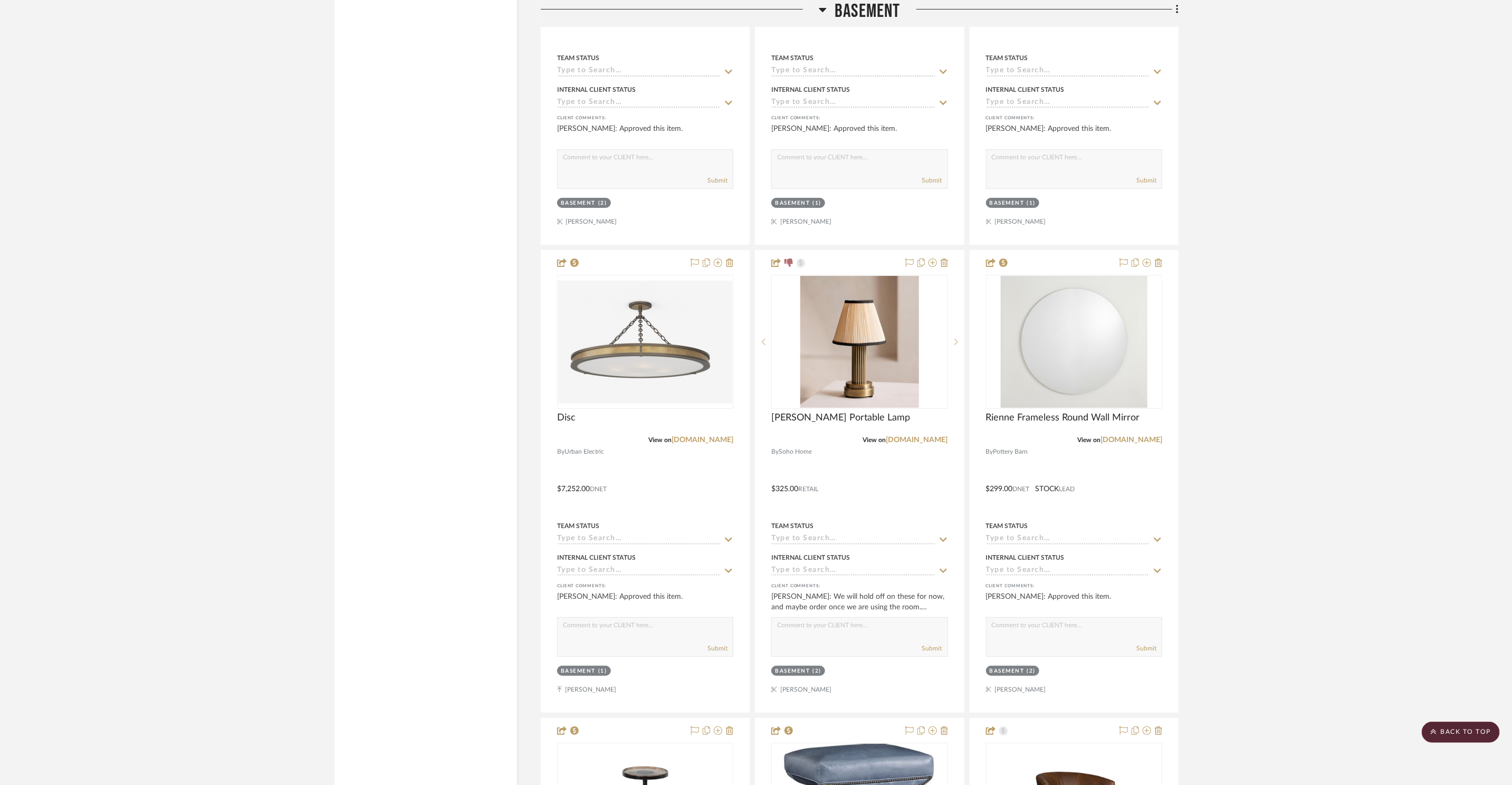
click at [849, 15] on span "Basement" at bounding box center [868, 11] width 66 height 23
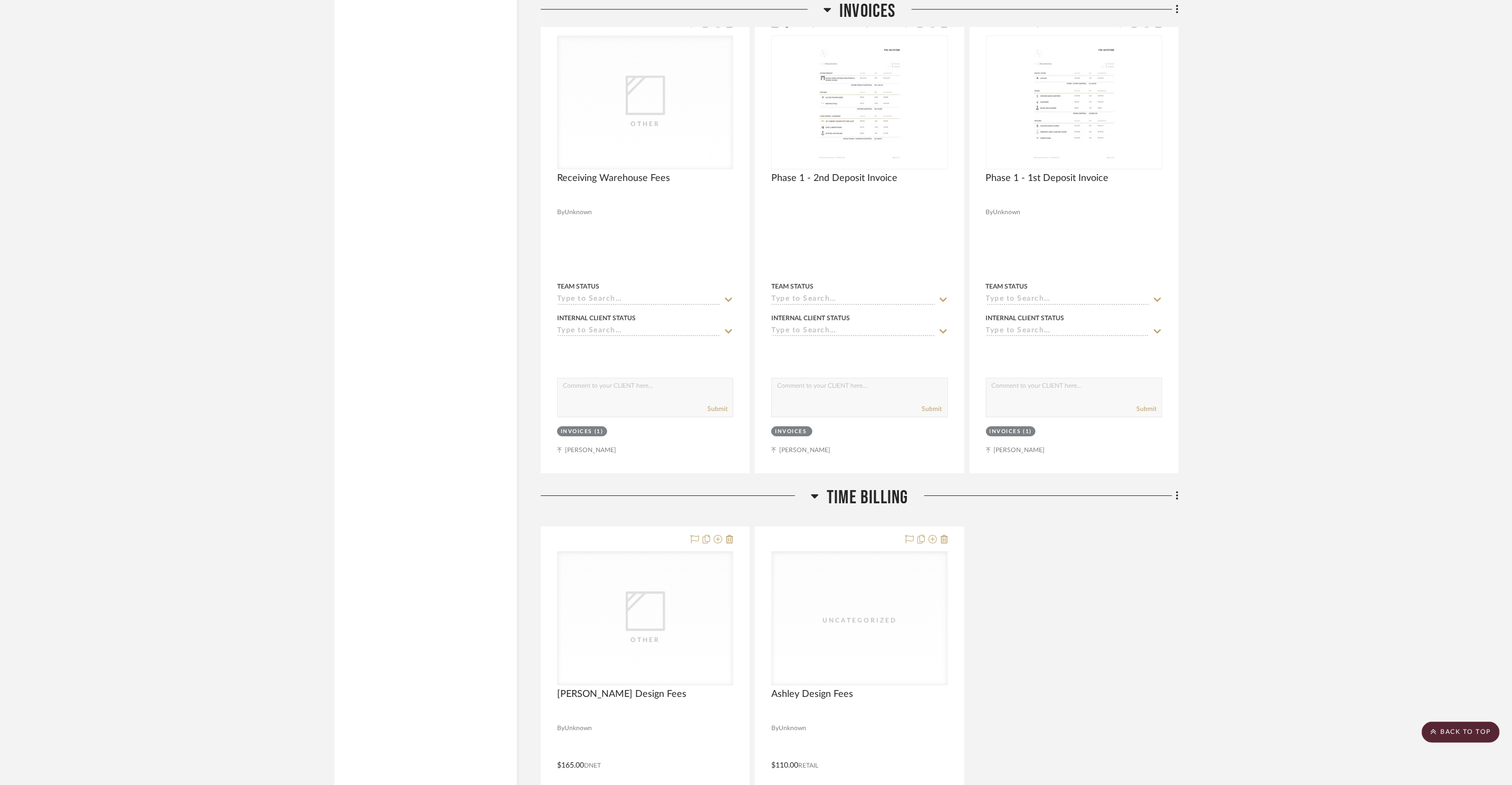
scroll to position [2054, 0]
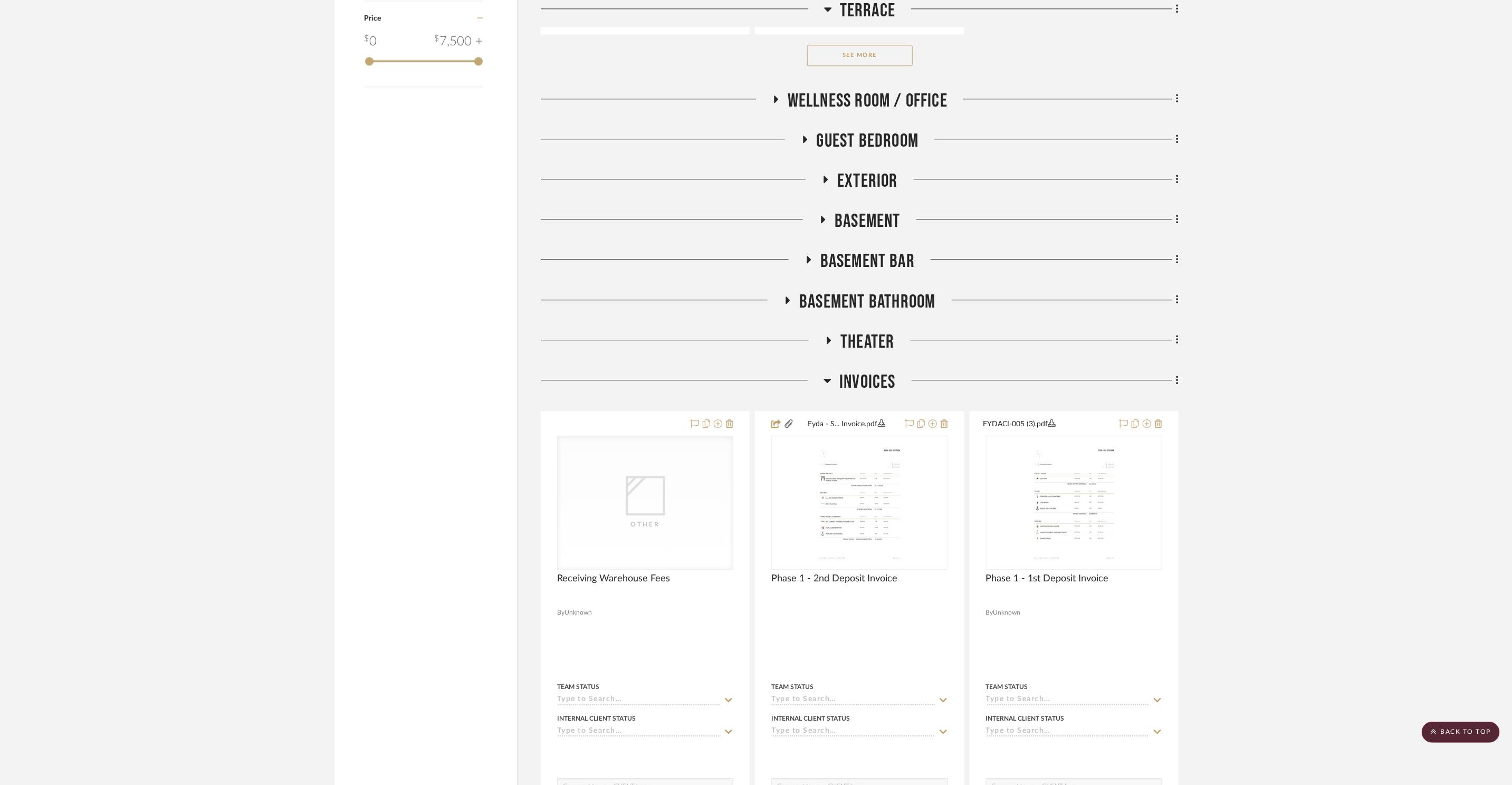
click at [874, 307] on span "Basement Bathroom" at bounding box center [867, 302] width 136 height 23
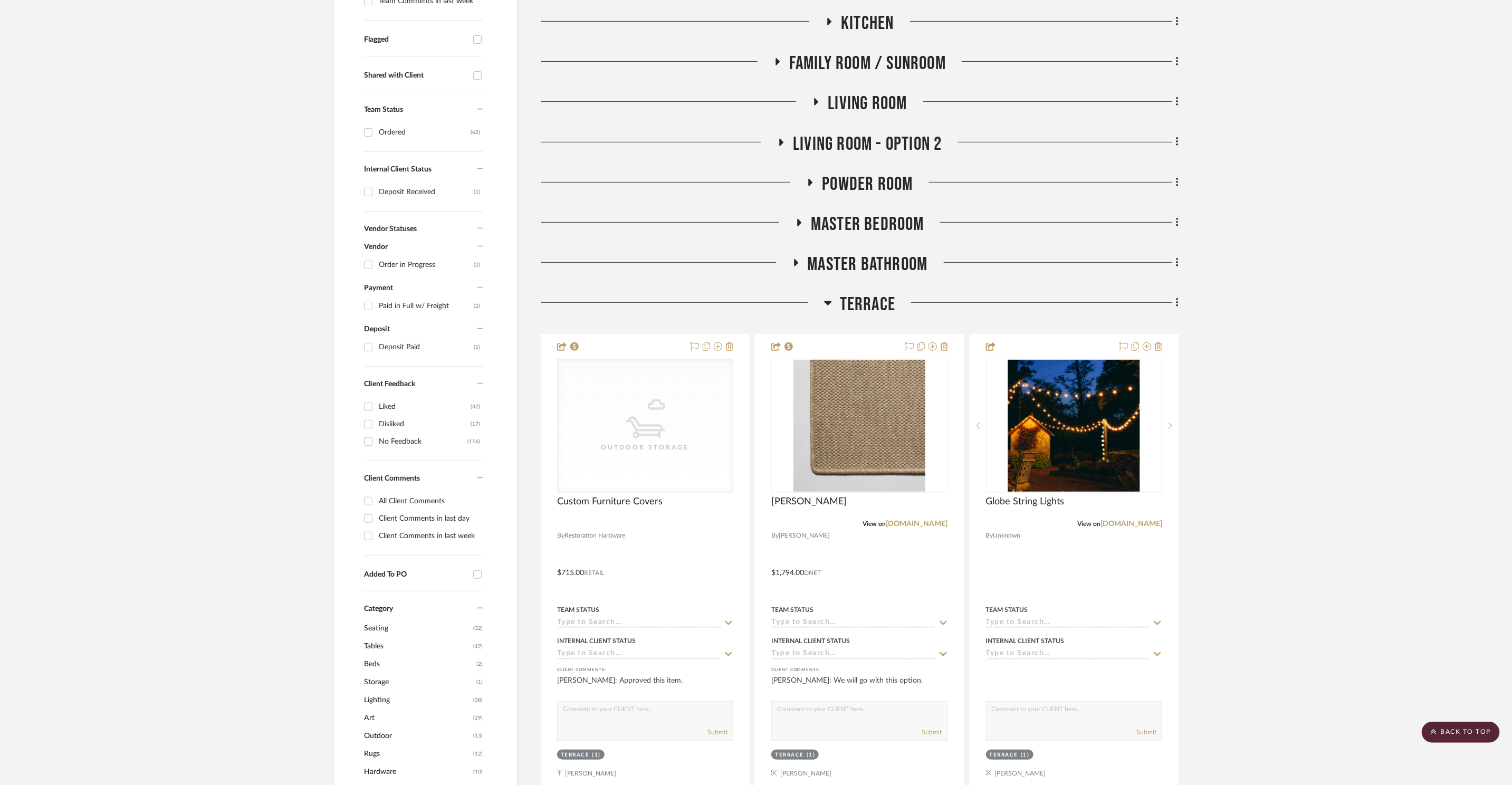
scroll to position [215, 0]
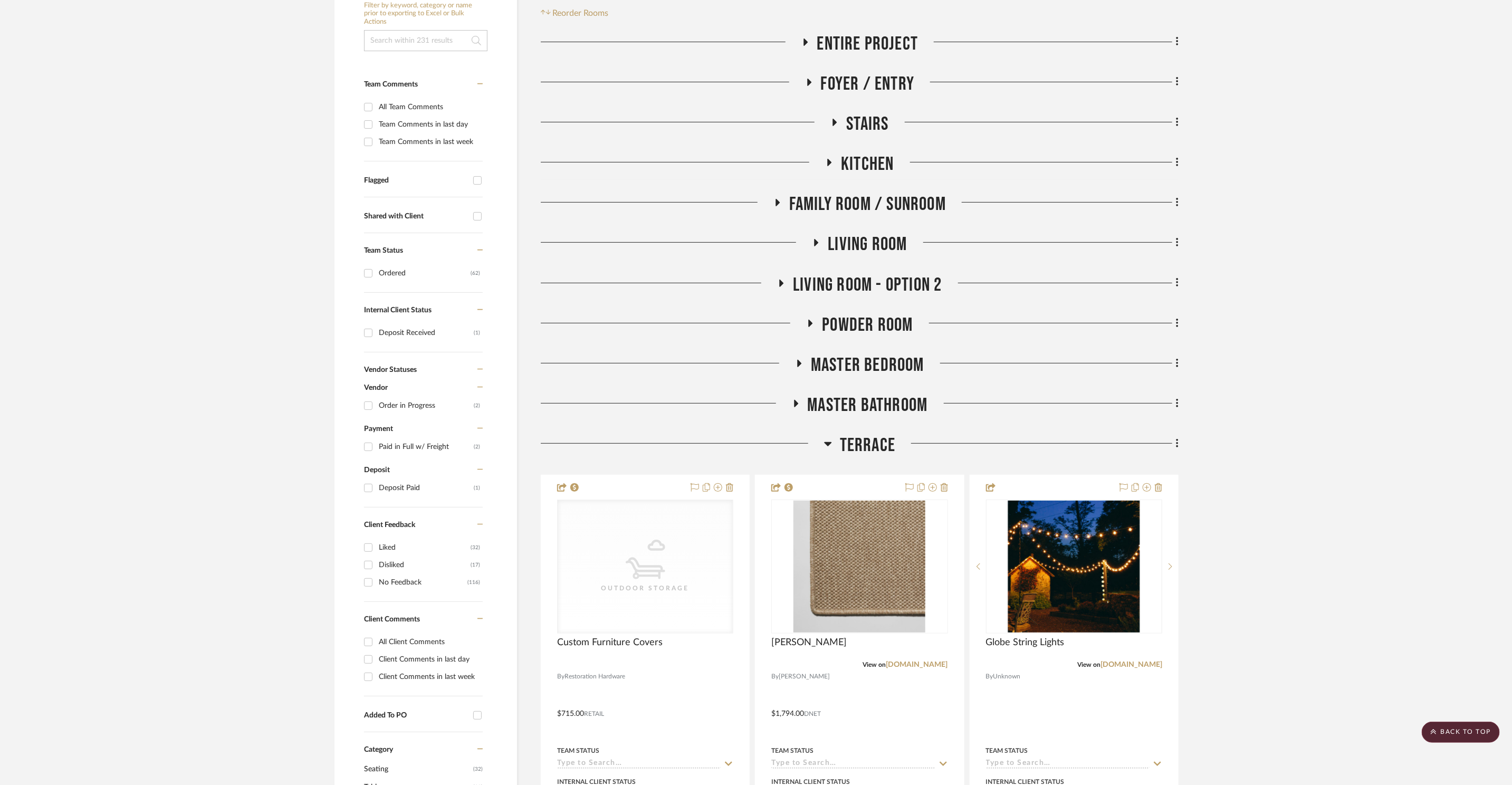
click at [859, 444] on span "Terrace" at bounding box center [867, 445] width 56 height 23
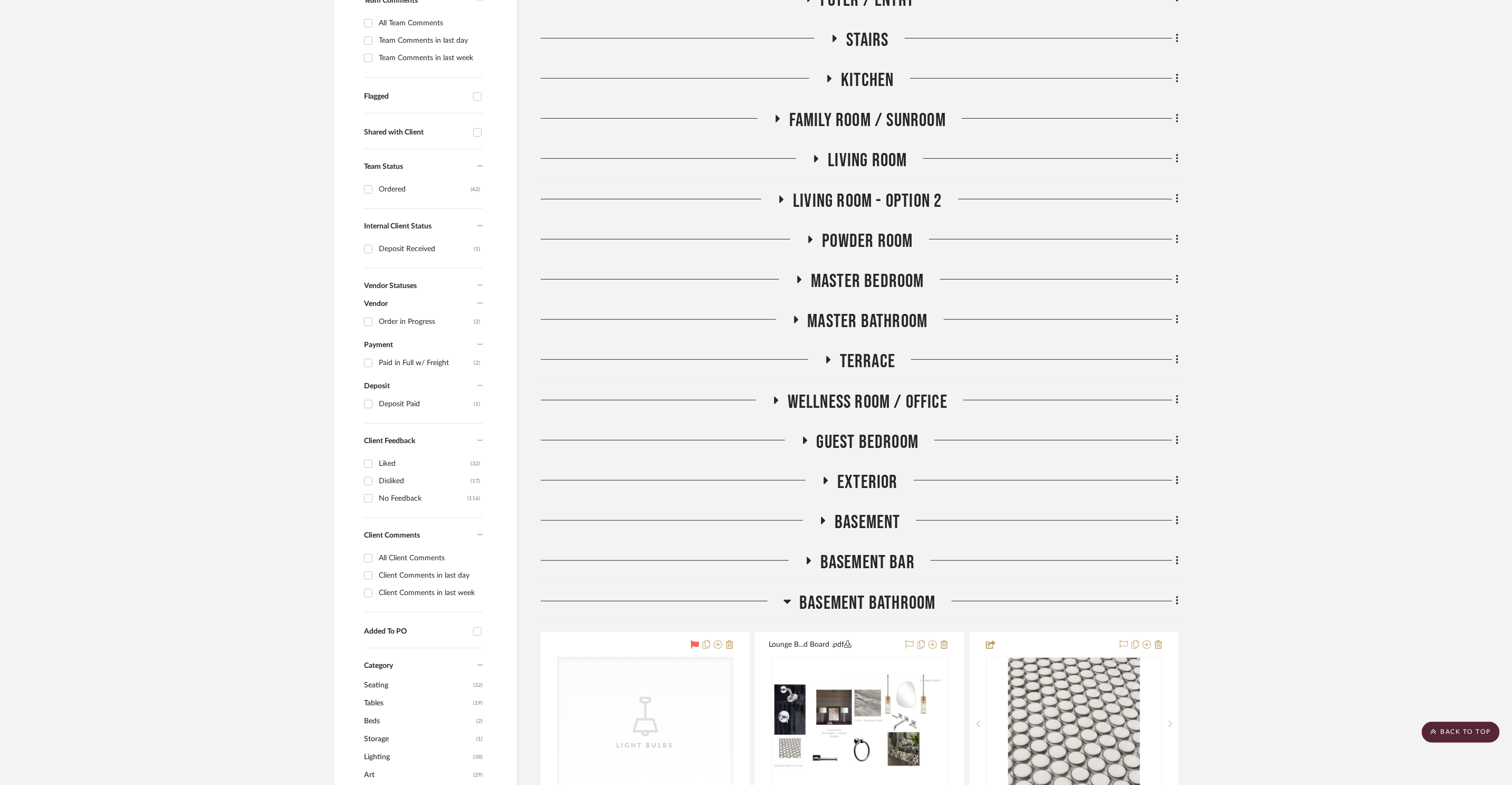
scroll to position [508, 0]
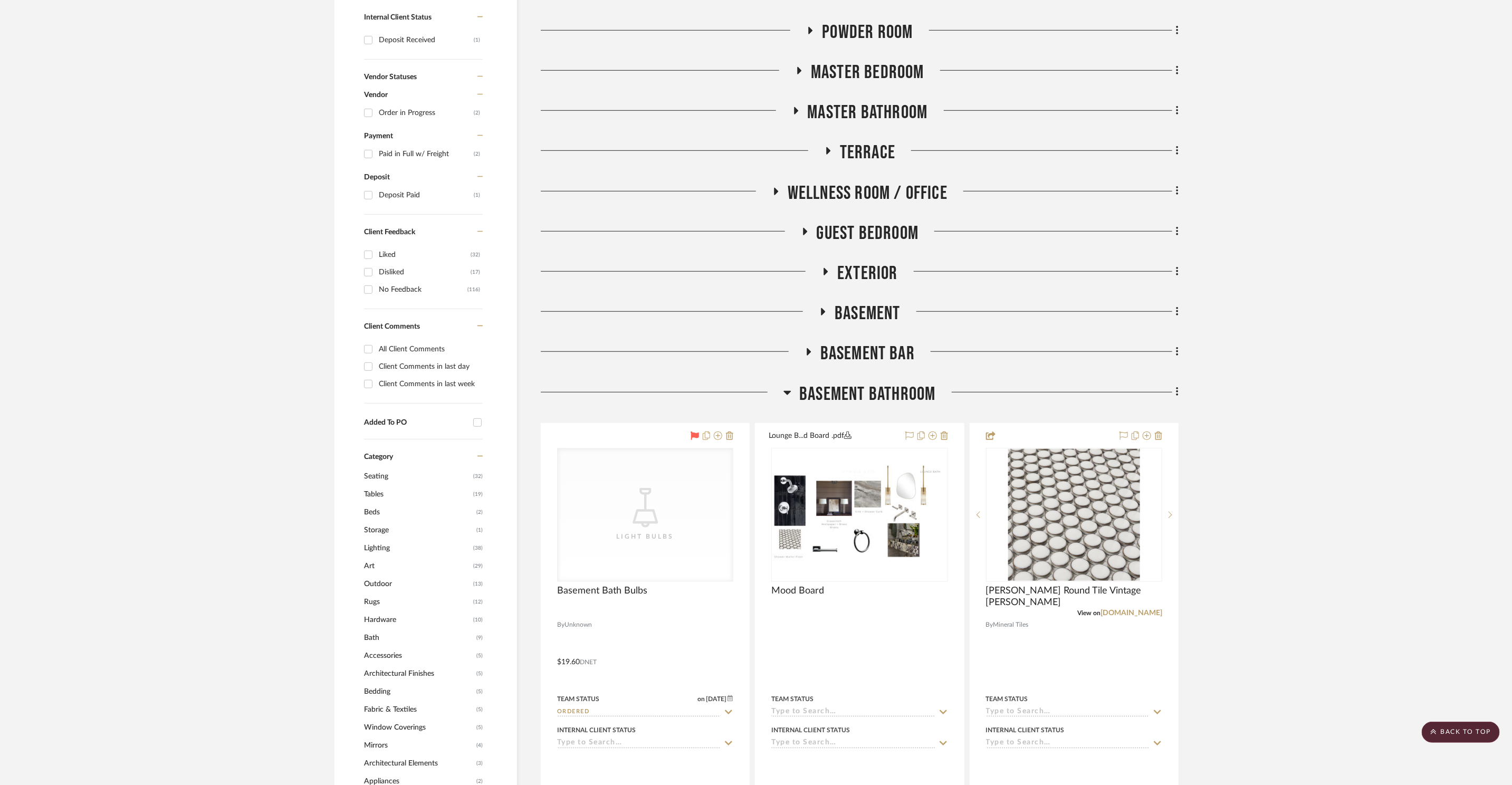
click at [853, 393] on span "Basement Bathroom" at bounding box center [867, 394] width 136 height 23
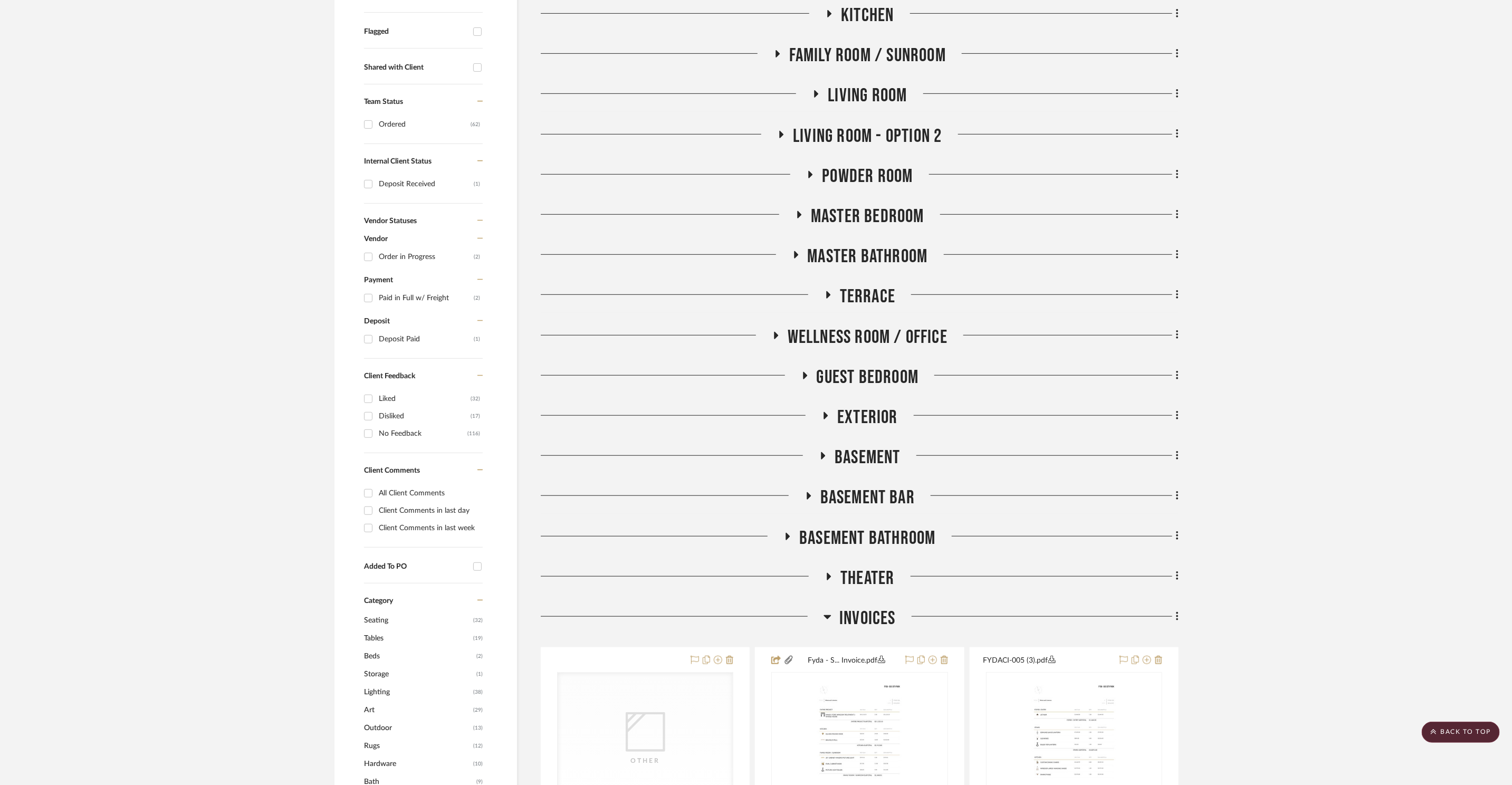
scroll to position [553, 0]
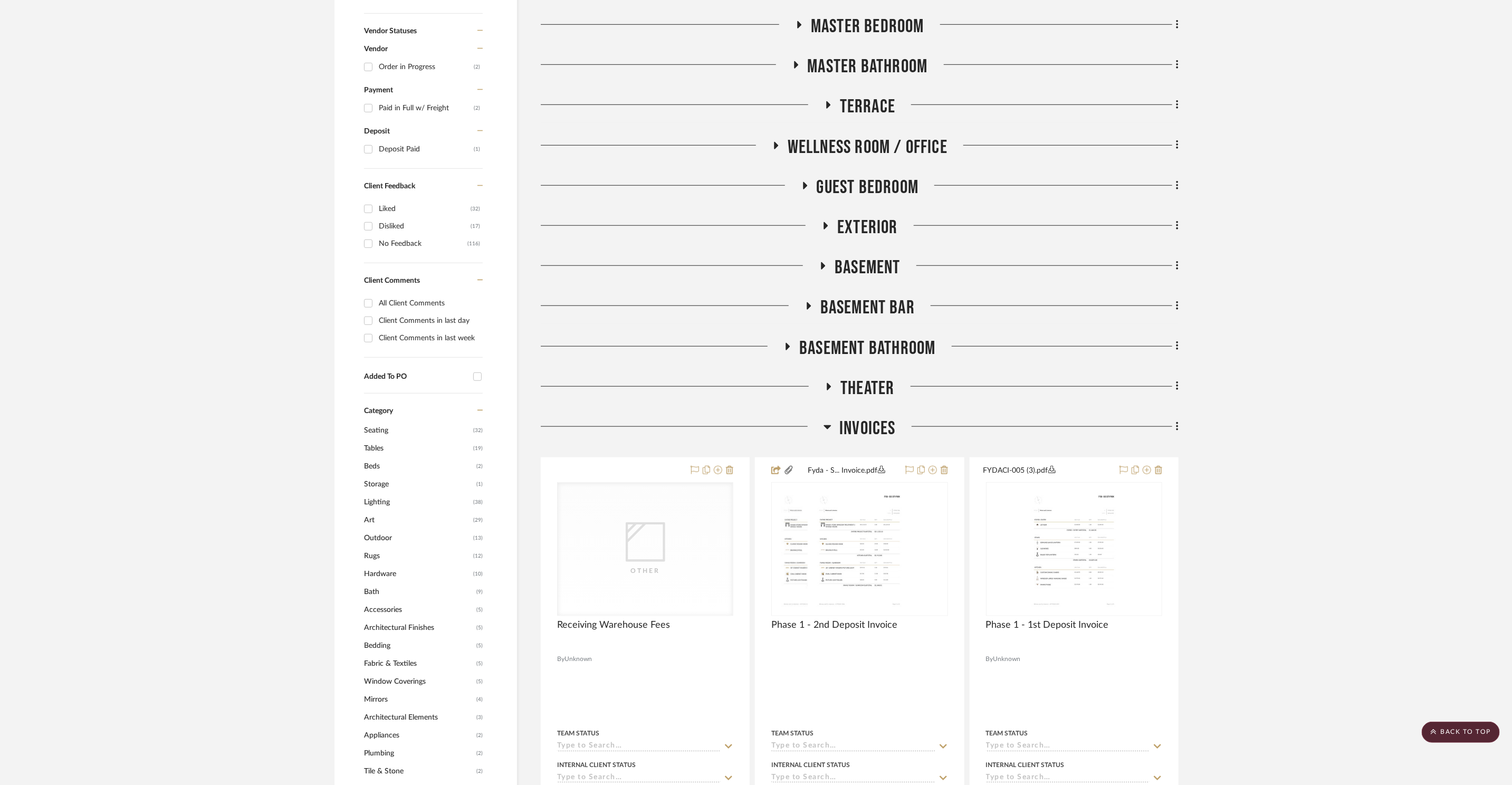
click at [873, 380] on span "Theater" at bounding box center [867, 388] width 54 height 23
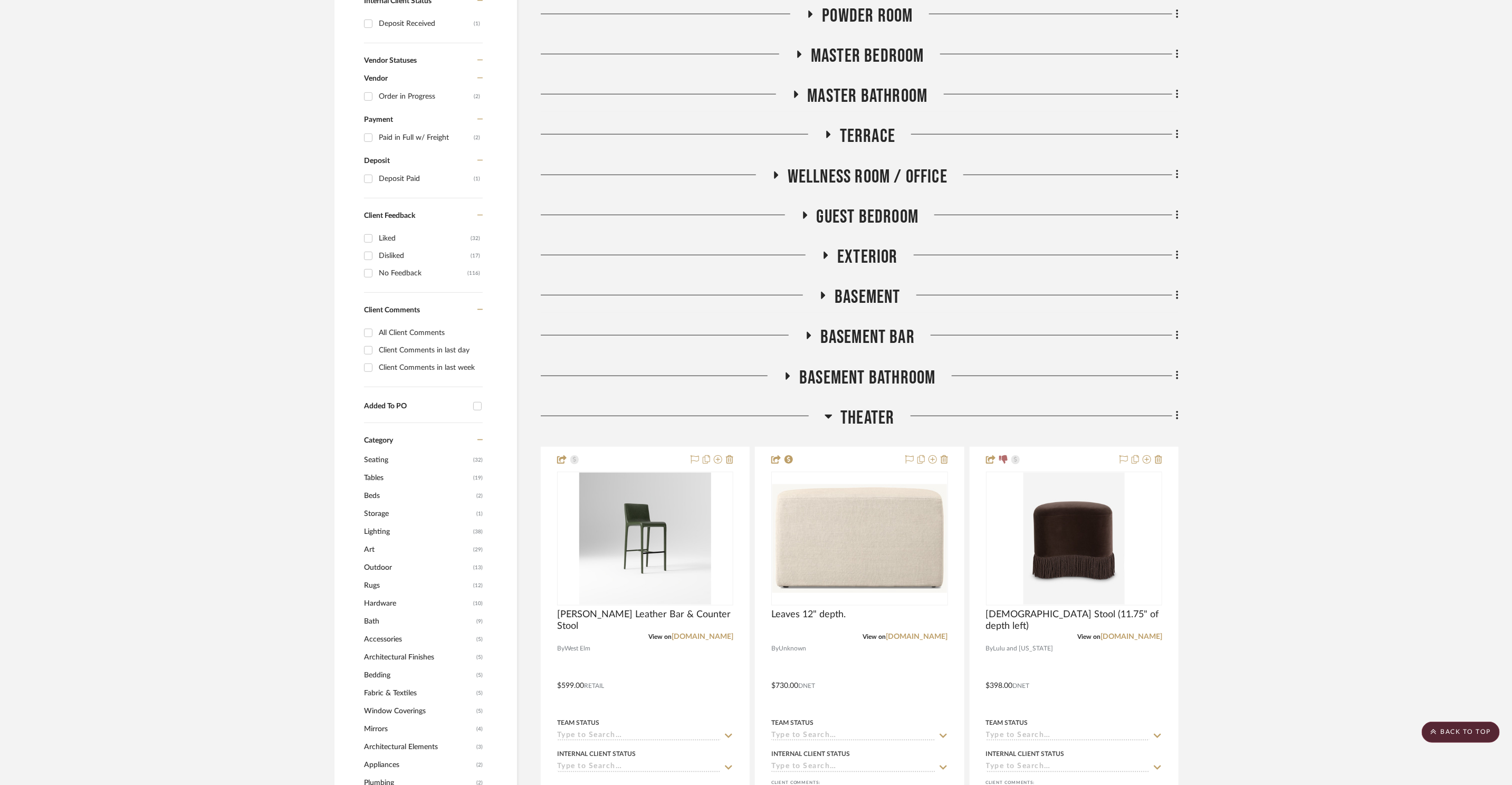
scroll to position [522, 0]
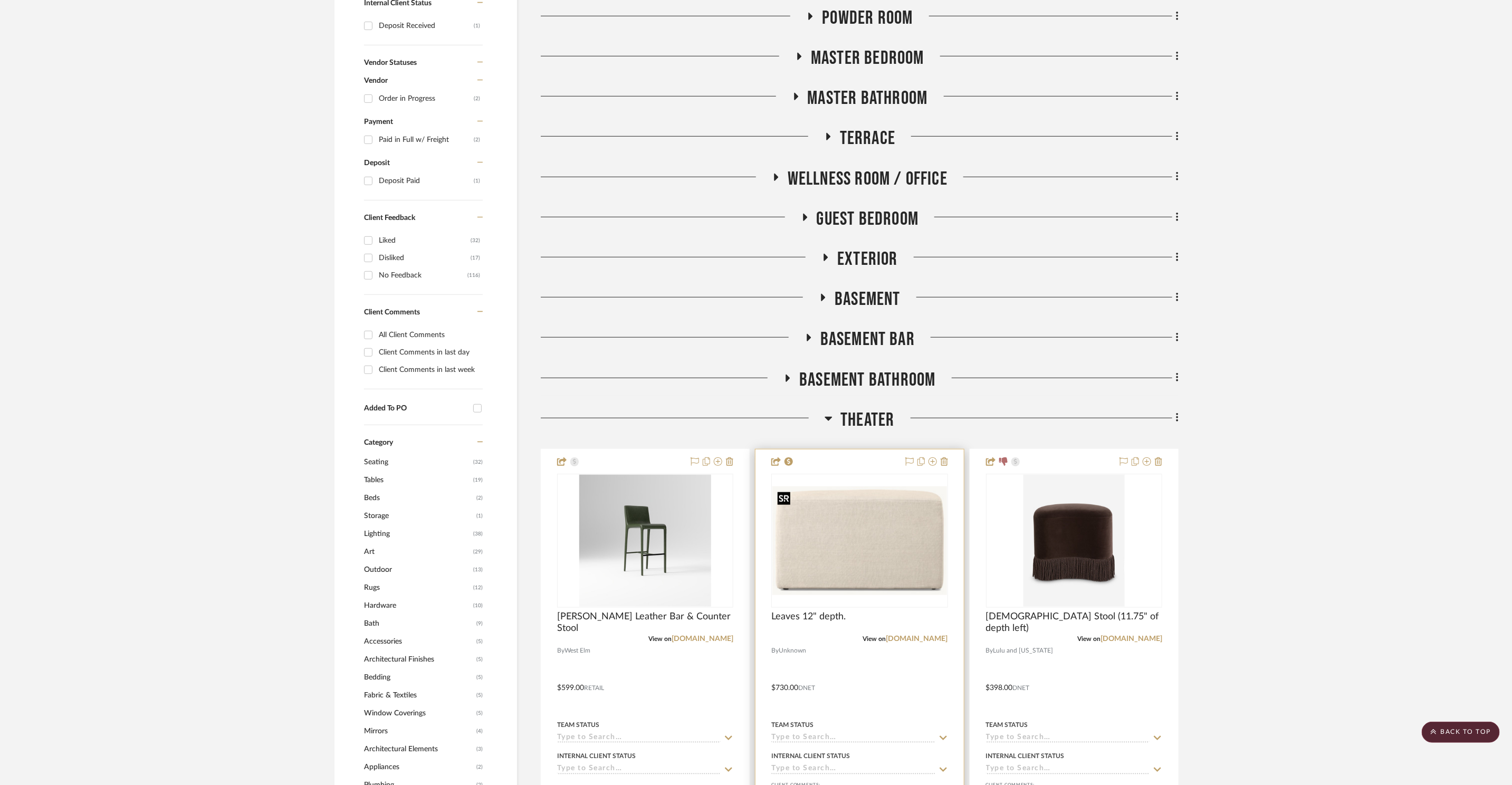
click at [0, 0] on img at bounding box center [0, 0] width 0 height 0
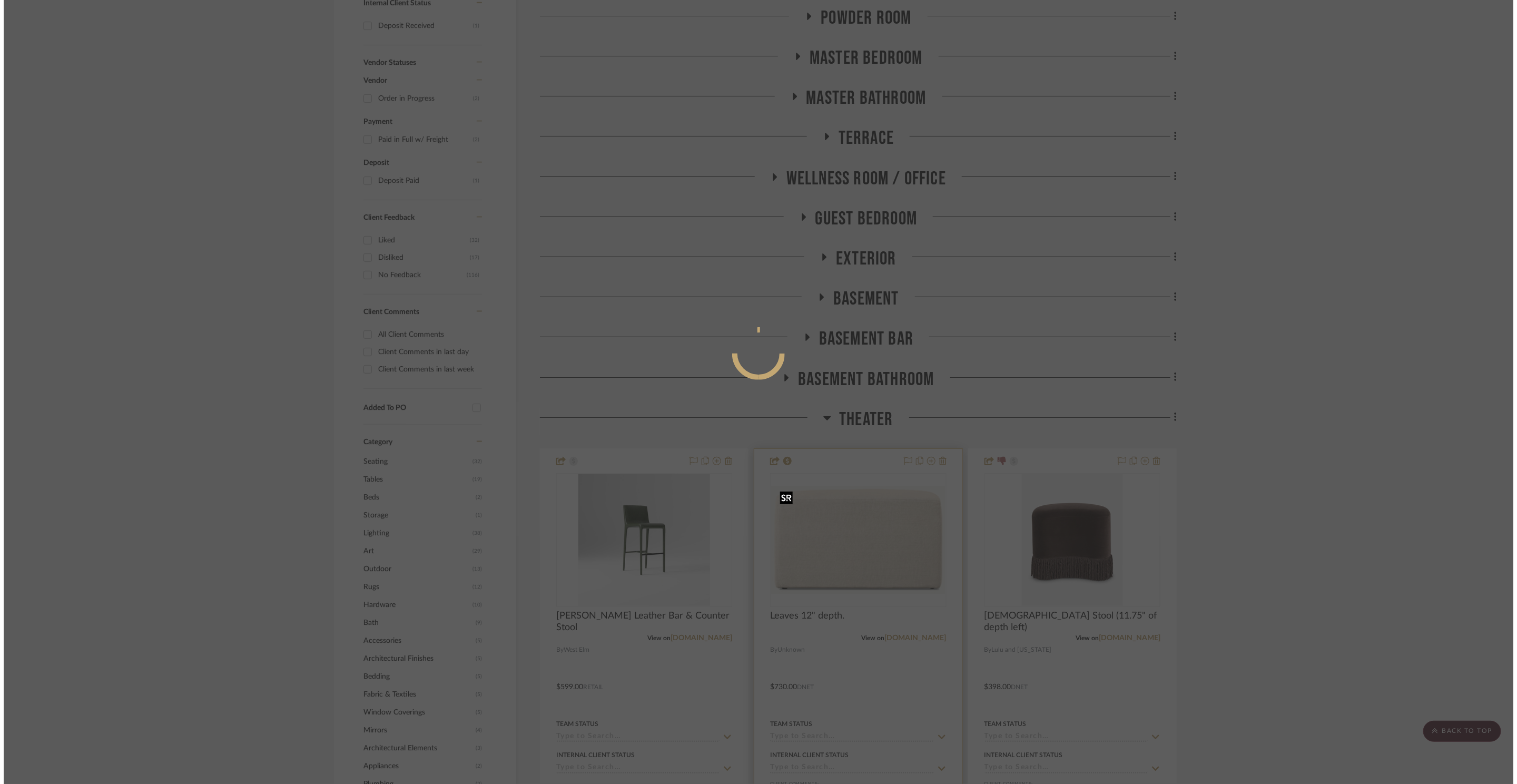
scroll to position [0, 0]
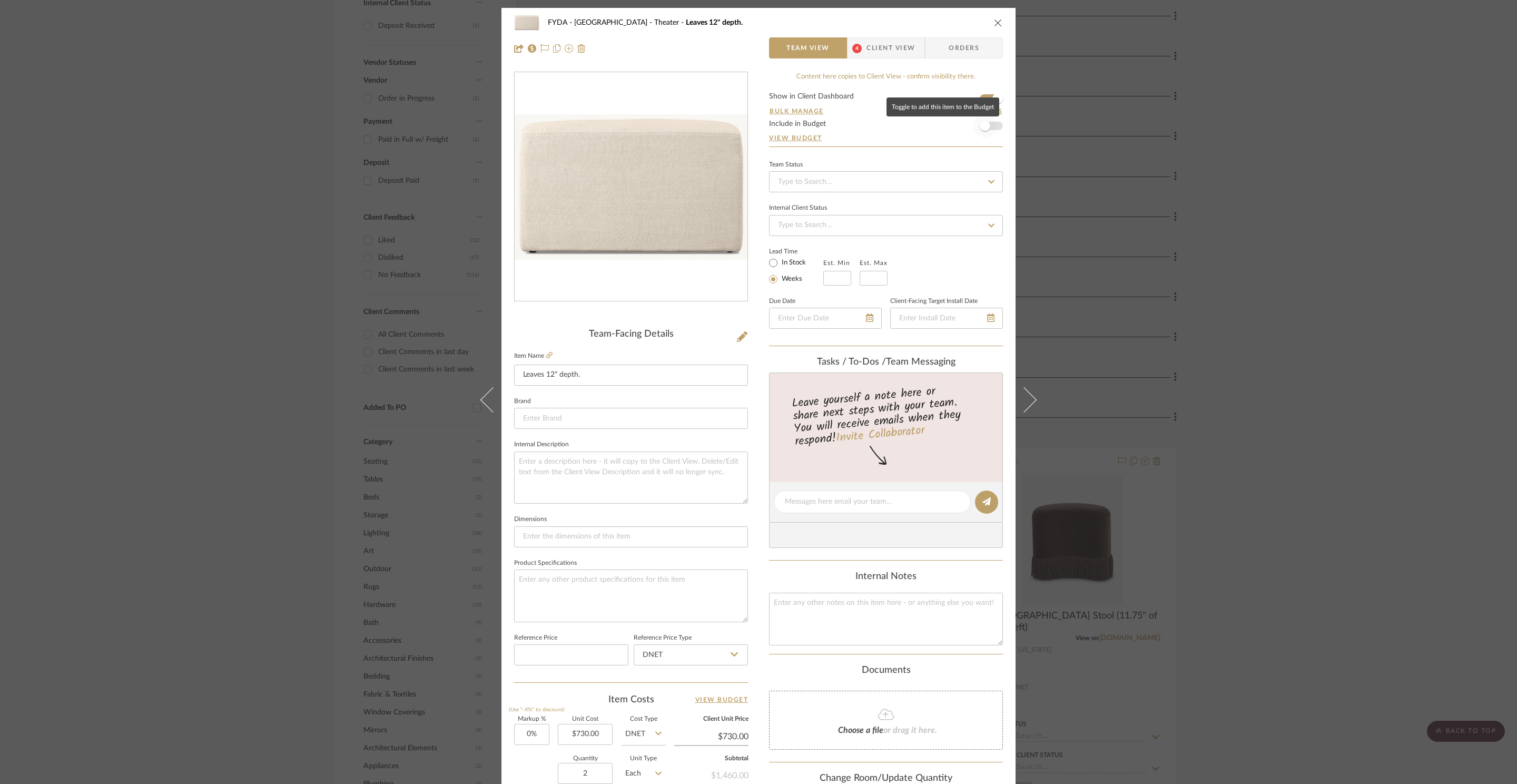
click at [990, 123] on span "button" at bounding box center [985, 126] width 23 height 23
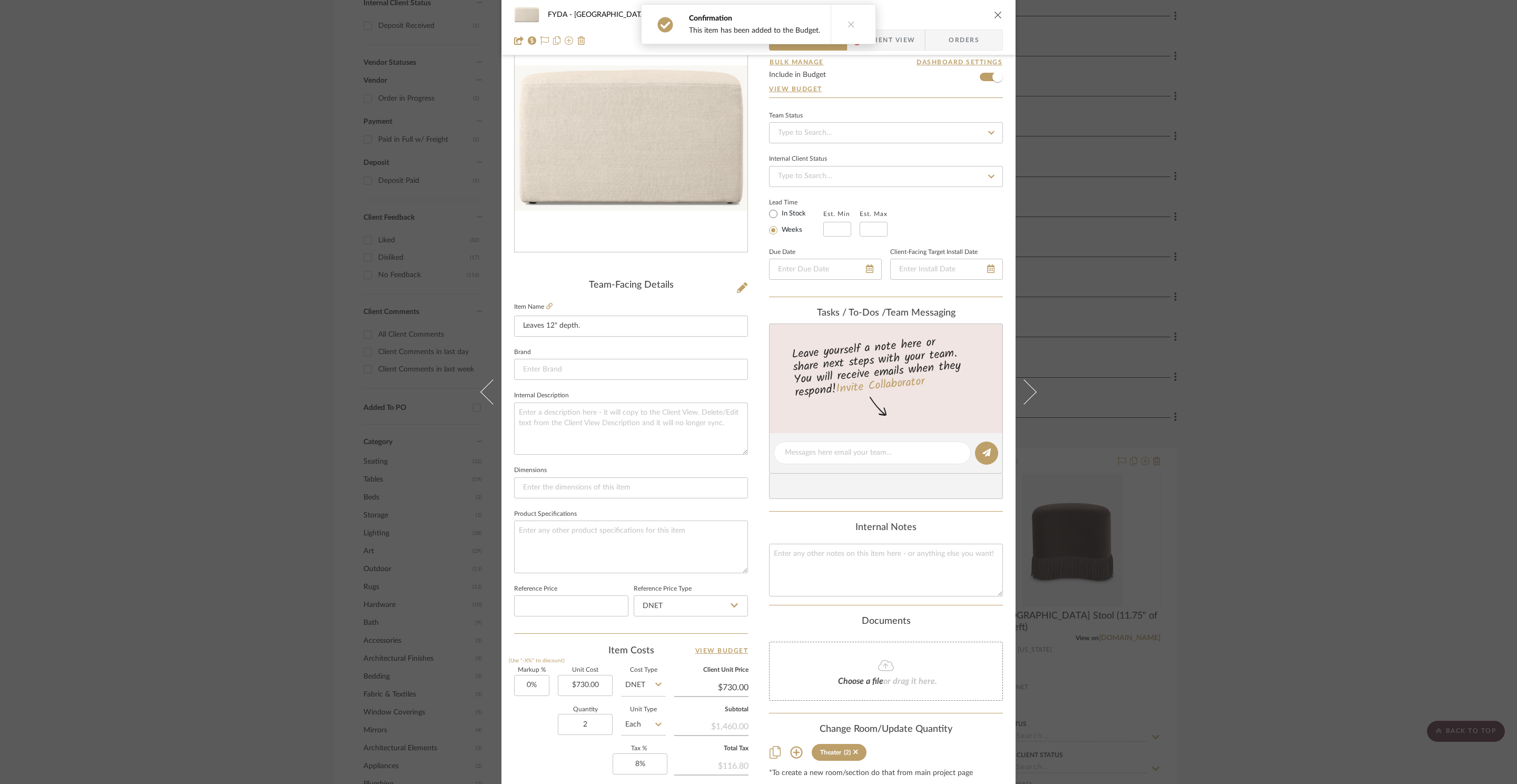
scroll to position [198, 0]
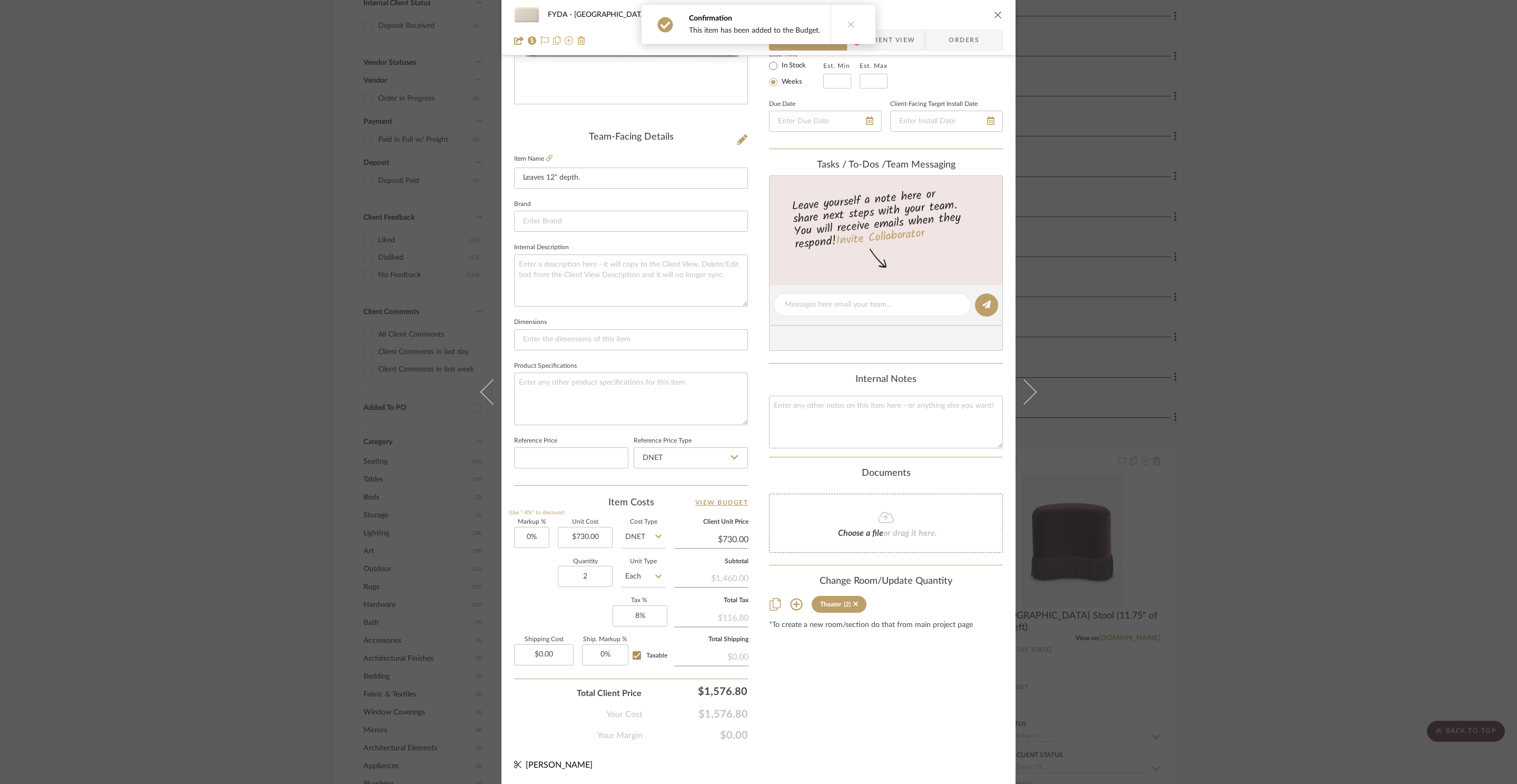
click at [993, 9] on div "FYDA - 655 City Park Theater Leaves 12" depth." at bounding box center [758, 15] width 489 height 21
click at [996, 13] on icon "close" at bounding box center [998, 15] width 9 height 9
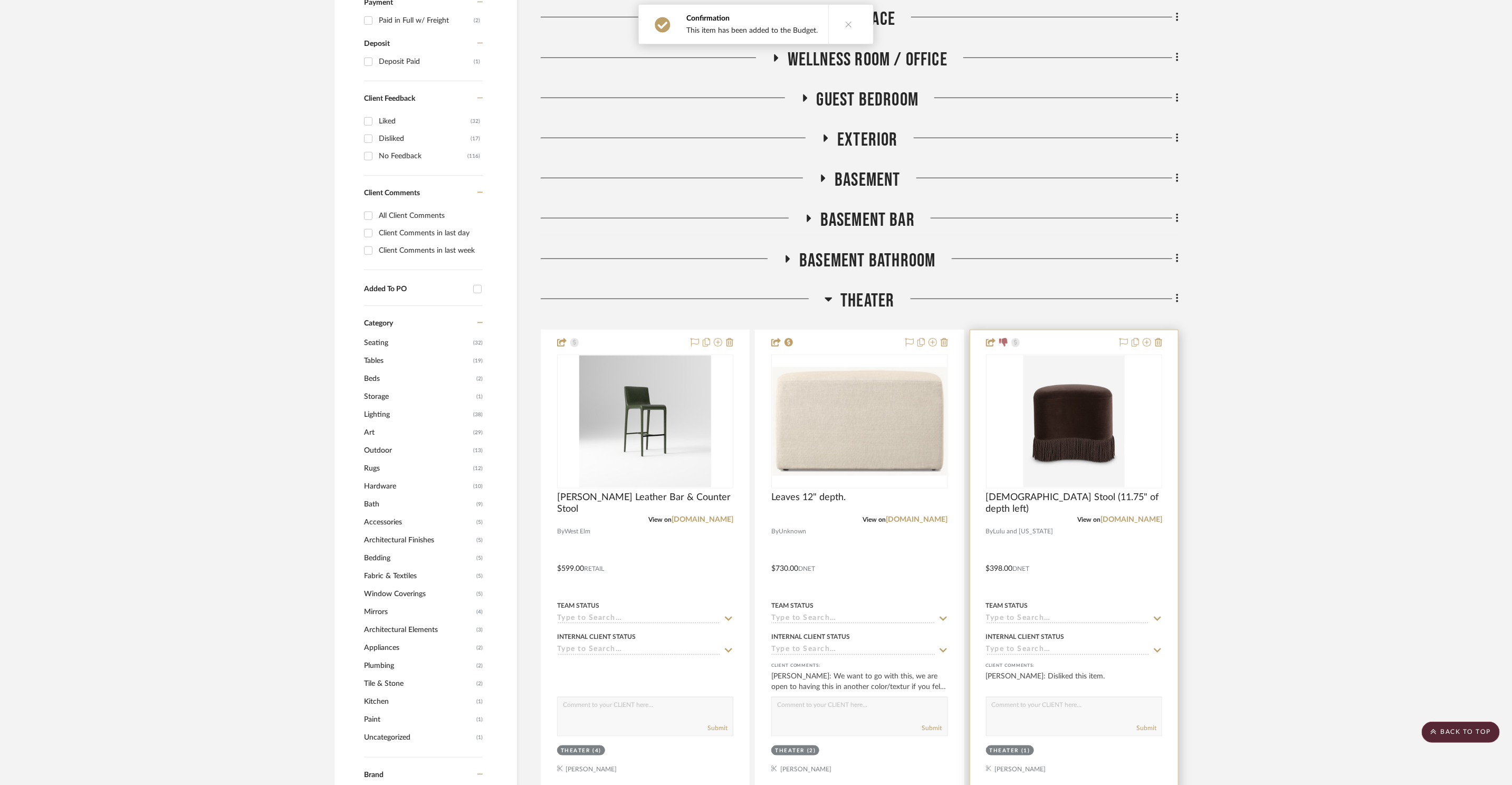
scroll to position [1017, 0]
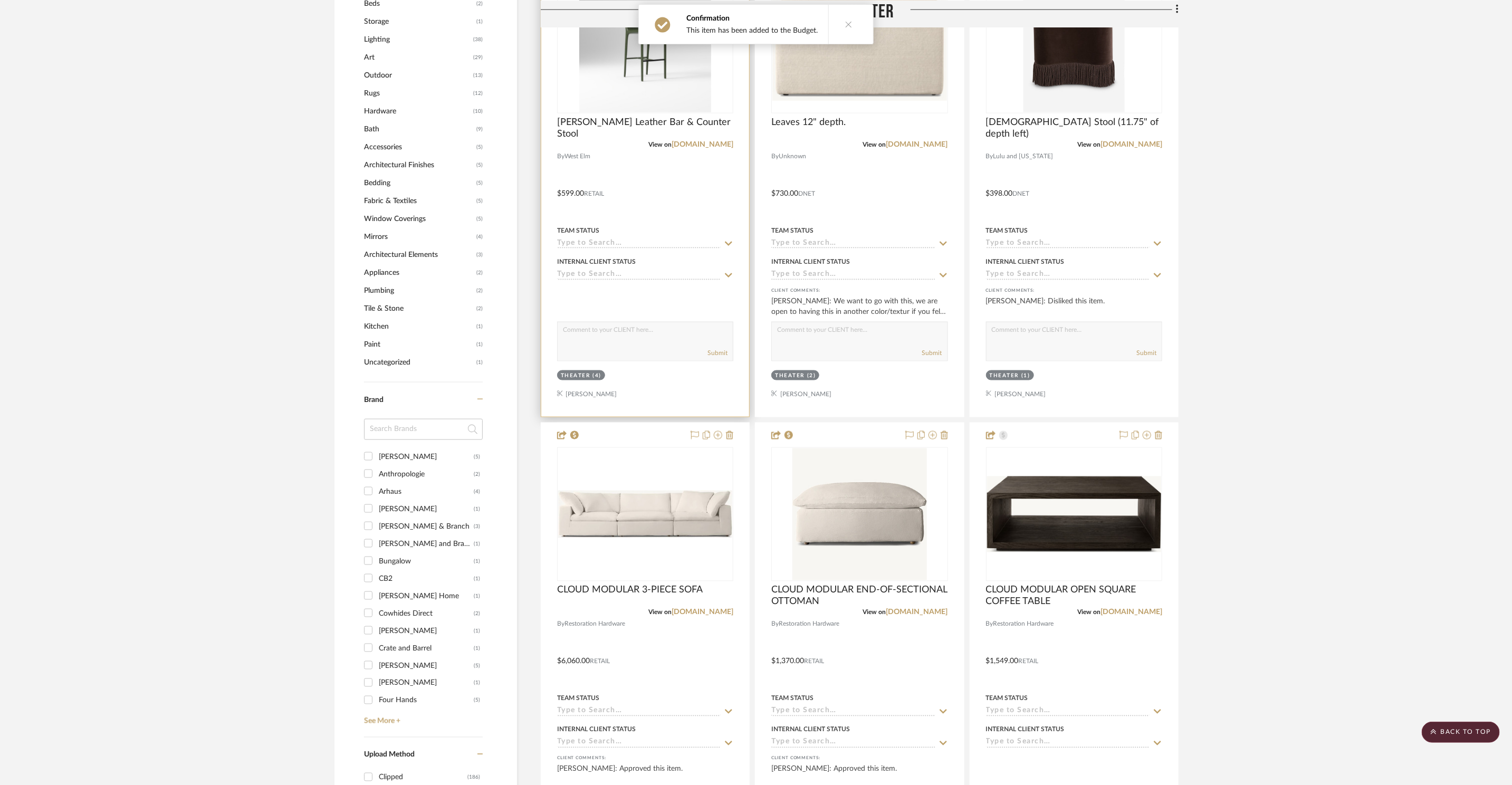
click at [0, 0] on img at bounding box center [0, 0] width 0 height 0
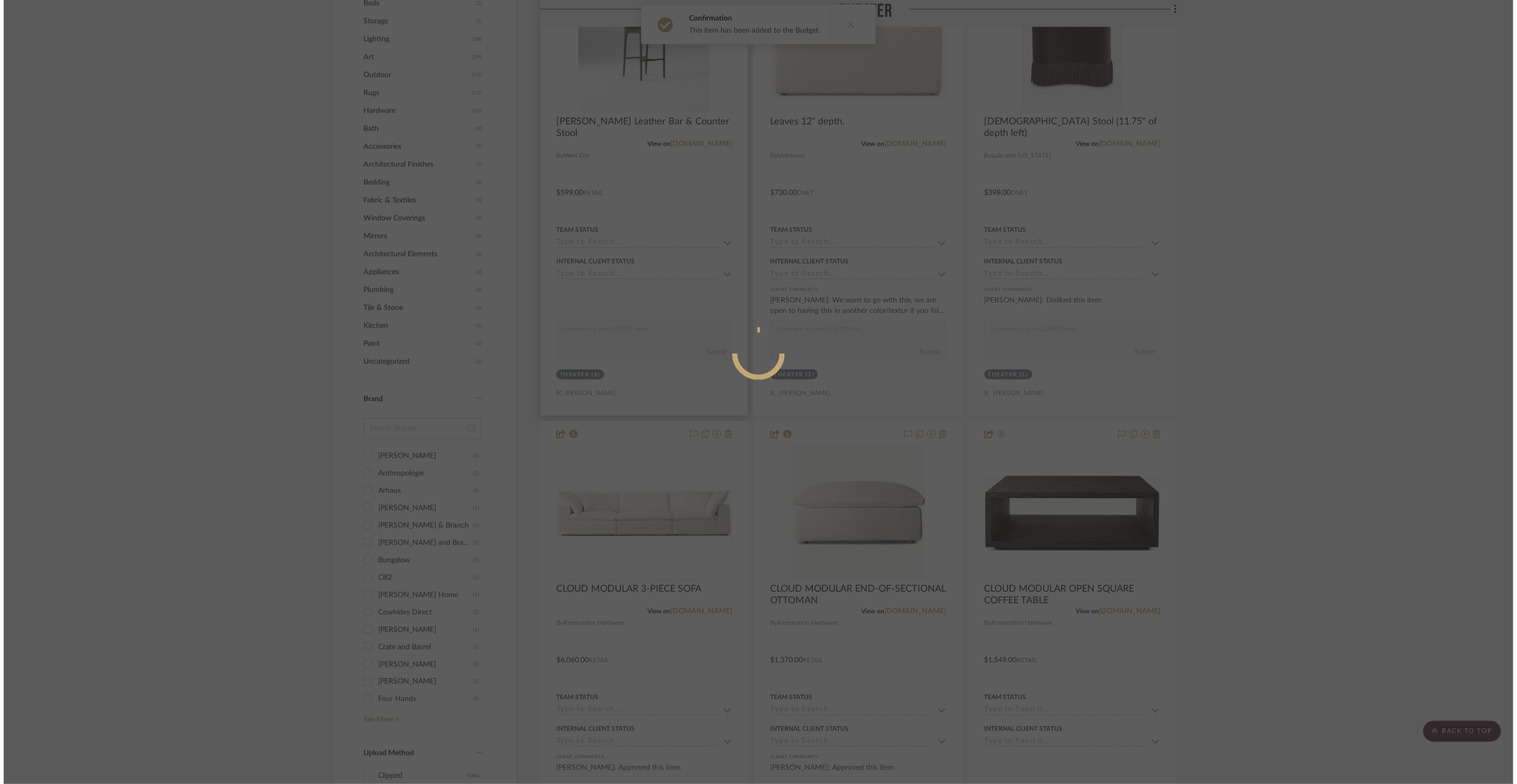
scroll to position [0, 0]
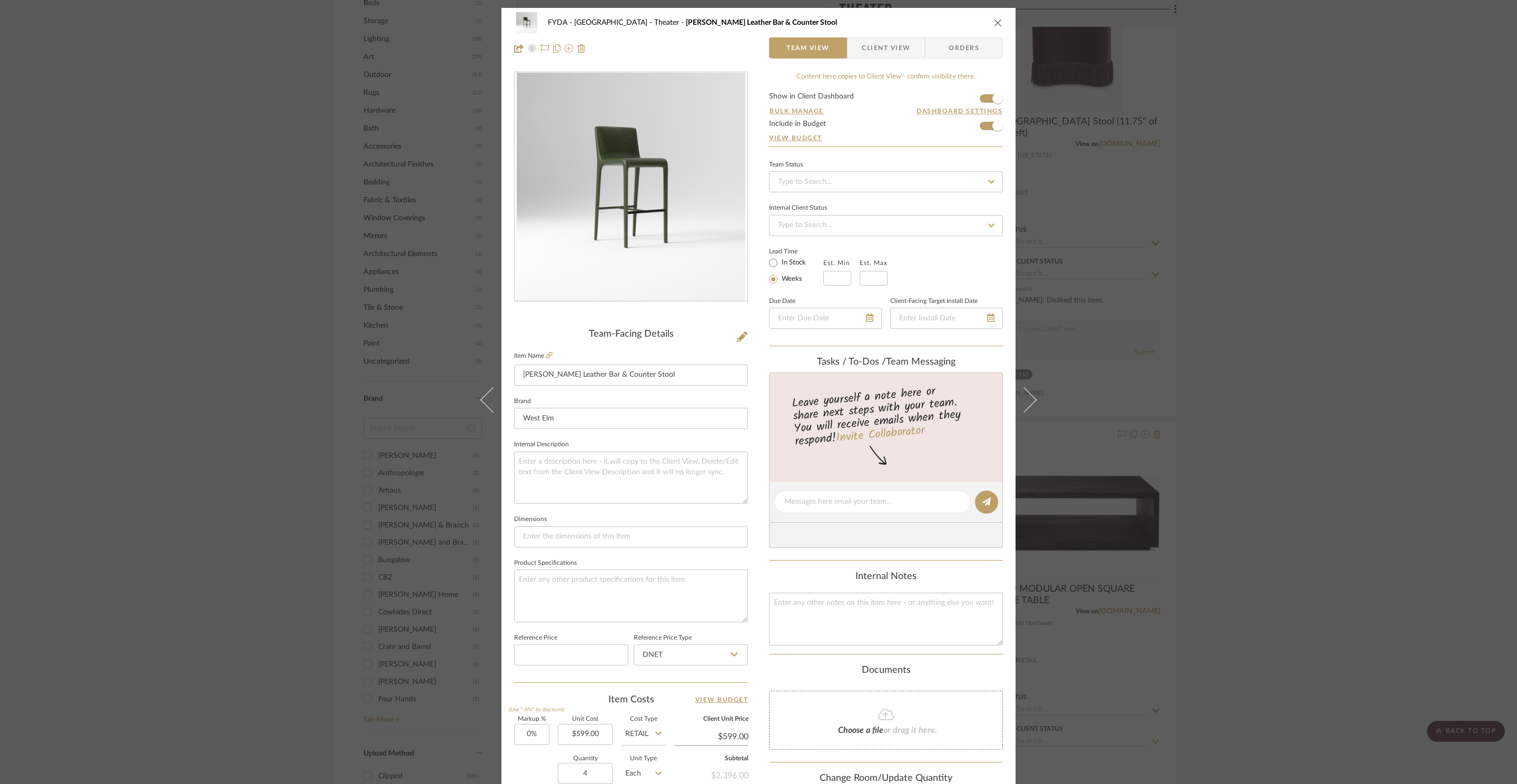
click at [976, 124] on form "Show in Client Dashboard Bulk Manage Dashboard Settings Include in Budget View …" at bounding box center [885, 120] width 234 height 54
click at [992, 126] on span "button" at bounding box center [997, 126] width 10 height 10
click at [1323, 229] on div "FYDA - 655 City Park Theater Dolores Leather Bar & Counter Stool Team View Clie…" at bounding box center [758, 392] width 1517 height 784
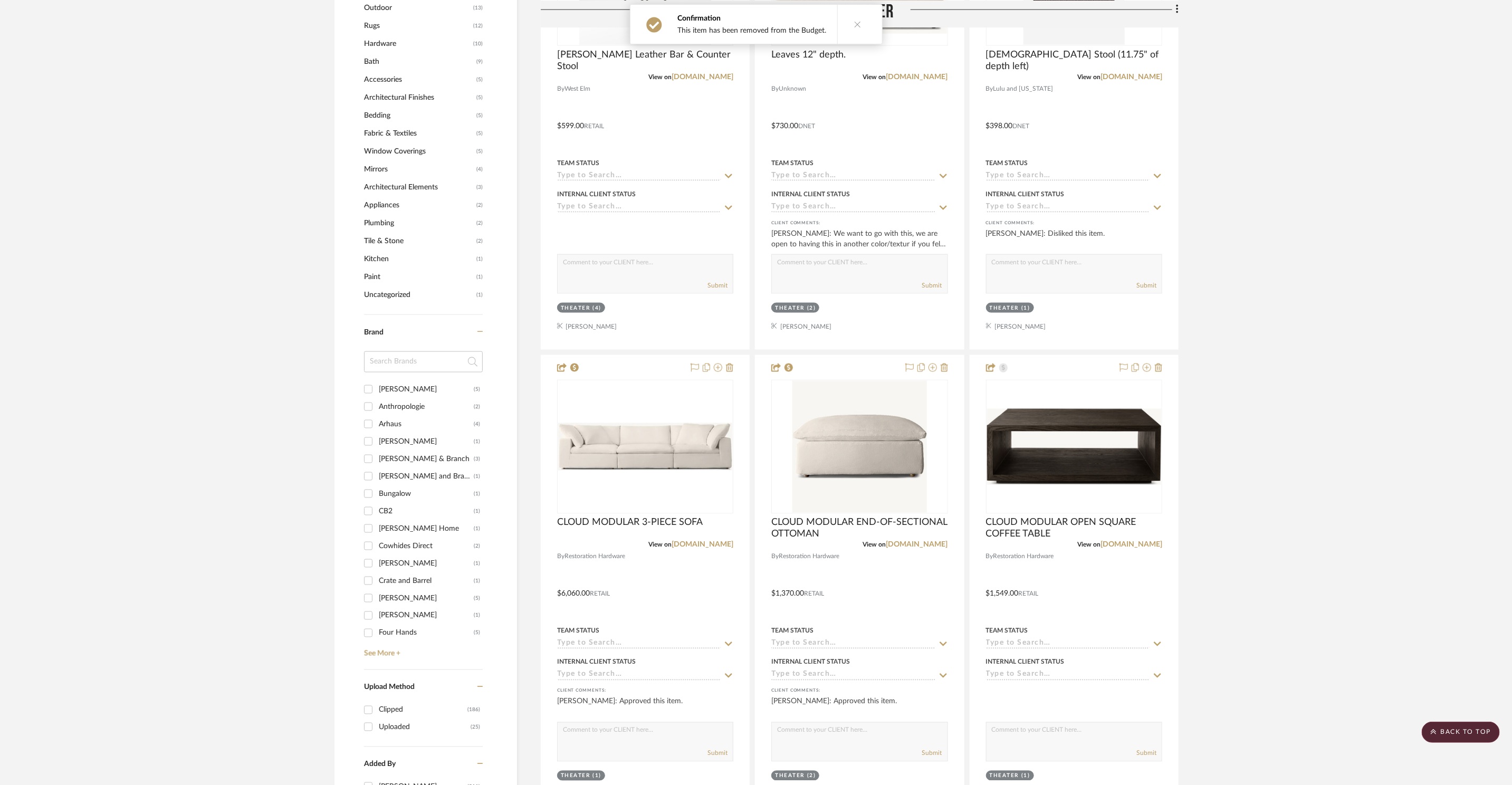
scroll to position [1732, 0]
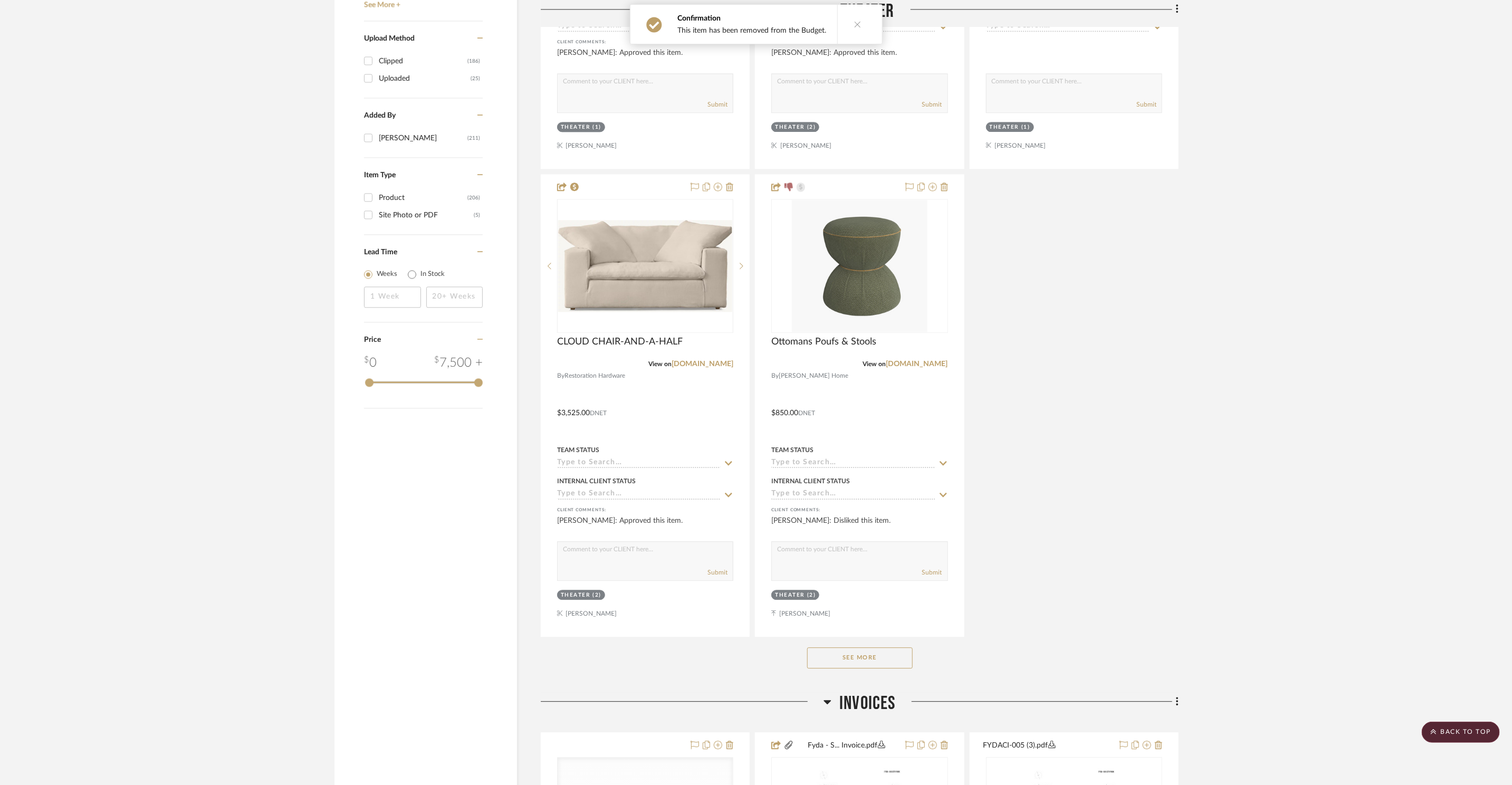
click at [870, 660] on button "See More" at bounding box center [860, 657] width 106 height 21
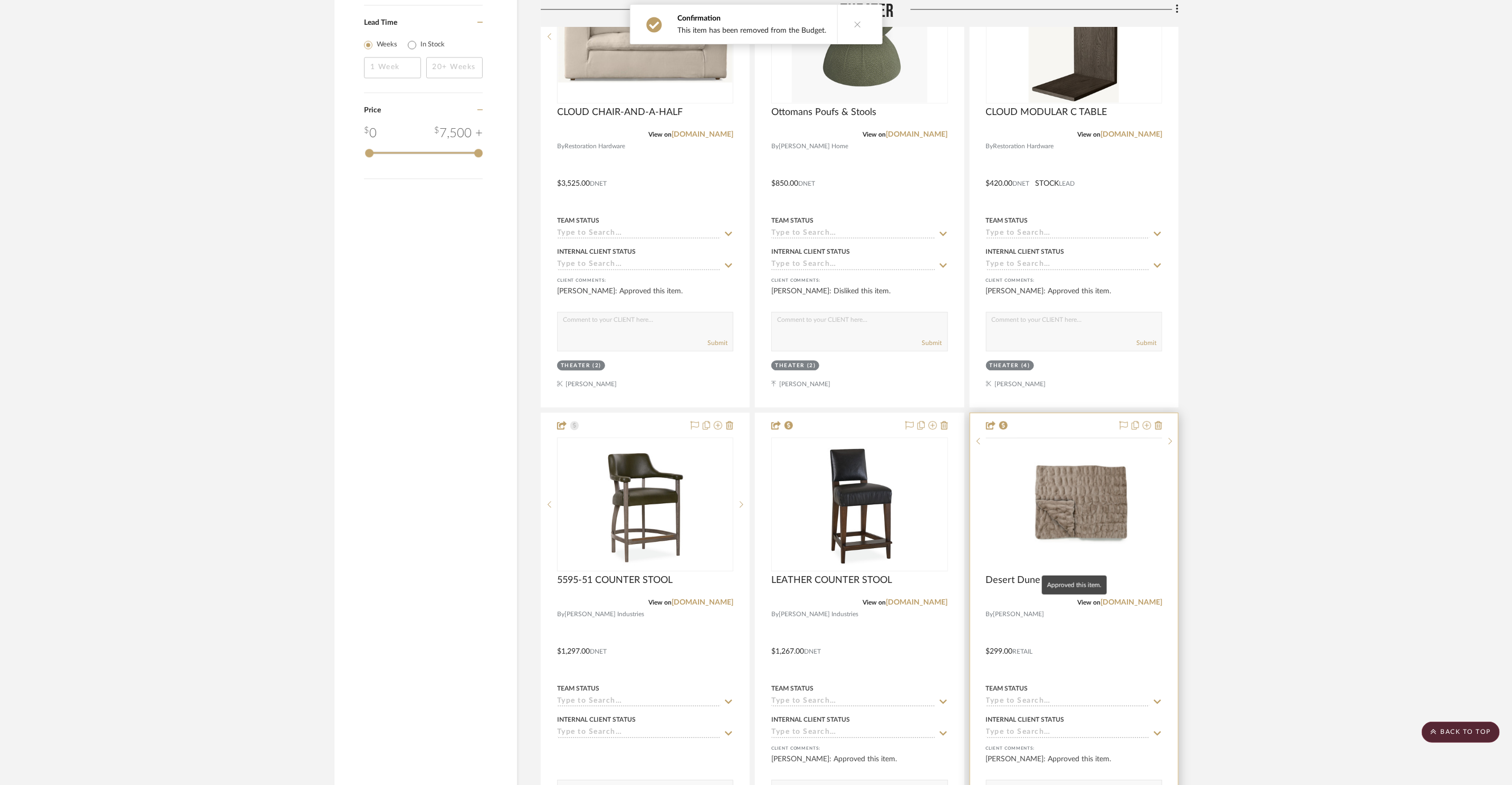
scroll to position [2220, 0]
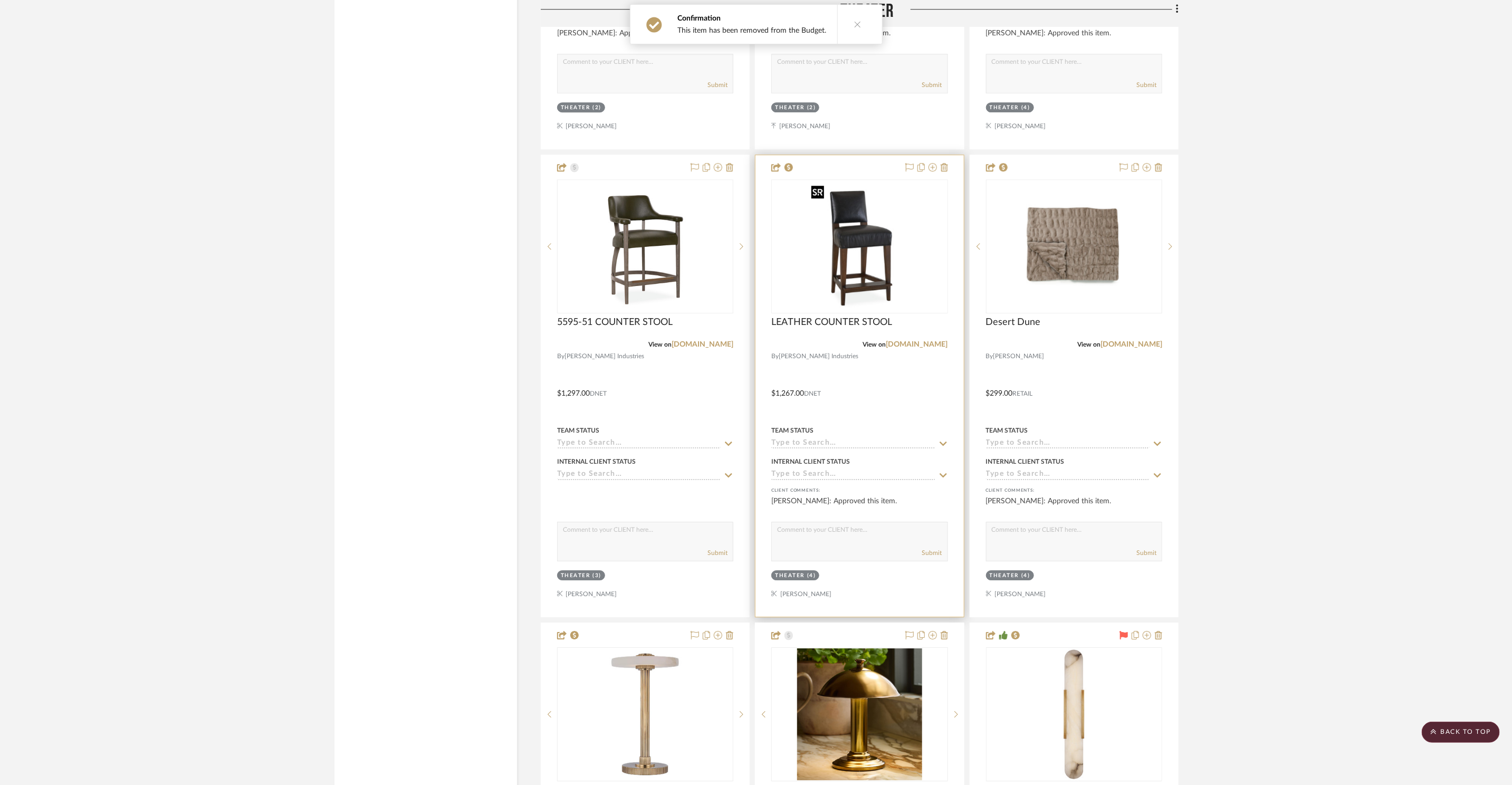
click at [0, 0] on img at bounding box center [0, 0] width 0 height 0
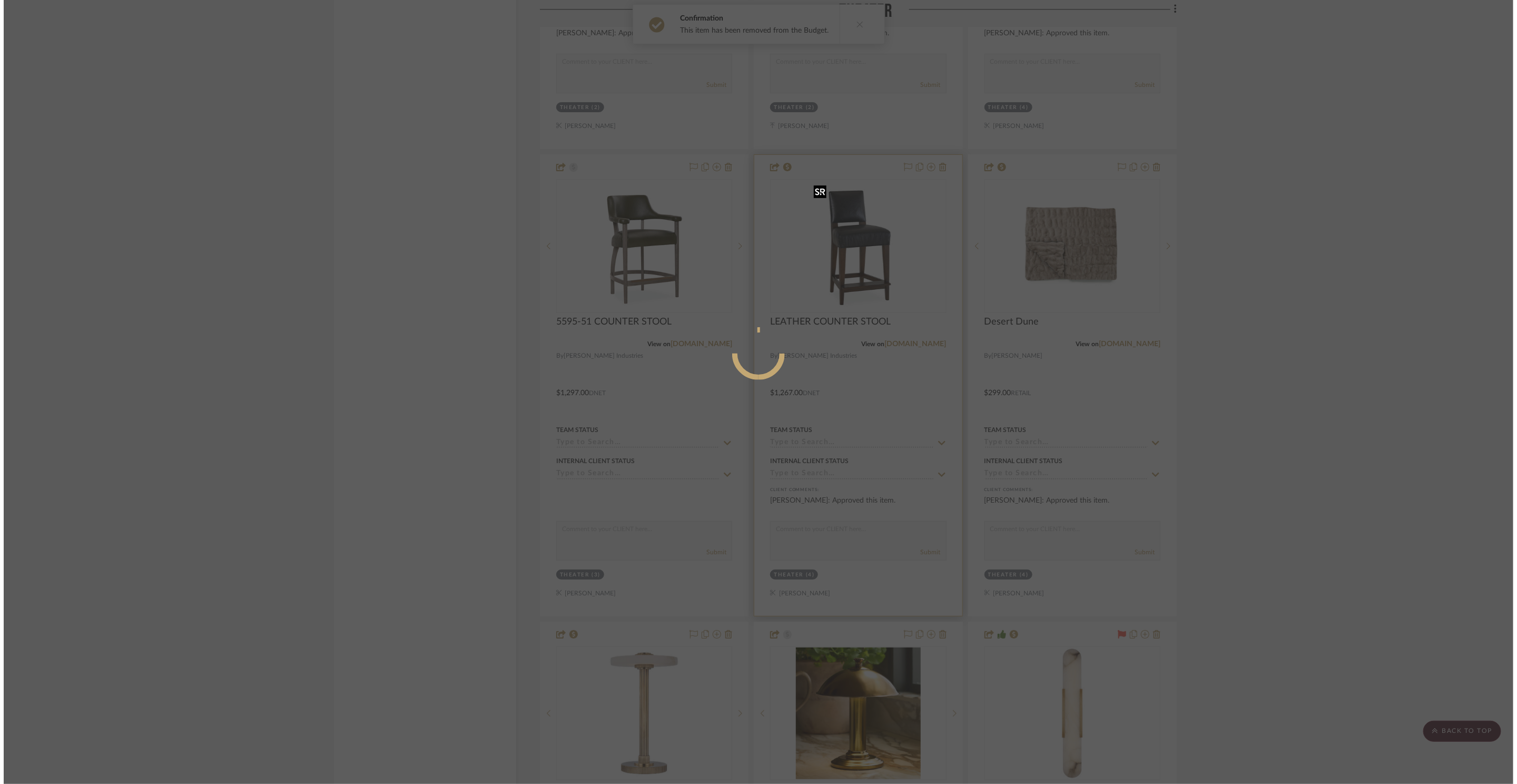
scroll to position [0, 0]
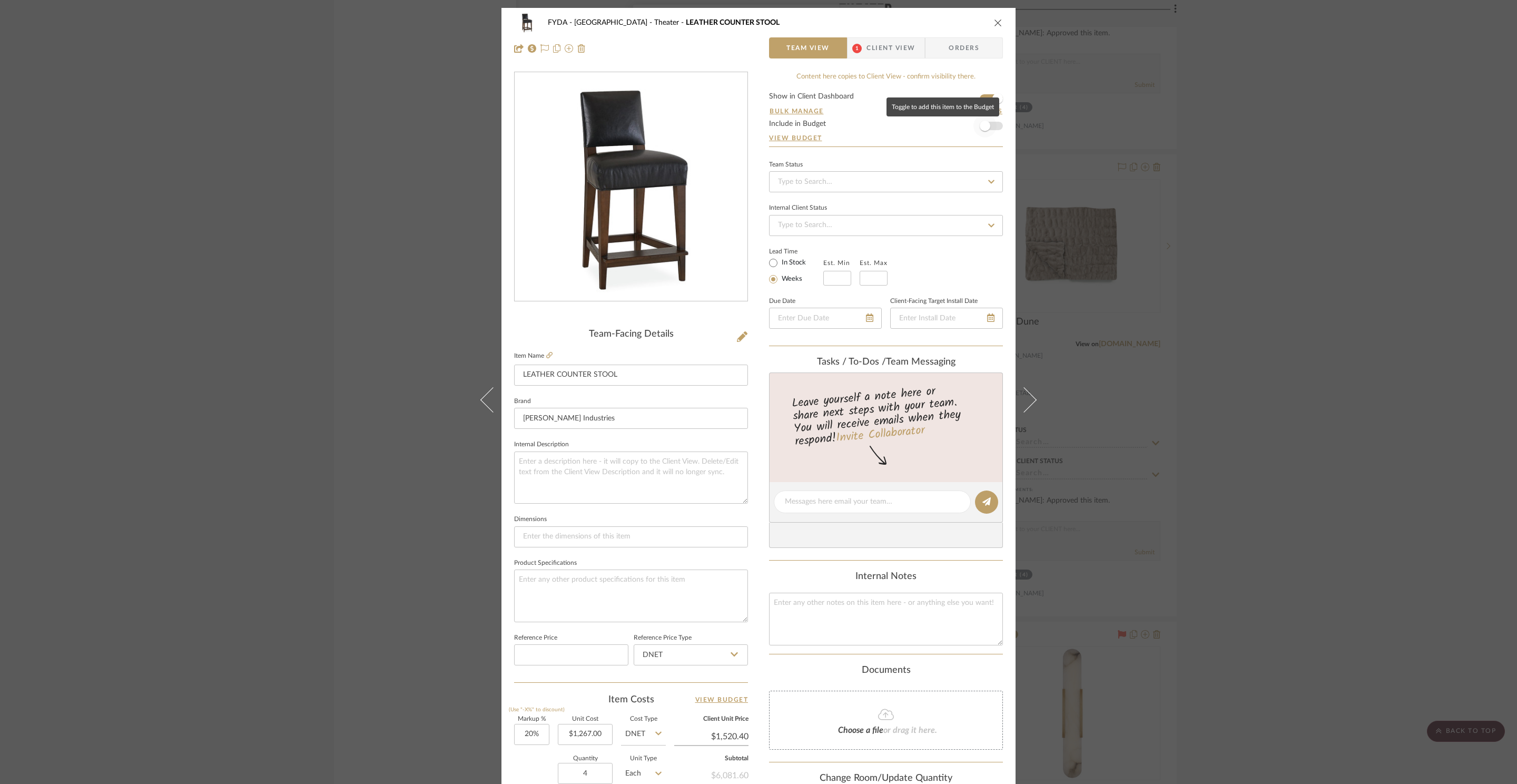
click at [989, 126] on span "button" at bounding box center [985, 126] width 23 height 23
click at [996, 22] on icon "close" at bounding box center [998, 23] width 9 height 9
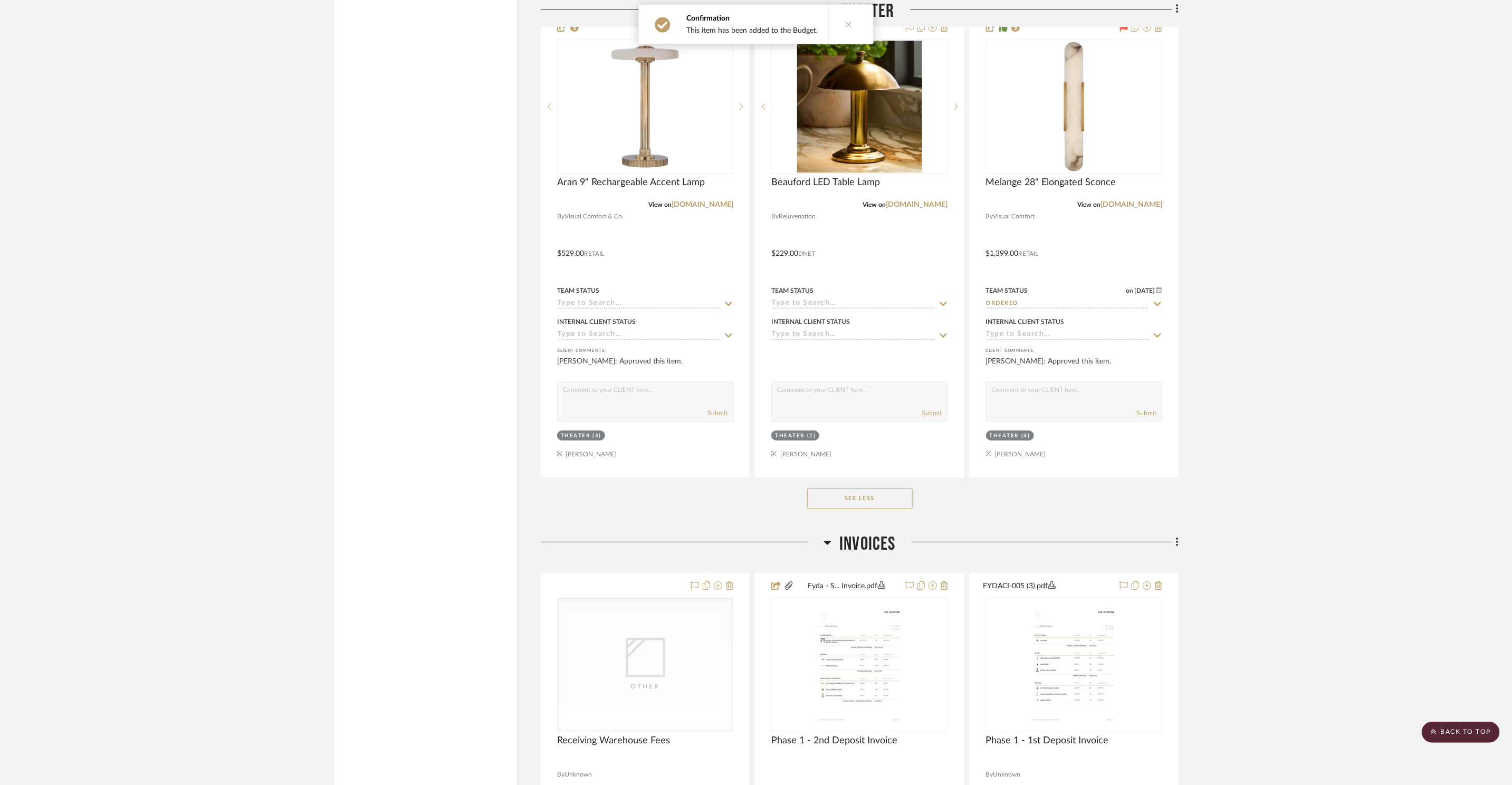
scroll to position [3015, 0]
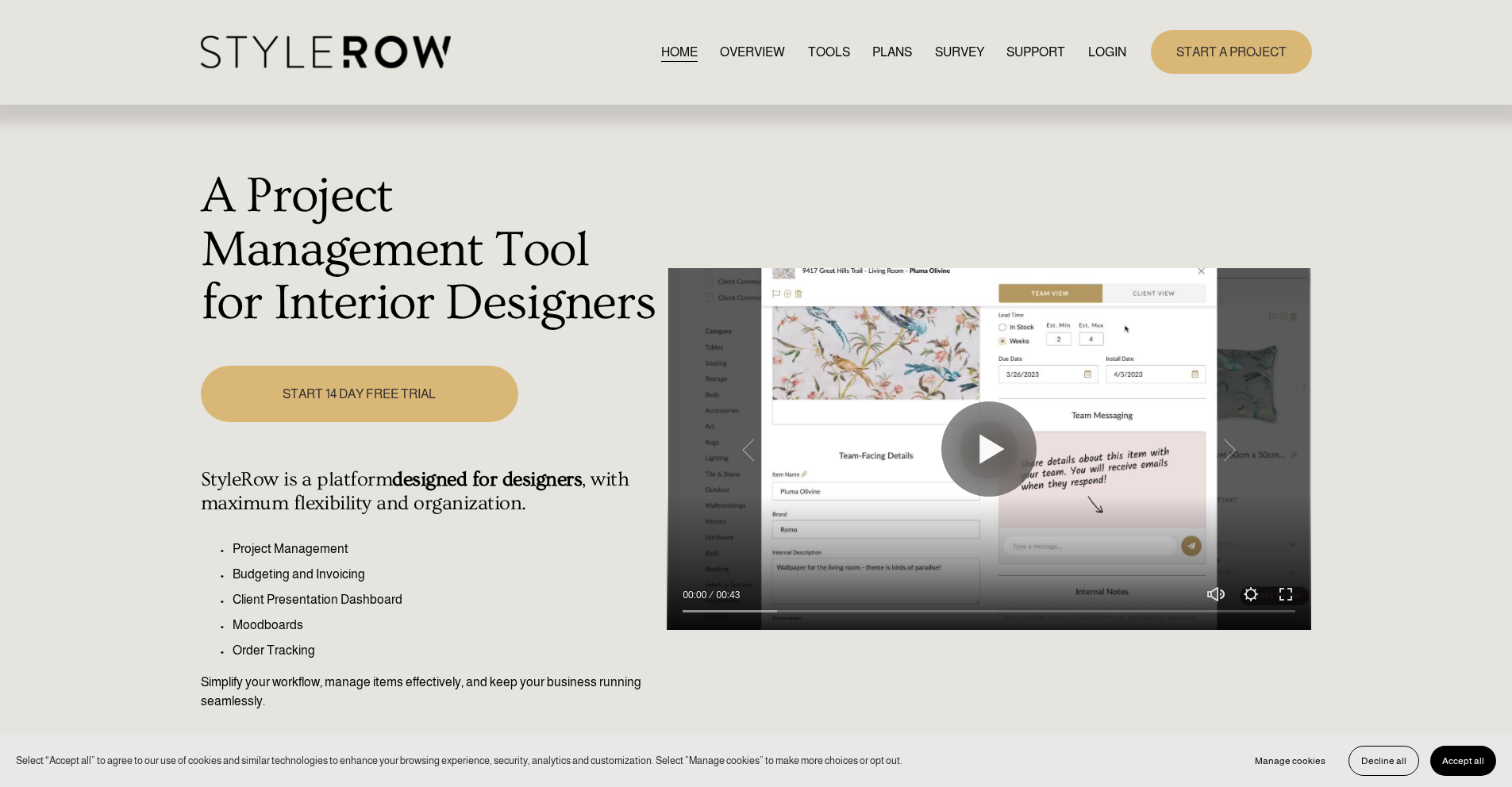
click at [1113, 52] on link "LOGIN" at bounding box center [1107, 51] width 38 height 21
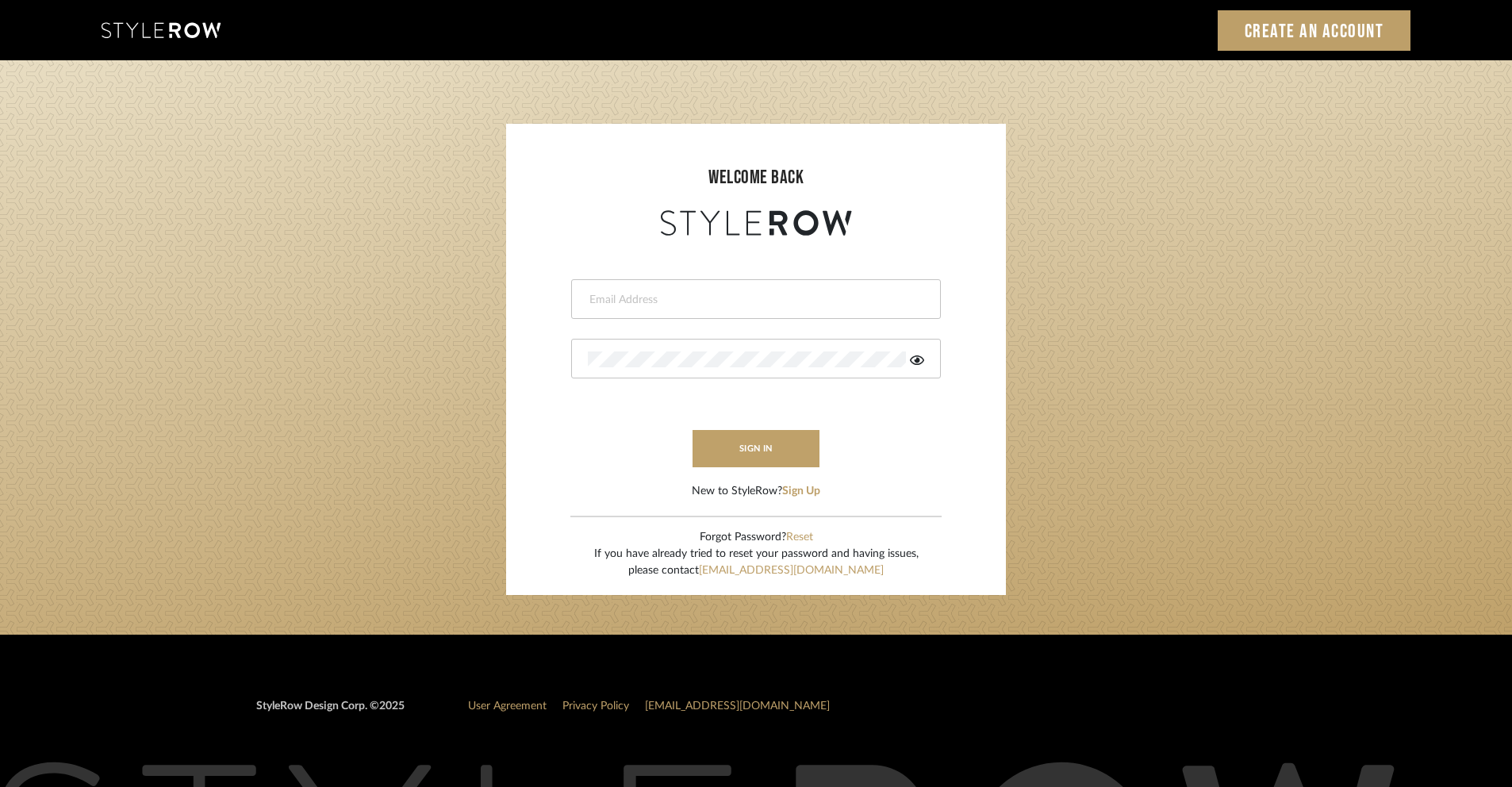
click at [698, 297] on input "email" at bounding box center [755, 300] width 333 height 16
type input "[PERSON_NAME][EMAIL_ADDRESS][DOMAIN_NAME]"
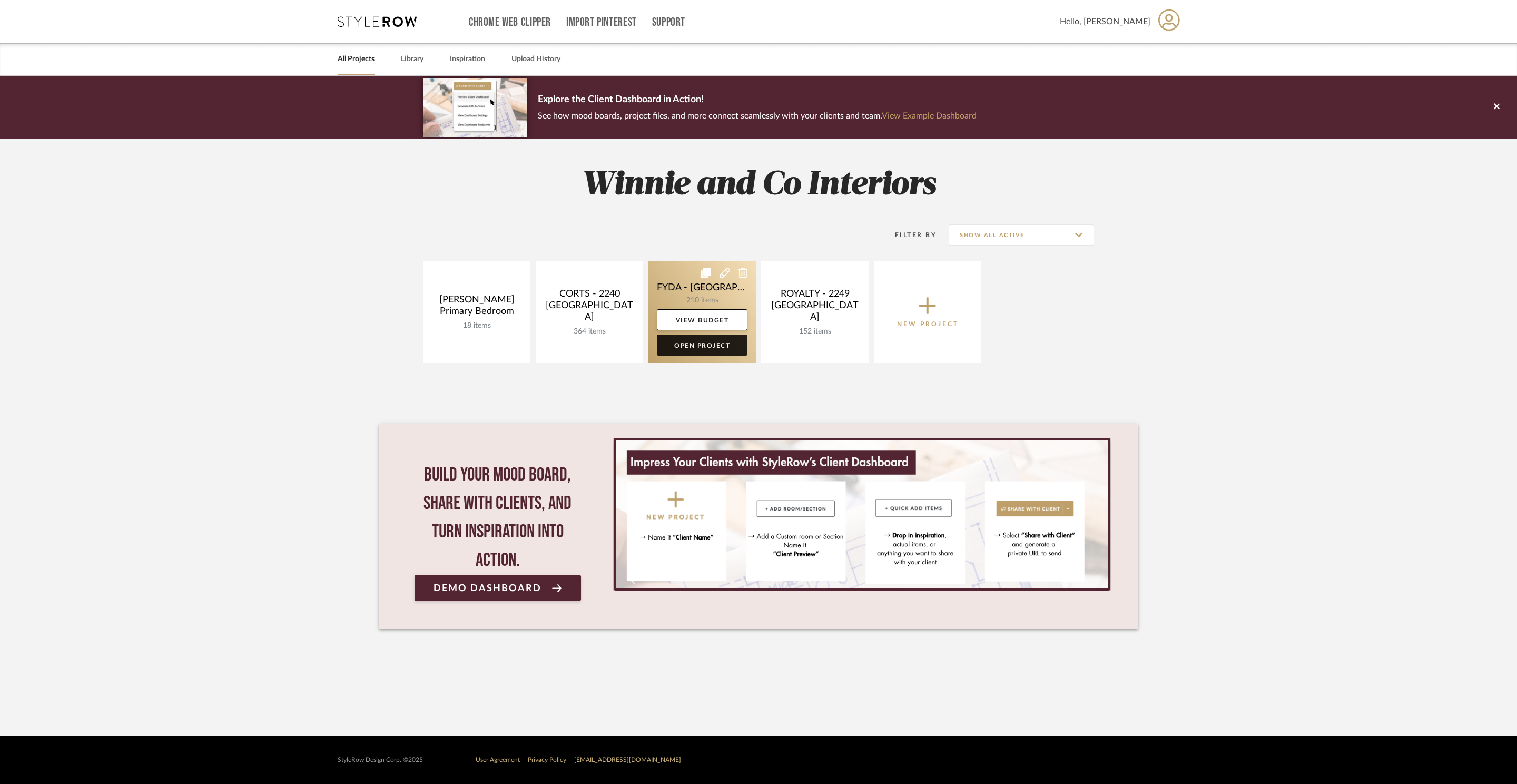
click at [726, 346] on link "Open Project" at bounding box center [702, 345] width 90 height 21
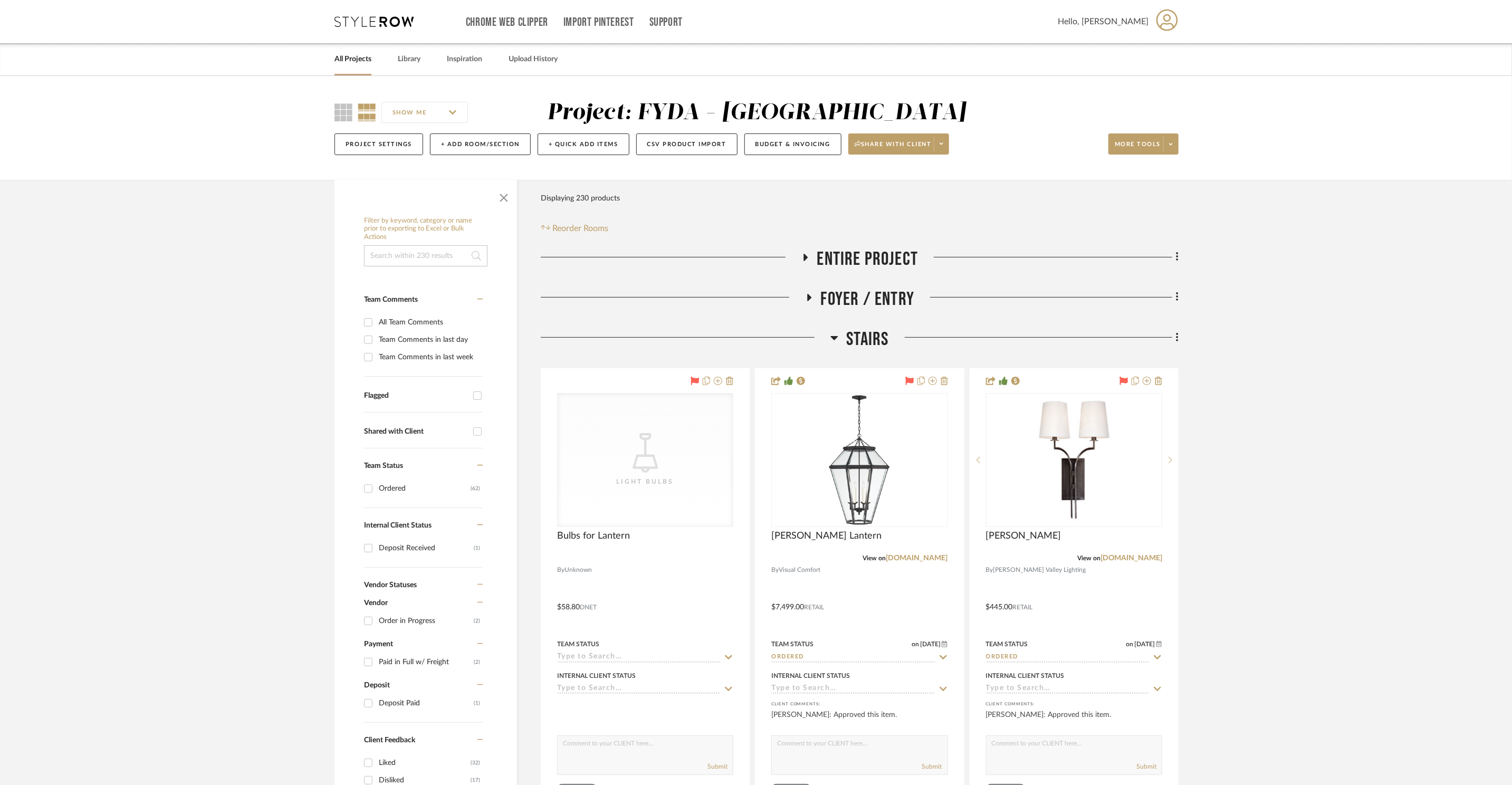
click at [861, 340] on span "Stairs" at bounding box center [867, 339] width 42 height 23
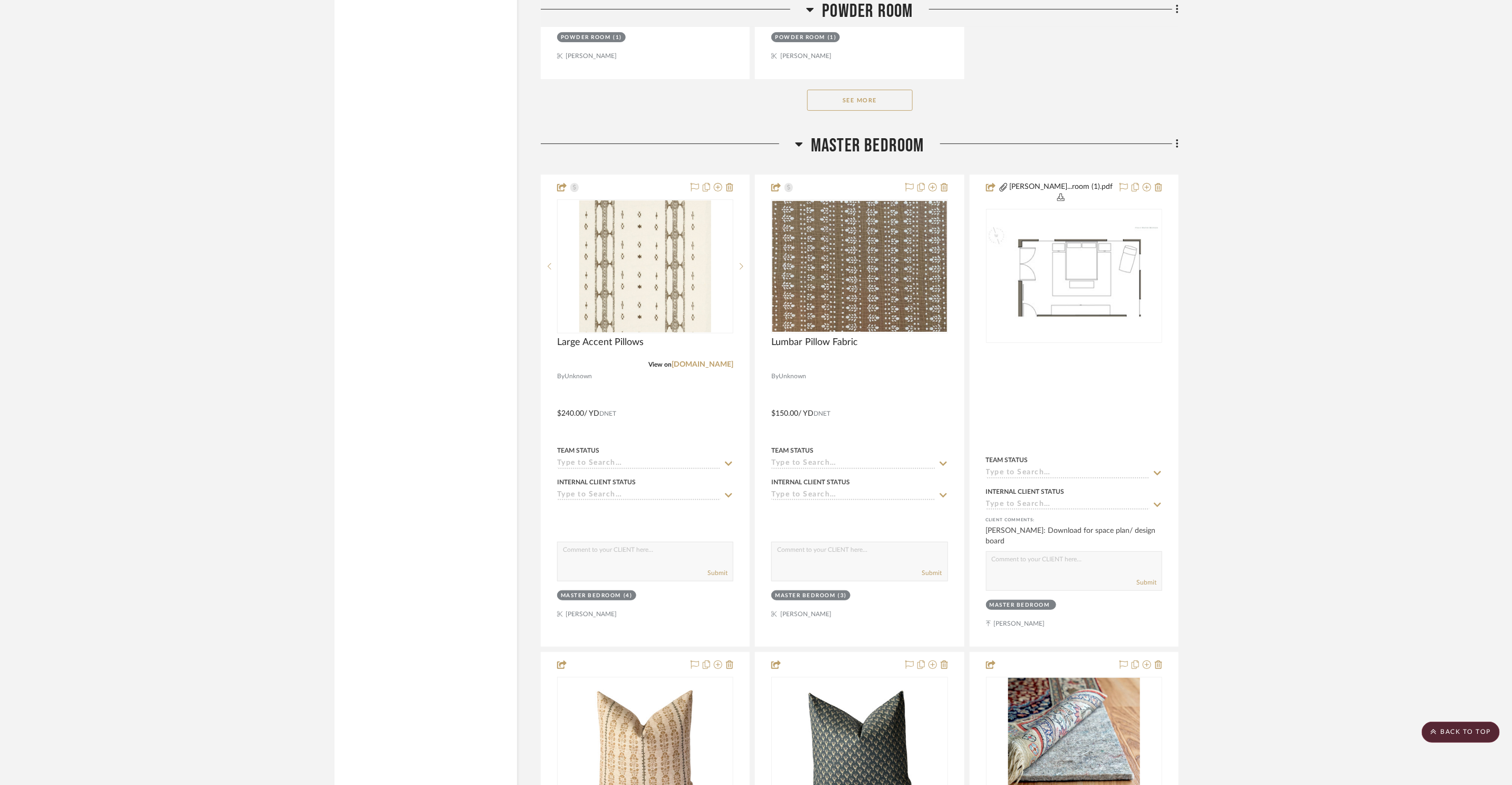
scroll to position [6022, 0]
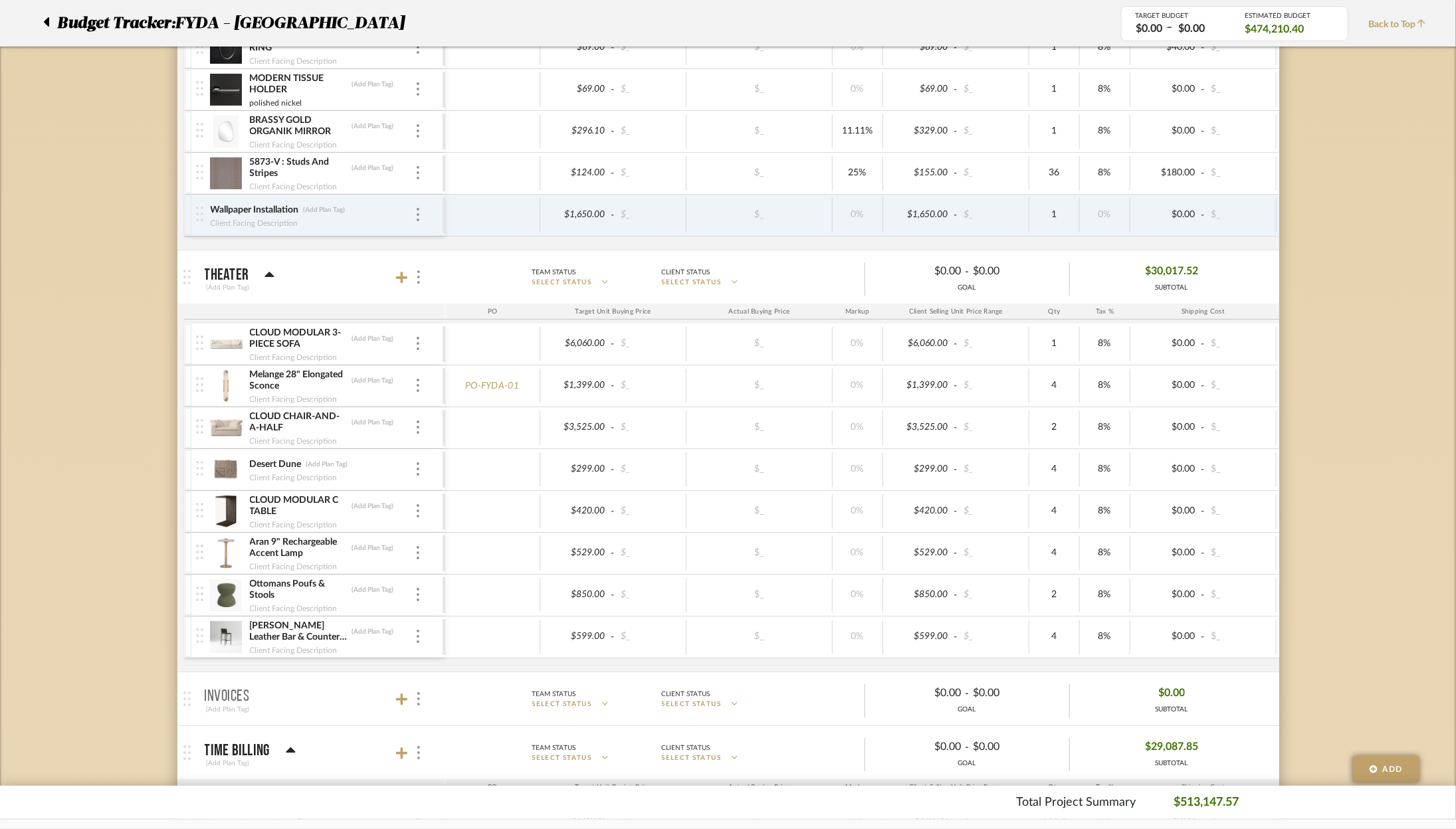
scroll to position [1912, 0]
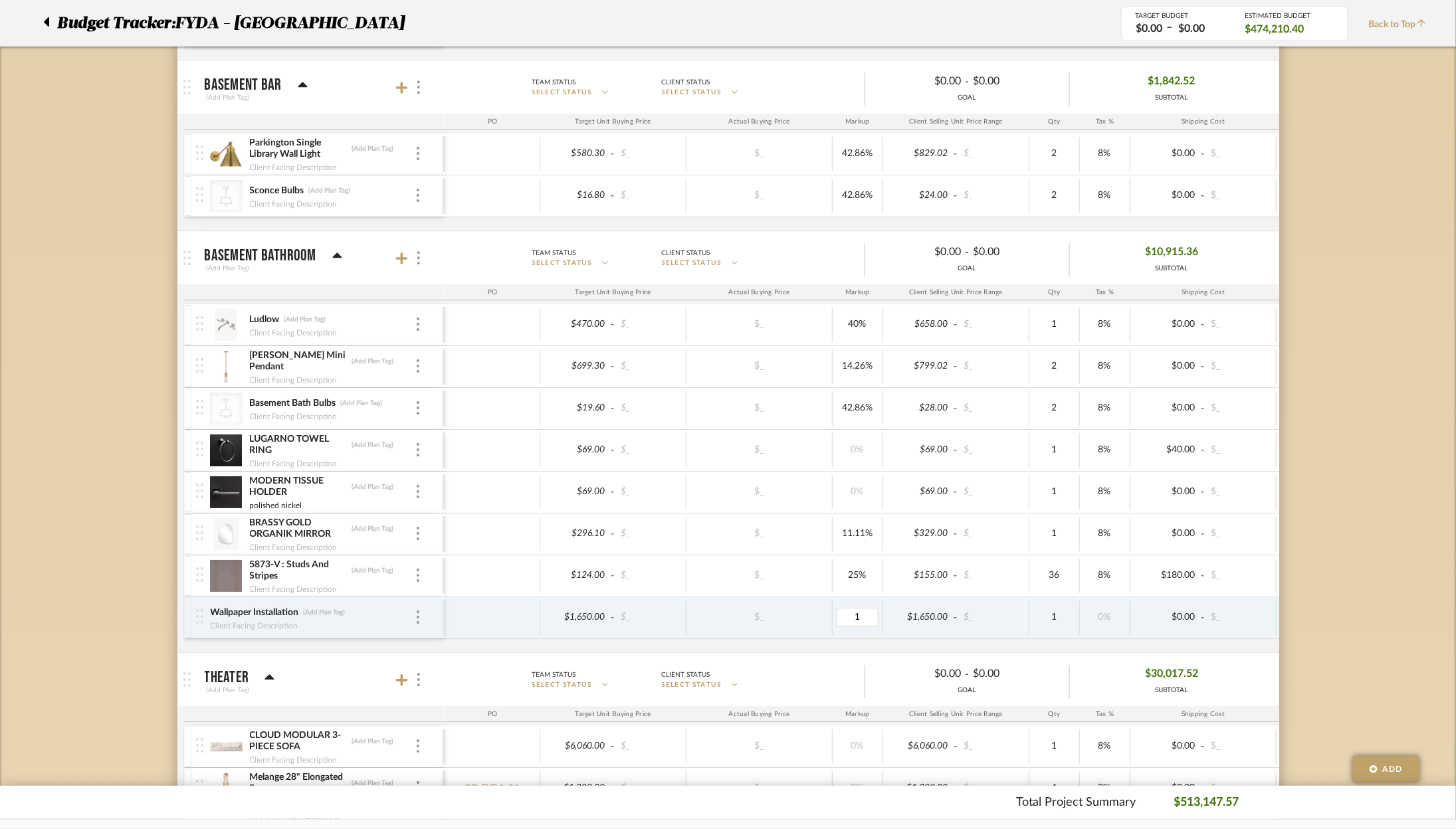
type input "10"
click at [1301, 470] on div "Budget Tracker: FYDA - 655 City Park Non-Transparent Last Updated: Ashley Furno…" at bounding box center [728, 14] width 1456 height 3659
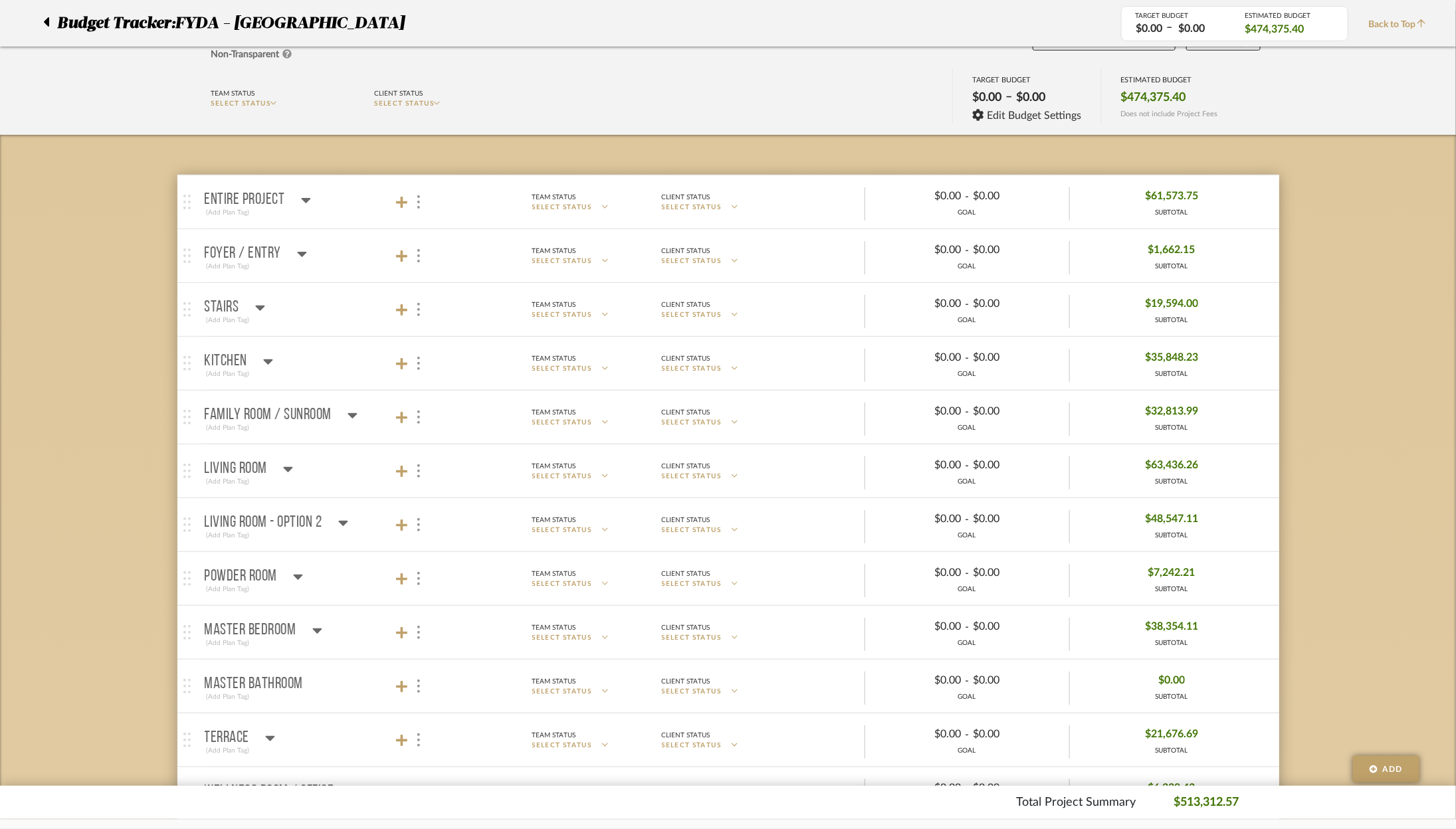
scroll to position [0, 0]
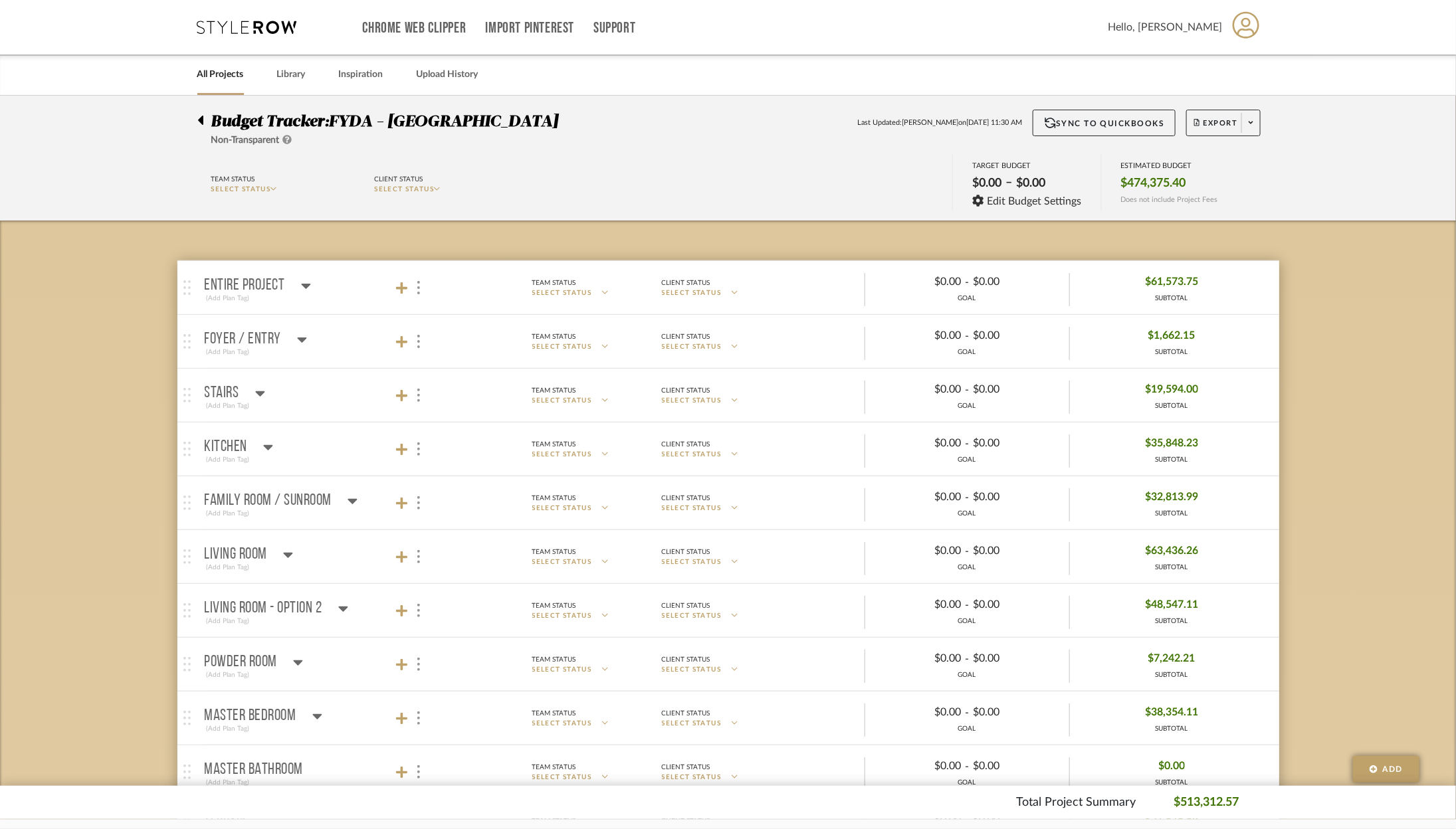
click at [265, 655] on p "Powder Room" at bounding box center [241, 662] width 73 height 16
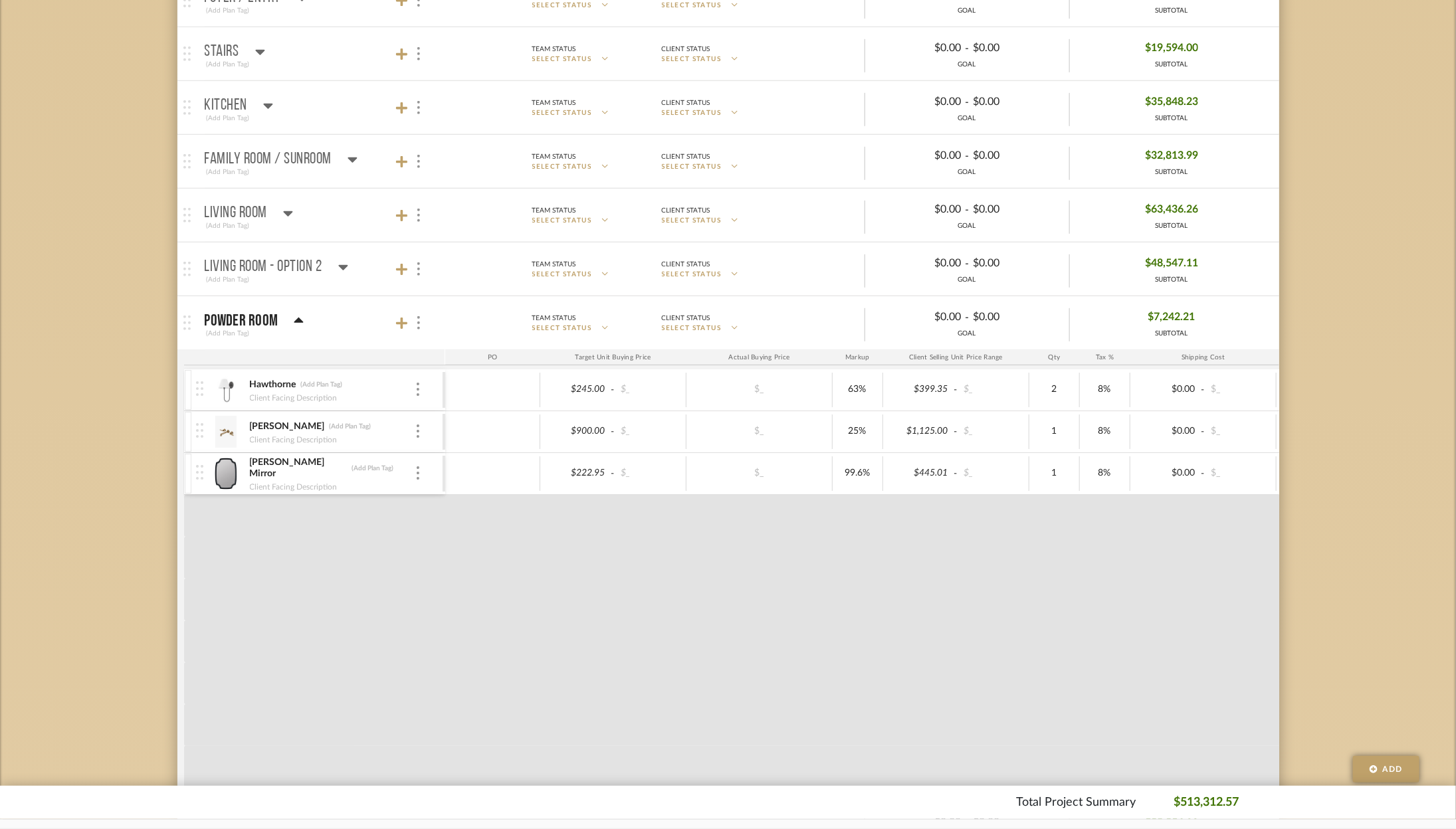
scroll to position [638, 0]
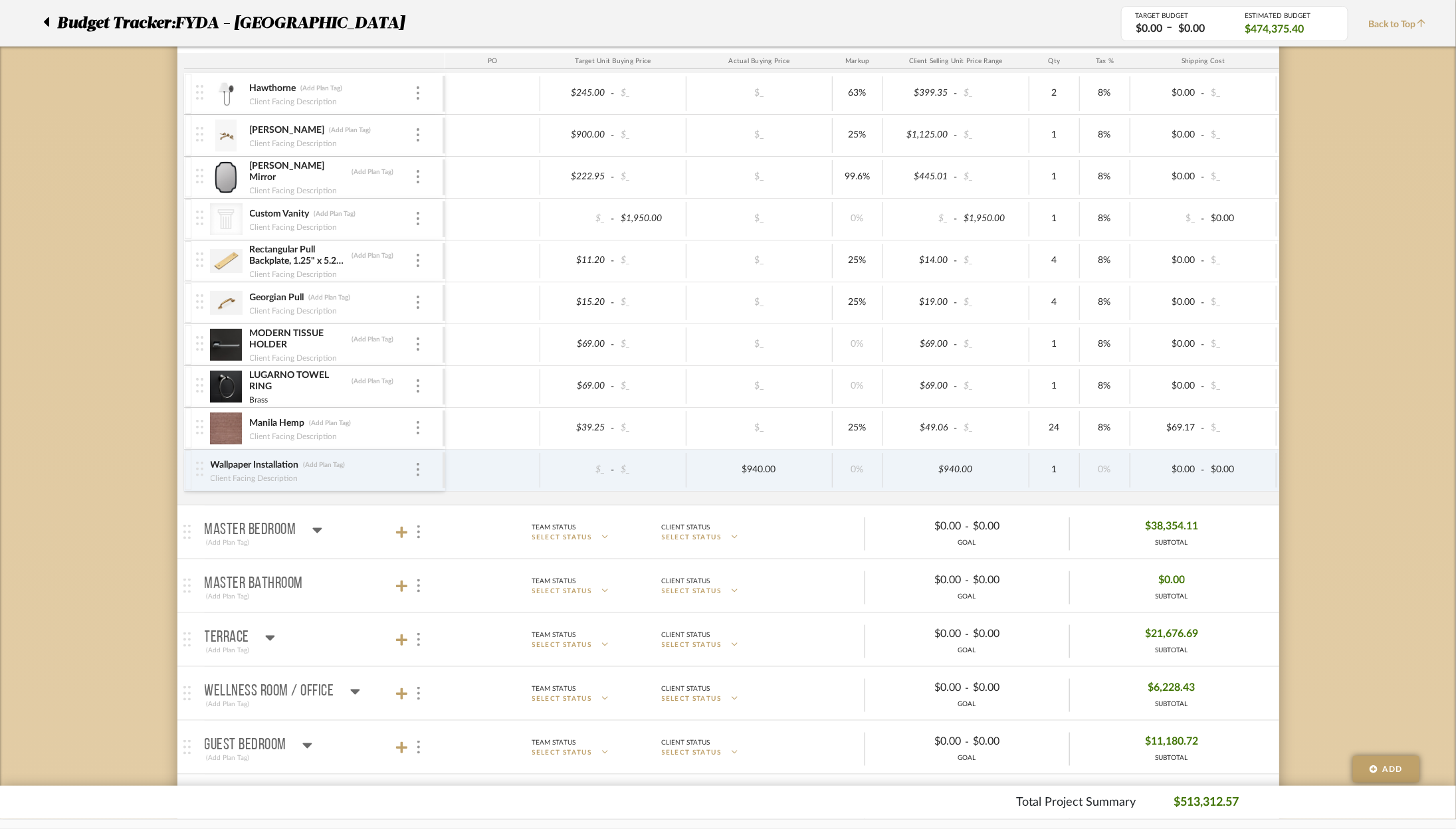
click at [885, 476] on div "$940.00" at bounding box center [956, 470] width 146 height 35
type input "10"
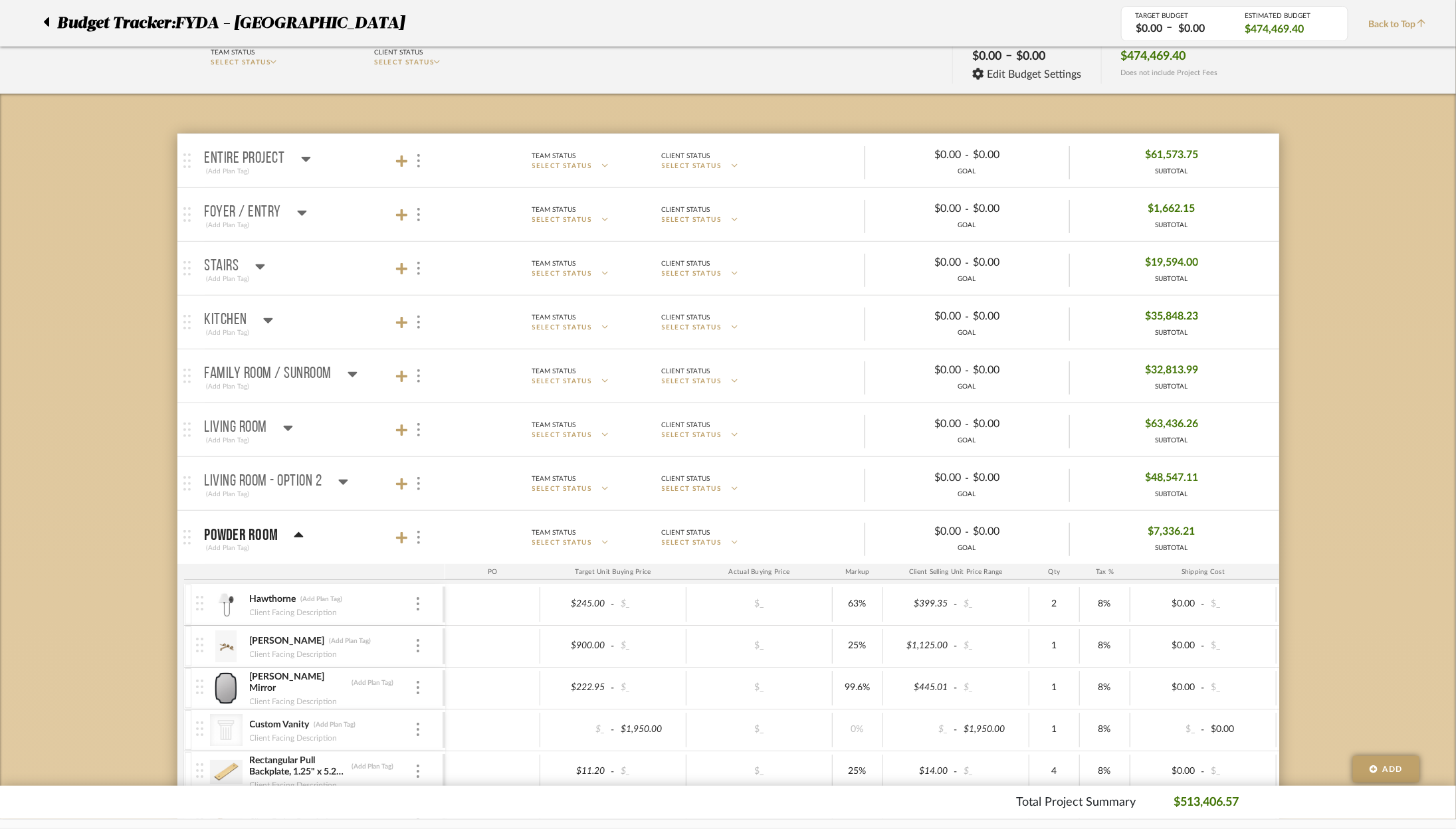
scroll to position [0, 0]
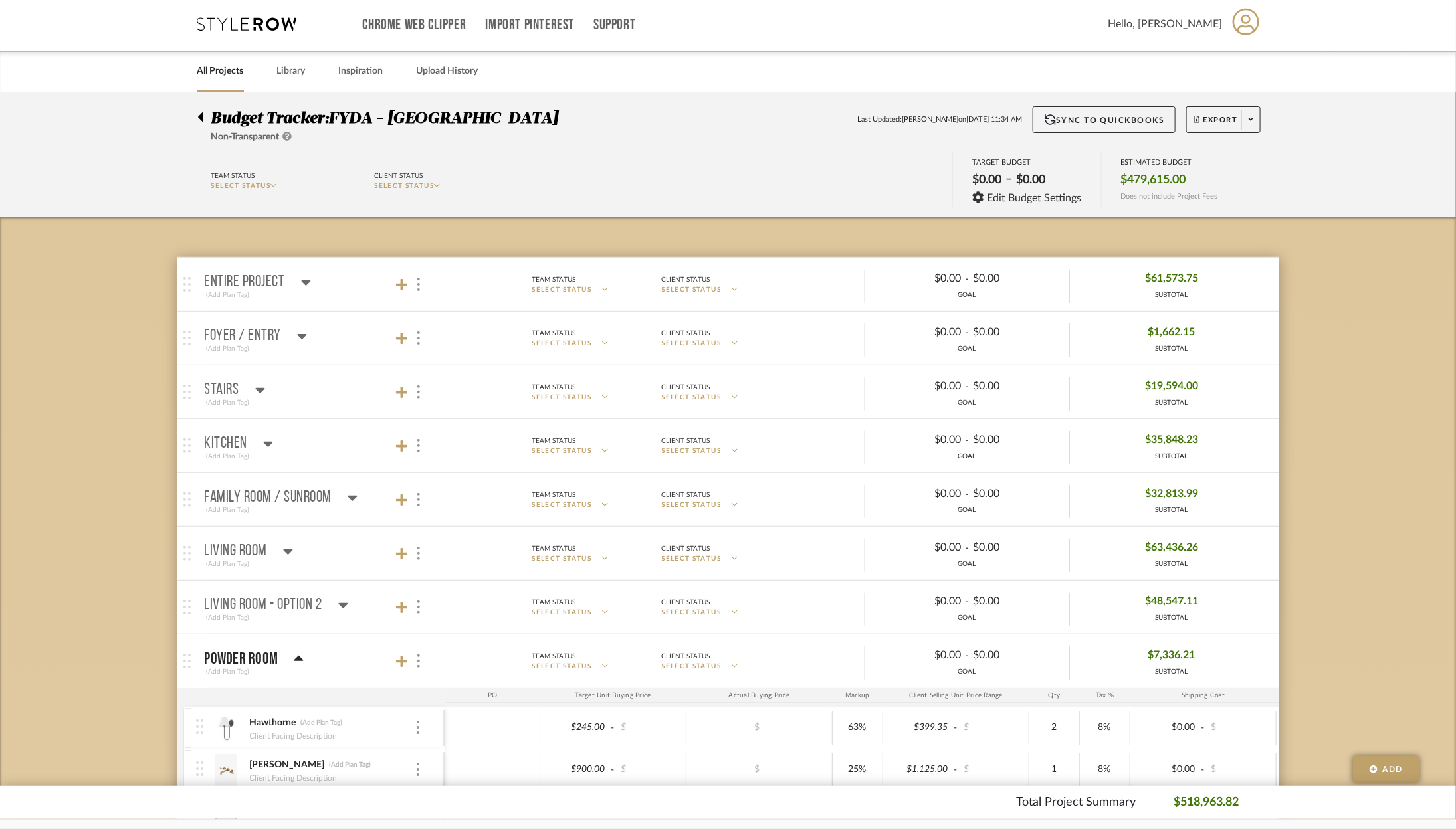
scroll to position [4, 0]
click at [1256, 117] on span at bounding box center [1251, 119] width 18 height 20
click at [1255, 154] on span "Export PDF" at bounding box center [1247, 156] width 99 height 12
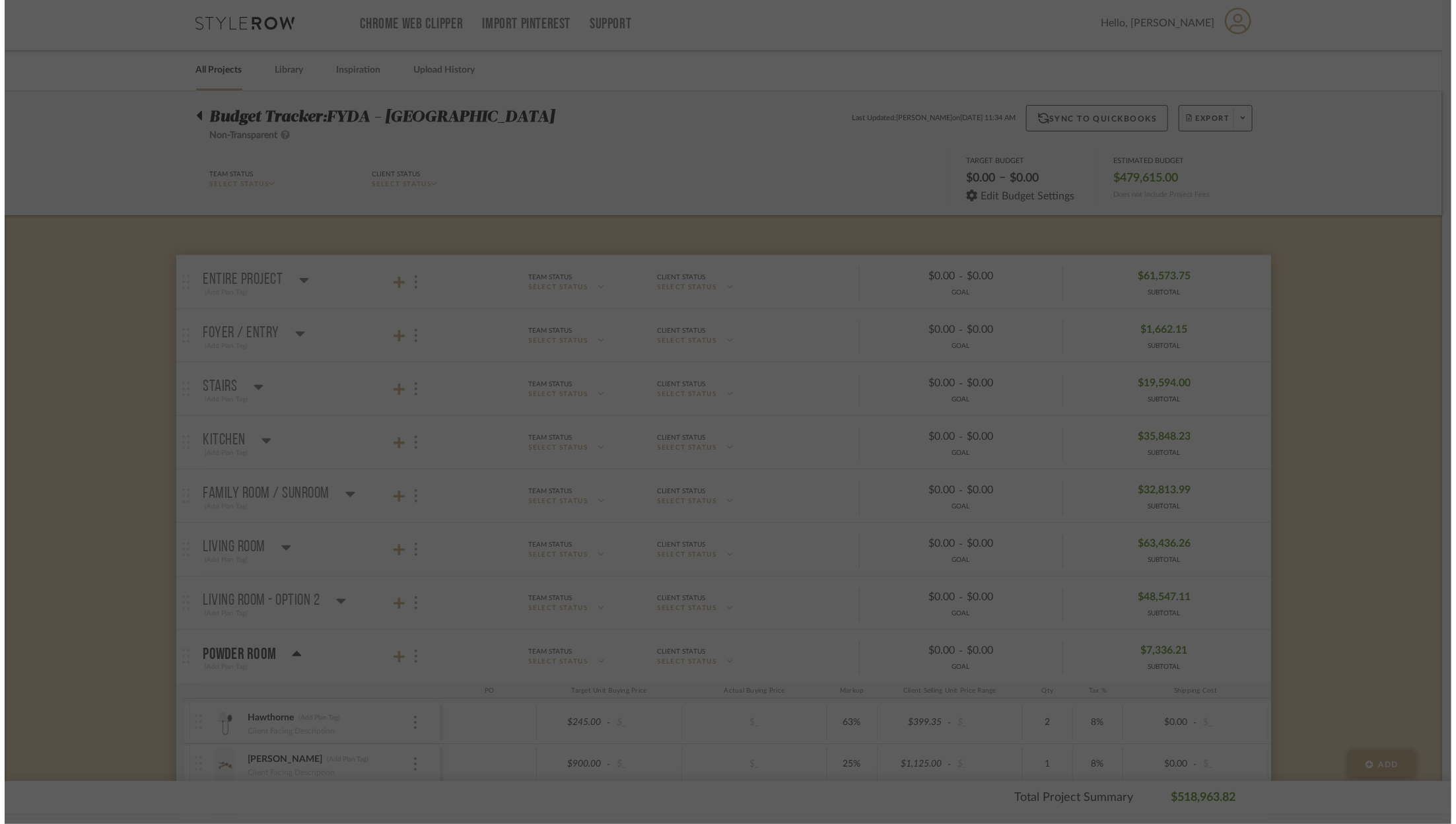
scroll to position [0, 0]
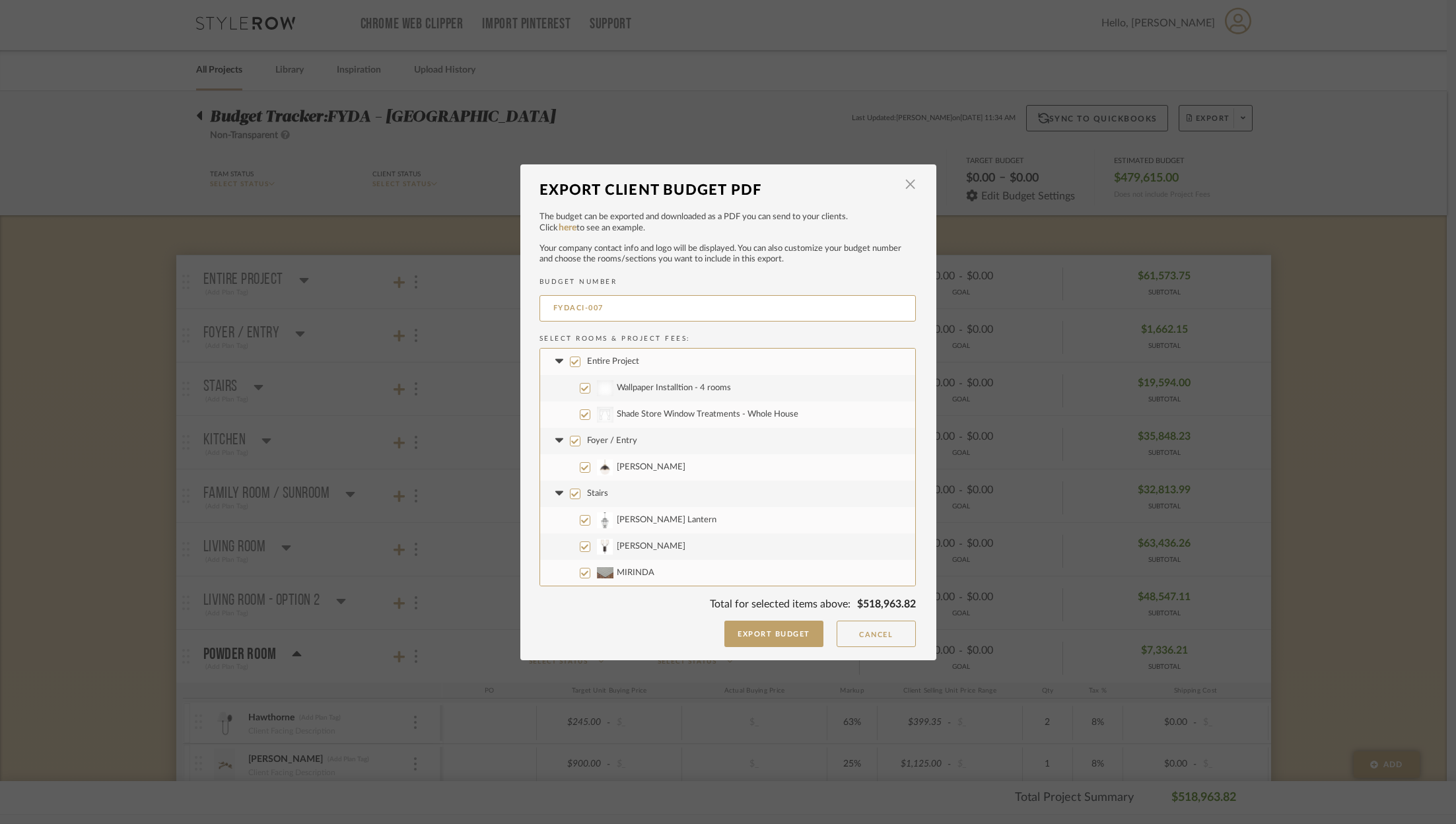
click at [569, 353] on label "Entire Project" at bounding box center [727, 362] width 375 height 27
click at [570, 357] on input "Entire Project" at bounding box center [575, 362] width 11 height 11
checkbox input "false"
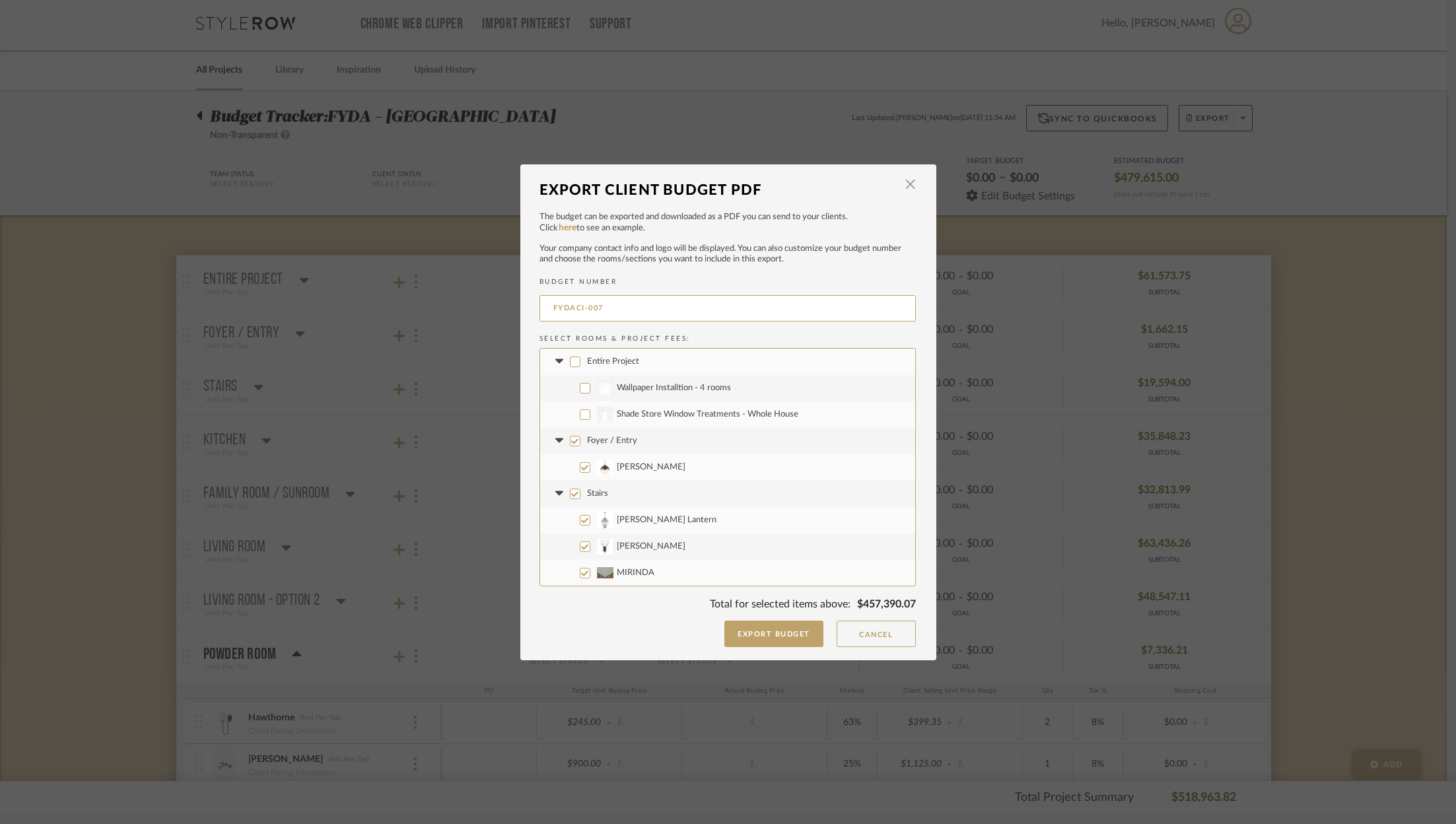
click at [574, 442] on input "Foyer / Entry" at bounding box center [575, 441] width 11 height 11
checkbox input "false"
click at [570, 493] on input "Stairs" at bounding box center [575, 494] width 11 height 11
checkbox input "false"
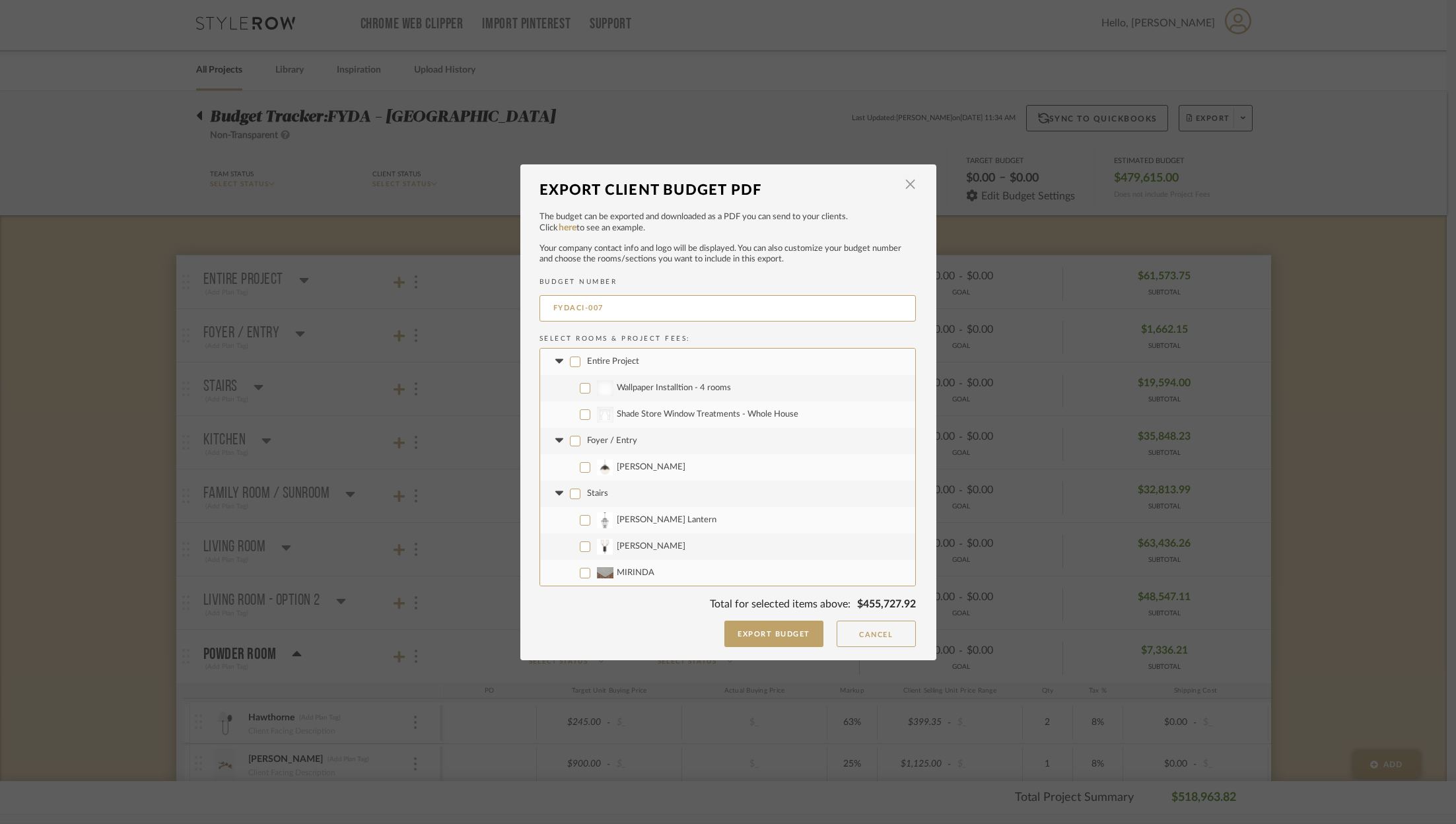
checkbox input "false"
click at [580, 574] on input "MIRINDA" at bounding box center [585, 573] width 11 height 11
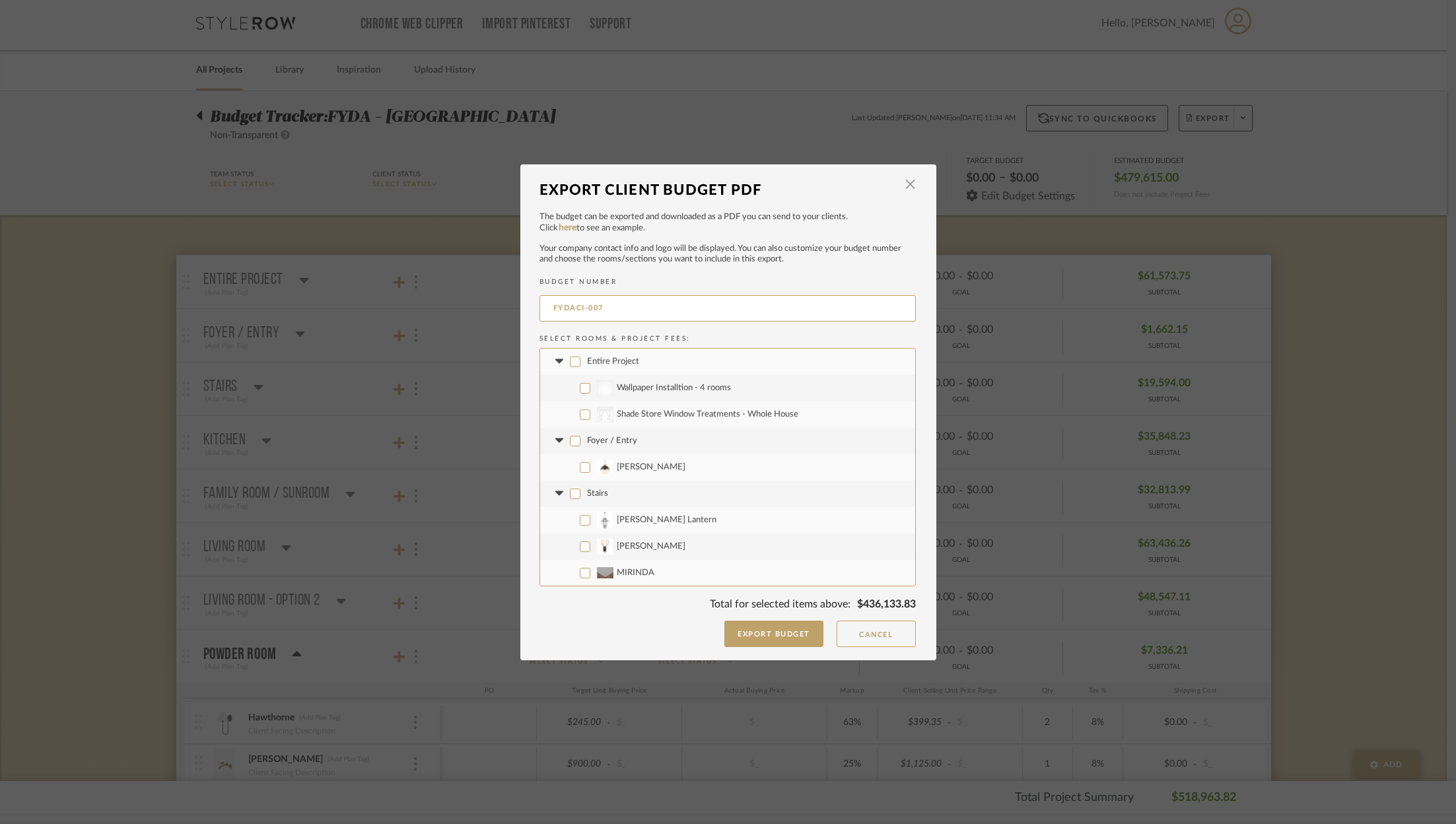
checkbox input "true"
click at [867, 633] on button "Cancel" at bounding box center [876, 634] width 80 height 27
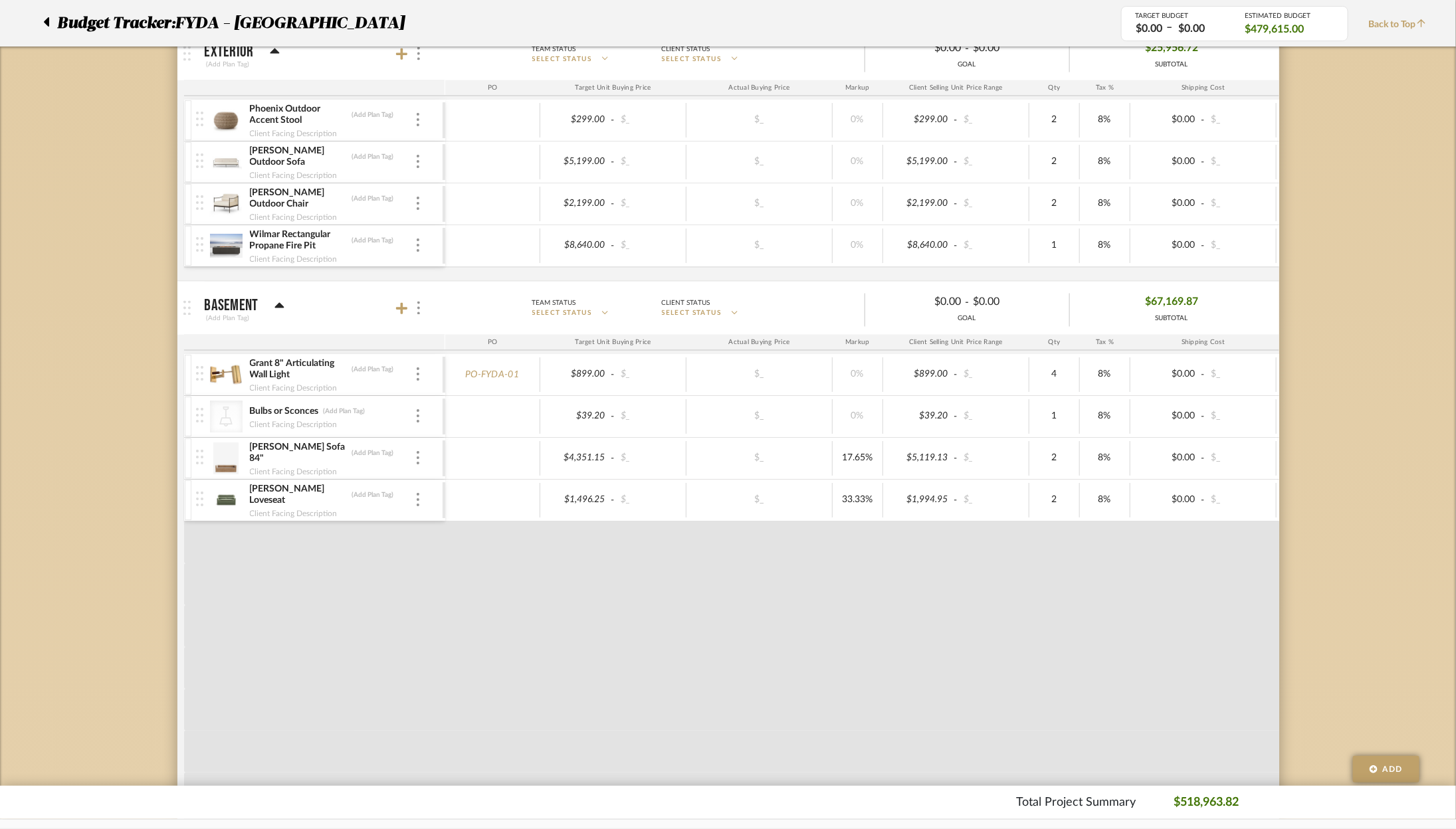
scroll to position [1418, 0]
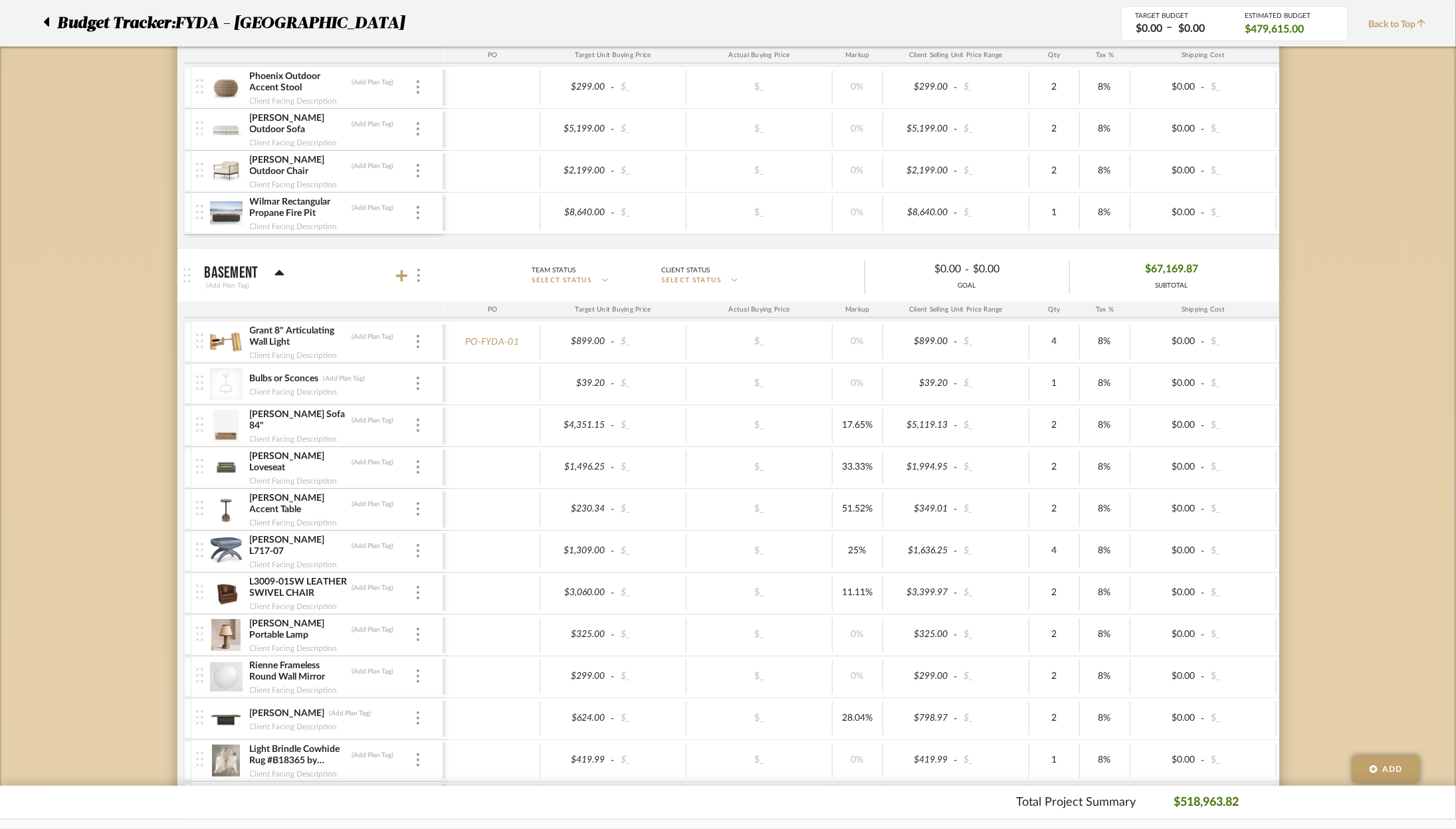
click at [278, 270] on icon at bounding box center [279, 272] width 9 height 5
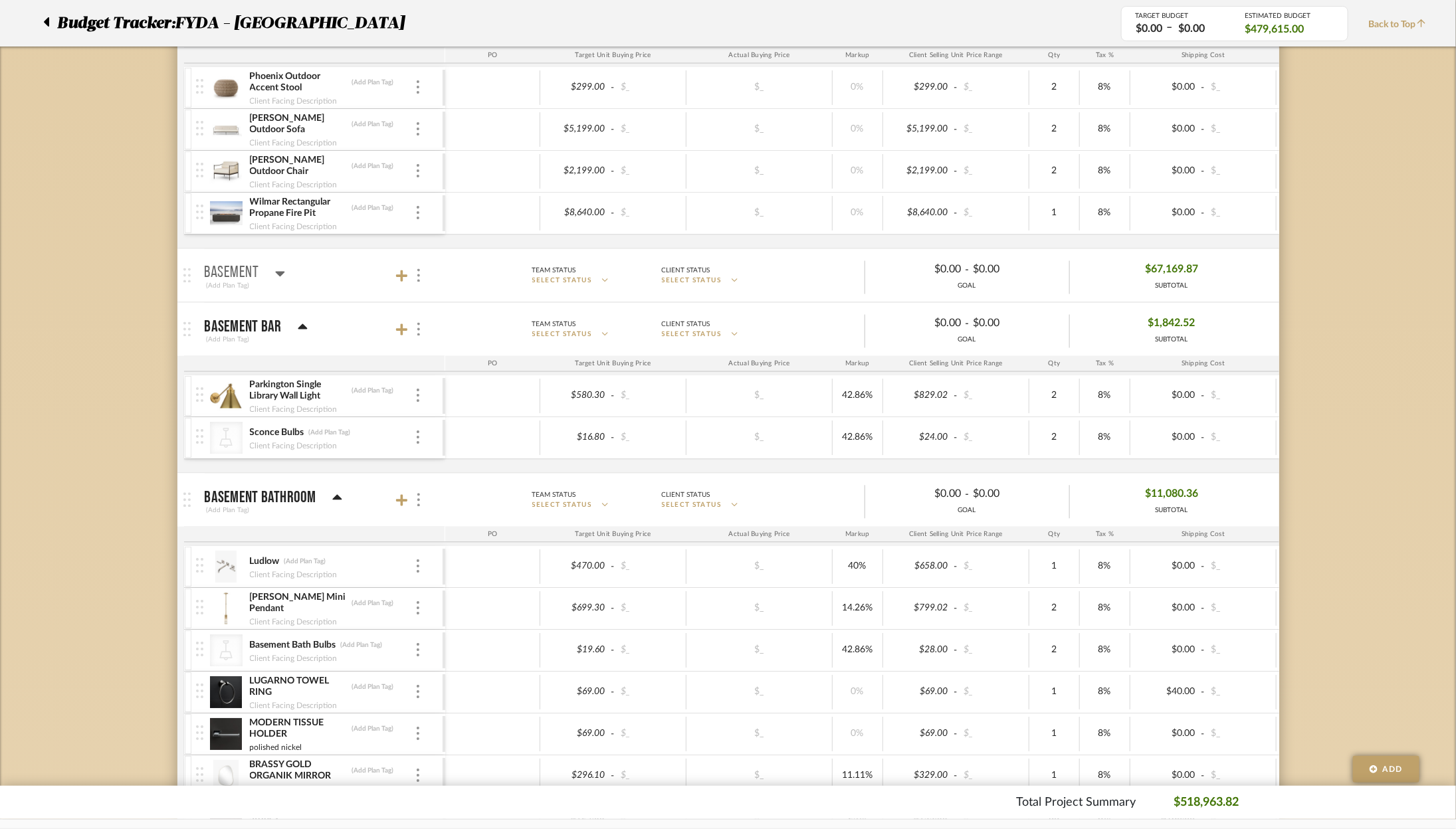
click at [301, 324] on icon at bounding box center [302, 326] width 9 height 5
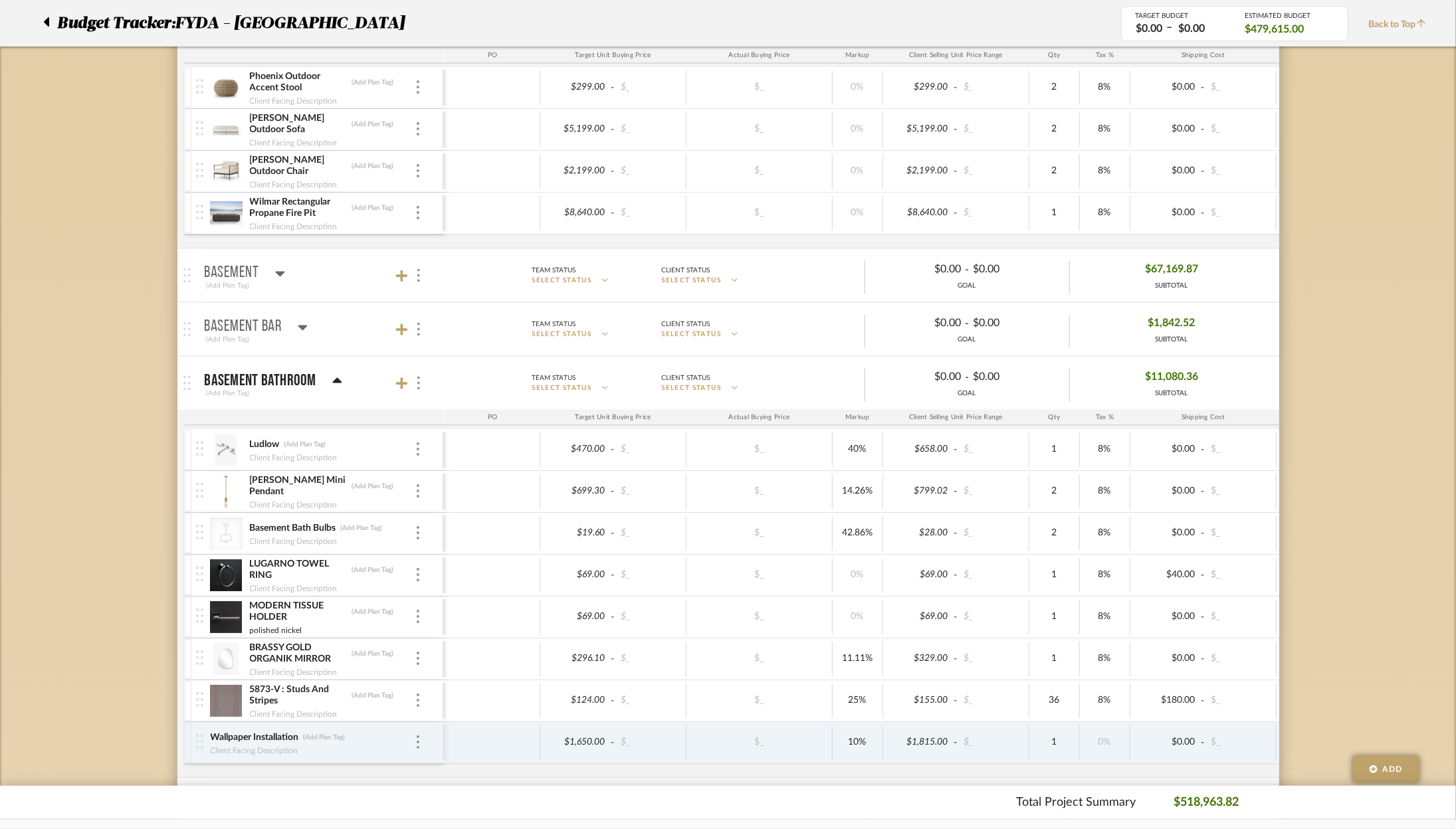
click at [332, 373] on icon at bounding box center [337, 381] width 10 height 16
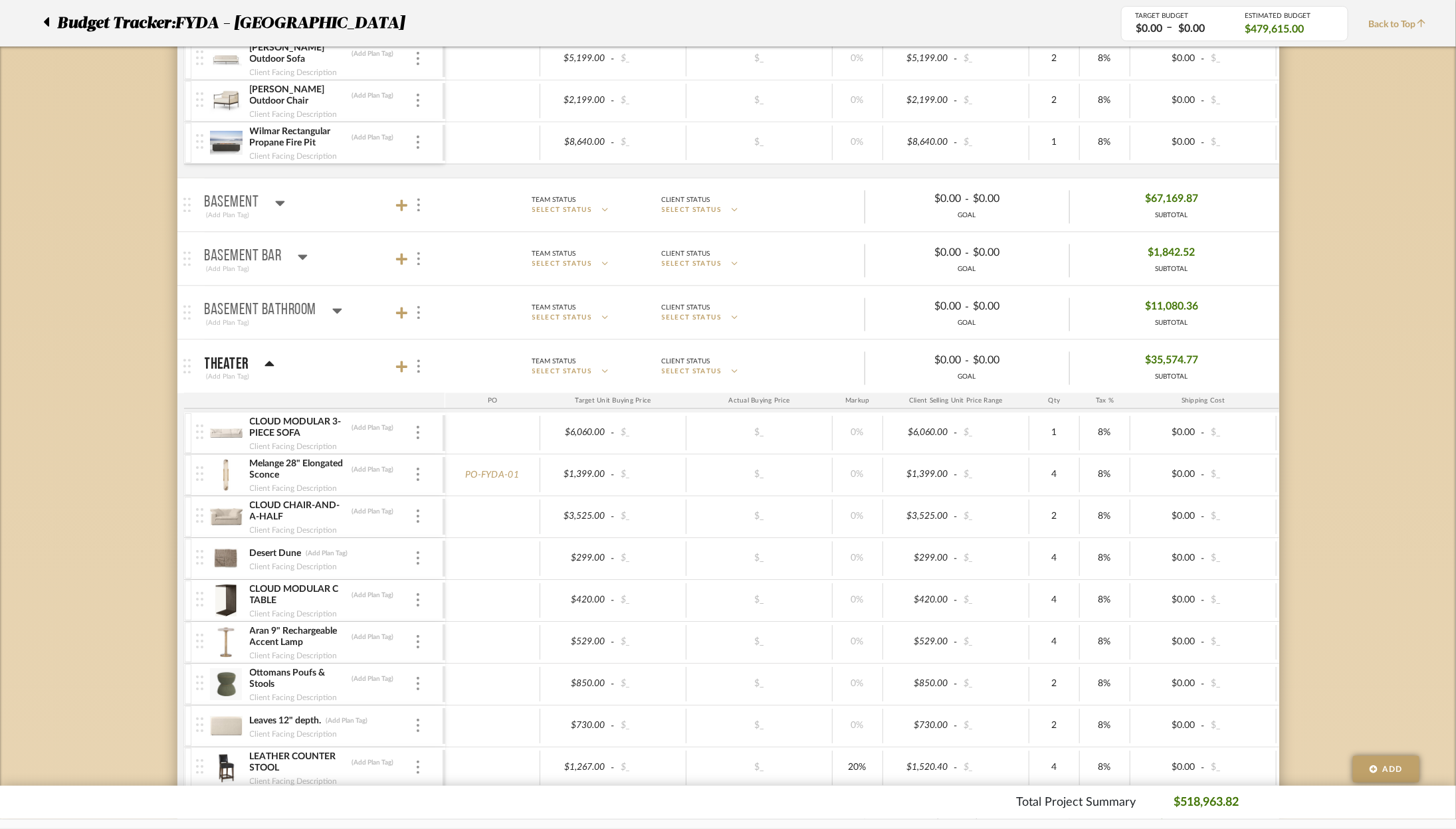
scroll to position [1748, 0]
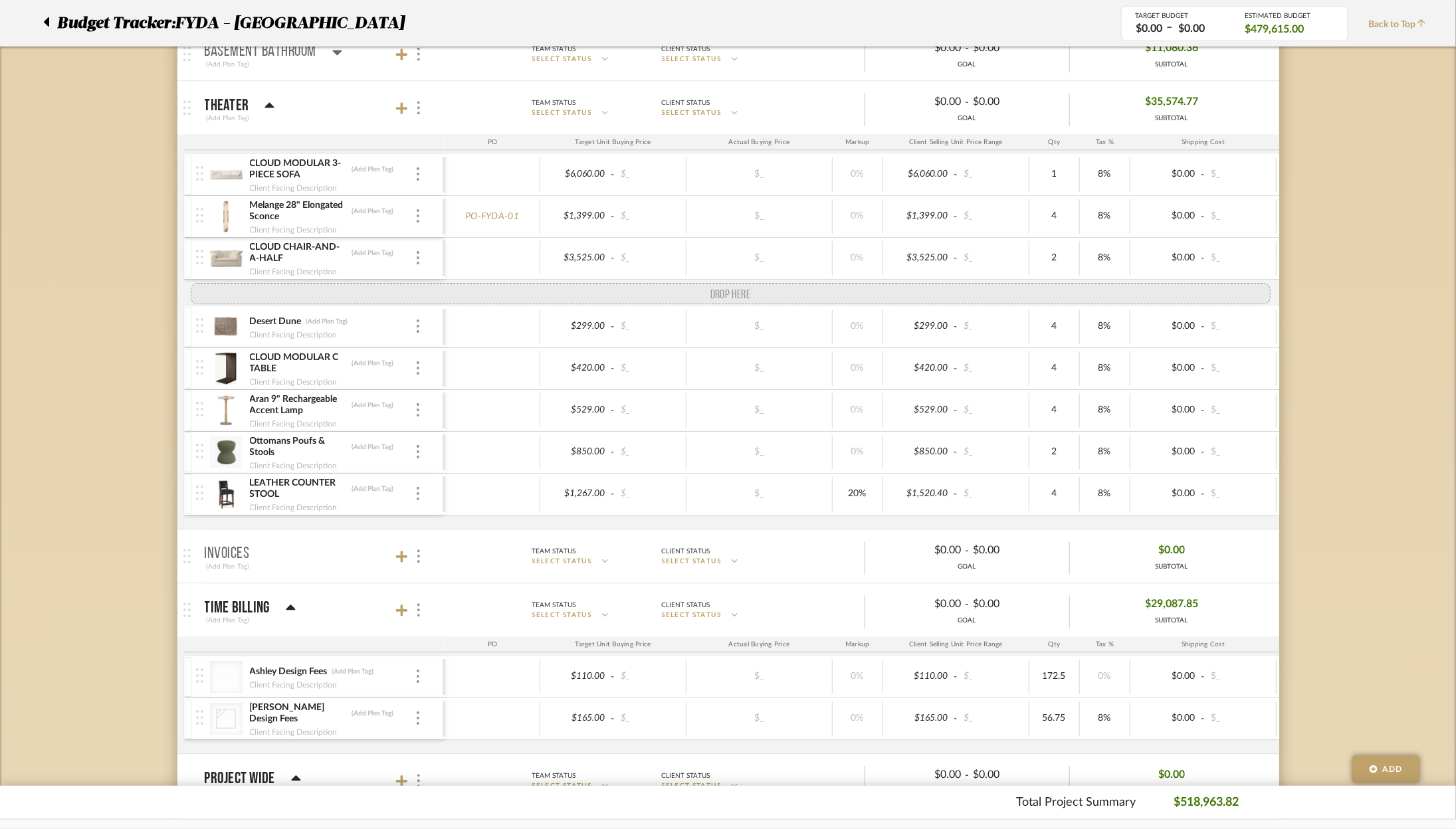
drag, startPoint x: 203, startPoint y: 460, endPoint x: 169, endPoint y: 269, distance: 194.0
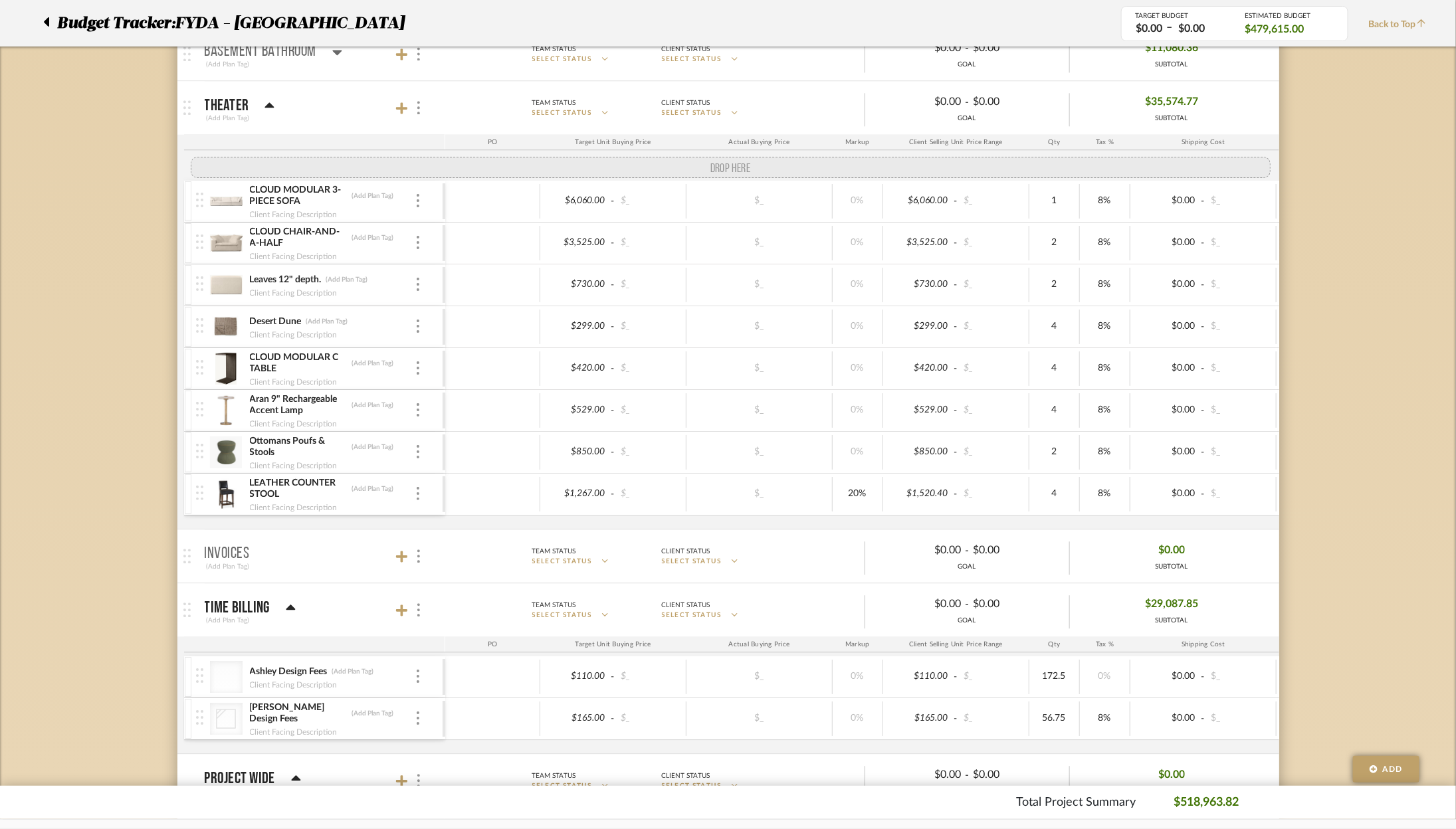
drag, startPoint x: 194, startPoint y: 195, endPoint x: 196, endPoint y: 158, distance: 37.1
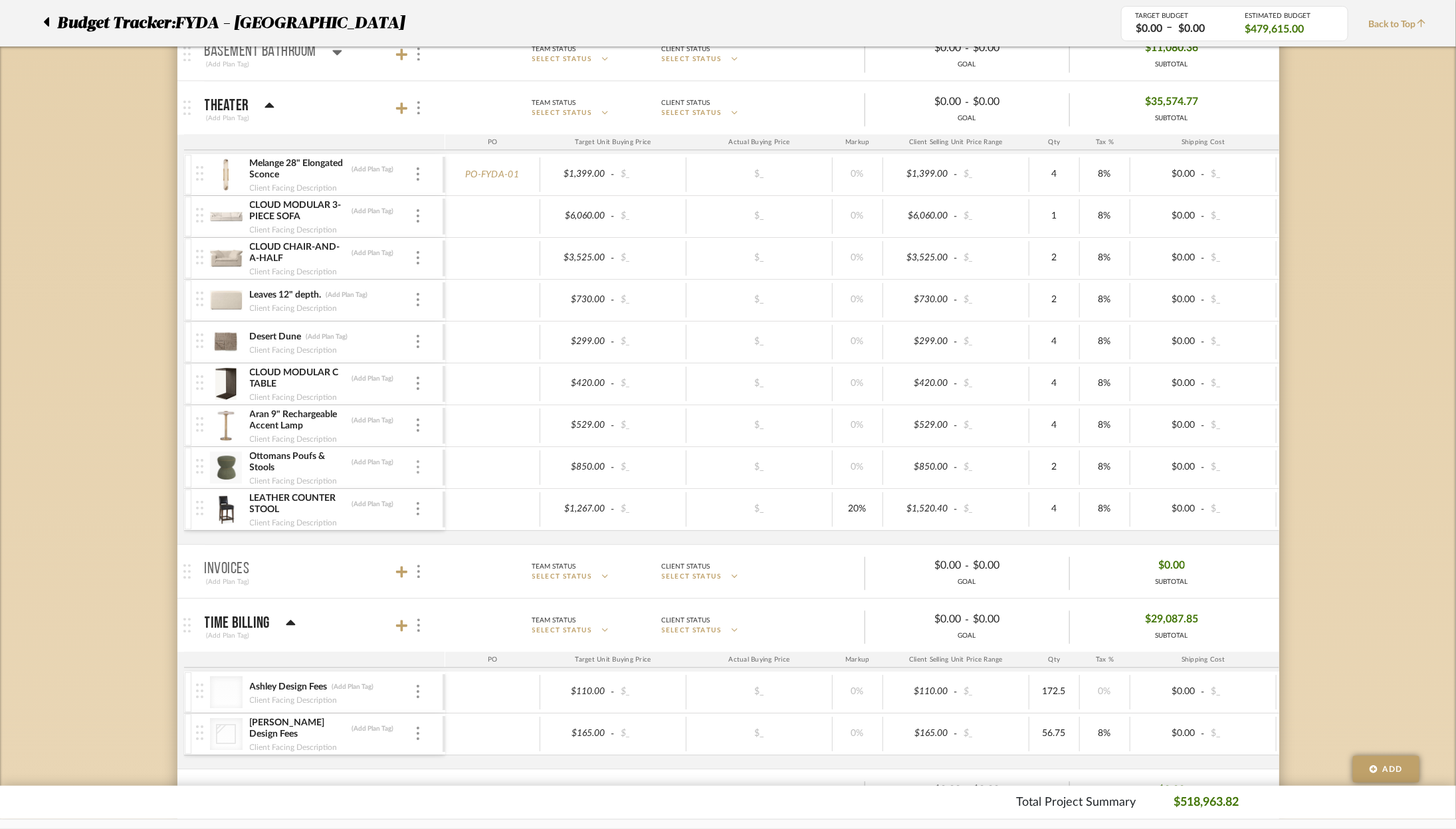
click at [419, 460] on img at bounding box center [417, 466] width 2 height 13
click at [472, 567] on button "Remove Item" at bounding box center [474, 559] width 119 height 32
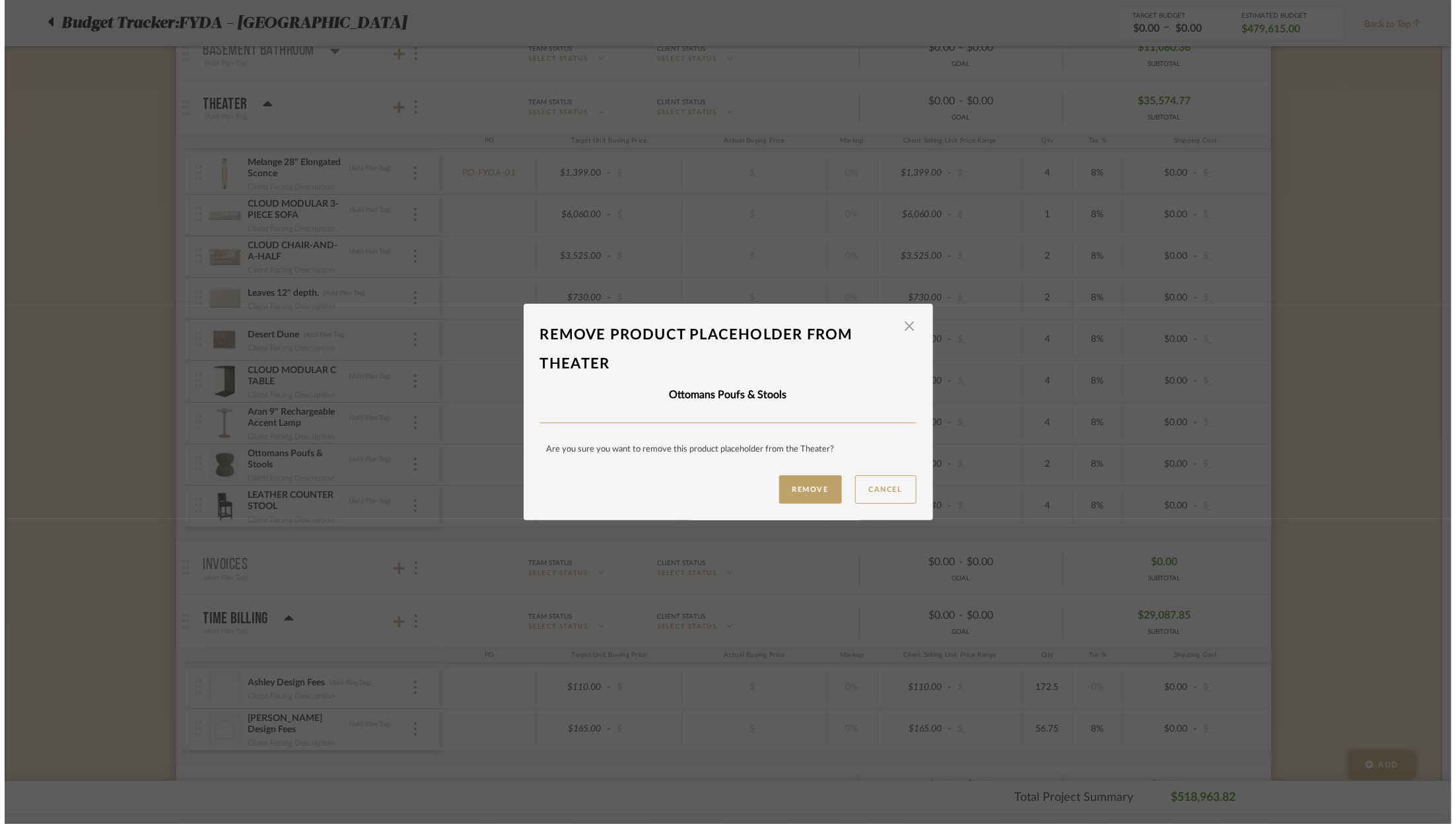
scroll to position [0, 0]
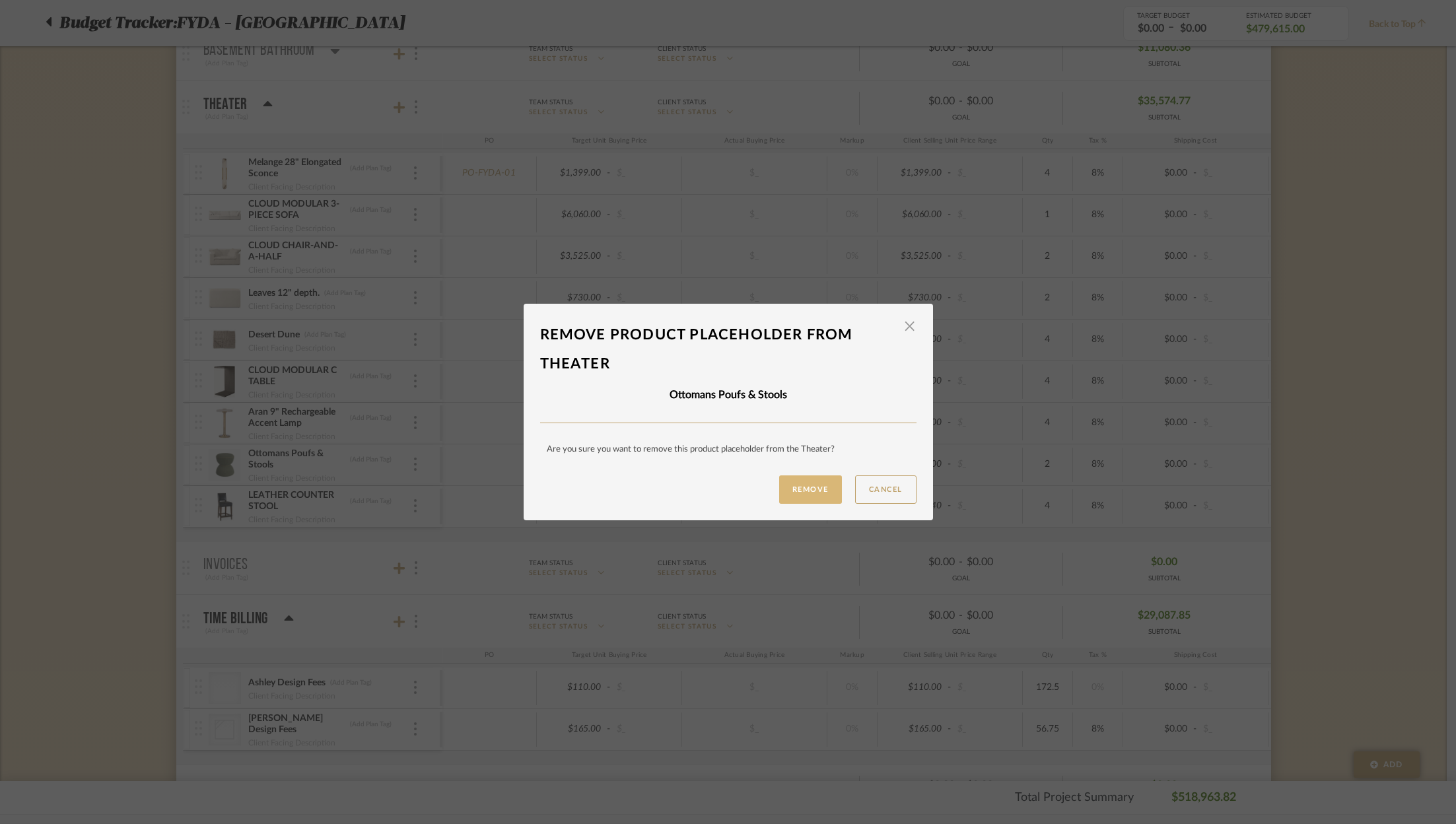
click at [810, 494] on button "Remove" at bounding box center [811, 490] width 63 height 28
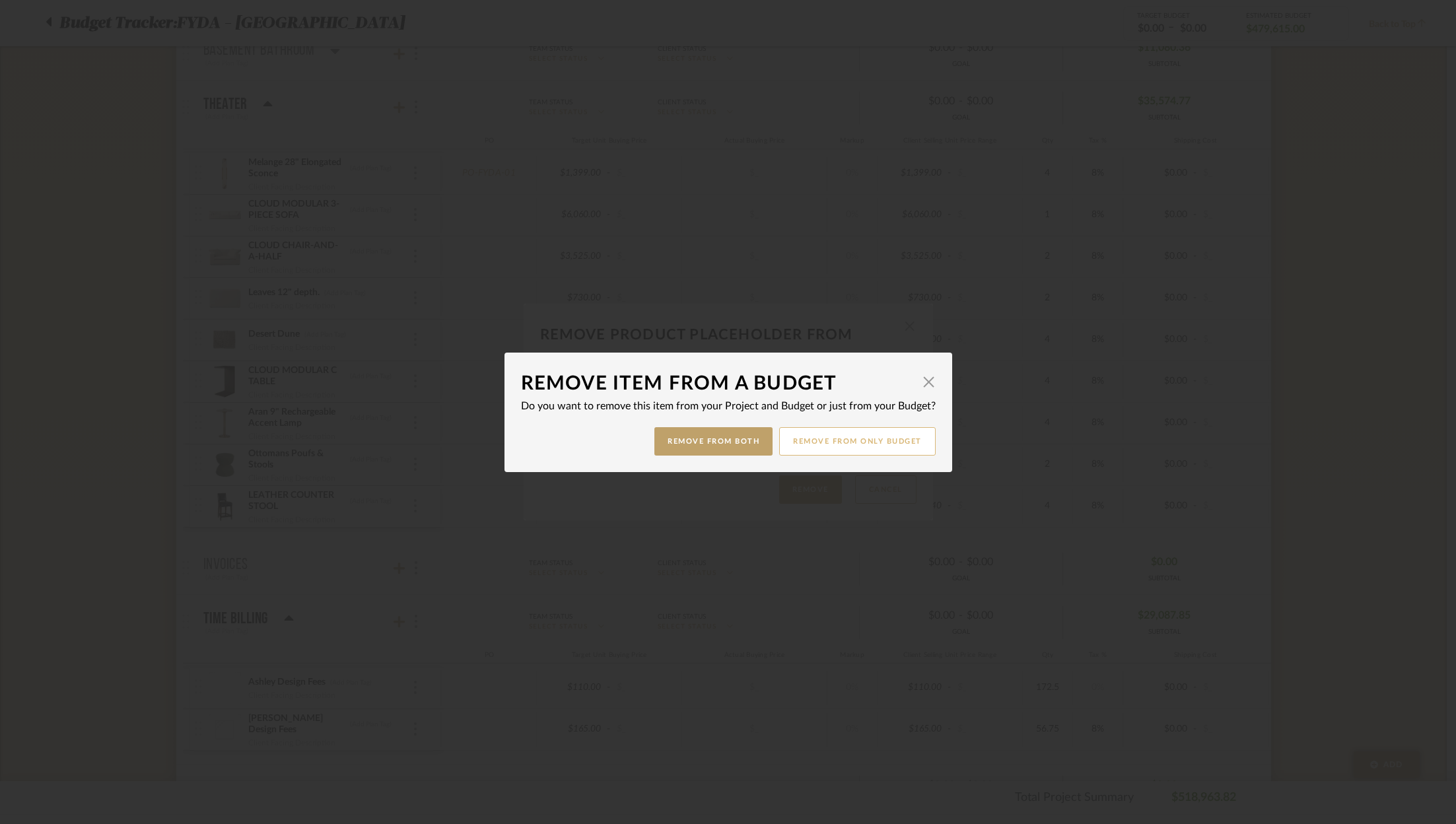
click at [863, 449] on button "Remove from only Budget" at bounding box center [857, 441] width 157 height 28
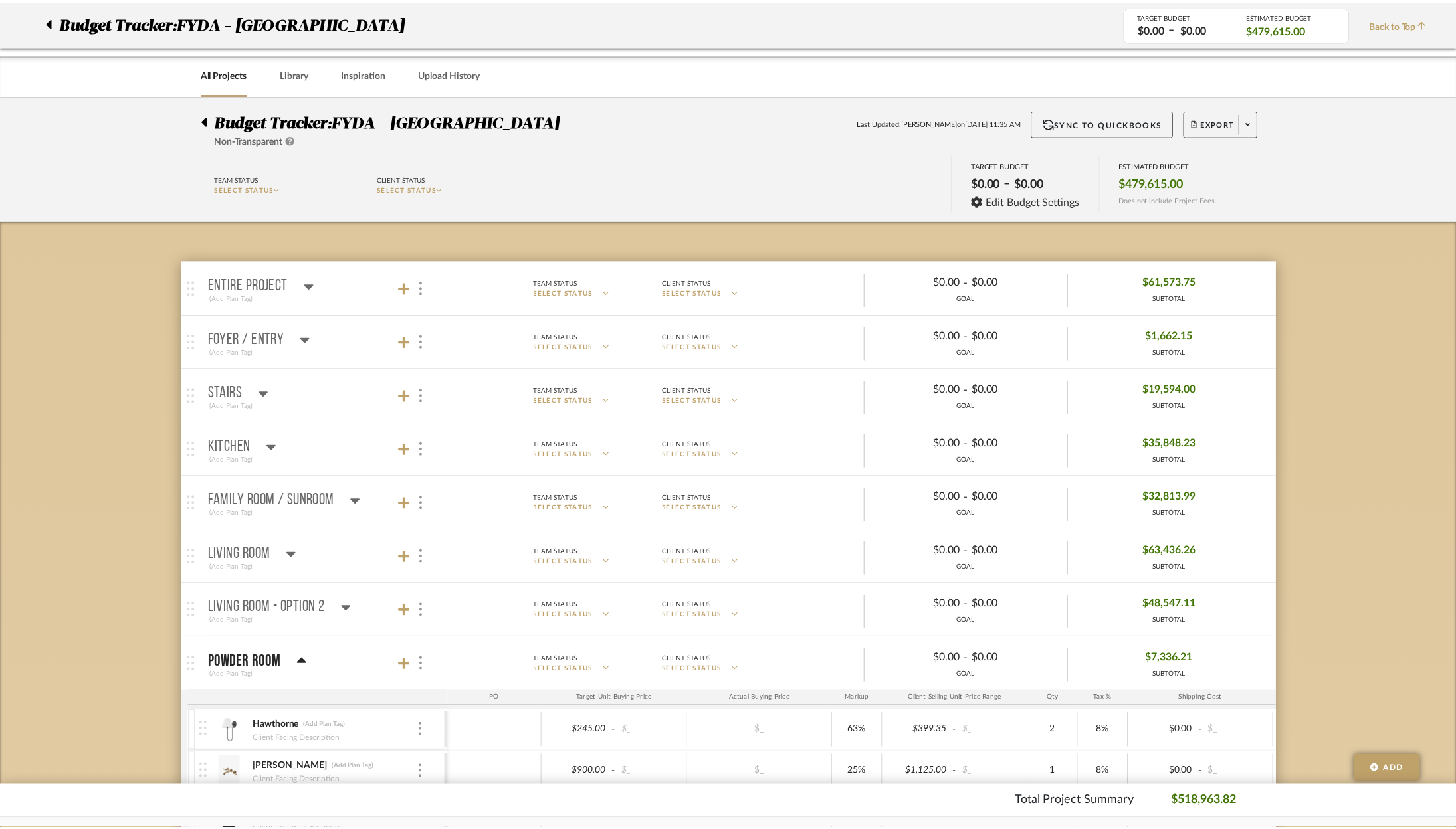
scroll to position [1748, 0]
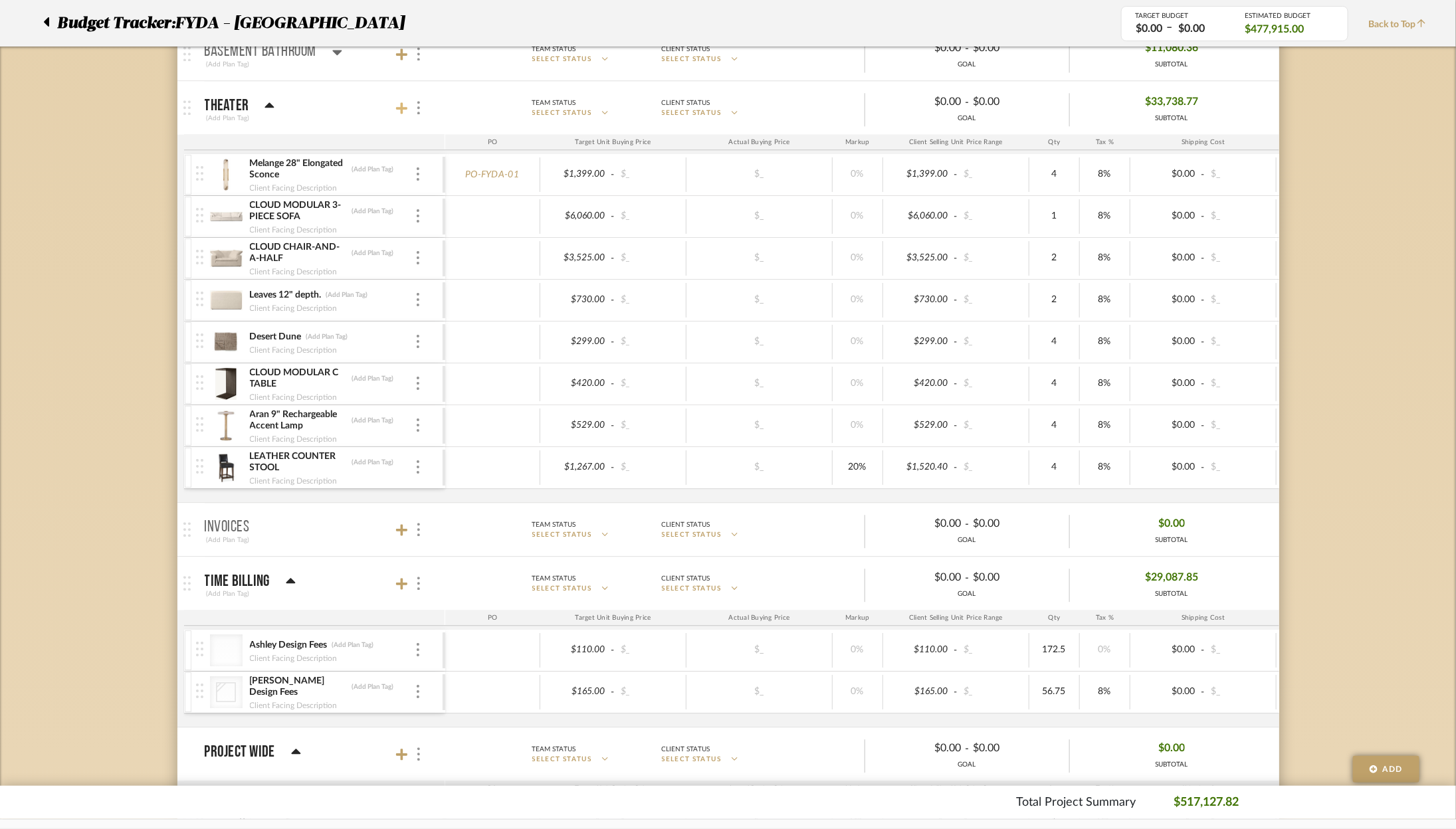
click at [399, 102] on icon at bounding box center [402, 108] width 12 height 13
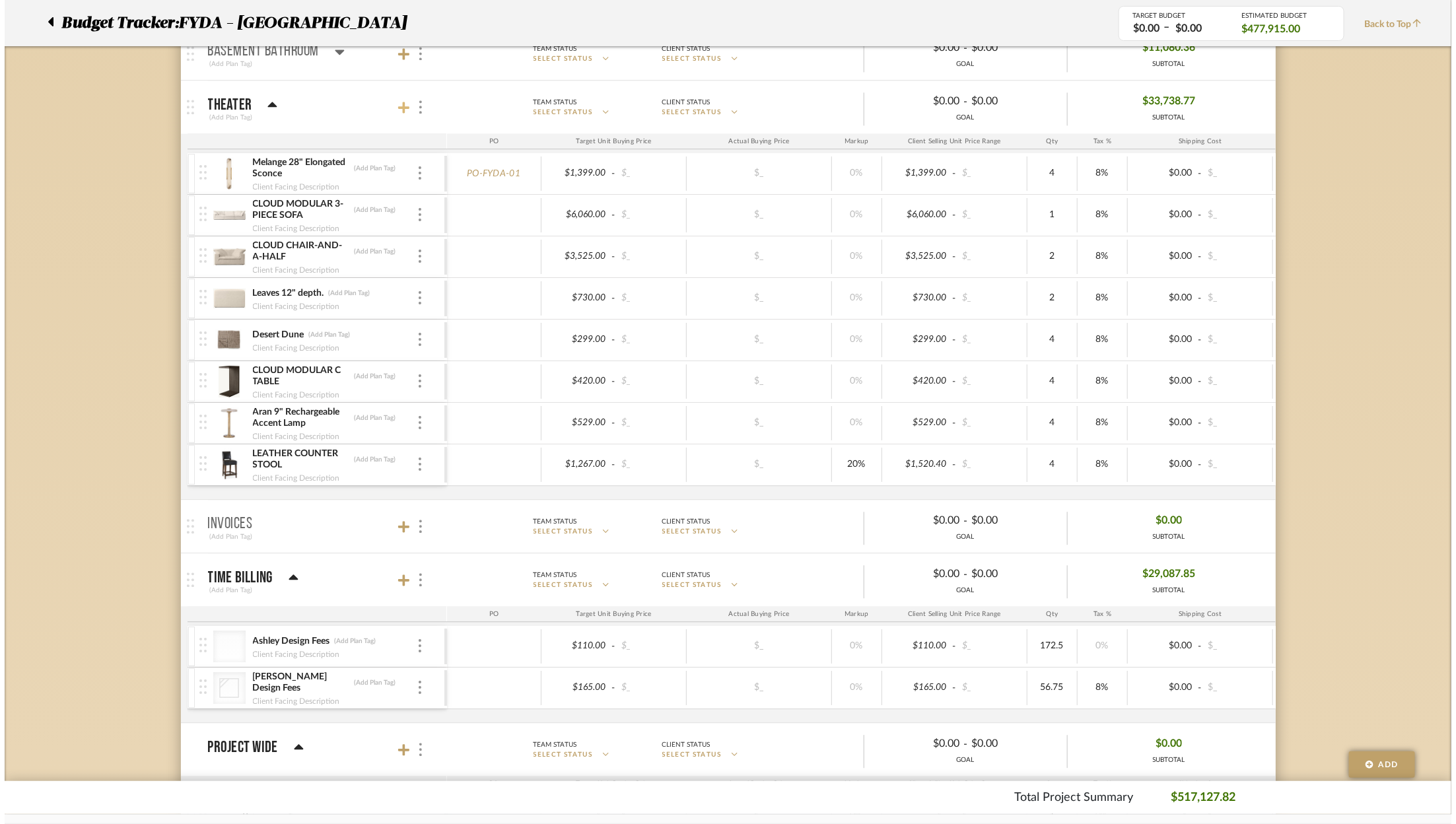
scroll to position [0, 0]
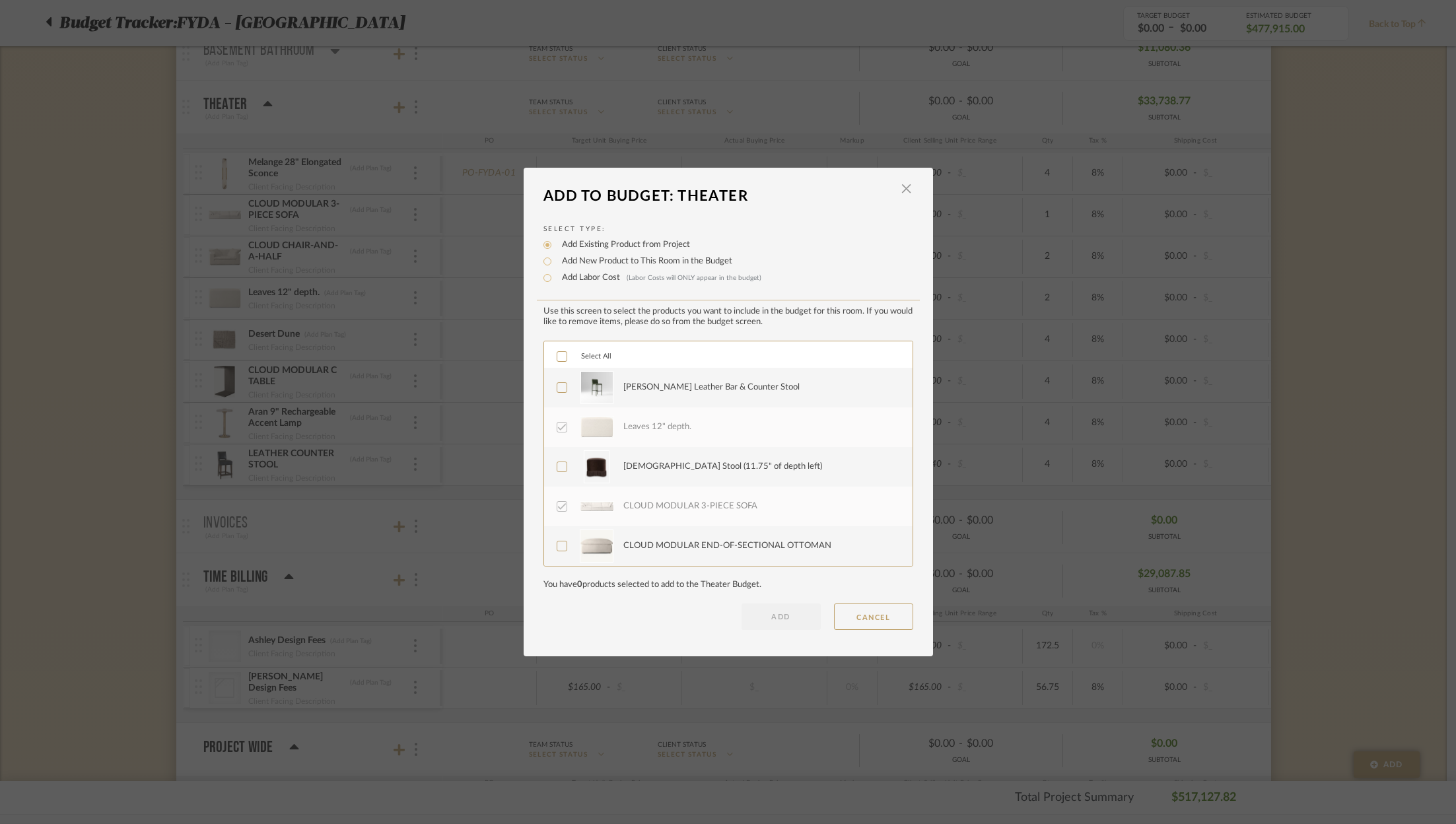
click at [576, 262] on label "Add New Product to This Room in the Budget" at bounding box center [643, 261] width 177 height 13
click at [555, 262] on input "Add New Product to This Room in the Budget" at bounding box center [547, 262] width 16 height 16
radio input "true"
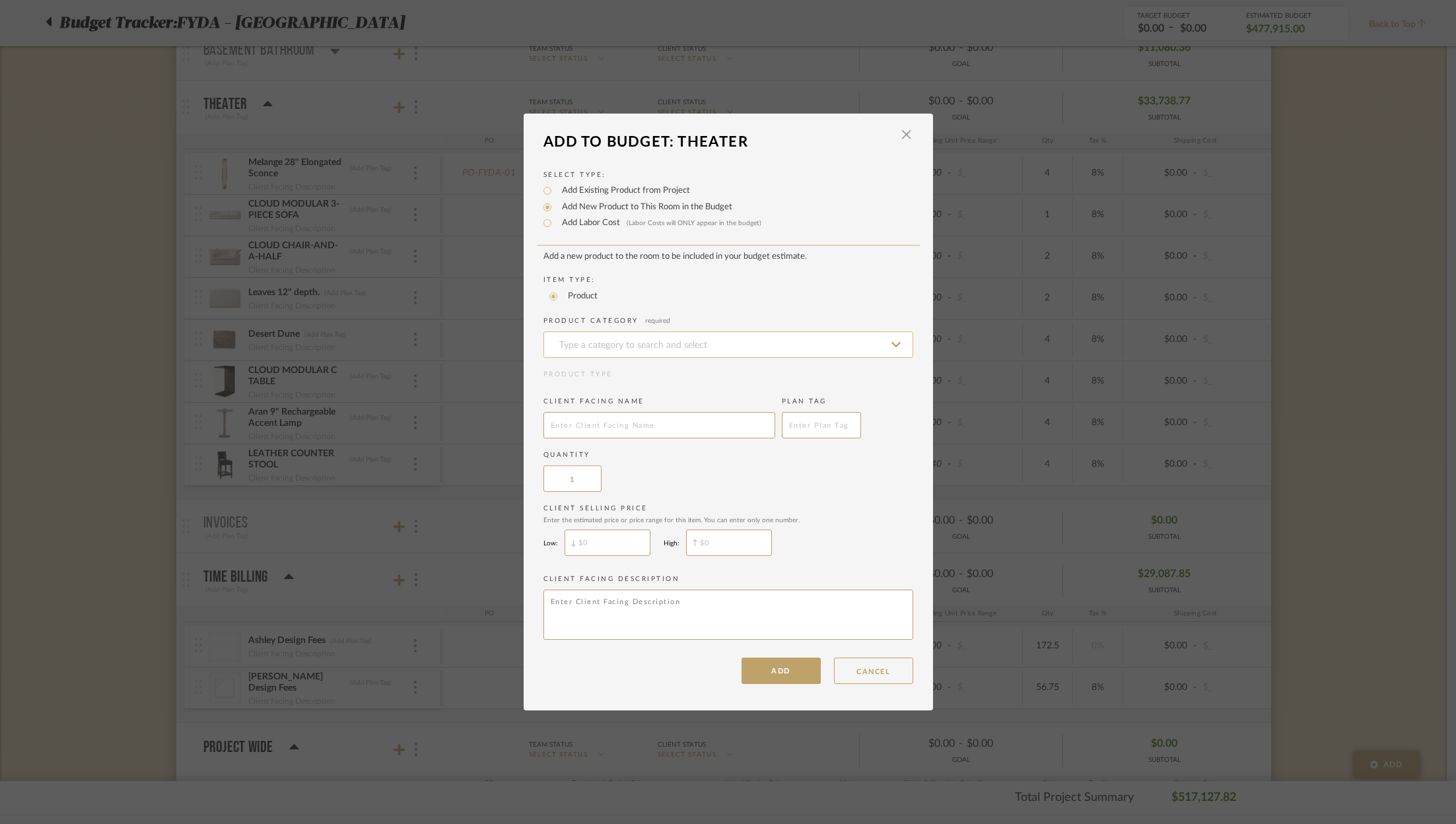
click at [636, 340] on input at bounding box center [728, 344] width 369 height 27
click at [647, 383] on div "Carpet" at bounding box center [723, 379] width 369 height 34
type input "Carpet"
click at [608, 542] on input "$" at bounding box center [607, 542] width 86 height 27
type input "$8,000"
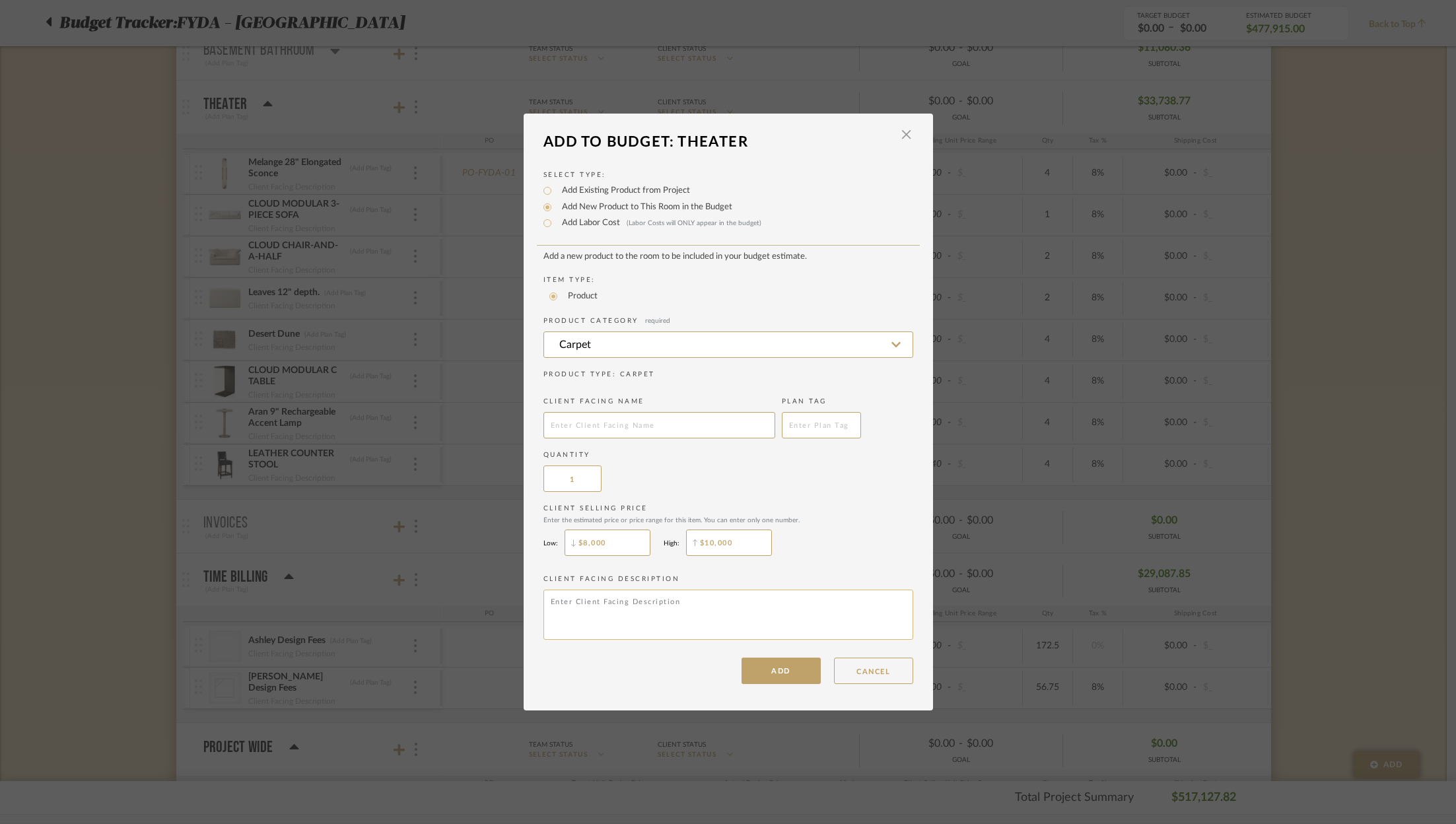
type input "$10,000"
click at [664, 615] on textarea at bounding box center [728, 615] width 369 height 50
click at [639, 427] on input "text" at bounding box center [659, 425] width 232 height 27
type input "T"
type input "N"
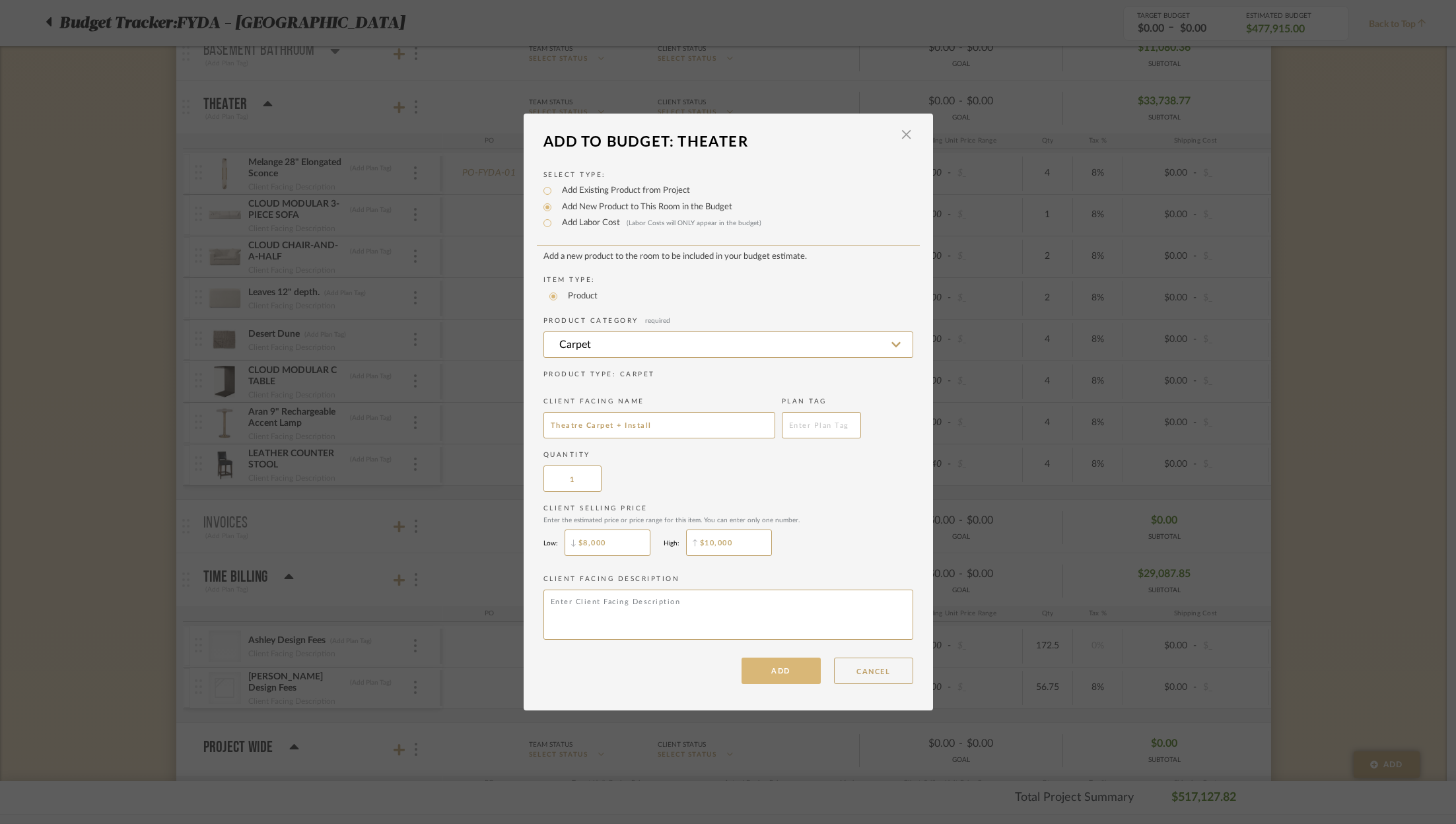
type input "Theatre Carpet + Install"
click at [800, 682] on button "ADD" at bounding box center [782, 671] width 80 height 27
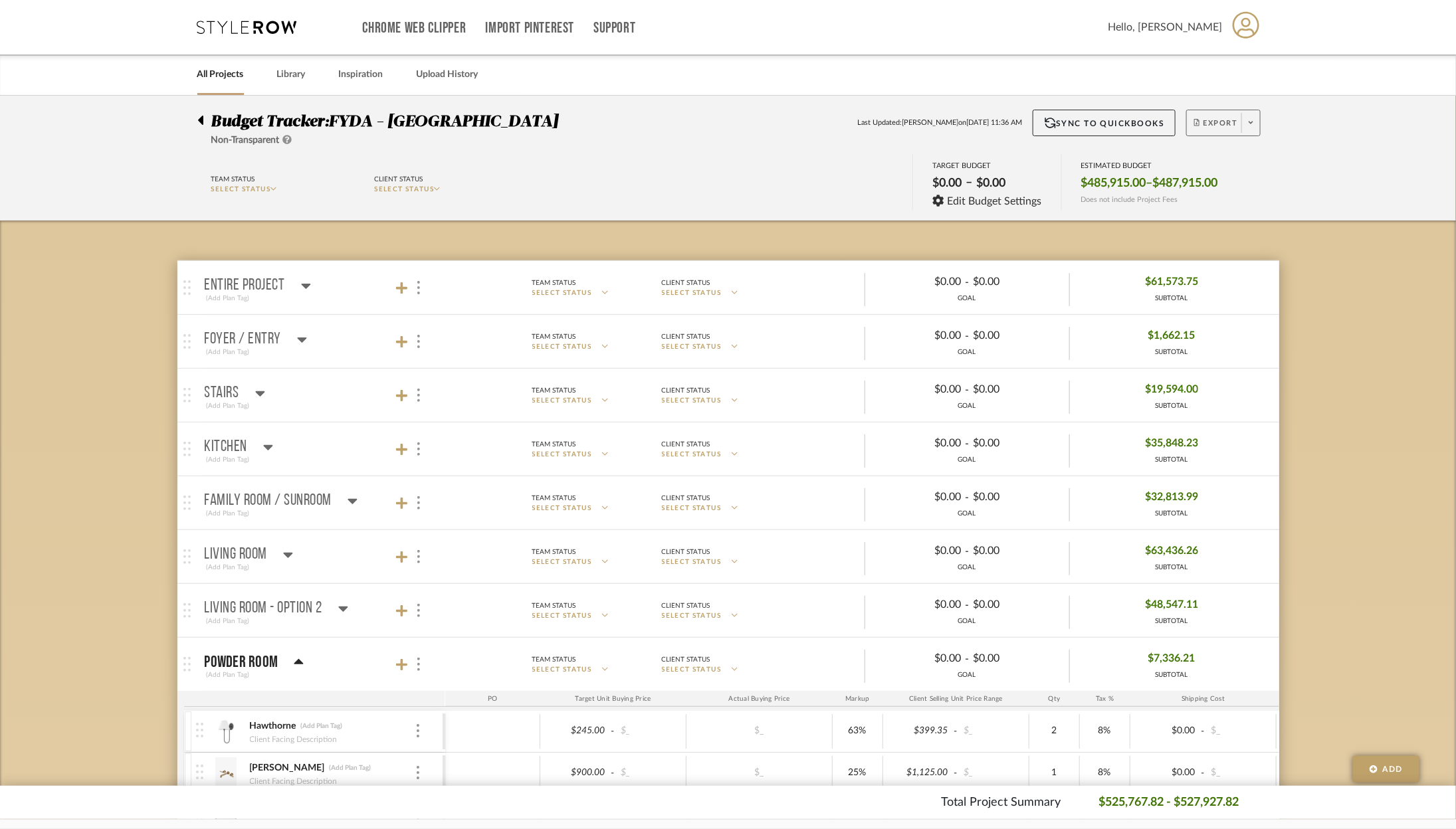
click at [1246, 124] on span at bounding box center [1251, 123] width 18 height 20
click at [1238, 153] on button "Export PDF" at bounding box center [1247, 160] width 126 height 32
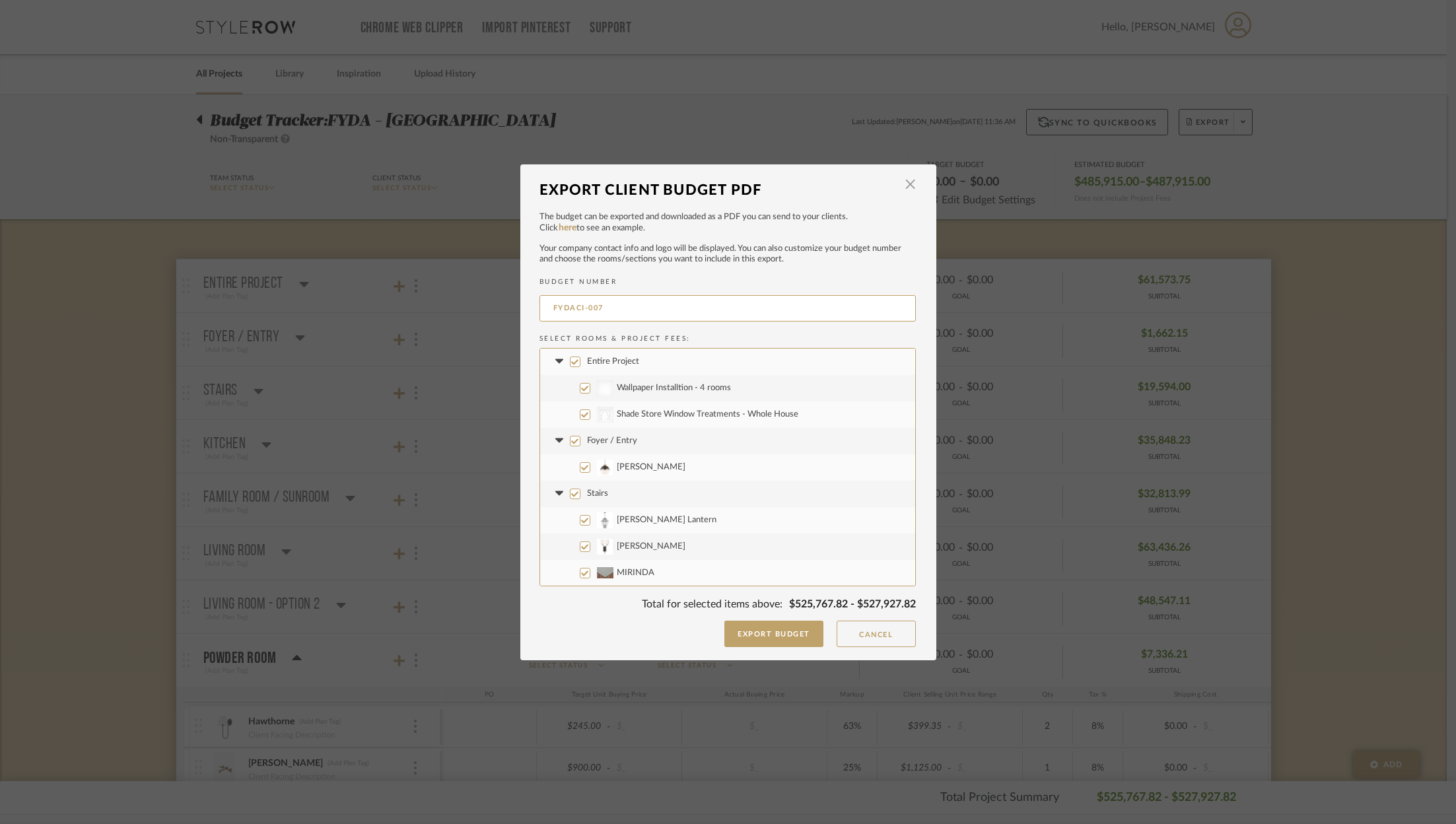
click at [594, 354] on label "Entire Project" at bounding box center [727, 362] width 375 height 27
click at [580, 357] on input "Entire Project" at bounding box center [575, 362] width 11 height 11
checkbox input "false"
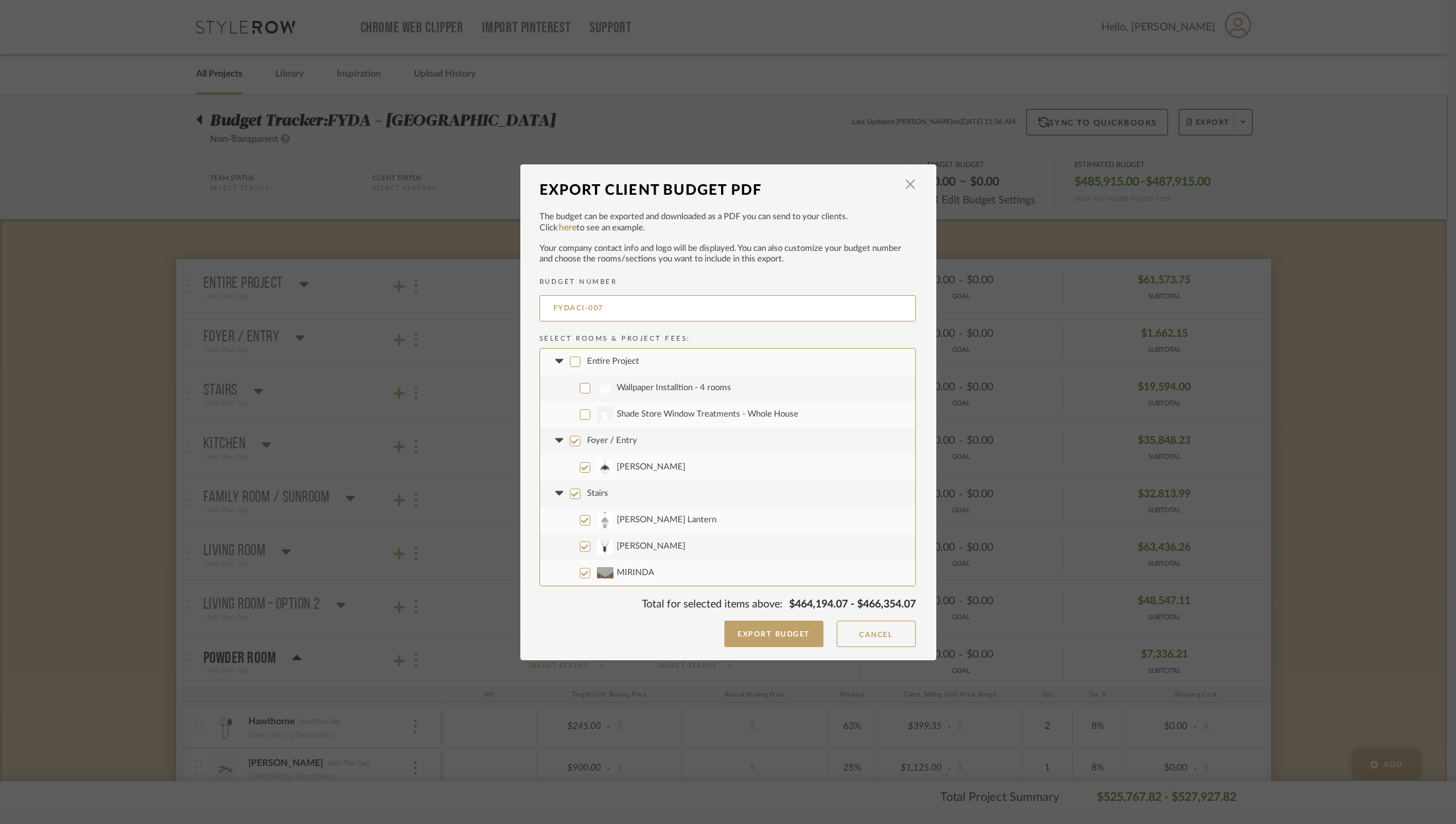
click at [586, 433] on label "Foyer / Entry" at bounding box center [727, 441] width 375 height 27
click at [580, 436] on input "Foyer / Entry" at bounding box center [575, 441] width 11 height 11
checkbox input "false"
click at [593, 480] on label "Stairs" at bounding box center [727, 493] width 375 height 27
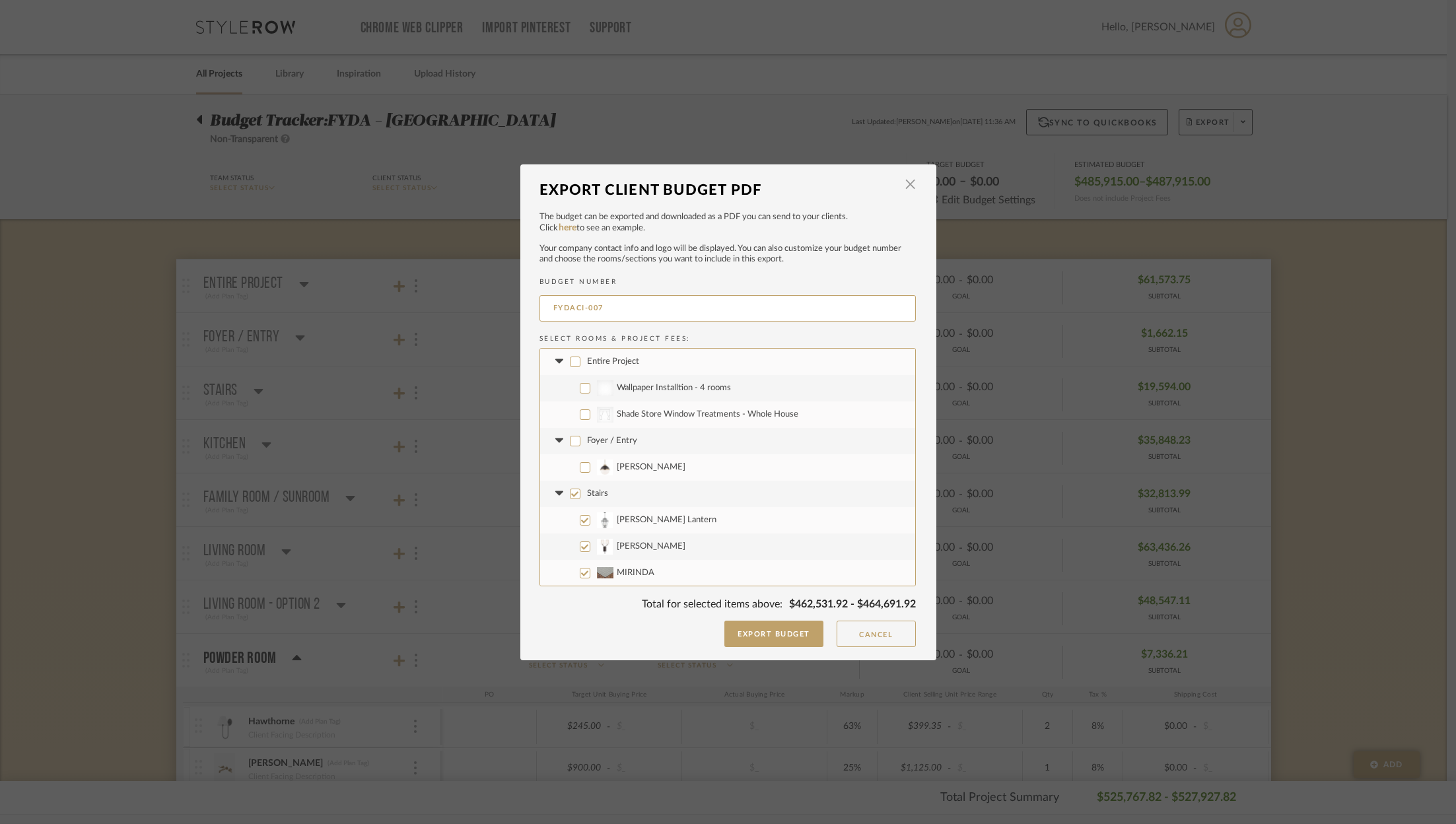
click at [580, 489] on input "Stairs" at bounding box center [575, 494] width 11 height 11
checkbox input "false"
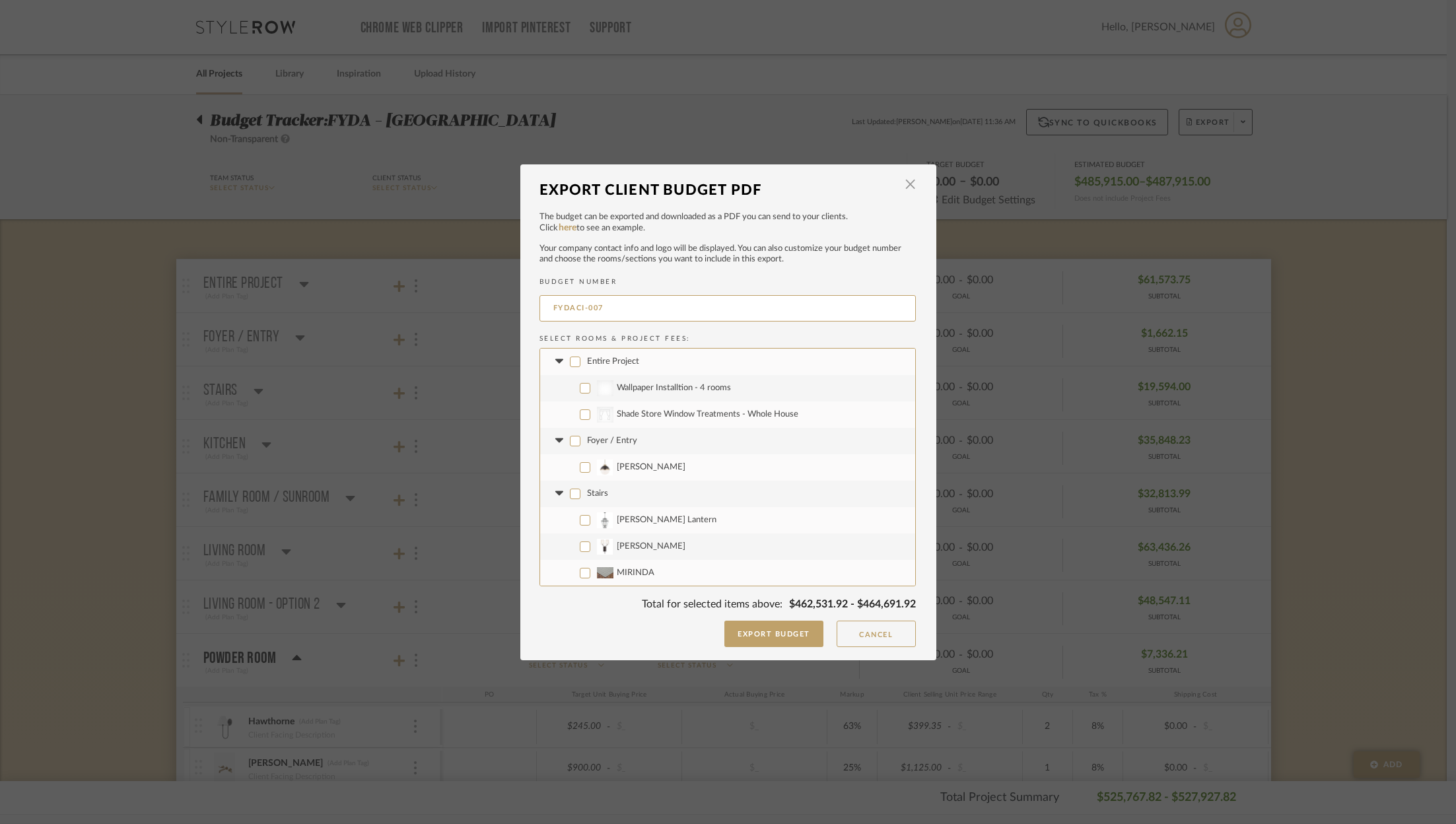
checkbox input "false"
click at [586, 546] on label "MIRINDA" at bounding box center [727, 547] width 375 height 27
click at [586, 546] on input "MIRINDA" at bounding box center [585, 547] width 11 height 11
checkbox input "true"
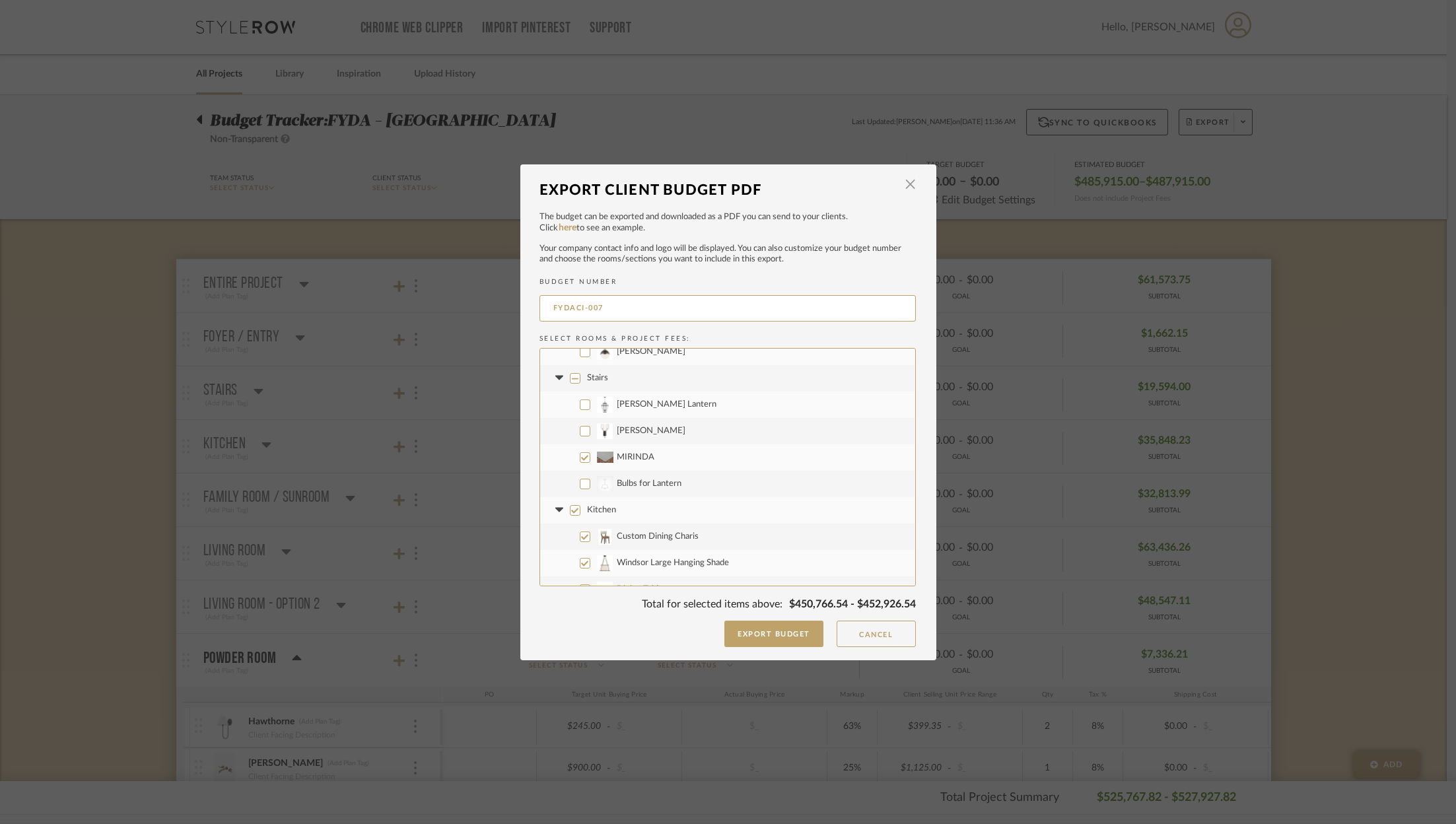
scroll to position [192, 0]
click at [571, 432] on input "Kitchen" at bounding box center [575, 434] width 11 height 11
checkbox input "false"
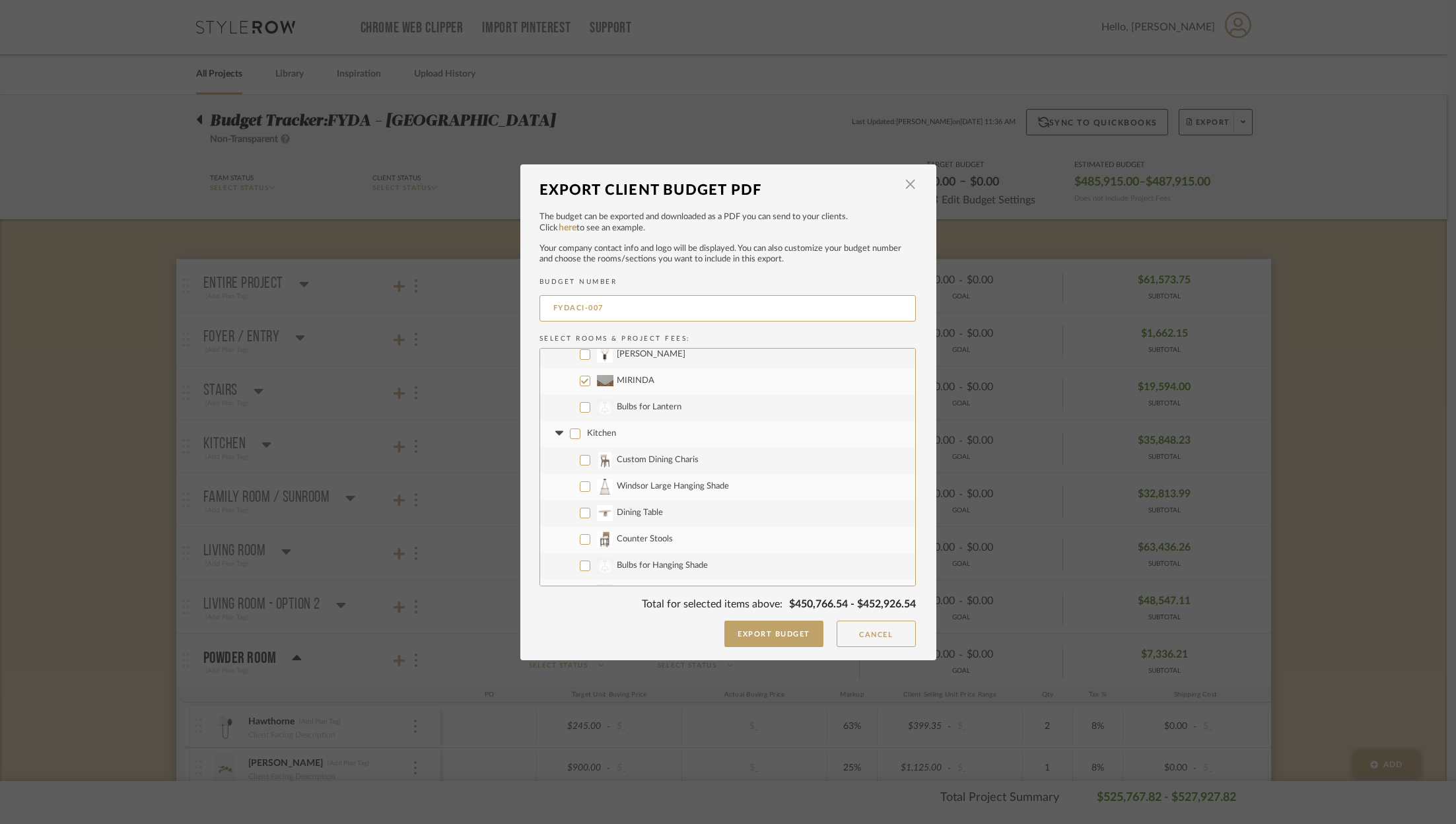
checkbox input "false"
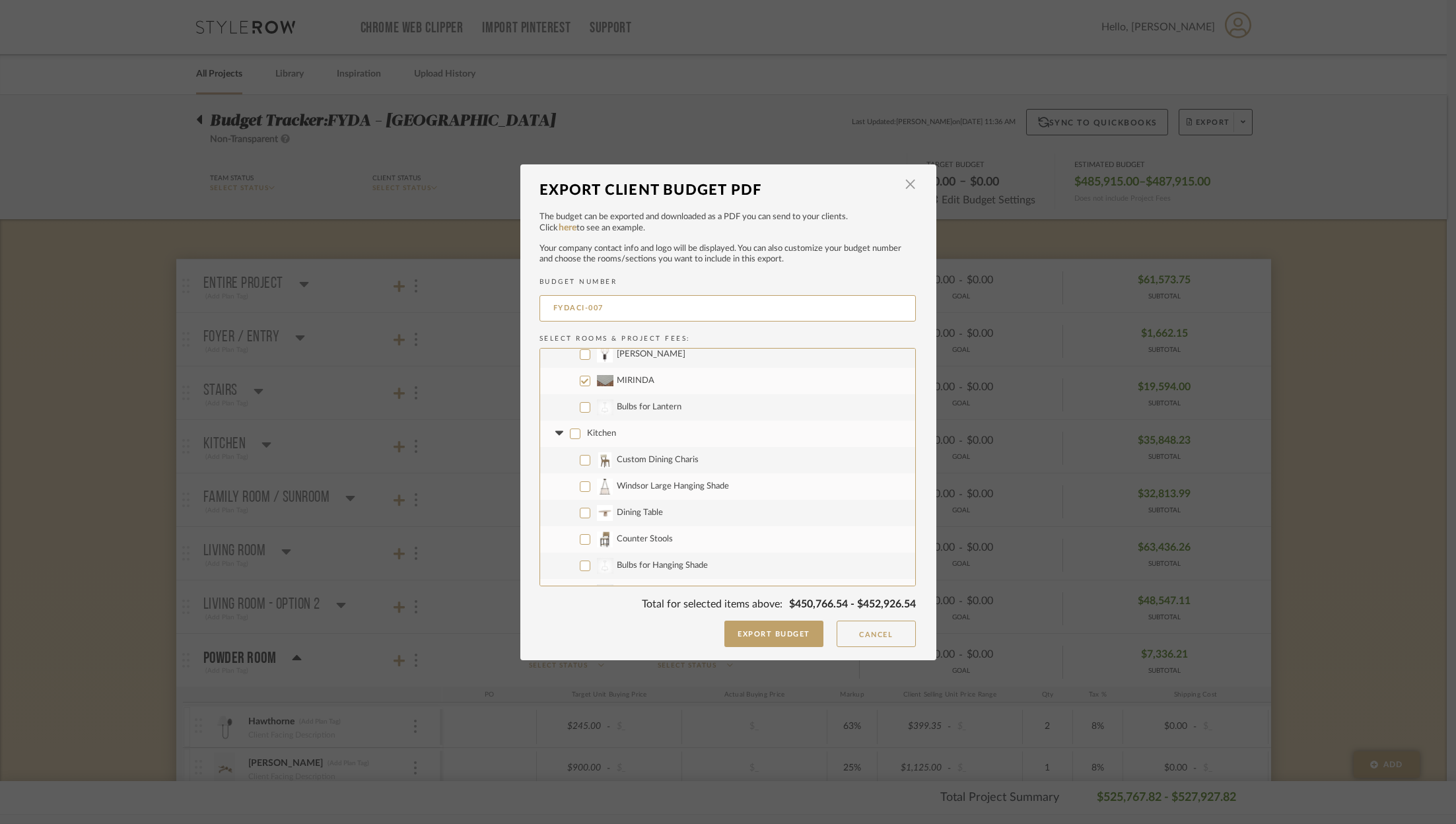
checkbox input "false"
drag, startPoint x: 577, startPoint y: 421, endPoint x: 580, endPoint y: 445, distance: 24.2
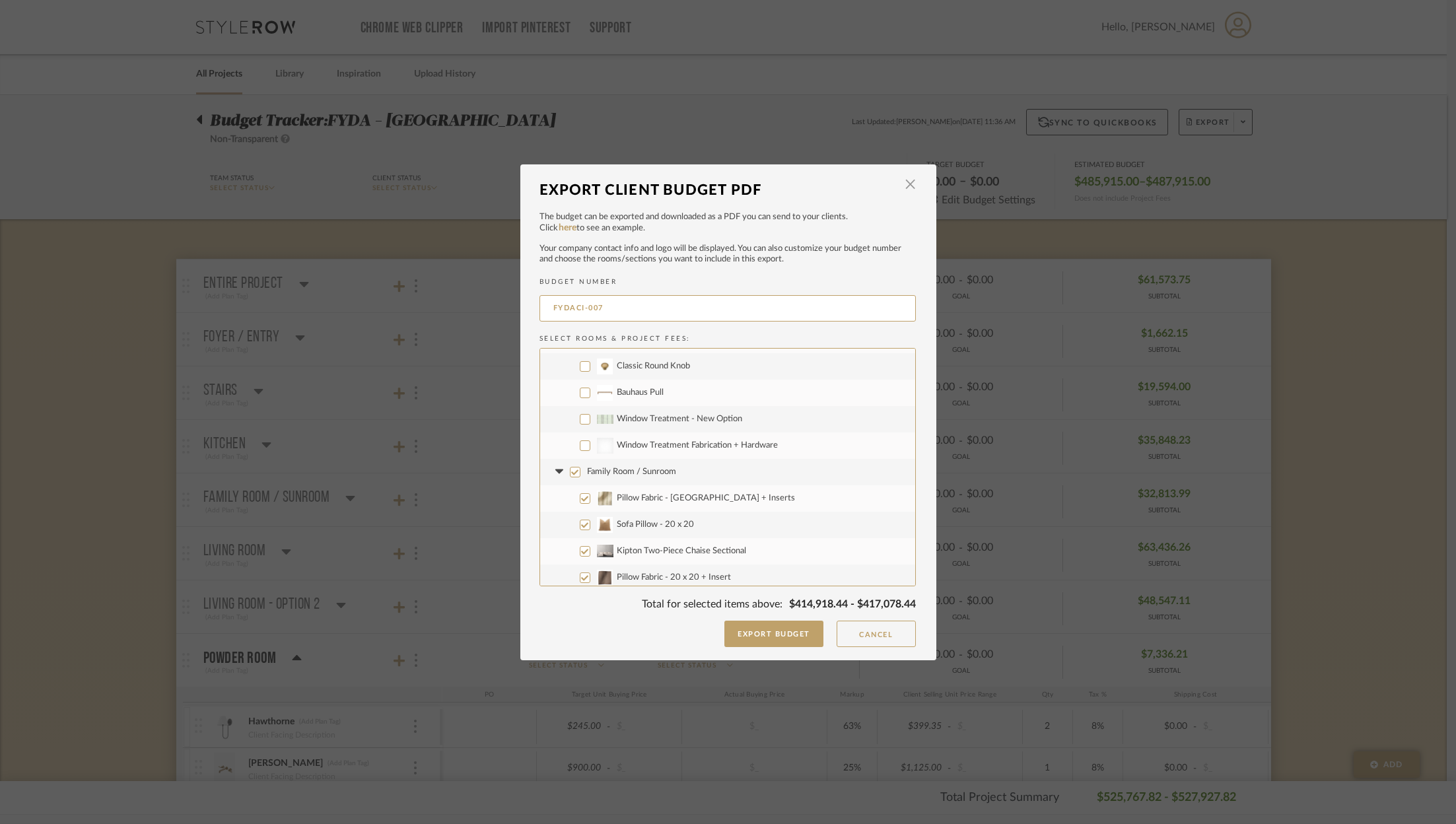
click at [580, 421] on input "Window Treatment - New Option" at bounding box center [585, 419] width 11 height 11
checkbox input "true"
click at [582, 448] on input "Window Treatment Fabrication + Hardware" at bounding box center [585, 446] width 11 height 11
checkbox input "true"
drag, startPoint x: 568, startPoint y: 467, endPoint x: 571, endPoint y: 489, distance: 22.2
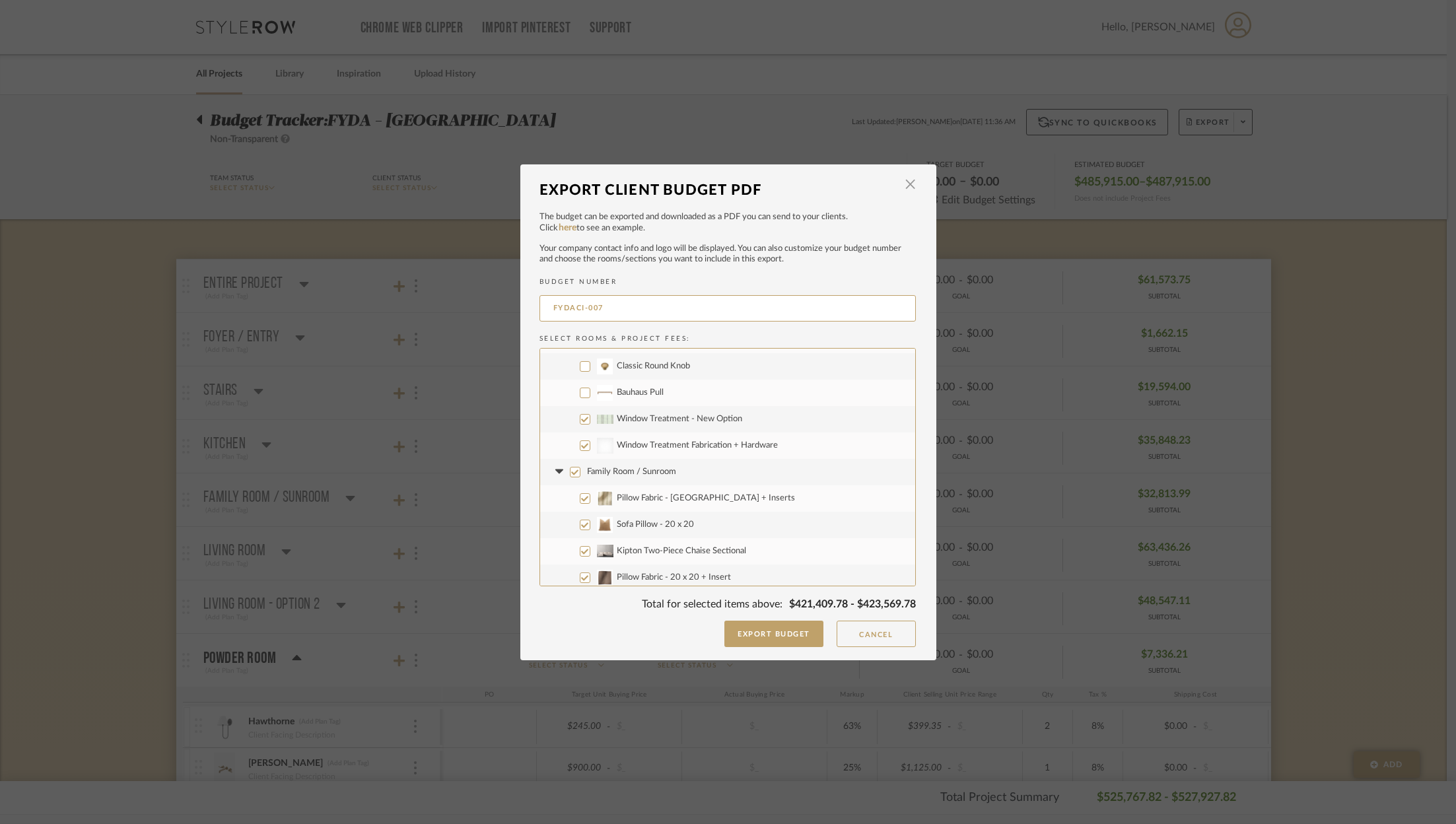
click at [570, 467] on input "Family Room / Sunroom" at bounding box center [575, 472] width 11 height 11
checkbox input "false"
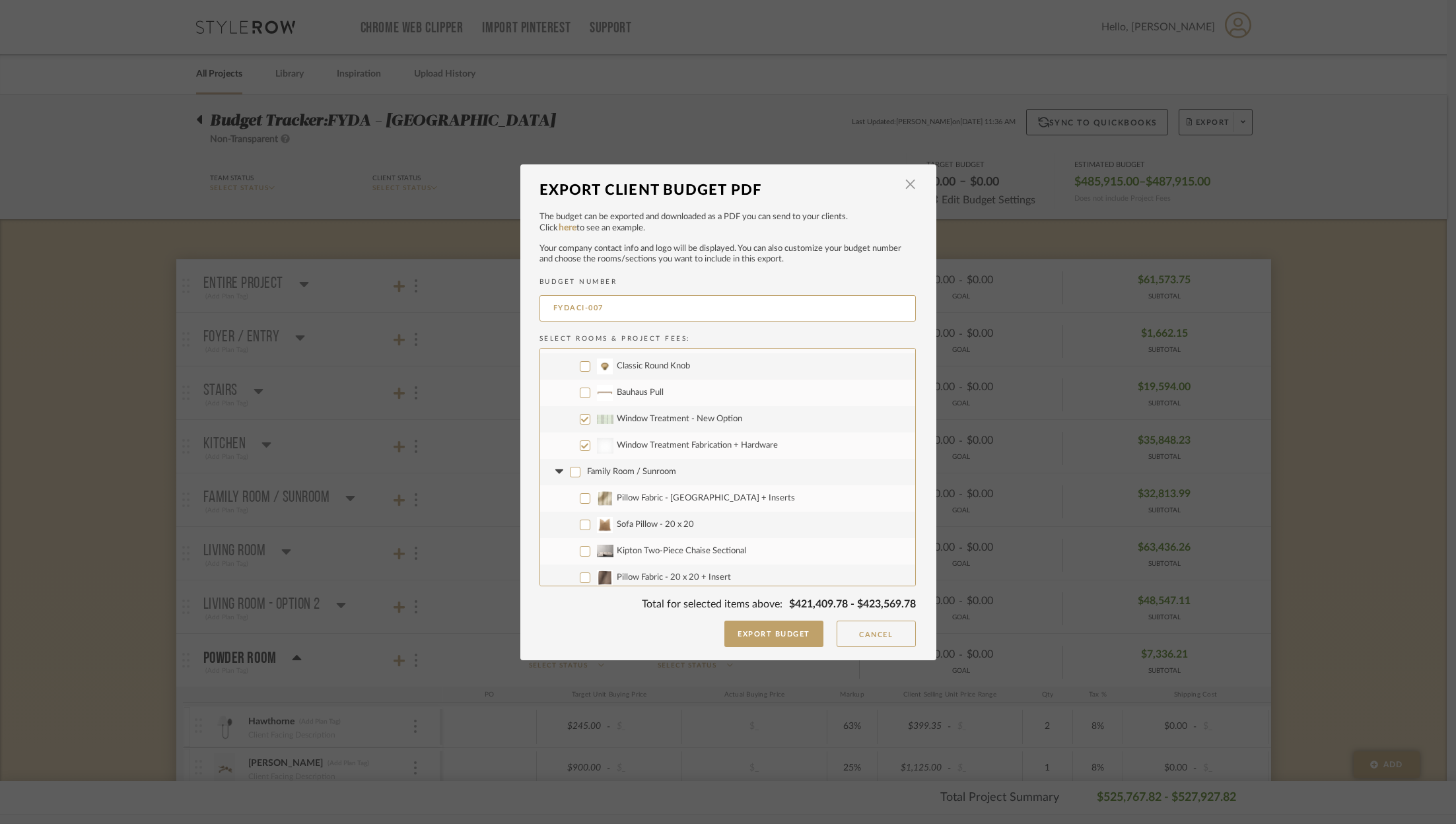
checkbox input "false"
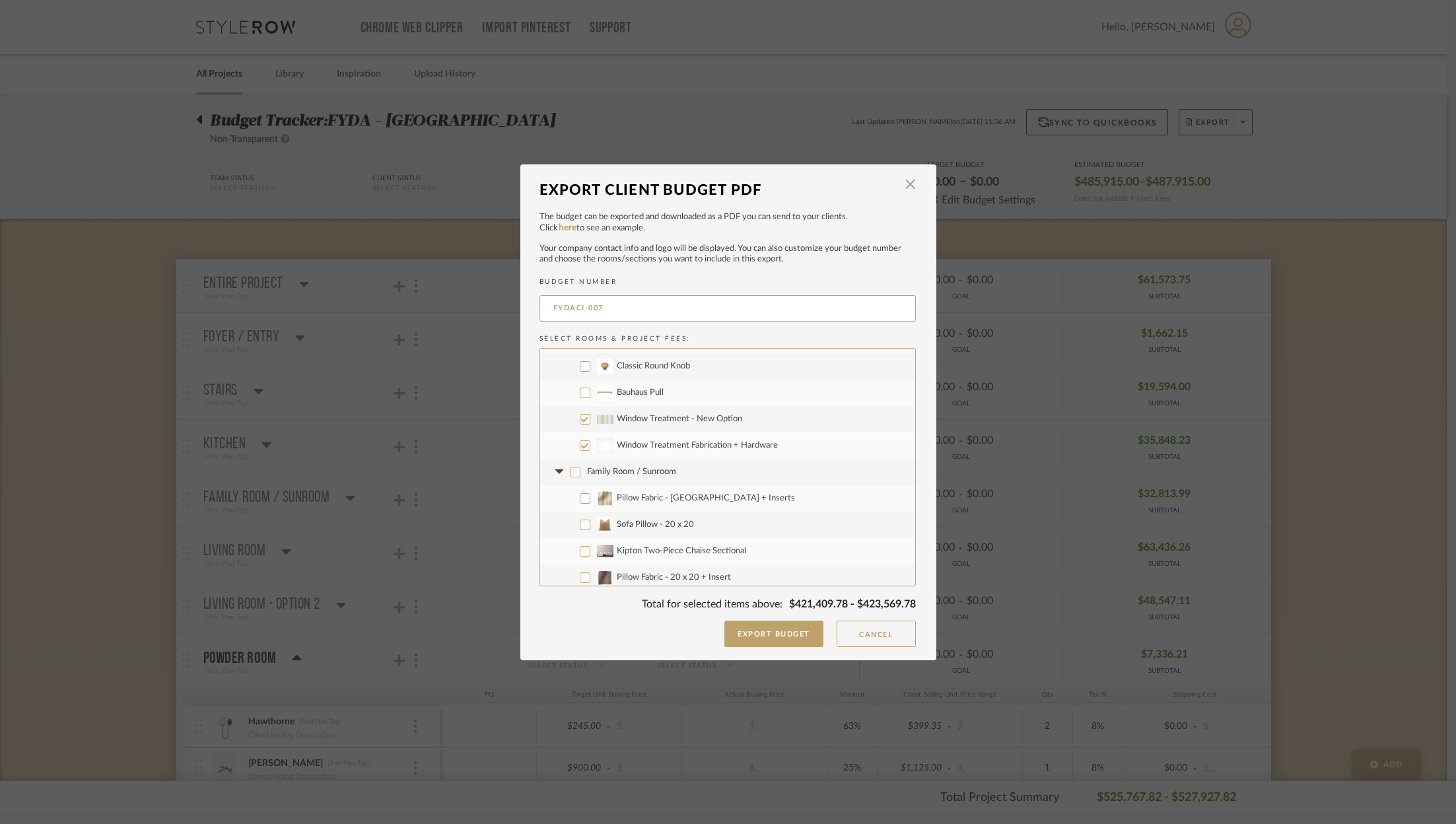
checkbox input "false"
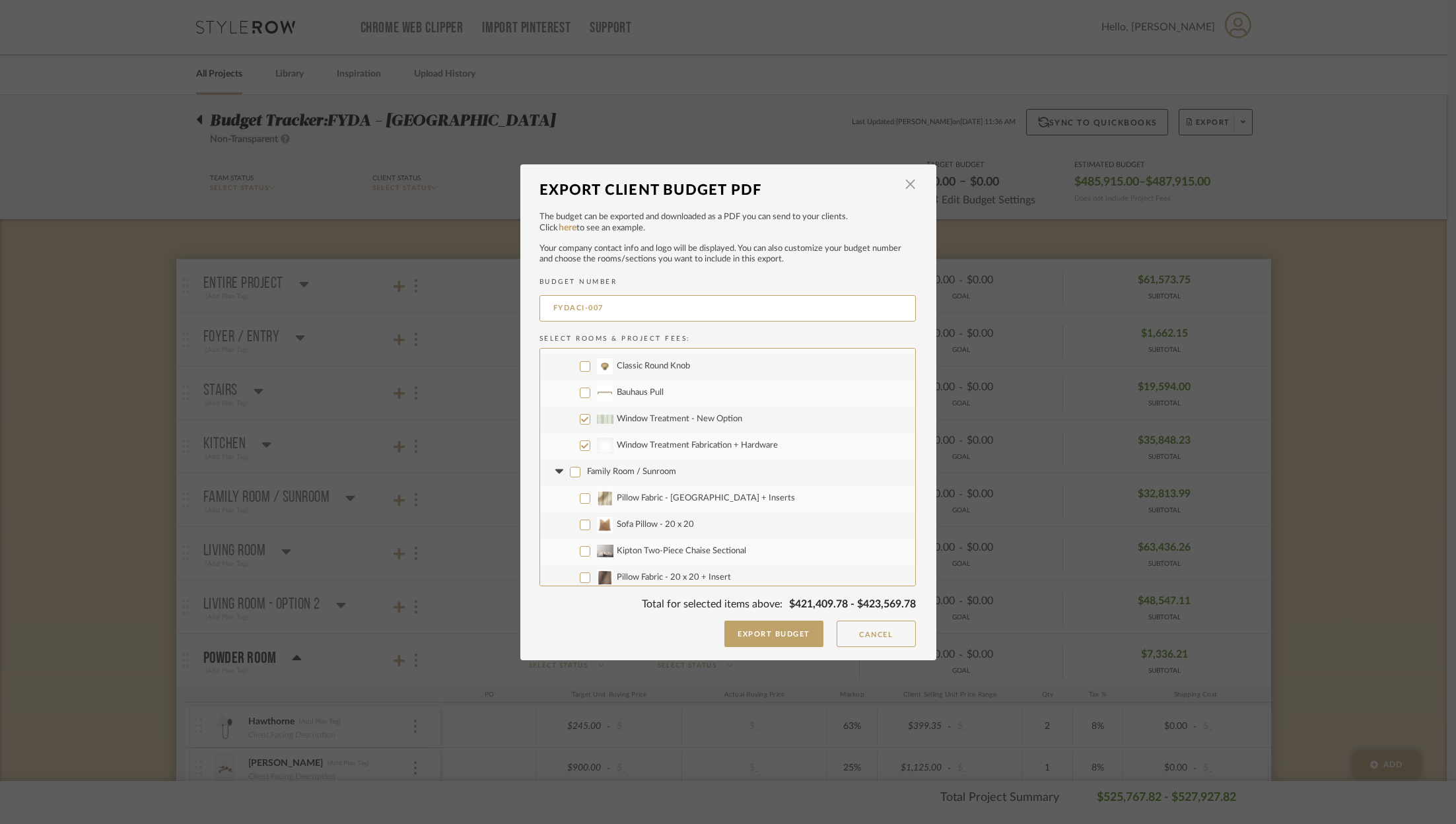
checkbox input "false"
click at [580, 499] on input "Pillow Fabric - [GEOGRAPHIC_DATA] + Inserts" at bounding box center [585, 499] width 11 height 11
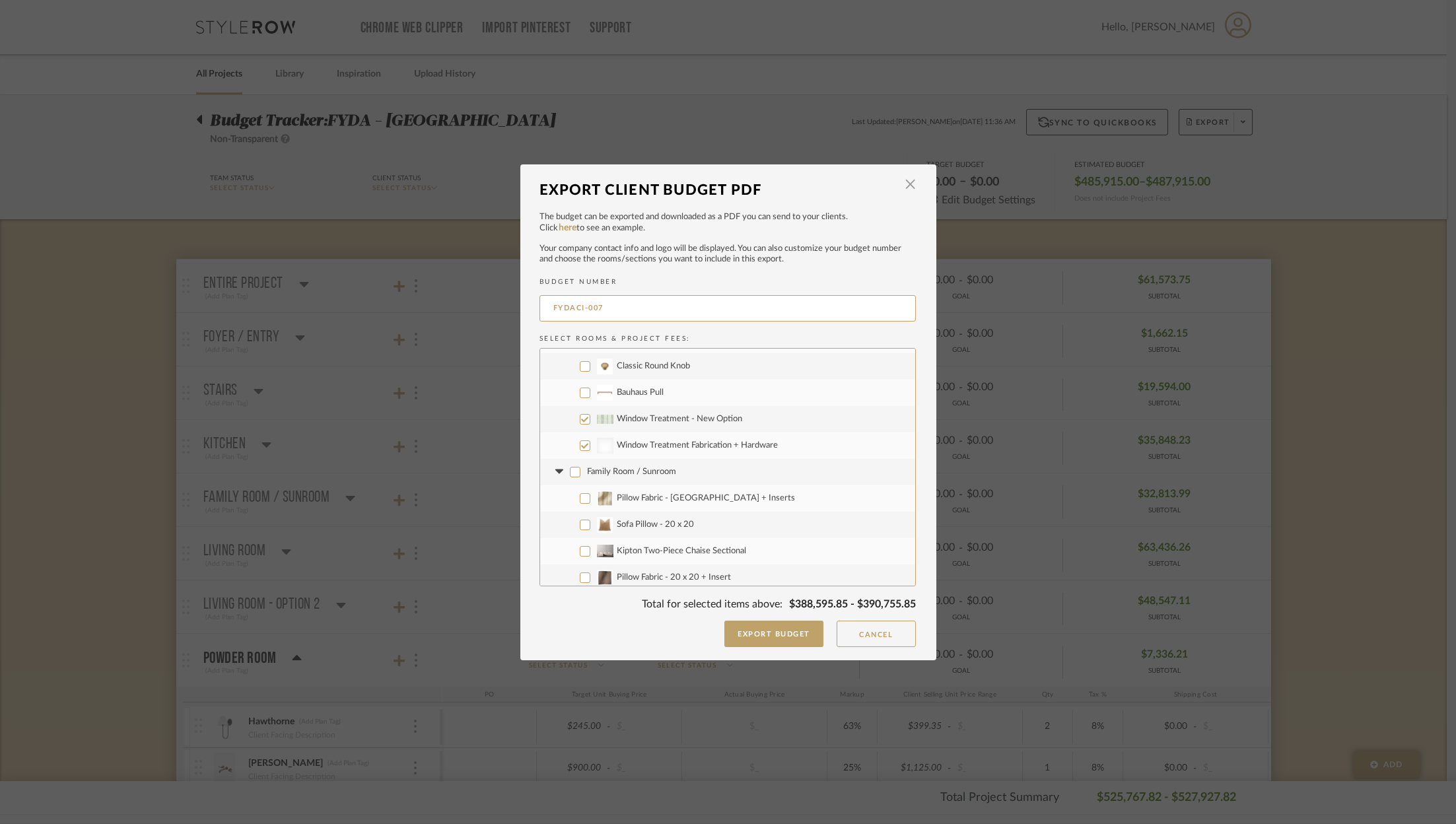
checkbox input "true"
click at [580, 525] on input "Sofa Pillow - 20 x 20" at bounding box center [585, 525] width 11 height 11
checkbox input "true"
click at [580, 576] on input "Pillow Fabric - 20 x 20 + Insert" at bounding box center [585, 578] width 11 height 11
checkbox input "true"
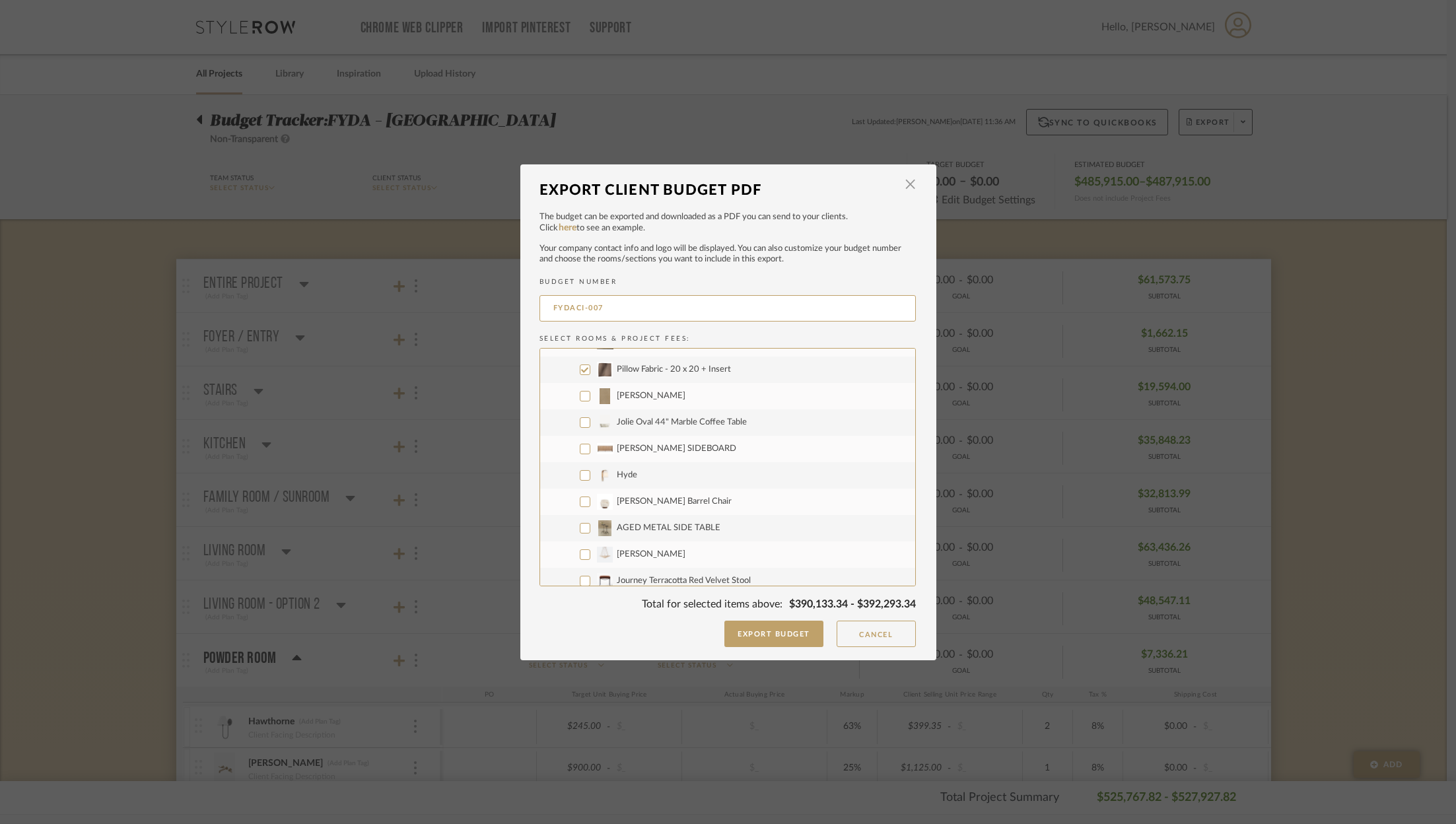
scroll to position [848, 0]
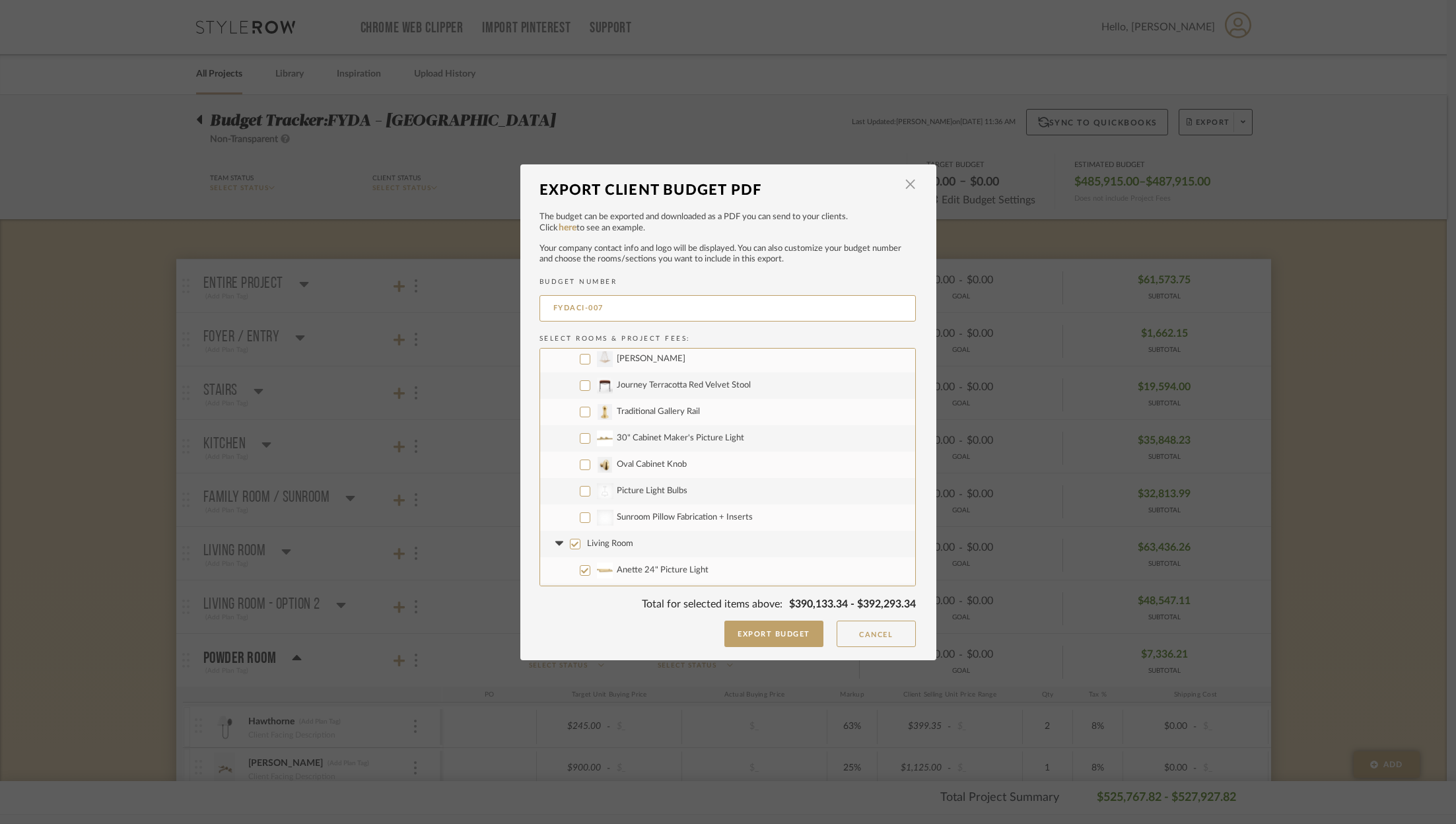
drag, startPoint x: 572, startPoint y: 539, endPoint x: 558, endPoint y: 538, distance: 14.0
click at [571, 539] on input "Living Room" at bounding box center [575, 544] width 11 height 11
checkbox input "false"
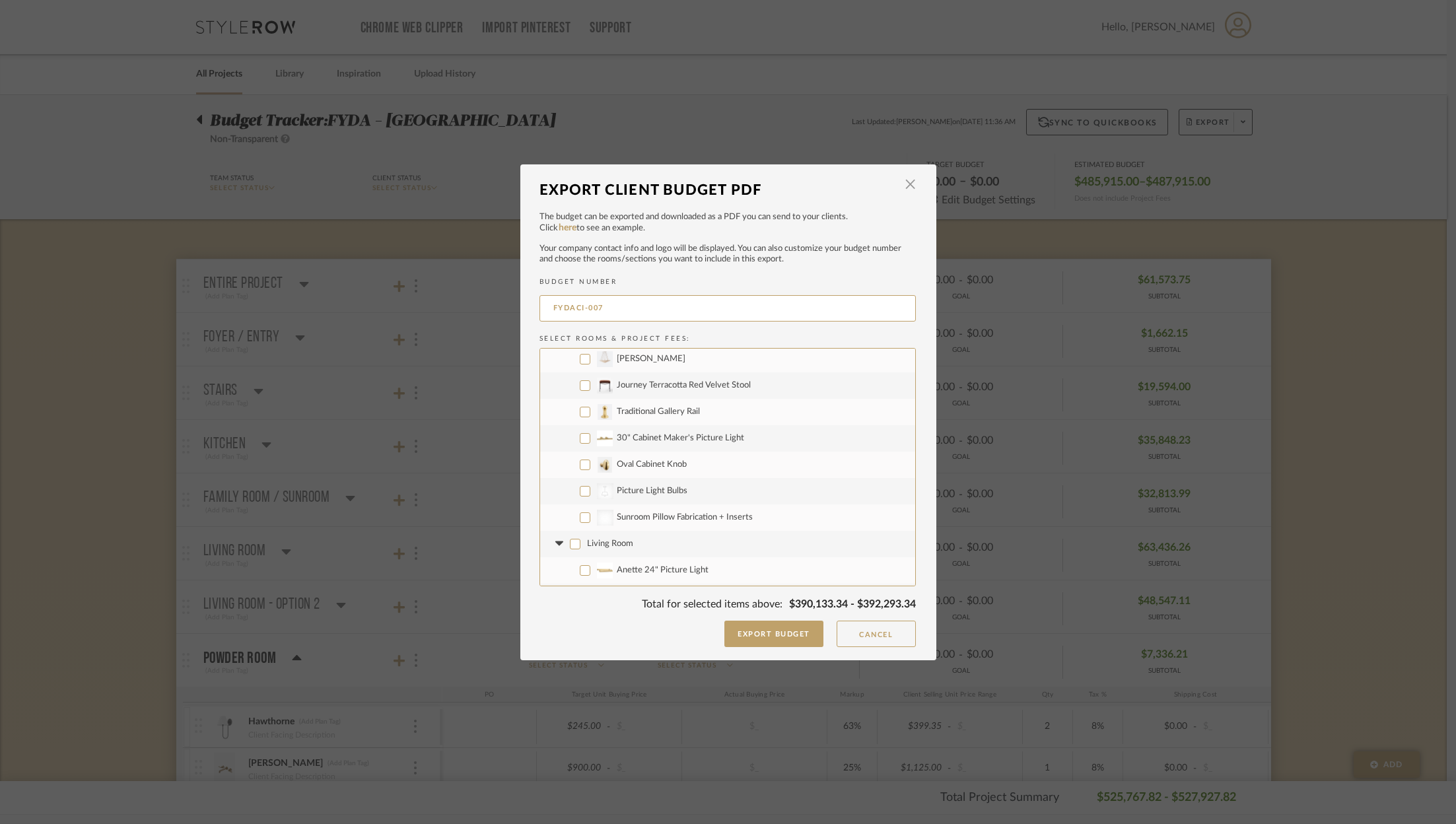
checkbox input "false"
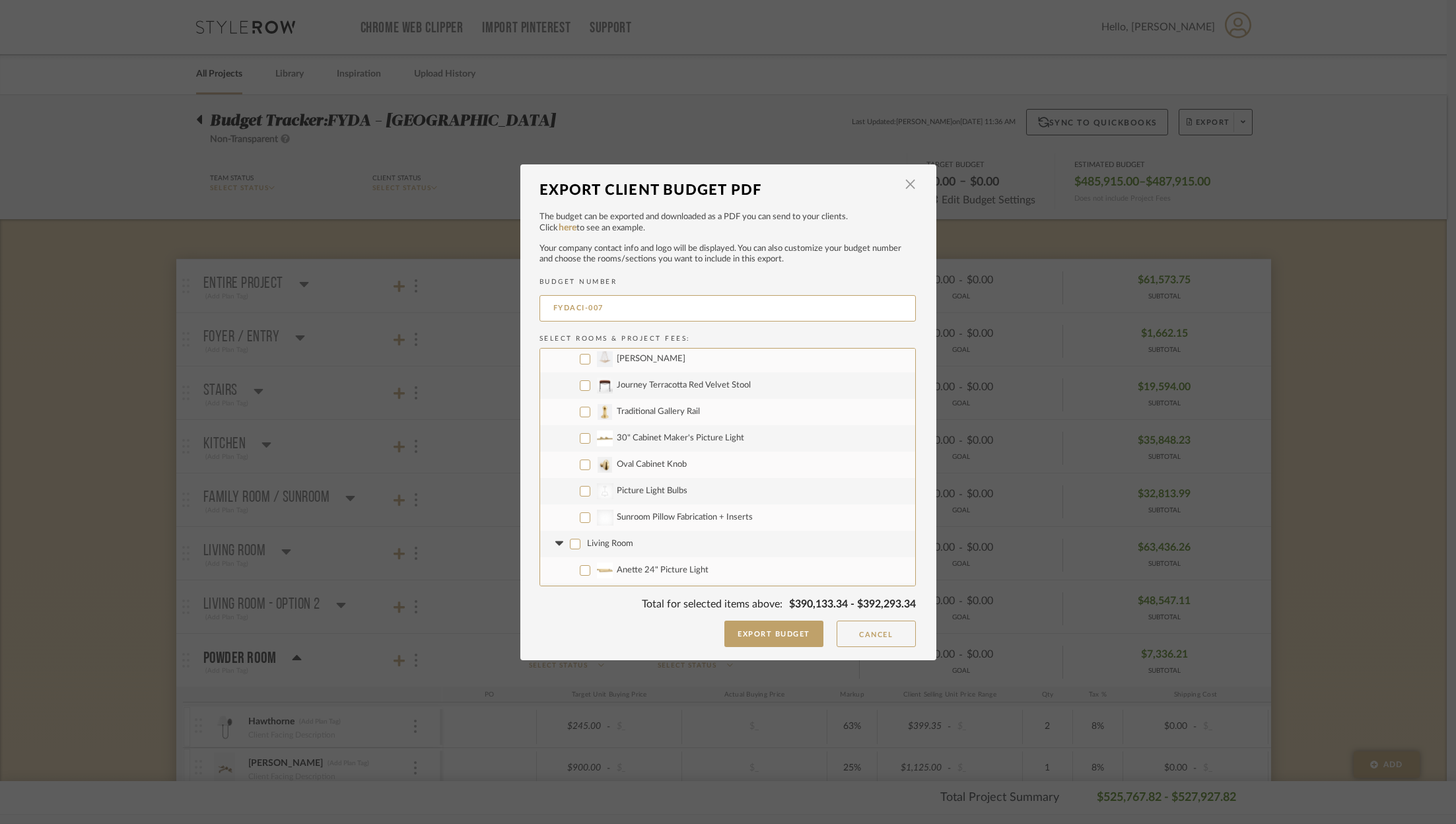
checkbox input "false"
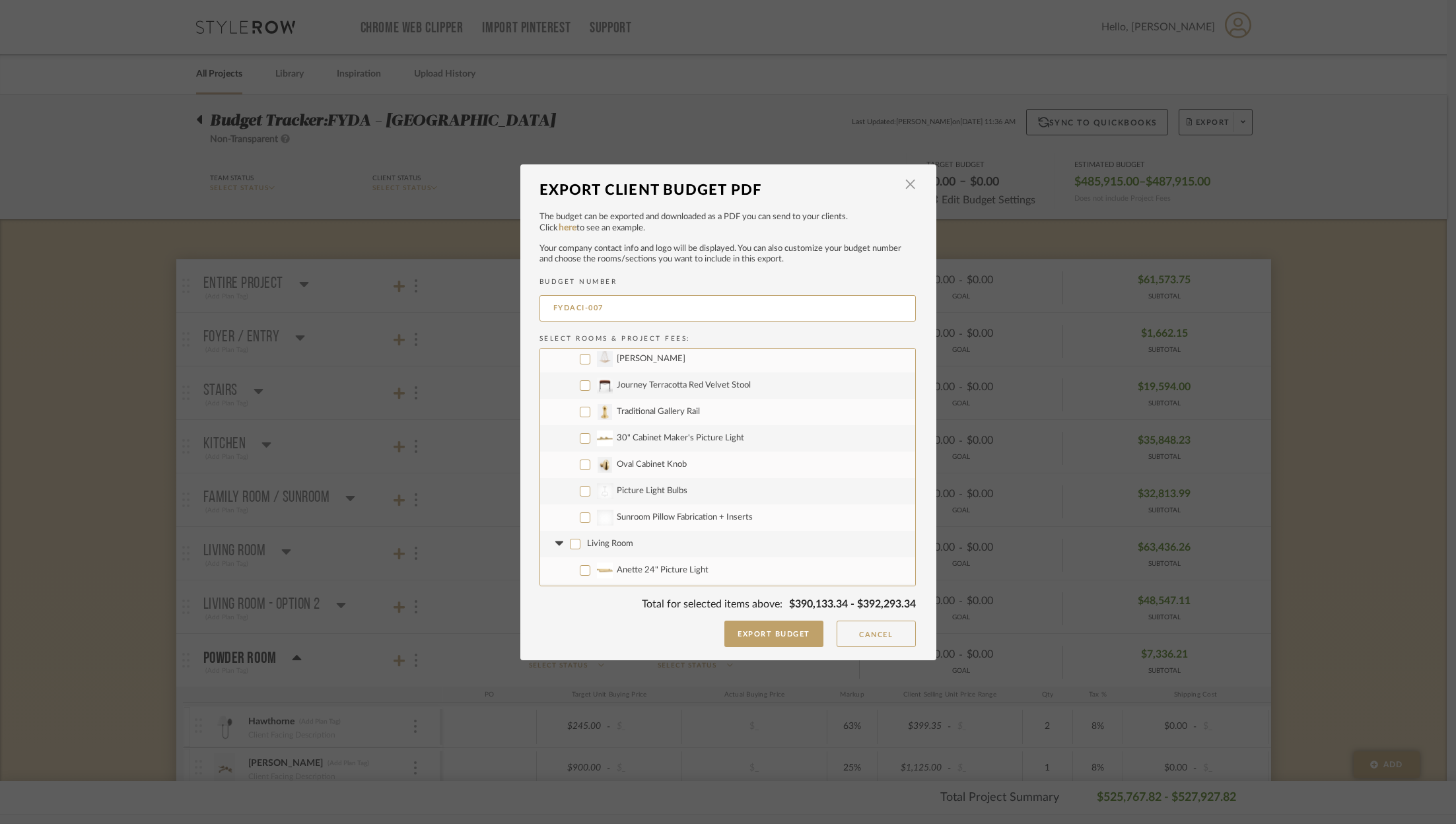
checkbox input "false"
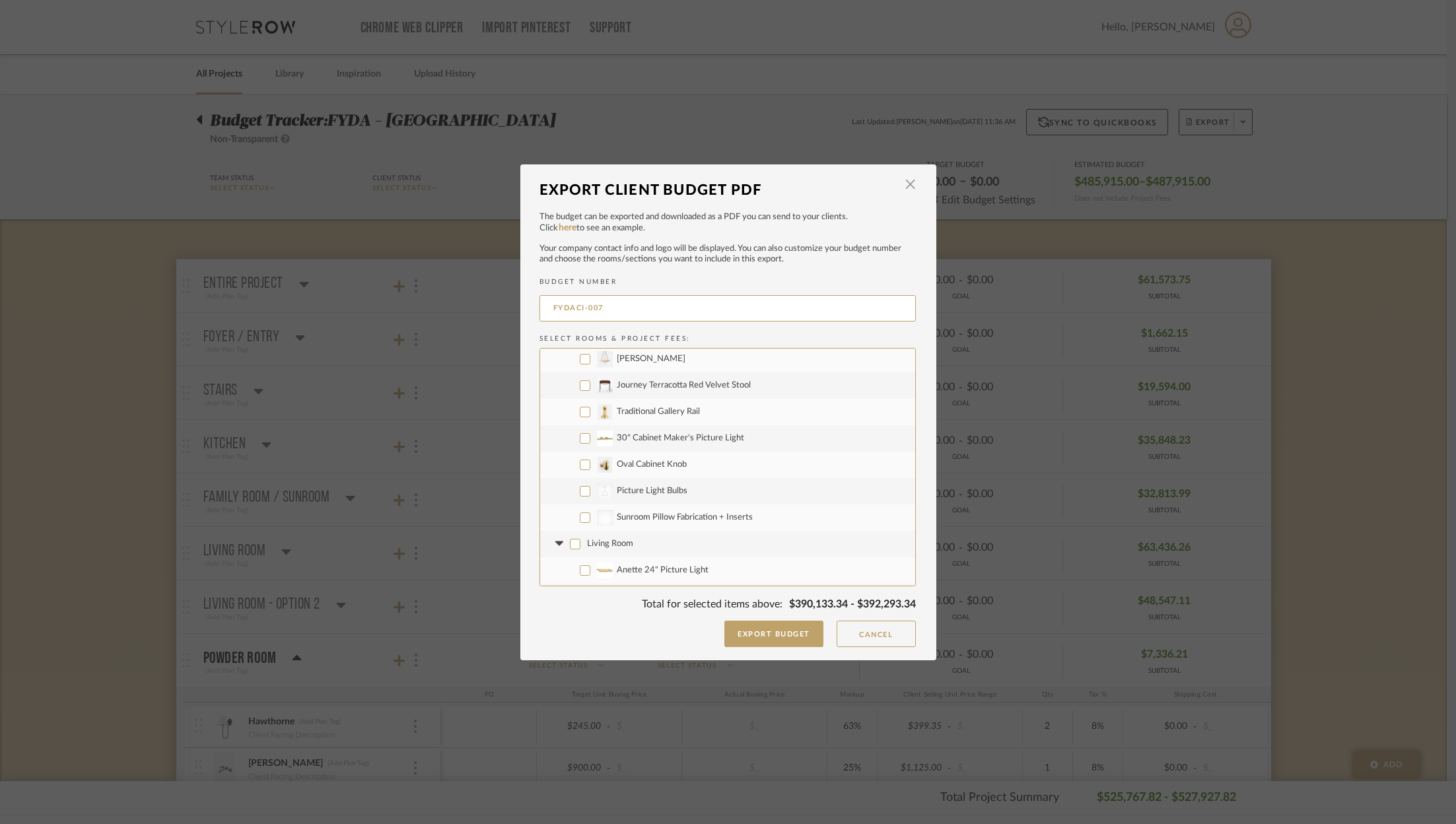
checkbox input "false"
click at [564, 408] on label "Living Room - Option 2" at bounding box center [727, 405] width 375 height 27
click at [570, 408] on input "Living Room - Option 2" at bounding box center [575, 405] width 11 height 11
checkbox input "false"
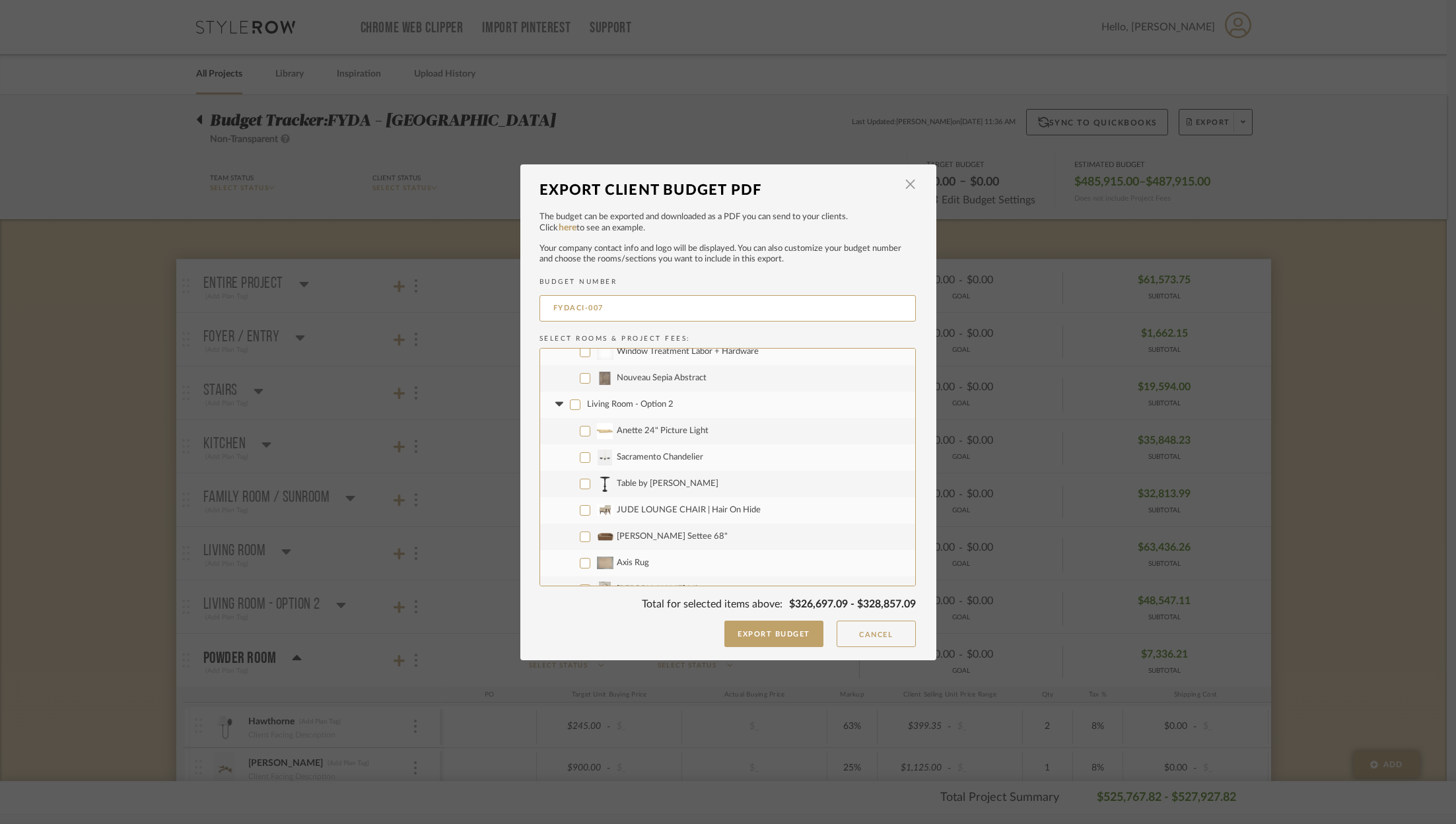
checkbox input "false"
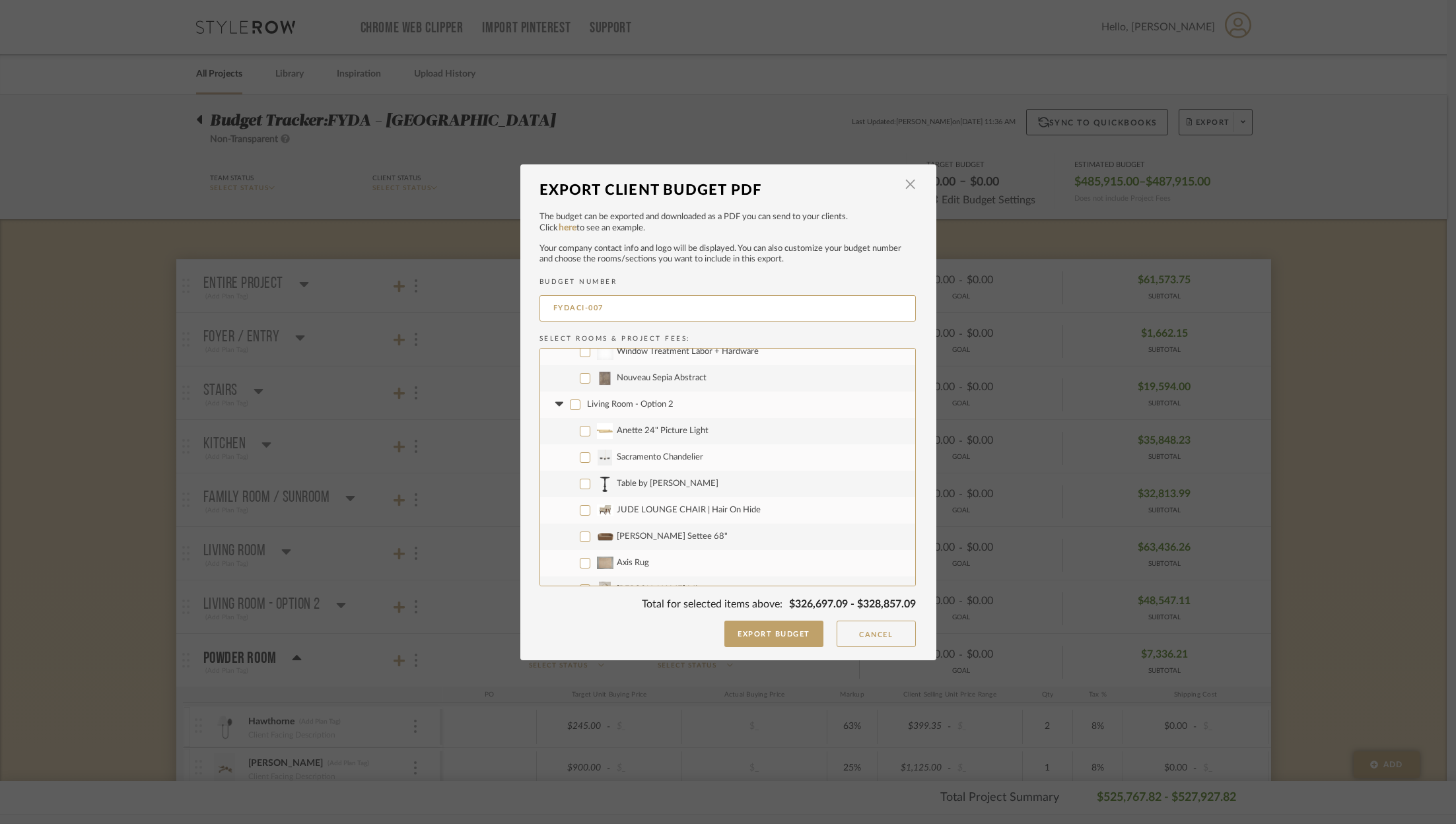
checkbox input "false"
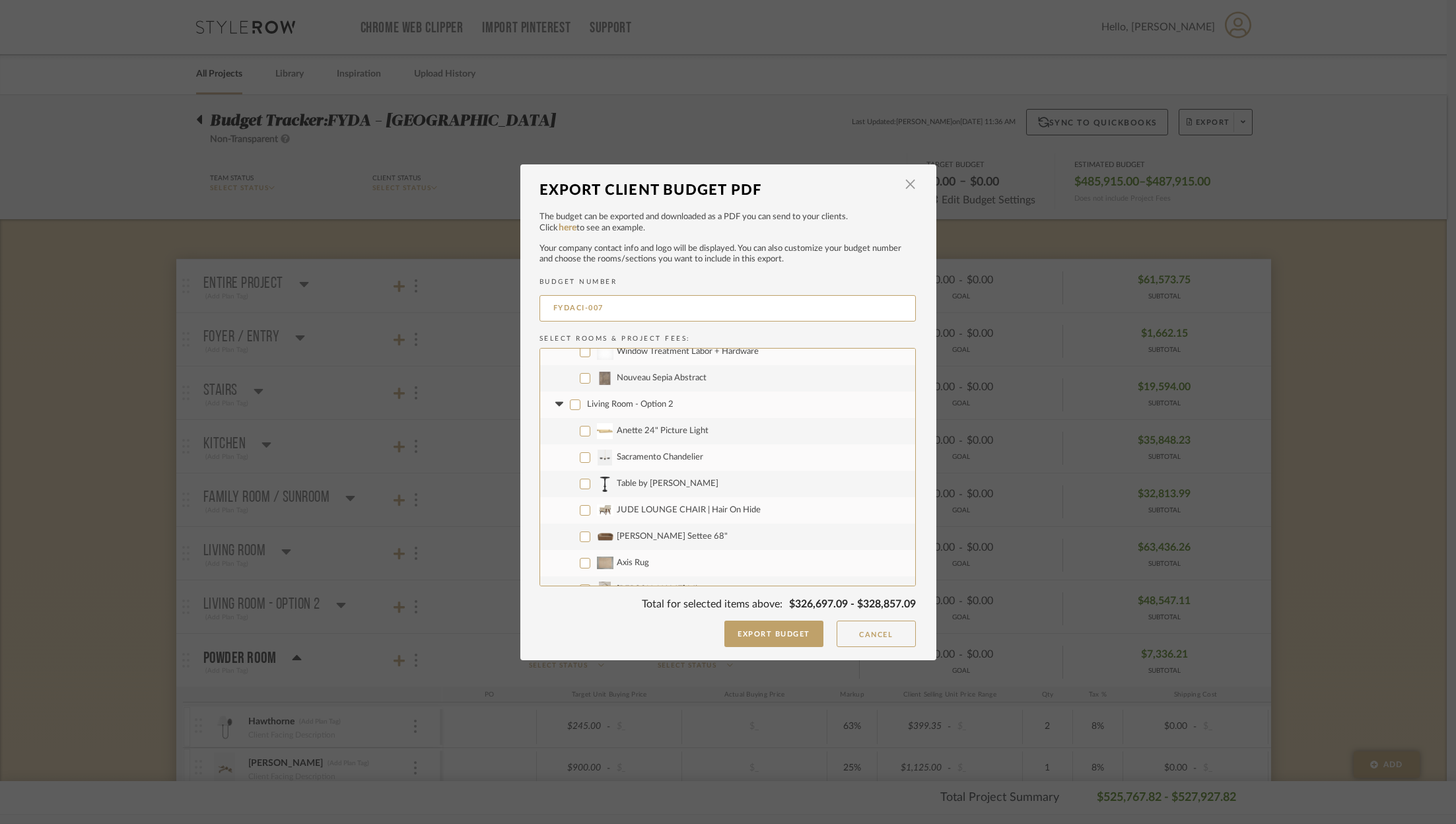
checkbox input "false"
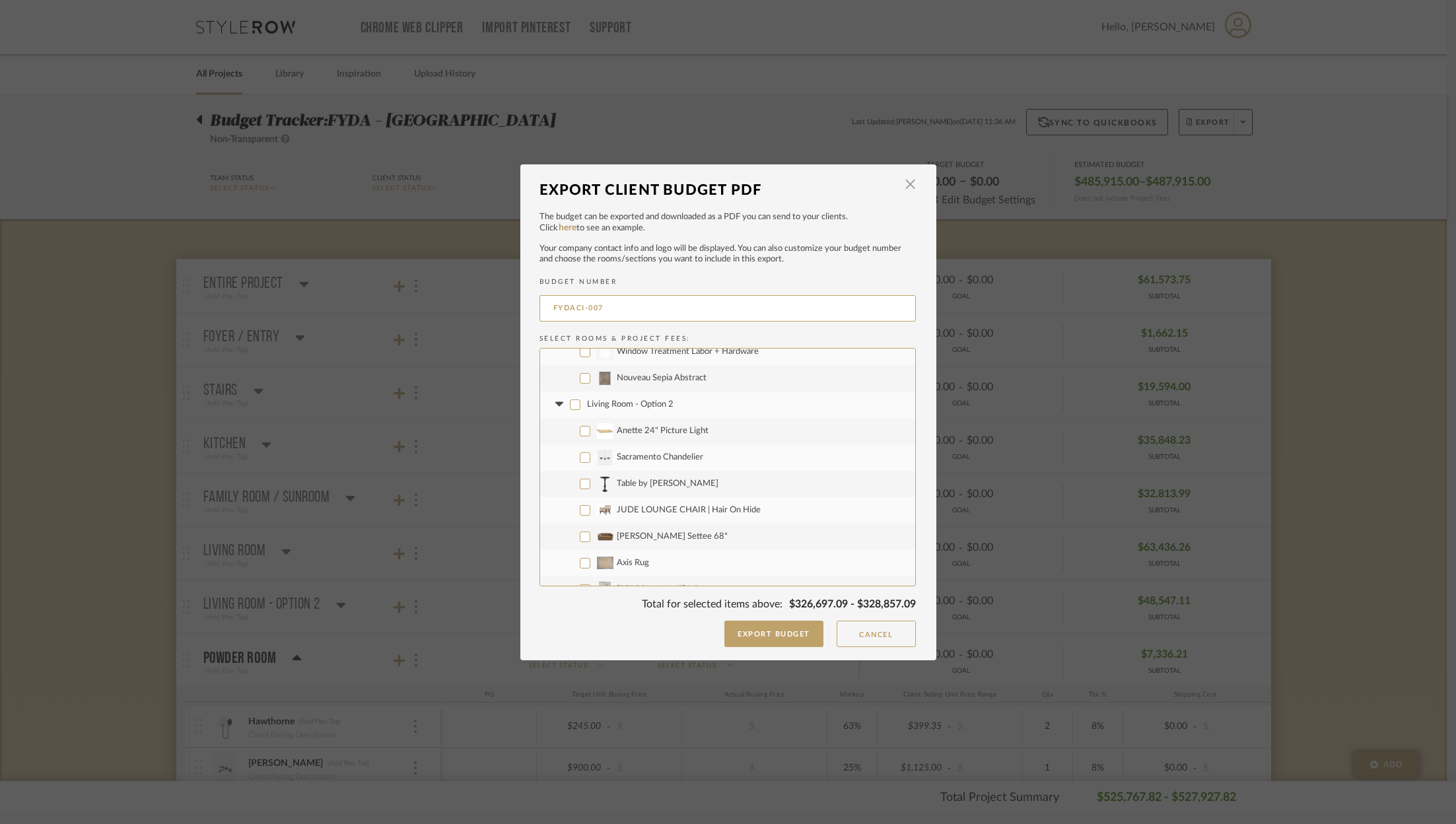
checkbox input "false"
click at [581, 490] on label "Table by [PERSON_NAME]" at bounding box center [727, 484] width 375 height 27
click at [581, 490] on input "Table by [PERSON_NAME]" at bounding box center [585, 484] width 11 height 11
checkbox input "true"
click at [578, 503] on label "JUDE LOUNGE CHAIR | Hair On Hide" at bounding box center [727, 510] width 375 height 27
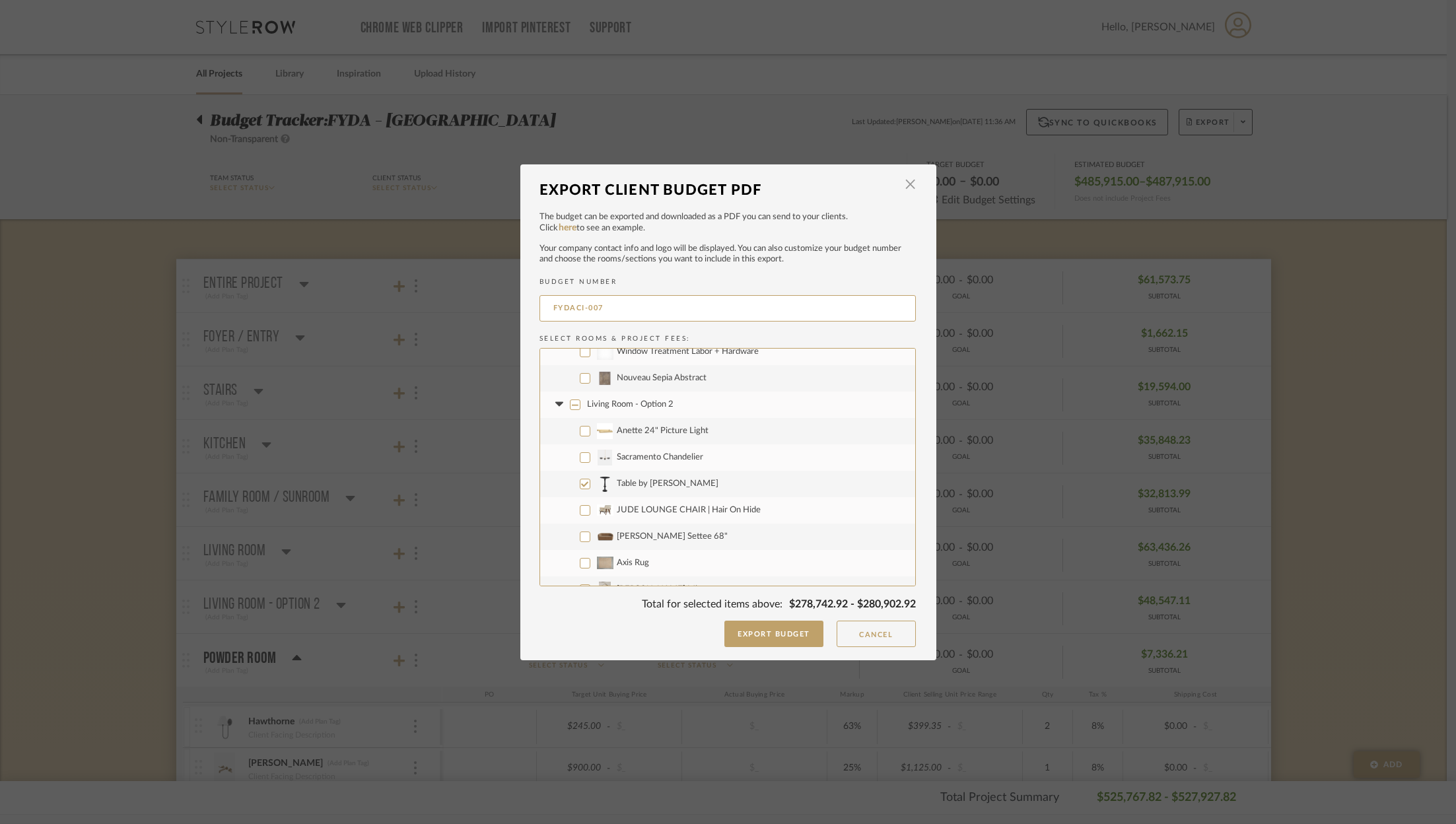
click at [580, 505] on input "JUDE LOUNGE CHAIR | Hair On Hide" at bounding box center [585, 510] width 11 height 11
checkbox input "true"
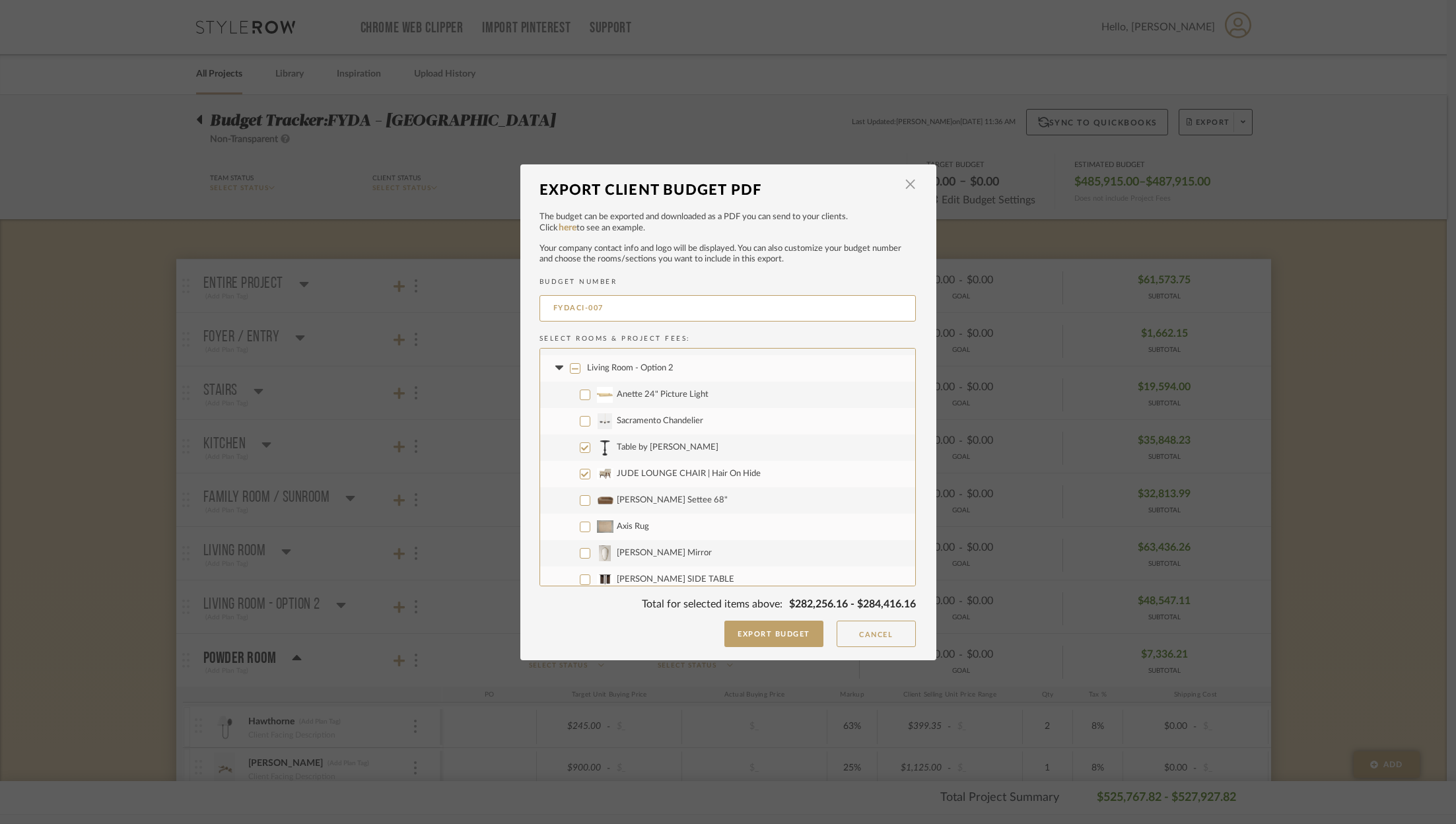
click at [574, 506] on label "[PERSON_NAME] Settee 68"" at bounding box center [727, 500] width 375 height 27
click at [580, 506] on input "[PERSON_NAME] Settee 68"" at bounding box center [585, 500] width 11 height 11
checkbox input "true"
click at [580, 528] on input "Axis Rug" at bounding box center [585, 527] width 11 height 11
checkbox input "true"
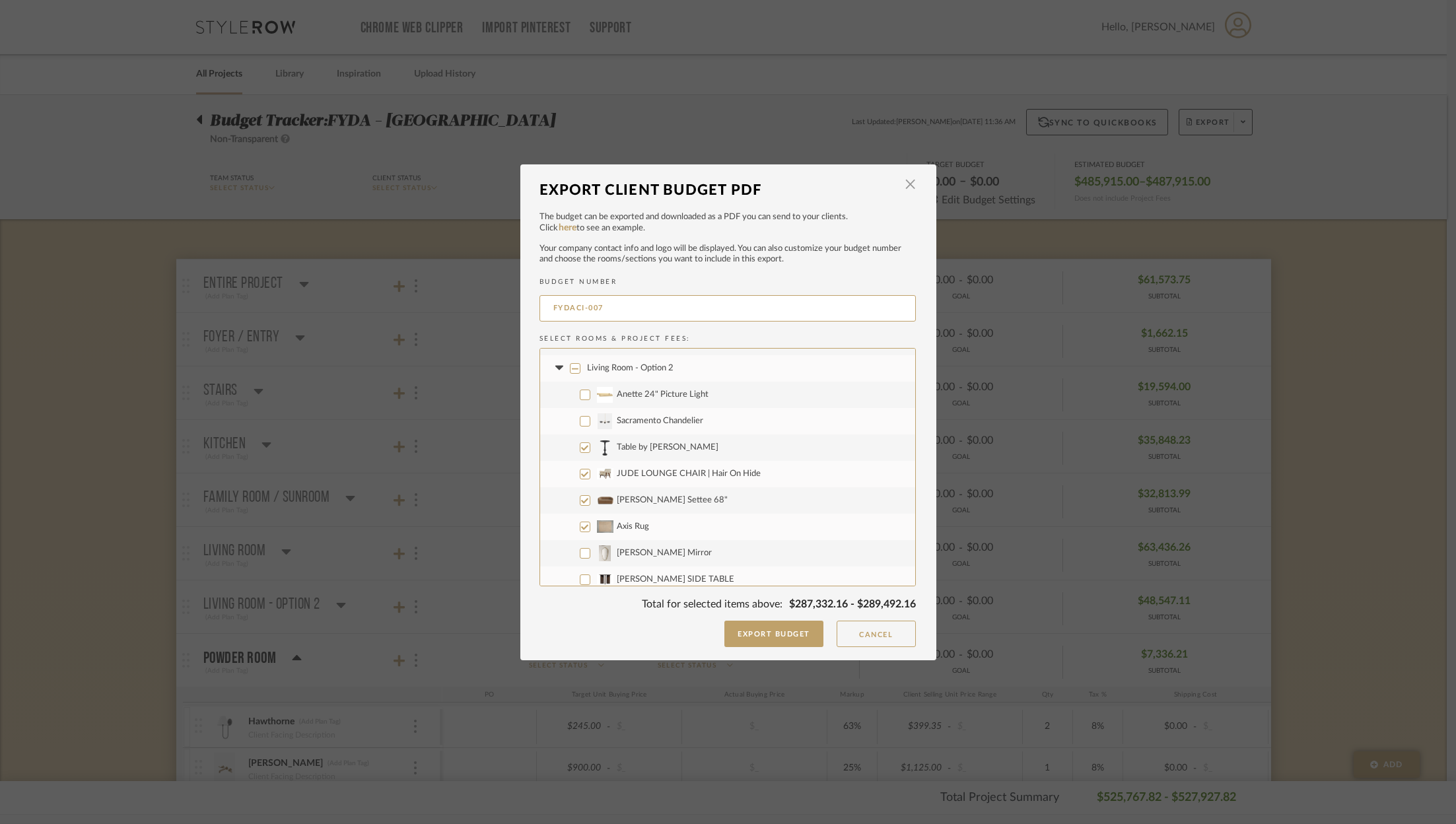
click at [577, 545] on label "[PERSON_NAME] Mirror" at bounding box center [727, 553] width 375 height 27
click at [580, 549] on input "[PERSON_NAME] Mirror" at bounding box center [585, 554] width 11 height 11
checkbox input "true"
click at [578, 552] on label "[PERSON_NAME] SIDE TABLE" at bounding box center [727, 562] width 375 height 27
click at [580, 557] on input "[PERSON_NAME] SIDE TABLE" at bounding box center [585, 562] width 11 height 11
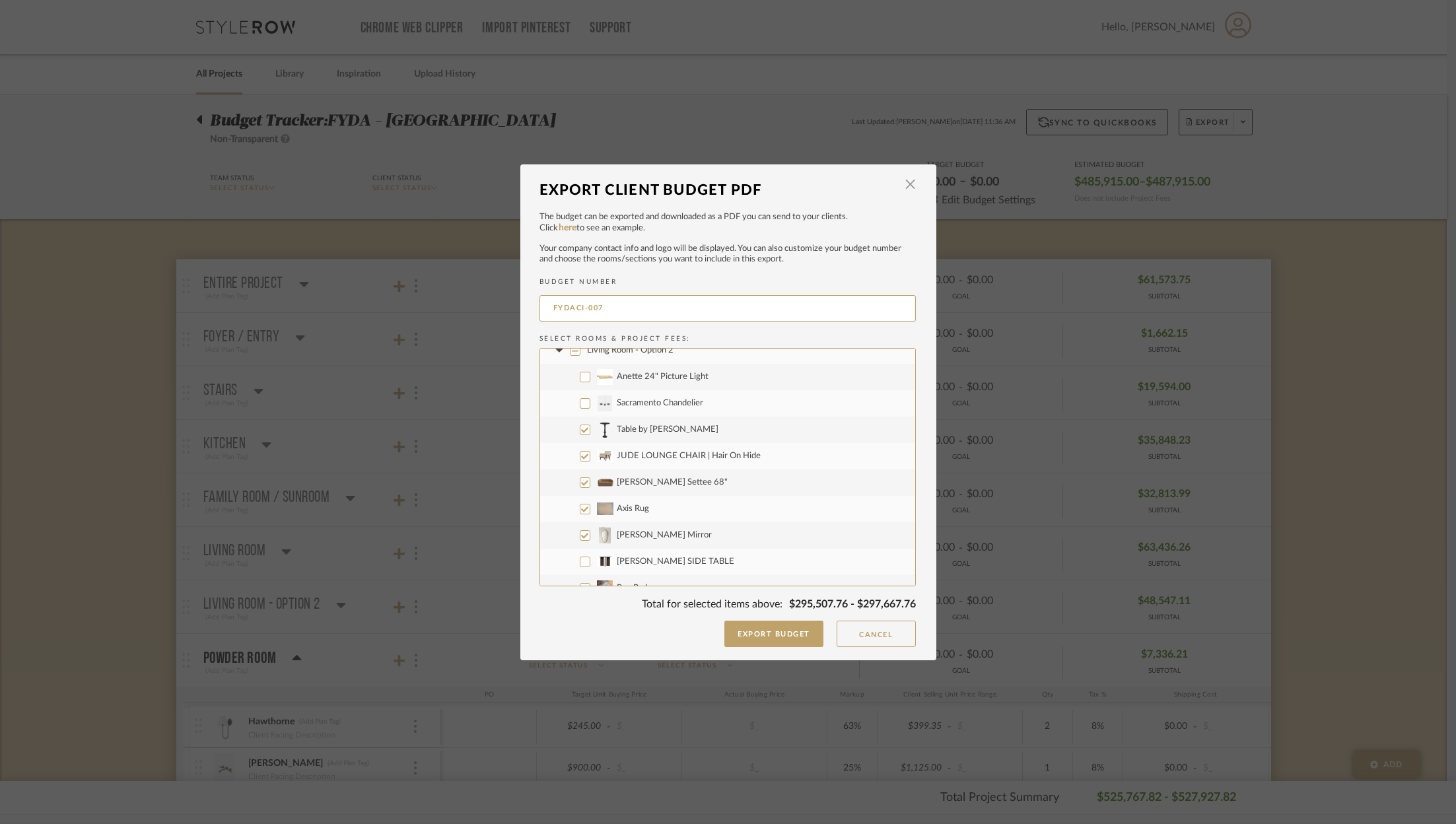
checkbox input "true"
click at [580, 509] on input "Rug Pad" at bounding box center [585, 509] width 11 height 11
checkbox input "true"
click at [580, 533] on input "Corner Table (for Dining Chairs)" at bounding box center [585, 535] width 11 height 11
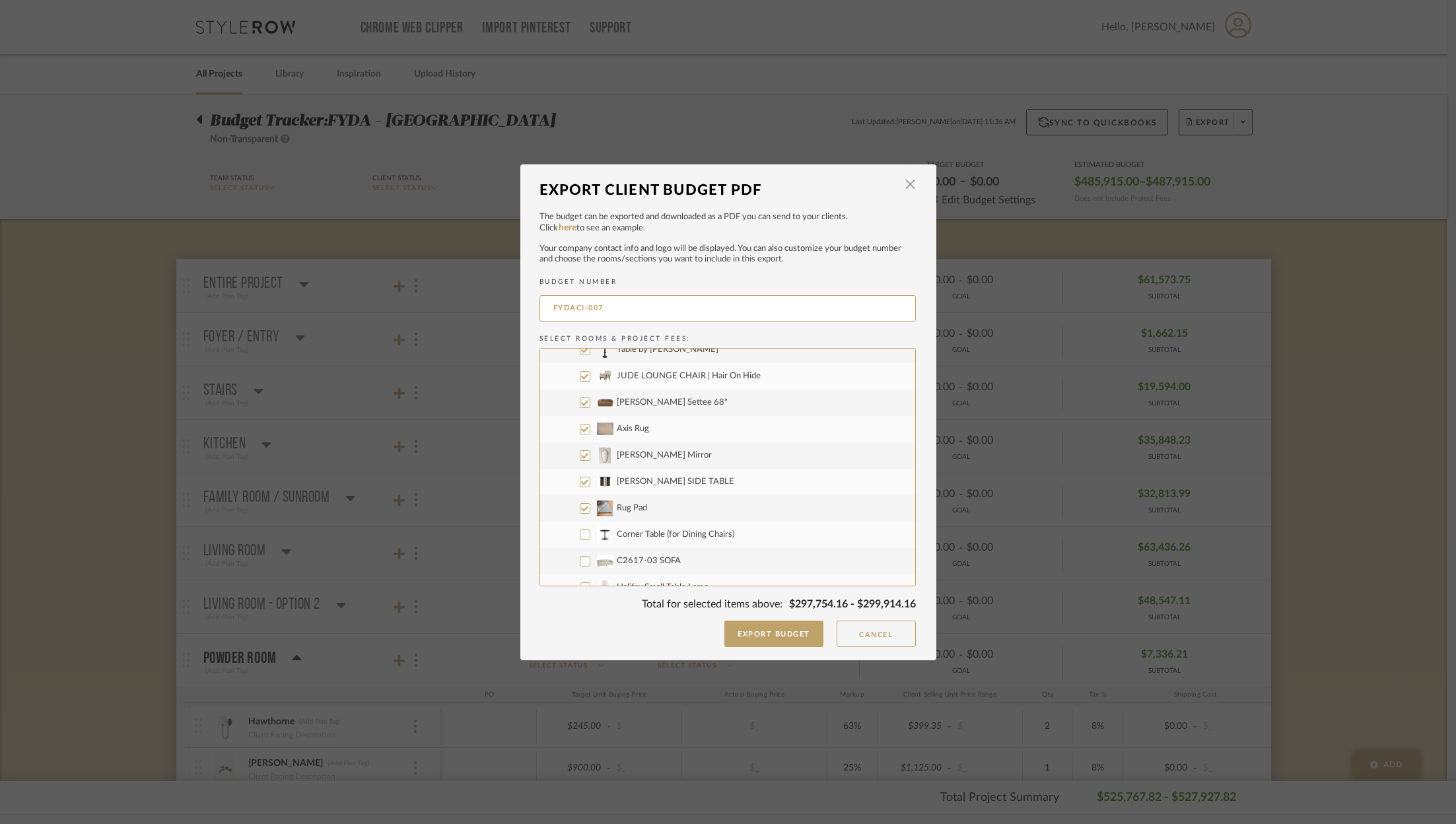
checkbox input "true"
click at [577, 385] on label "C2617-03 SOFA" at bounding box center [727, 380] width 375 height 27
click at [580, 385] on input "C2617-03 SOFA" at bounding box center [585, 380] width 11 height 11
checkbox input "true"
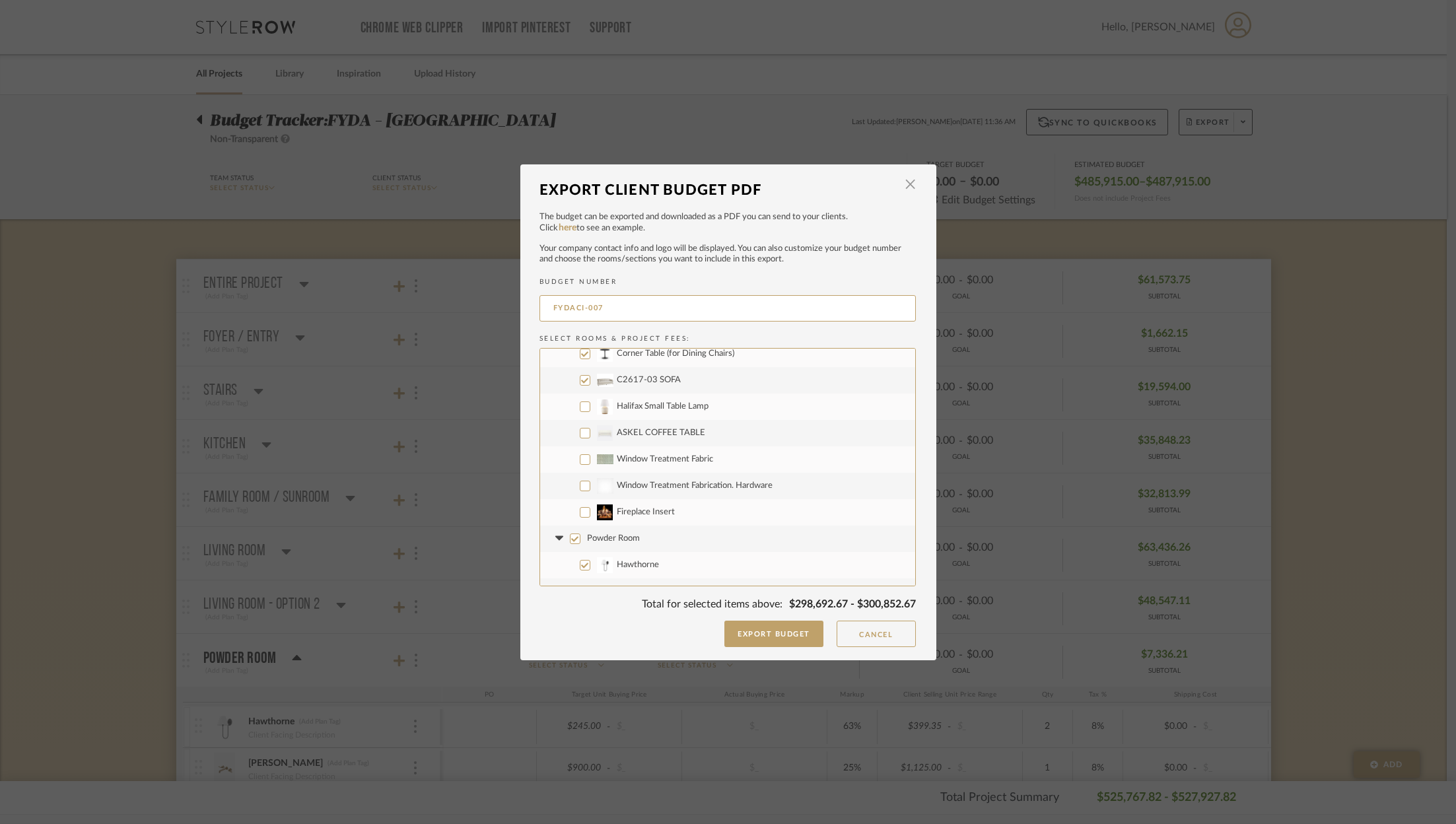
click at [575, 399] on label "Halifax Small Table Lamp" at bounding box center [727, 407] width 375 height 27
click at [580, 402] on input "Halifax Small Table Lamp" at bounding box center [585, 407] width 11 height 11
checkbox input "true"
click at [577, 423] on label "ASKEL COFFEE TABLE" at bounding box center [727, 433] width 375 height 27
click at [580, 428] on input "ASKEL COFFEE TABLE" at bounding box center [585, 433] width 11 height 11
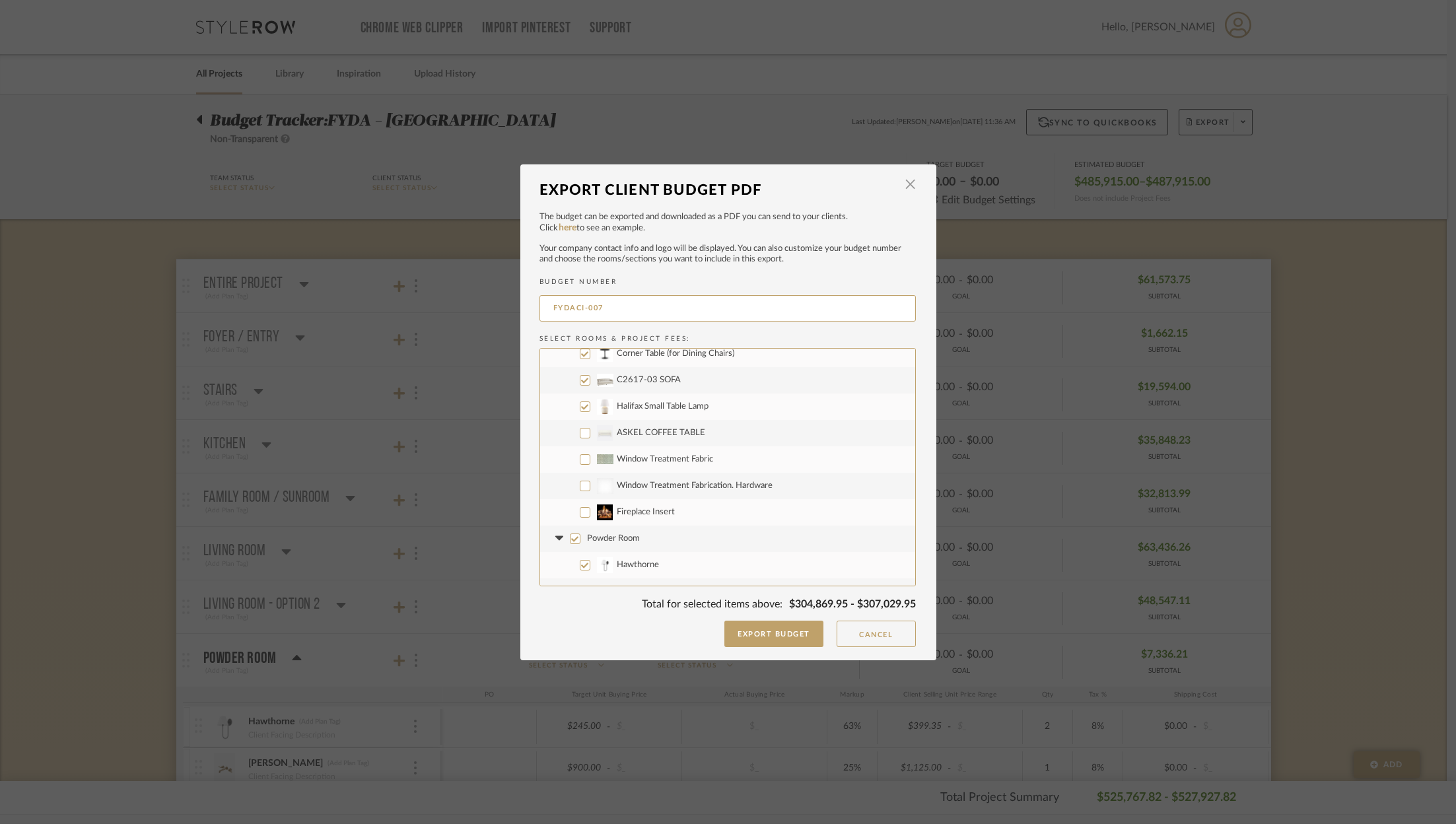
checkbox input "true"
drag, startPoint x: 577, startPoint y: 458, endPoint x: 576, endPoint y: 473, distance: 15.0
click at [580, 458] on input "Window Treatment Fabric" at bounding box center [585, 460] width 11 height 11
checkbox input "true"
click at [580, 480] on input "Window Treatment Fabrication. Hardware" at bounding box center [585, 486] width 11 height 11
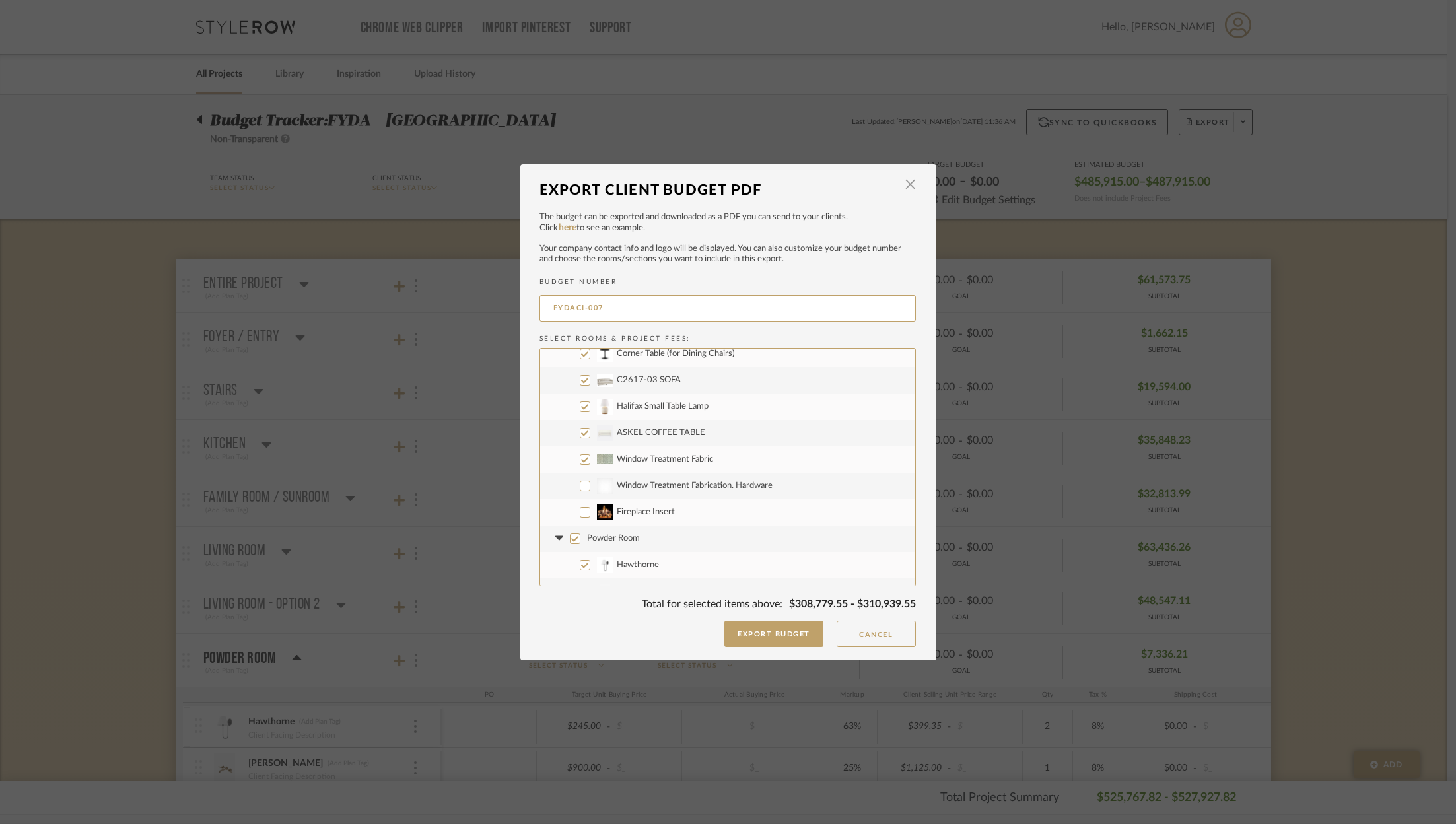
checkbox input "true"
click at [573, 382] on input "Powder Room" at bounding box center [575, 379] width 11 height 11
checkbox input "false"
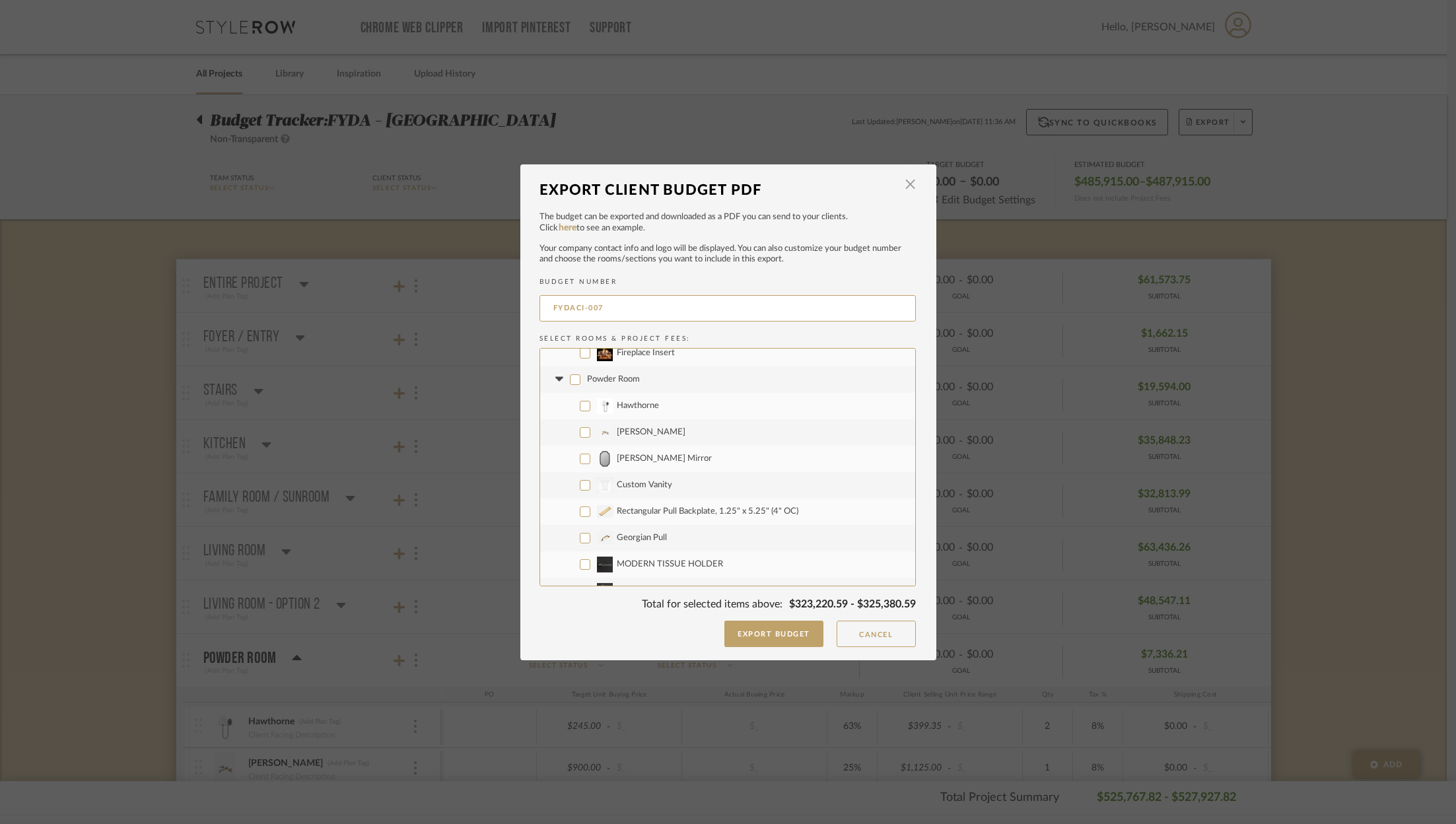
checkbox input "false"
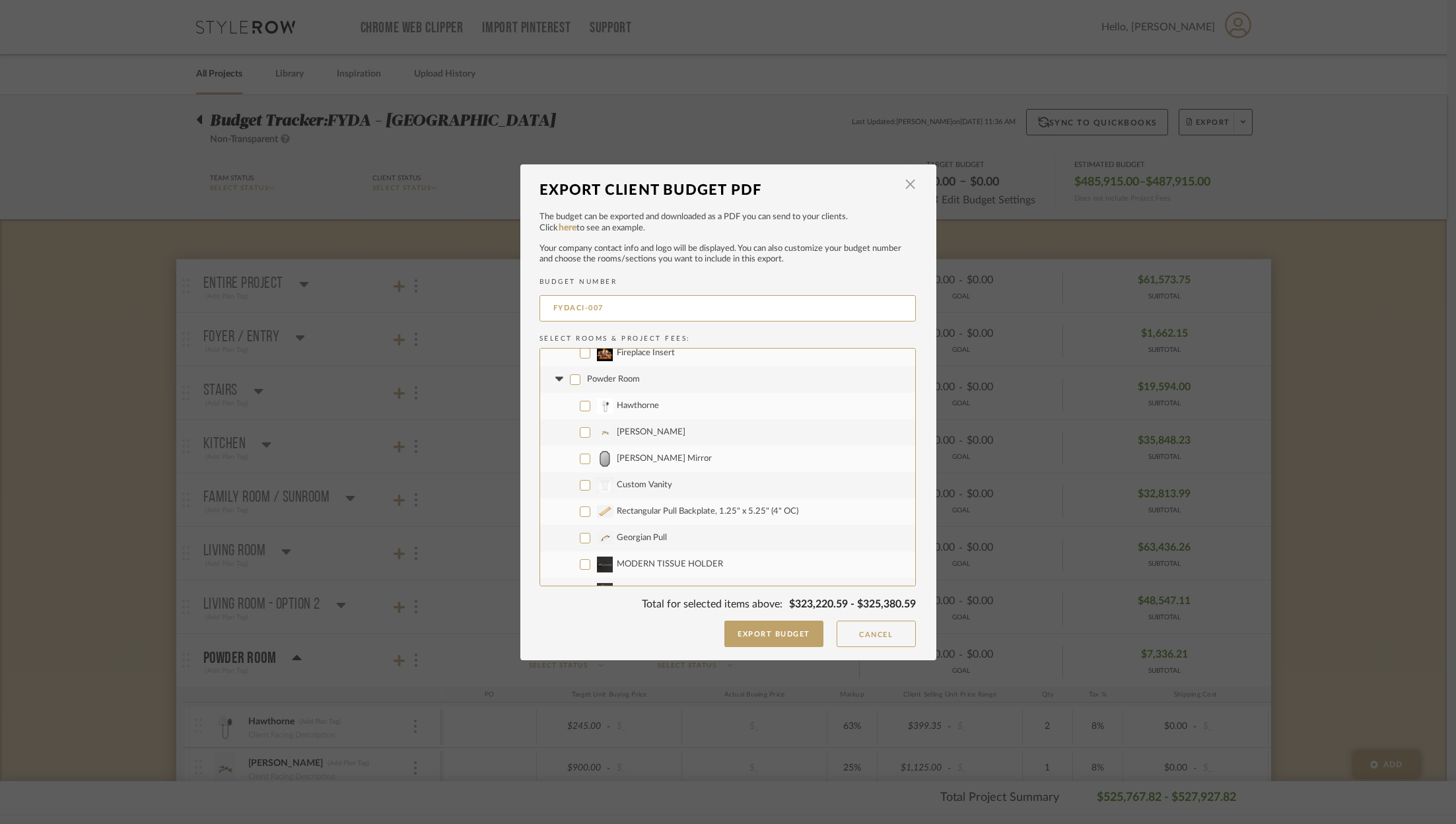
checkbox input "false"
click at [580, 552] on input "Wallpaper Installation" at bounding box center [585, 554] width 11 height 11
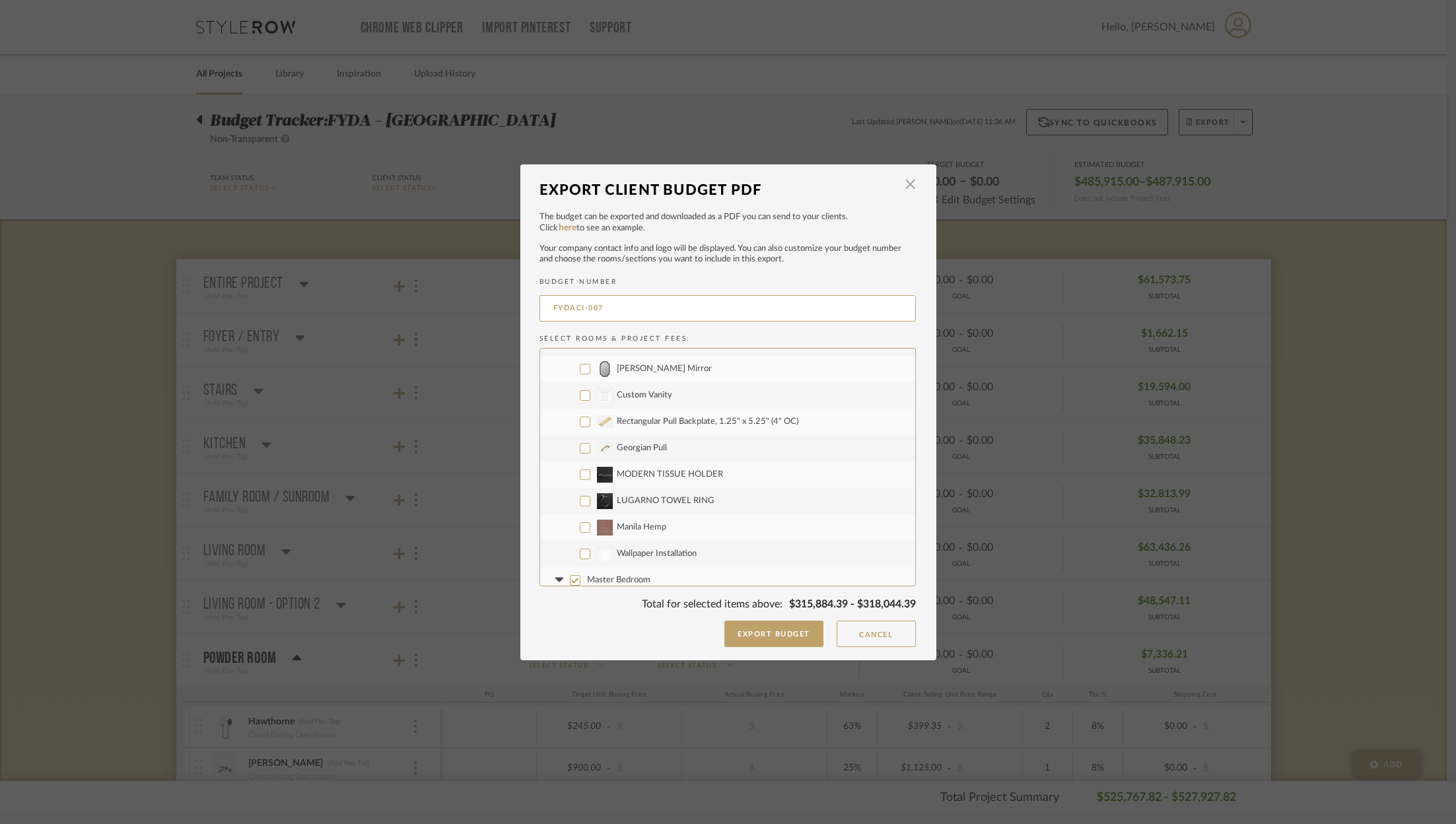
checkbox input "true"
click at [570, 447] on input "Master Bedroom" at bounding box center [575, 450] width 11 height 11
checkbox input "false"
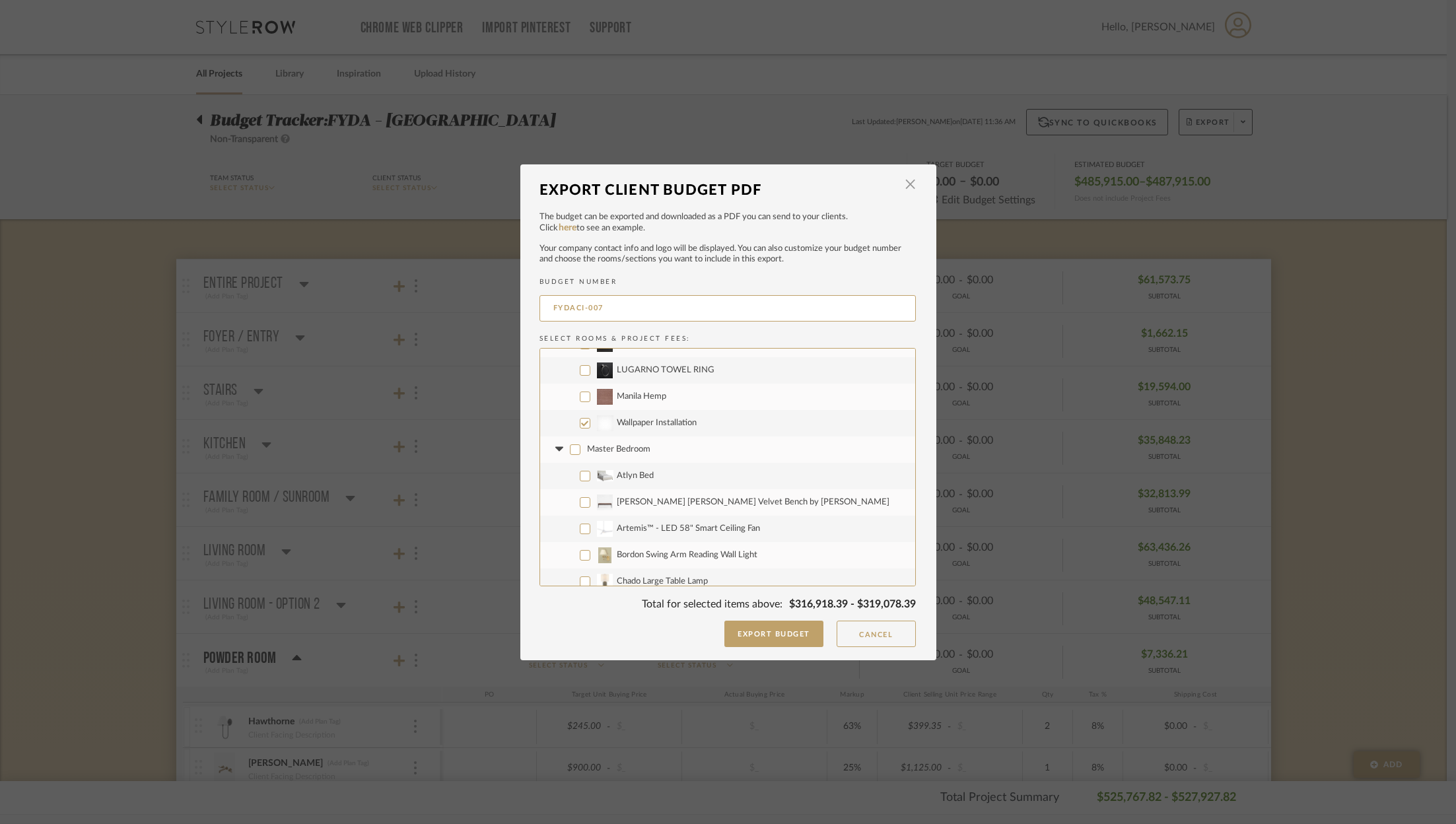
checkbox input "false"
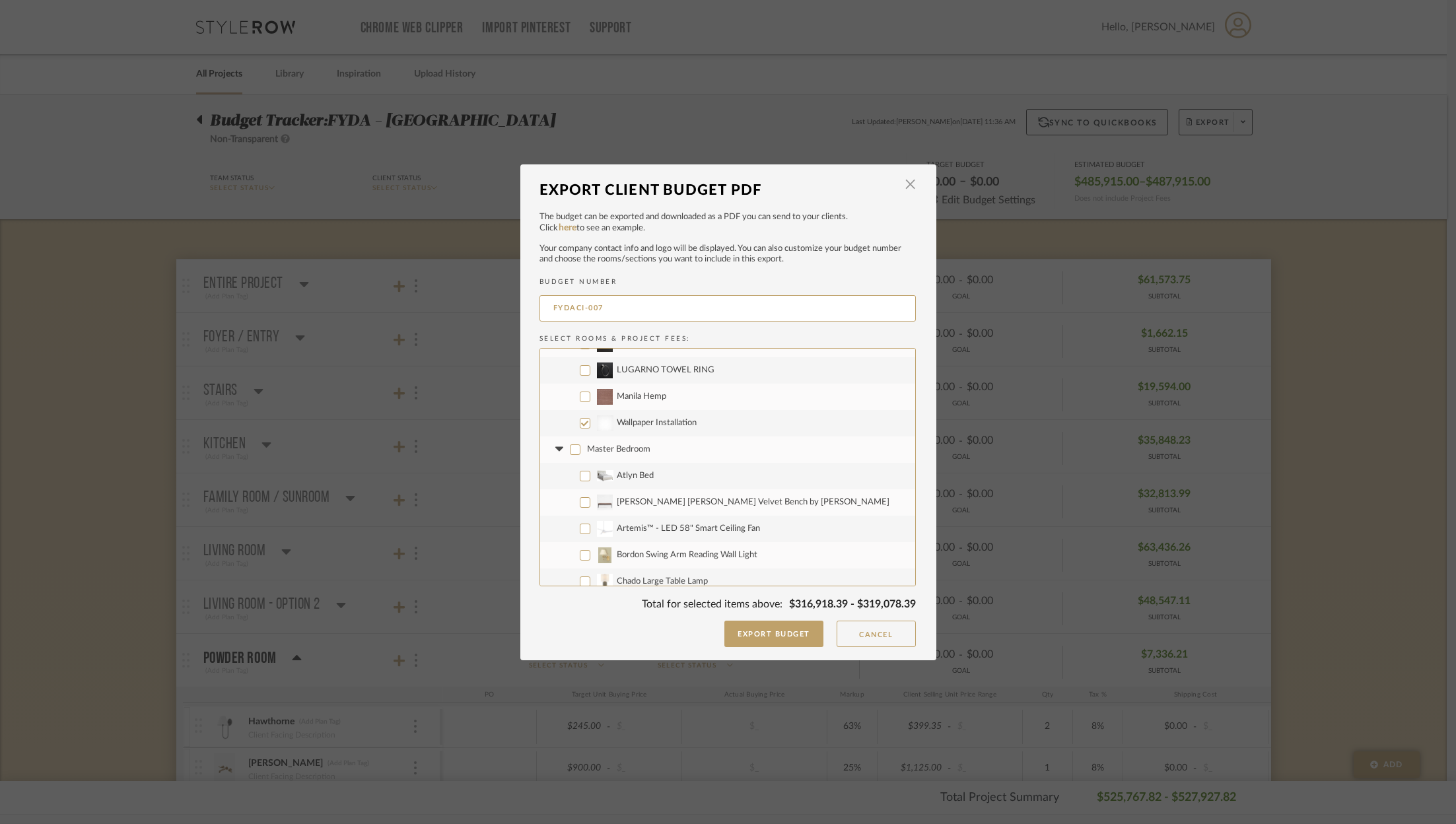
checkbox input "false"
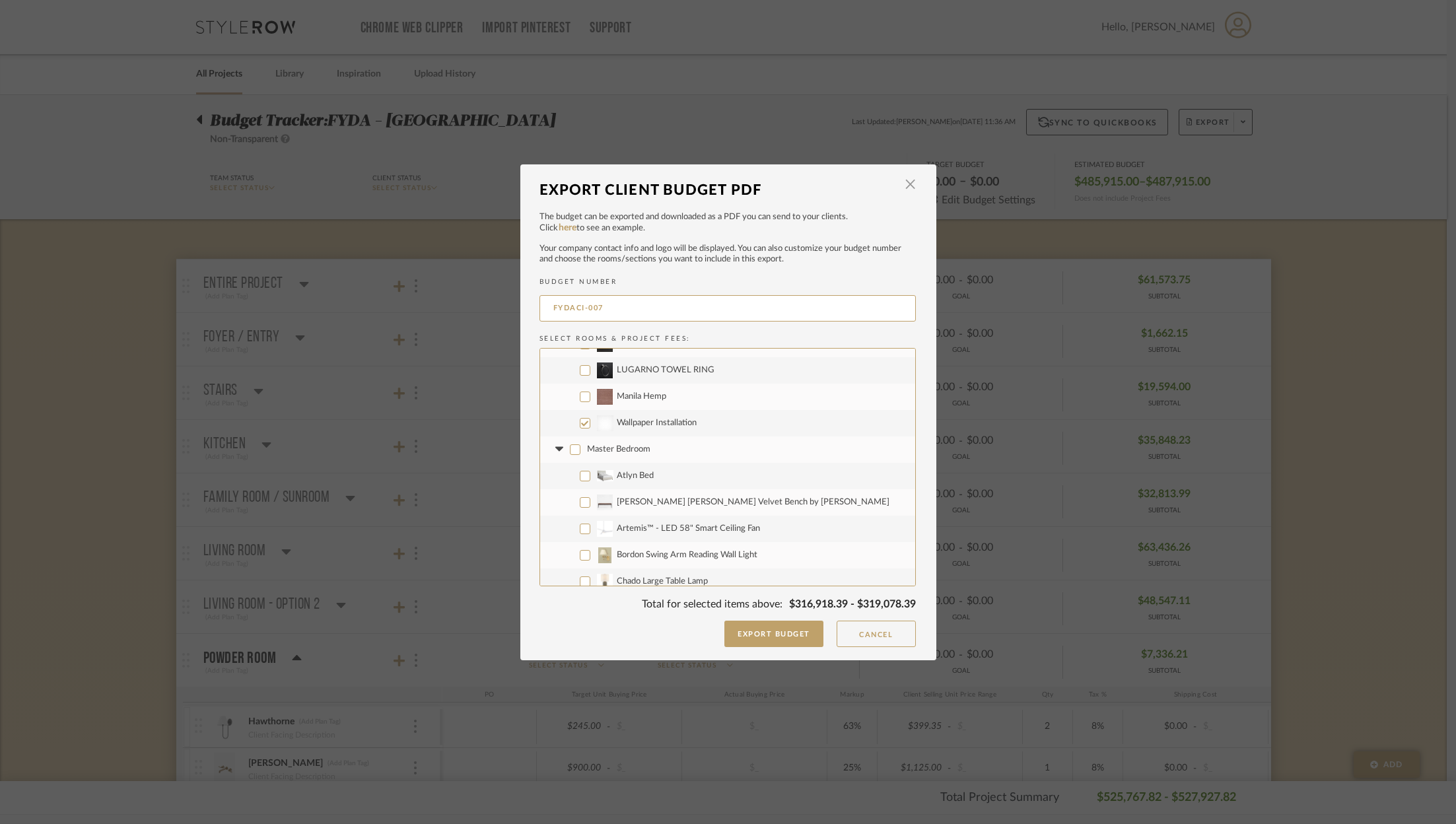
checkbox input "false"
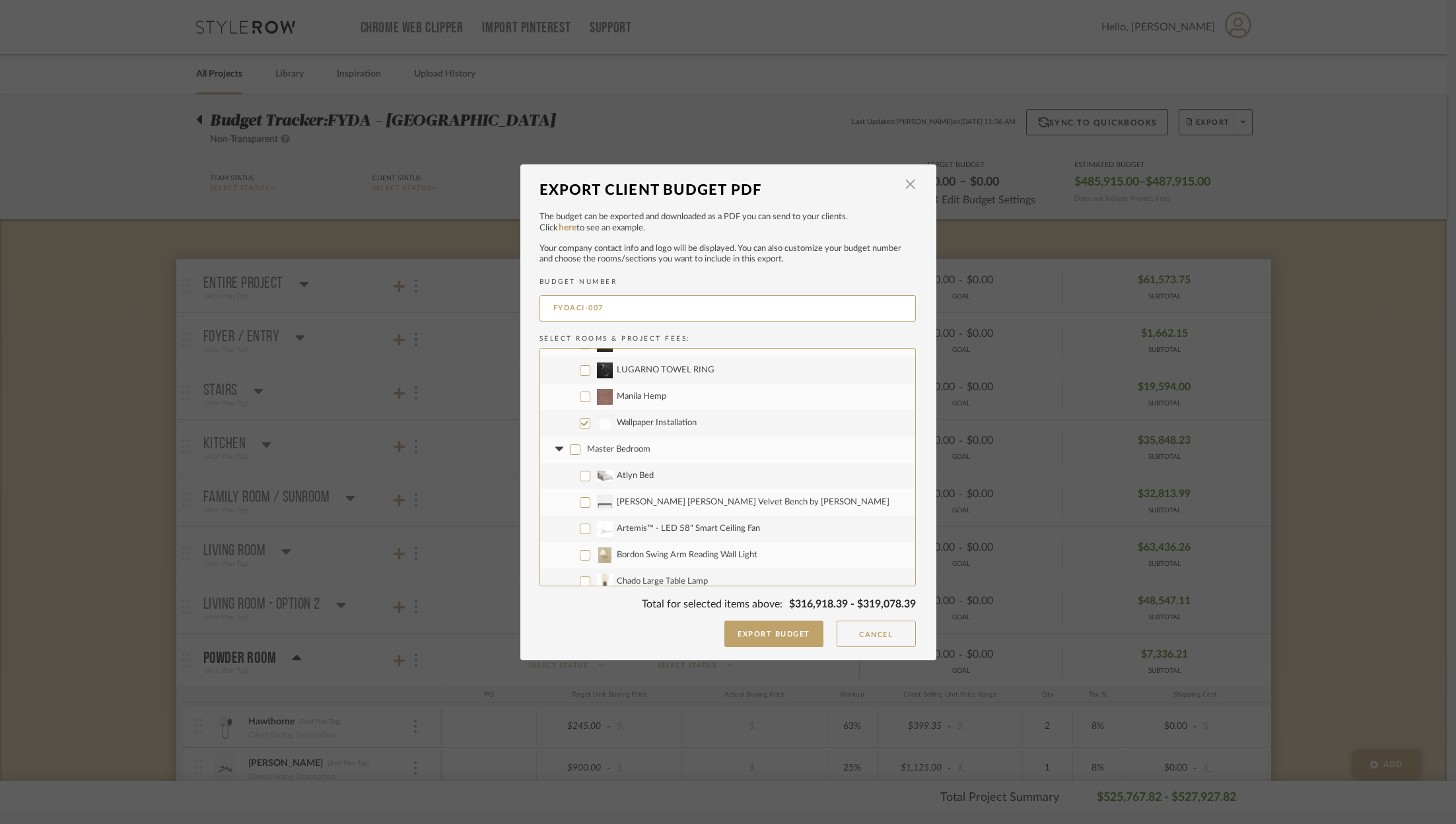
checkbox input "false"
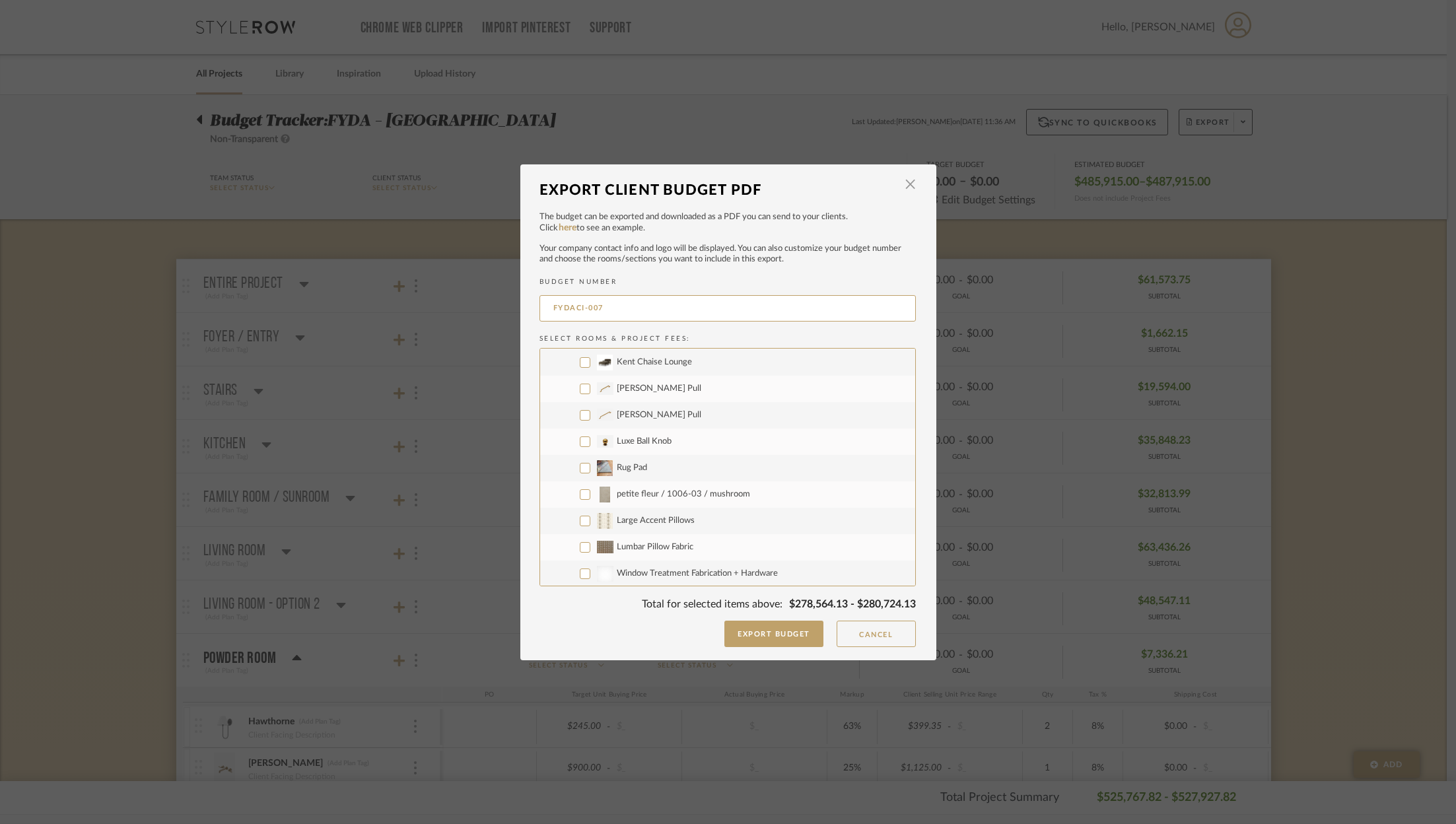
click at [580, 519] on input "Large Accent Pillows" at bounding box center [585, 521] width 11 height 11
checkbox input "true"
click at [583, 492] on input "petite fleur / 1006-03 / mushroom" at bounding box center [585, 495] width 11 height 11
checkbox input "true"
click at [577, 540] on label "Lumbar Pillow Fabric" at bounding box center [727, 547] width 375 height 27
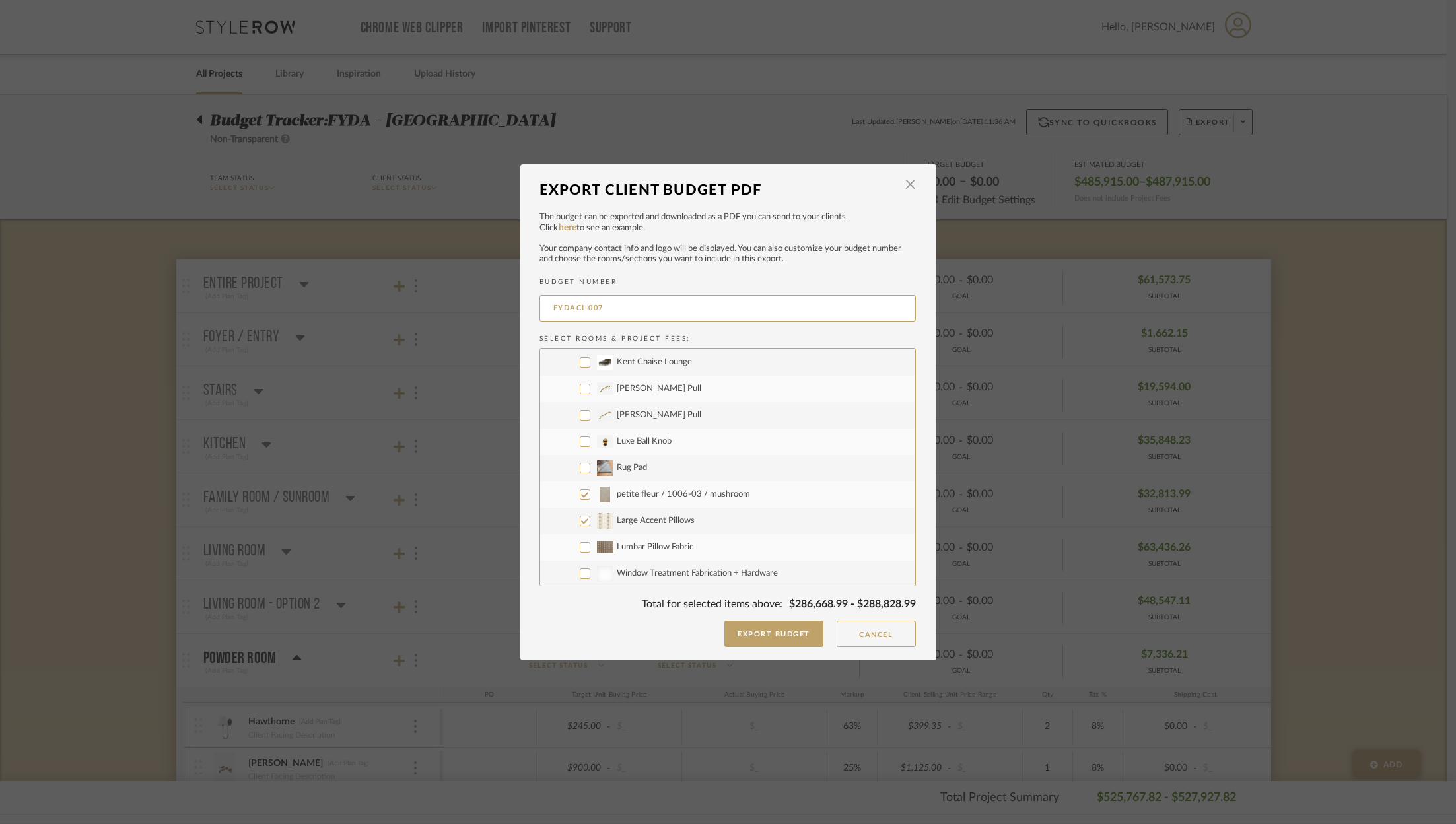
click at [580, 542] on input "Lumbar Pillow Fabric" at bounding box center [585, 548] width 11 height 11
checkbox input "true"
click at [582, 394] on input "Rug Pad" at bounding box center [585, 394] width 11 height 11
checkbox input "true"
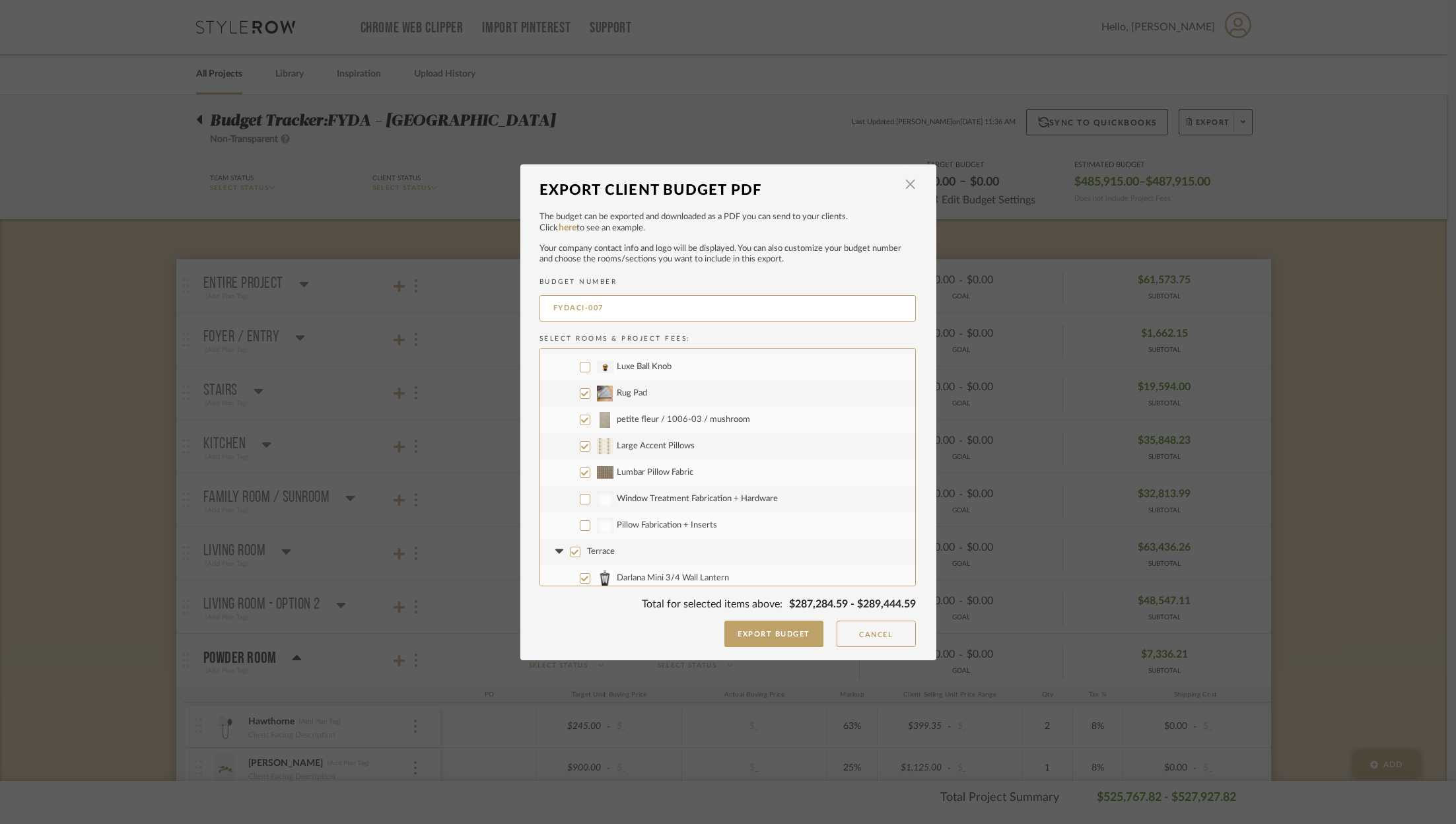
click at [580, 498] on input "Window Treatment Fabrication + Hardware" at bounding box center [585, 500] width 11 height 11
checkbox input "true"
click at [580, 524] on input "Pillow Fabrication + Inserts" at bounding box center [585, 526] width 11 height 11
checkbox input "true"
click at [570, 553] on input "Terrace" at bounding box center [575, 552] width 11 height 11
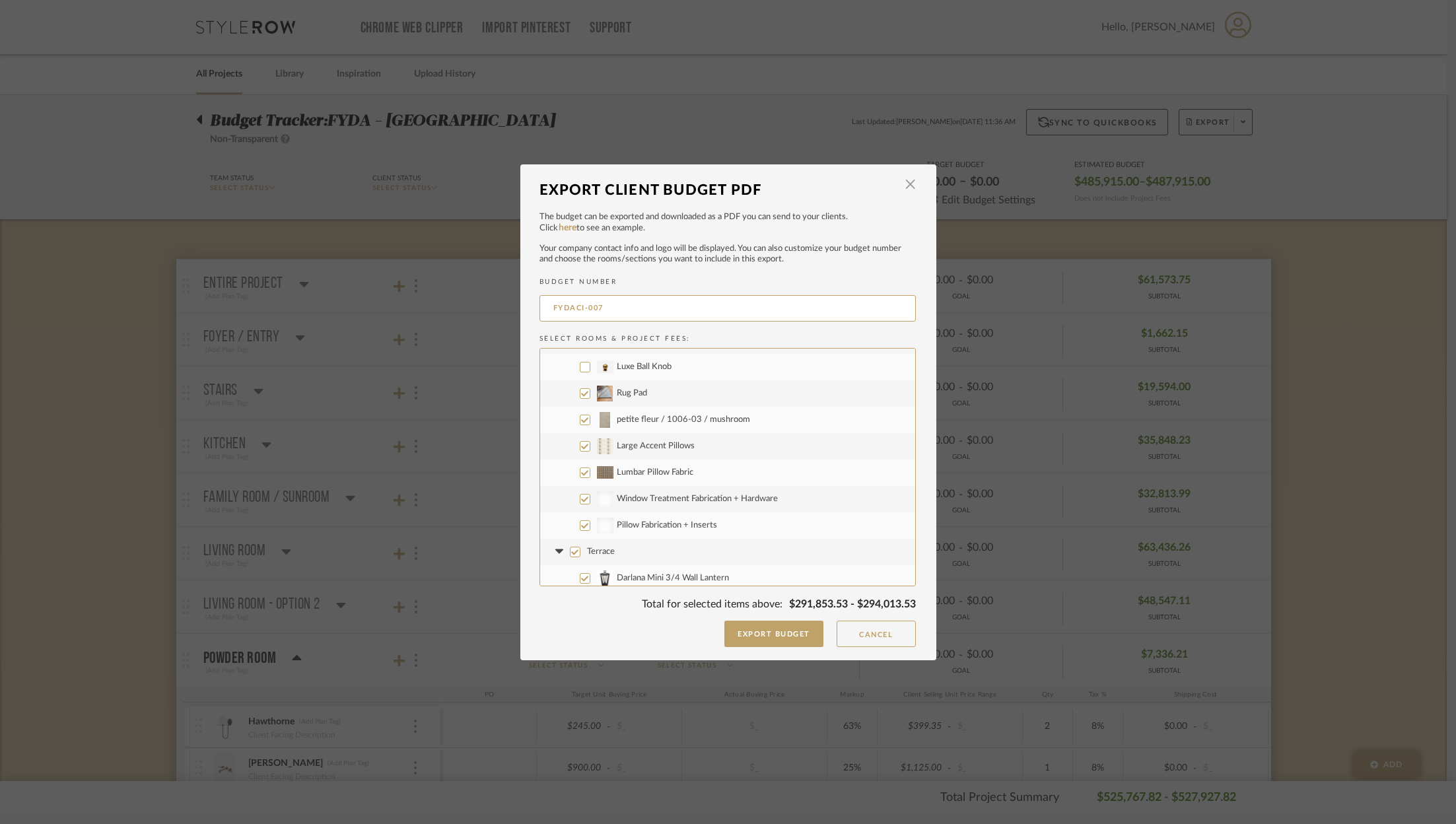
checkbox input "false"
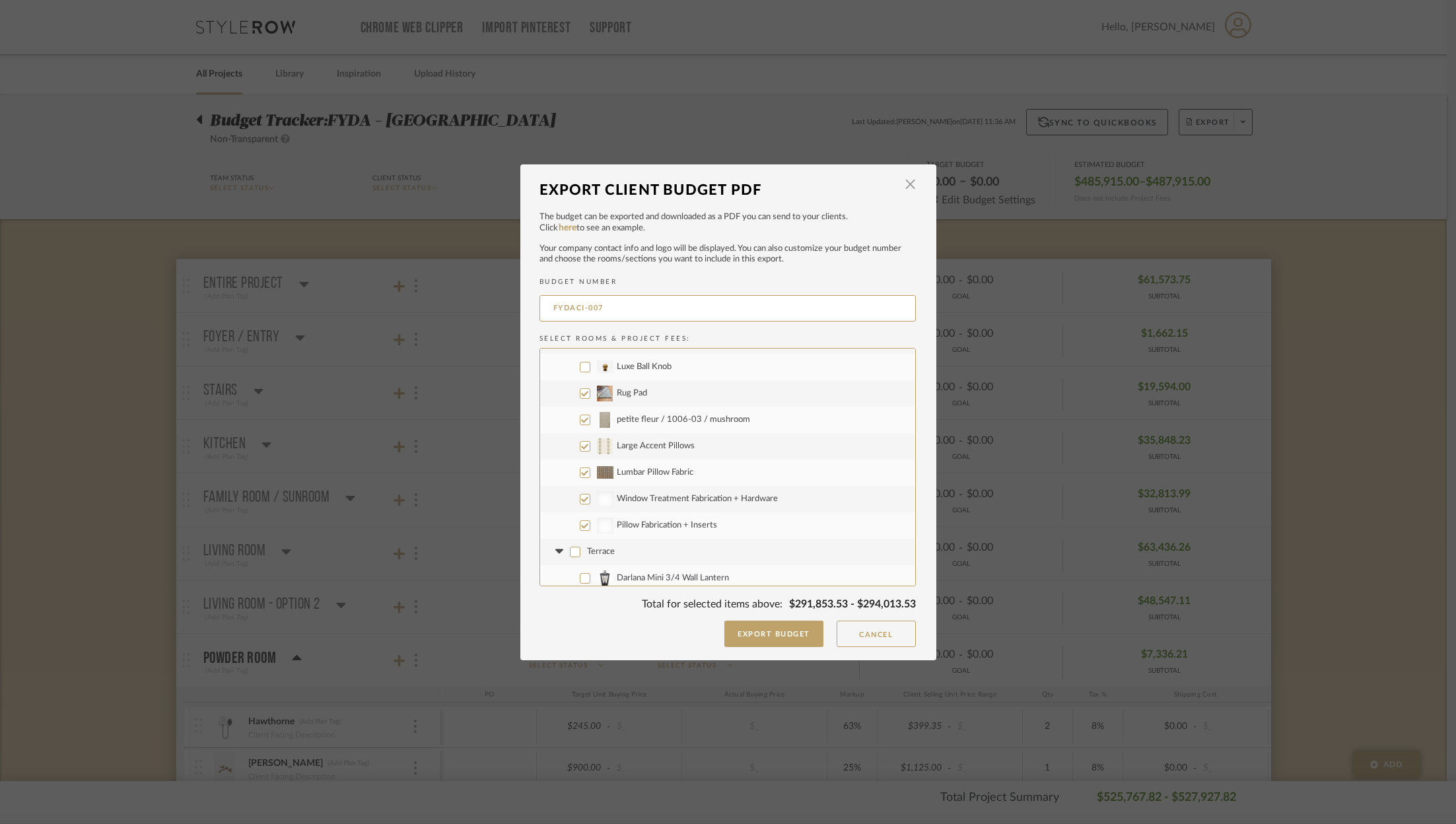
checkbox input "false"
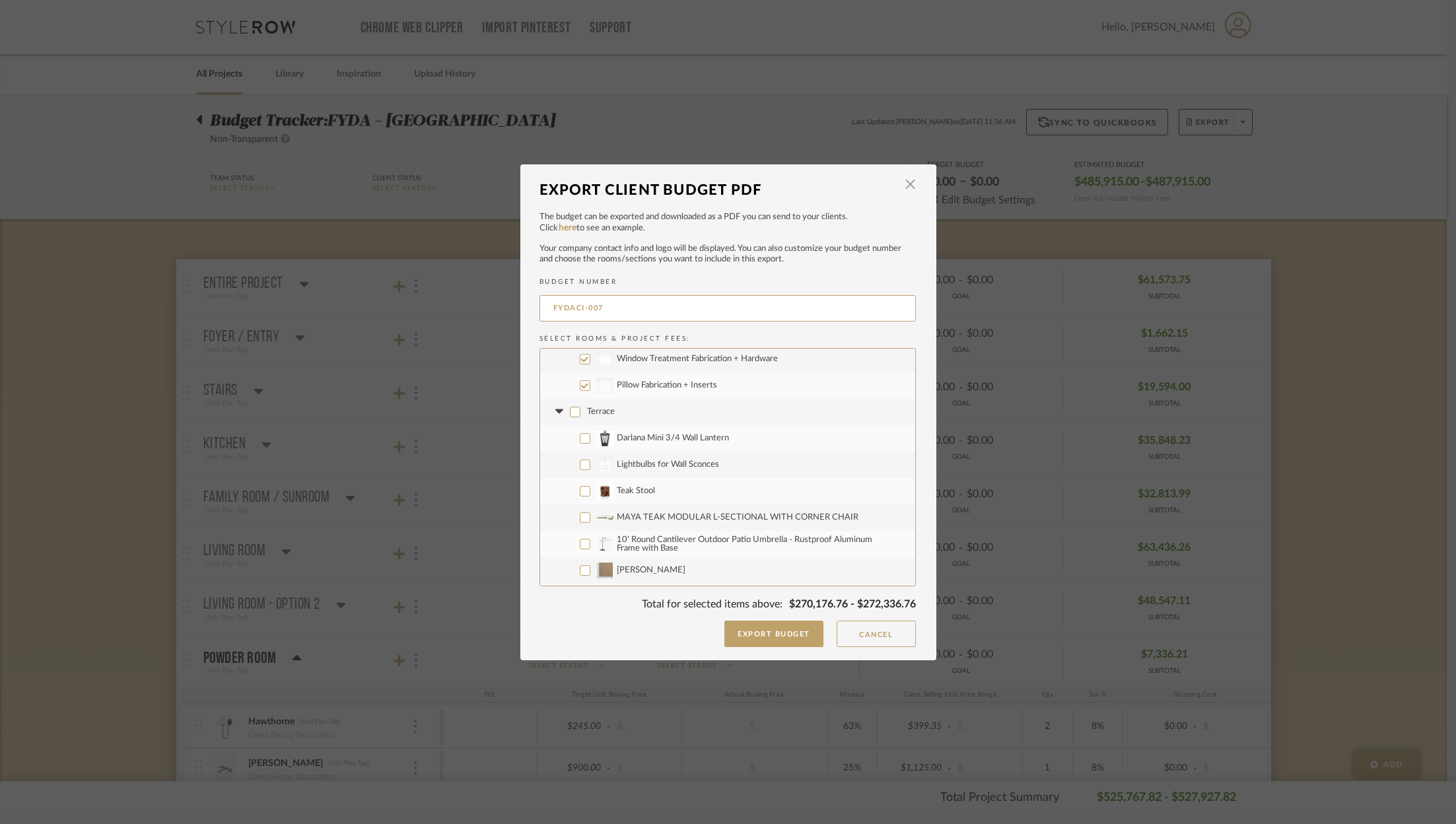
scroll to position [2793, 0]
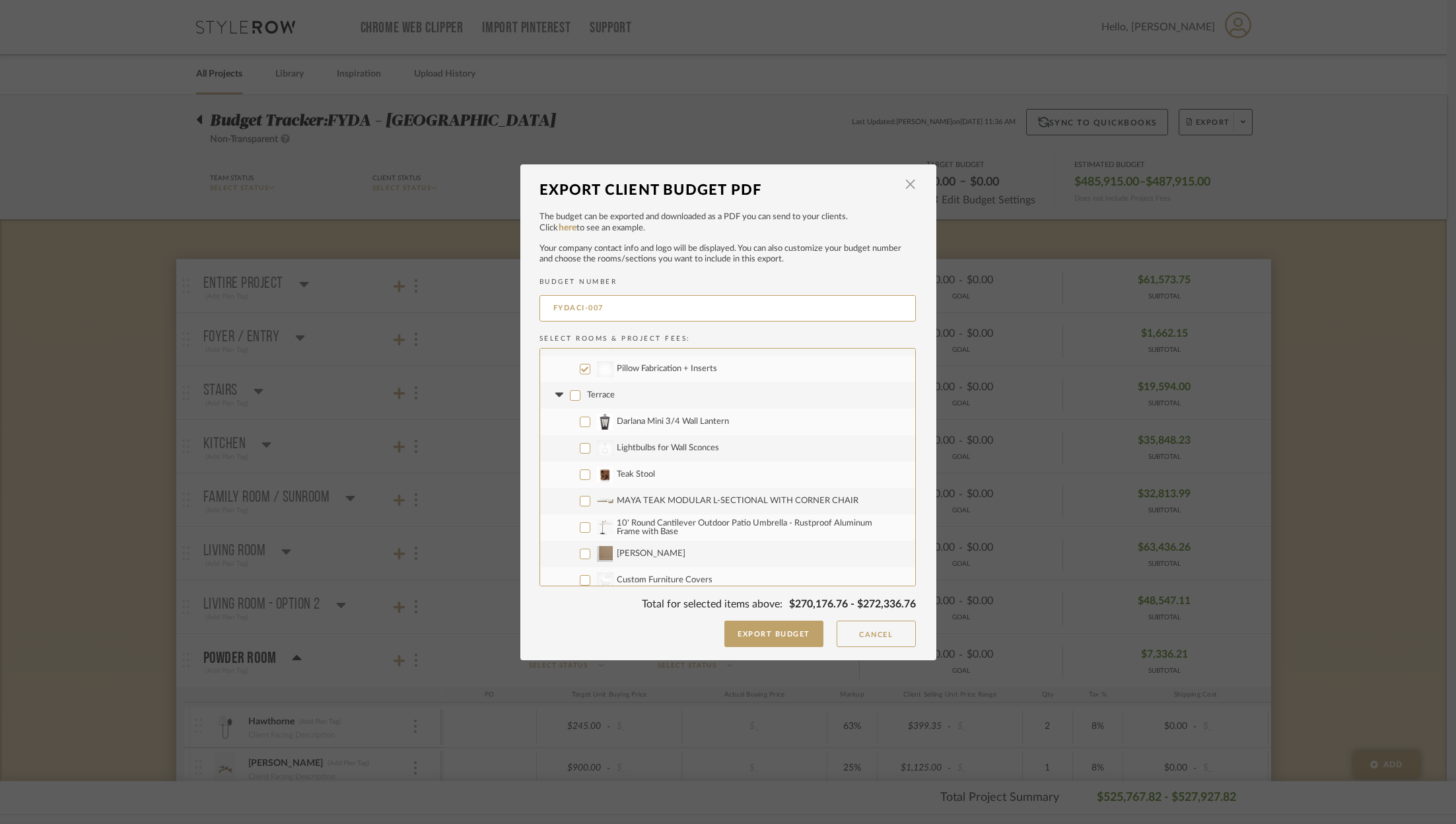
click at [580, 472] on input "Teak Stool" at bounding box center [585, 475] width 11 height 11
checkbox input "true"
click at [572, 517] on label "10' Round Cantilever Outdoor Patio Umbrella - Rustproof Aluminum Frame with Base" at bounding box center [727, 528] width 375 height 27
click at [580, 523] on input "10' Round Cantilever Outdoor Patio Umbrella - Rustproof Aluminum Frame with Base" at bounding box center [585, 528] width 11 height 11
checkbox input "true"
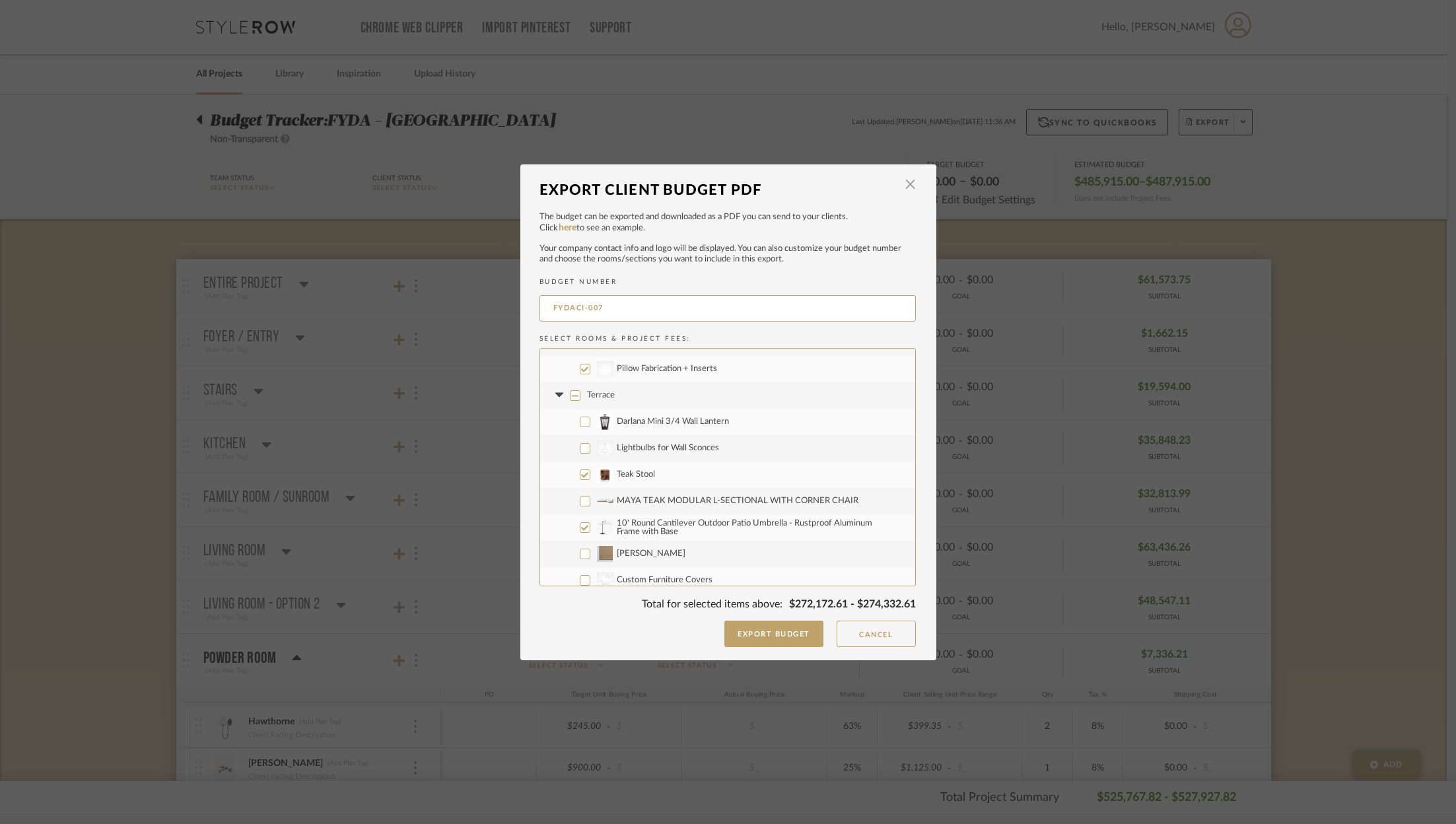
click at [580, 504] on input "MAYA TEAK MODULAR L-SECTIONAL WITH CORNER CHAIR" at bounding box center [585, 501] width 11 height 11
checkbox input "true"
click at [578, 518] on label "10' Round Cantilever Outdoor Patio Umbrella - Rustproof Aluminum Frame with Base" at bounding box center [727, 528] width 375 height 27
click at [580, 523] on input "10' Round Cantilever Outdoor Patio Umbrella - Rustproof Aluminum Frame with Base" at bounding box center [585, 528] width 11 height 11
checkbox input "false"
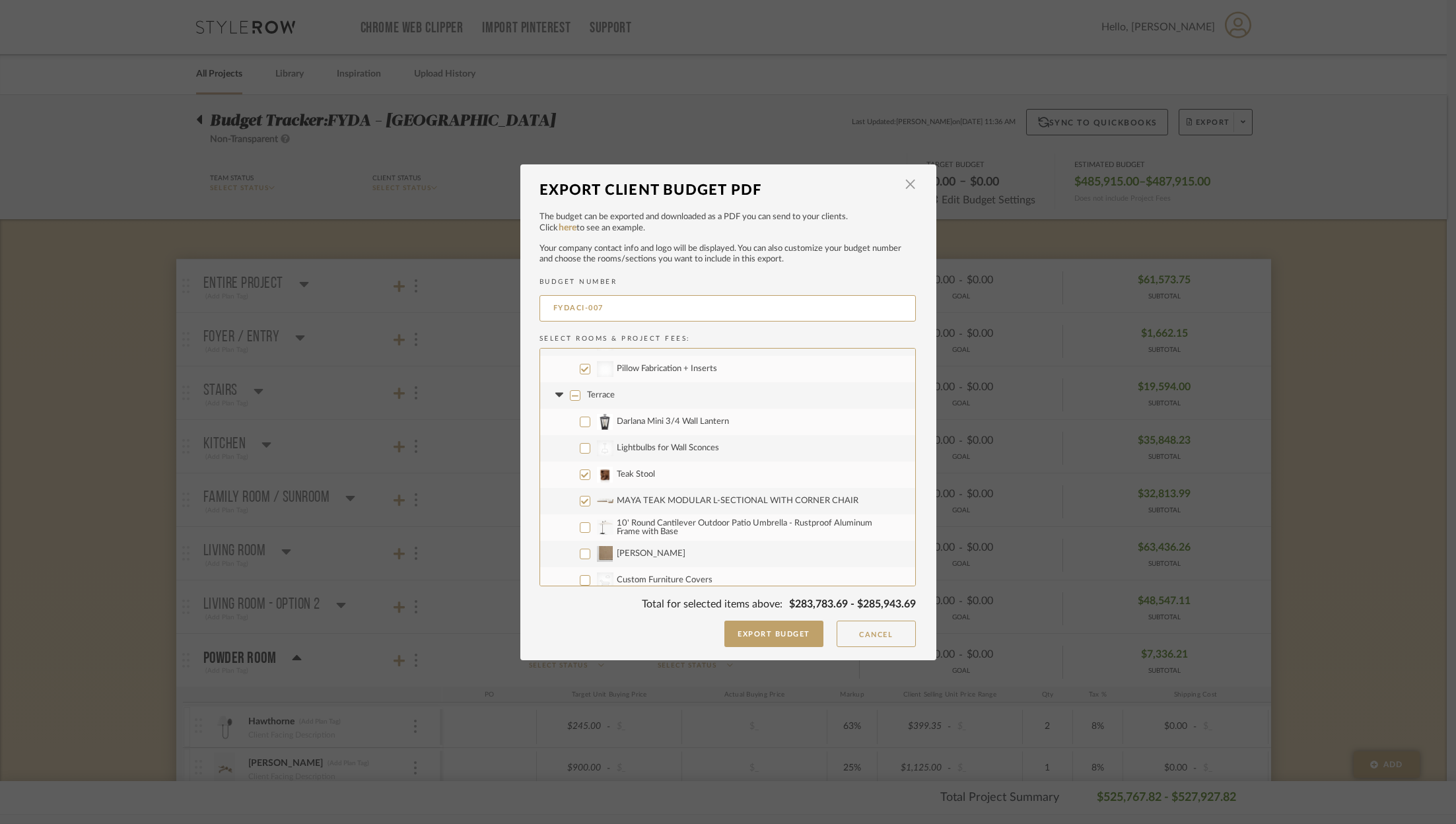
click at [580, 554] on input "[PERSON_NAME]" at bounding box center [585, 554] width 11 height 11
checkbox input "true"
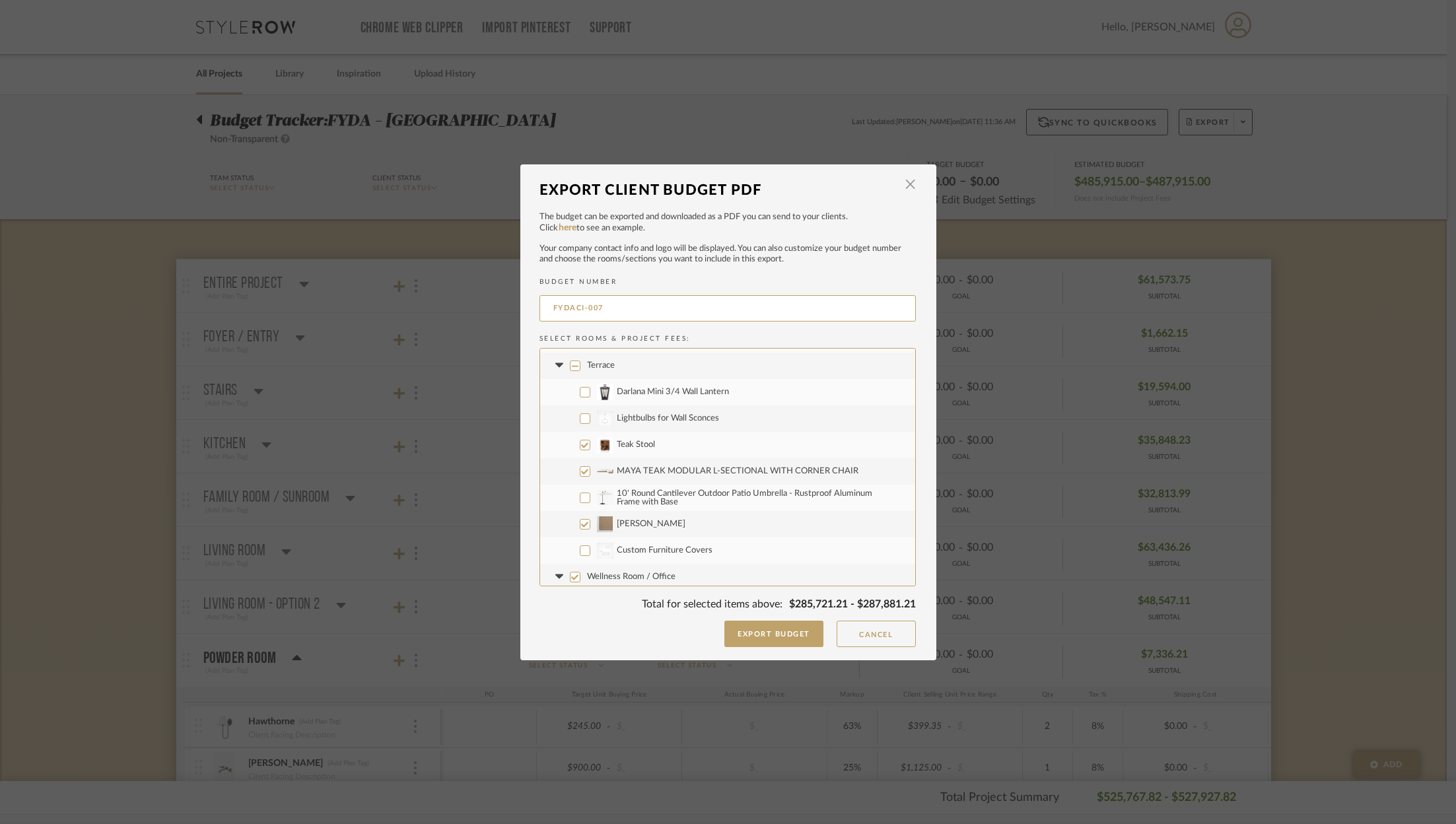
click at [580, 549] on input "CategoryIconOutdoor Custom Furniture Covers" at bounding box center [585, 551] width 11 height 11
checkbox input "true"
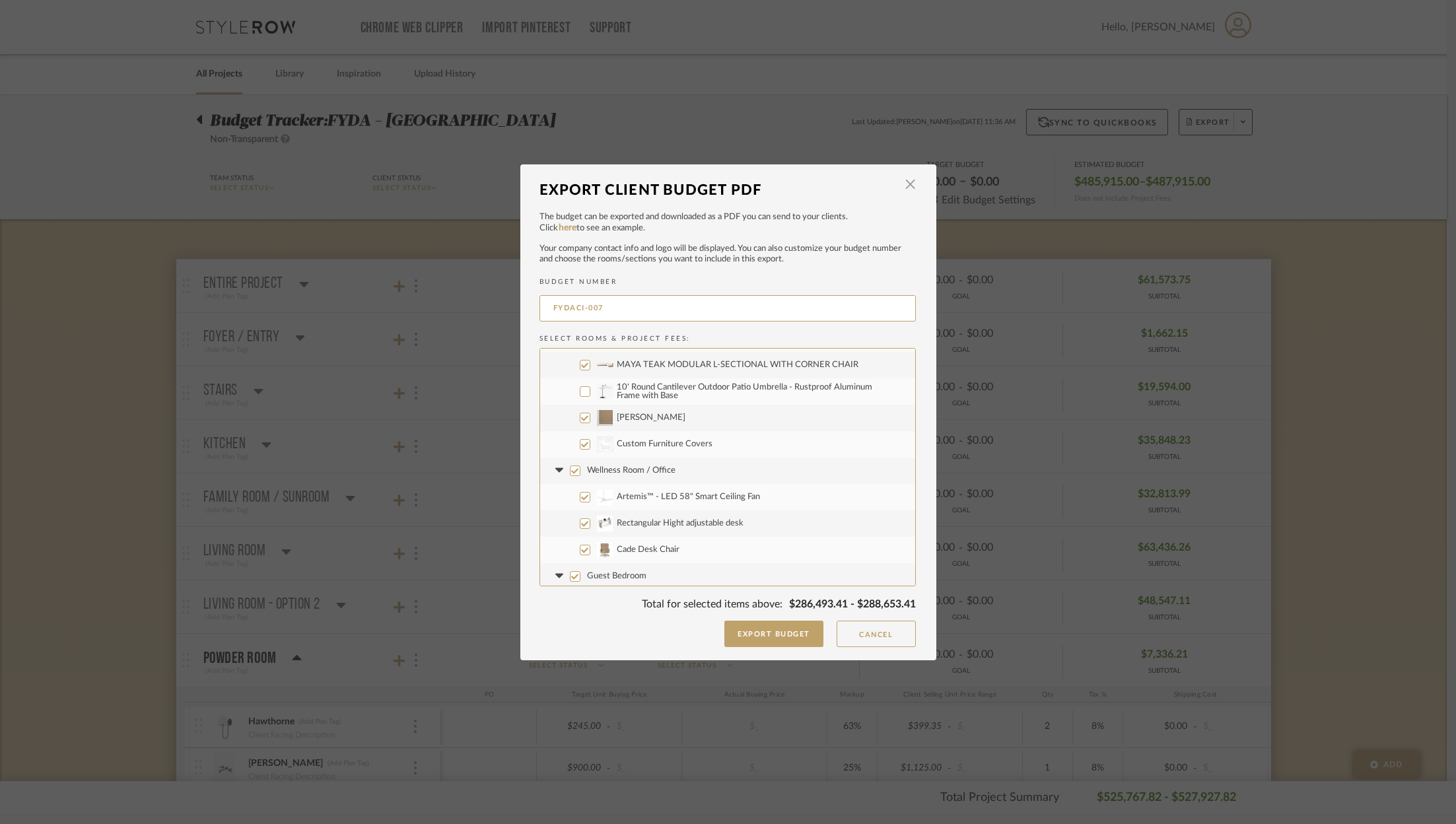
scroll to position [2955, 0]
click at [570, 445] on input "Wellness Room / Office" at bounding box center [575, 446] width 11 height 11
checkbox input "false"
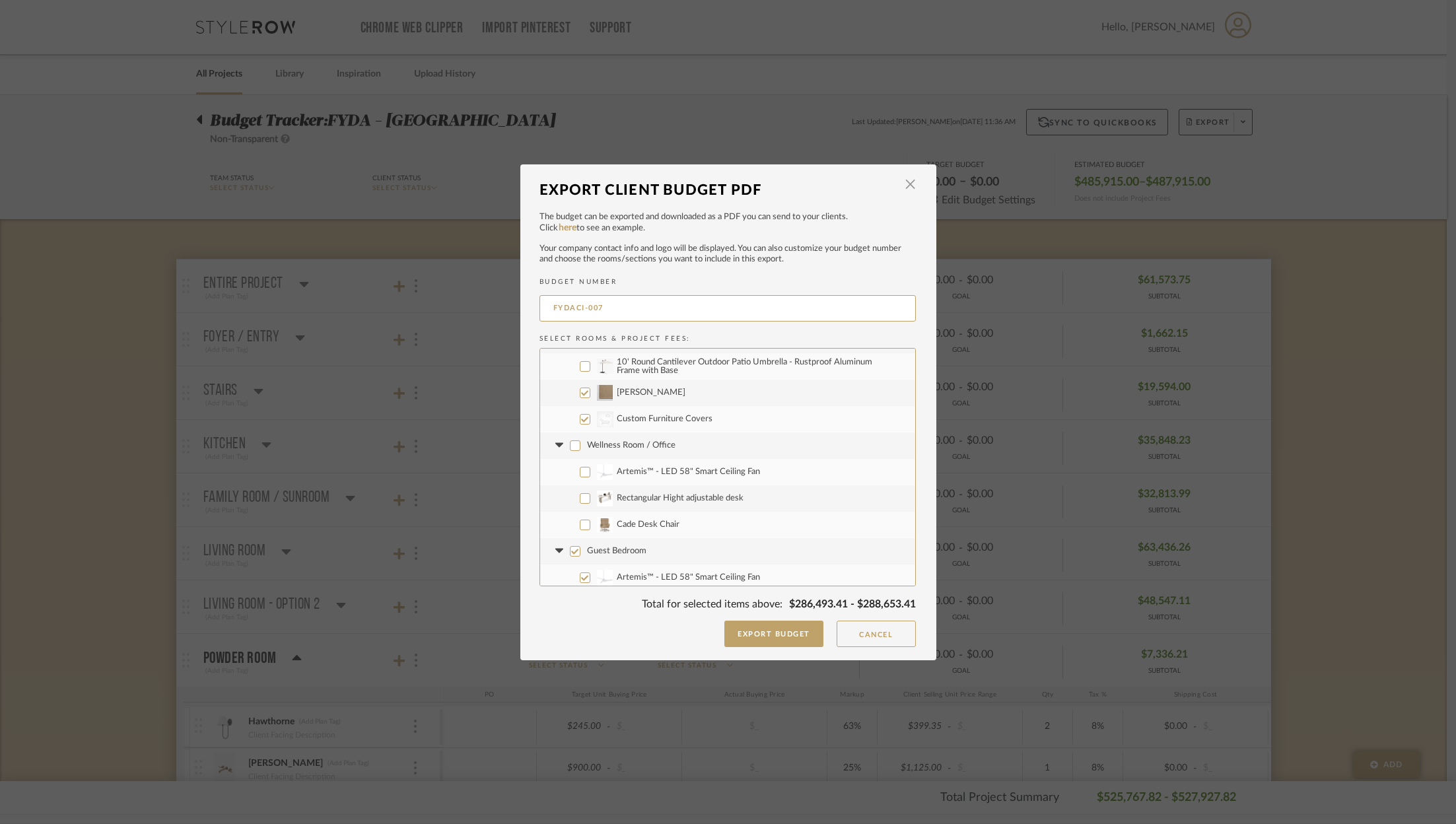
checkbox input "false"
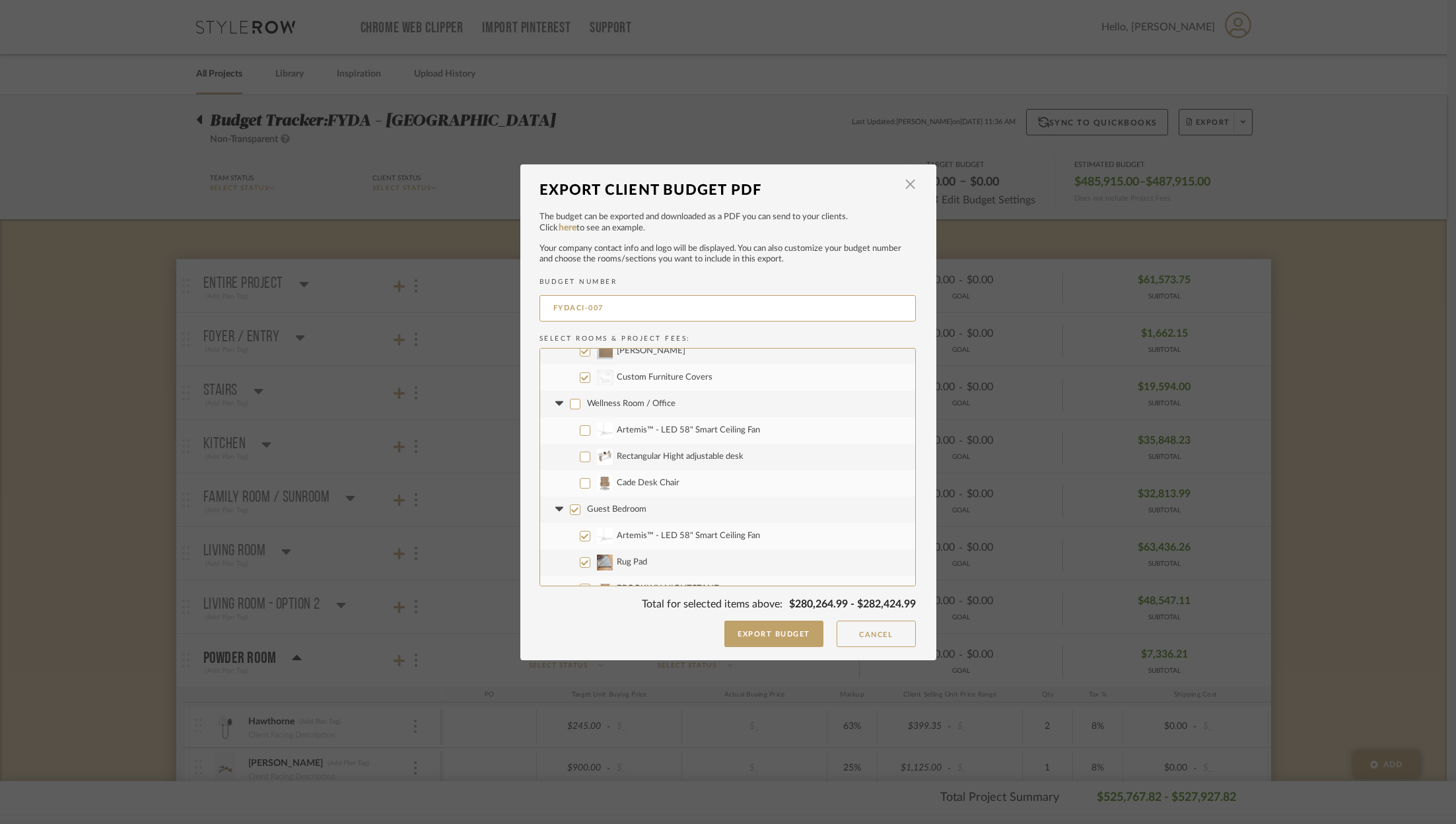
click at [580, 528] on label "Artemis™ - LED 58" Smart Ceiling Fan" at bounding box center [727, 536] width 375 height 27
click at [580, 531] on input "Artemis™ - LED 58" Smart Ceiling Fan" at bounding box center [585, 536] width 11 height 11
checkbox input "false"
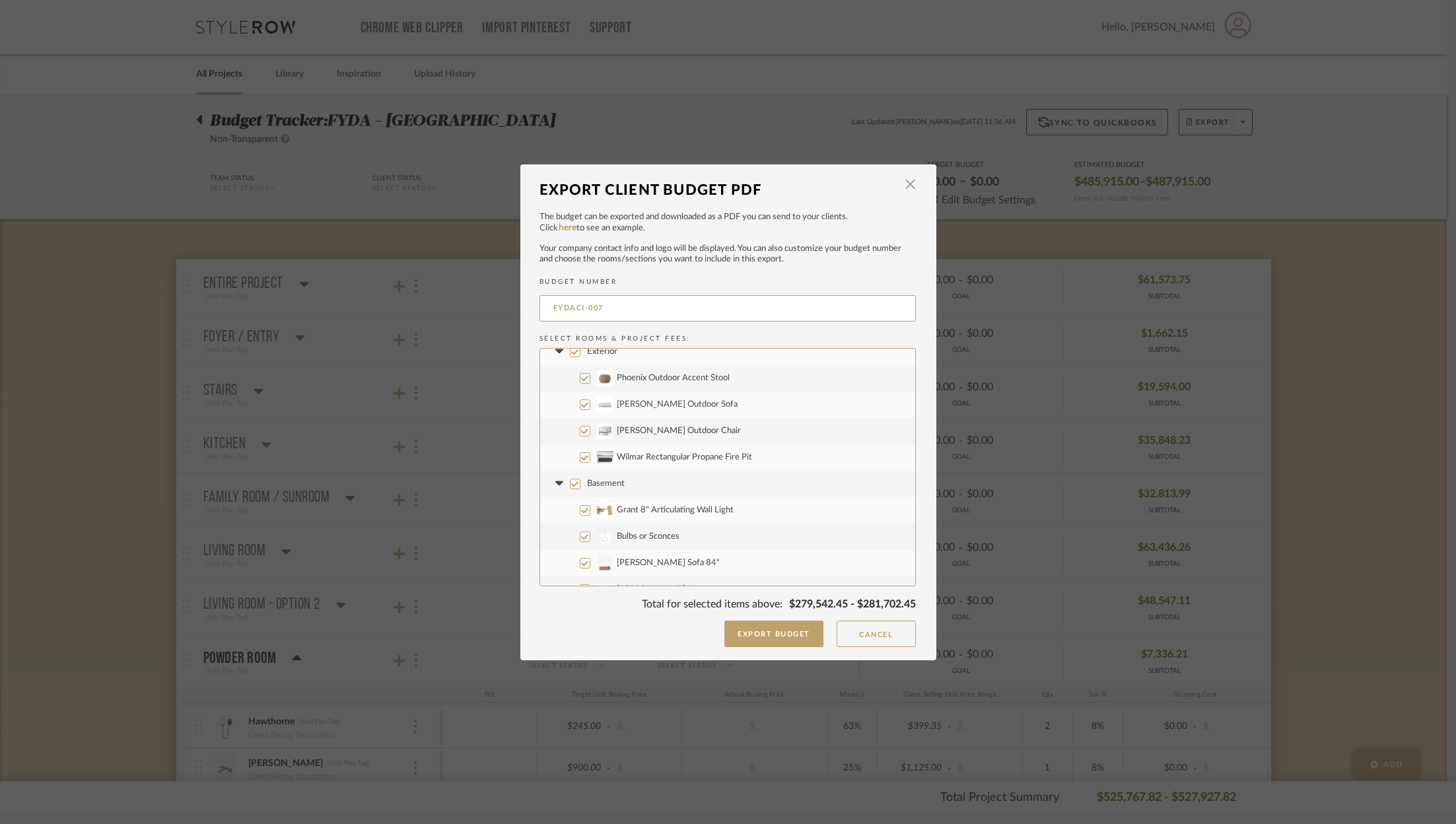
click at [580, 510] on input "Grant 8" Articulating Wall Light" at bounding box center [585, 510] width 11 height 11
checkbox input "false"
click at [576, 529] on label "CategoryIconLighting Created with Sketch. Bulbs or Sconces" at bounding box center [727, 537] width 375 height 27
click at [580, 532] on input "CategoryIconLighting Created with Sketch. Bulbs or Sconces" at bounding box center [585, 537] width 11 height 11
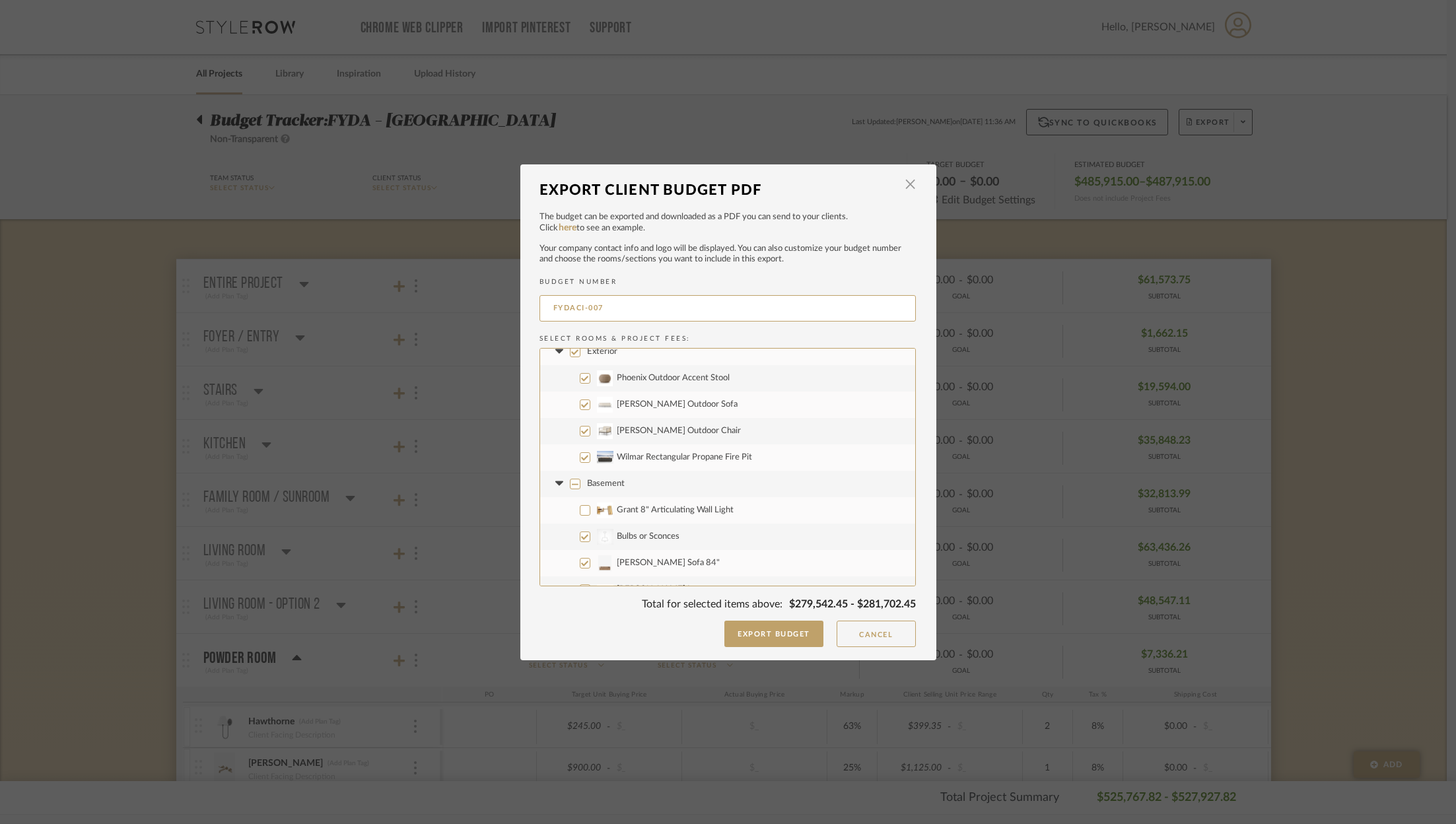
checkbox input "false"
click at [580, 510] on input "[PERSON_NAME]" at bounding box center [585, 511] width 11 height 11
checkbox input "false"
click at [580, 538] on input "L1296-01SW LEATHER SWIVEL CHAIR" at bounding box center [585, 538] width 11 height 11
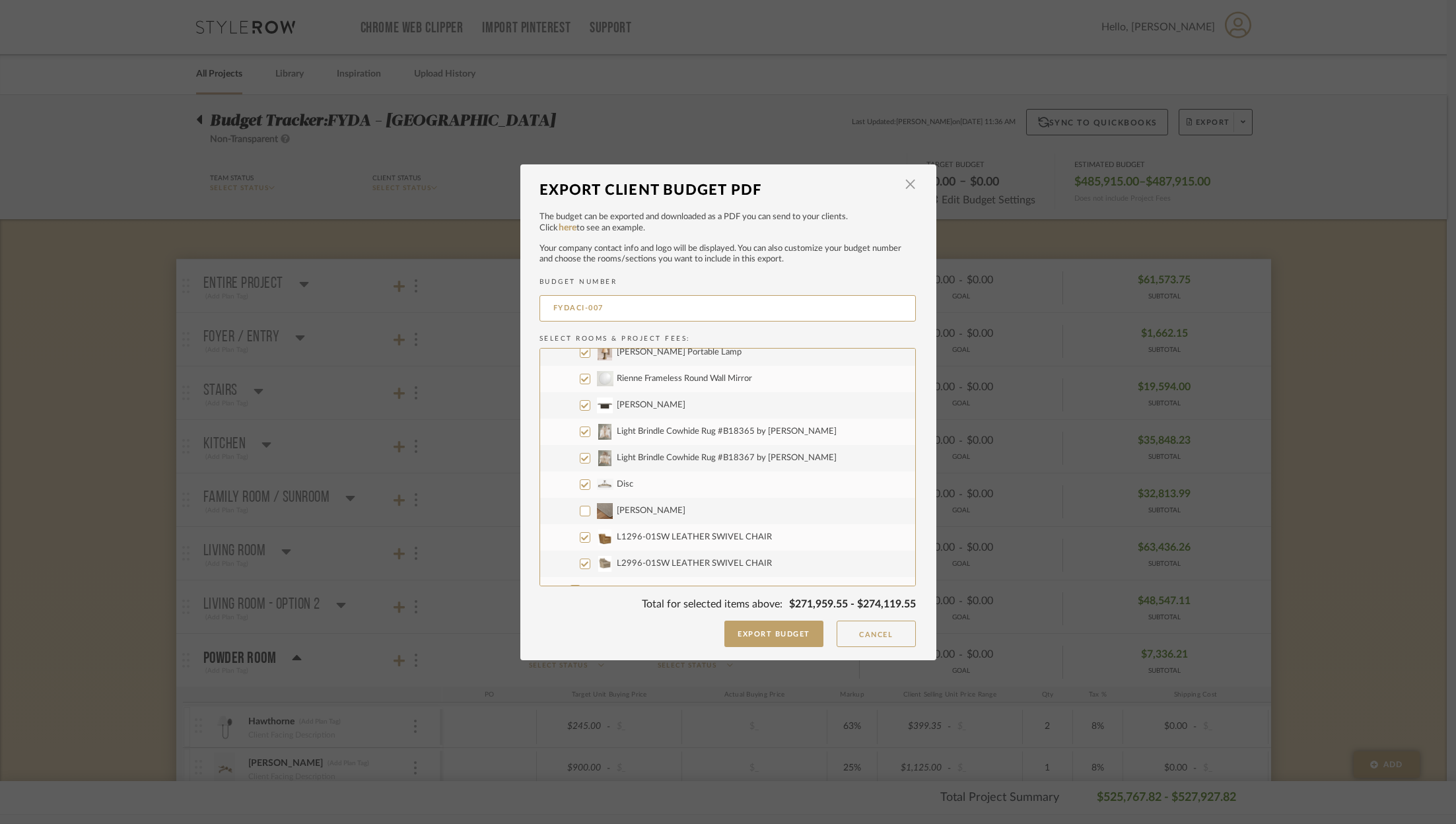
checkbox input "false"
drag, startPoint x: 571, startPoint y: 488, endPoint x: 564, endPoint y: 493, distance: 8.6
click at [571, 488] on input "Basement Bar" at bounding box center [575, 487] width 11 height 11
checkbox input "false"
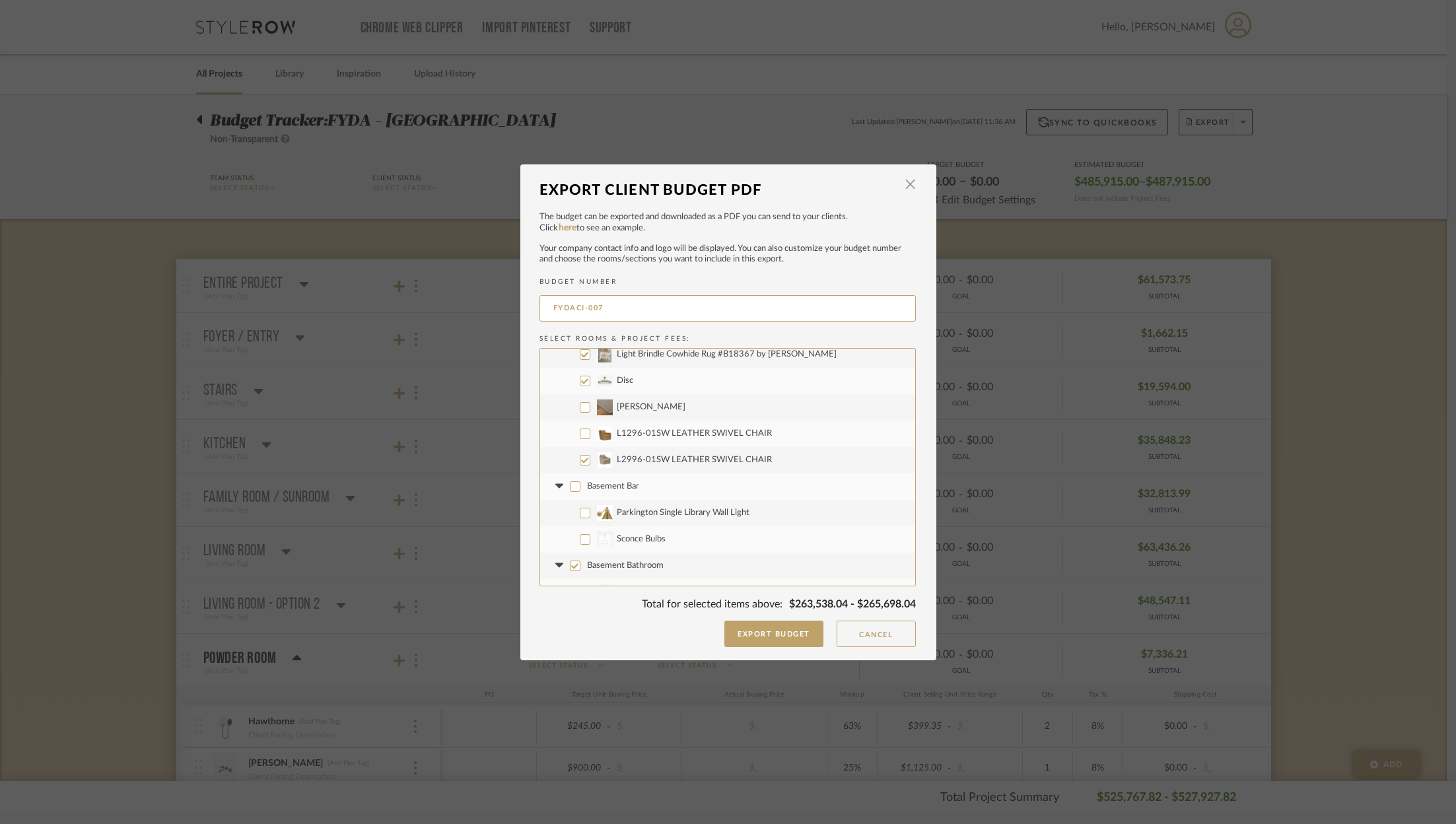
checkbox input "false"
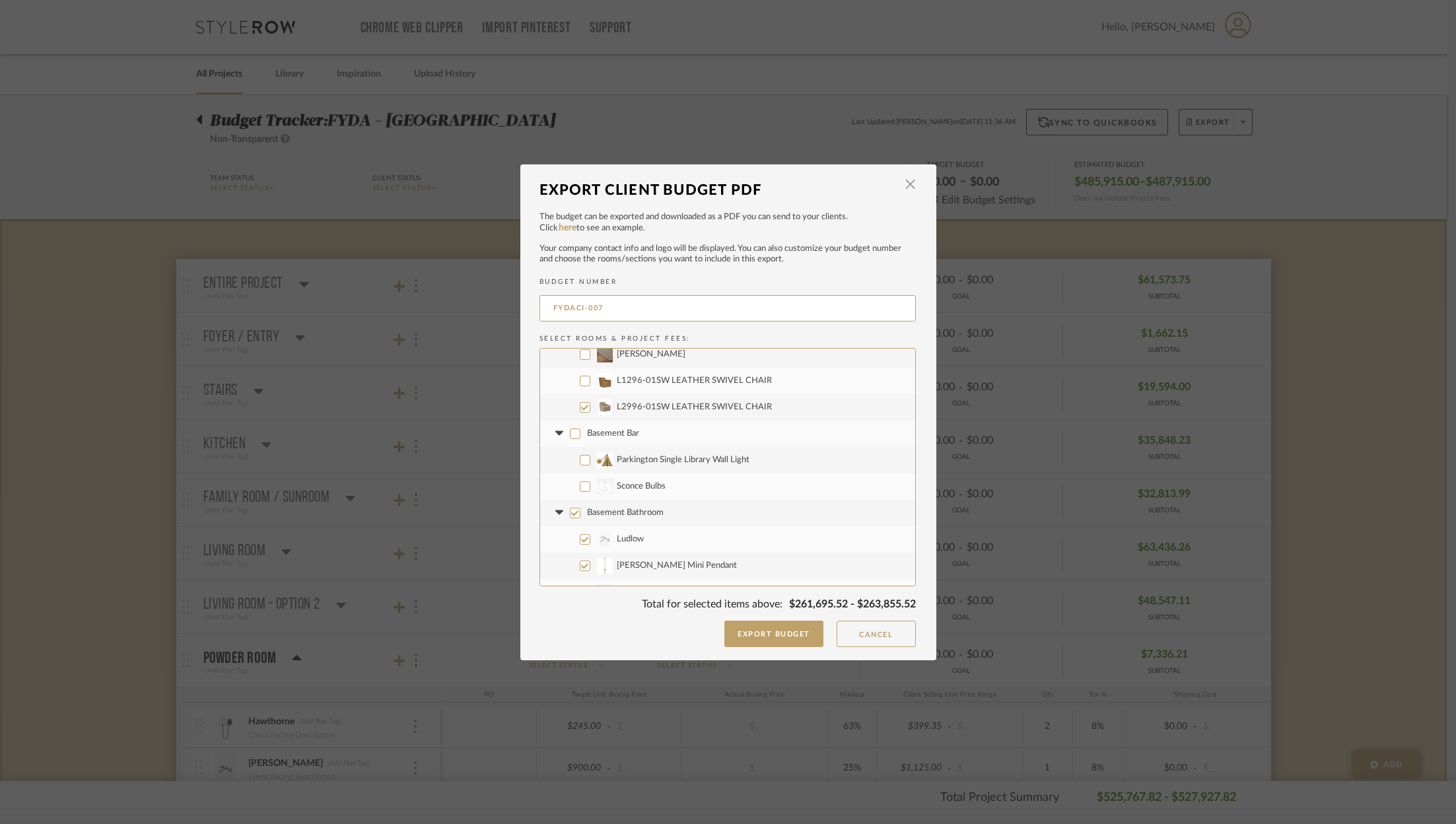
scroll to position [3884, 0]
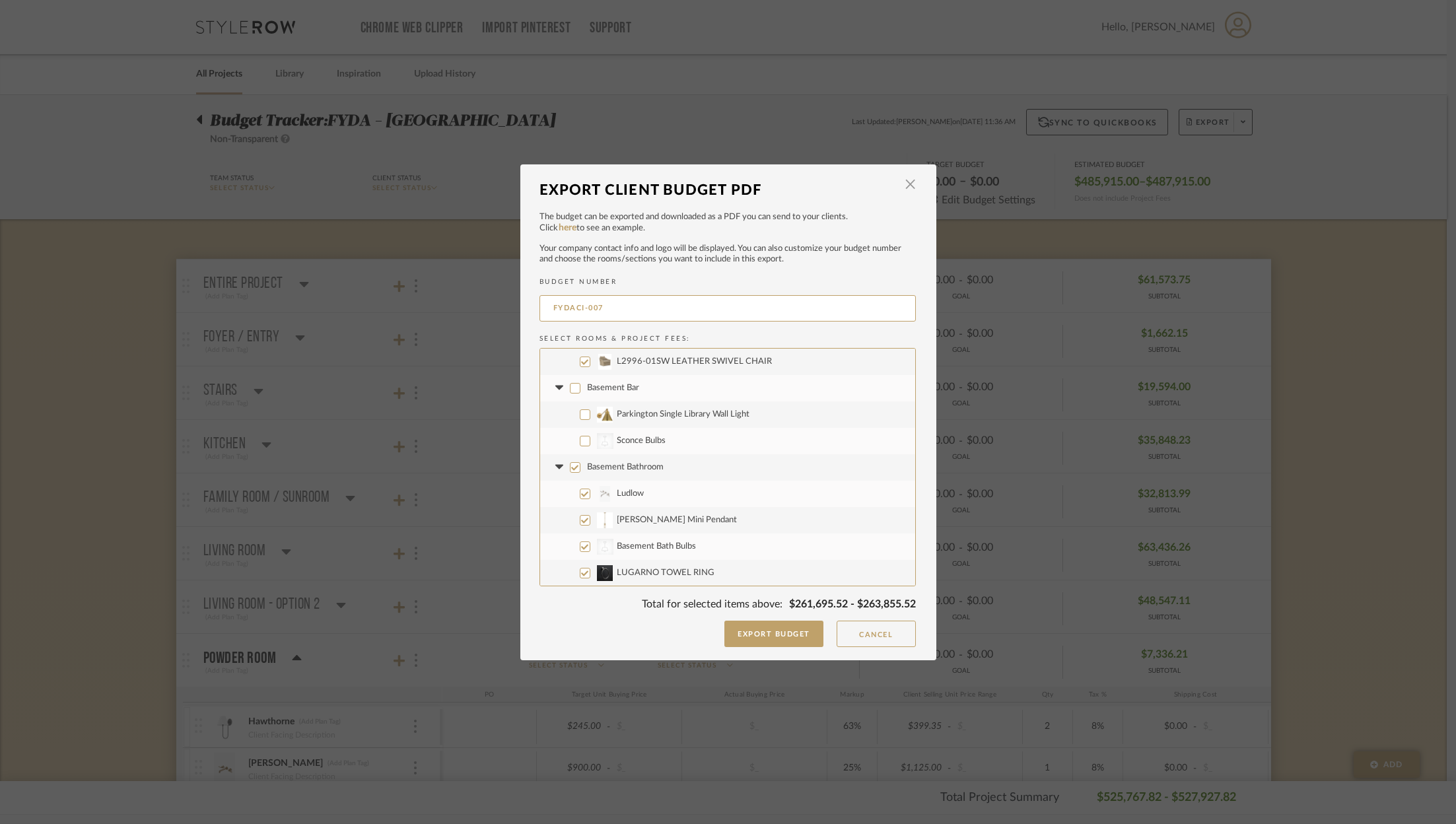
click at [571, 472] on label "Basement Bathroom" at bounding box center [727, 467] width 375 height 27
click at [571, 472] on input "Basement Bathroom" at bounding box center [575, 467] width 11 height 11
checkbox input "false"
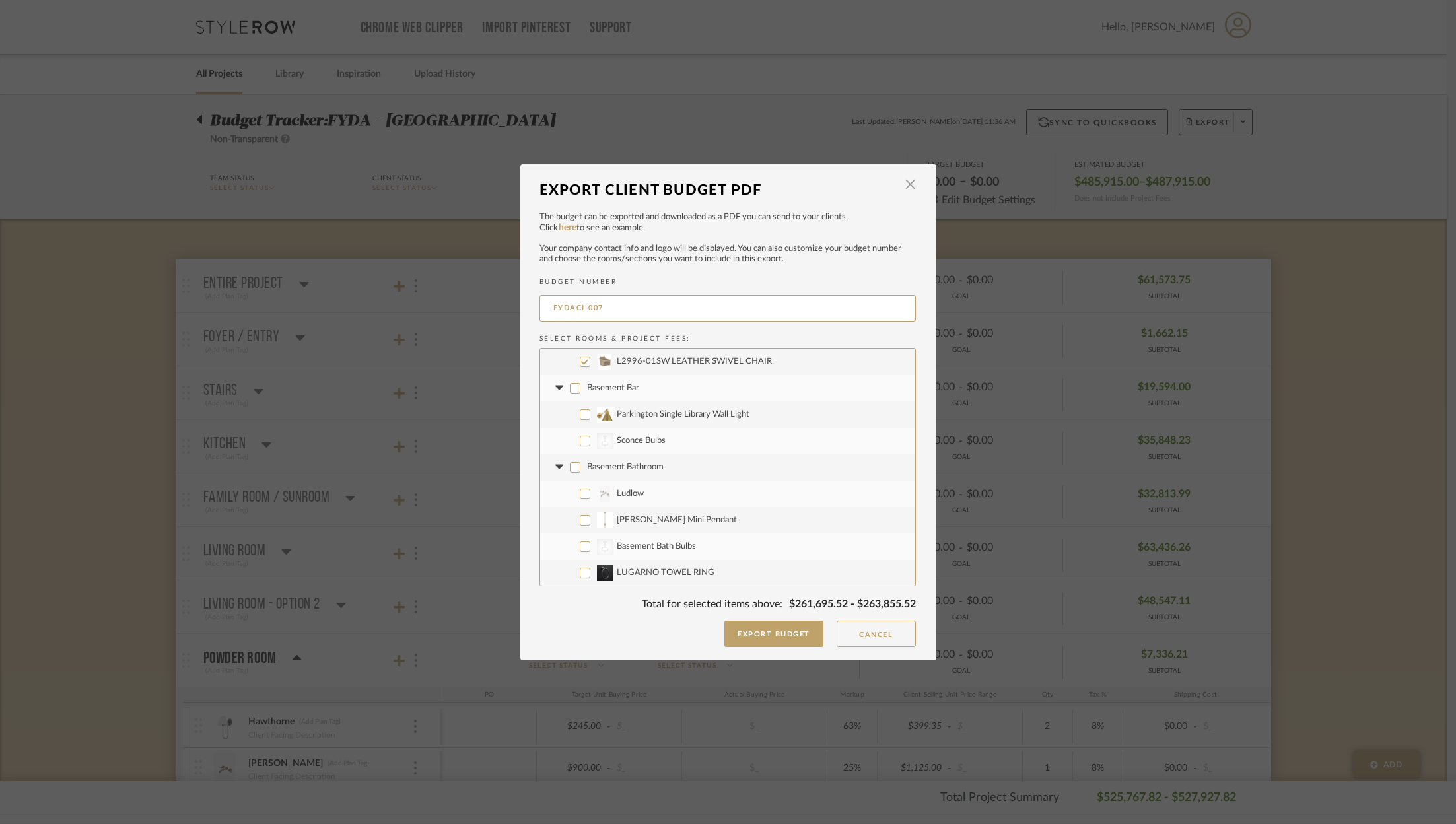
checkbox input "false"
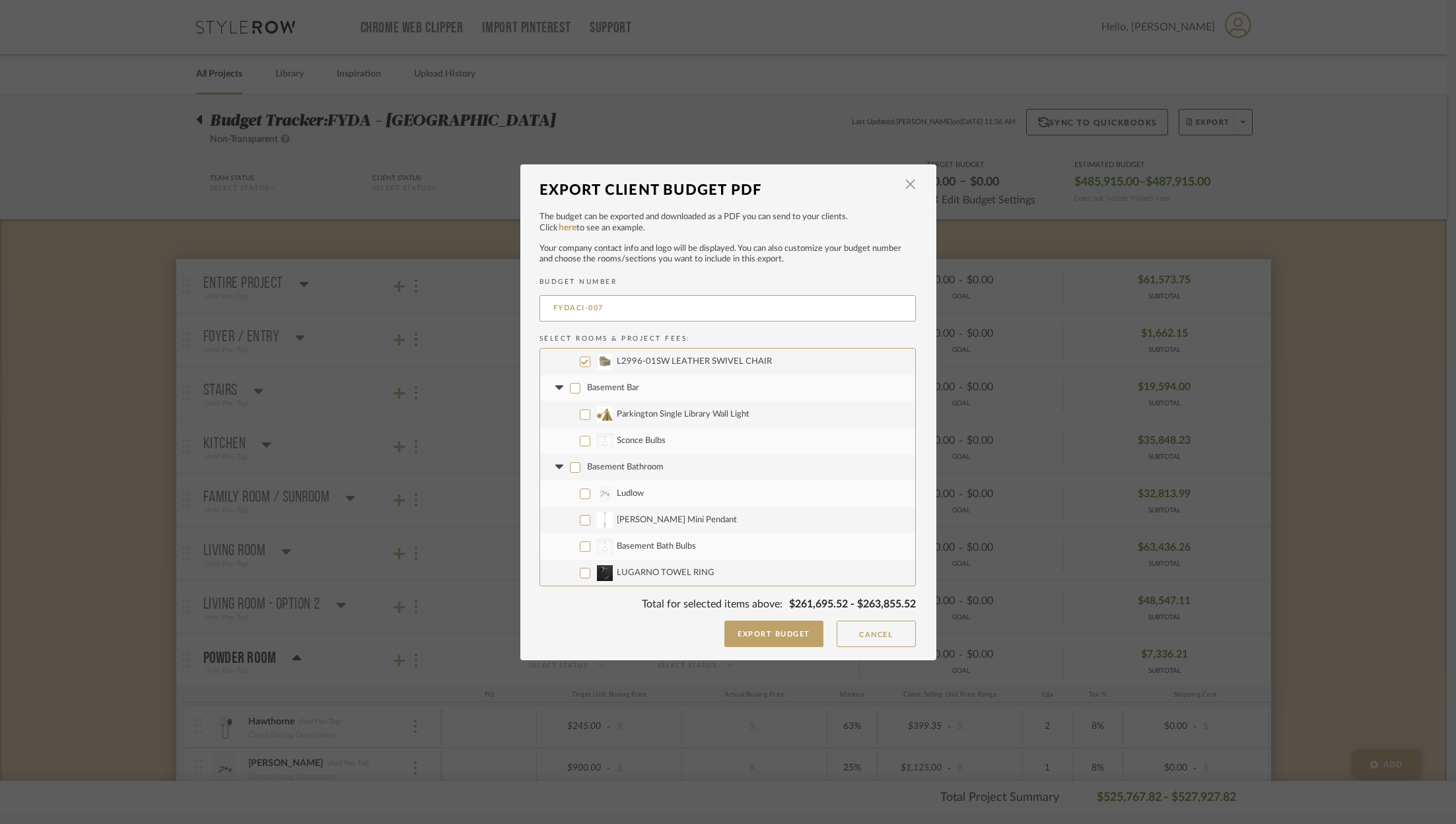
checkbox input "false"
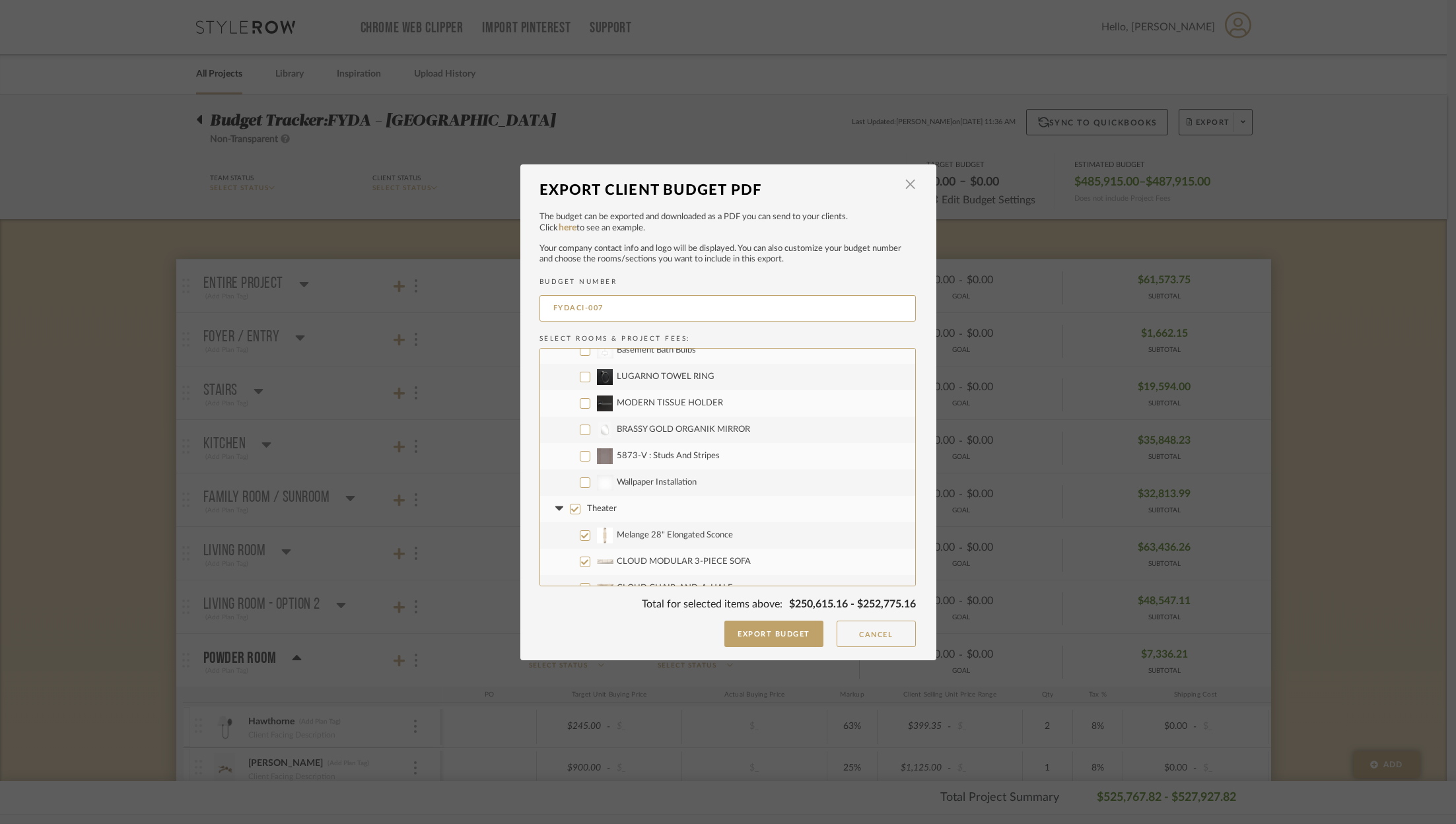
scroll to position [4095, 0]
click at [580, 439] on input "5873-V : Studs And Stripes" at bounding box center [585, 442] width 11 height 11
checkbox input "true"
click at [580, 463] on input "Wallpaper Installation" at bounding box center [585, 468] width 11 height 11
checkbox input "true"
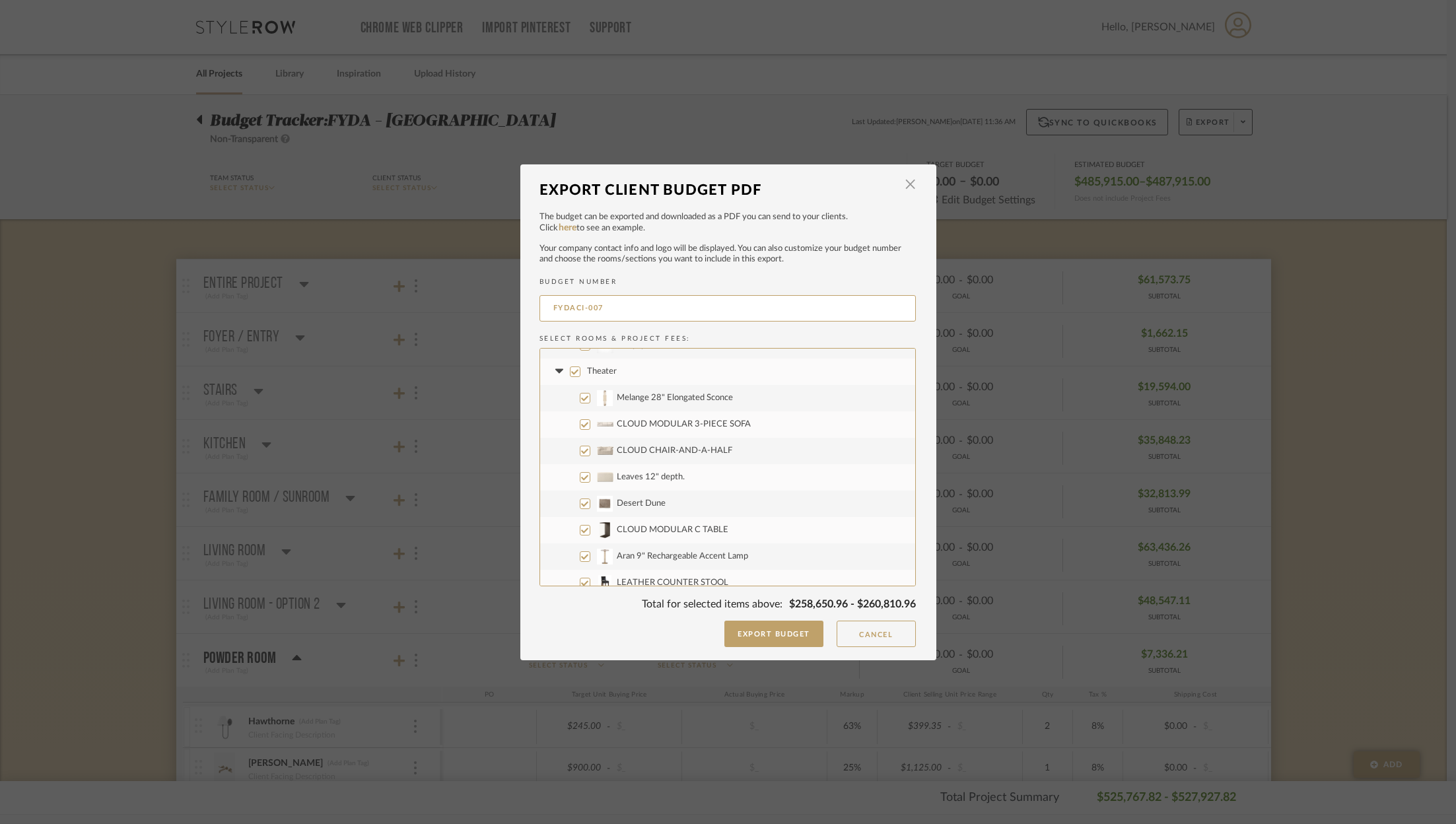
scroll to position [4219, 0]
click at [580, 399] on input "Melange 28" Elongated Sconce" at bounding box center [585, 397] width 11 height 11
checkbox input "false"
click at [558, 416] on fa-icon at bounding box center [560, 415] width 14 height 14
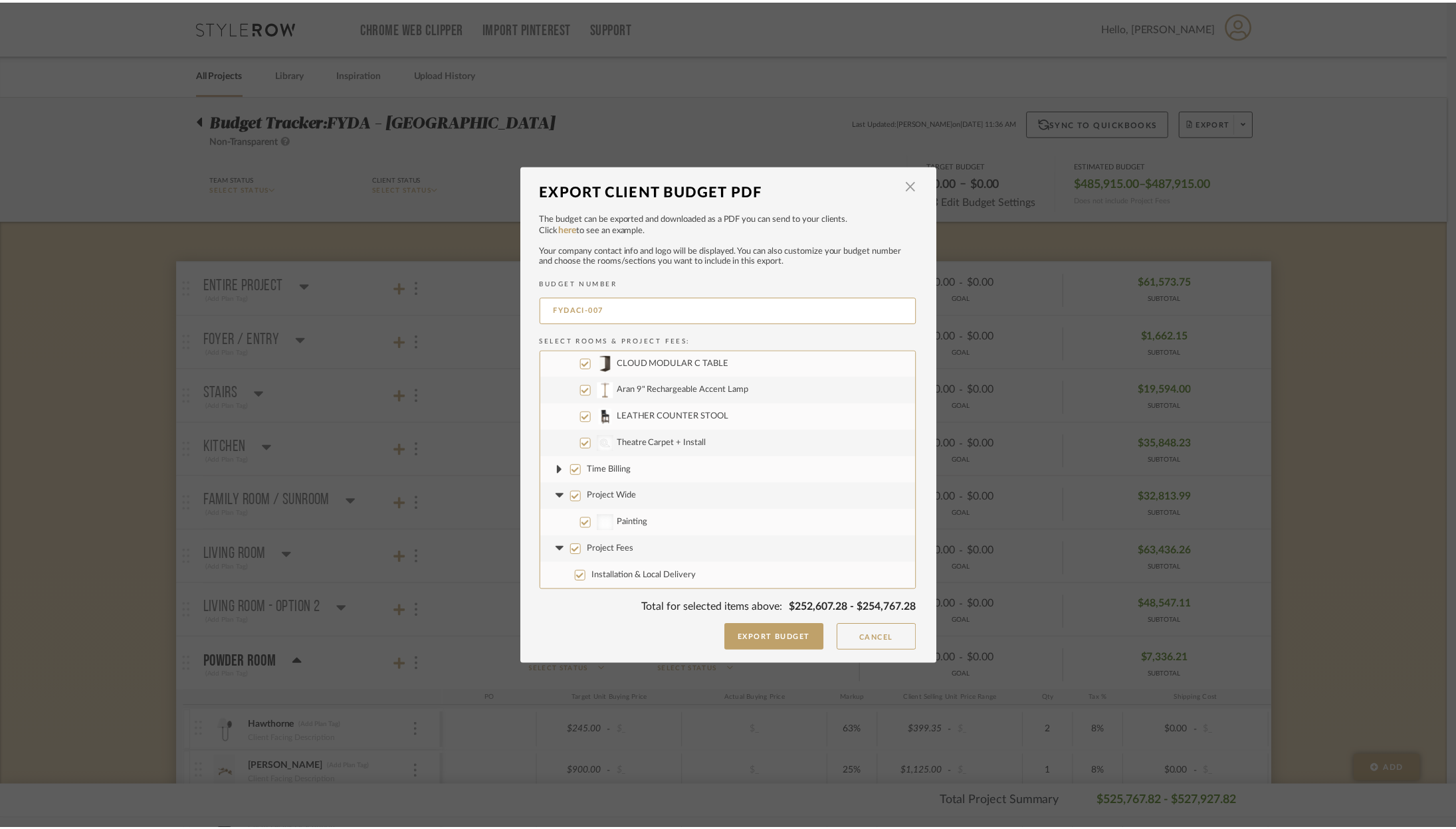
scroll to position [4412, 0]
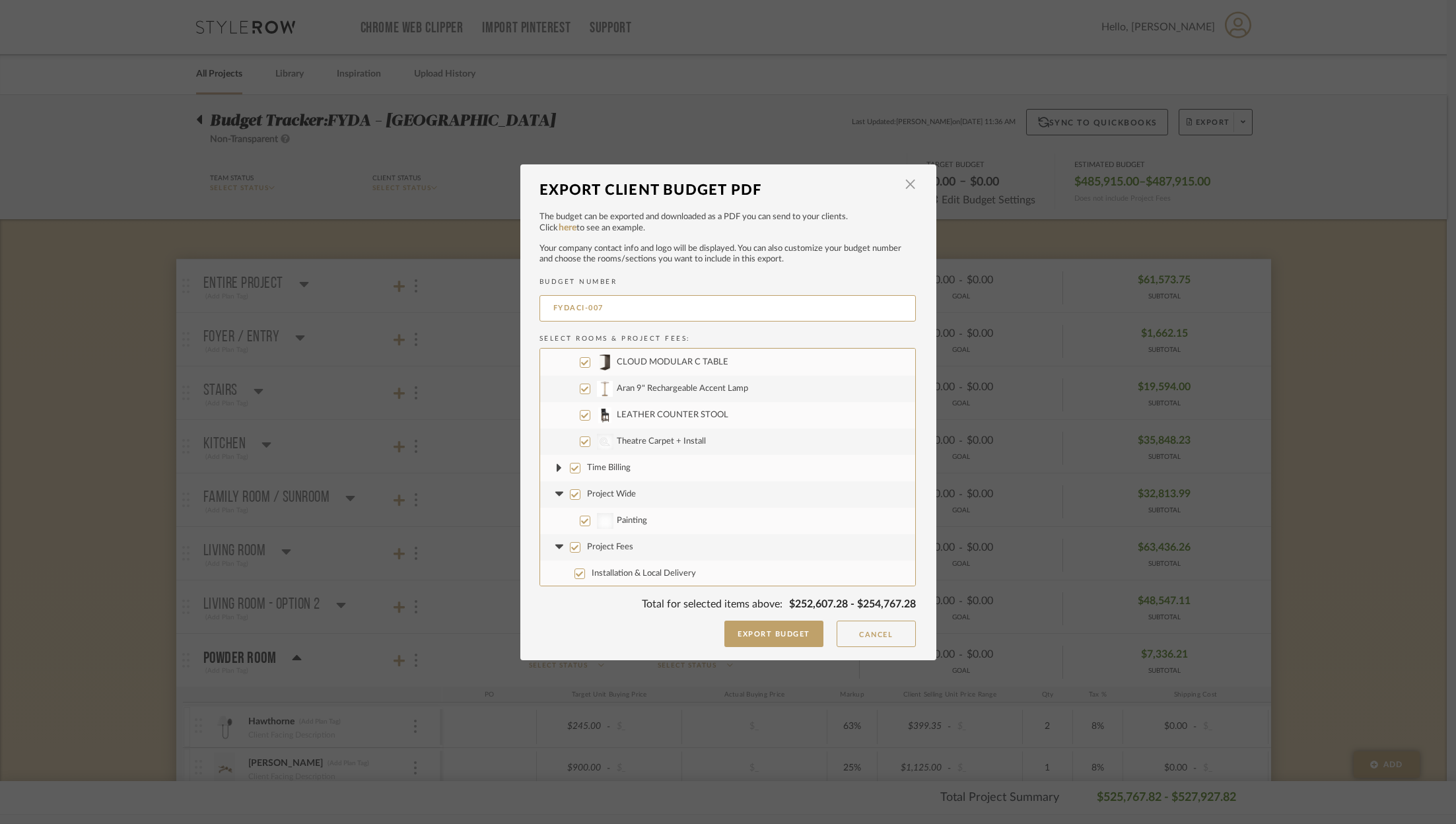
click at [570, 467] on input "Time Billing" at bounding box center [575, 468] width 11 height 11
checkbox input "false"
click at [570, 493] on input "Project Wide" at bounding box center [575, 495] width 11 height 11
checkbox input "false"
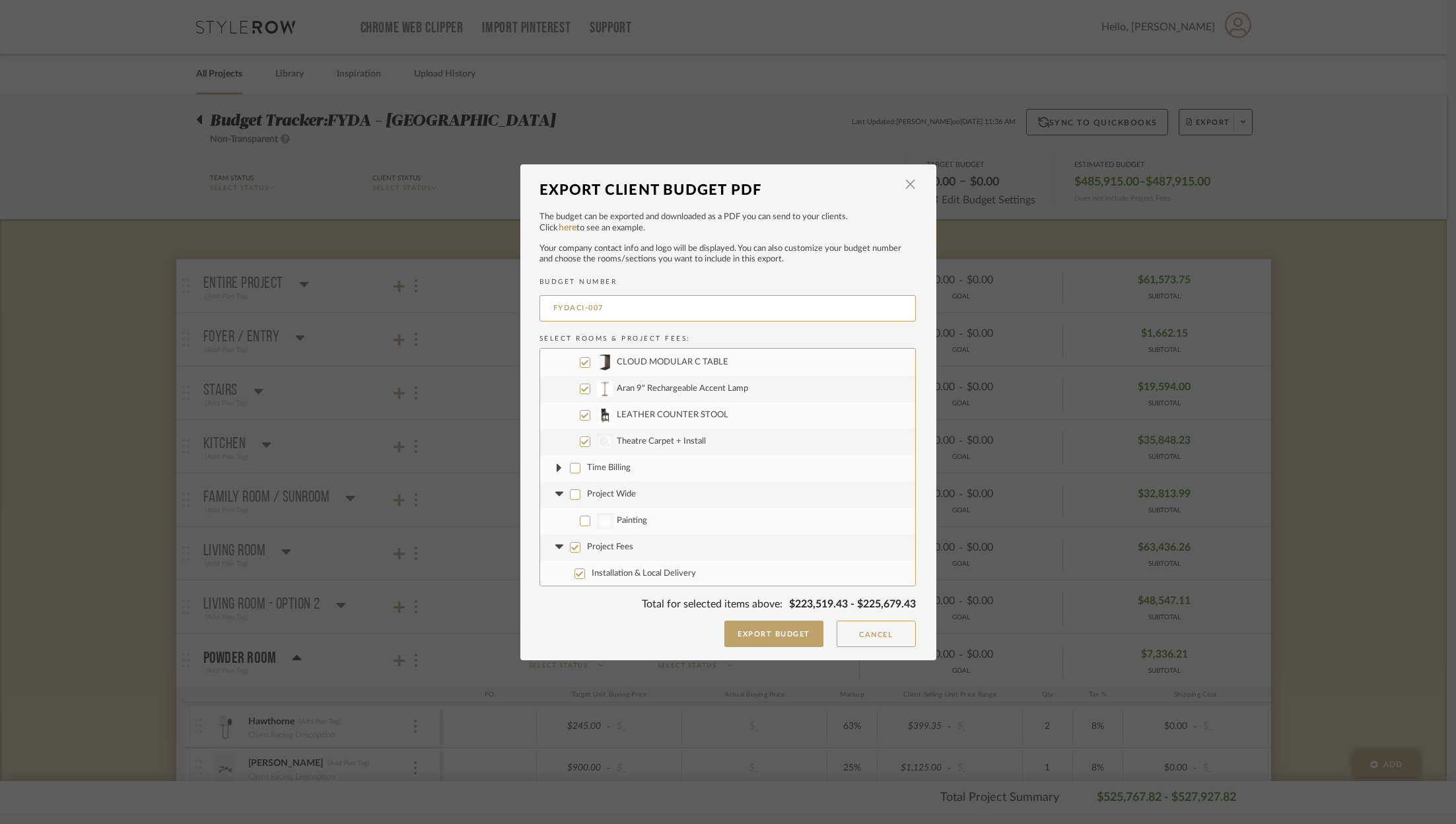
click at [564, 539] on label "Project Fees" at bounding box center [727, 547] width 375 height 27
click at [570, 542] on input "Project Fees" at bounding box center [575, 548] width 11 height 11
checkbox input "false"
click at [772, 639] on button "Export Budget" at bounding box center [773, 634] width 99 height 27
